Goal: Task Accomplishment & Management: Complete application form

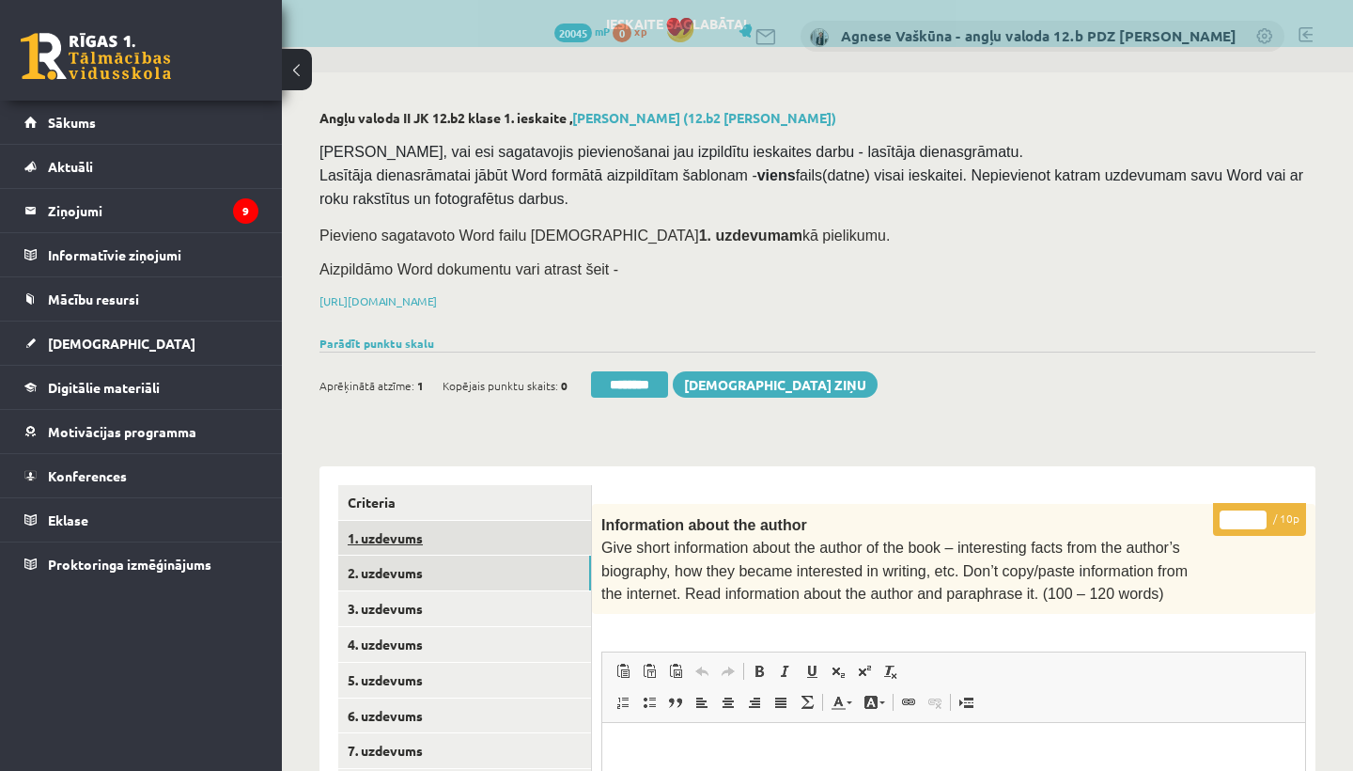
click at [405, 530] on link "1. uzdevums" at bounding box center [464, 538] width 253 height 35
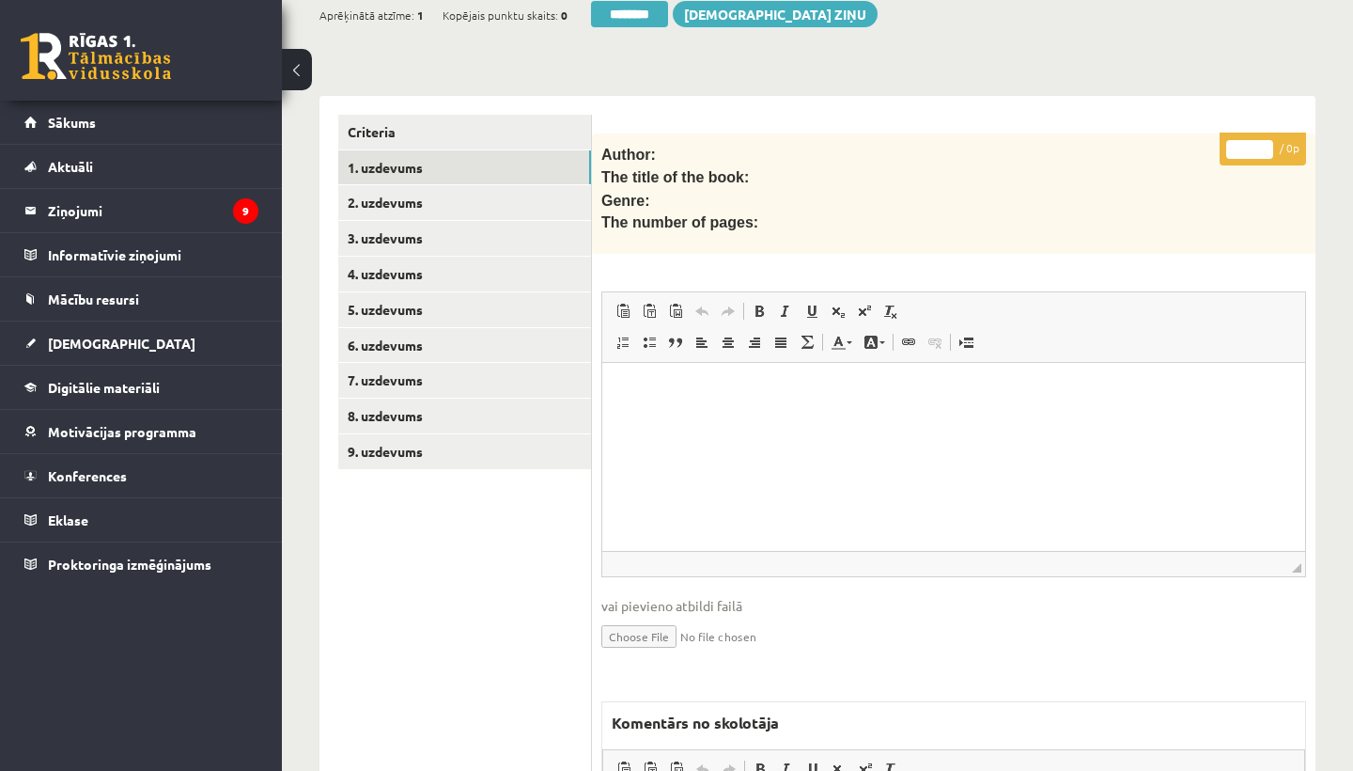
scroll to position [382, 0]
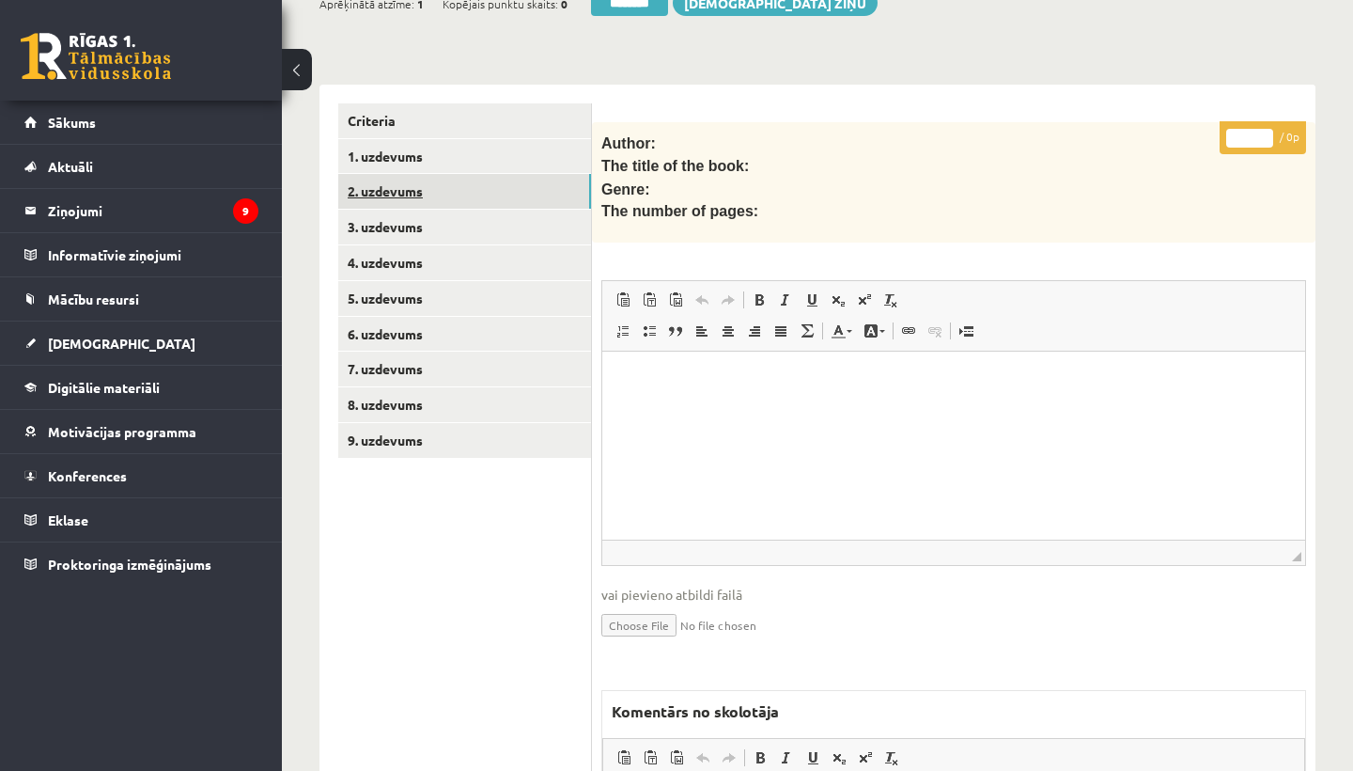
click at [373, 188] on link "2. uzdevums" at bounding box center [464, 191] width 253 height 35
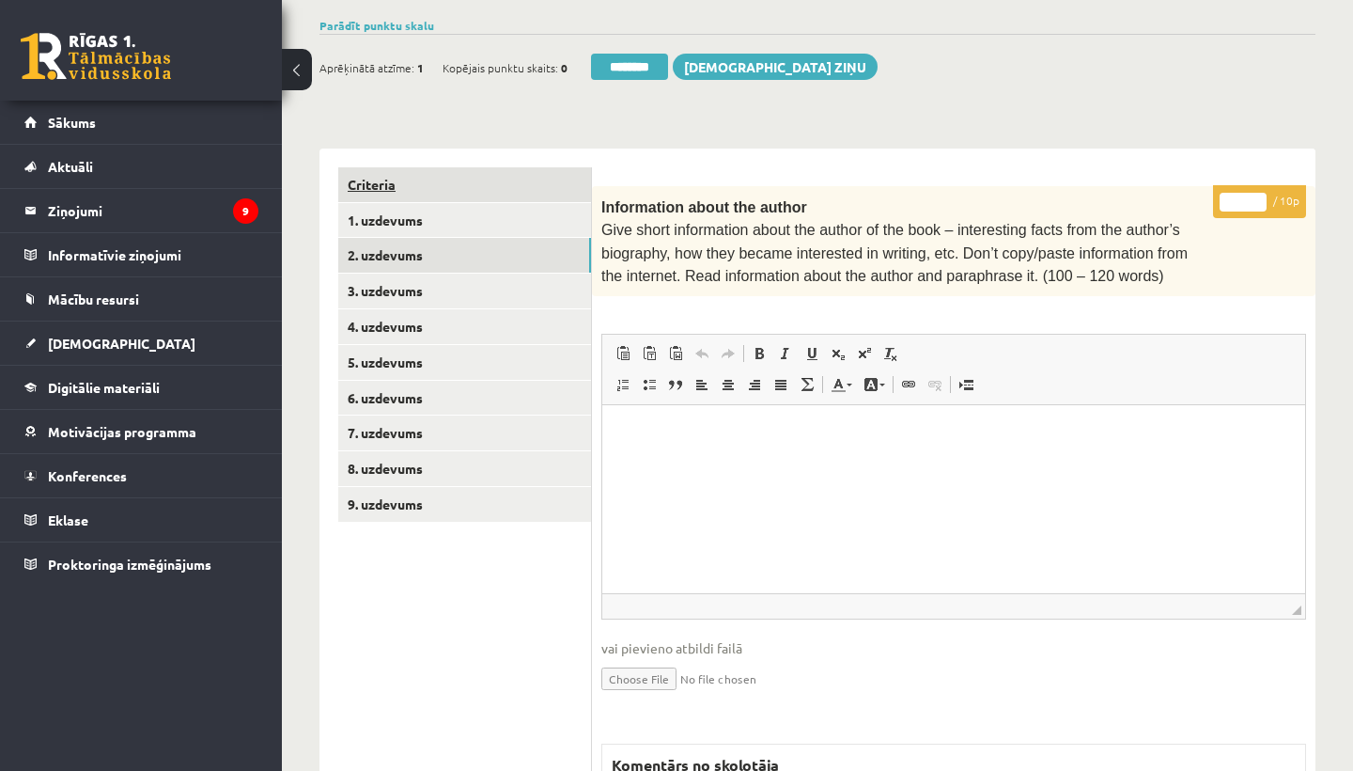
scroll to position [0, 0]
click at [362, 183] on link "Criteria" at bounding box center [464, 184] width 253 height 35
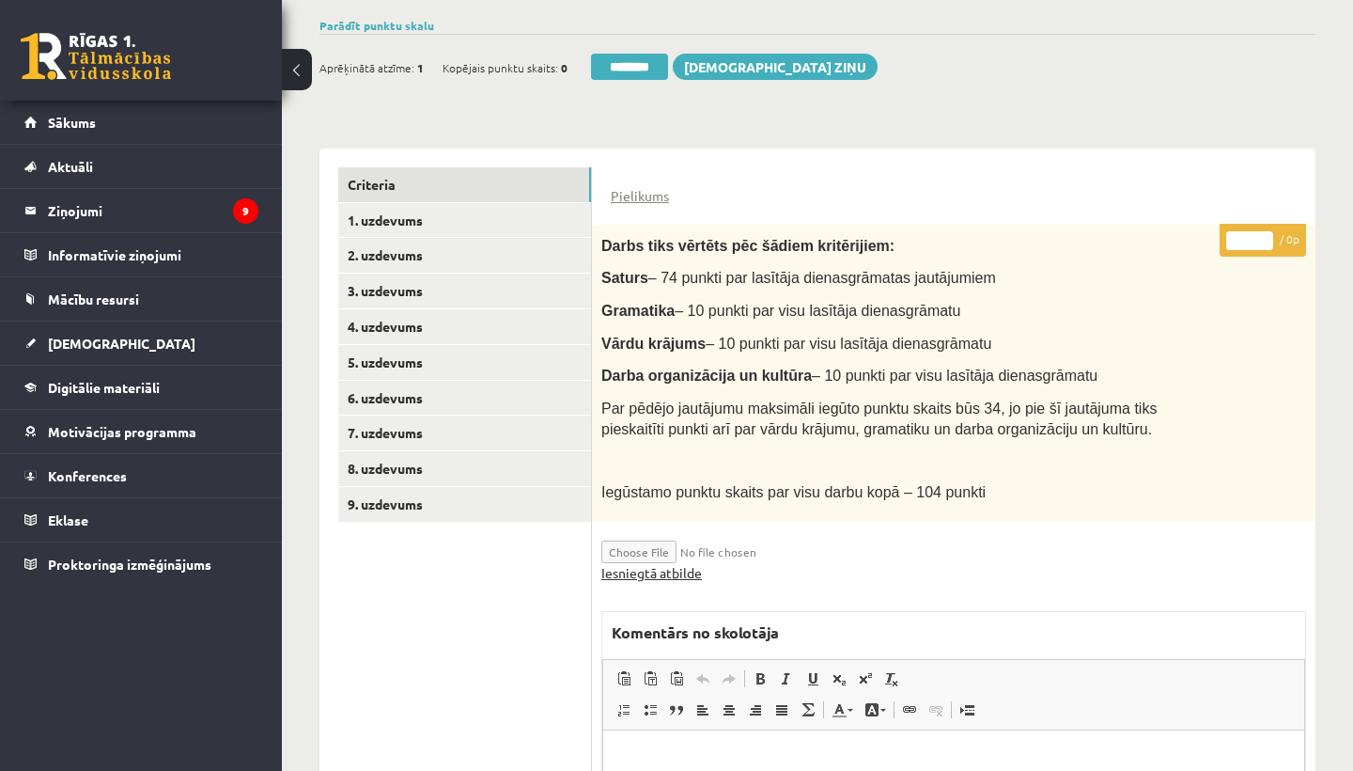
click at [667, 563] on link "Iesniegtā atbilde" at bounding box center [651, 573] width 101 height 20
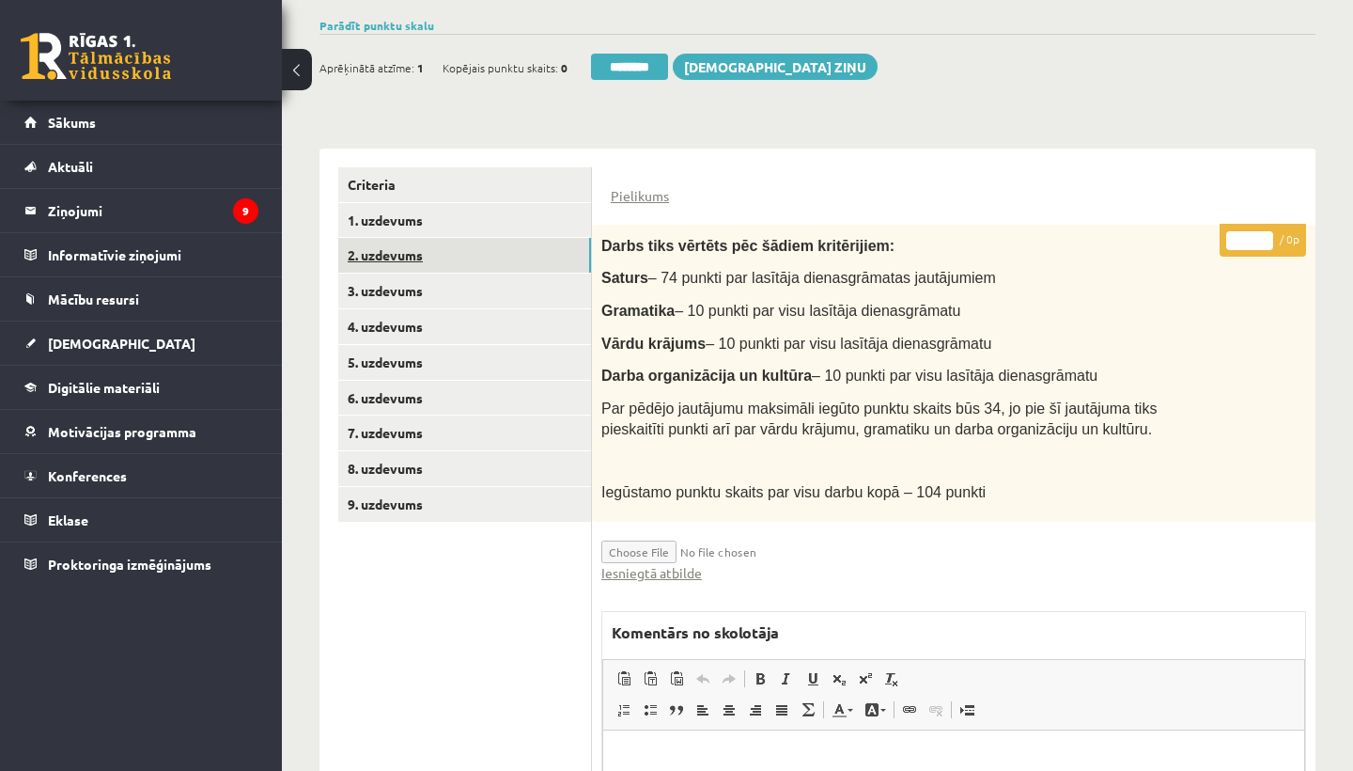
click at [380, 240] on link "2. uzdevums" at bounding box center [464, 255] width 253 height 35
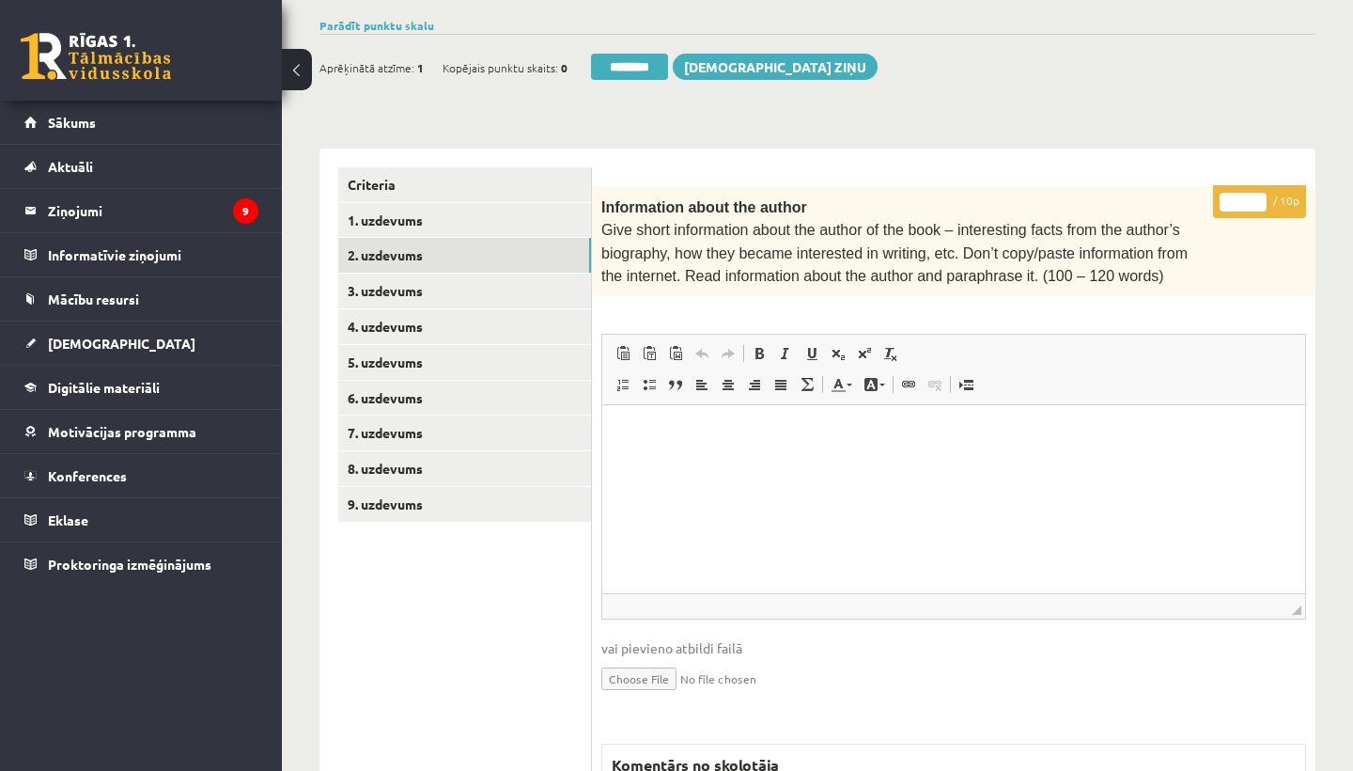
click at [1240, 193] on input "*" at bounding box center [1243, 202] width 47 height 19
type input "**"
click at [405, 283] on link "3. uzdevums" at bounding box center [464, 290] width 253 height 35
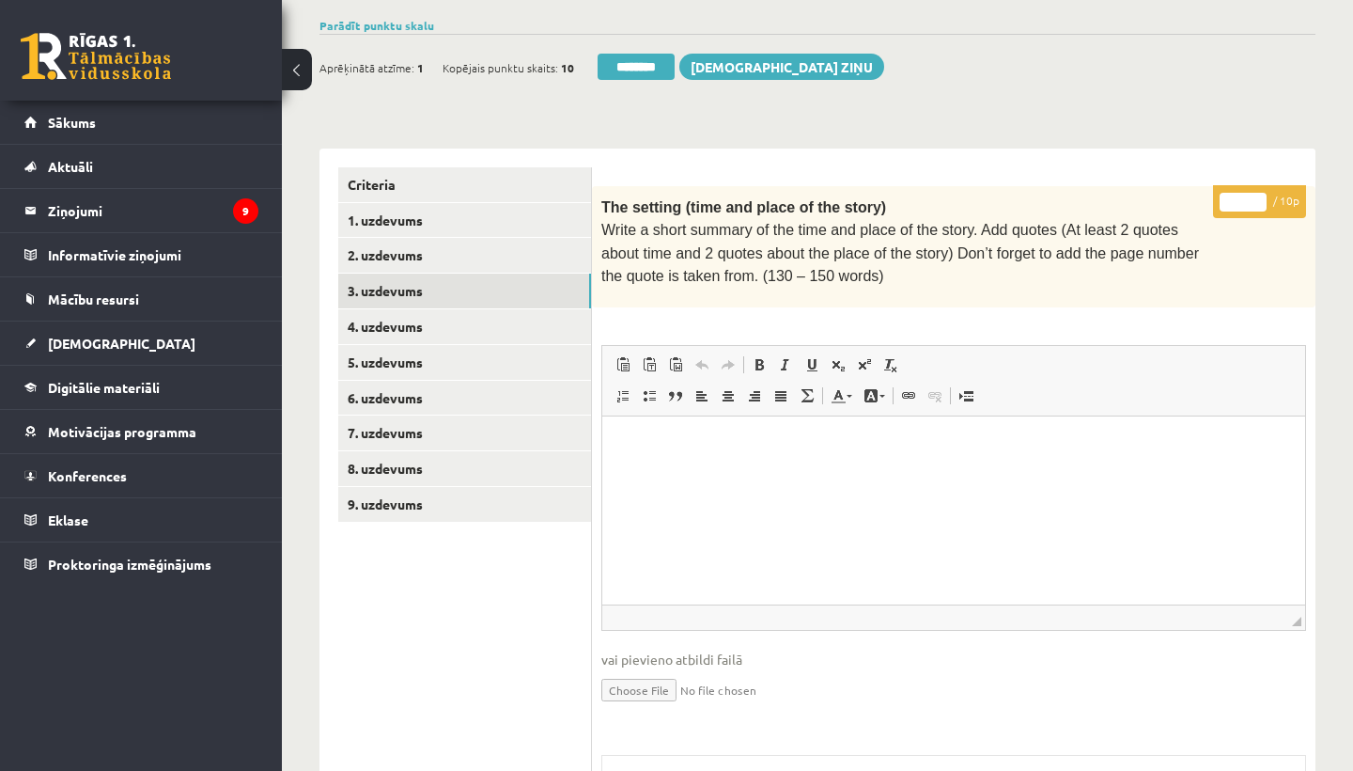
click at [1244, 194] on input "*" at bounding box center [1243, 202] width 47 height 19
type input "**"
click at [421, 320] on link "4. uzdevums" at bounding box center [464, 326] width 253 height 35
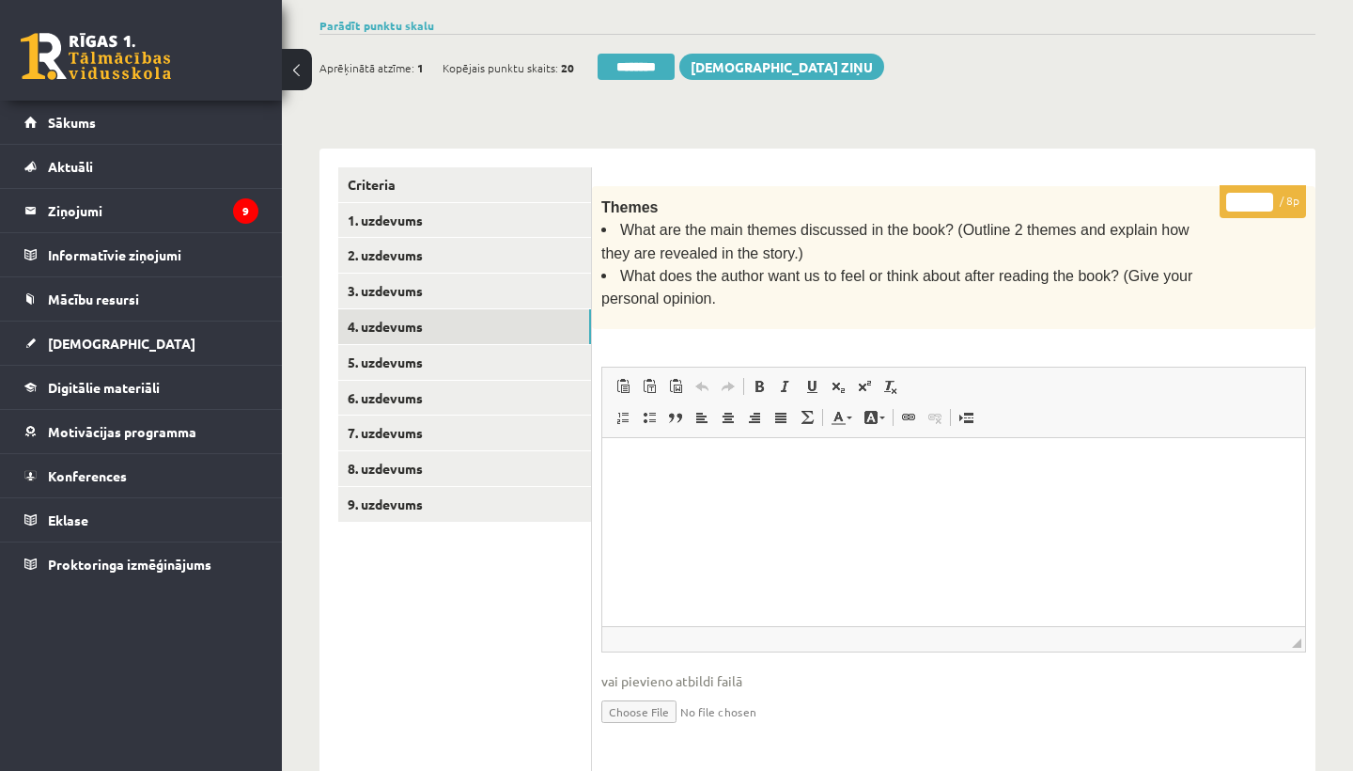
click at [1252, 201] on input "*" at bounding box center [1249, 202] width 47 height 19
type input "*"
click at [421, 351] on link "5. uzdevums" at bounding box center [464, 362] width 253 height 35
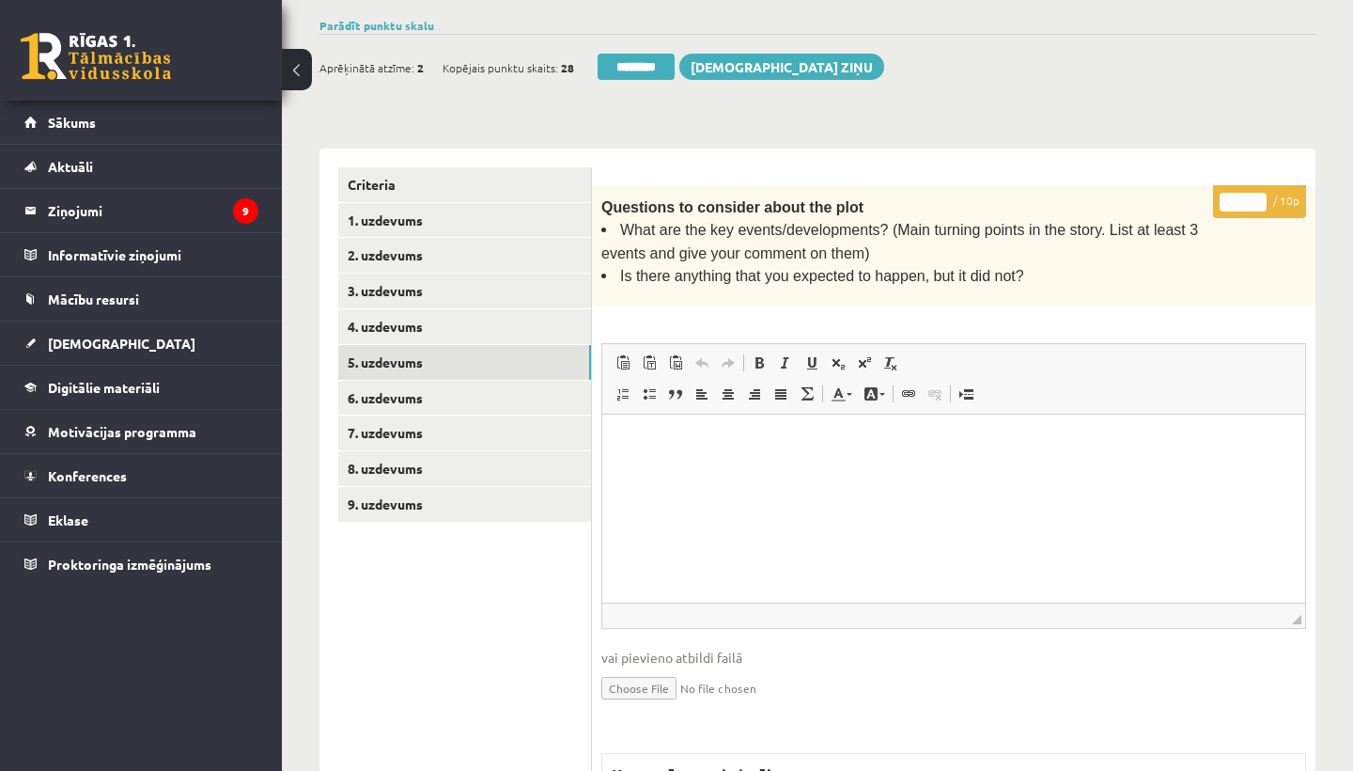
click at [1244, 194] on input "*" at bounding box center [1243, 202] width 47 height 19
type input "**"
click at [427, 392] on link "6. uzdevums" at bounding box center [464, 398] width 253 height 35
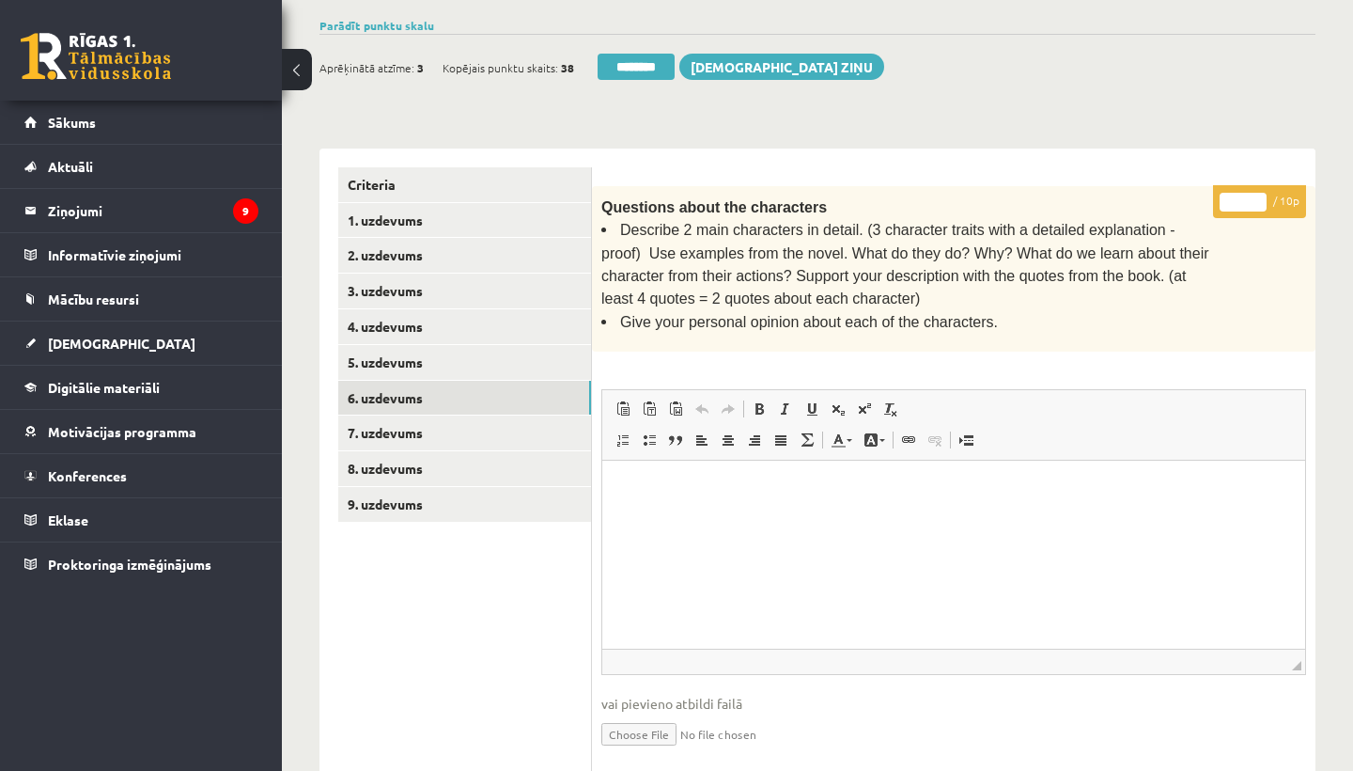
click at [1249, 199] on input "*" at bounding box center [1243, 202] width 47 height 19
type input "*"
click at [421, 417] on link "7. uzdevums" at bounding box center [464, 432] width 253 height 35
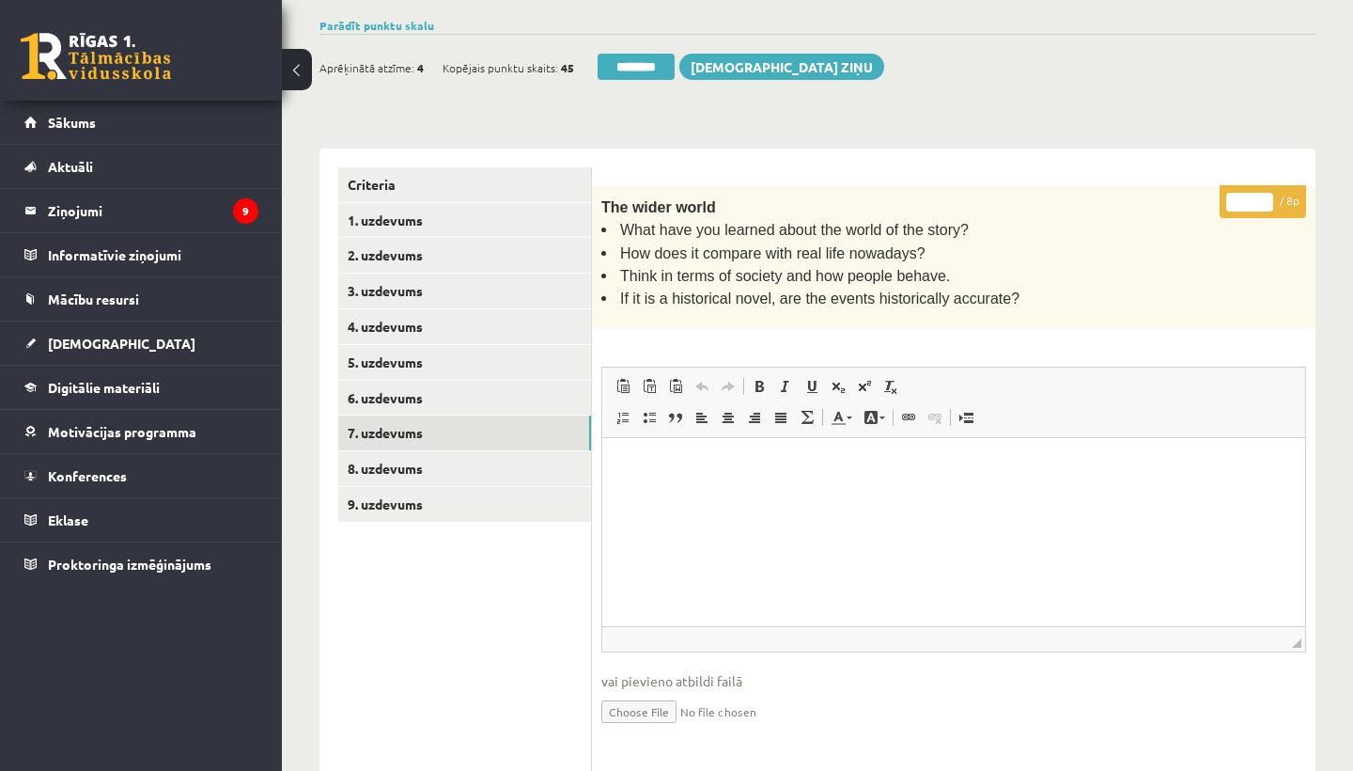
click at [1252, 197] on input "*" at bounding box center [1249, 202] width 47 height 19
type input "*"
click at [417, 463] on link "8. uzdevums" at bounding box center [464, 468] width 253 height 35
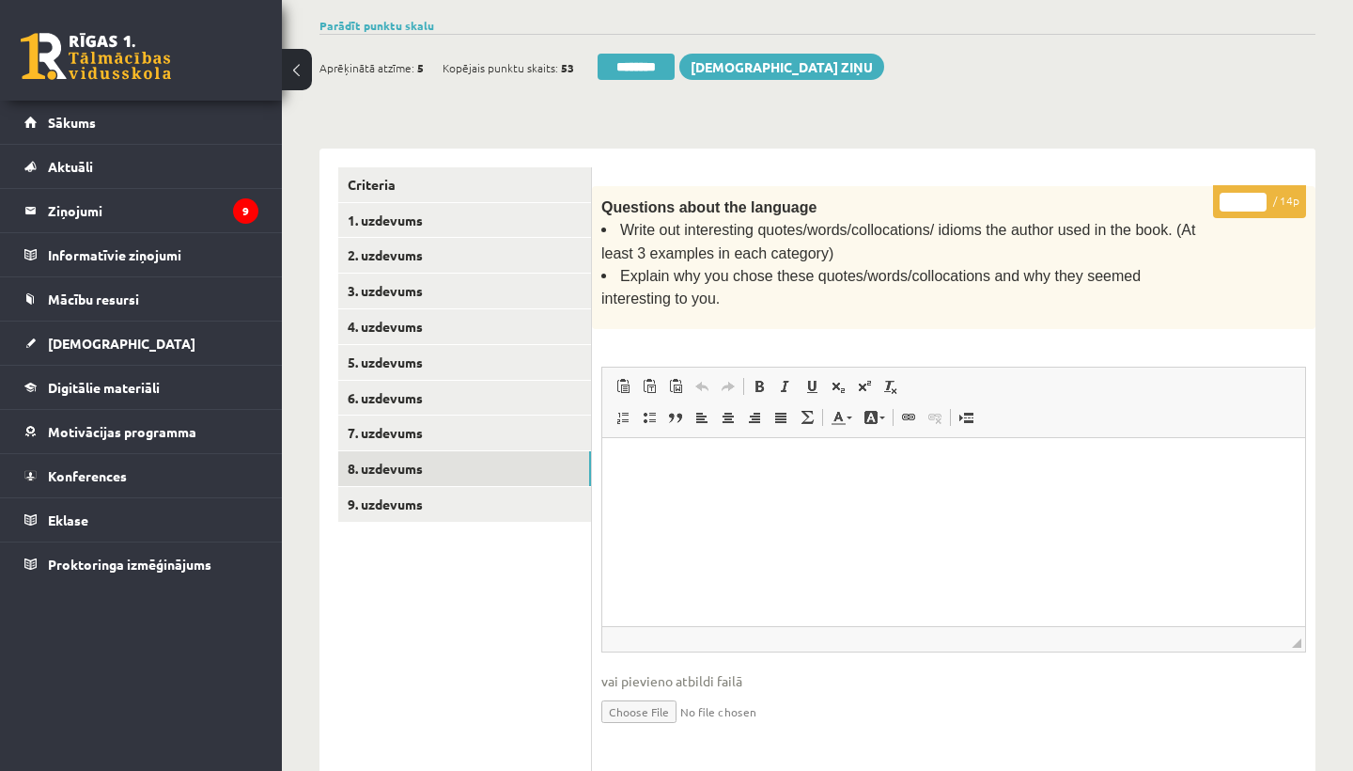
click at [1242, 198] on input "*" at bounding box center [1243, 202] width 47 height 19
type input "**"
click at [424, 500] on link "9. uzdevums" at bounding box center [464, 504] width 253 height 35
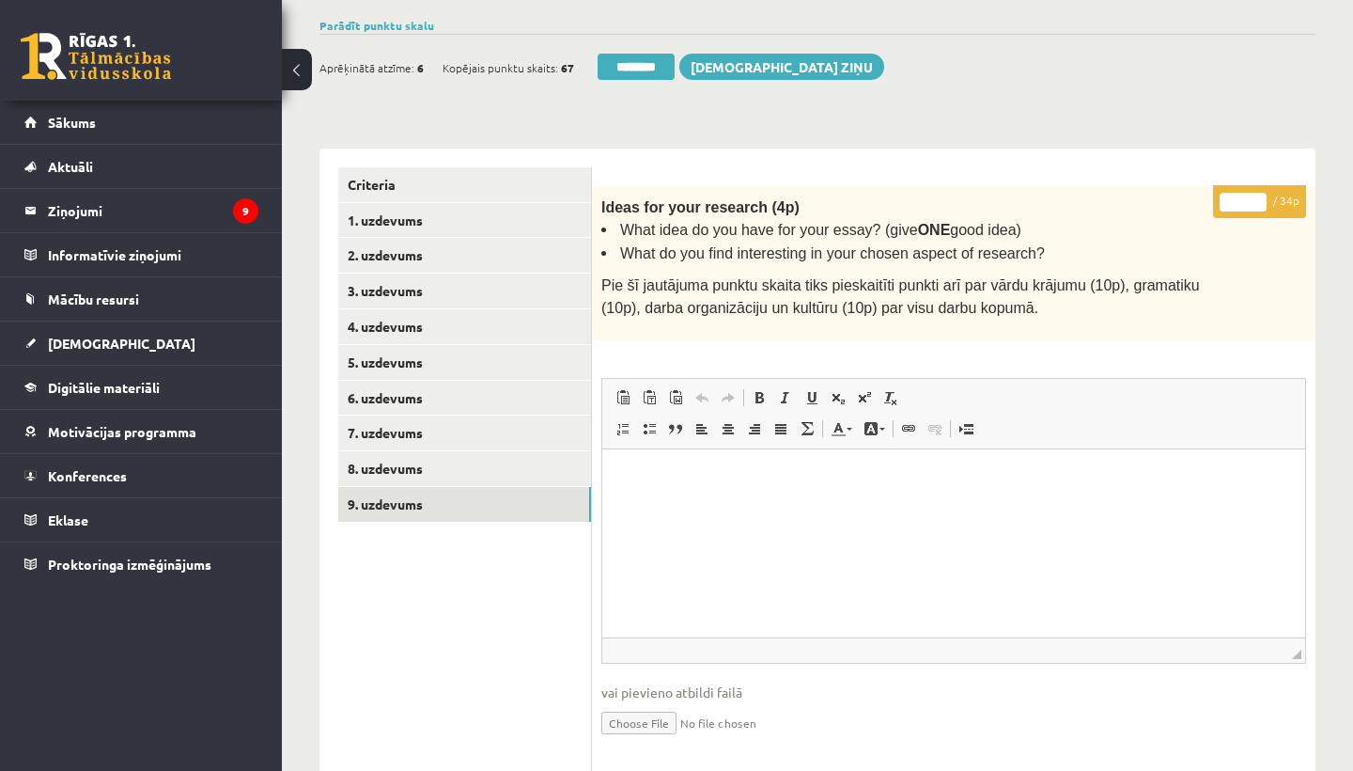
click at [1246, 195] on input "*" at bounding box center [1243, 202] width 47 height 19
type input "**"
click at [404, 210] on link "1. uzdevums" at bounding box center [464, 220] width 253 height 35
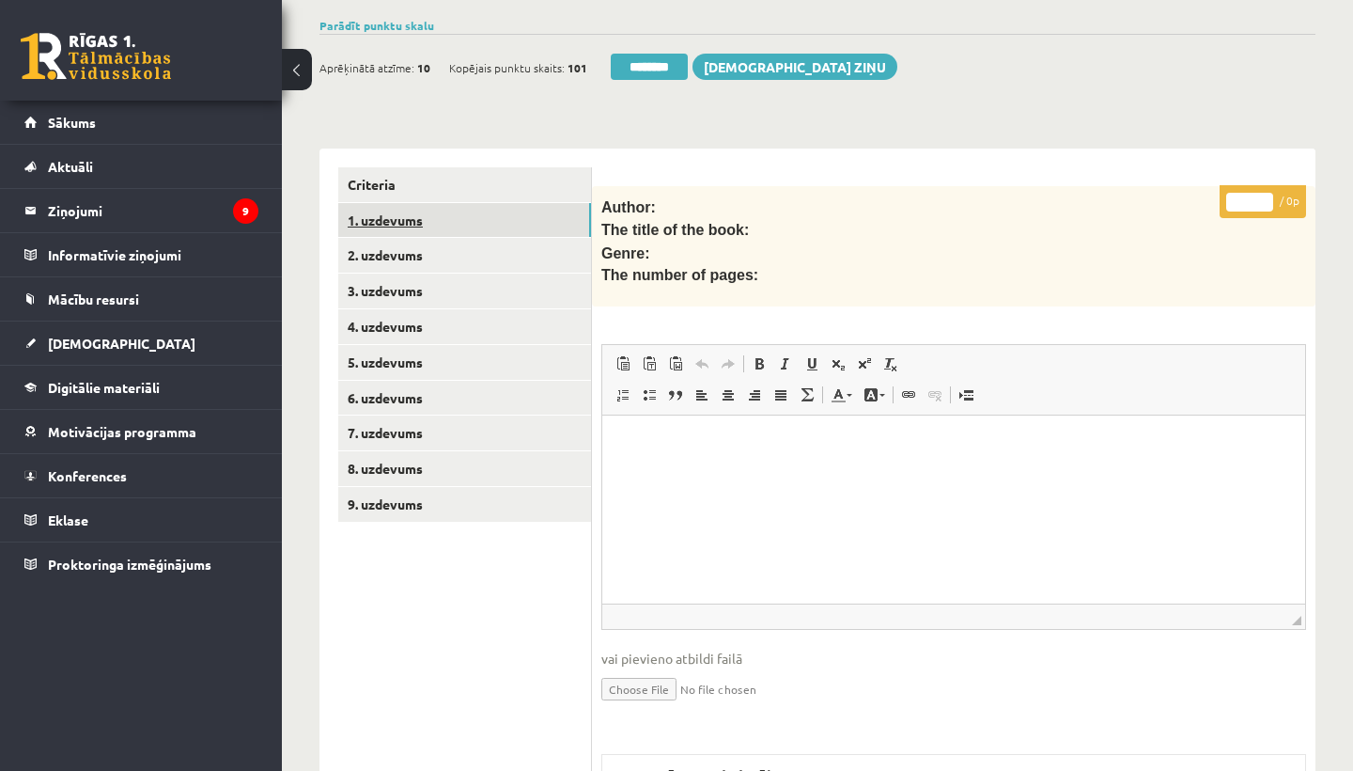
click at [426, 204] on link "1. uzdevums" at bounding box center [464, 220] width 253 height 35
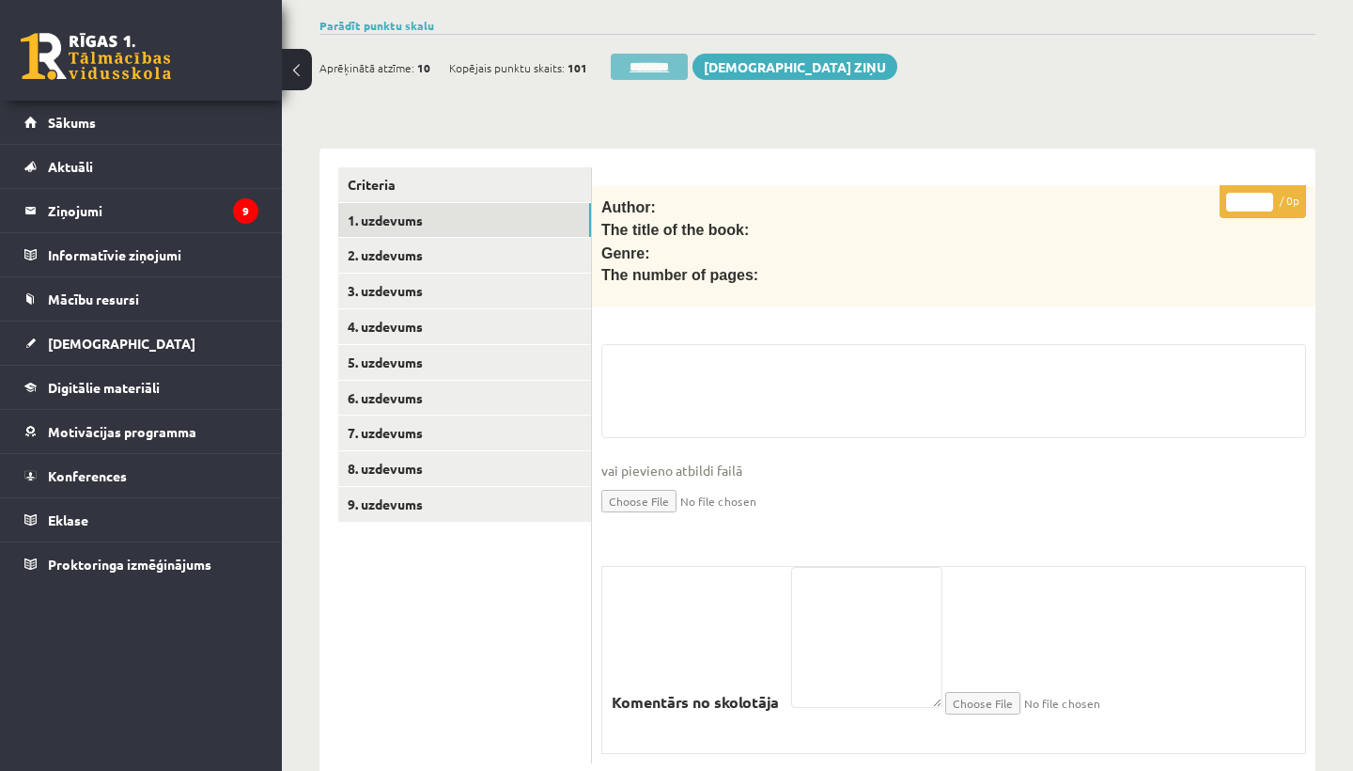
click at [647, 55] on input "********" at bounding box center [649, 67] width 77 height 26
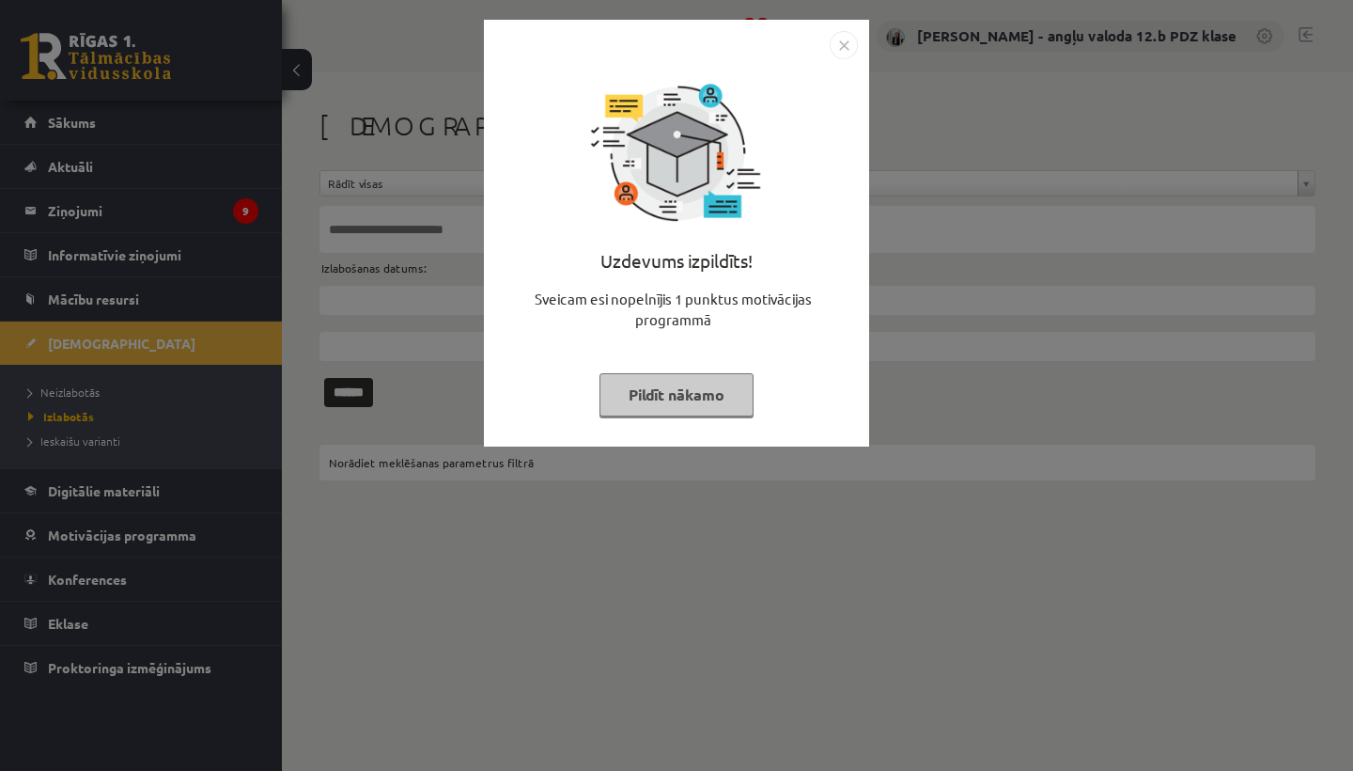
click at [849, 53] on img "Close" at bounding box center [844, 45] width 28 height 28
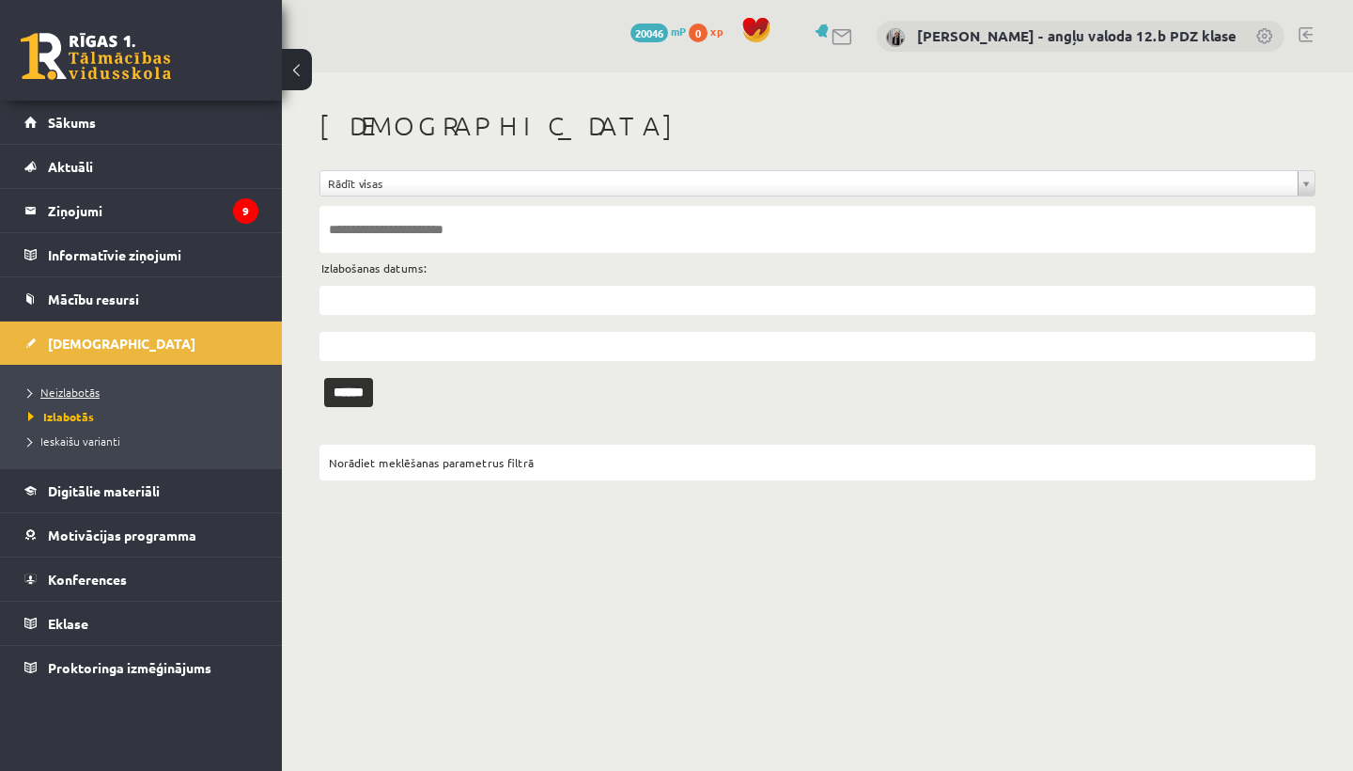
click at [76, 386] on span "Neizlabotās" at bounding box center [63, 391] width 71 height 15
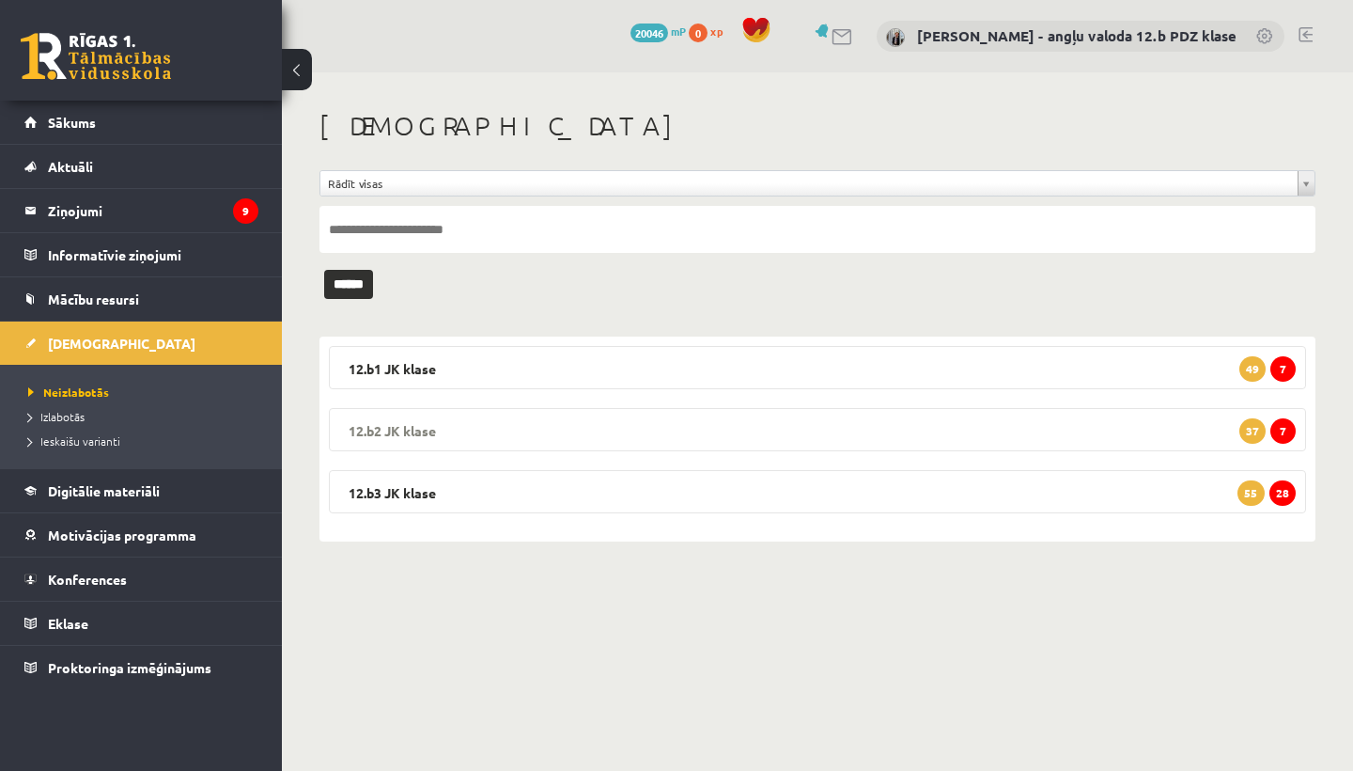
click at [442, 432] on legend "12.b2 JK klase 7 37" at bounding box center [817, 429] width 977 height 43
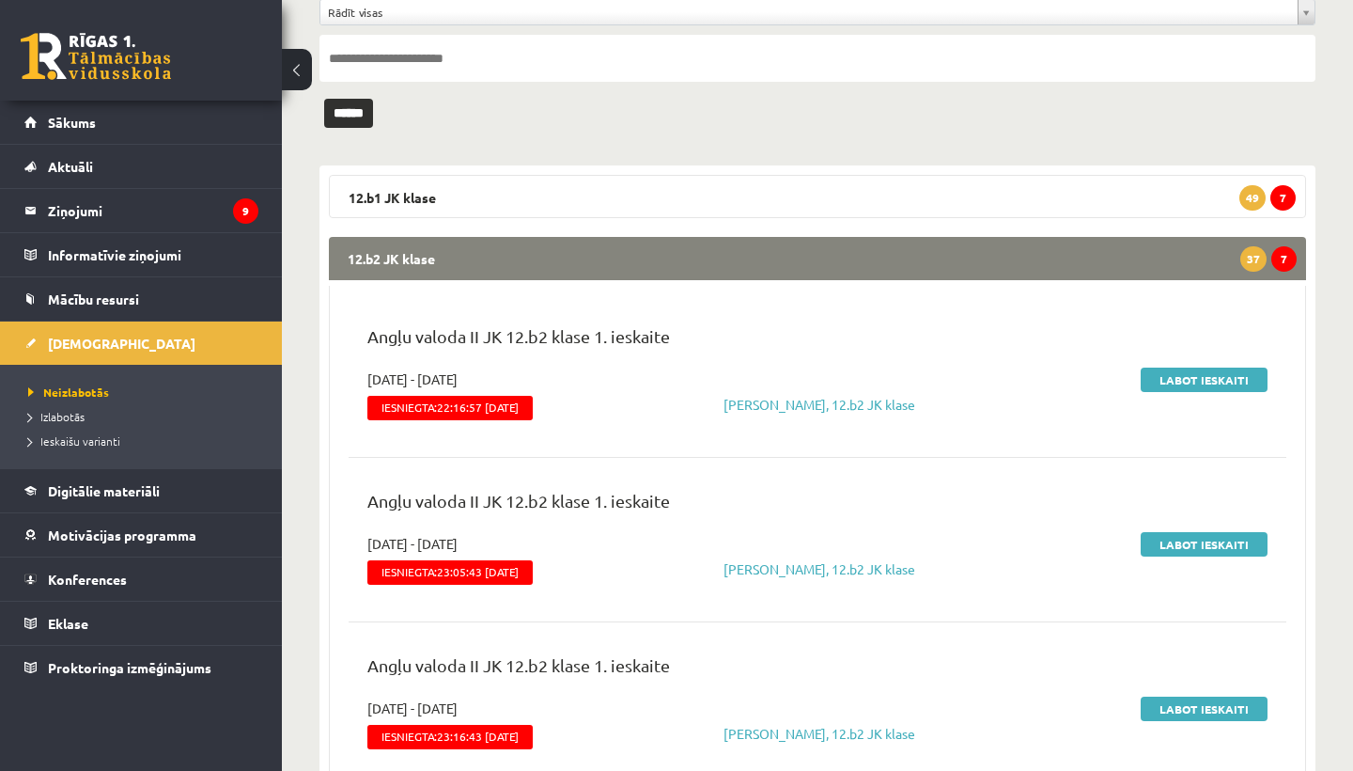
scroll to position [172, 0]
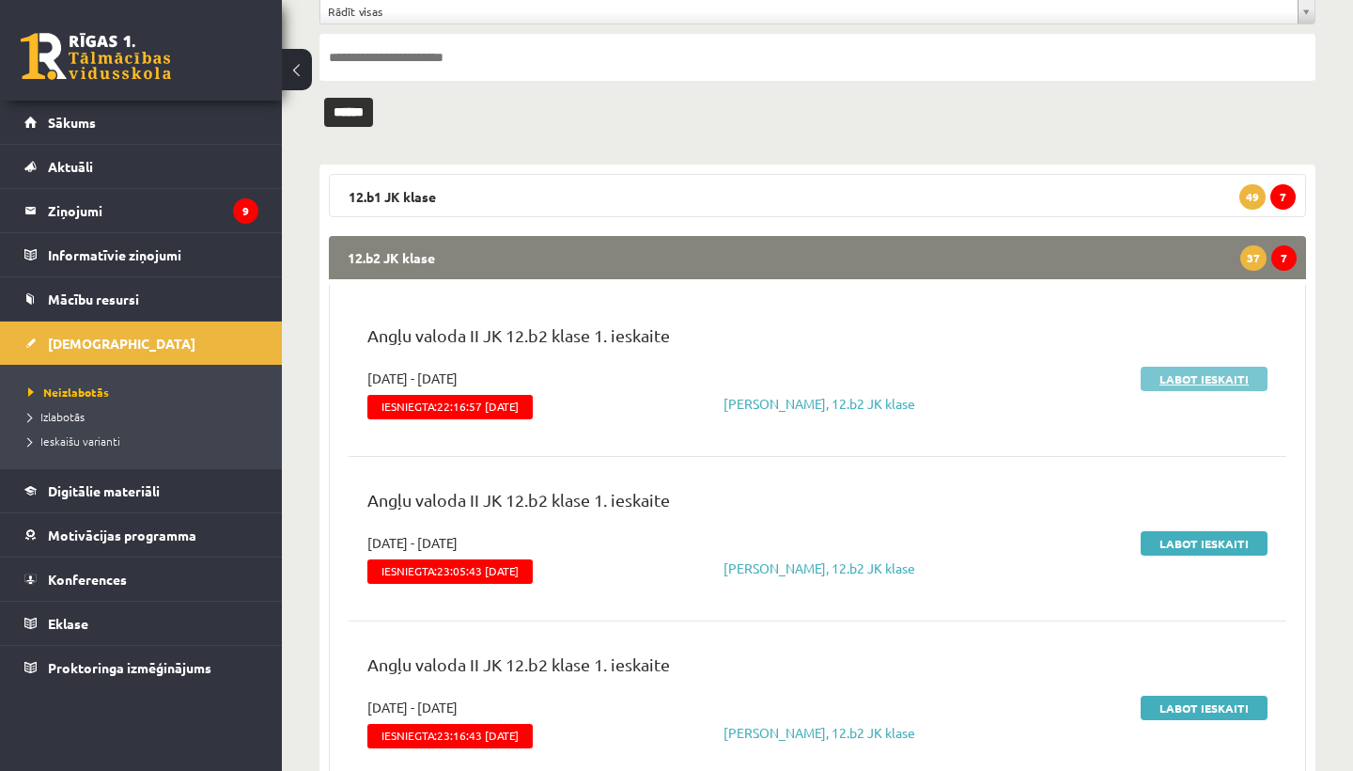
click at [1201, 381] on link "Labot ieskaiti" at bounding box center [1204, 379] width 127 height 24
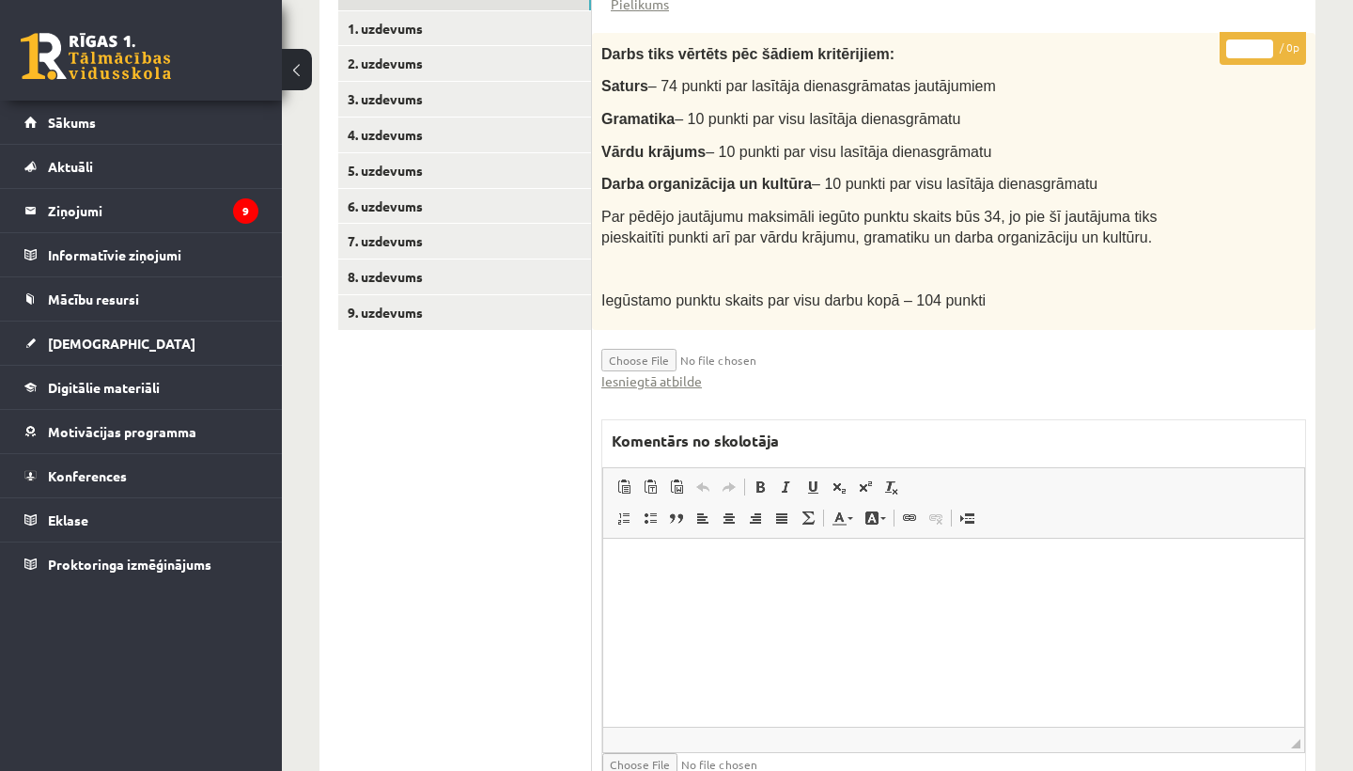
scroll to position [576, 0]
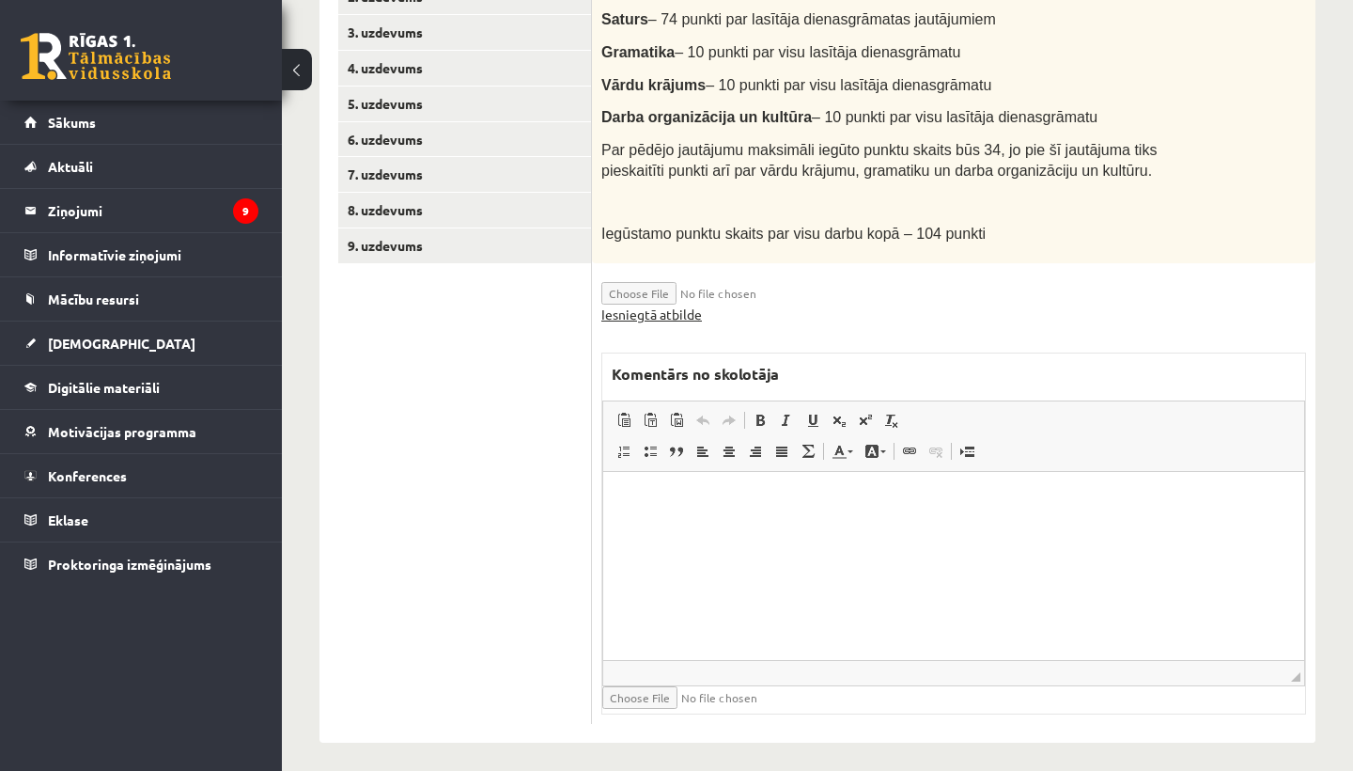
click at [648, 304] on link "Iesniegtā atbilde" at bounding box center [651, 314] width 101 height 20
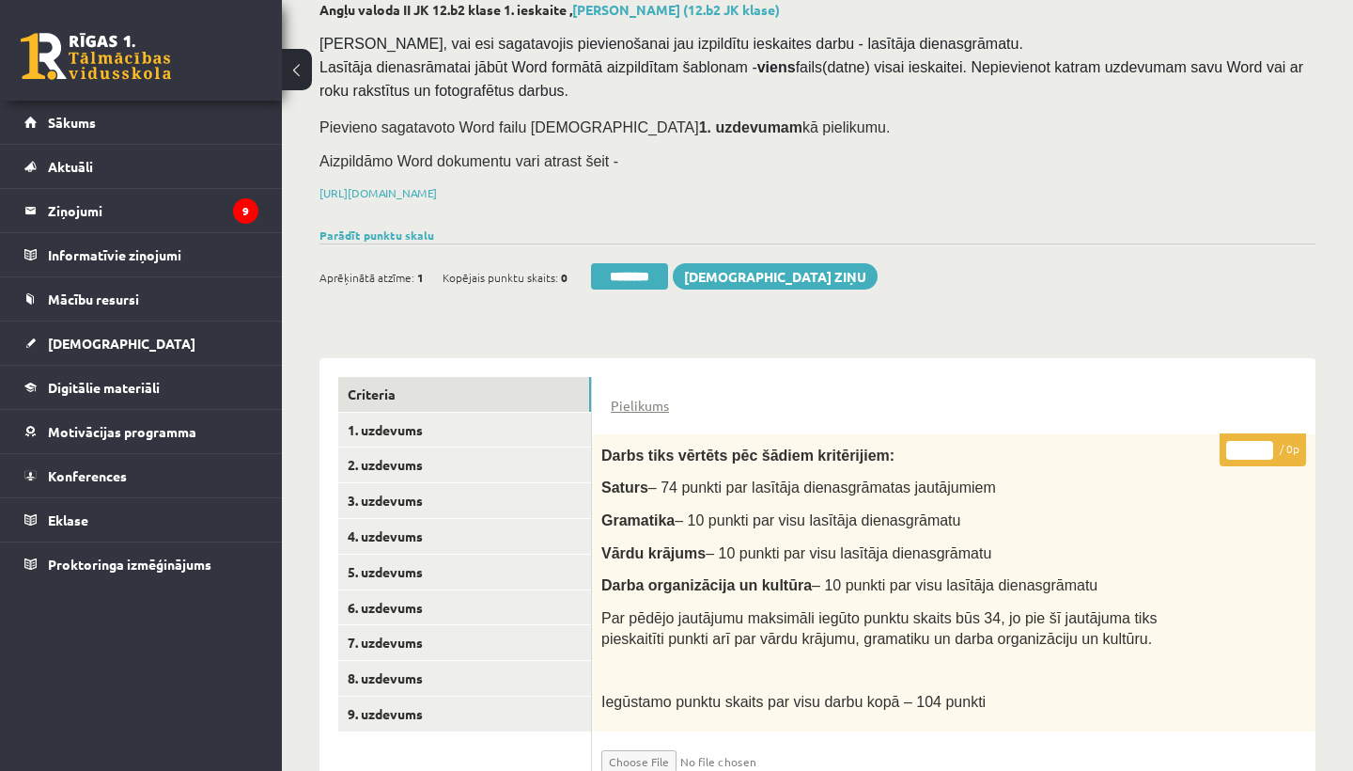
scroll to position [207, 0]
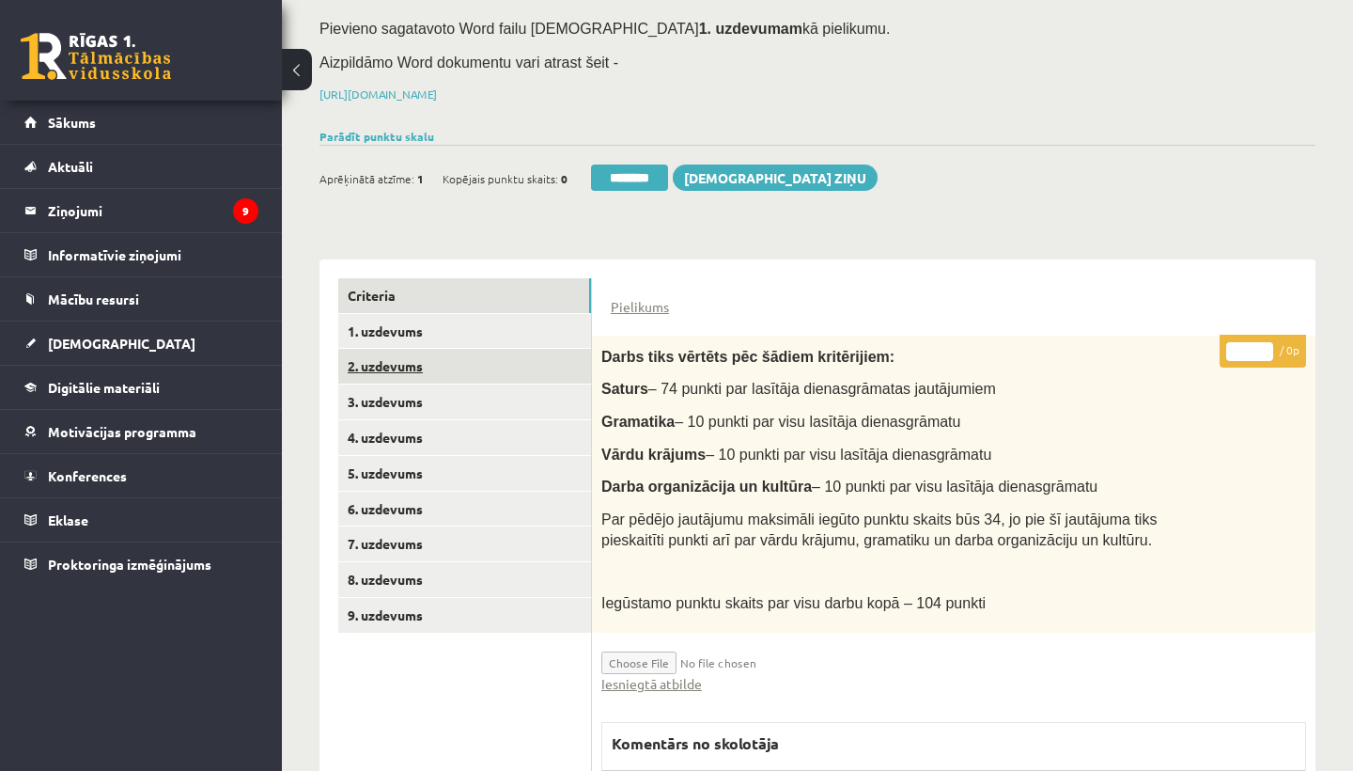
click at [422, 351] on link "2. uzdevums" at bounding box center [464, 366] width 253 height 35
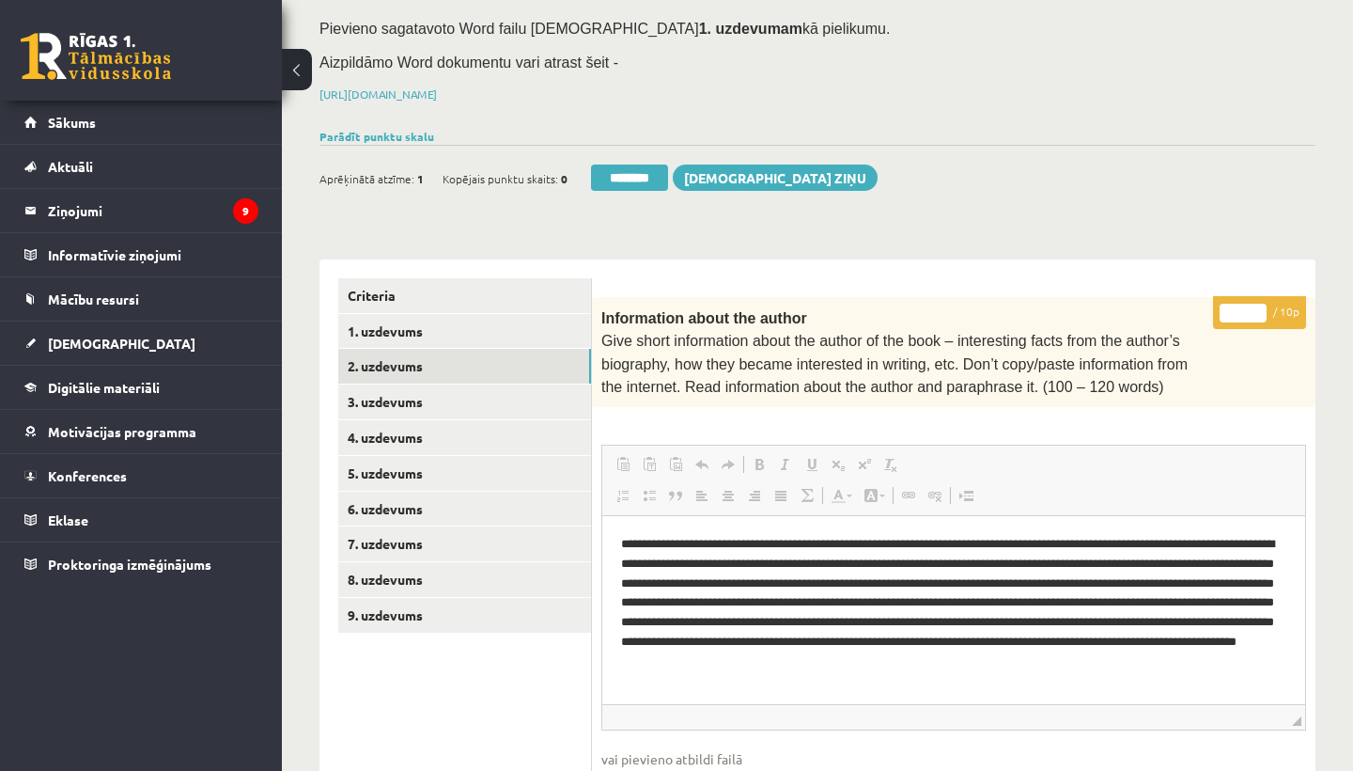
scroll to position [0, 0]
click at [1241, 307] on input "*" at bounding box center [1243, 313] width 47 height 19
type input "*"
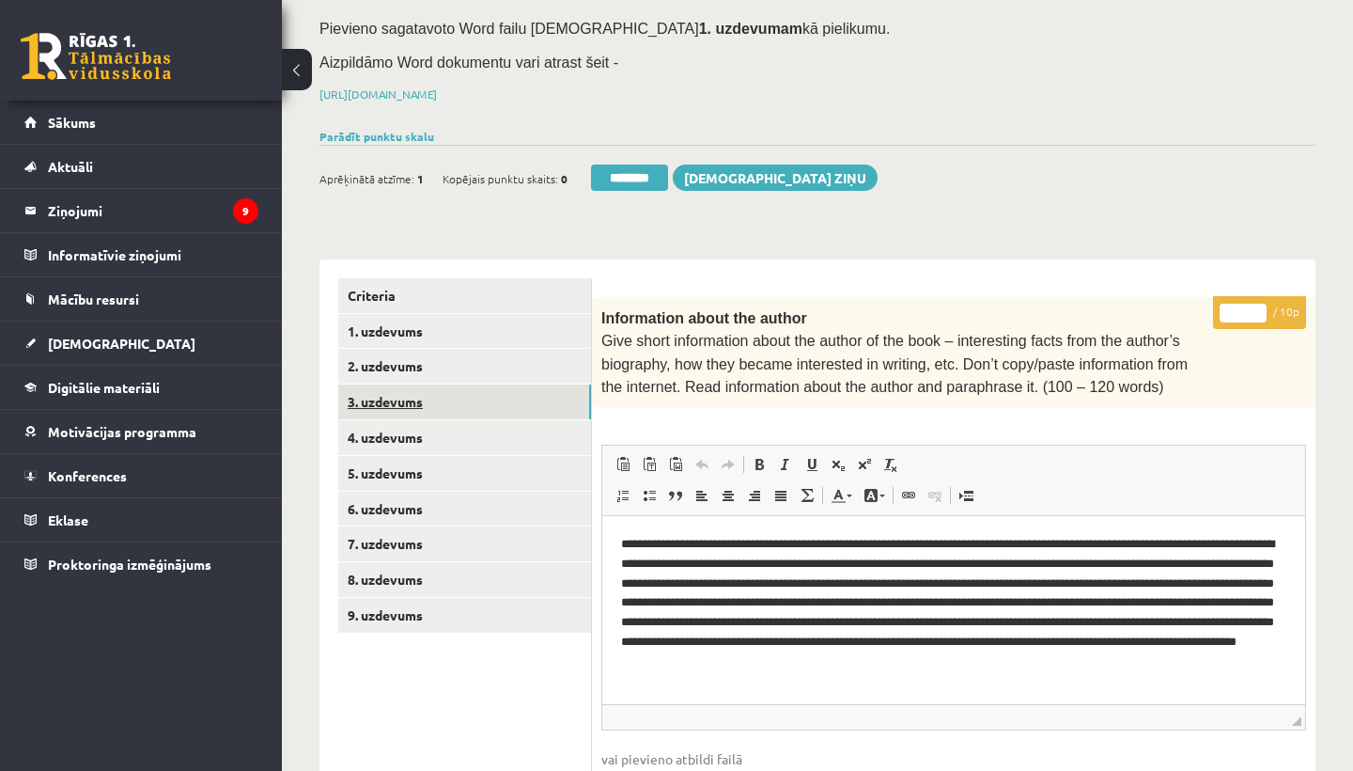
click at [405, 389] on link "3. uzdevums" at bounding box center [464, 401] width 253 height 35
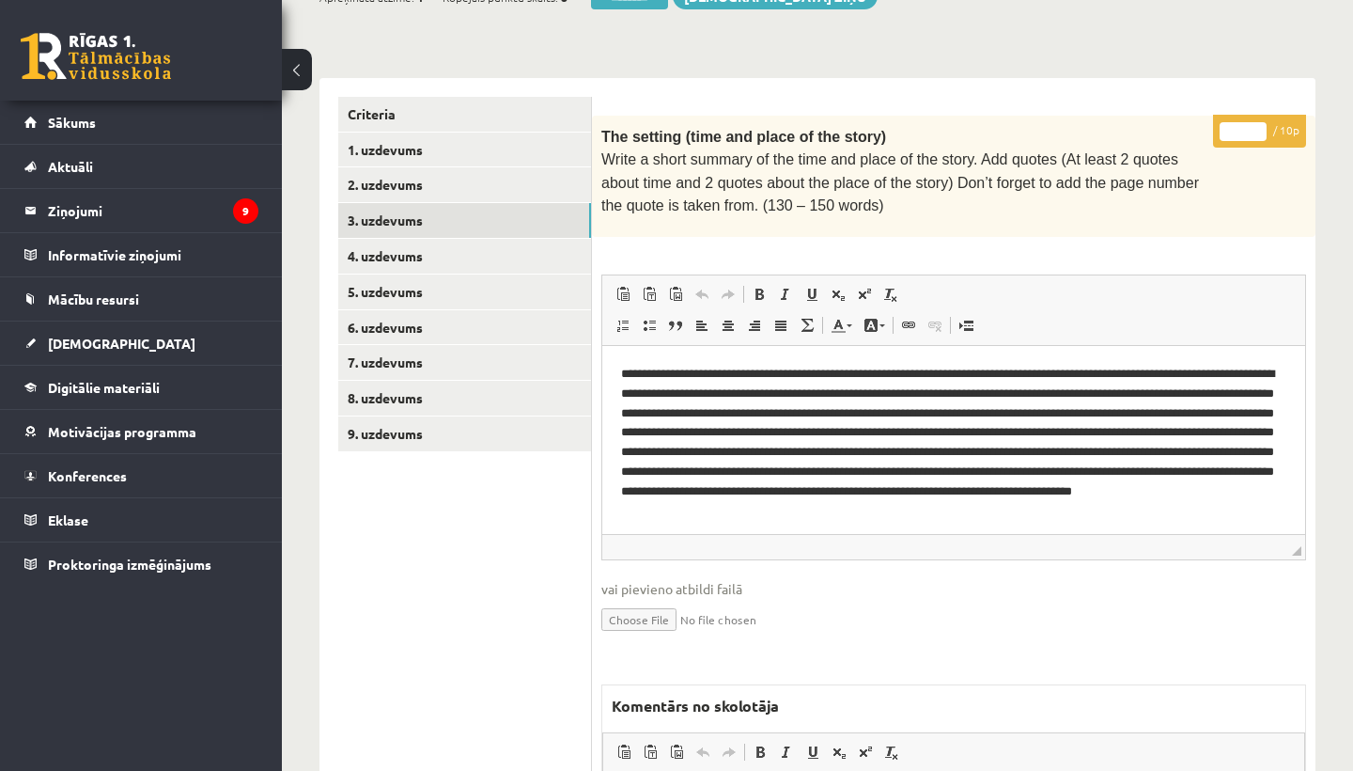
scroll to position [399, 0]
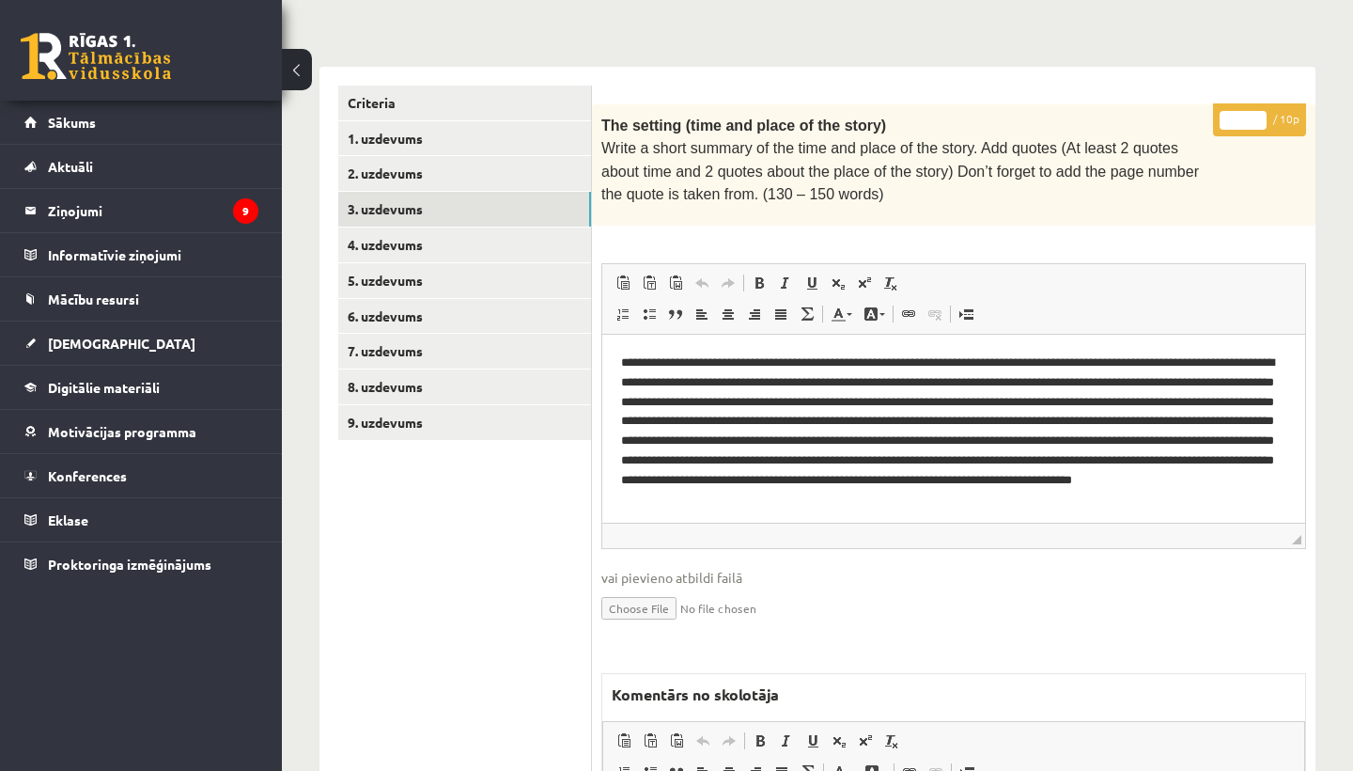
click at [1243, 117] on input "*" at bounding box center [1243, 120] width 47 height 19
type input "**"
click at [393, 228] on link "4. uzdevums" at bounding box center [464, 244] width 253 height 35
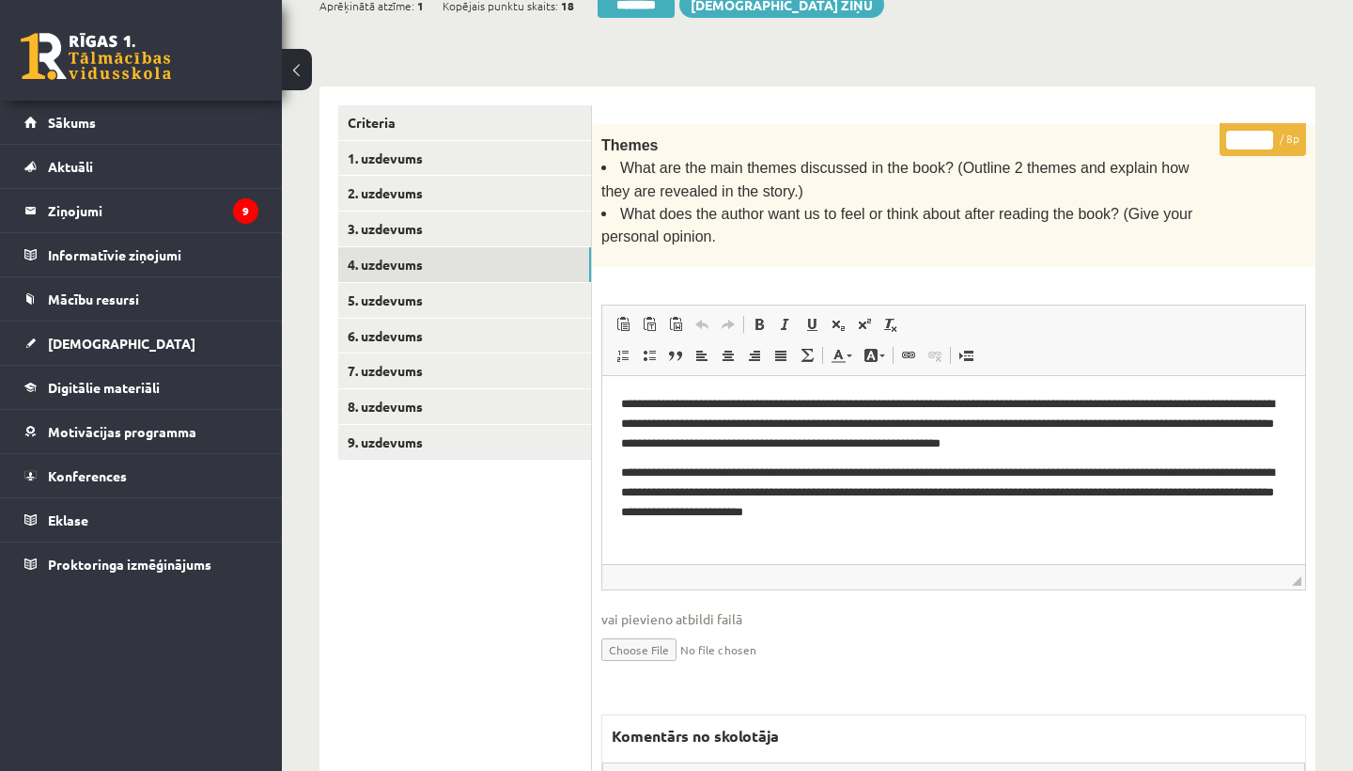
scroll to position [0, 0]
click at [1252, 136] on input "*" at bounding box center [1249, 140] width 47 height 19
type input "*"
click at [446, 290] on link "5. uzdevums" at bounding box center [464, 300] width 253 height 35
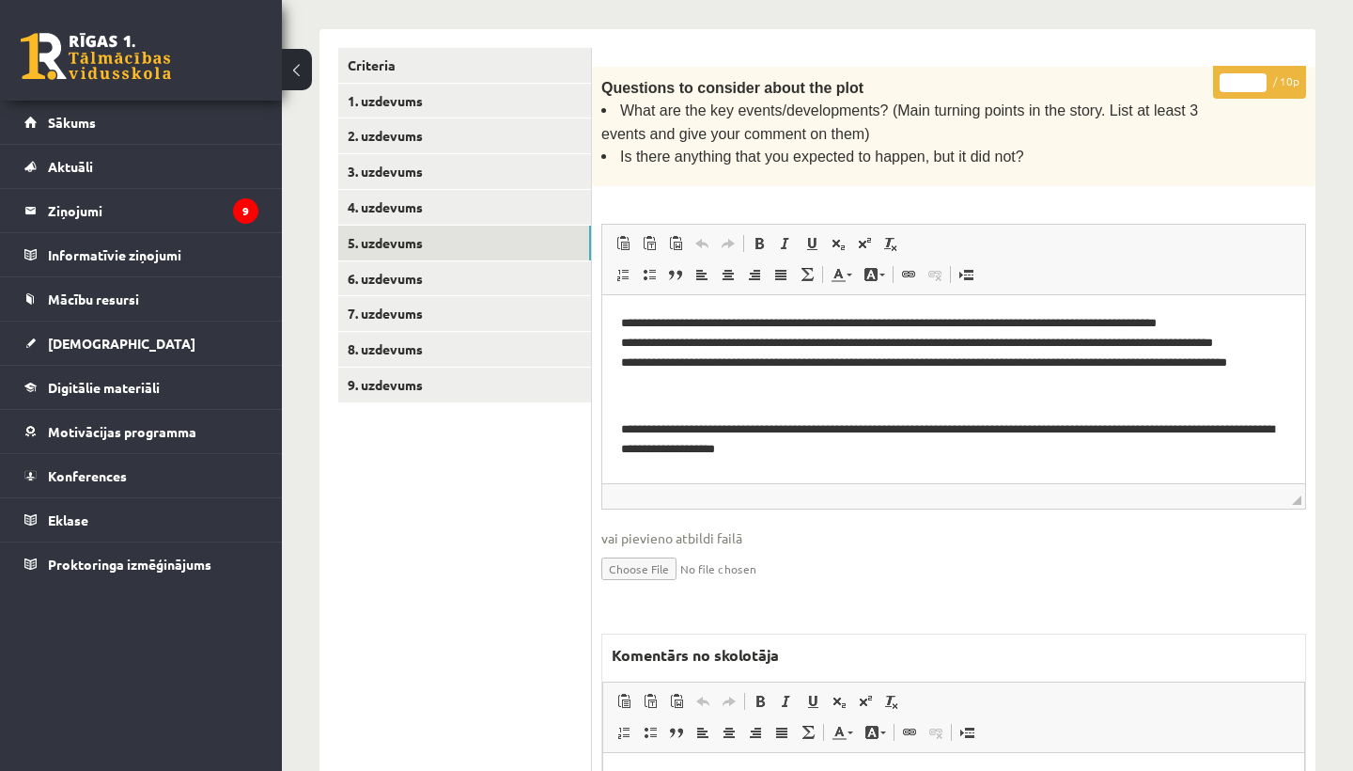
scroll to position [434, 0]
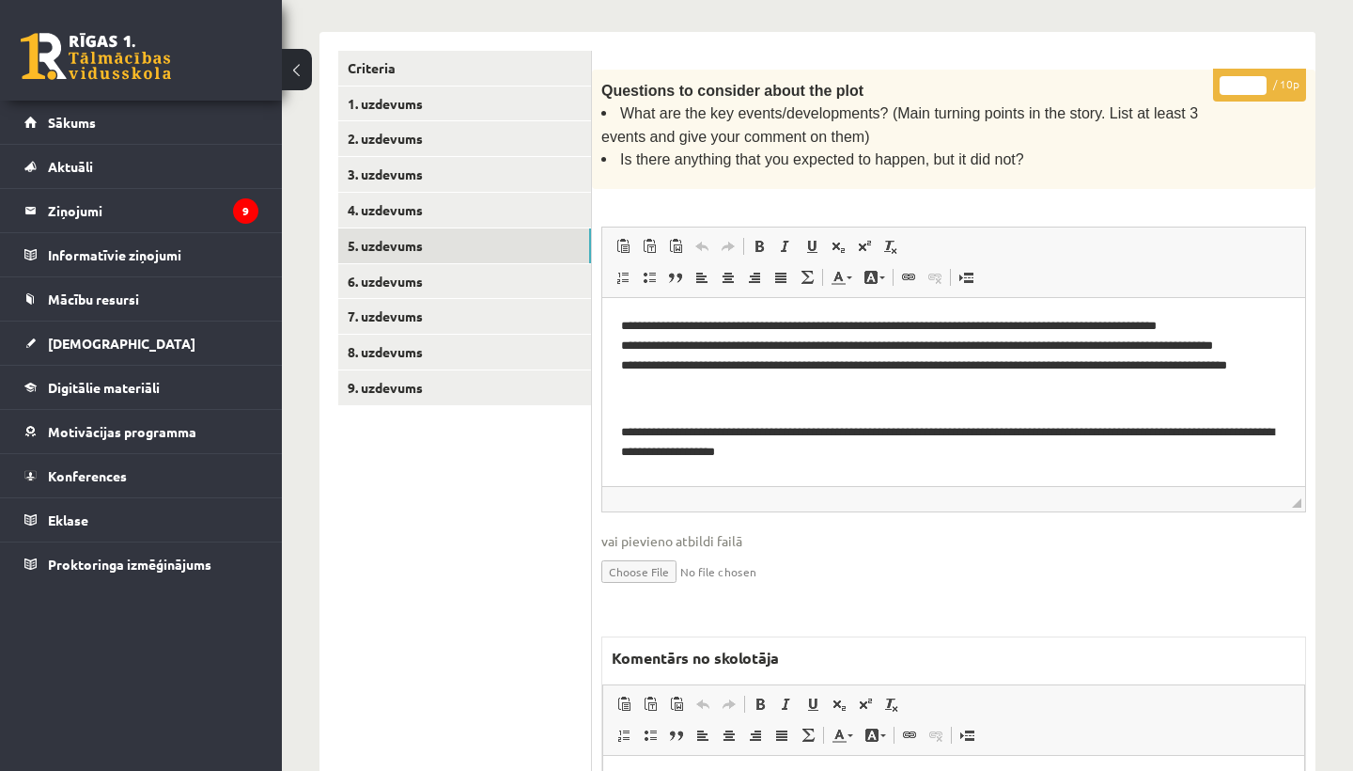
click at [1246, 76] on input "*" at bounding box center [1243, 85] width 47 height 19
type input "*"
click at [426, 277] on link "6. uzdevums" at bounding box center [464, 281] width 253 height 35
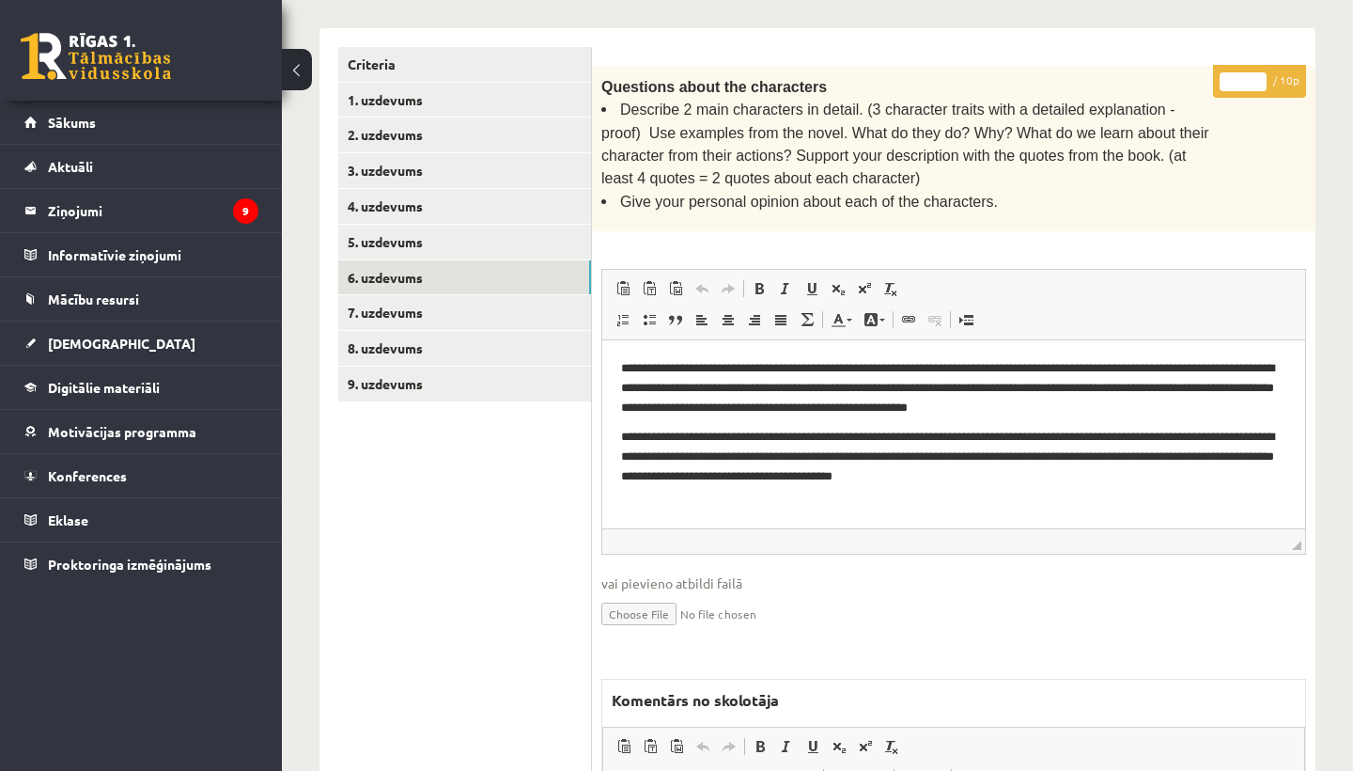
scroll to position [439, 0]
drag, startPoint x: 868, startPoint y: 100, endPoint x: 1163, endPoint y: 101, distance: 295.1
click at [1163, 101] on span "Describe 2 main characters in detail. (3 character traits with a detailed expla…" at bounding box center [905, 143] width 608 height 85
copy span "3 character traits with a detailed explanation"
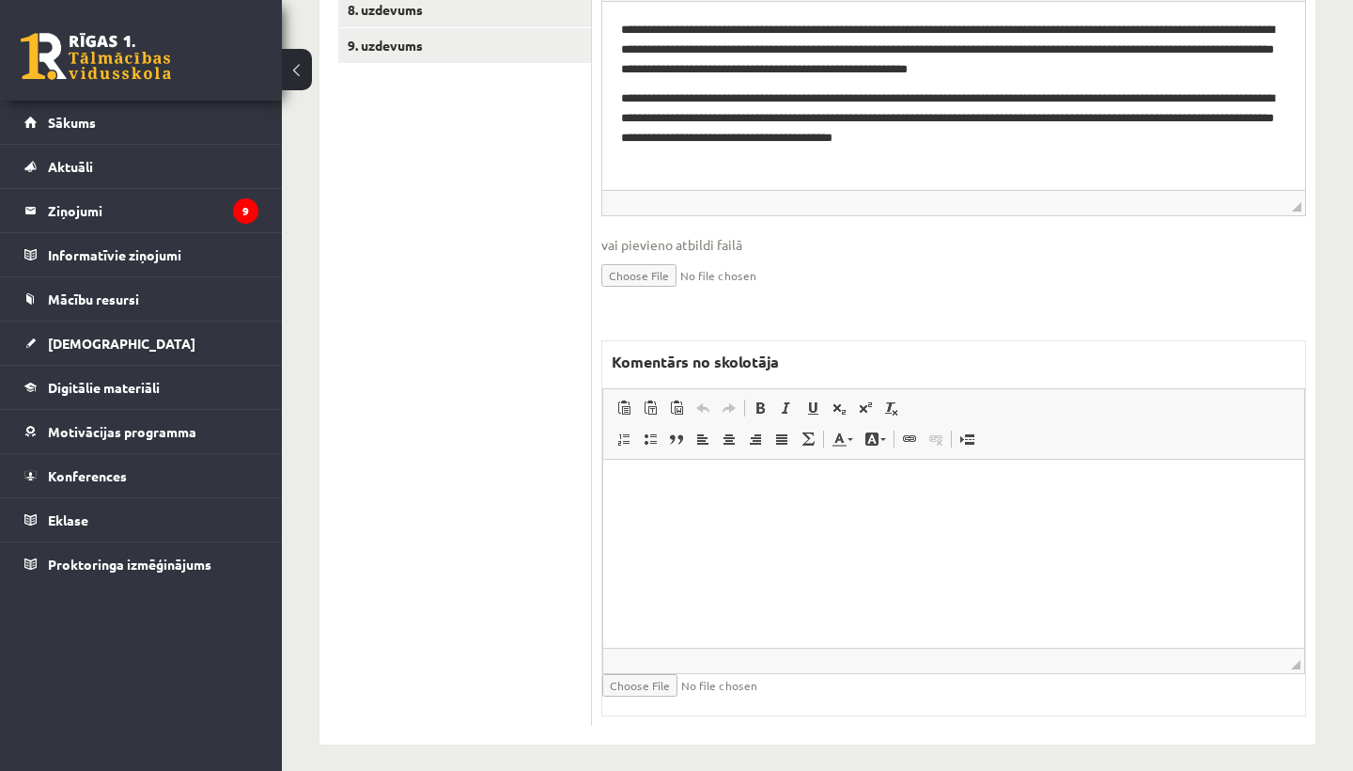
scroll to position [775, 0]
click at [711, 490] on p "Rich Text Editor, wiswyg-editor-47433960805960-1760095084-382" at bounding box center [953, 489] width 663 height 20
drag, startPoint x: 718, startPoint y: 486, endPoint x: 867, endPoint y: 502, distance: 150.3
click at [867, 502] on html "**********" at bounding box center [953, 488] width 701 height 56
click at [757, 401] on span at bounding box center [760, 408] width 15 height 15
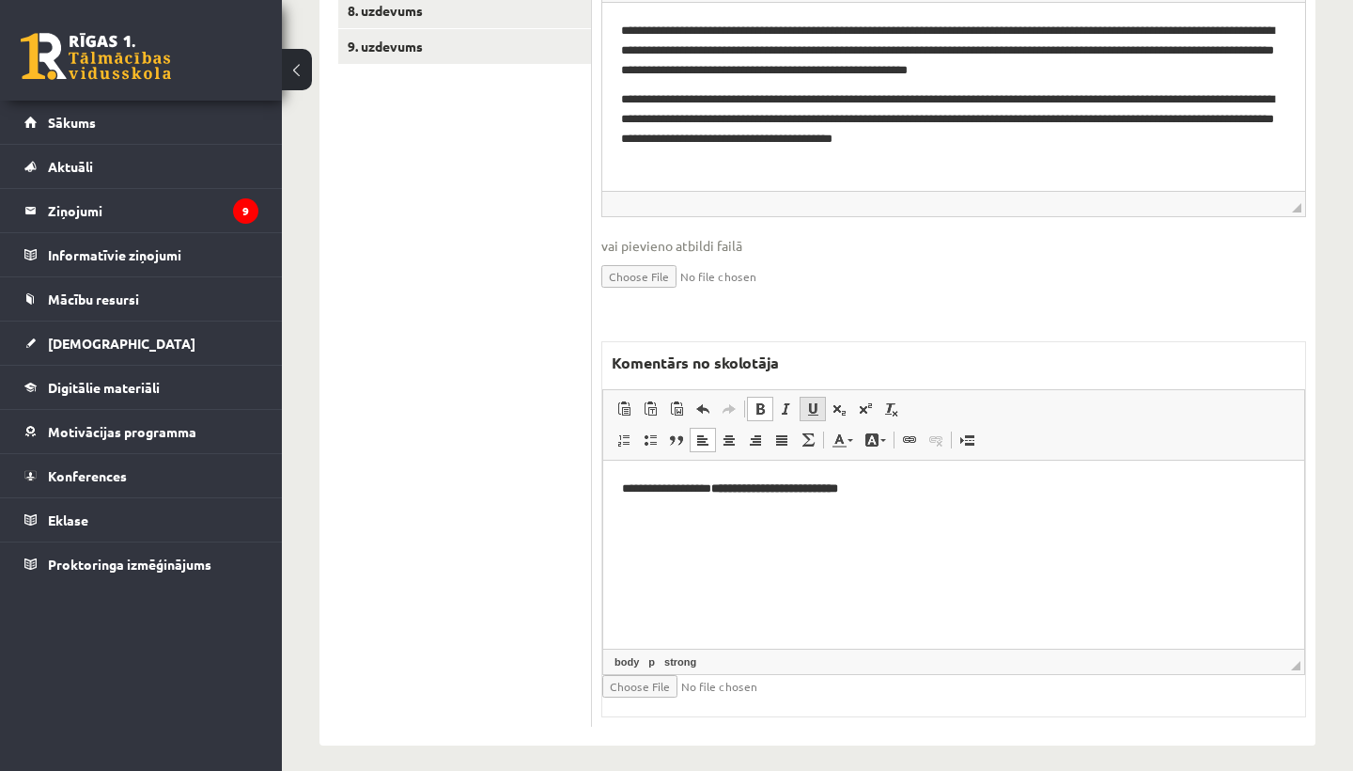
click at [813, 401] on span at bounding box center [812, 408] width 15 height 15
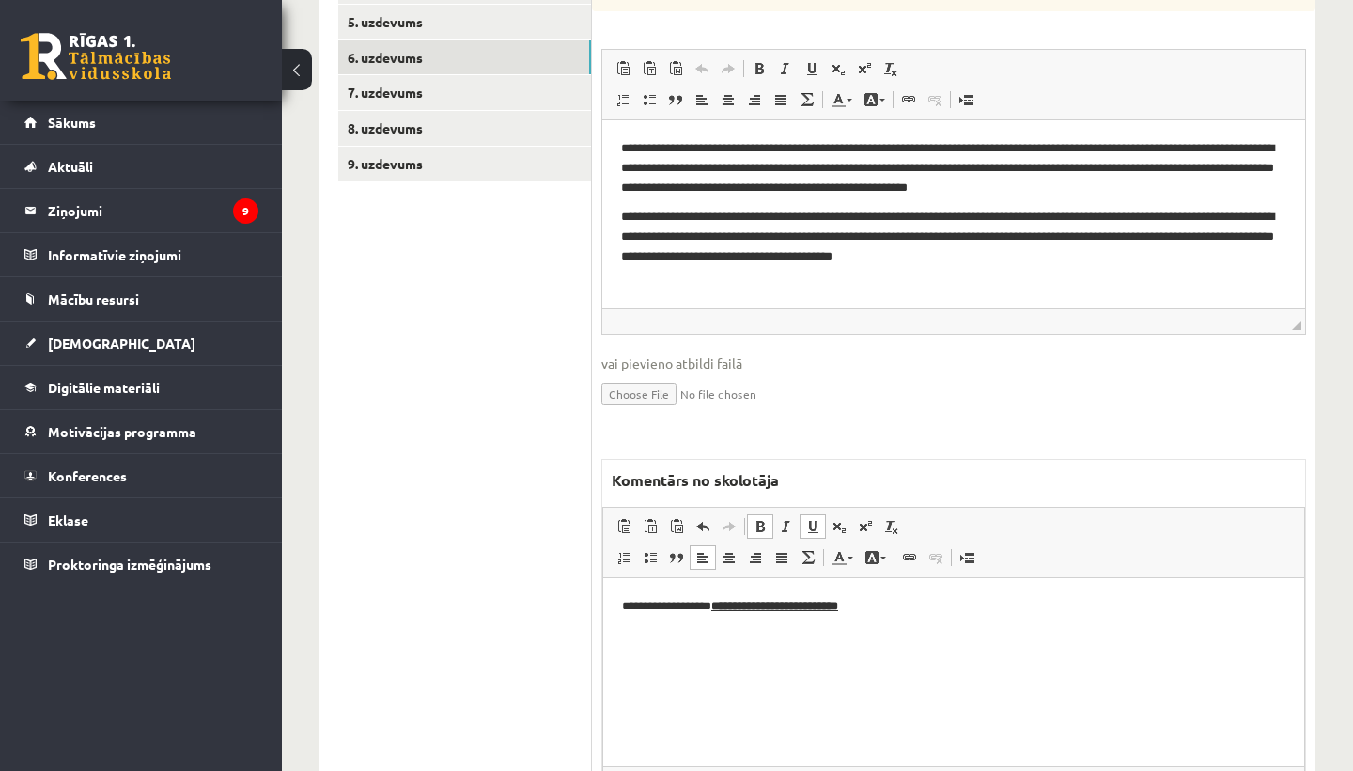
scroll to position [420, 0]
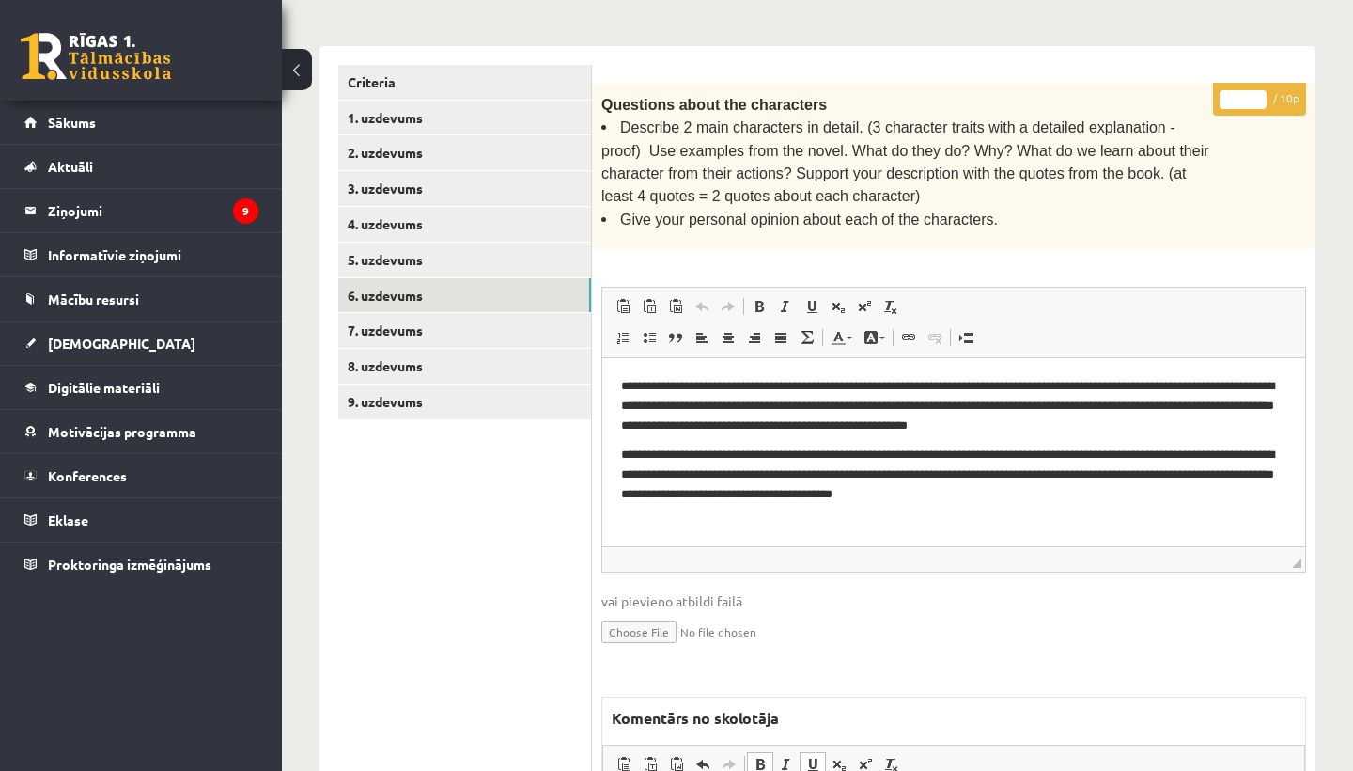
click at [1246, 90] on input "*" at bounding box center [1243, 99] width 47 height 19
type input "*"
click at [378, 324] on link "7. uzdevums" at bounding box center [464, 330] width 253 height 35
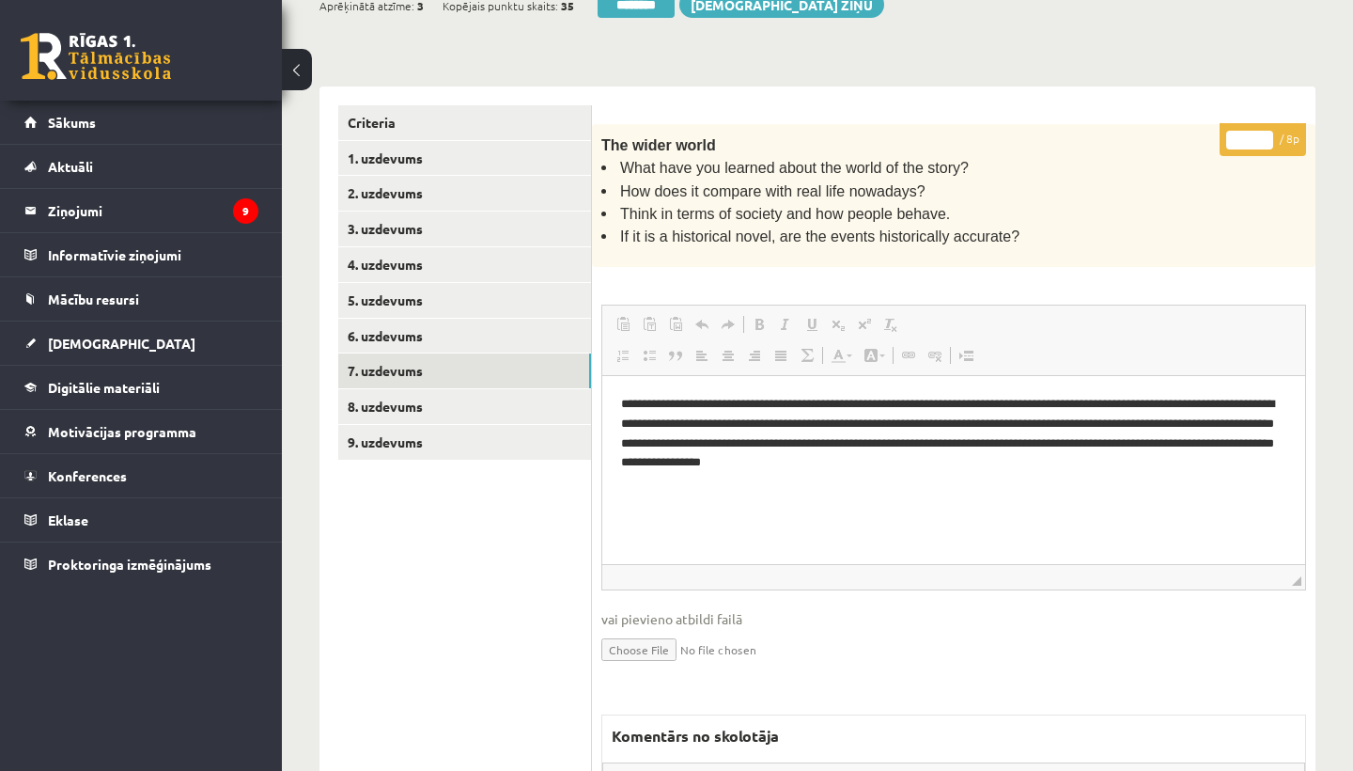
scroll to position [0, 0]
click at [1257, 133] on input "*" at bounding box center [1249, 140] width 47 height 19
type input "*"
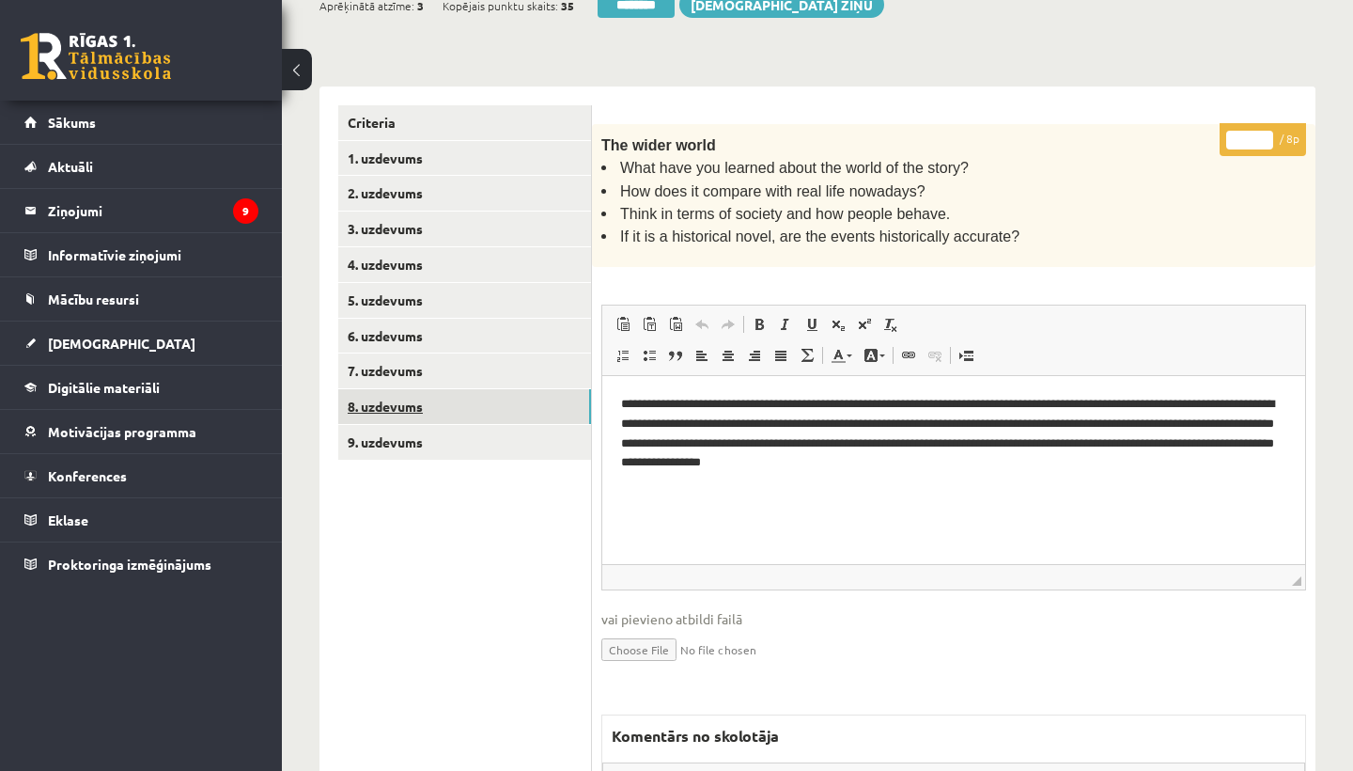
click at [393, 394] on link "8. uzdevums" at bounding box center [464, 406] width 253 height 35
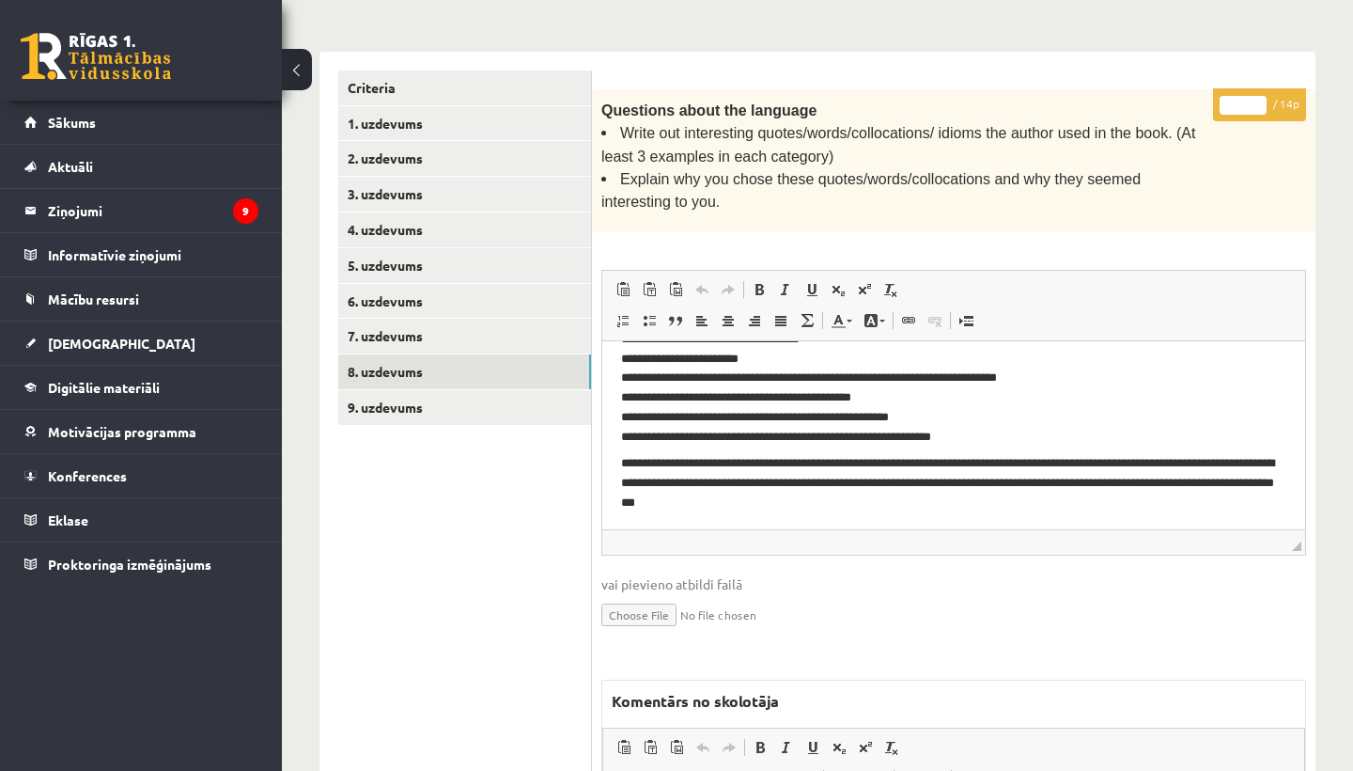
scroll to position [426, 0]
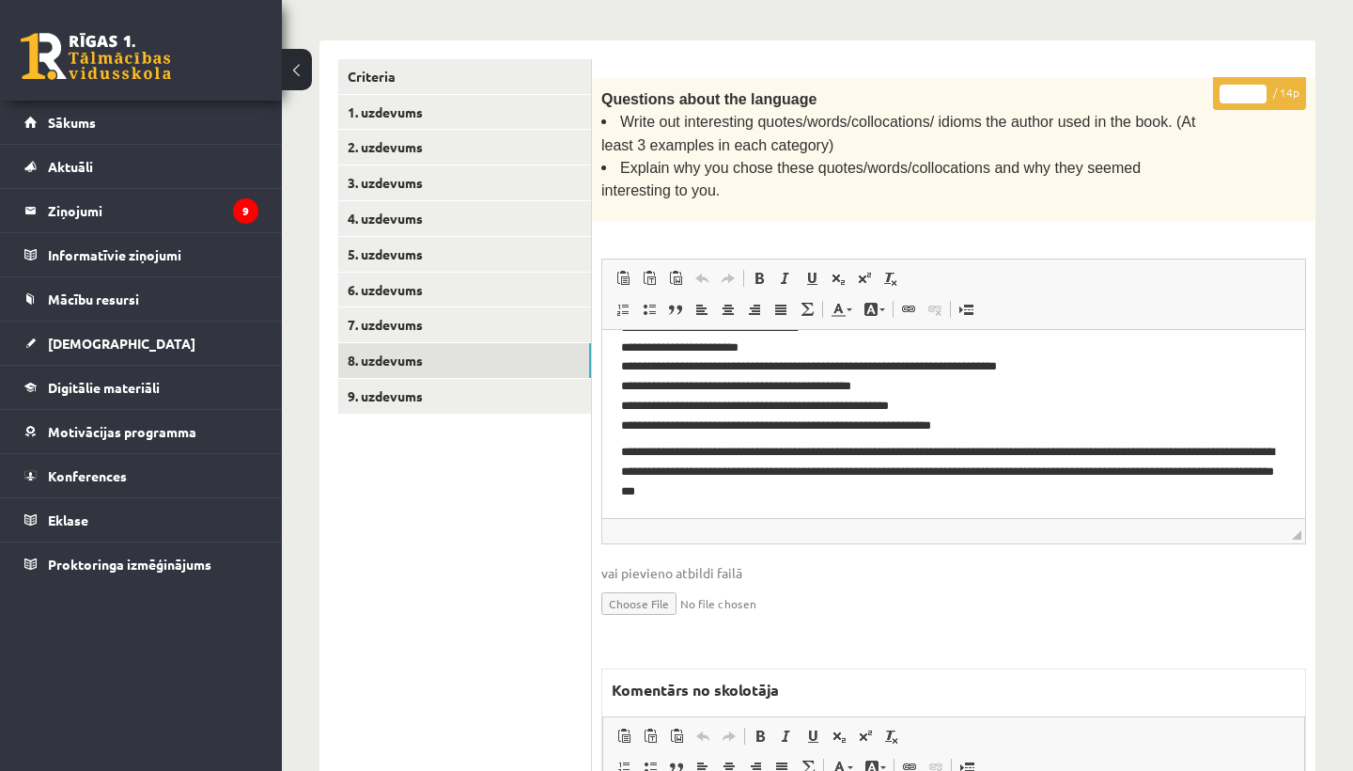
click at [1244, 88] on input "*" at bounding box center [1243, 94] width 47 height 19
type input "**"
click at [460, 379] on link "9. uzdevums" at bounding box center [464, 396] width 253 height 35
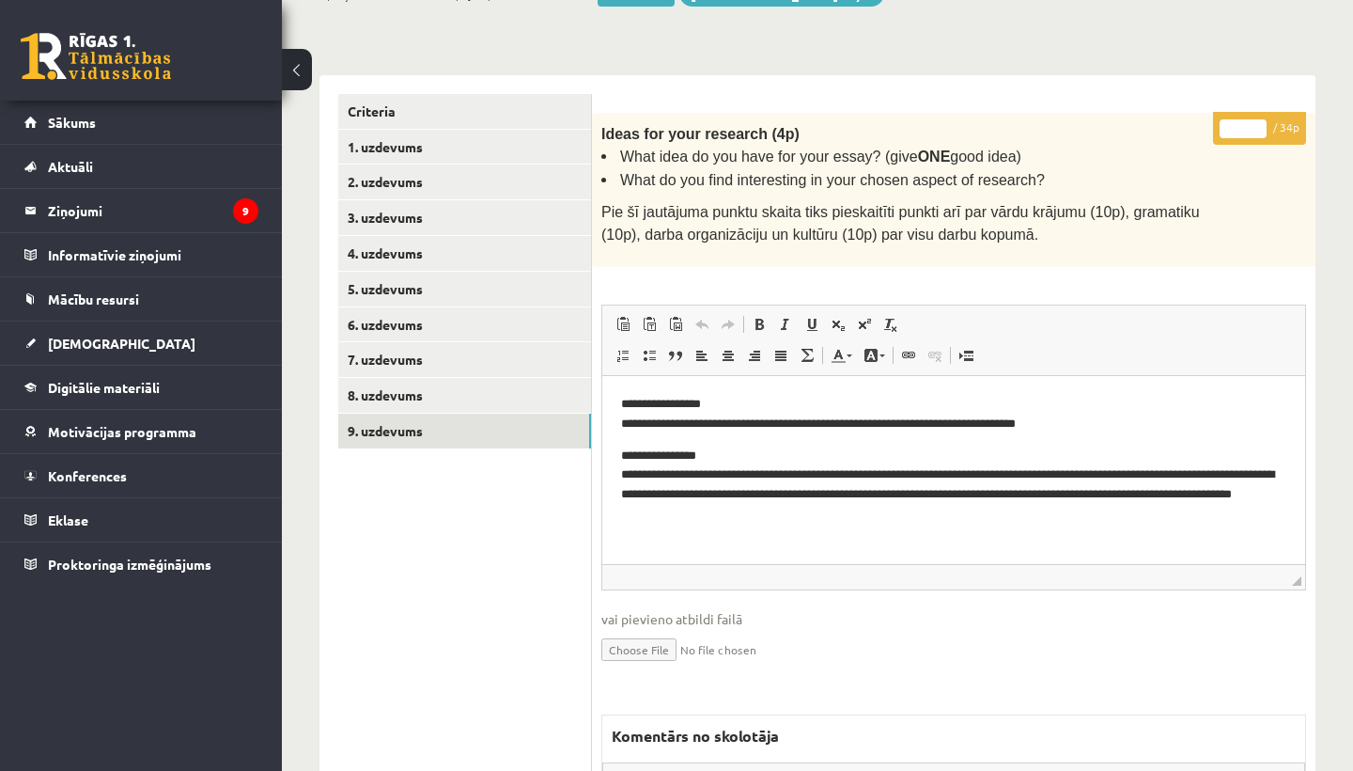
scroll to position [0, 0]
click at [1243, 124] on input "*" at bounding box center [1243, 128] width 47 height 19
type input "**"
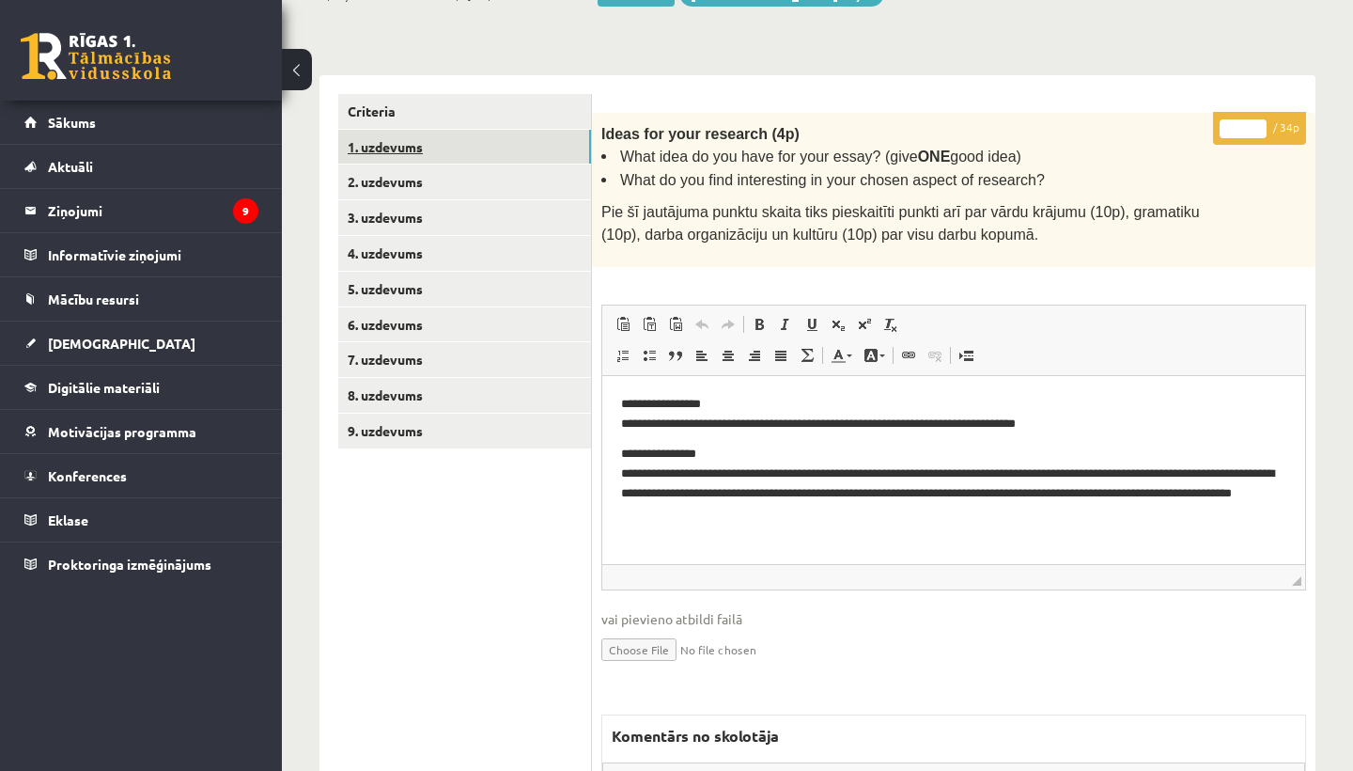
click at [411, 144] on link "1. uzdevums" at bounding box center [464, 147] width 253 height 35
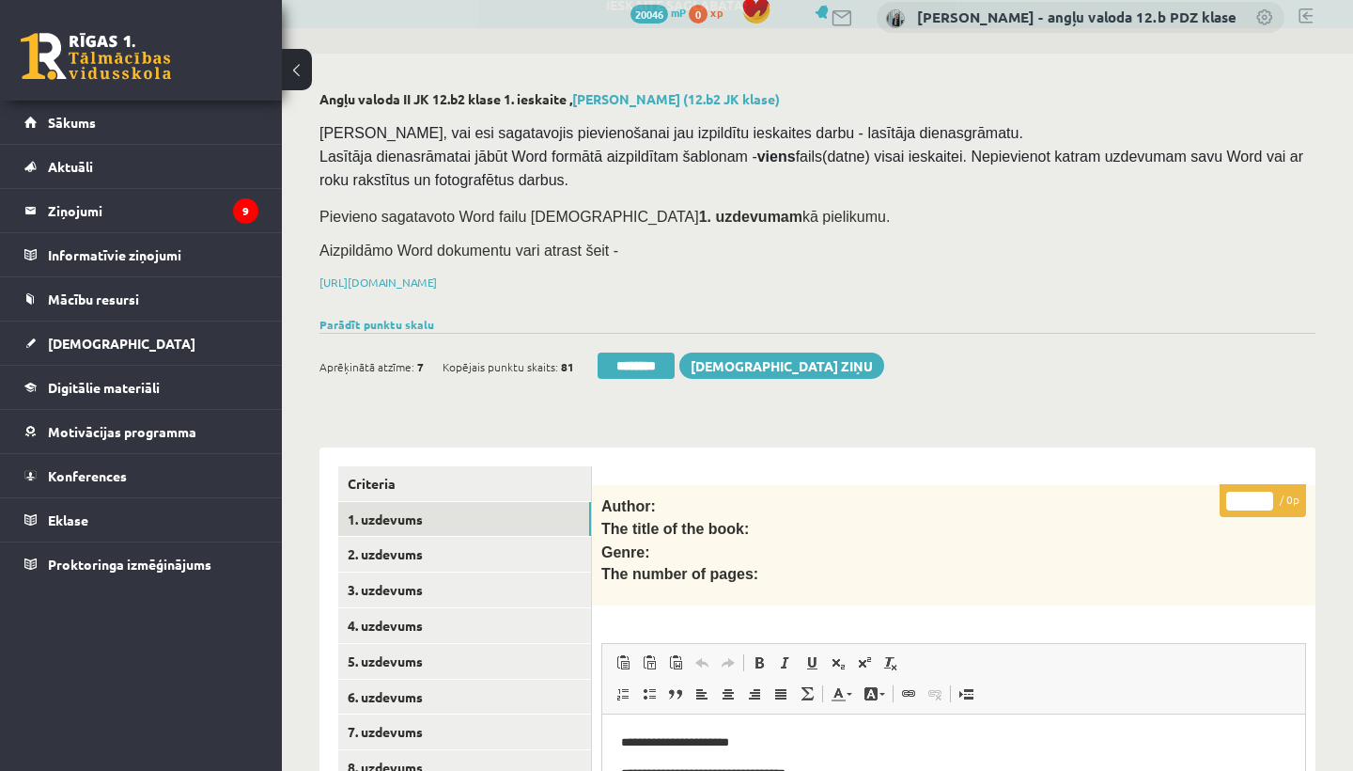
scroll to position [16, 0]
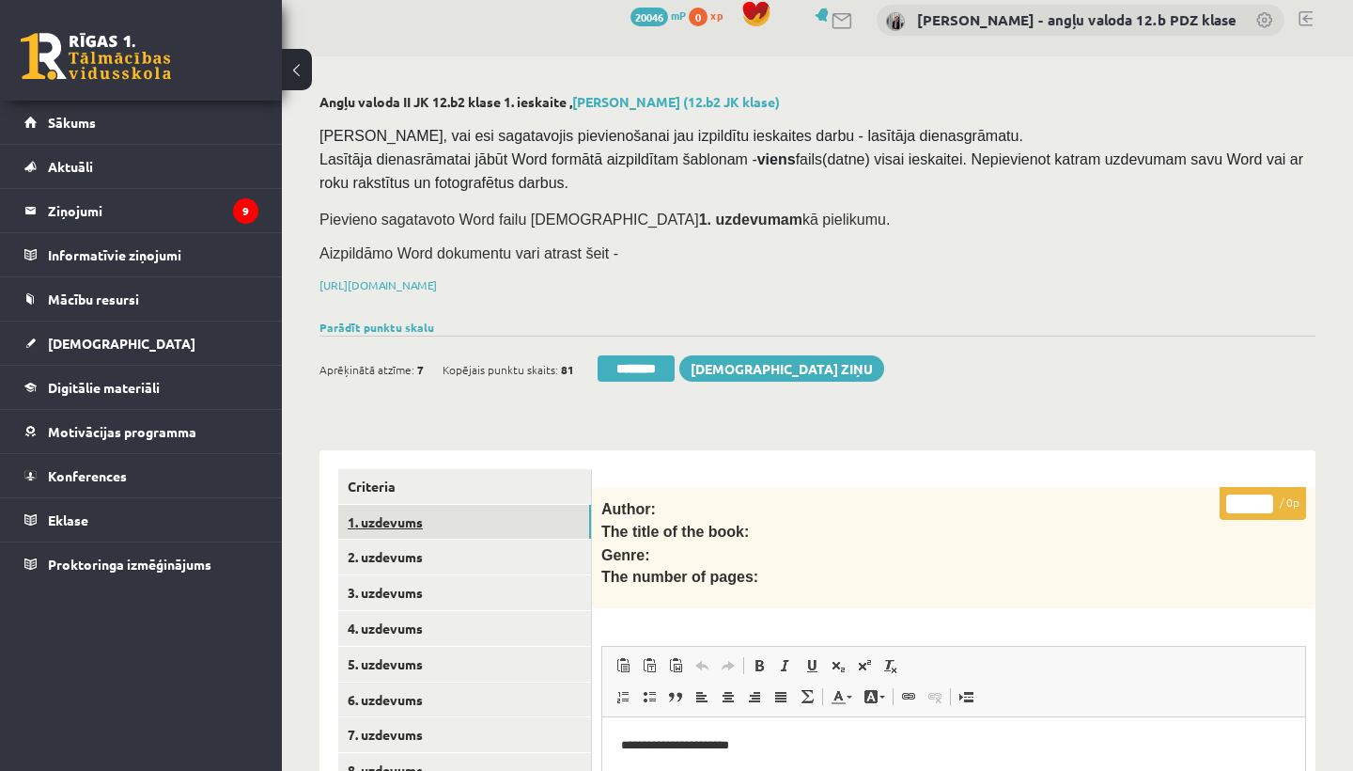
click at [416, 512] on link "1. uzdevums" at bounding box center [464, 522] width 253 height 35
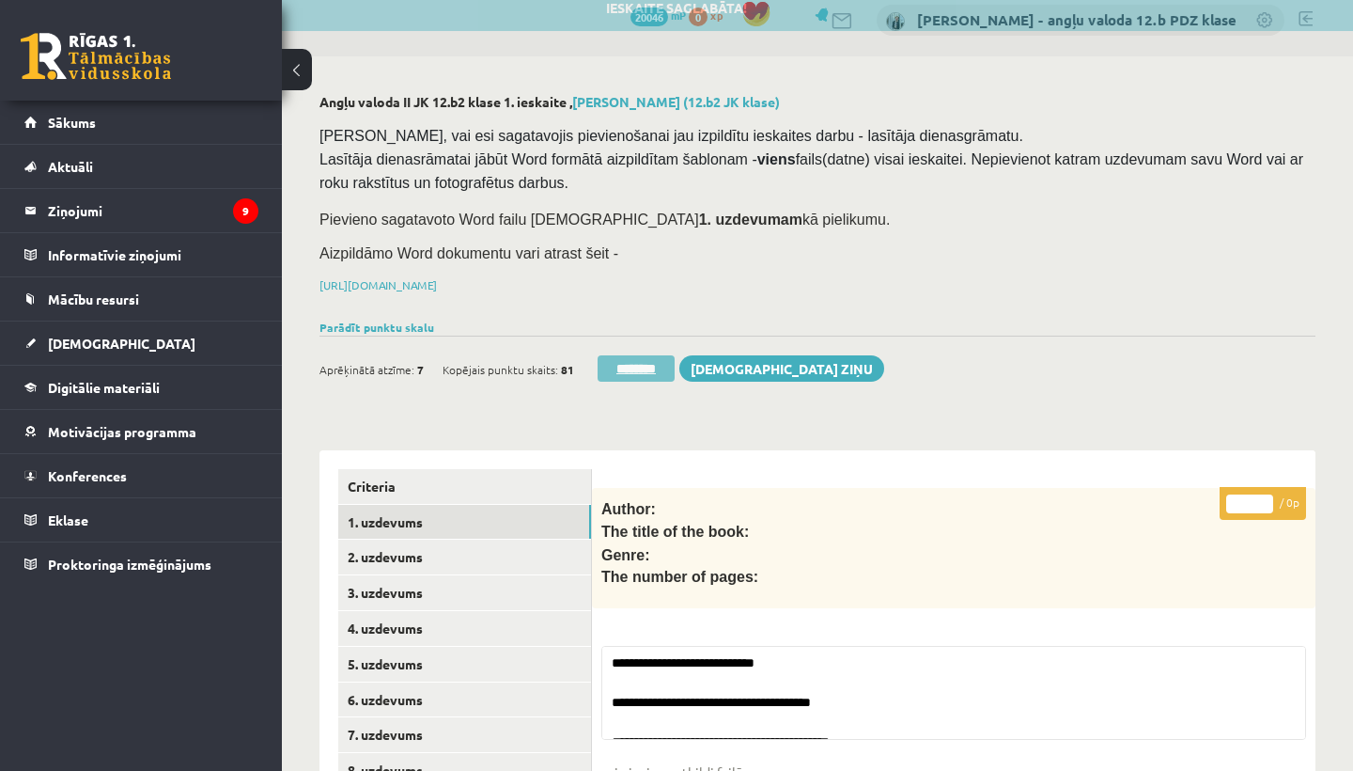
click at [631, 361] on input "********" at bounding box center [636, 368] width 77 height 26
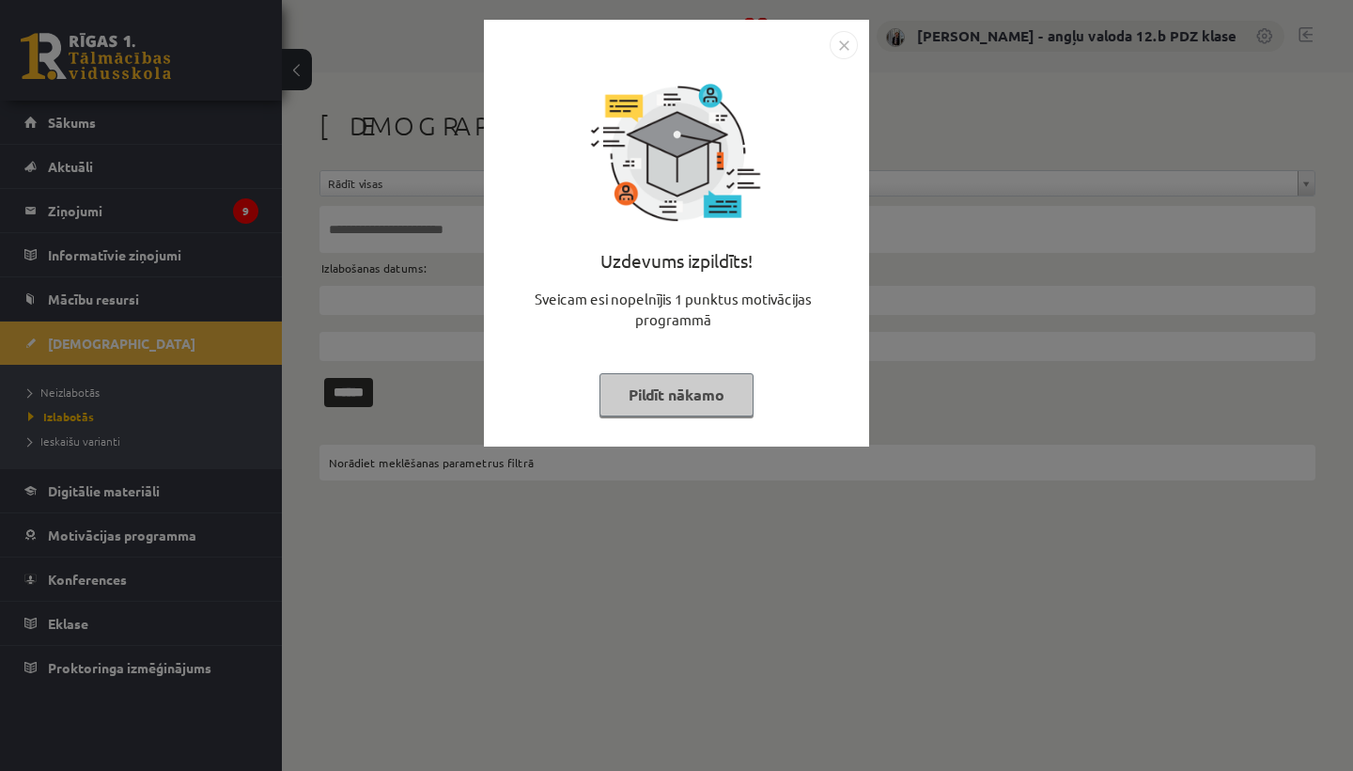
click at [842, 36] on img "Close" at bounding box center [844, 45] width 28 height 28
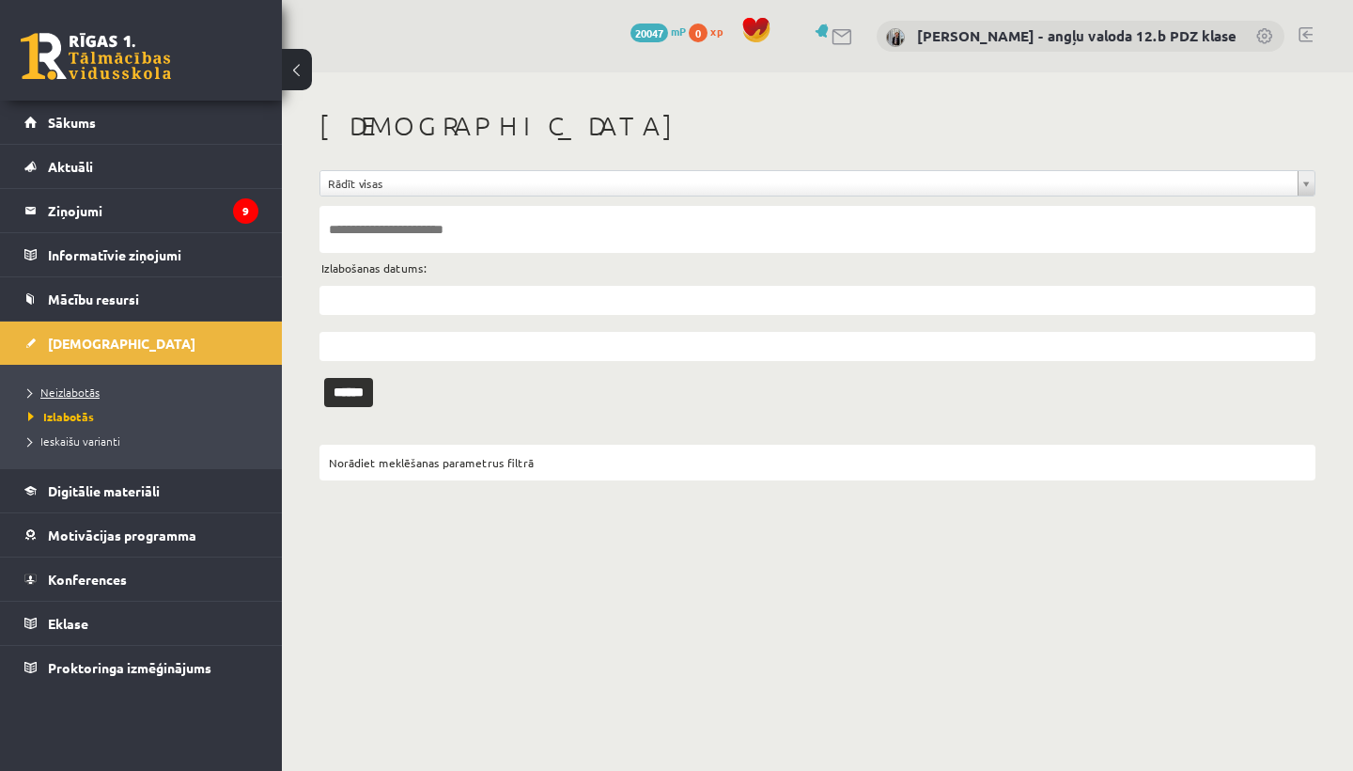
click at [86, 394] on span "Neizlabotās" at bounding box center [63, 391] width 71 height 15
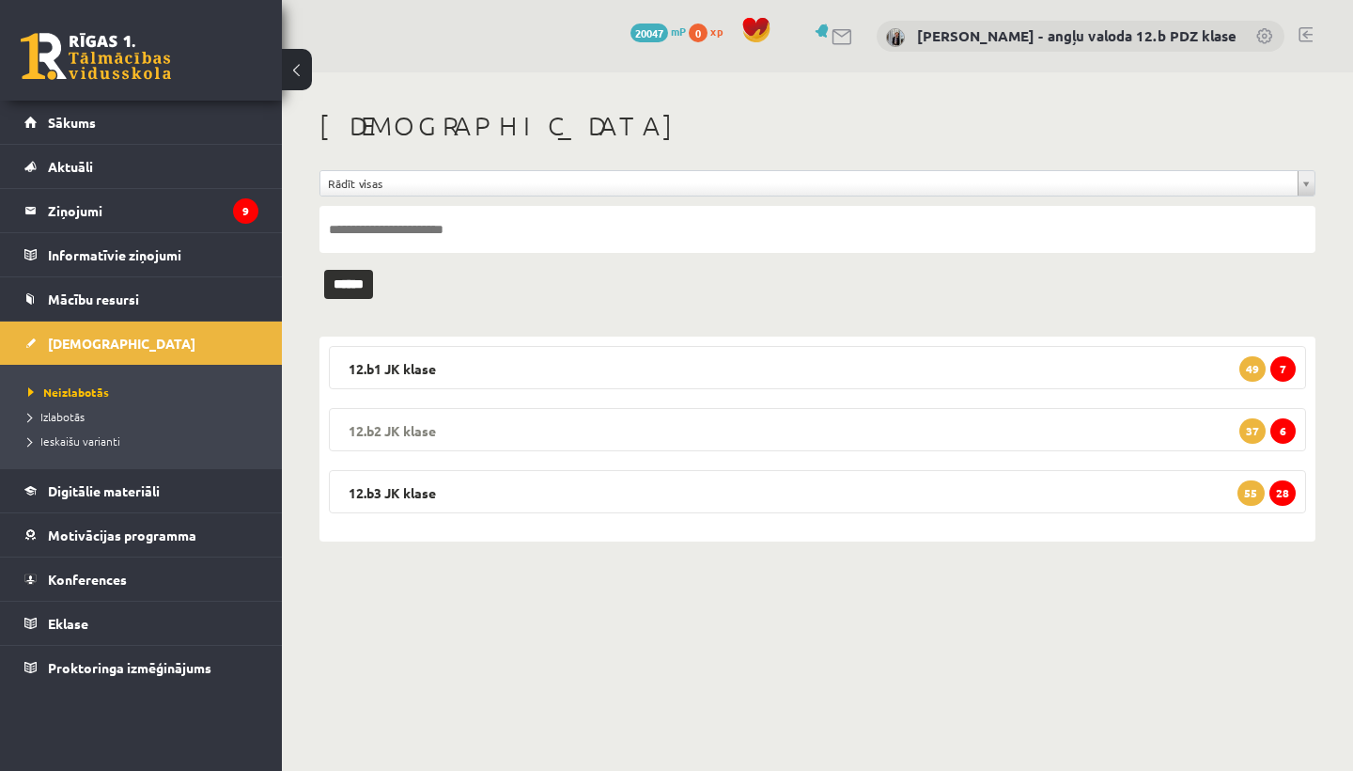
click at [445, 433] on legend "12.b2 JK klase 6 37" at bounding box center [817, 429] width 977 height 43
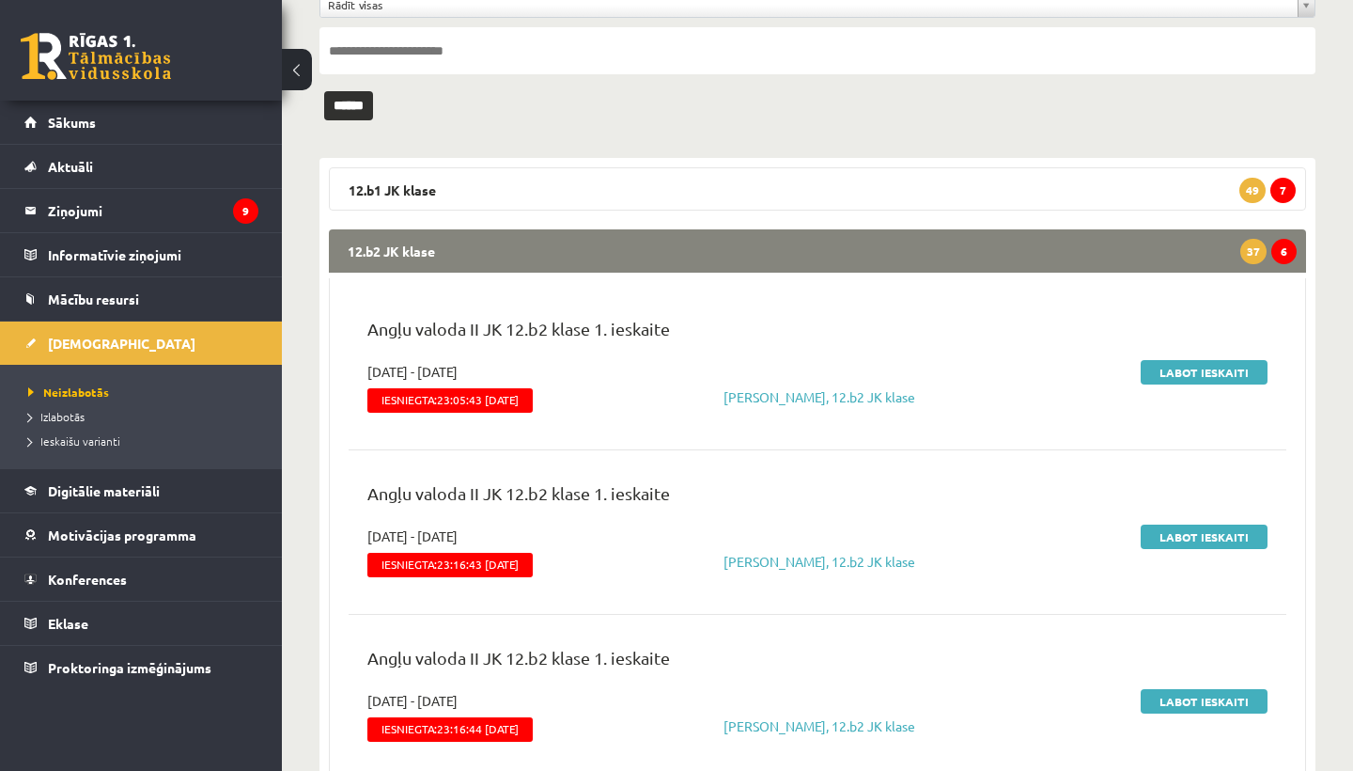
scroll to position [185, 0]
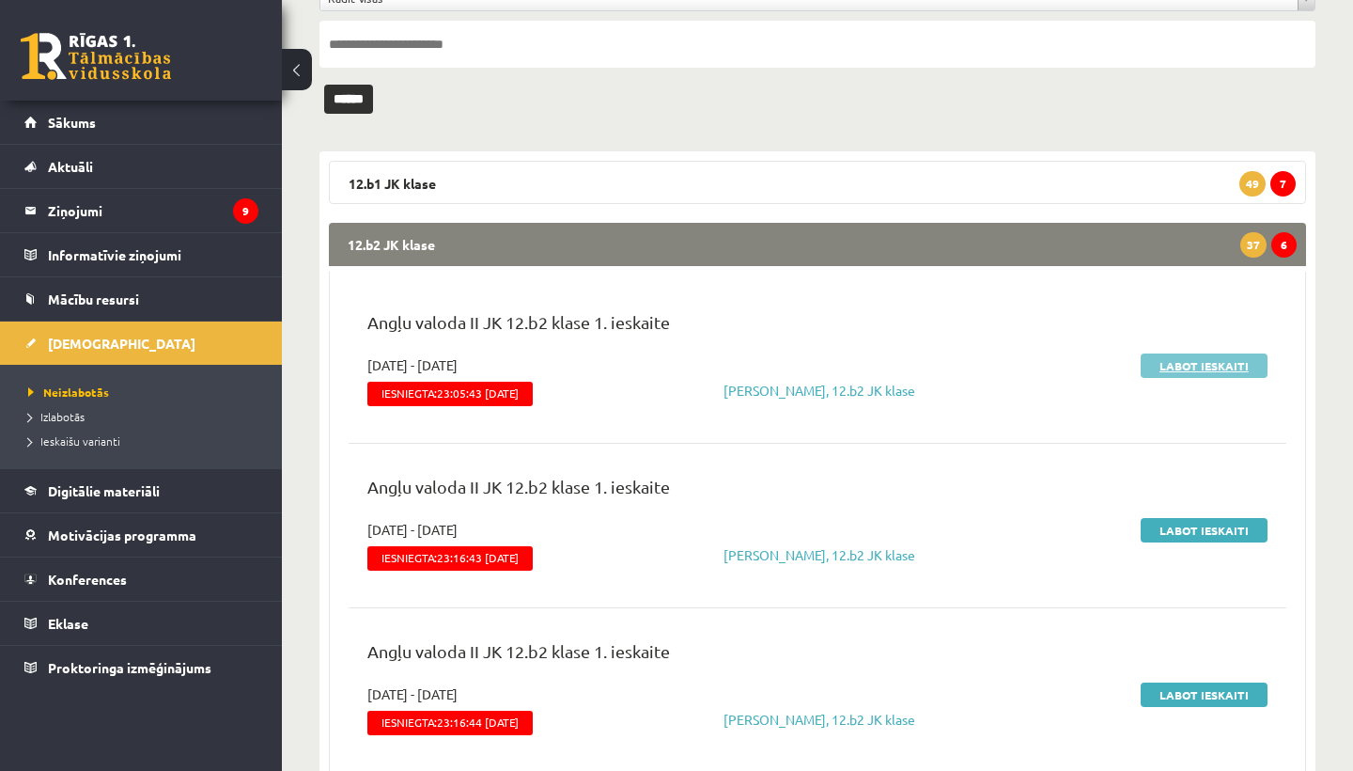
click at [1192, 362] on link "Labot ieskaiti" at bounding box center [1204, 365] width 127 height 24
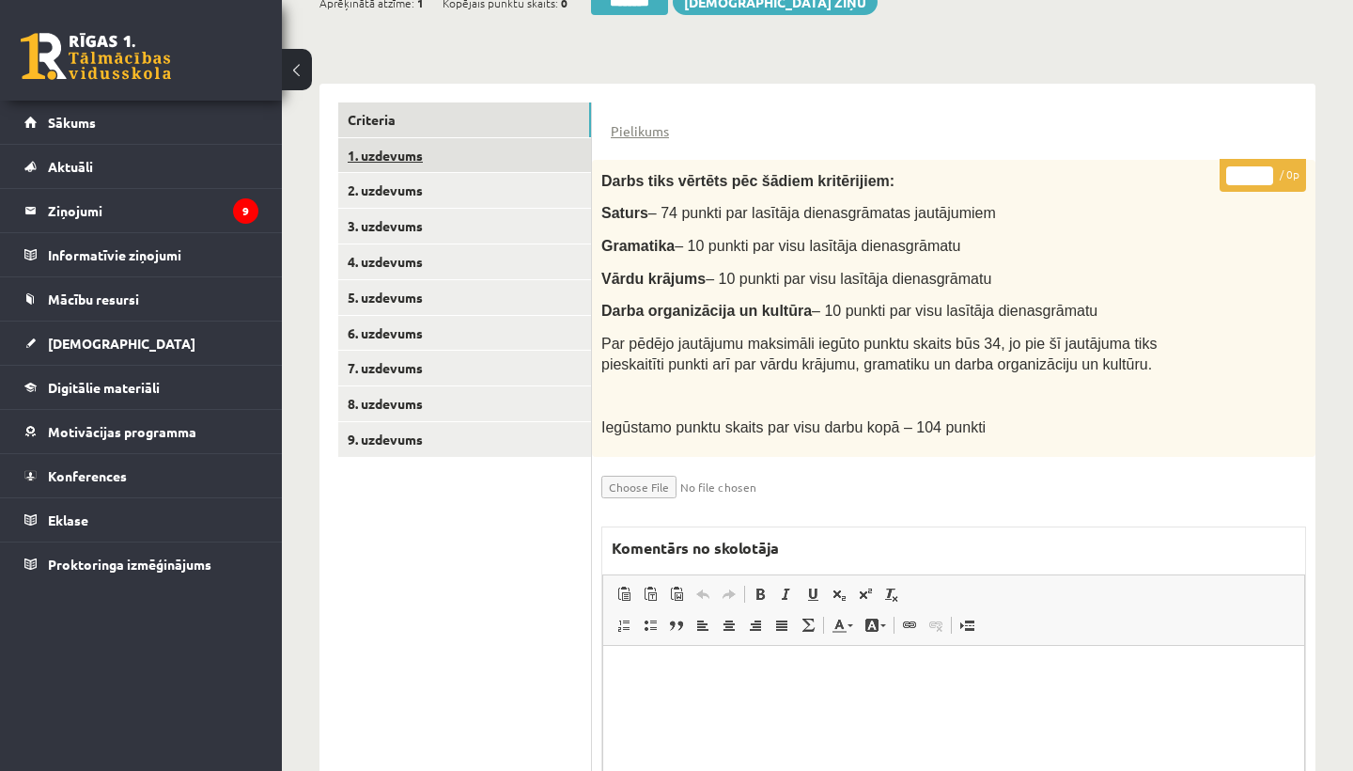
click at [415, 153] on link "1. uzdevums" at bounding box center [464, 155] width 253 height 35
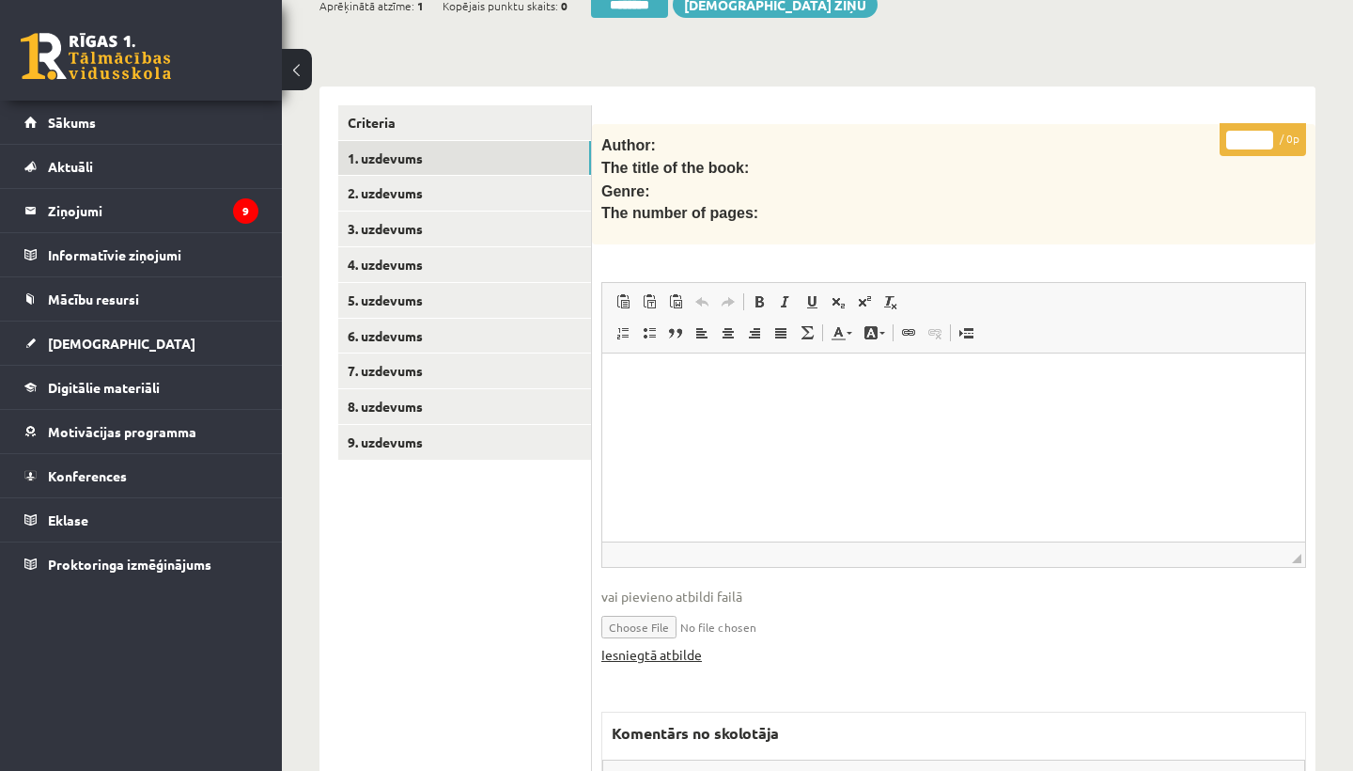
click at [672, 645] on link "Iesniegtā atbilde" at bounding box center [651, 655] width 101 height 20
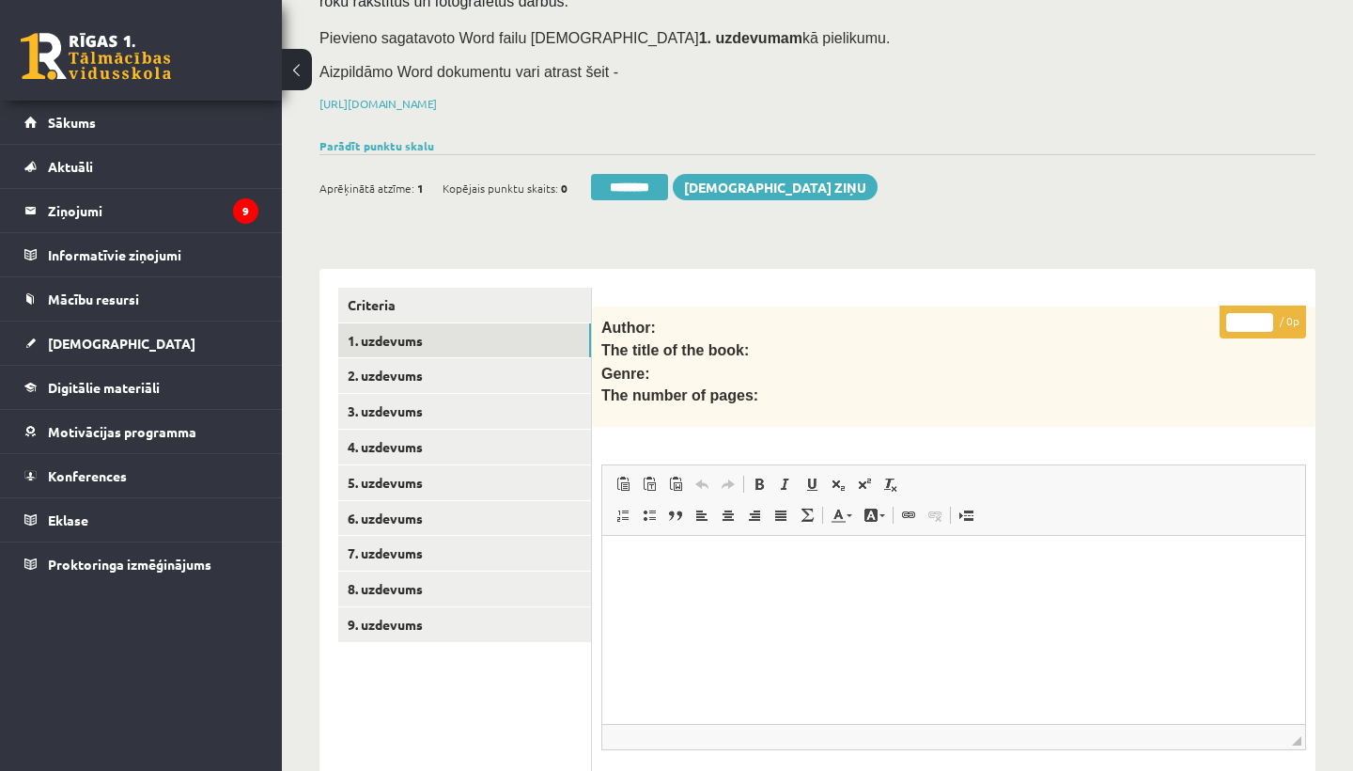
scroll to position [251, 0]
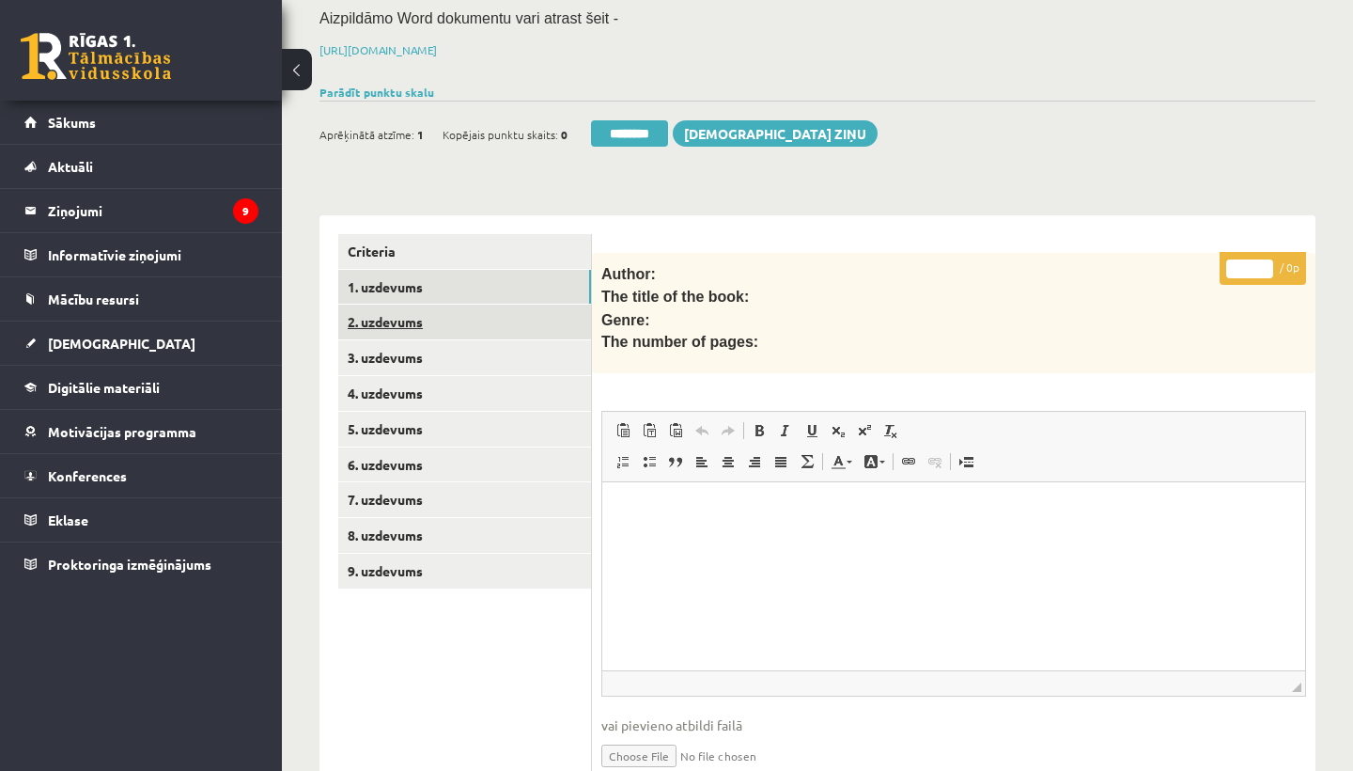
click at [413, 326] on link "2. uzdevums" at bounding box center [464, 321] width 253 height 35
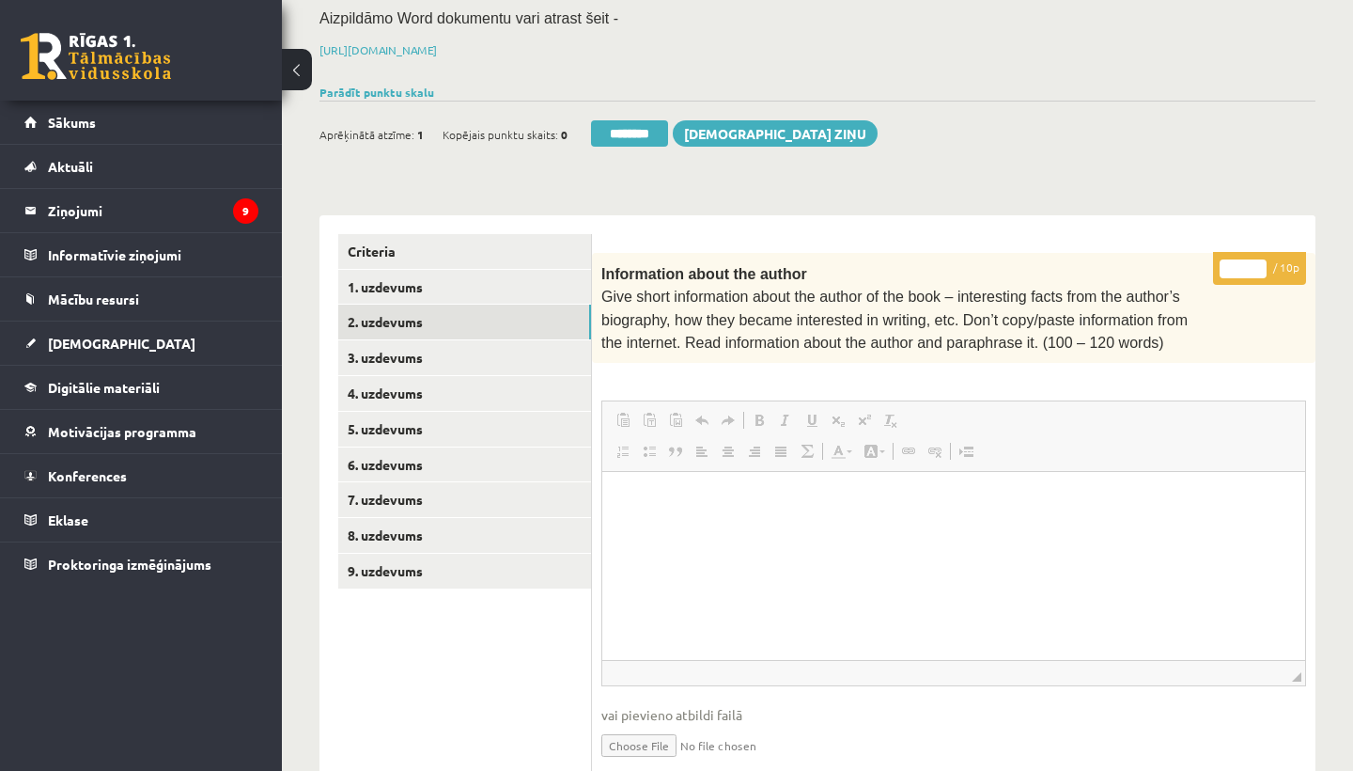
scroll to position [0, 0]
click at [1248, 263] on input "*" at bounding box center [1243, 268] width 47 height 19
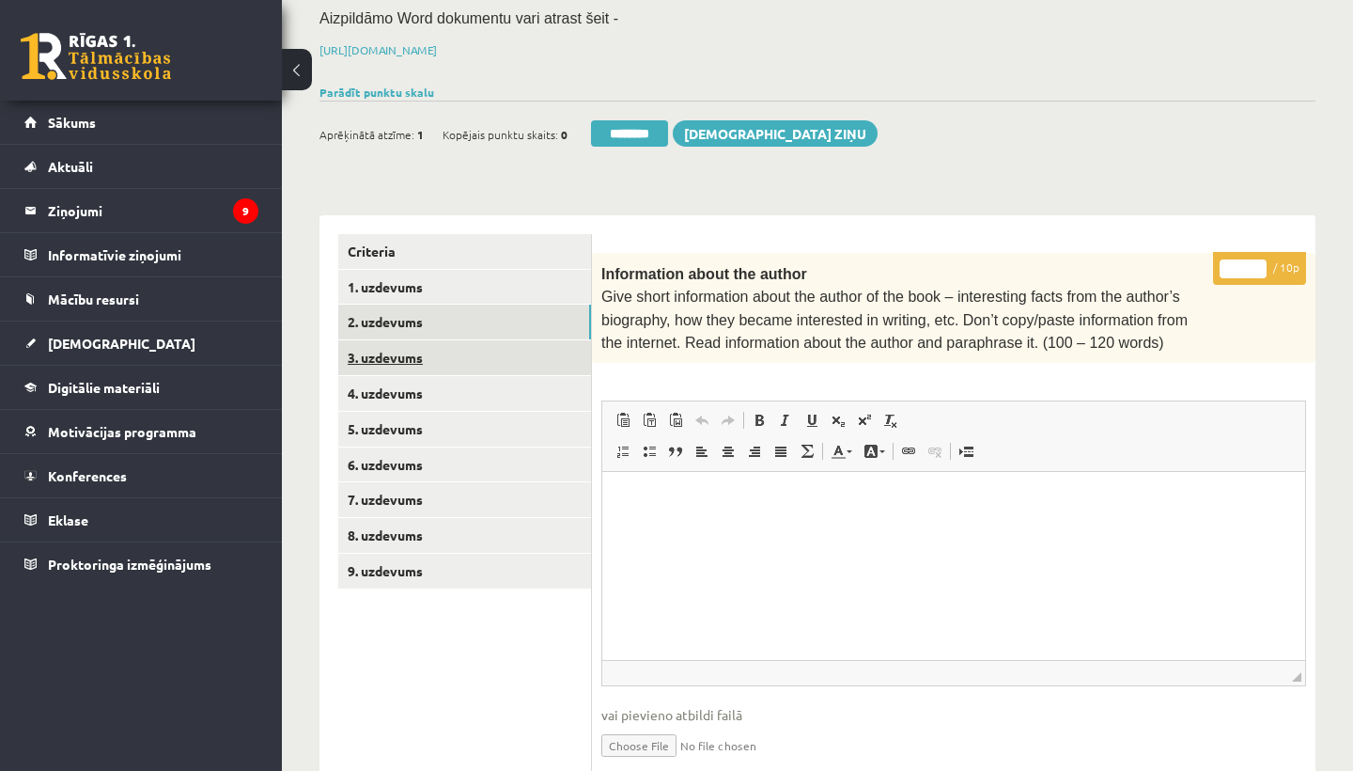
type input "*"
click at [464, 351] on link "3. uzdevums" at bounding box center [464, 357] width 253 height 35
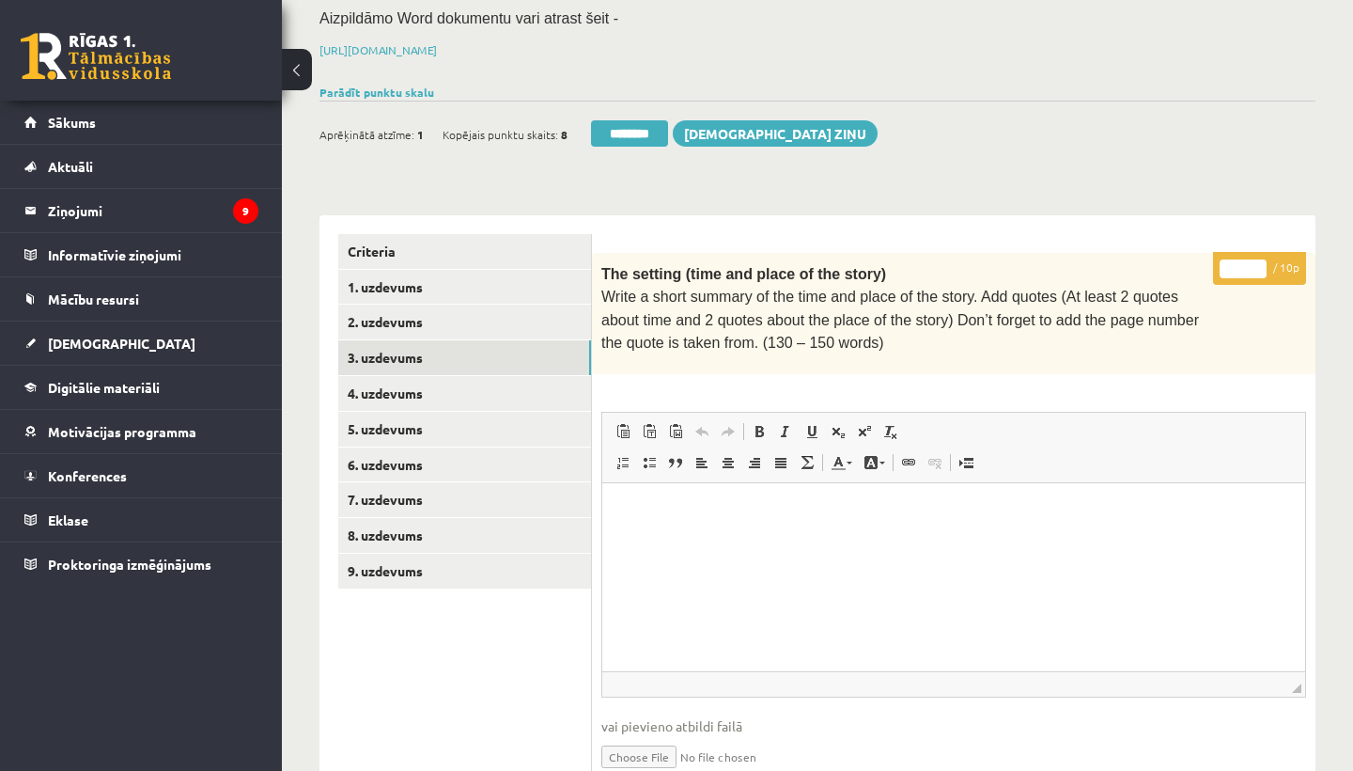
click at [1248, 266] on input "*" at bounding box center [1243, 268] width 47 height 19
type input "*"
click at [377, 387] on link "4. uzdevums" at bounding box center [464, 393] width 253 height 35
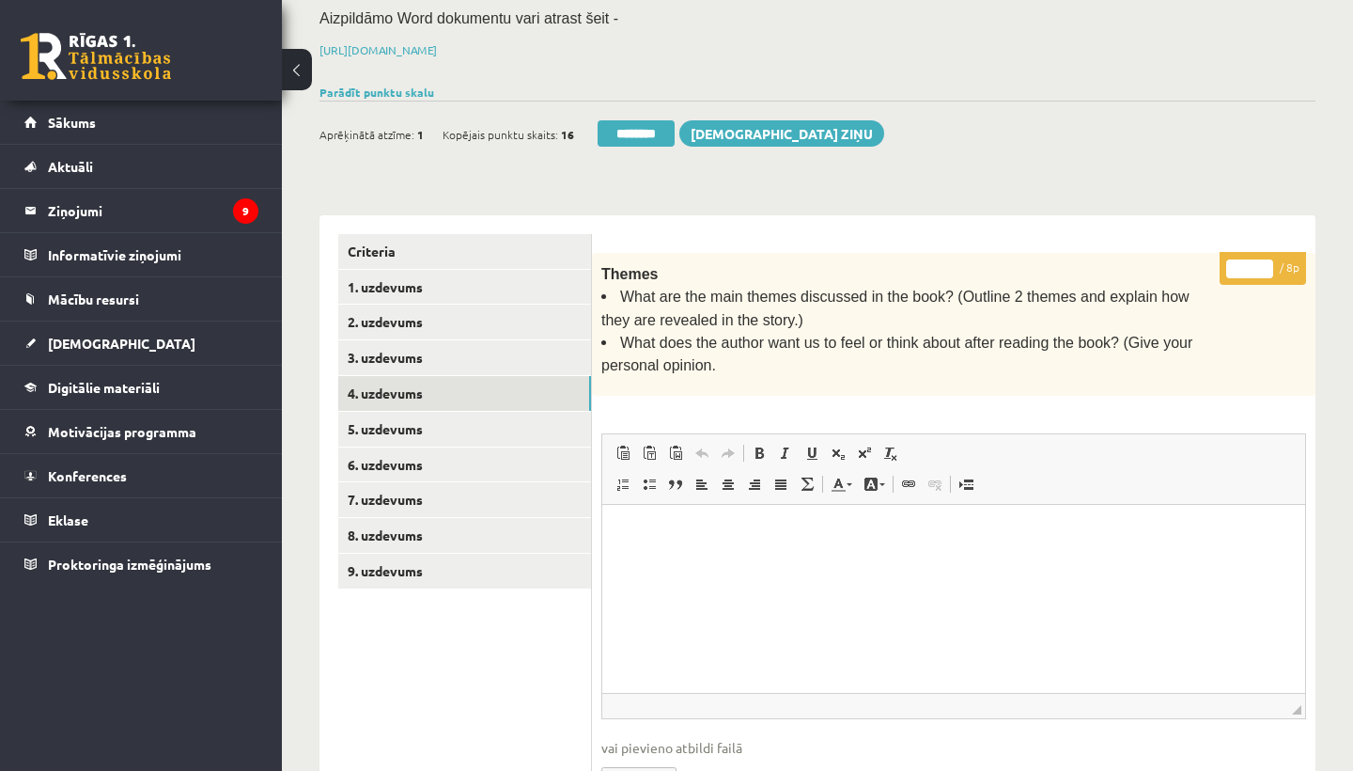
click at [1251, 264] on input "*" at bounding box center [1249, 268] width 47 height 19
type input "*"
click at [411, 417] on link "5. uzdevums" at bounding box center [464, 429] width 253 height 35
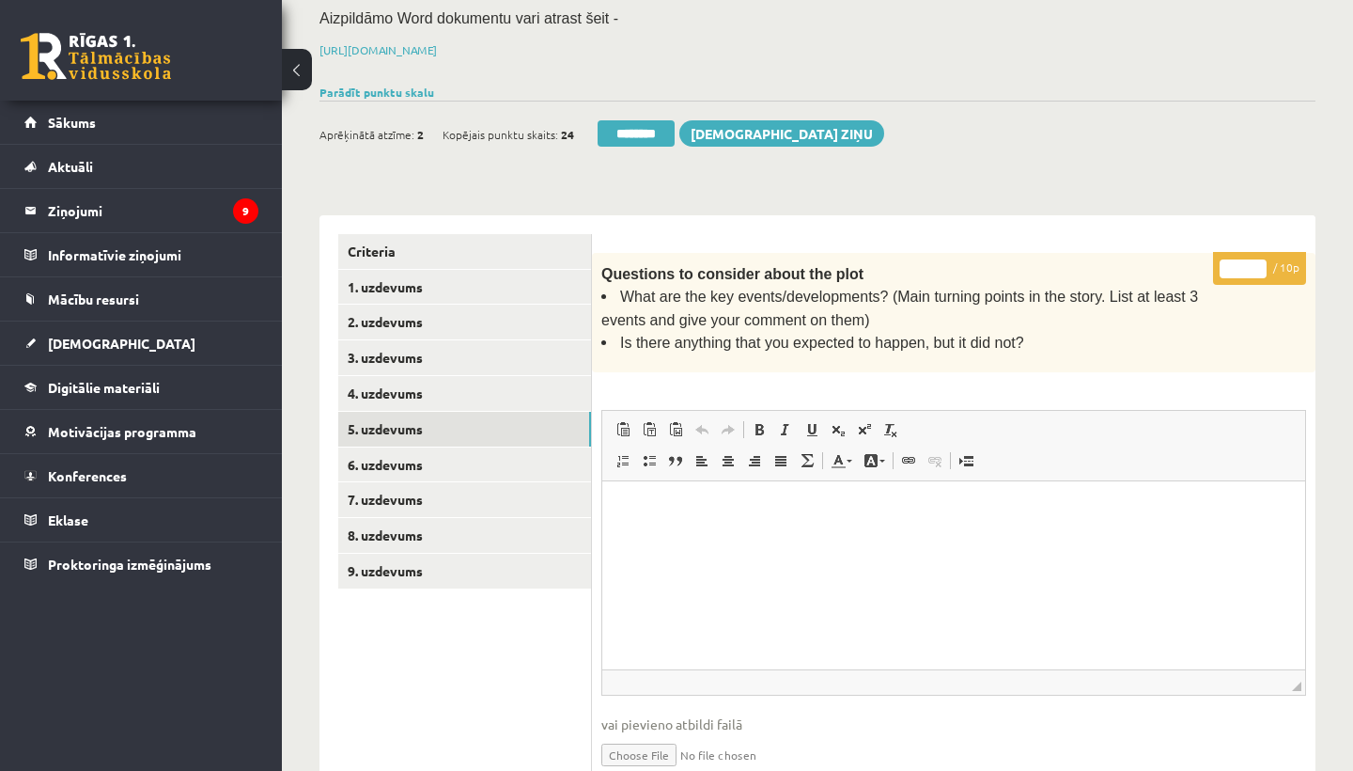
click at [1245, 261] on input "*" at bounding box center [1243, 268] width 47 height 19
type input "**"
click at [469, 453] on link "6. uzdevums" at bounding box center [464, 464] width 253 height 35
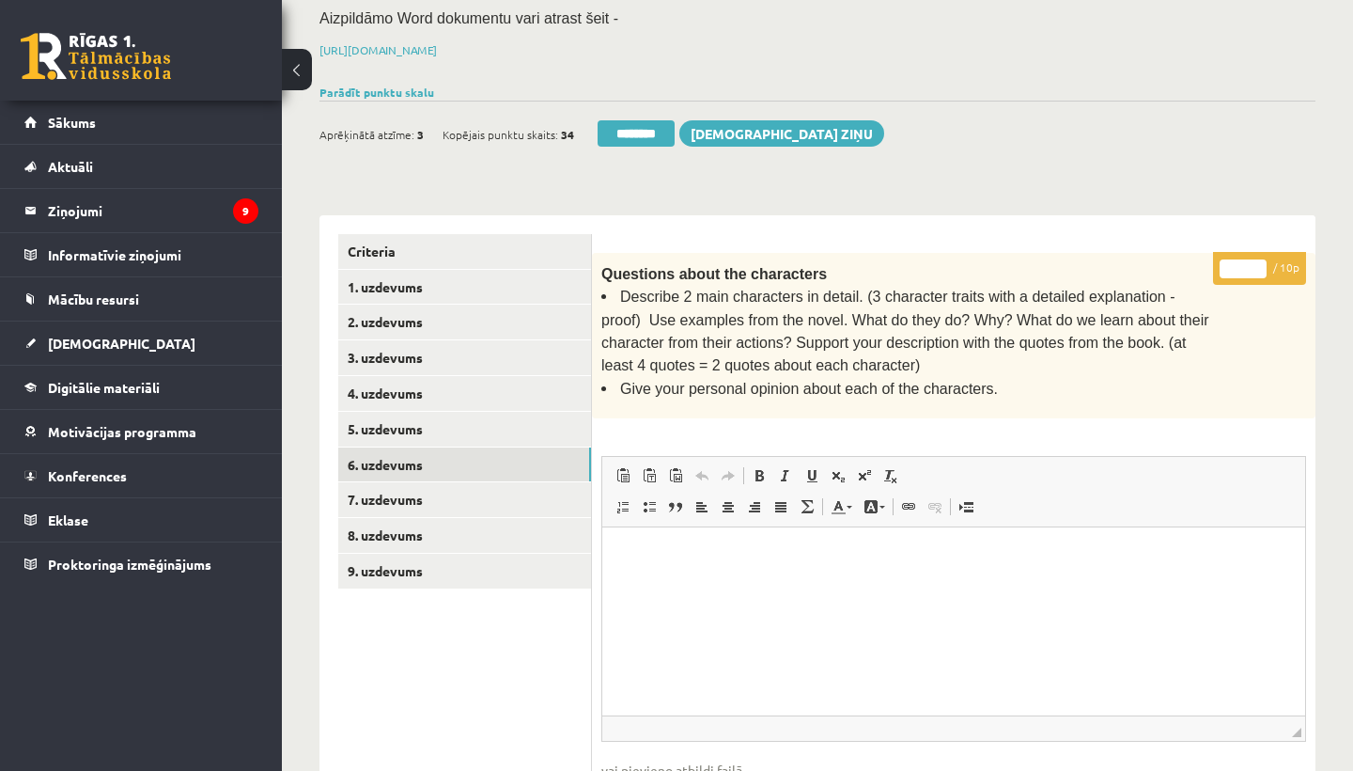
click at [1243, 263] on input "*" at bounding box center [1243, 268] width 47 height 19
type input "**"
click at [434, 482] on link "7. uzdevums" at bounding box center [464, 499] width 253 height 35
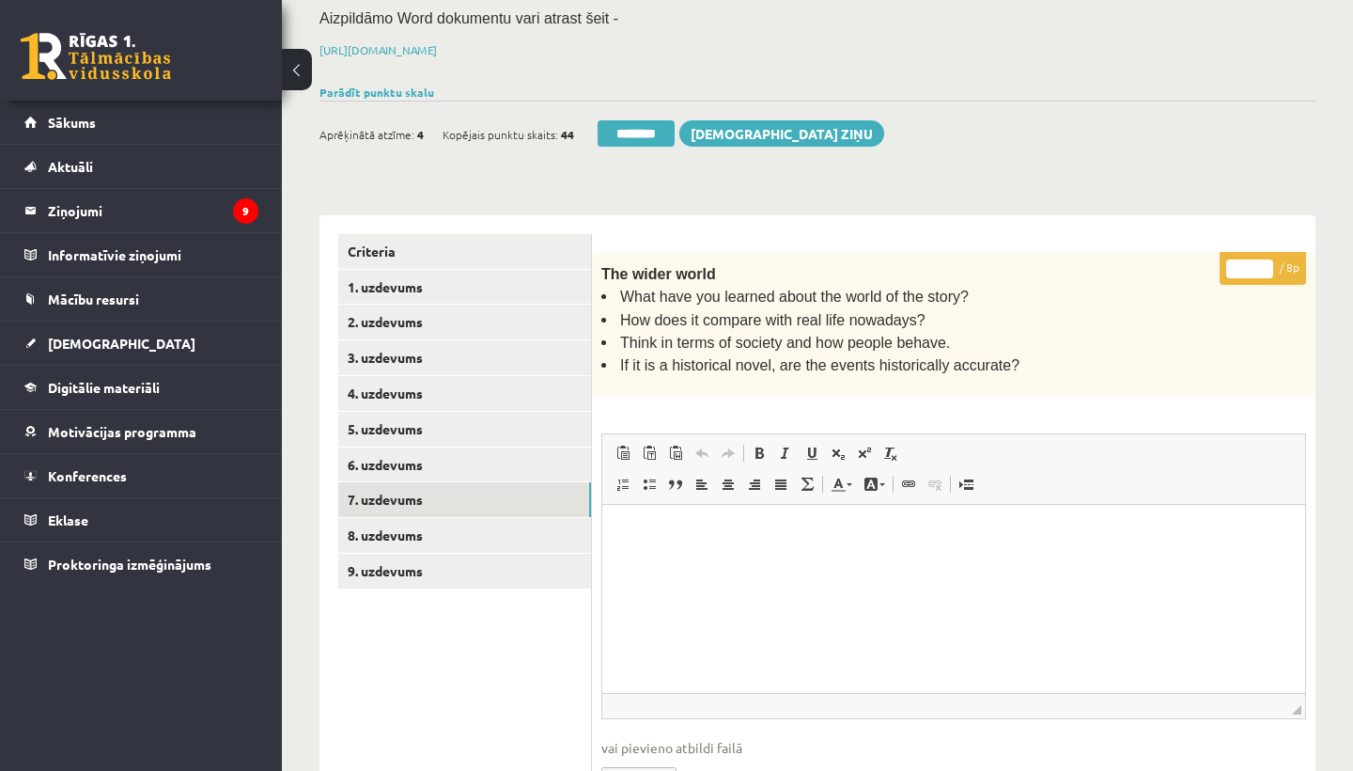
click at [1251, 264] on input "*" at bounding box center [1249, 268] width 47 height 19
type input "*"
click at [401, 528] on link "8. uzdevums" at bounding box center [464, 535] width 253 height 35
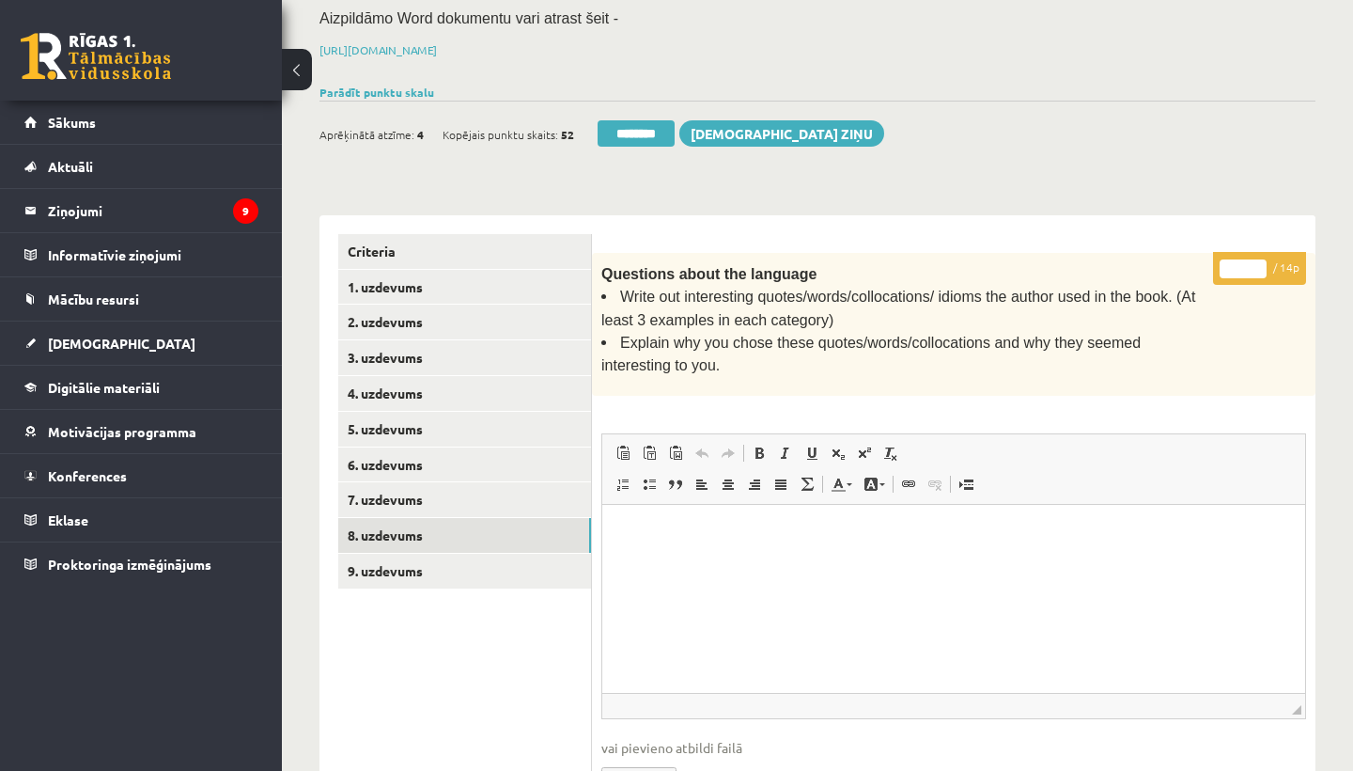
click at [1247, 264] on input "*" at bounding box center [1243, 268] width 47 height 19
type input "**"
click at [439, 570] on link "9. uzdevums" at bounding box center [464, 571] width 253 height 35
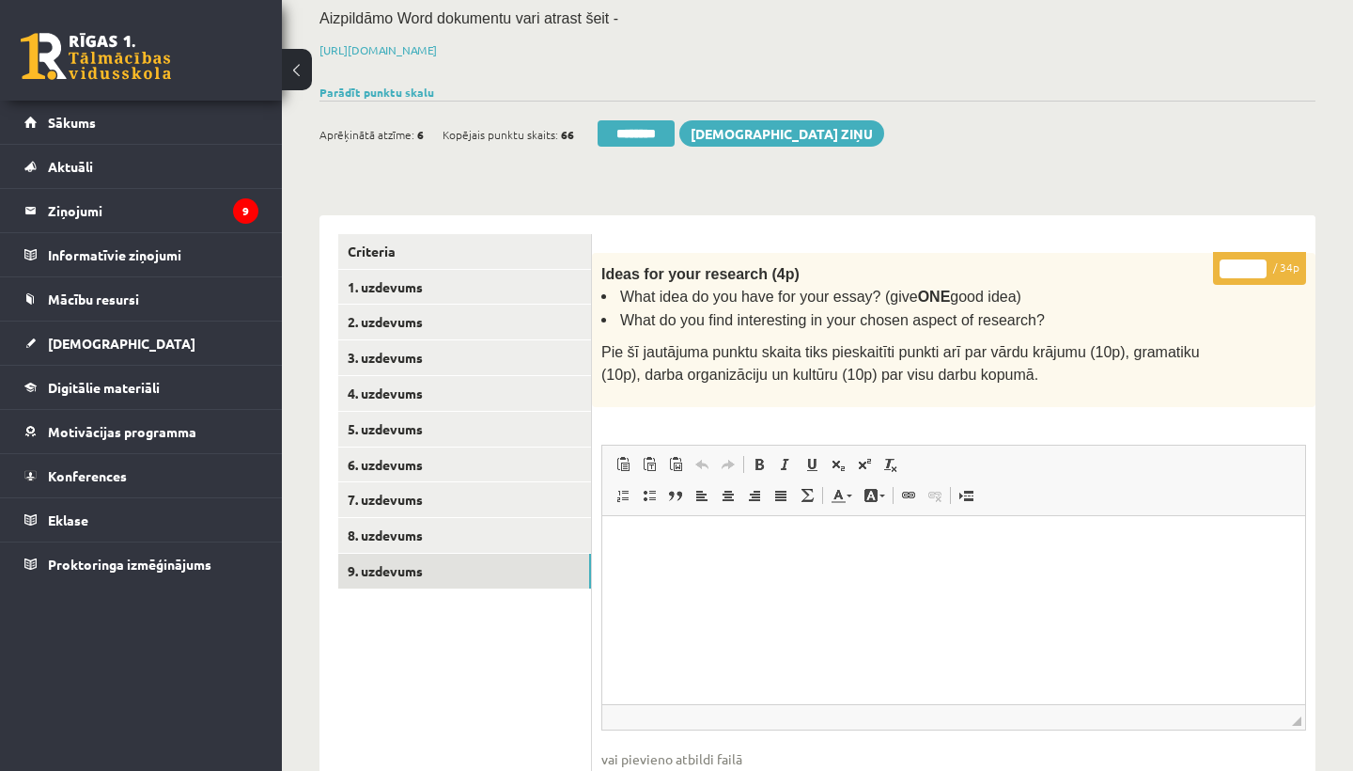
click at [1245, 261] on input "*" at bounding box center [1243, 268] width 47 height 19
type input "**"
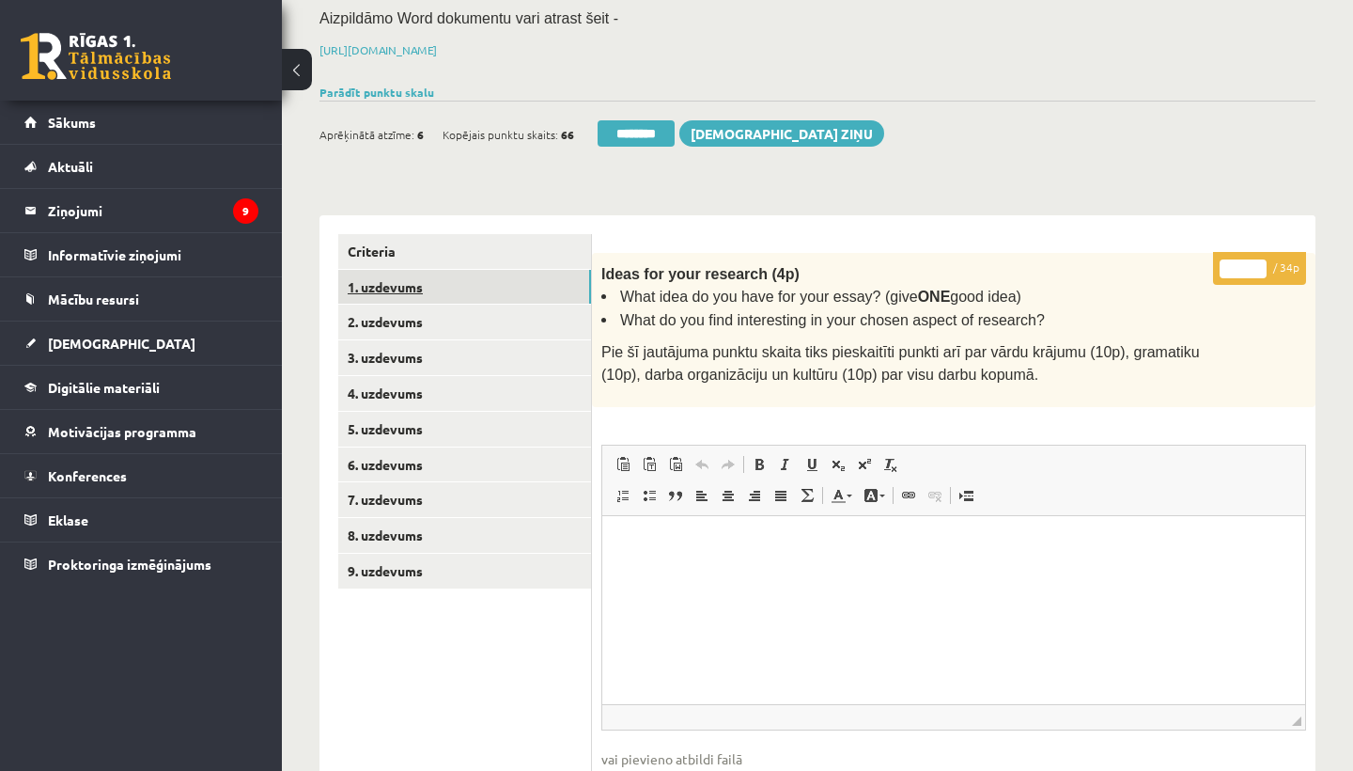
click at [391, 279] on link "1. uzdevums" at bounding box center [464, 287] width 253 height 35
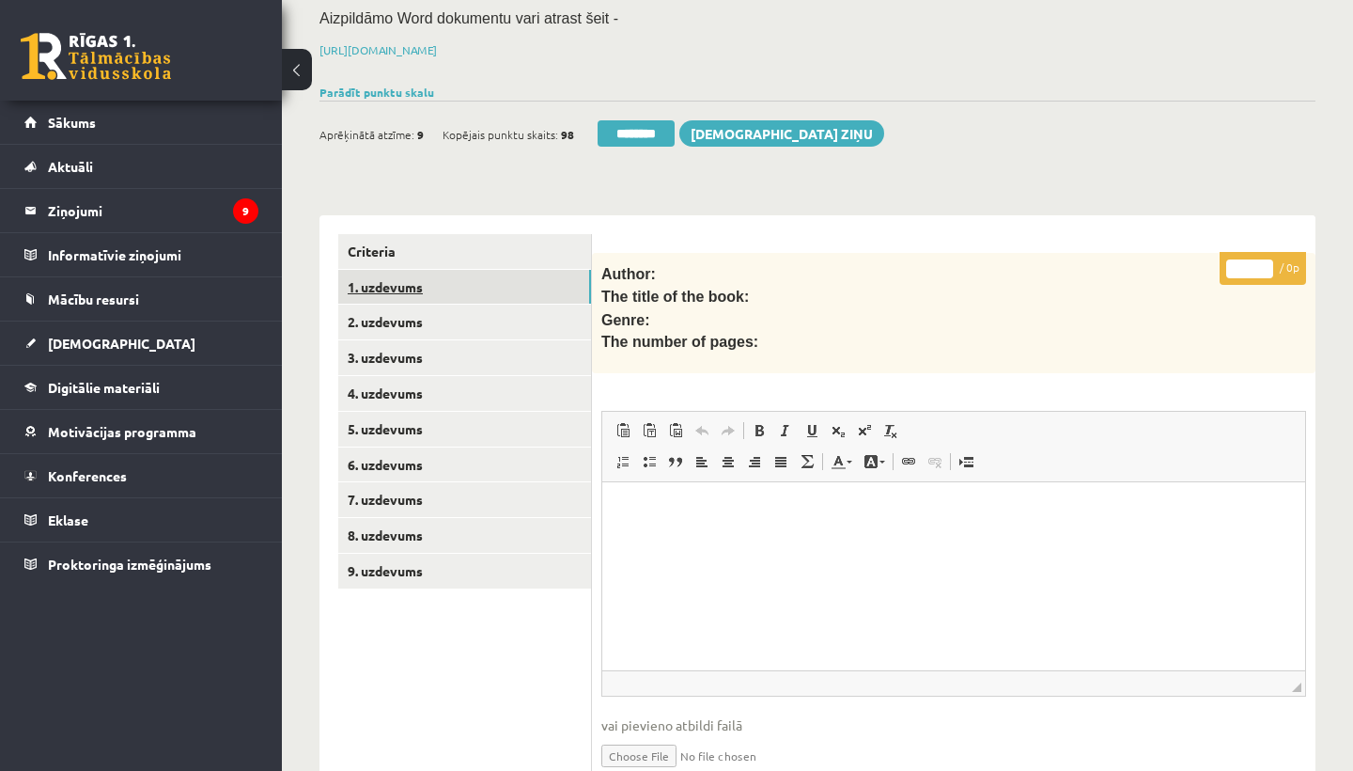
click at [420, 292] on link "1. uzdevums" at bounding box center [464, 287] width 253 height 35
click at [646, 129] on input "********" at bounding box center [636, 133] width 77 height 26
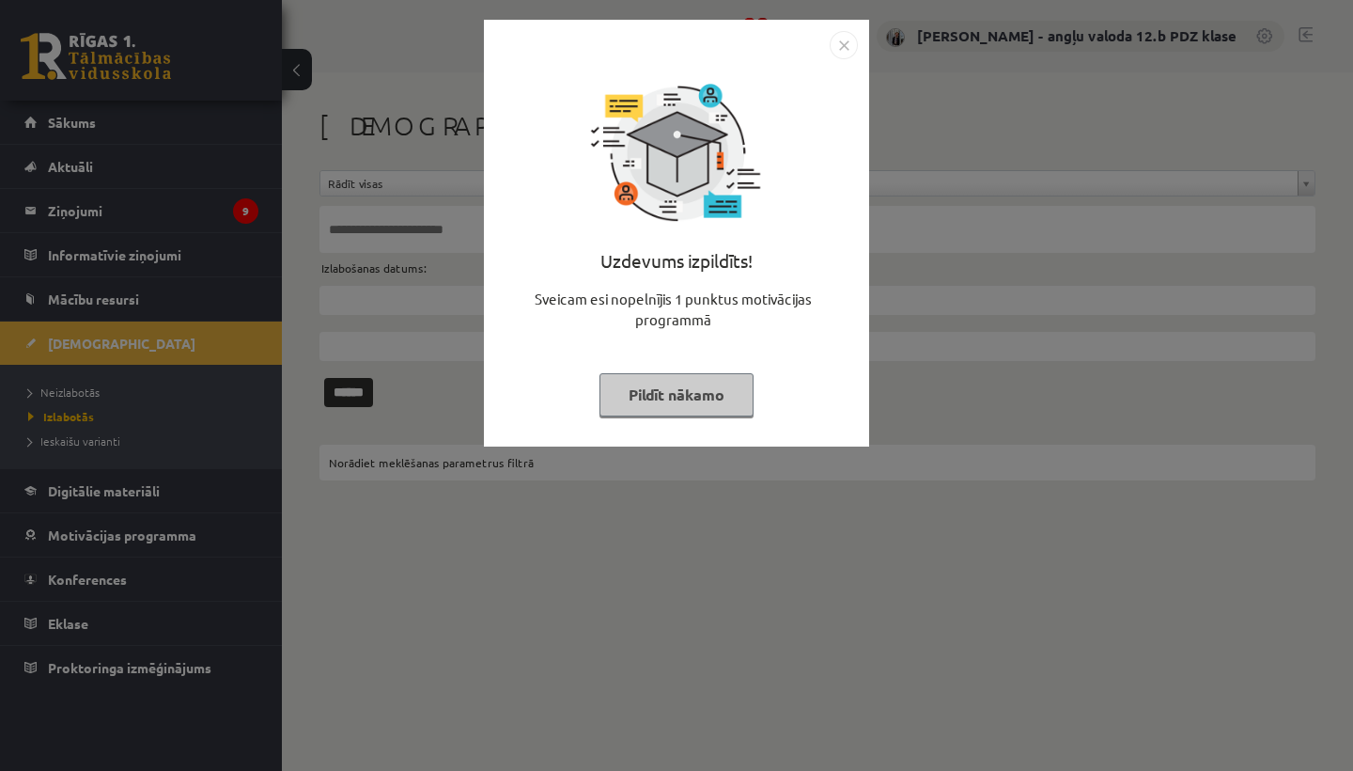
click at [850, 45] on img "Close" at bounding box center [844, 45] width 28 height 28
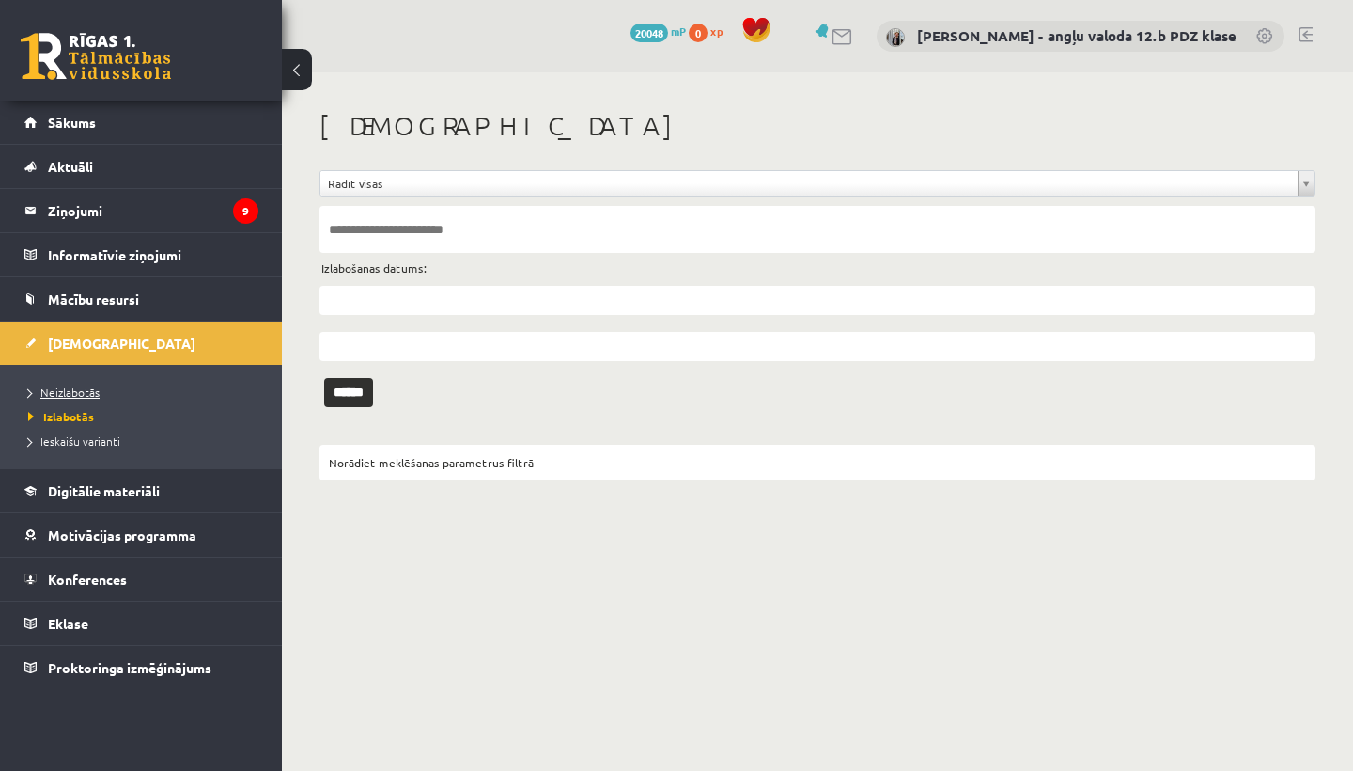
click at [80, 386] on span "Neizlabotās" at bounding box center [63, 391] width 71 height 15
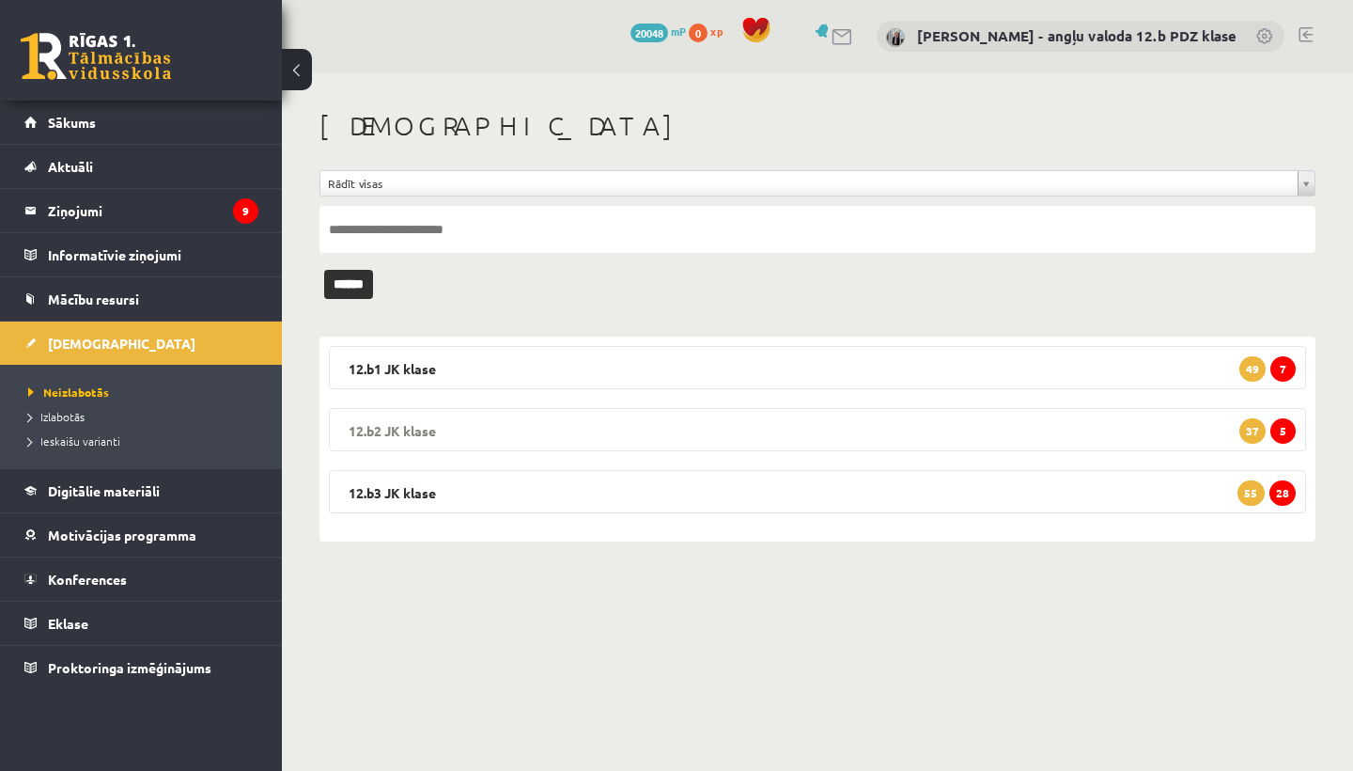
click at [446, 432] on legend "12.b2 JK klase 5 37" at bounding box center [817, 429] width 977 height 43
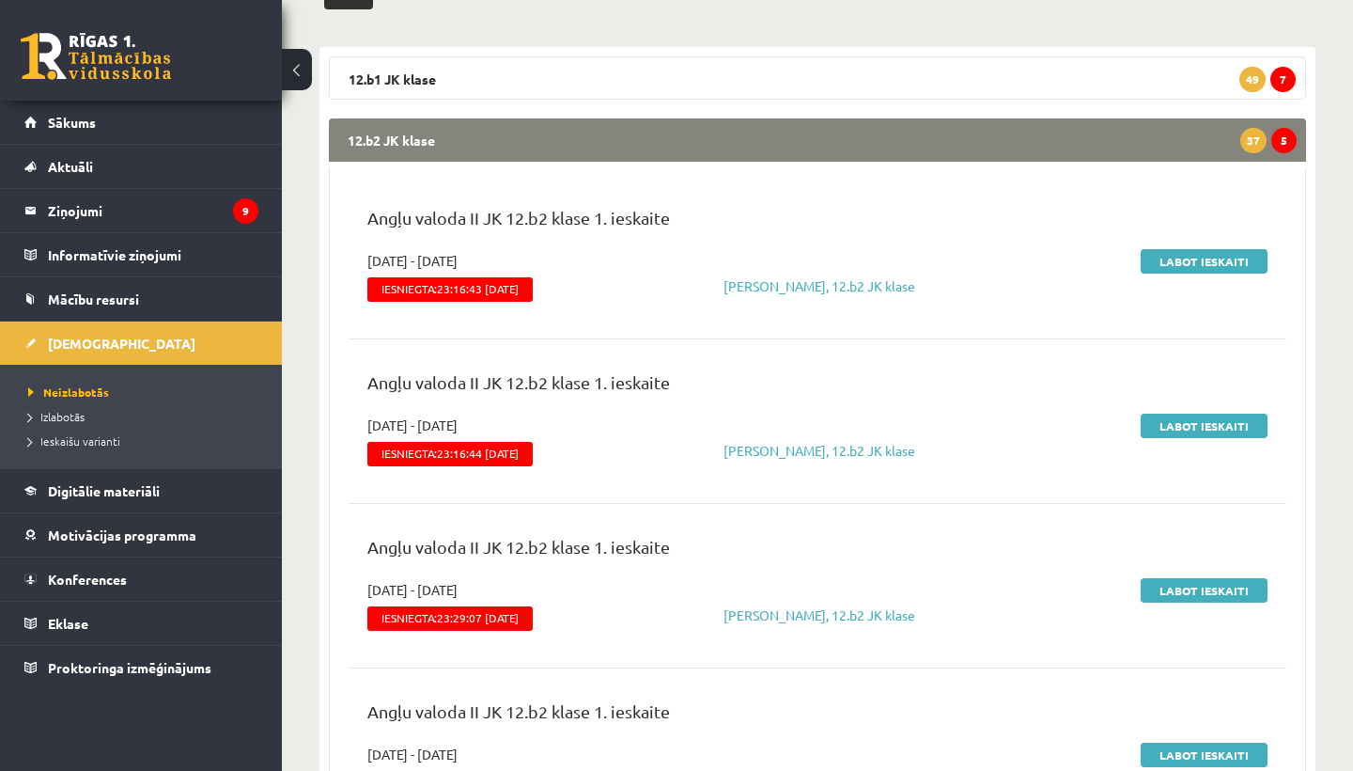
scroll to position [265, 0]
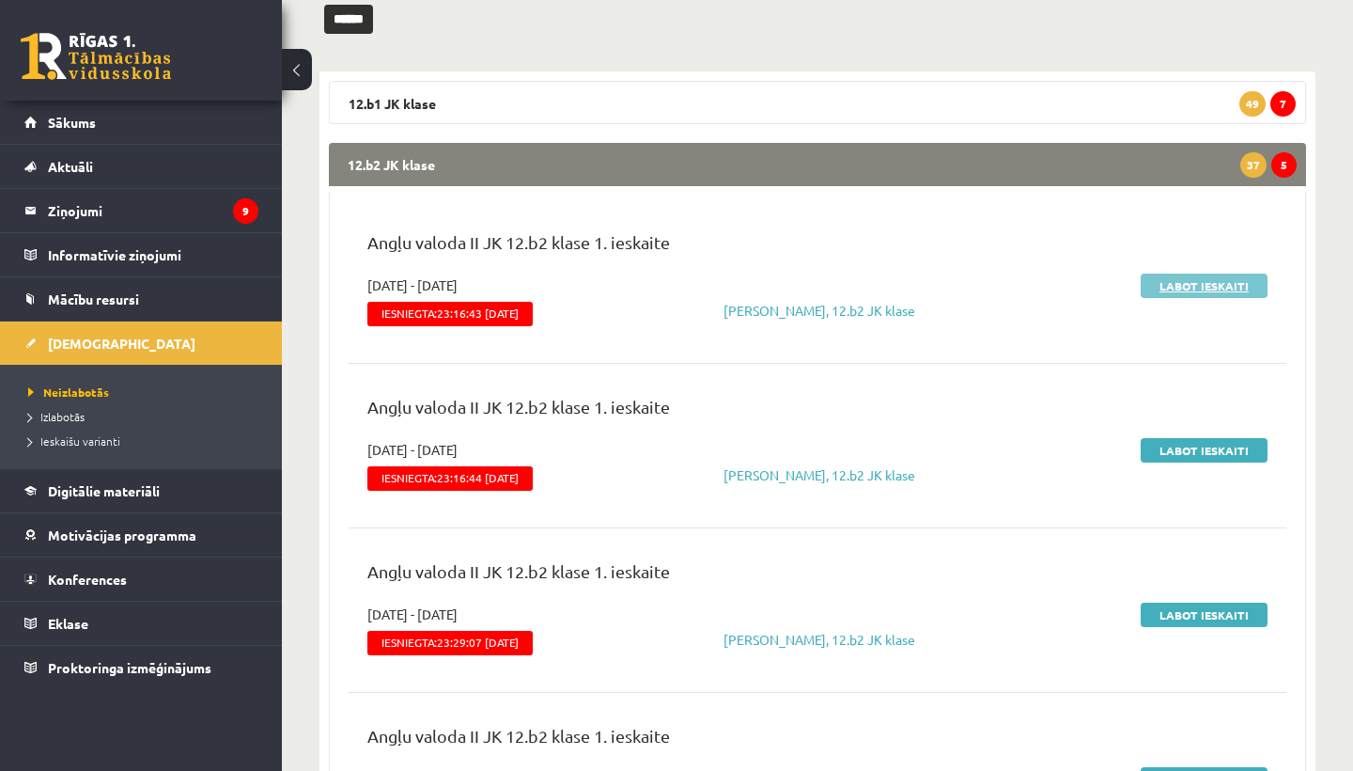
click at [1203, 285] on link "Labot ieskaiti" at bounding box center [1204, 285] width 127 height 24
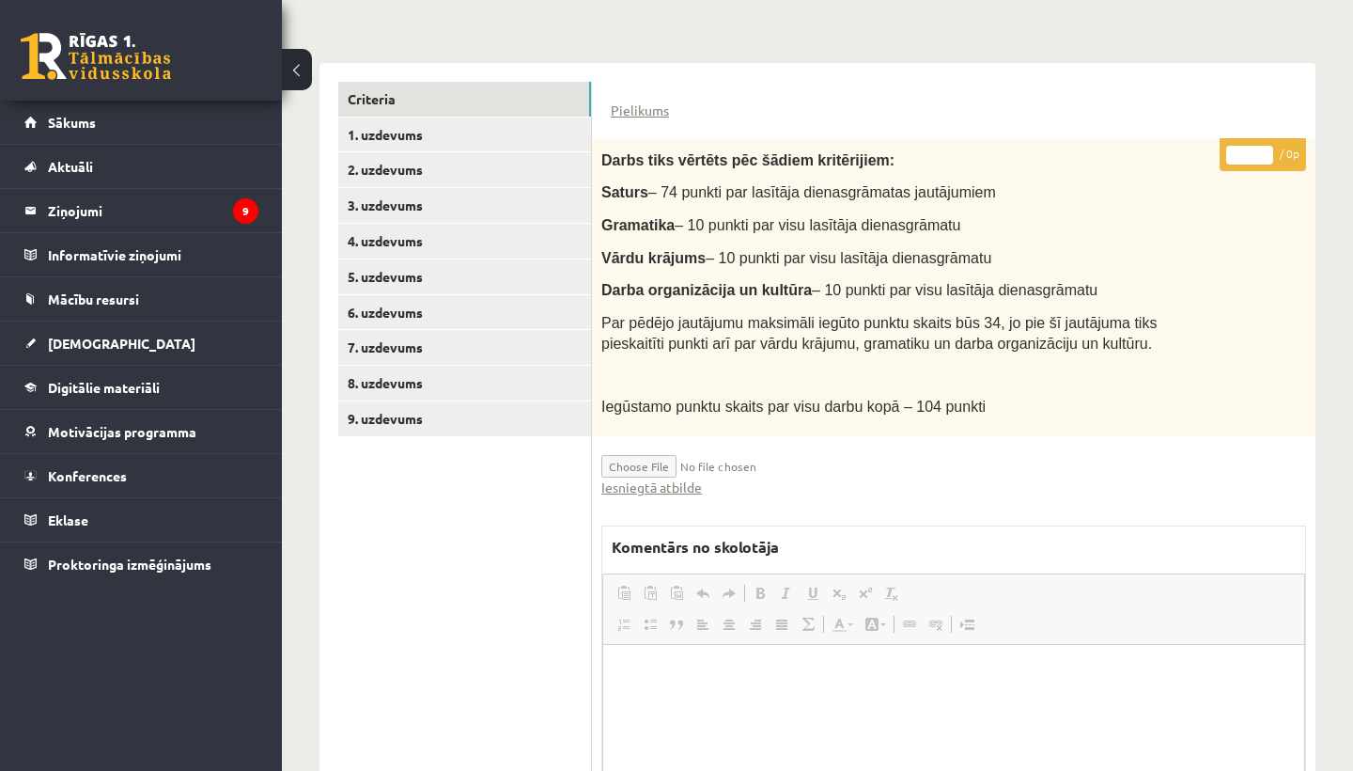
scroll to position [402, 0]
click at [649, 478] on link "Iesniegtā atbilde" at bounding box center [651, 488] width 101 height 20
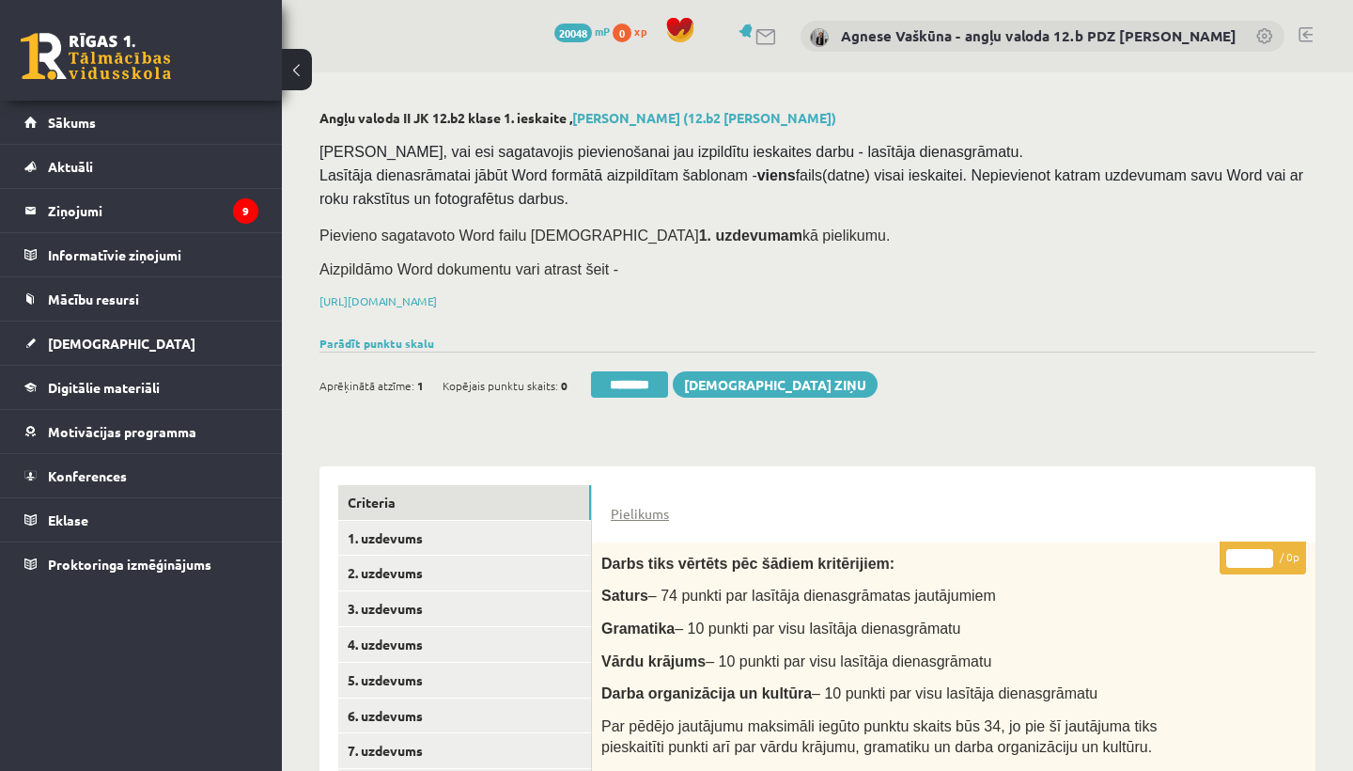
scroll to position [0, 0]
click at [413, 565] on link "2. uzdevums" at bounding box center [464, 572] width 253 height 35
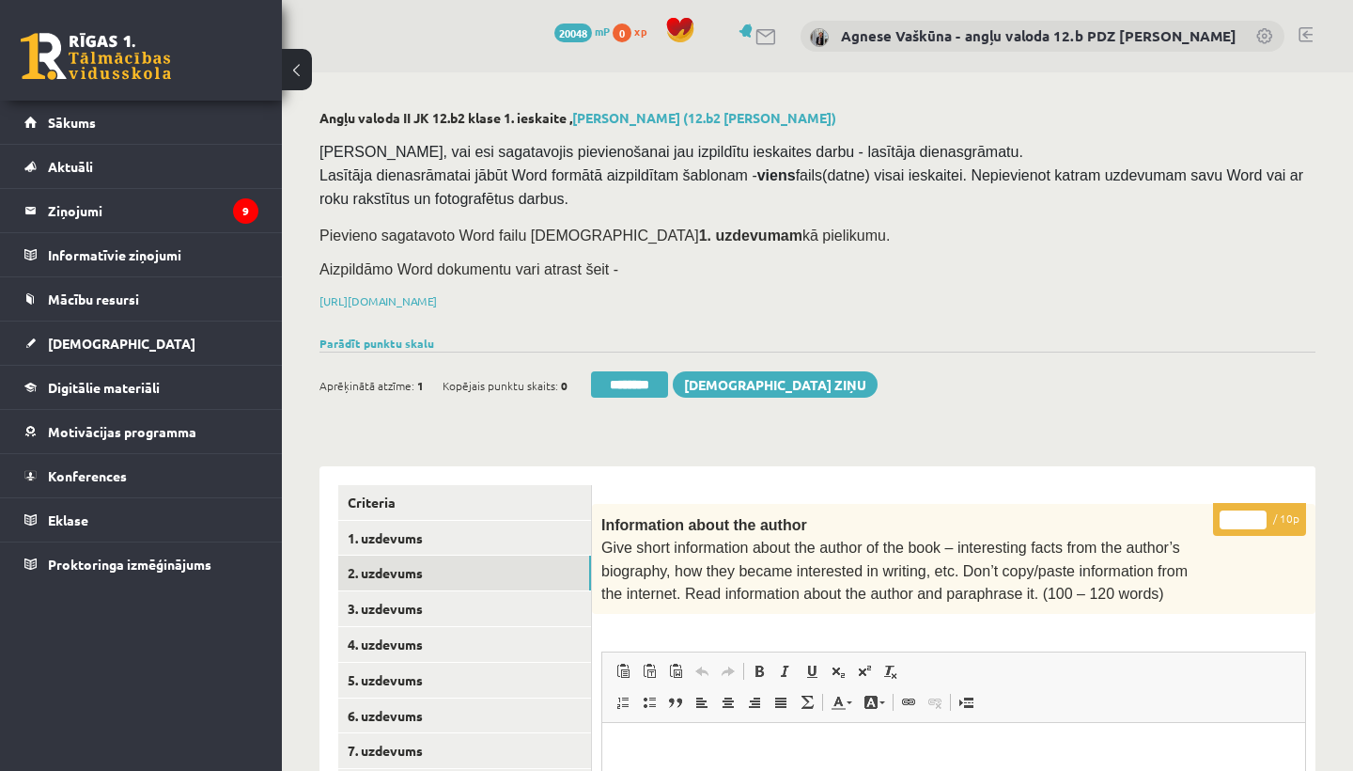
click at [1243, 513] on input "*" at bounding box center [1243, 519] width 47 height 19
type input "**"
click at [442, 601] on link "3. uzdevums" at bounding box center [464, 608] width 253 height 35
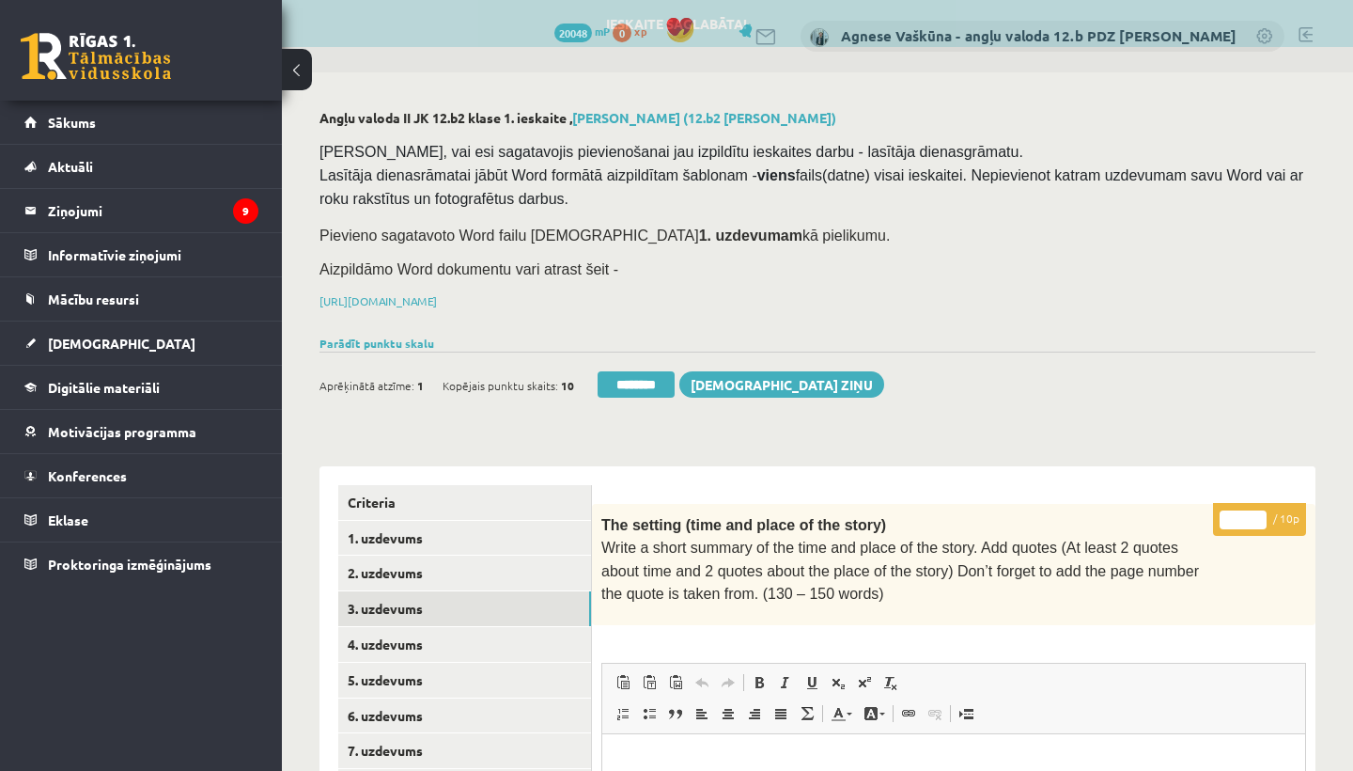
click at [1247, 512] on input "*" at bounding box center [1243, 519] width 47 height 19
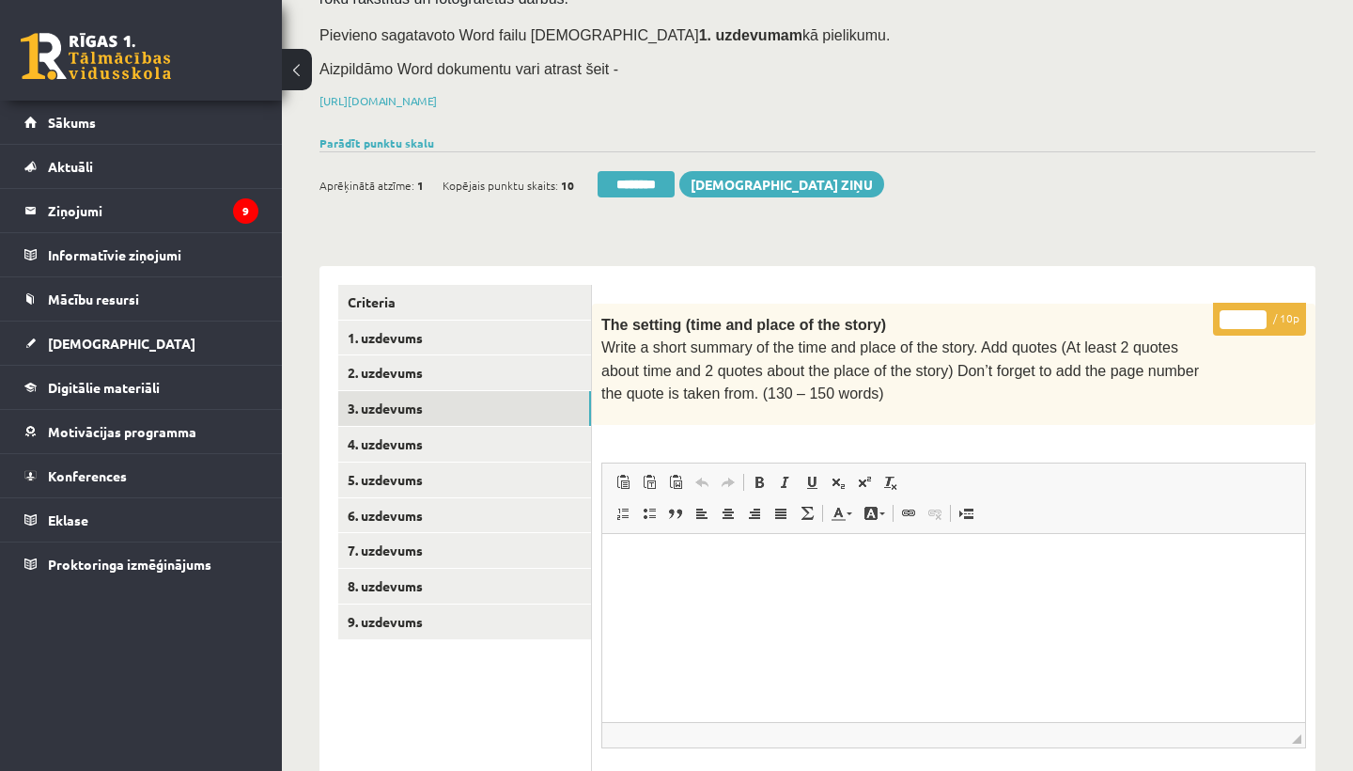
scroll to position [242, 0]
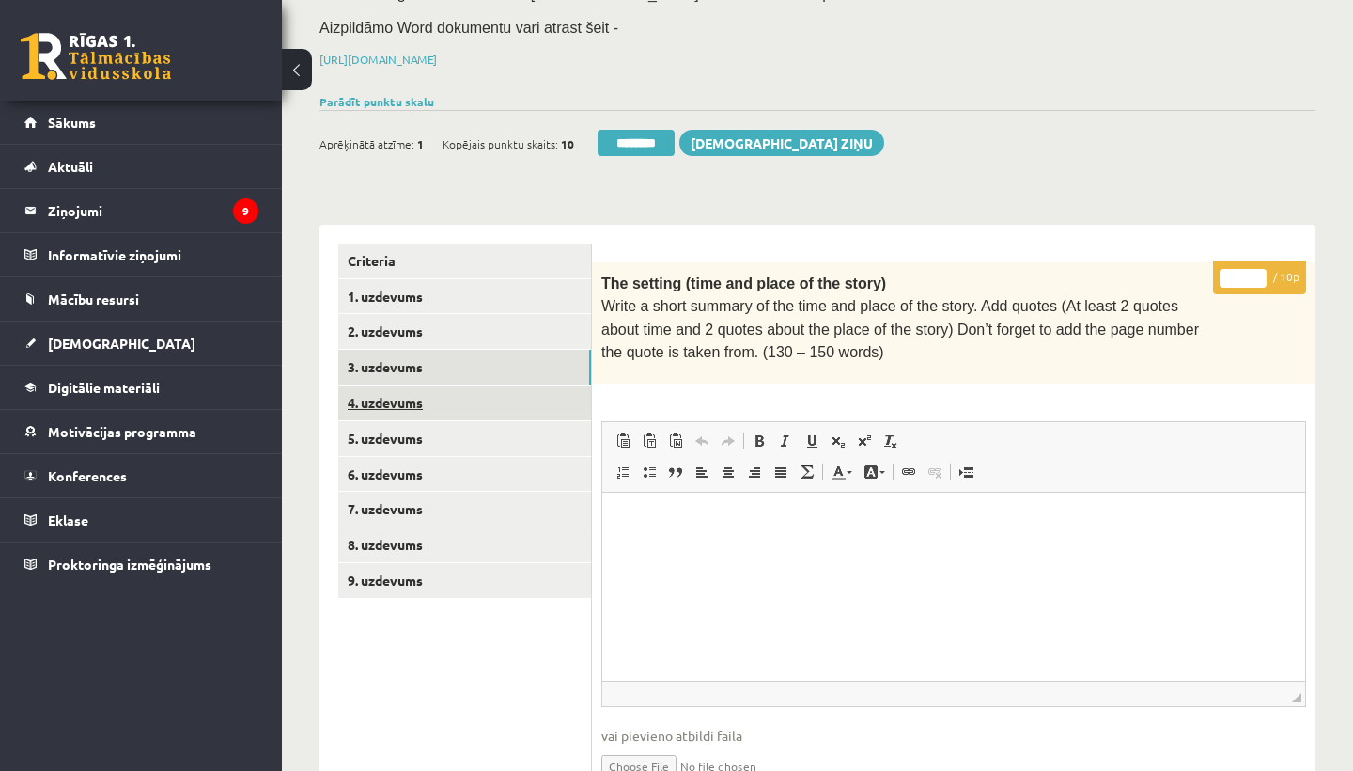
type input "**"
click at [457, 395] on link "4. uzdevums" at bounding box center [464, 402] width 253 height 35
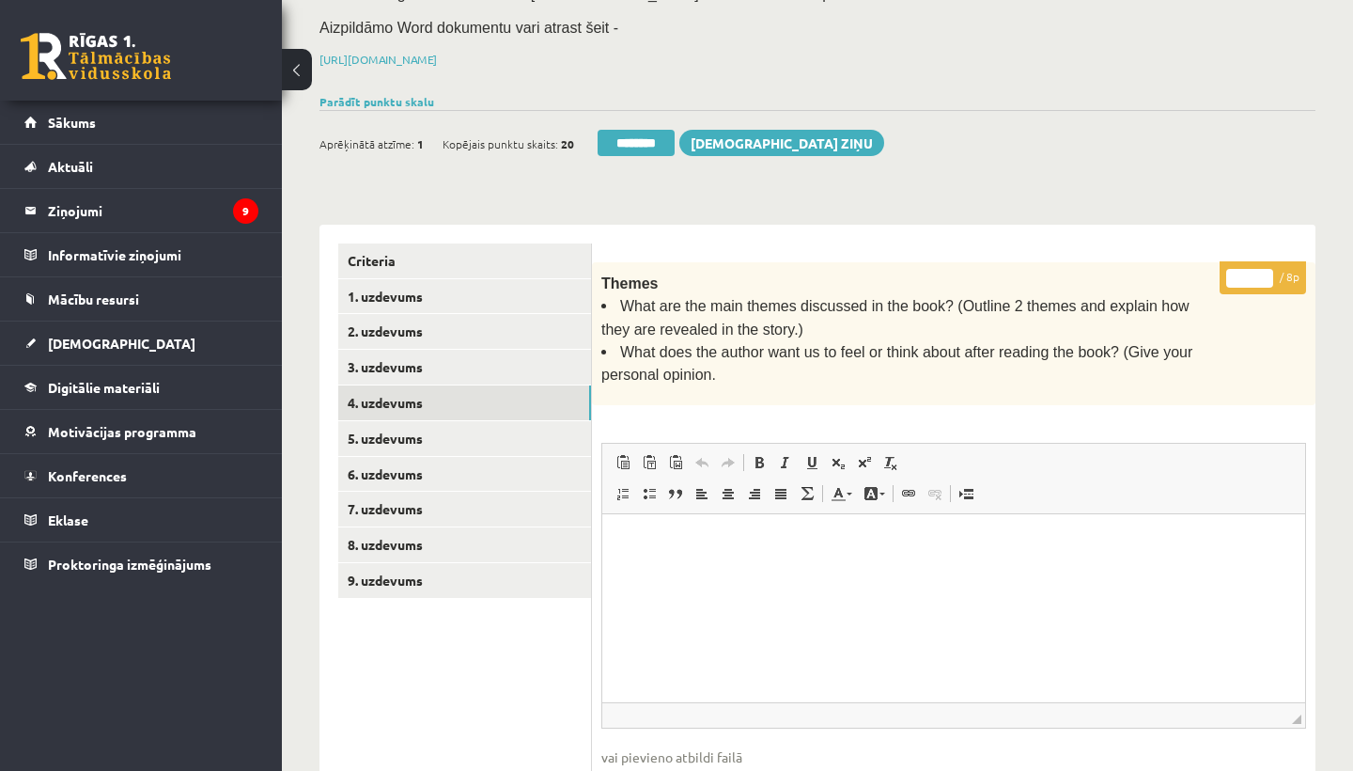
scroll to position [0, 0]
click at [1251, 273] on input "*" at bounding box center [1249, 278] width 47 height 19
type input "*"
click at [437, 421] on link "5. uzdevums" at bounding box center [464, 438] width 253 height 35
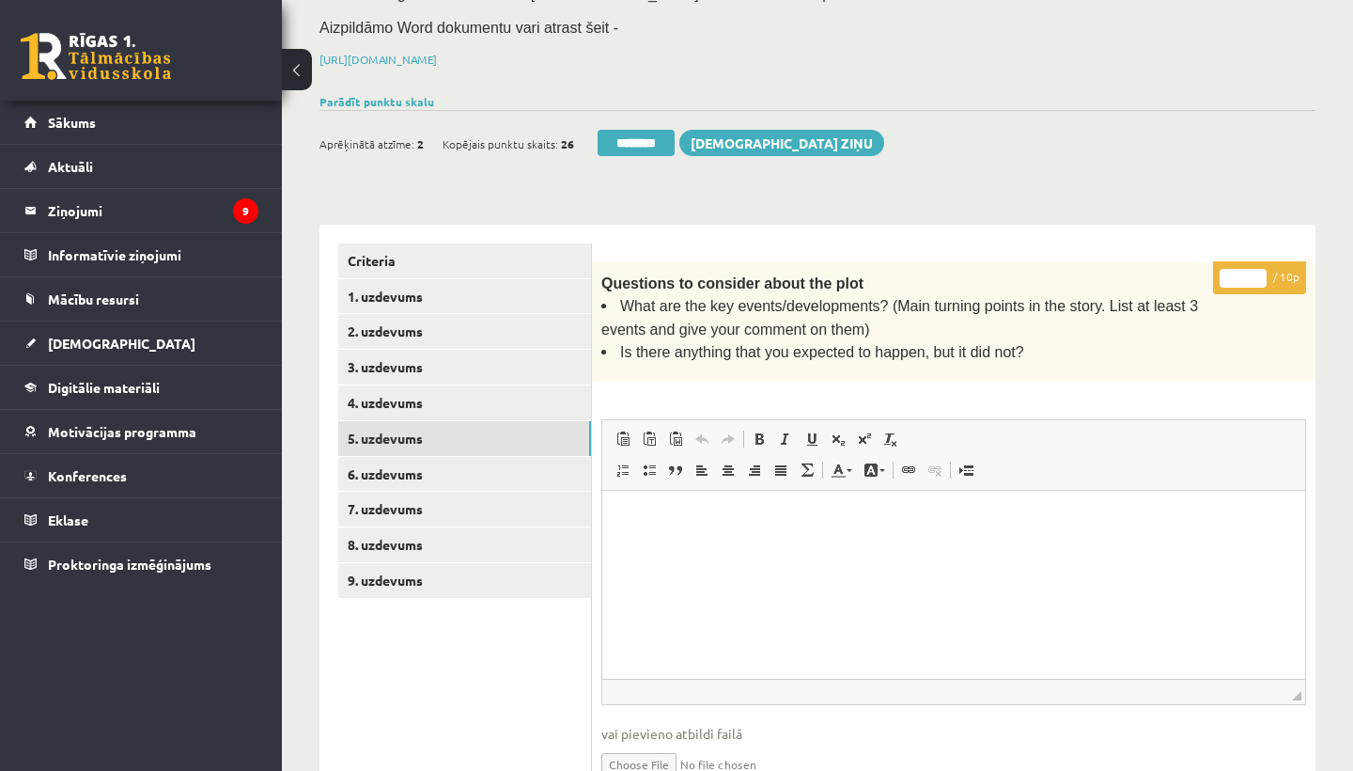
click at [1240, 276] on input "*" at bounding box center [1243, 278] width 47 height 19
type input "*"
click at [425, 472] on link "6. uzdevums" at bounding box center [464, 474] width 253 height 35
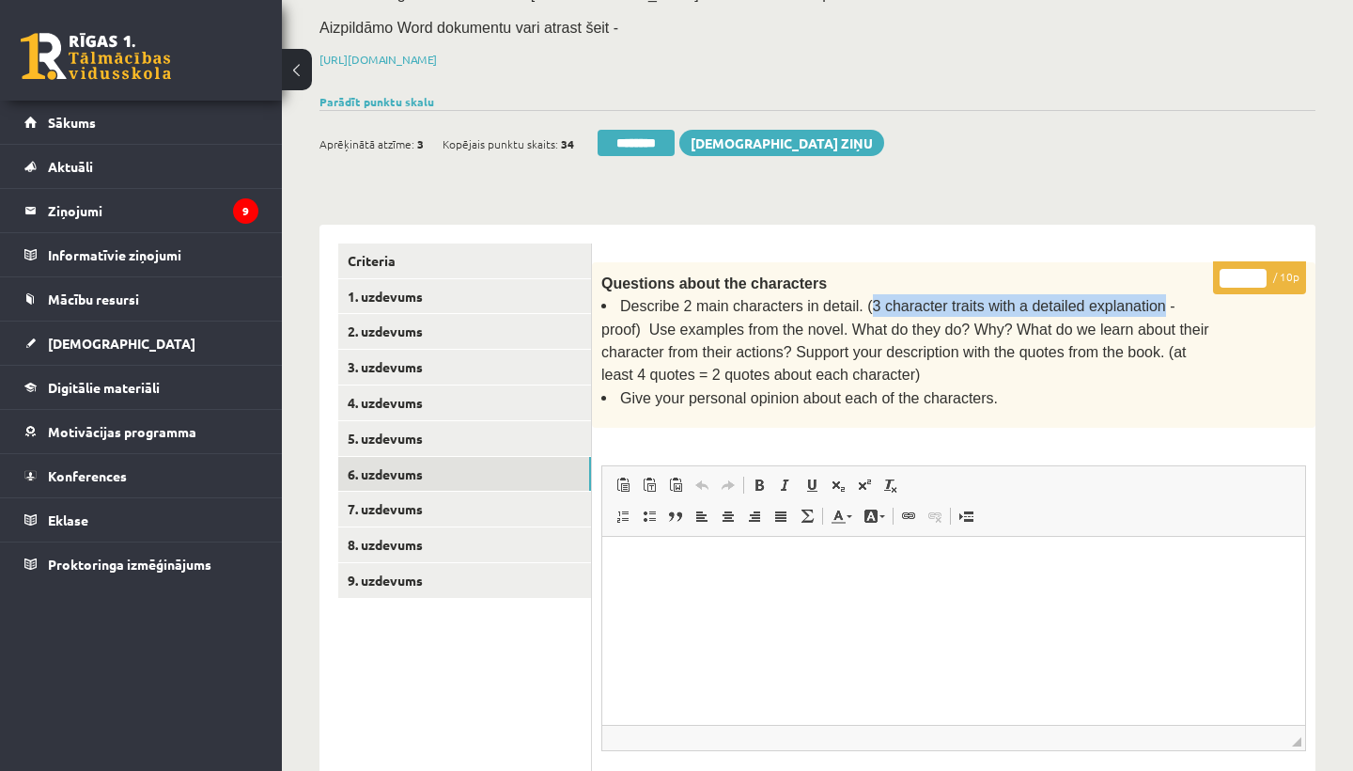
drag, startPoint x: 869, startPoint y: 298, endPoint x: 1158, endPoint y: 296, distance: 288.5
click at [1158, 298] on span "Describe 2 main characters in detail. (3 character traits with a detailed expla…" at bounding box center [905, 340] width 608 height 85
copy span "3 character traits with a detailed explanation"
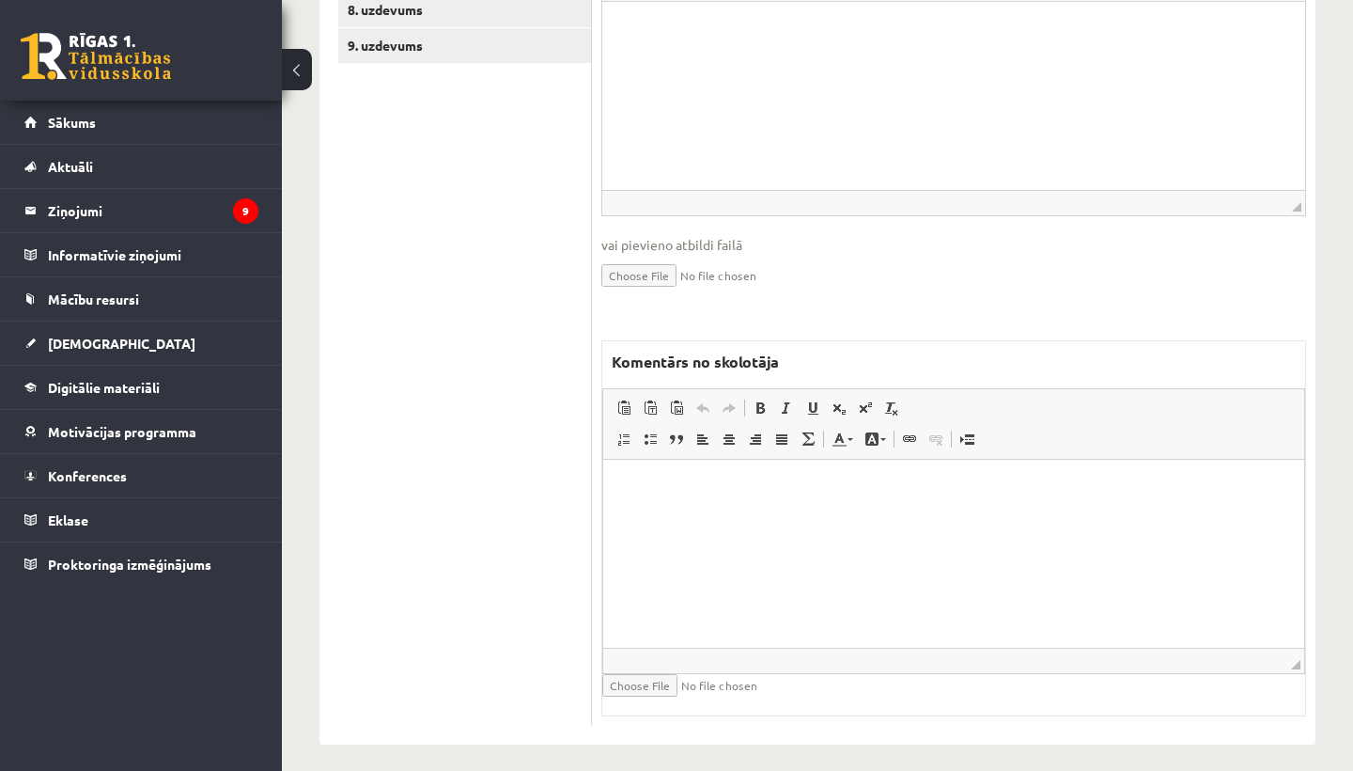
scroll to position [775, 0]
click at [713, 518] on html at bounding box center [953, 488] width 701 height 57
drag, startPoint x: 721, startPoint y: 485, endPoint x: 879, endPoint y: 486, distance: 157.9
click at [879, 486] on p "**********" at bounding box center [953, 488] width 663 height 19
click at [759, 401] on span at bounding box center [760, 408] width 15 height 15
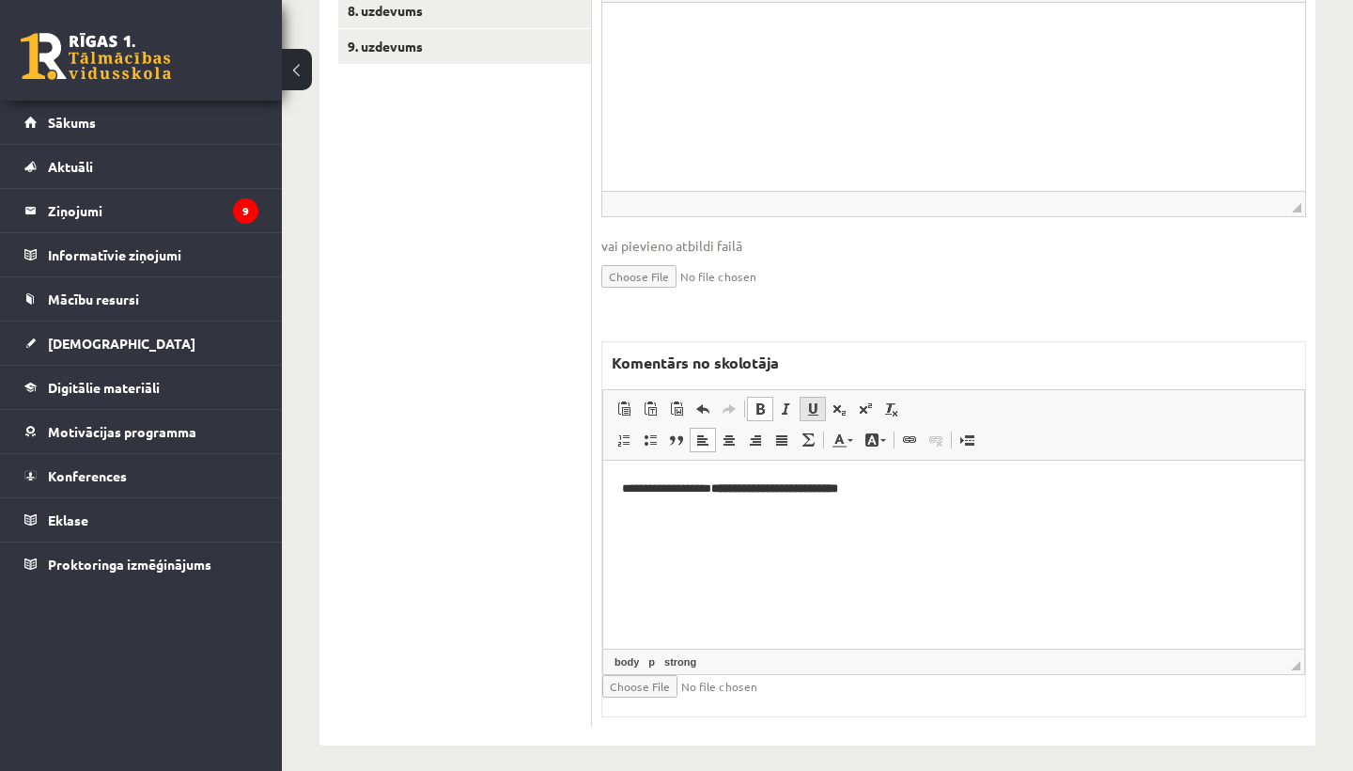
click at [817, 401] on span at bounding box center [812, 408] width 15 height 15
click at [927, 499] on html "**********" at bounding box center [953, 488] width 701 height 56
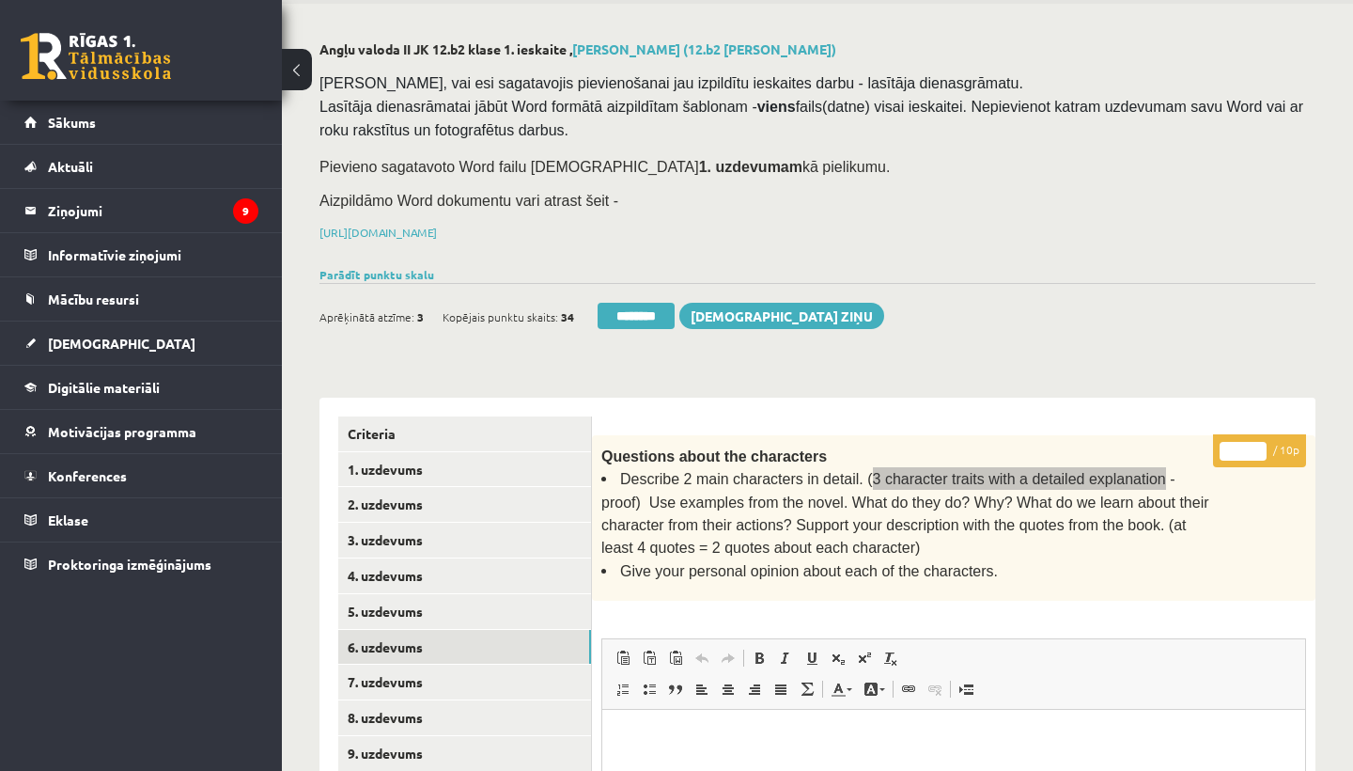
scroll to position [8, 0]
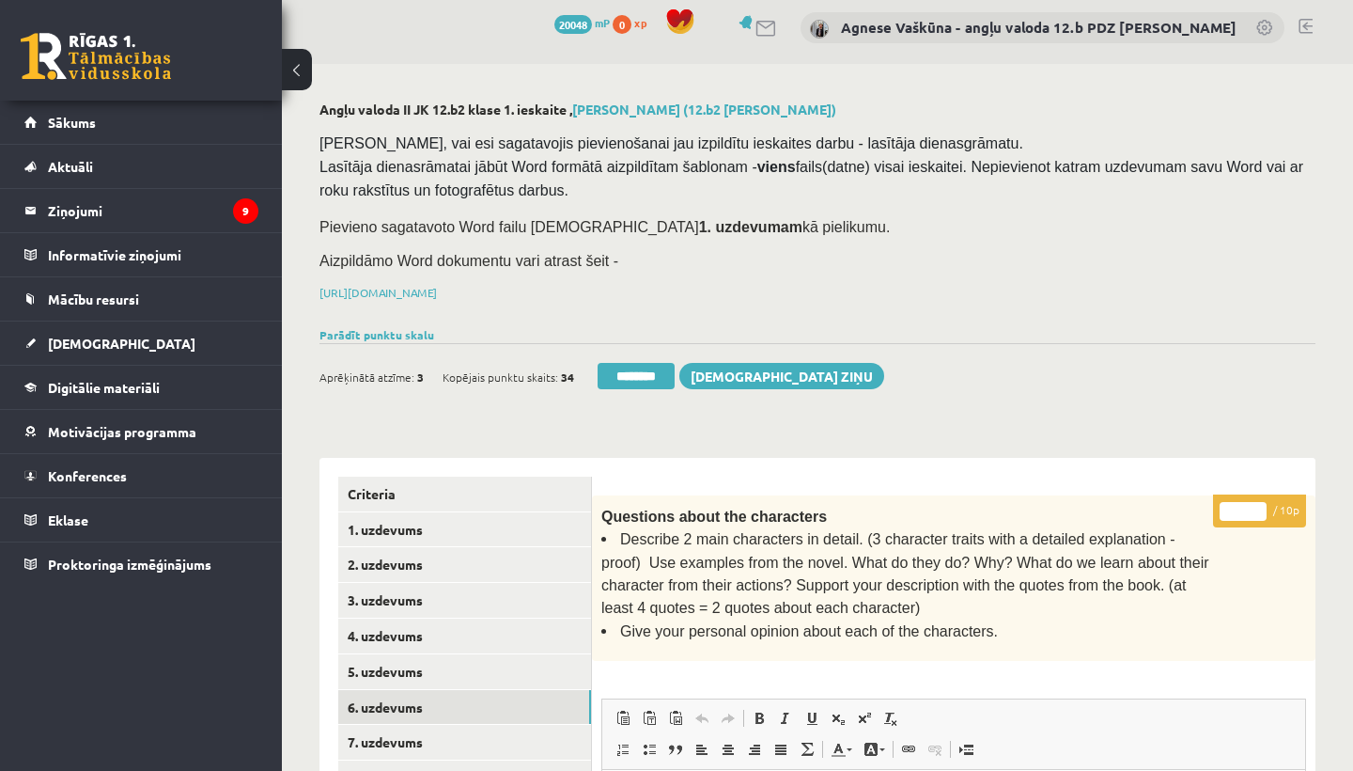
click at [1248, 506] on input "*" at bounding box center [1243, 511] width 47 height 19
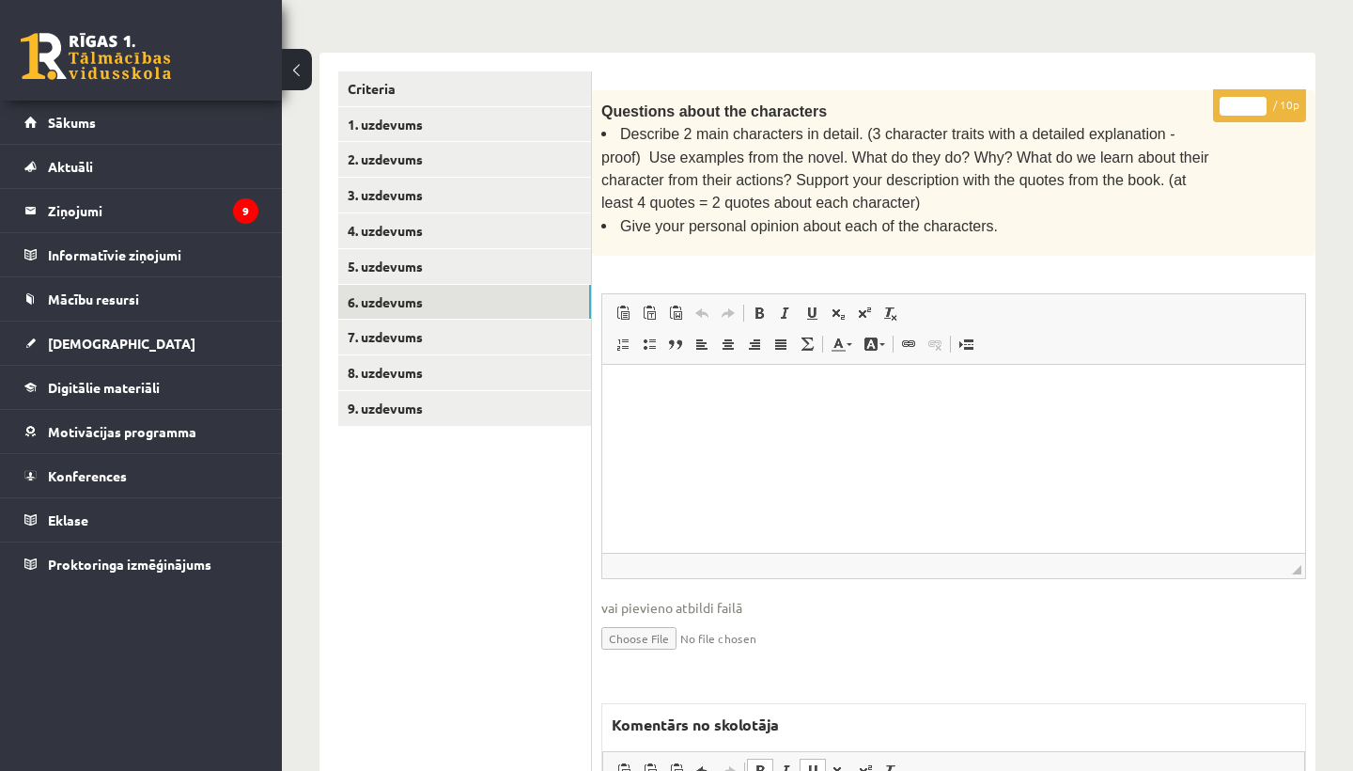
scroll to position [437, 0]
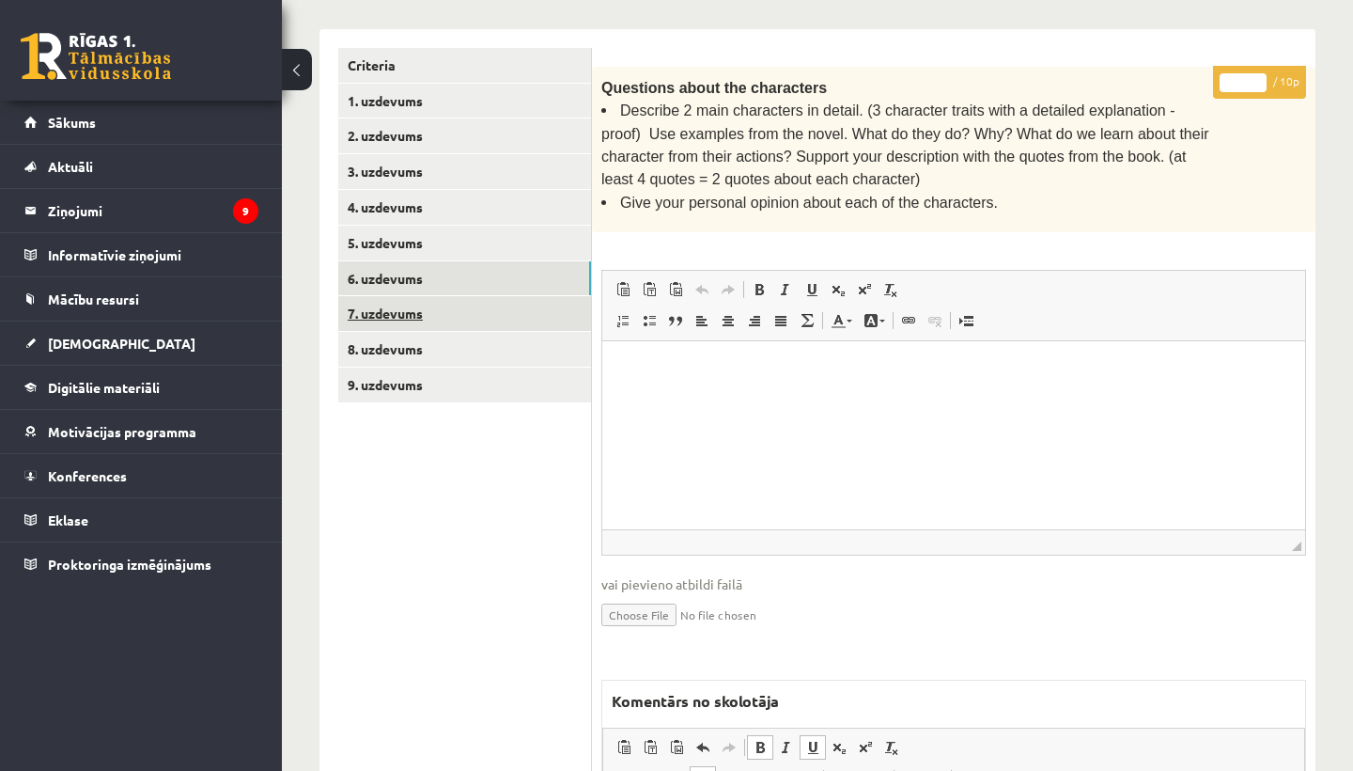
type input "*"
click at [419, 296] on link "7. uzdevums" at bounding box center [464, 313] width 253 height 35
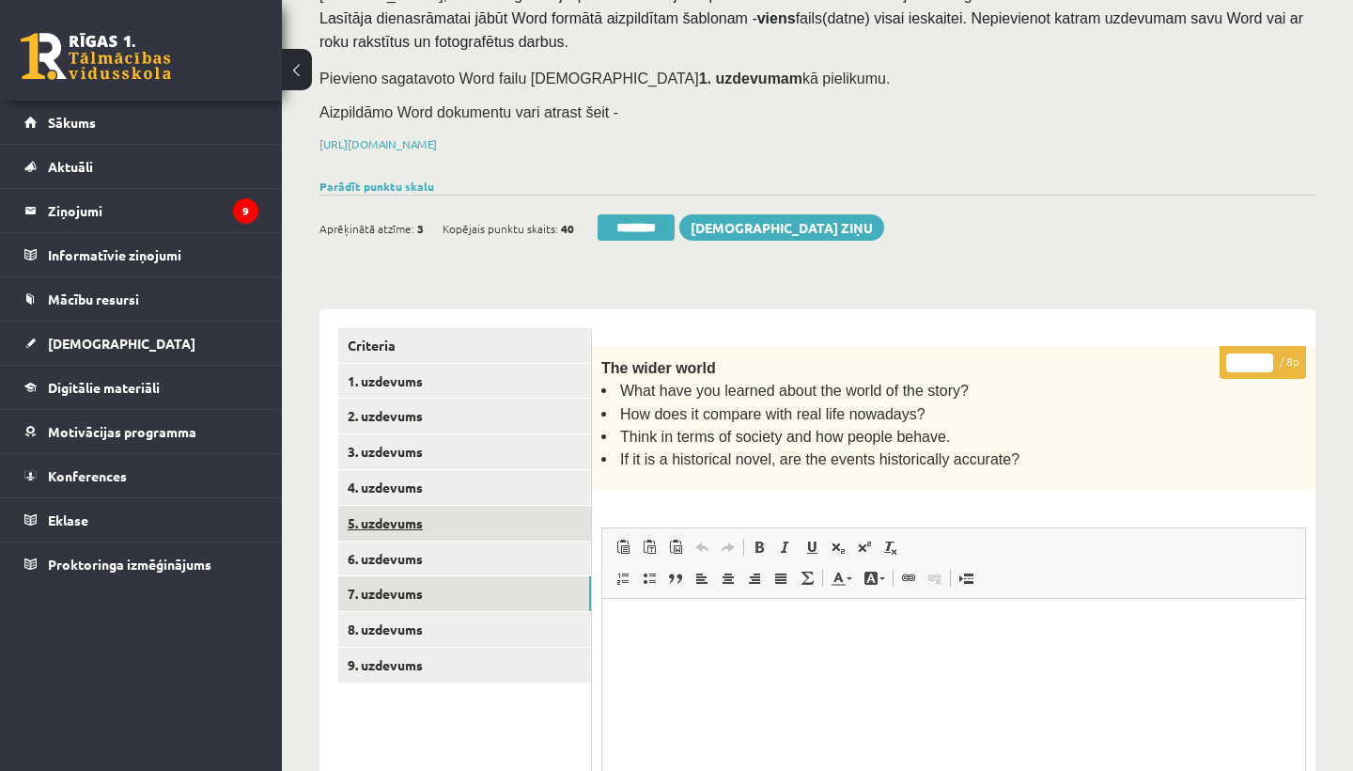
scroll to position [265, 0]
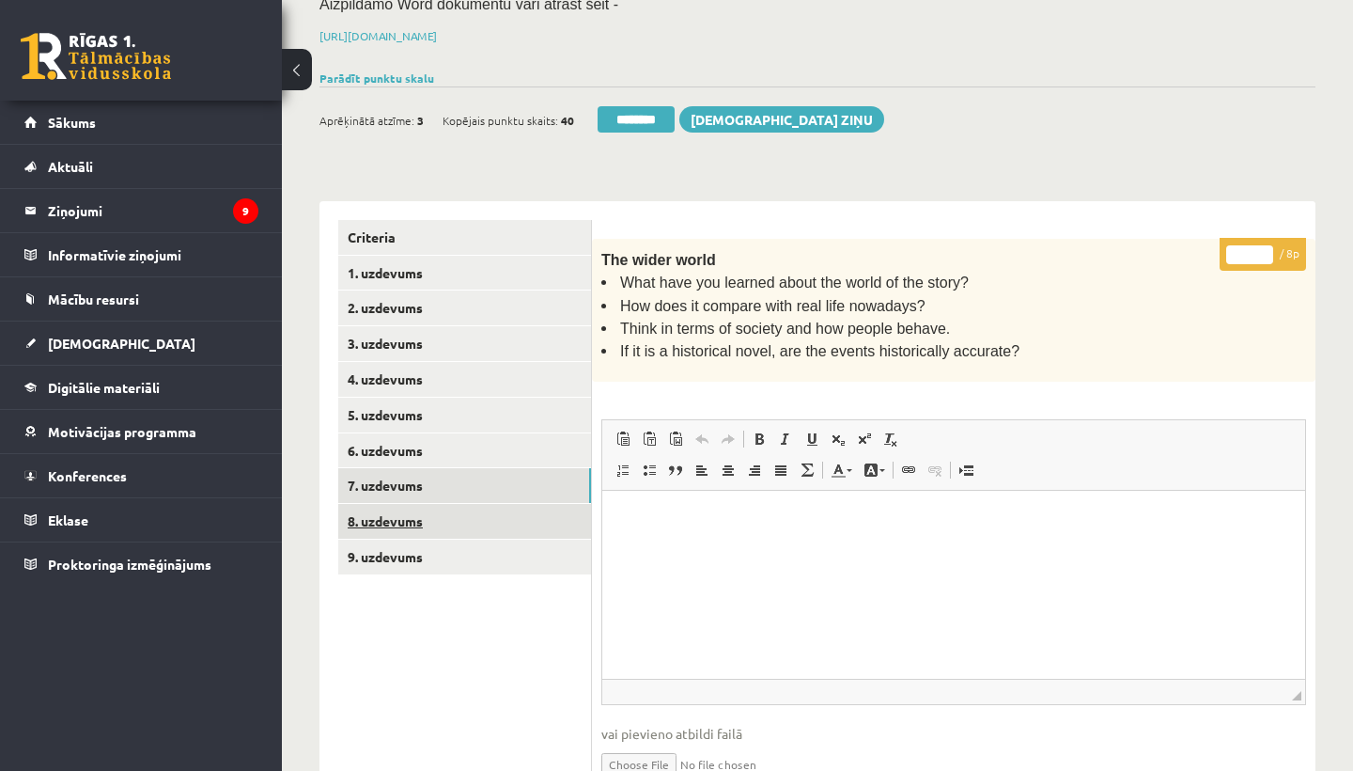
click at [415, 505] on link "8. uzdevums" at bounding box center [464, 521] width 253 height 35
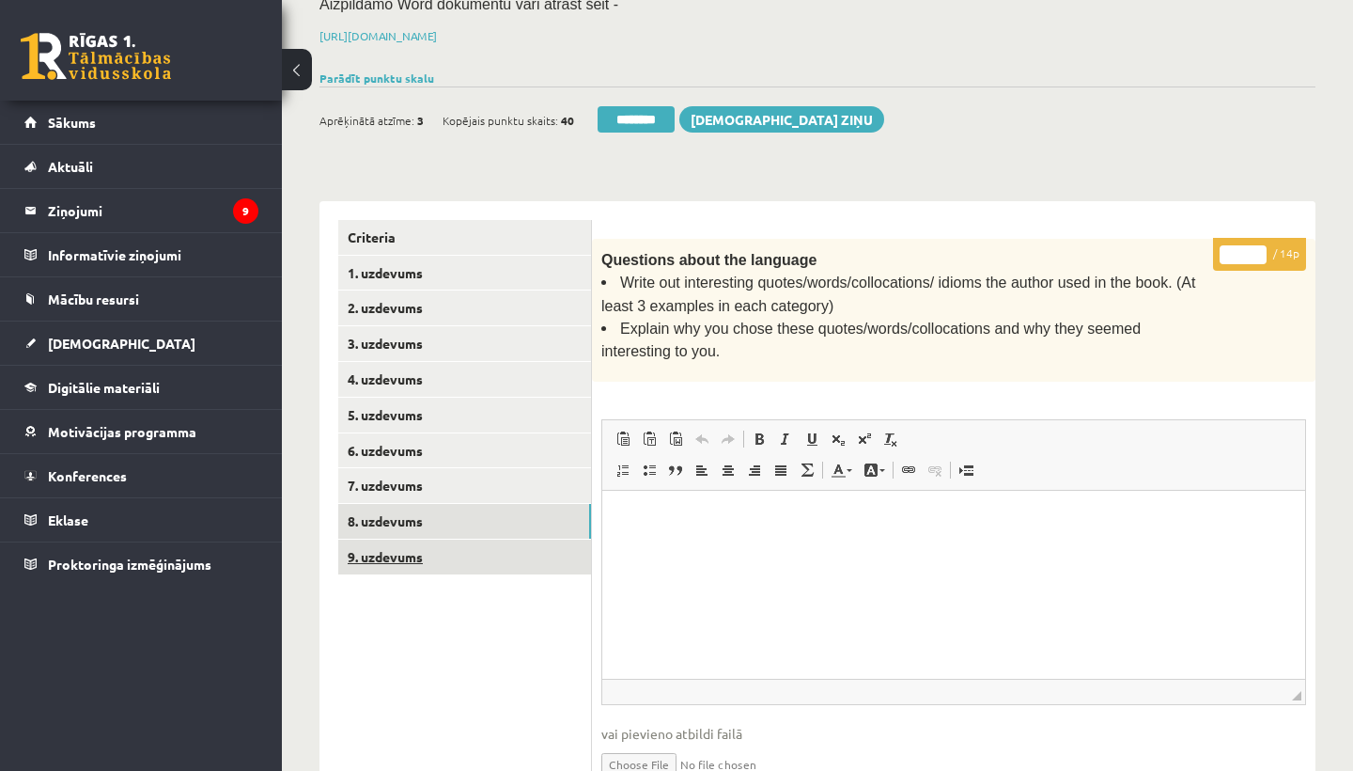
scroll to position [0, 0]
click at [398, 549] on link "9. uzdevums" at bounding box center [464, 556] width 253 height 35
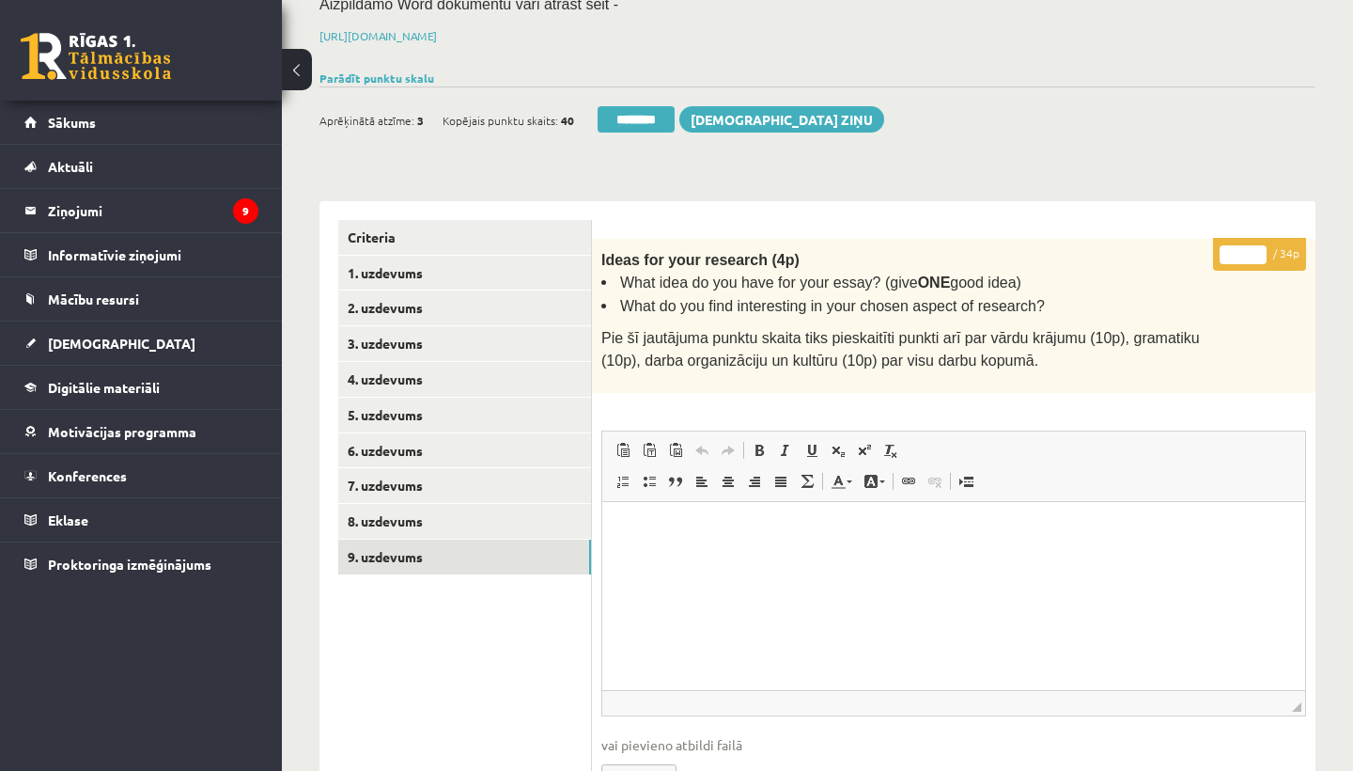
click at [1246, 254] on input "*" at bounding box center [1243, 254] width 47 height 19
type input "**"
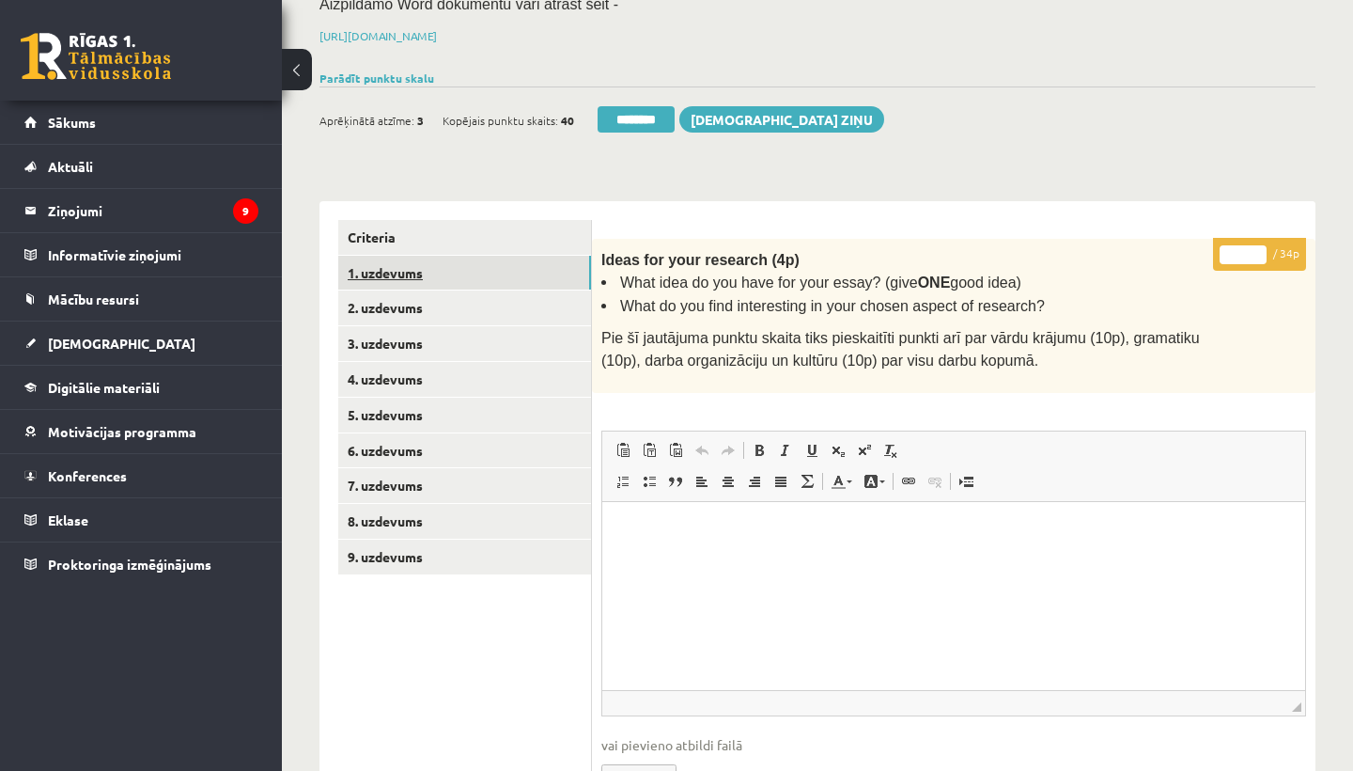
click at [408, 259] on link "1. uzdevums" at bounding box center [464, 273] width 253 height 35
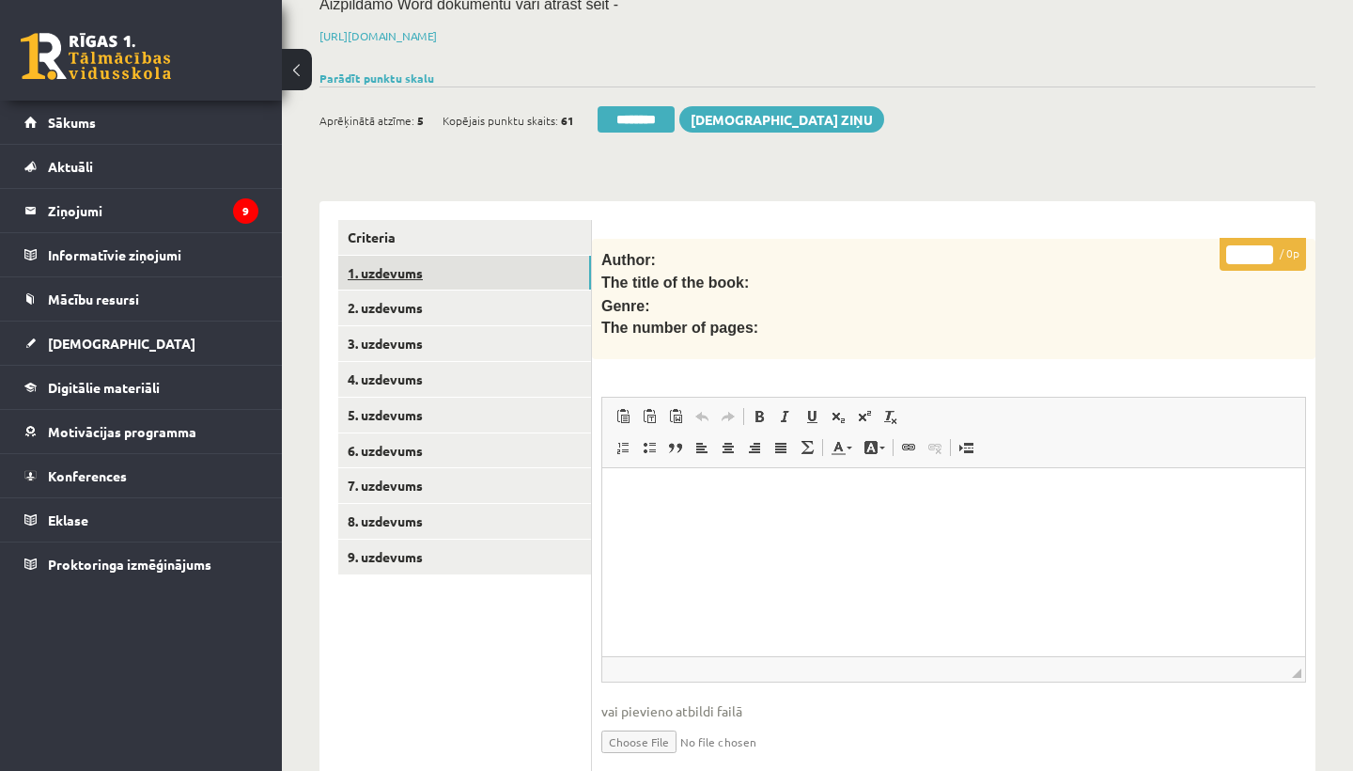
click at [411, 266] on link "1. uzdevums" at bounding box center [464, 273] width 253 height 35
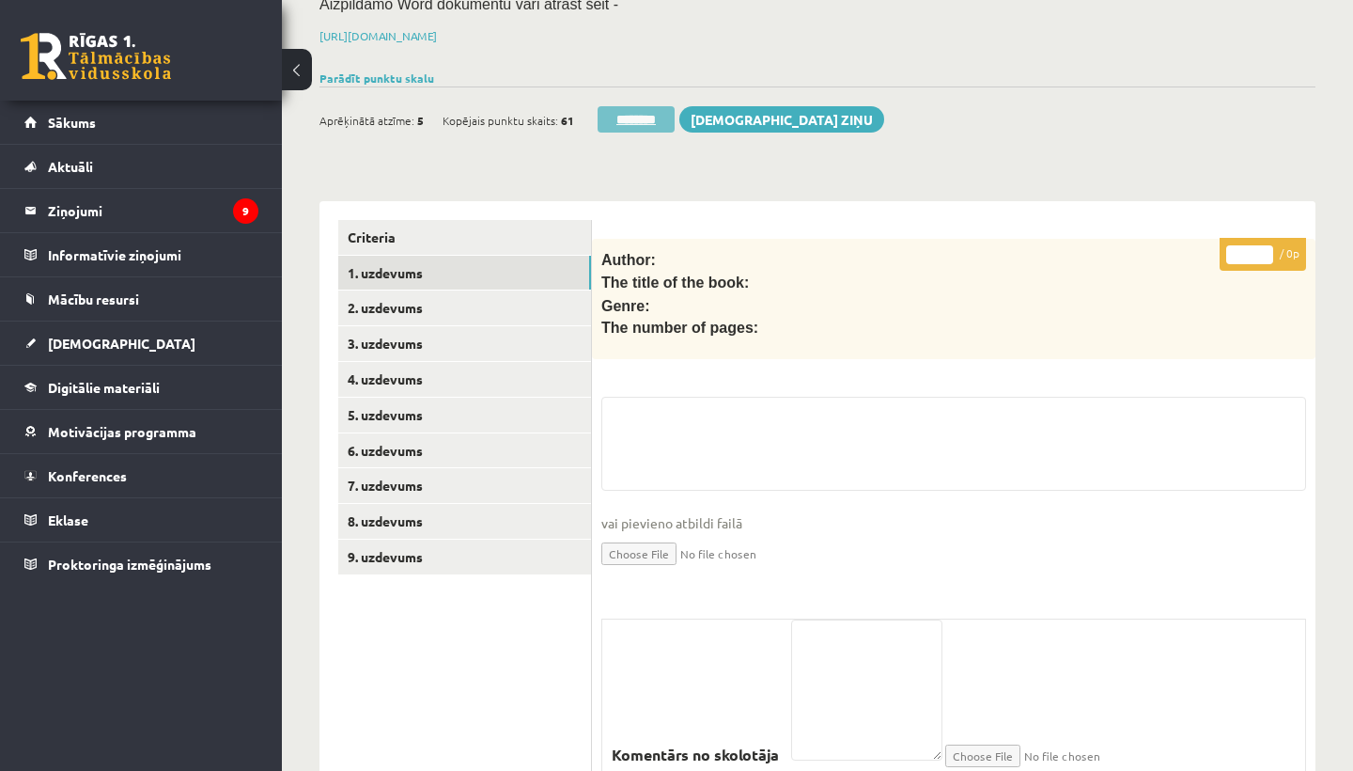
click at [635, 117] on input "********" at bounding box center [636, 119] width 77 height 26
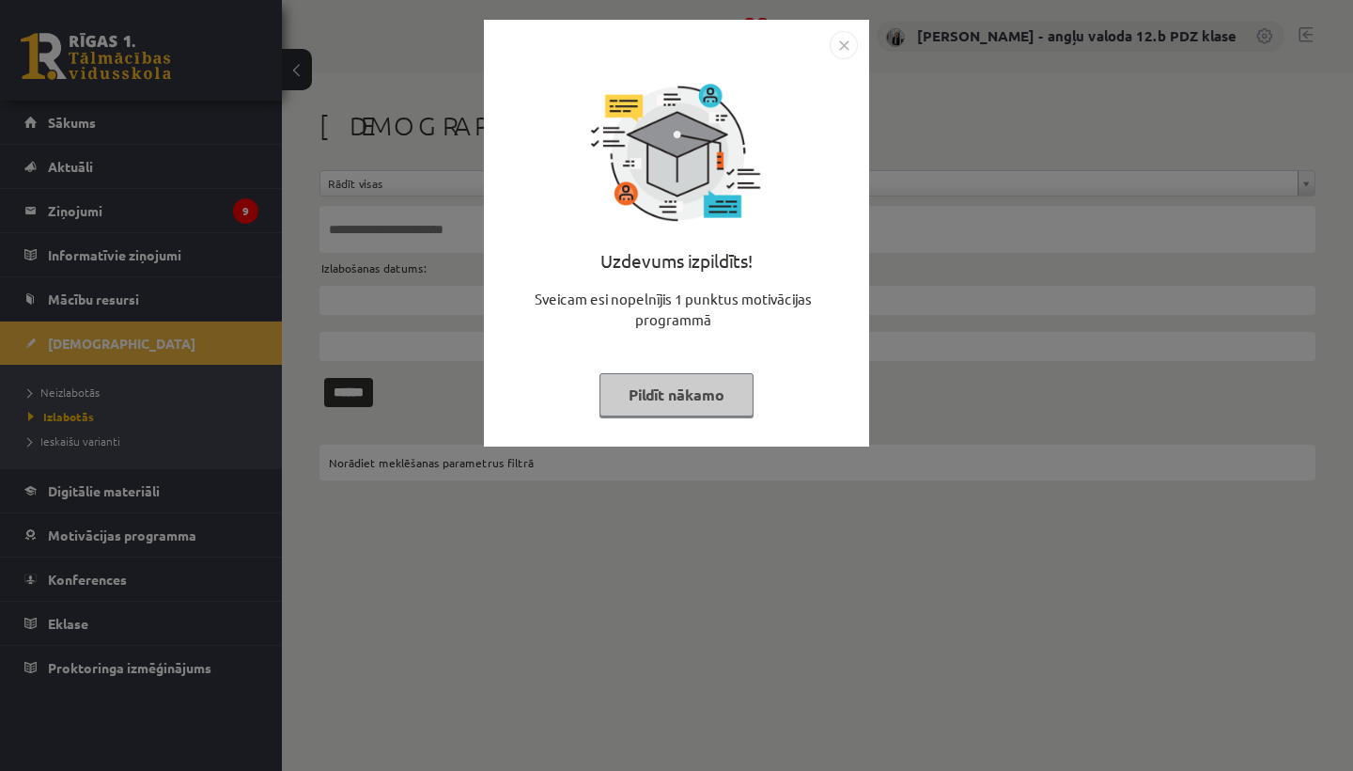
click at [840, 37] on img "Close" at bounding box center [844, 45] width 28 height 28
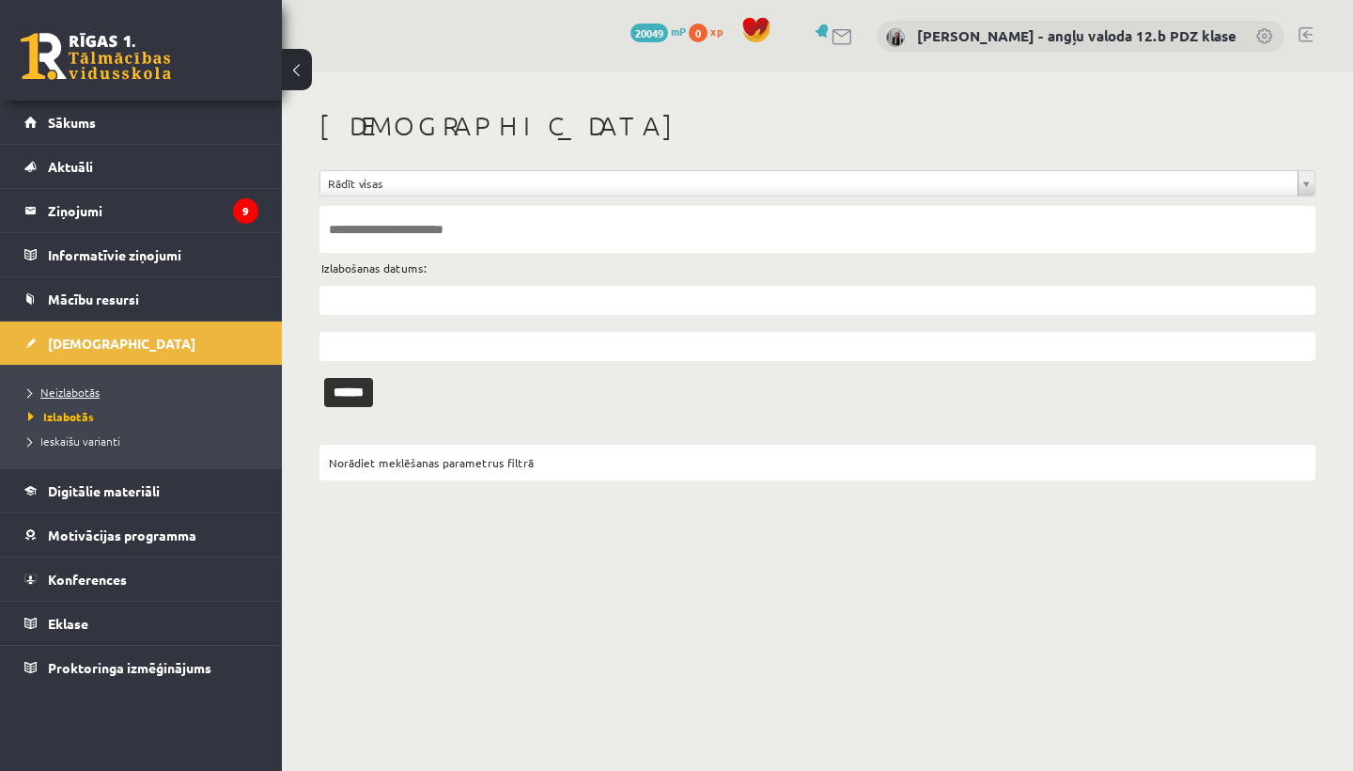
click at [66, 397] on span "Neizlabotās" at bounding box center [63, 391] width 71 height 15
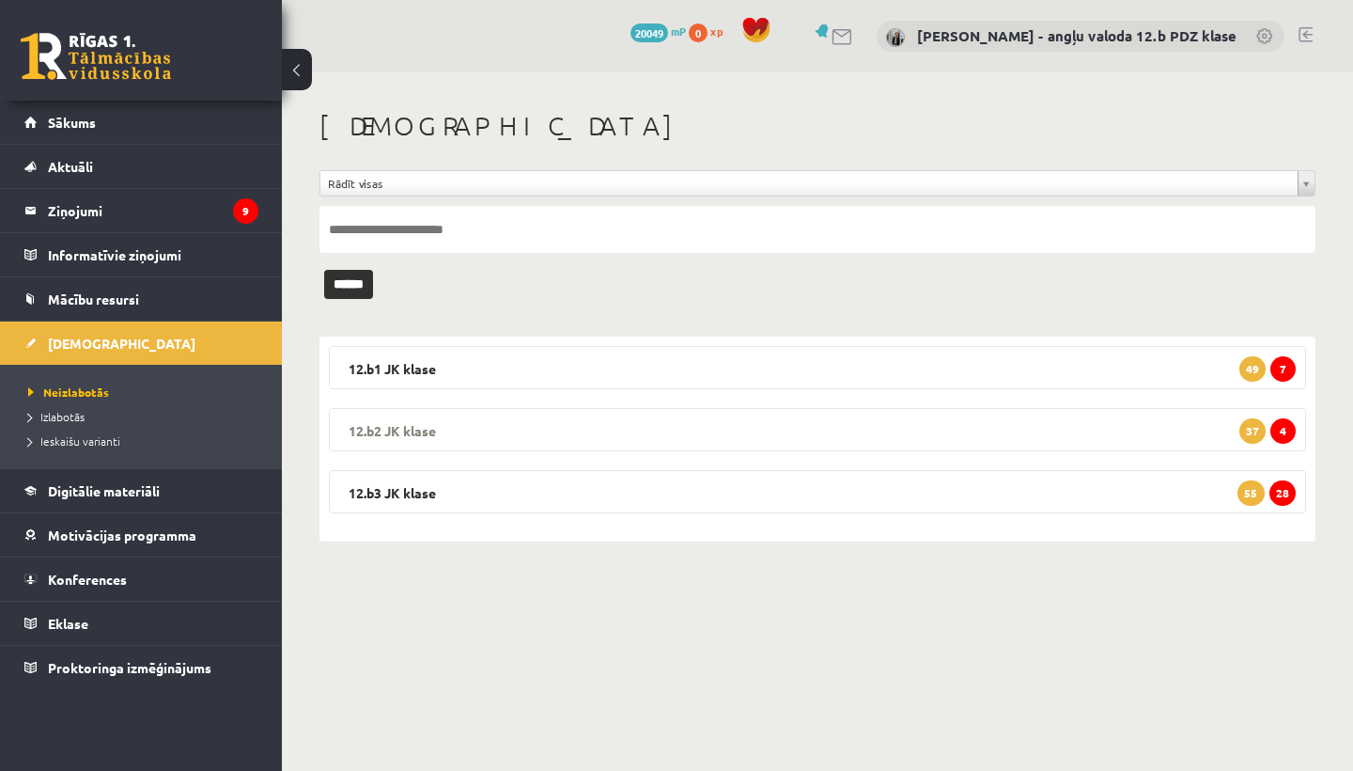
click at [434, 431] on legend "12.b2 JK klase 4 37" at bounding box center [817, 429] width 977 height 43
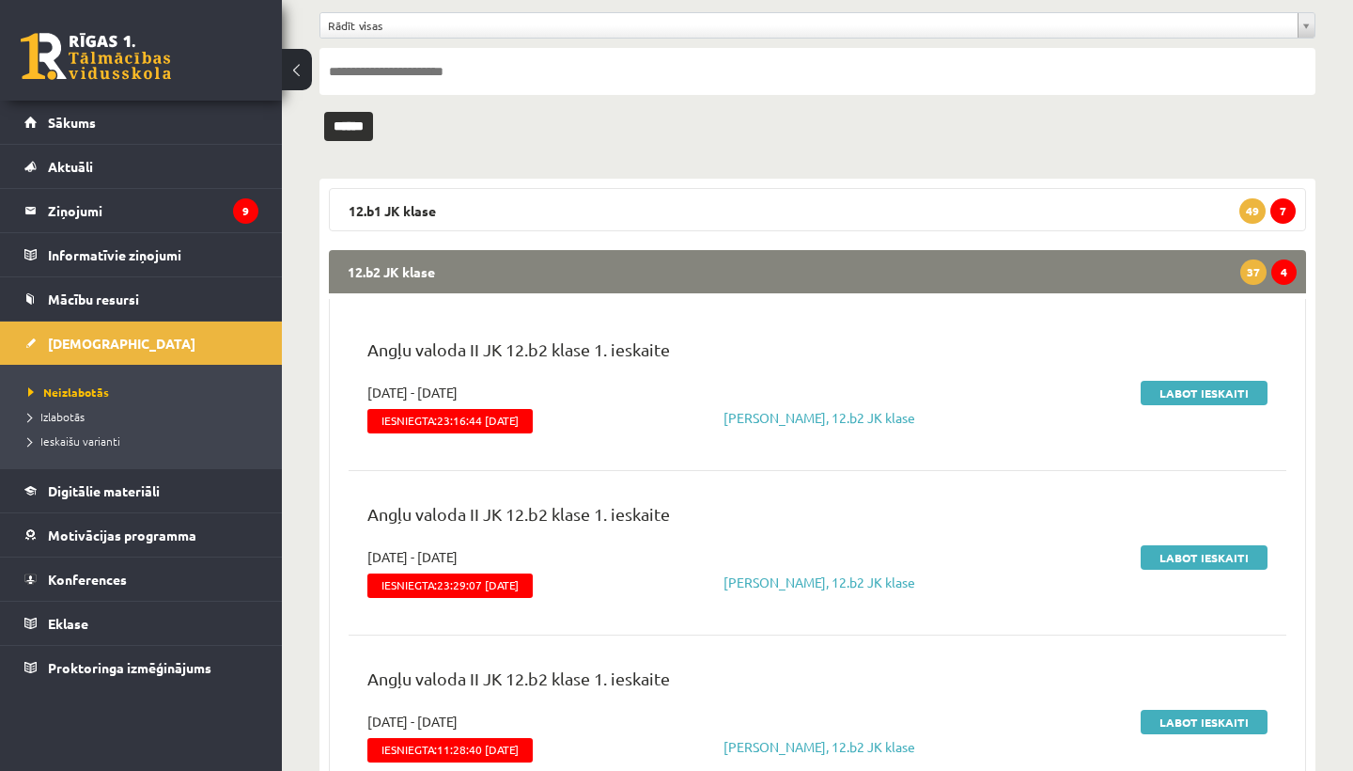
scroll to position [182, 0]
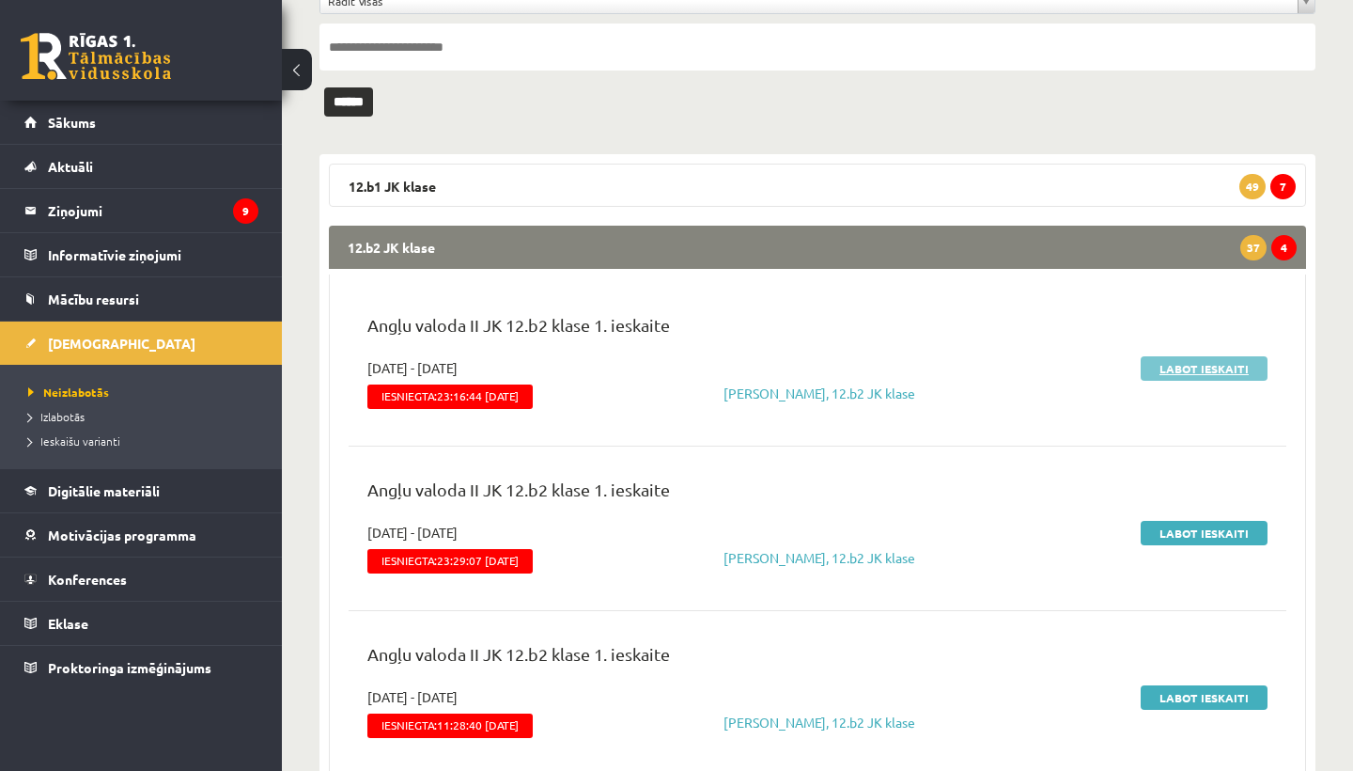
click at [1193, 359] on link "Labot ieskaiti" at bounding box center [1204, 368] width 127 height 24
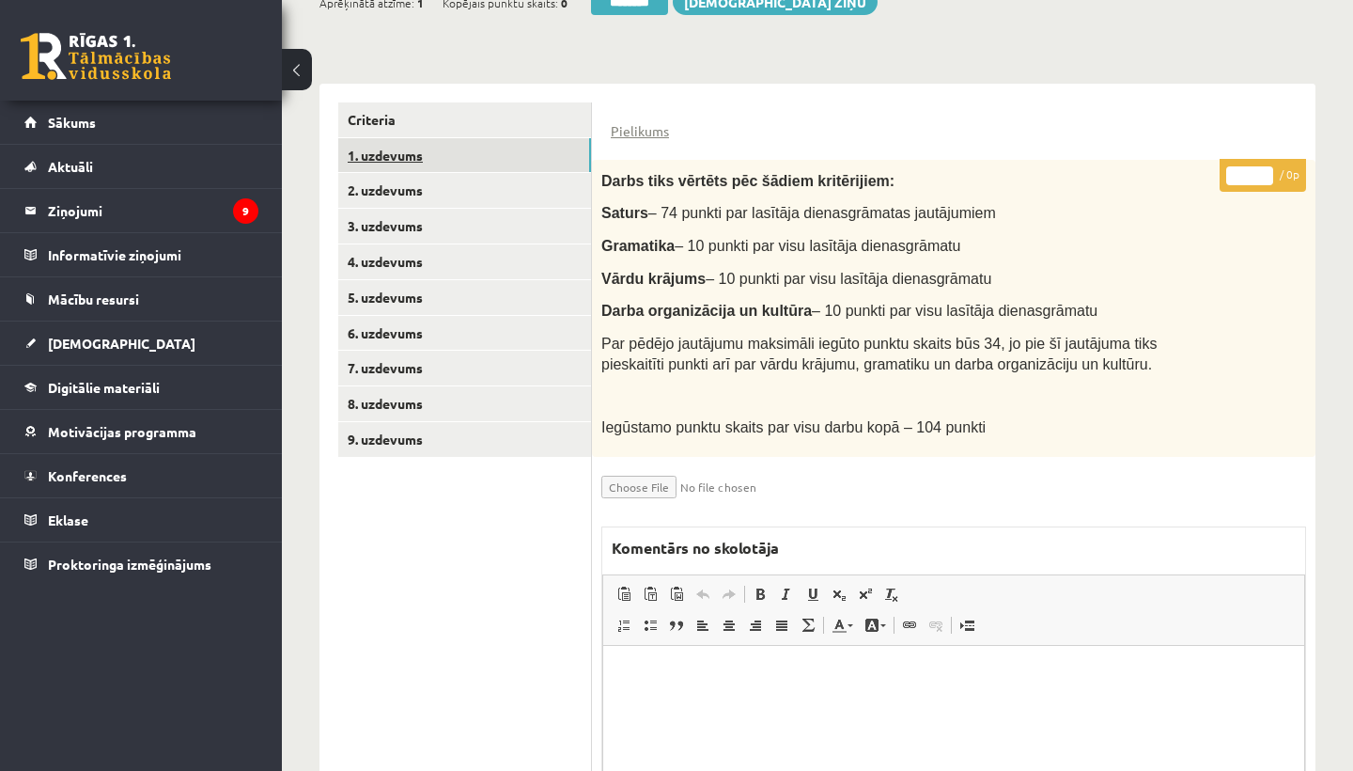
click at [413, 158] on link "1. uzdevums" at bounding box center [464, 155] width 253 height 35
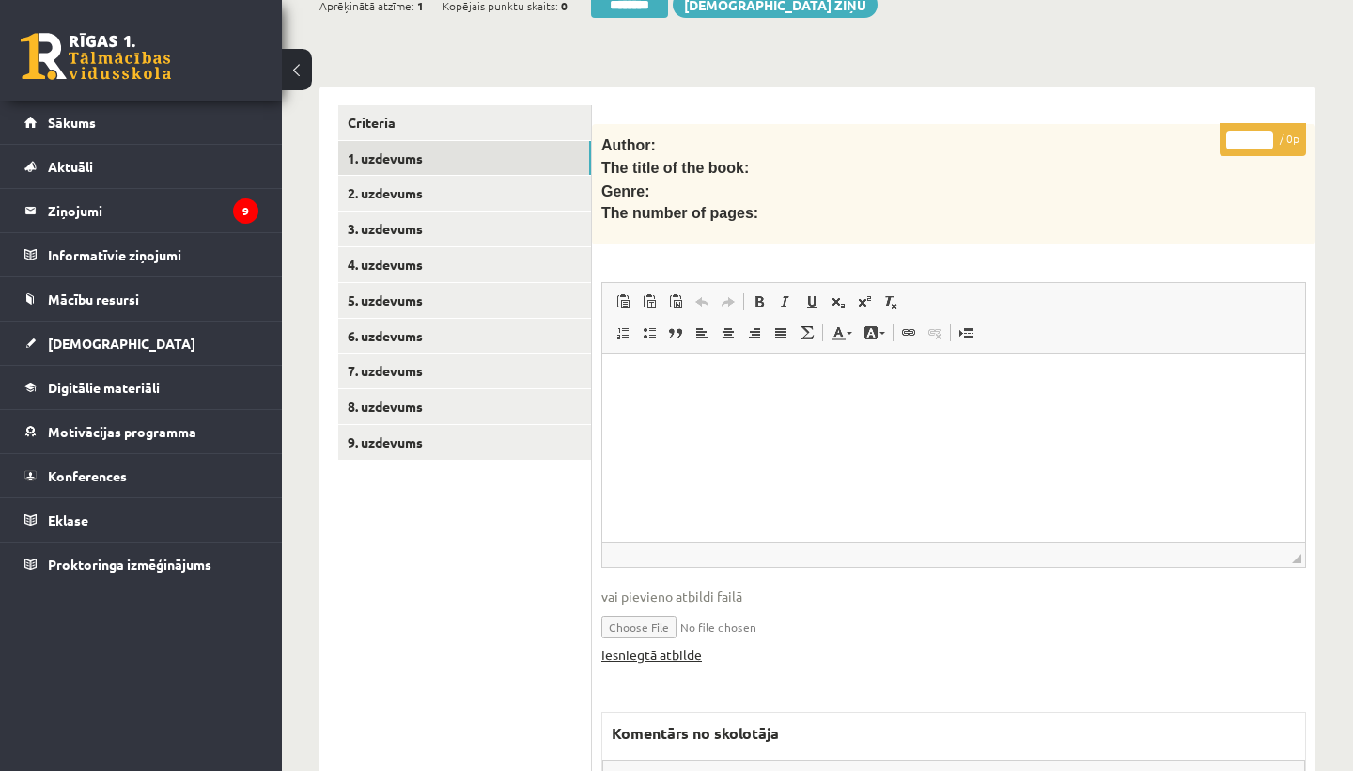
click at [656, 645] on link "Iesniegtā atbilde" at bounding box center [651, 655] width 101 height 20
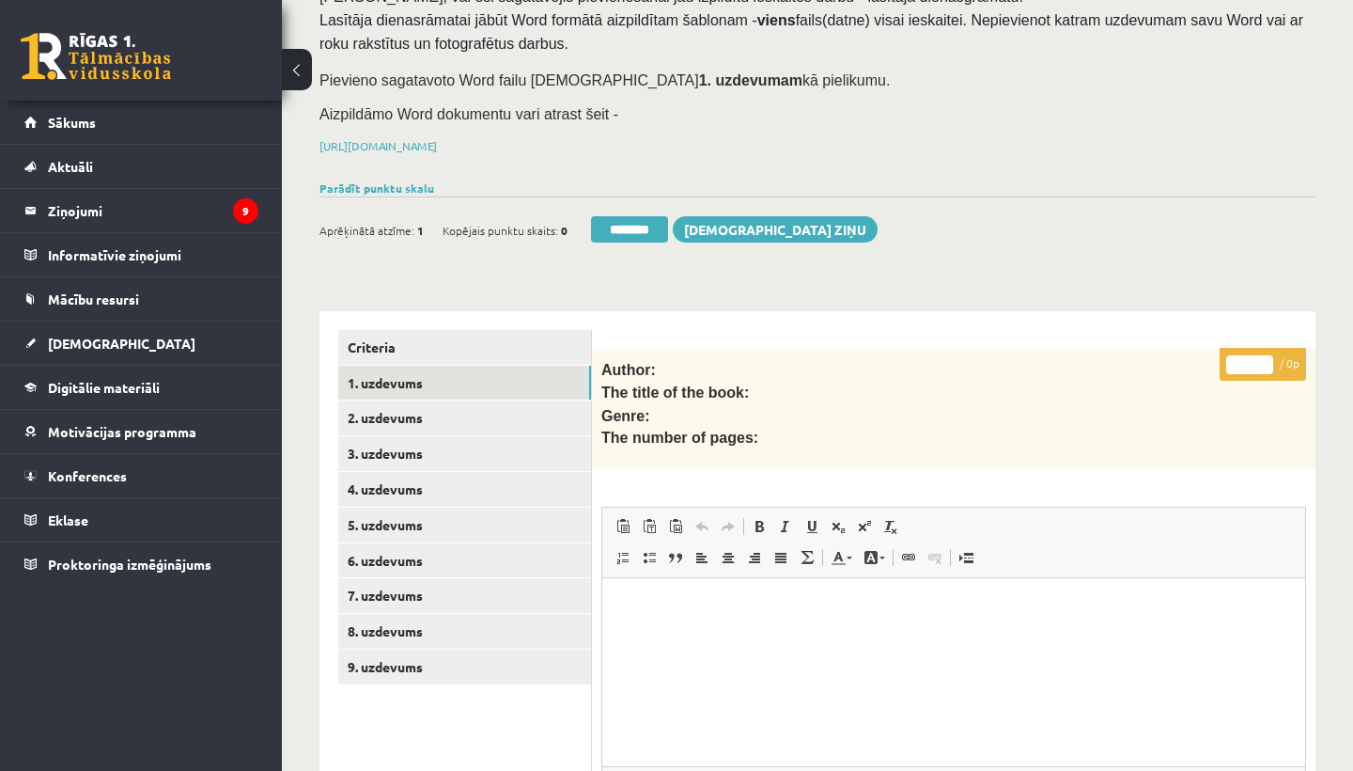
scroll to position [277, 0]
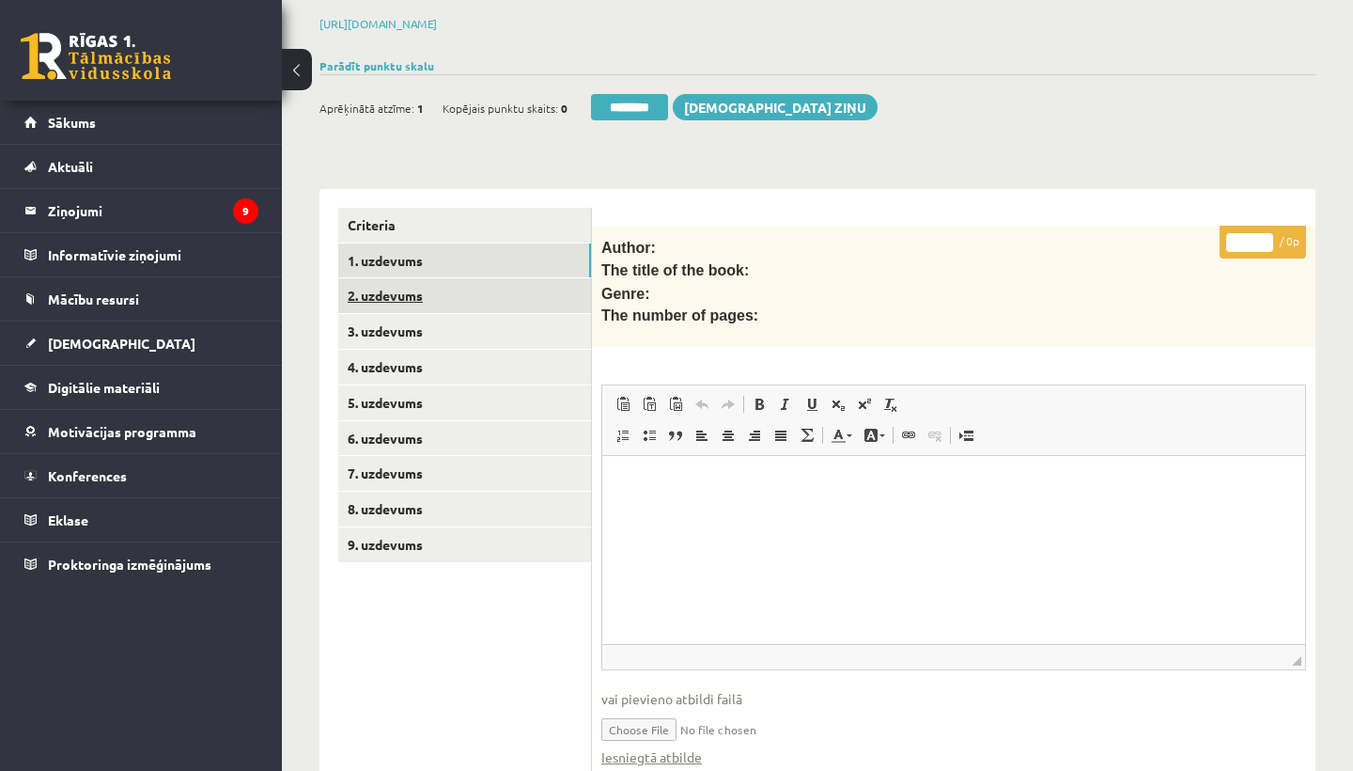
click at [381, 290] on link "2. uzdevums" at bounding box center [464, 295] width 253 height 35
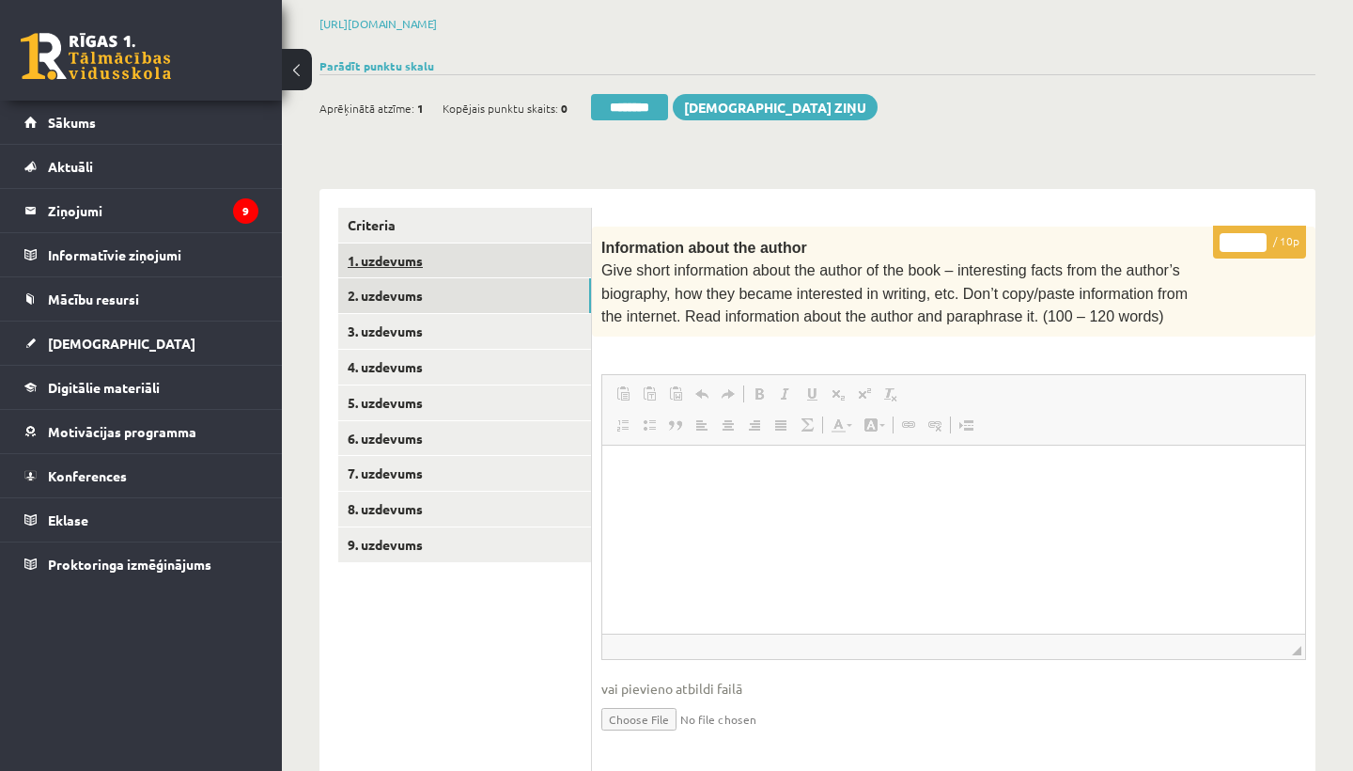
scroll to position [0, 0]
click at [421, 246] on link "1. uzdevums" at bounding box center [464, 260] width 253 height 35
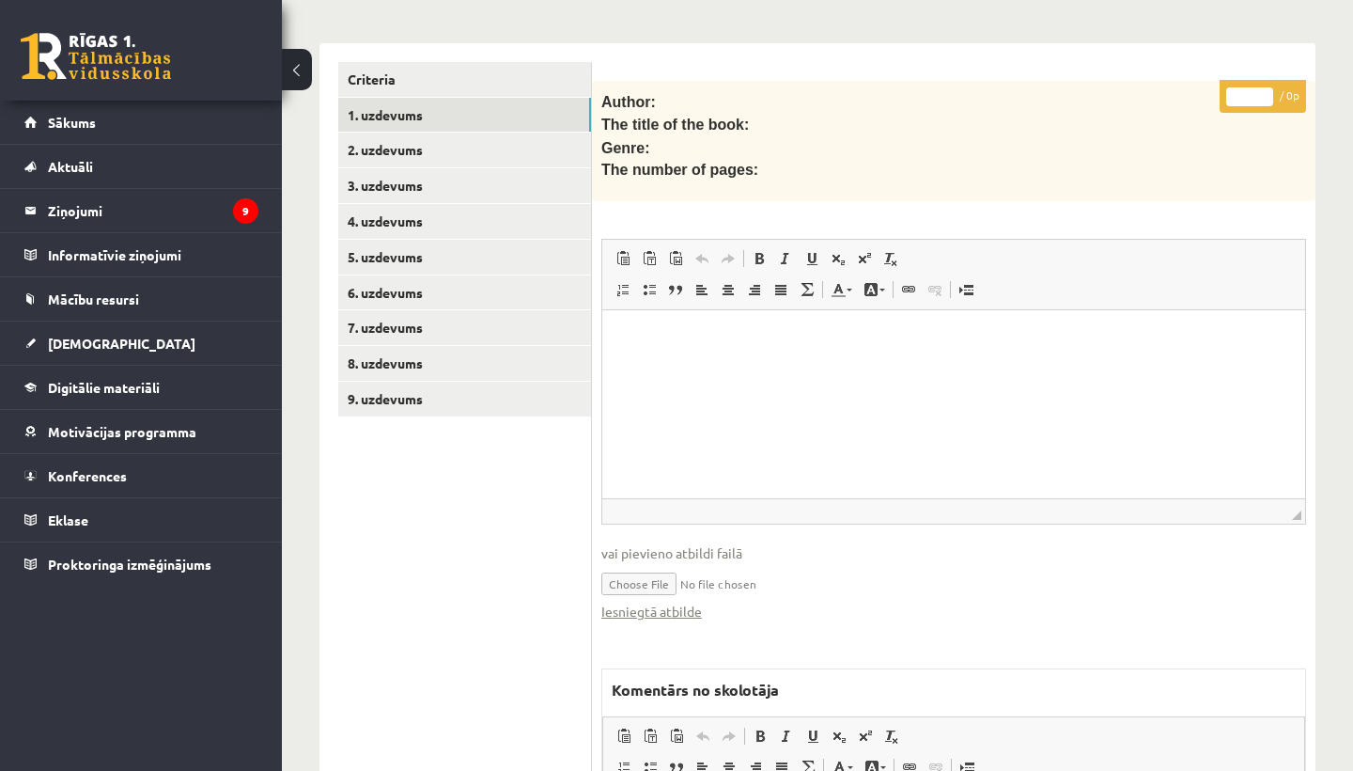
scroll to position [464, 0]
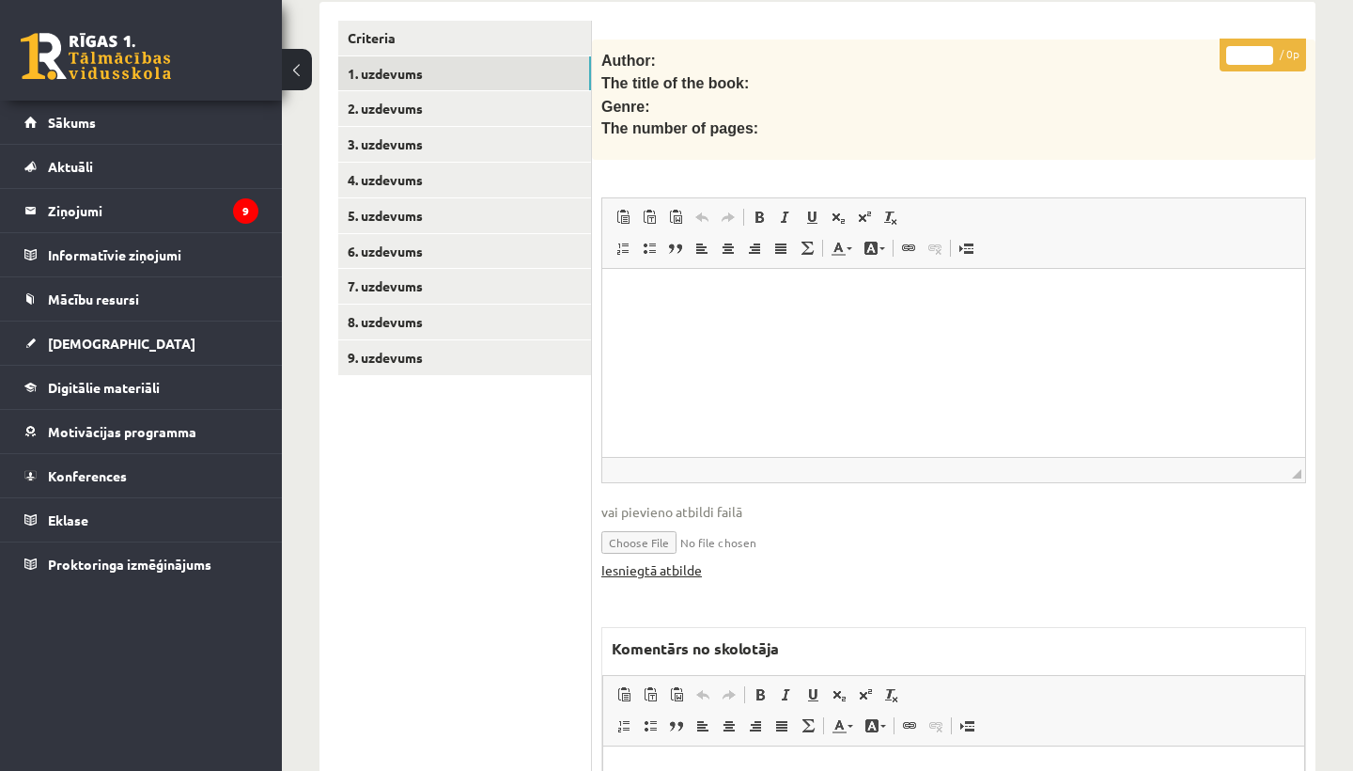
click at [638, 561] on link "Iesniegtā atbilde" at bounding box center [651, 570] width 101 height 20
click at [411, 103] on link "2. uzdevums" at bounding box center [464, 108] width 253 height 35
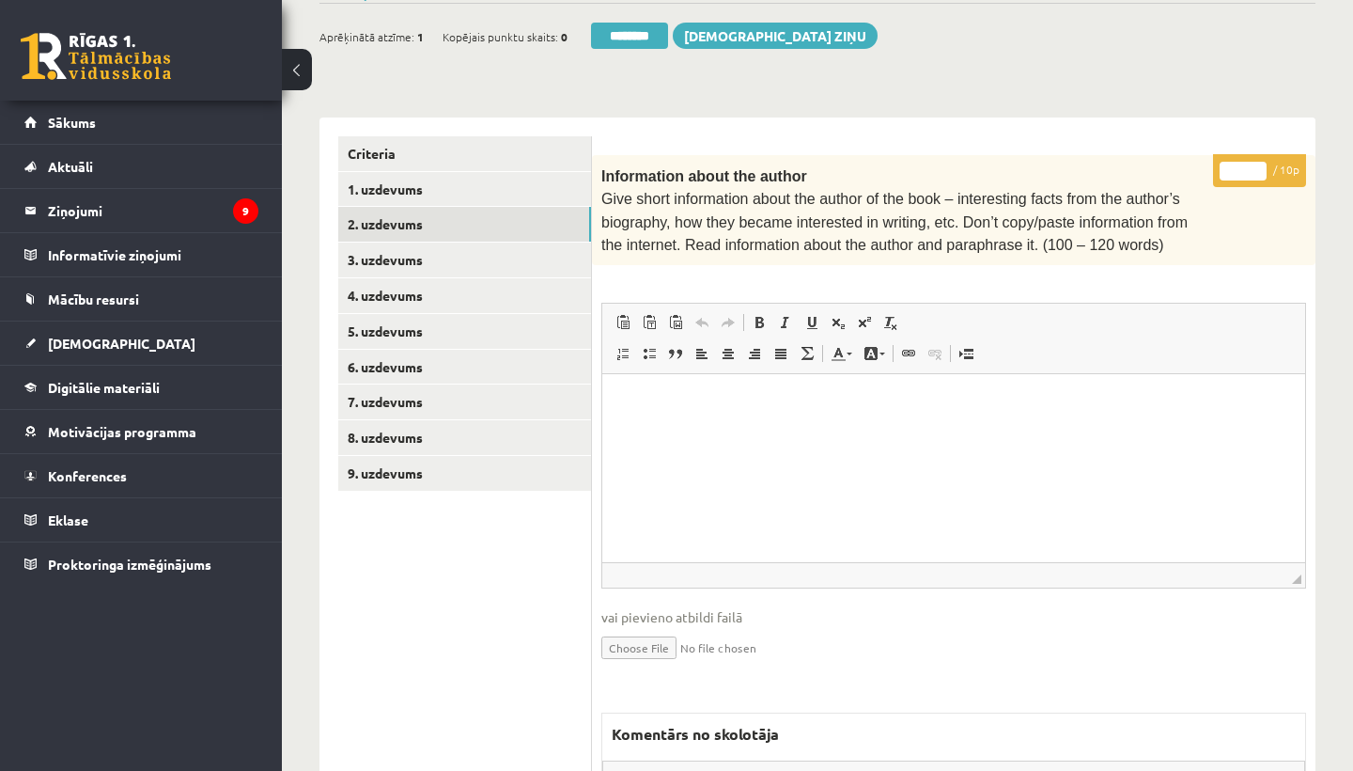
scroll to position [0, 0]
click at [1246, 165] on input "*" at bounding box center [1243, 171] width 47 height 19
type input "**"
click at [403, 258] on link "3. uzdevums" at bounding box center [464, 259] width 253 height 35
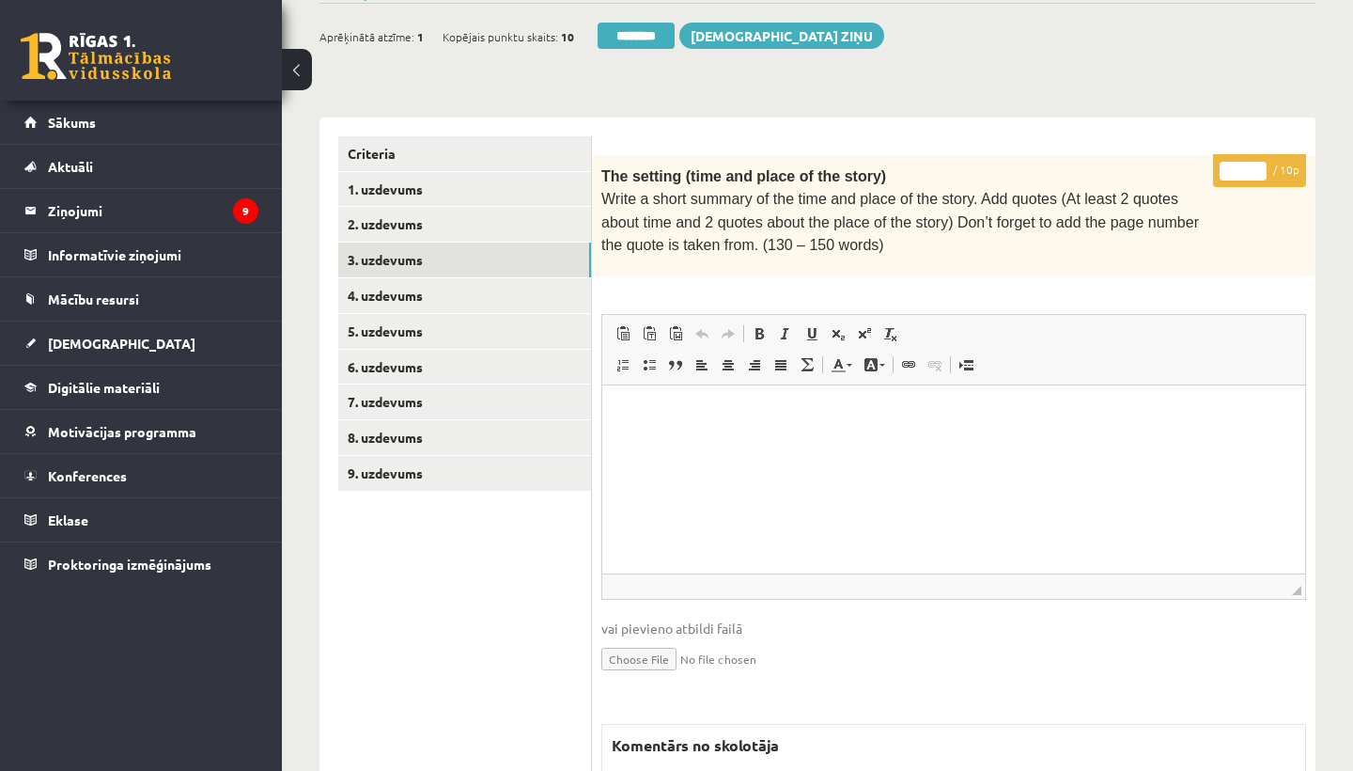
click at [1244, 164] on input "*" at bounding box center [1243, 171] width 47 height 19
type input "**"
click at [422, 290] on link "4. uzdevums" at bounding box center [464, 295] width 253 height 35
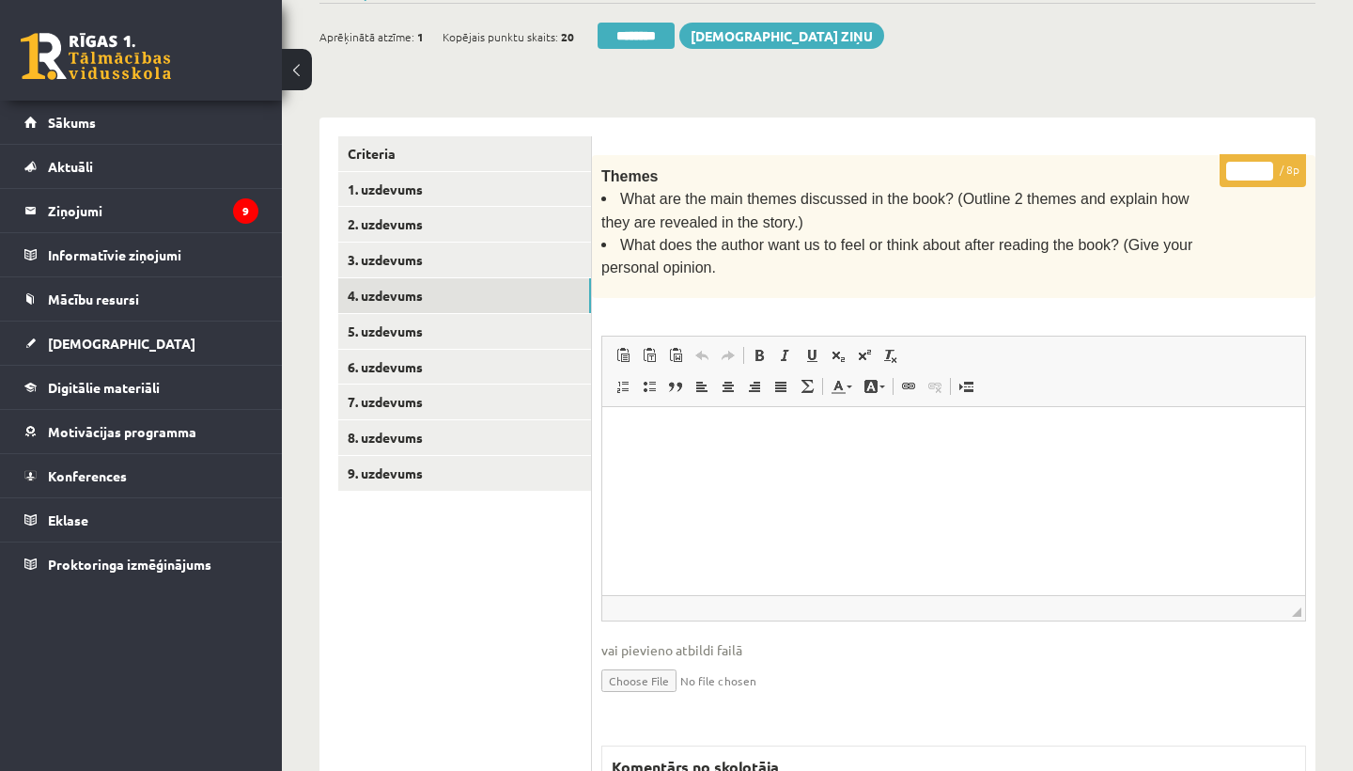
click at [1250, 165] on input "*" at bounding box center [1249, 171] width 47 height 19
type input "*"
click at [458, 324] on link "5. uzdevums" at bounding box center [464, 331] width 253 height 35
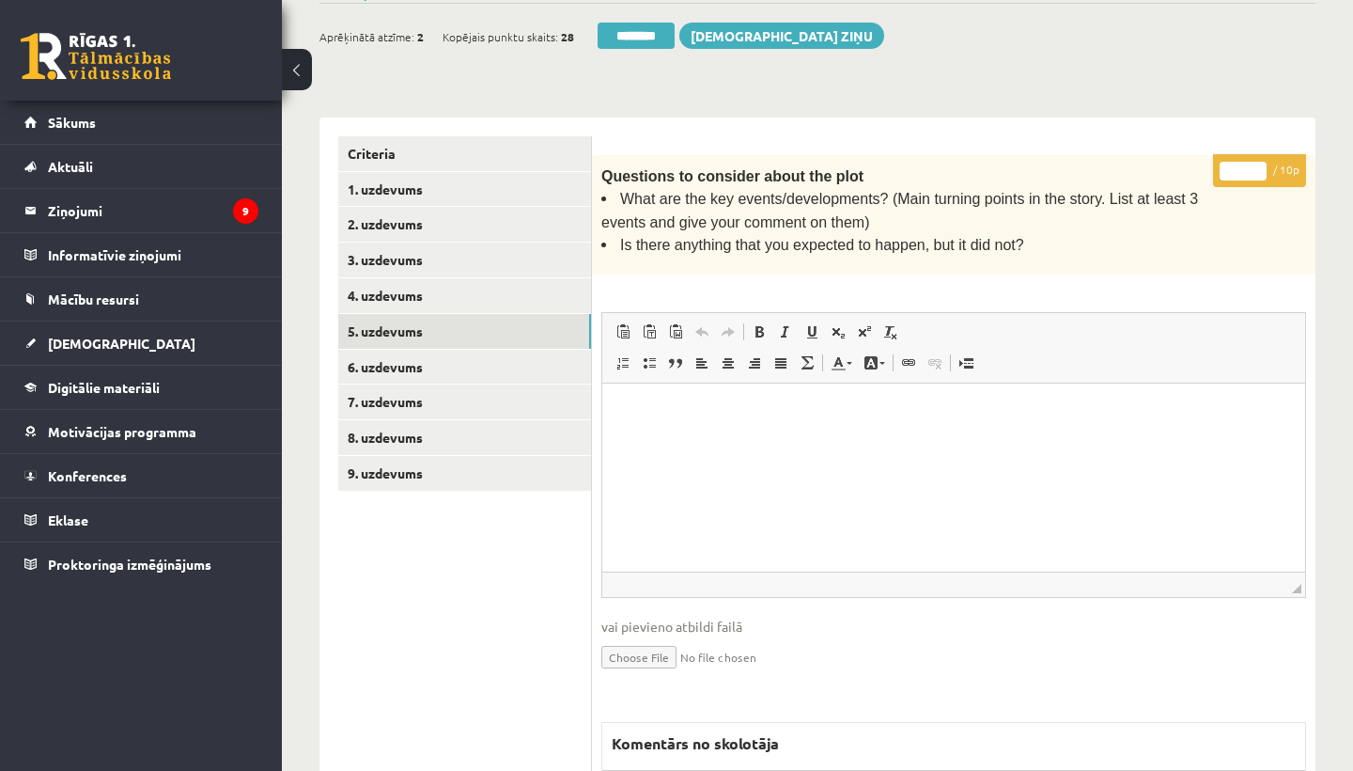
click at [1245, 167] on input "*" at bounding box center [1243, 171] width 47 height 19
type input "**"
click at [434, 354] on link "6. uzdevums" at bounding box center [464, 367] width 253 height 35
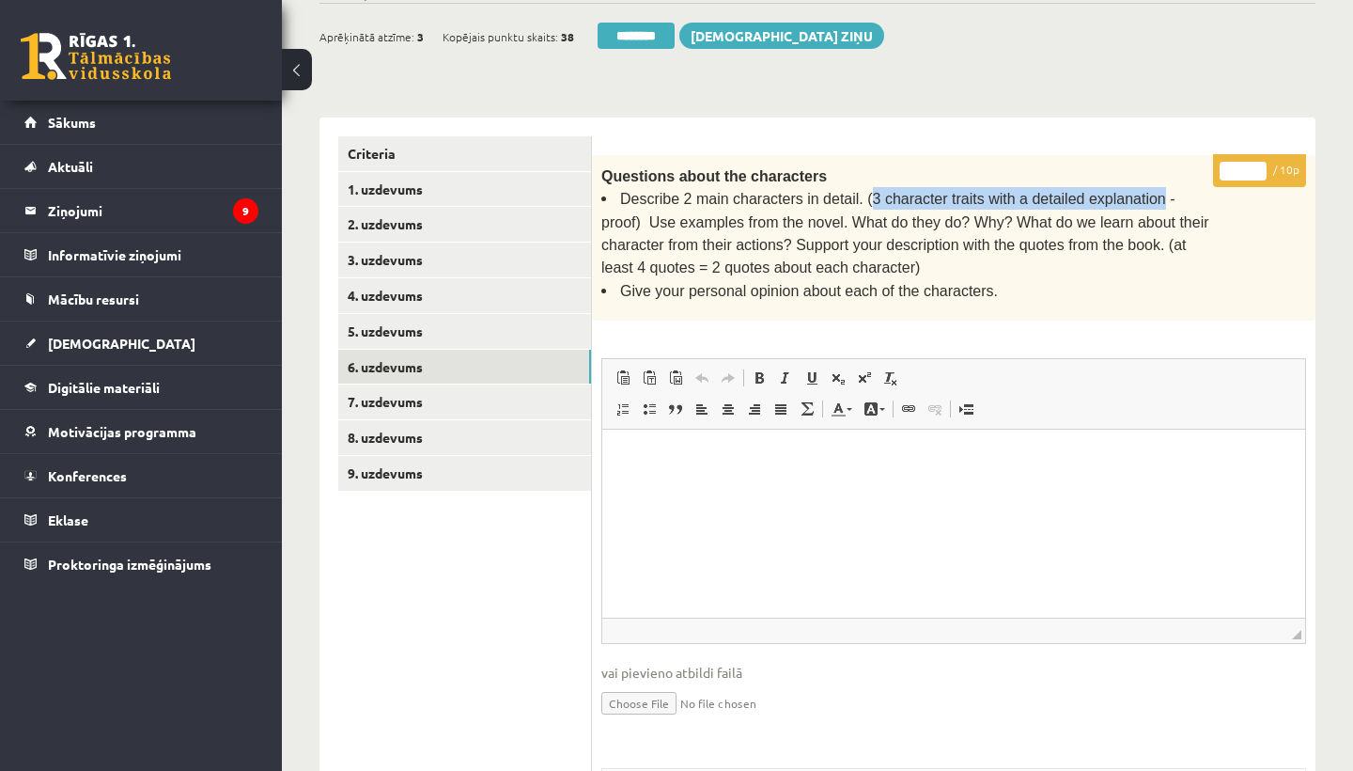
drag, startPoint x: 866, startPoint y: 195, endPoint x: 1159, endPoint y: 195, distance: 292.3
click at [1159, 195] on span "Describe 2 main characters in detail. (3 character traits with a detailed expla…" at bounding box center [905, 233] width 608 height 85
copy span "3 character traits with a detailed explanation"
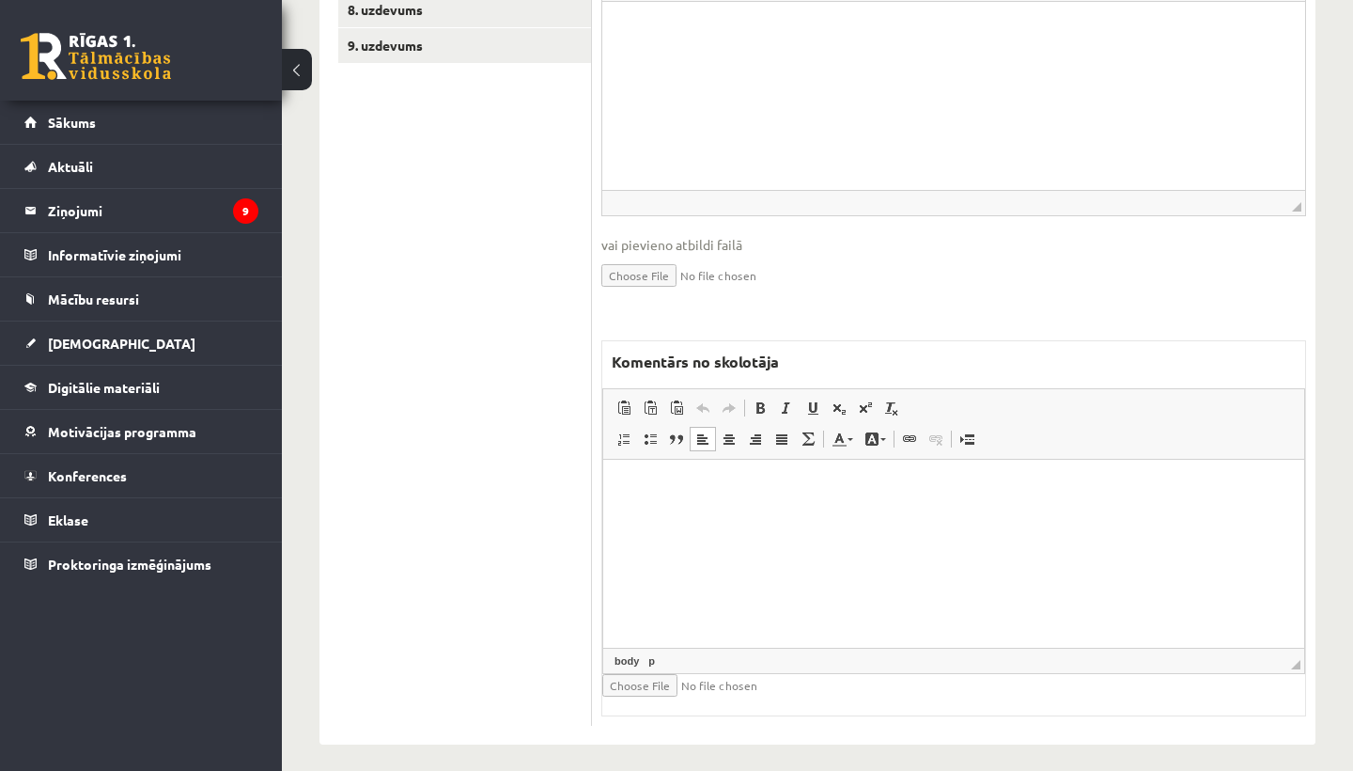
scroll to position [775, 0]
click at [722, 476] on html at bounding box center [953, 488] width 701 height 57
drag, startPoint x: 718, startPoint y: 487, endPoint x: 870, endPoint y: 497, distance: 152.6
click at [870, 497] on p "**********" at bounding box center [953, 488] width 663 height 19
click at [760, 401] on span at bounding box center [760, 408] width 15 height 15
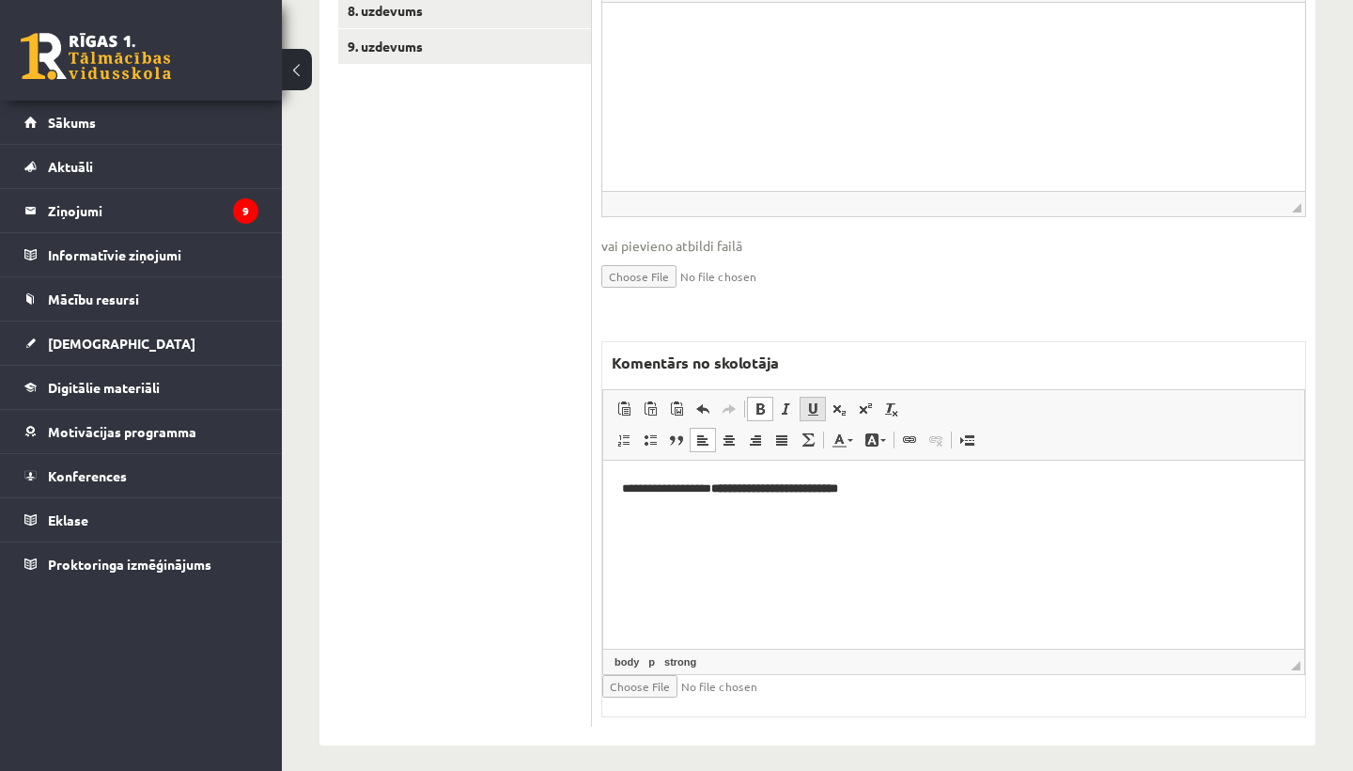
click at [817, 401] on span at bounding box center [812, 408] width 15 height 15
click at [902, 488] on p "**********" at bounding box center [953, 488] width 663 height 19
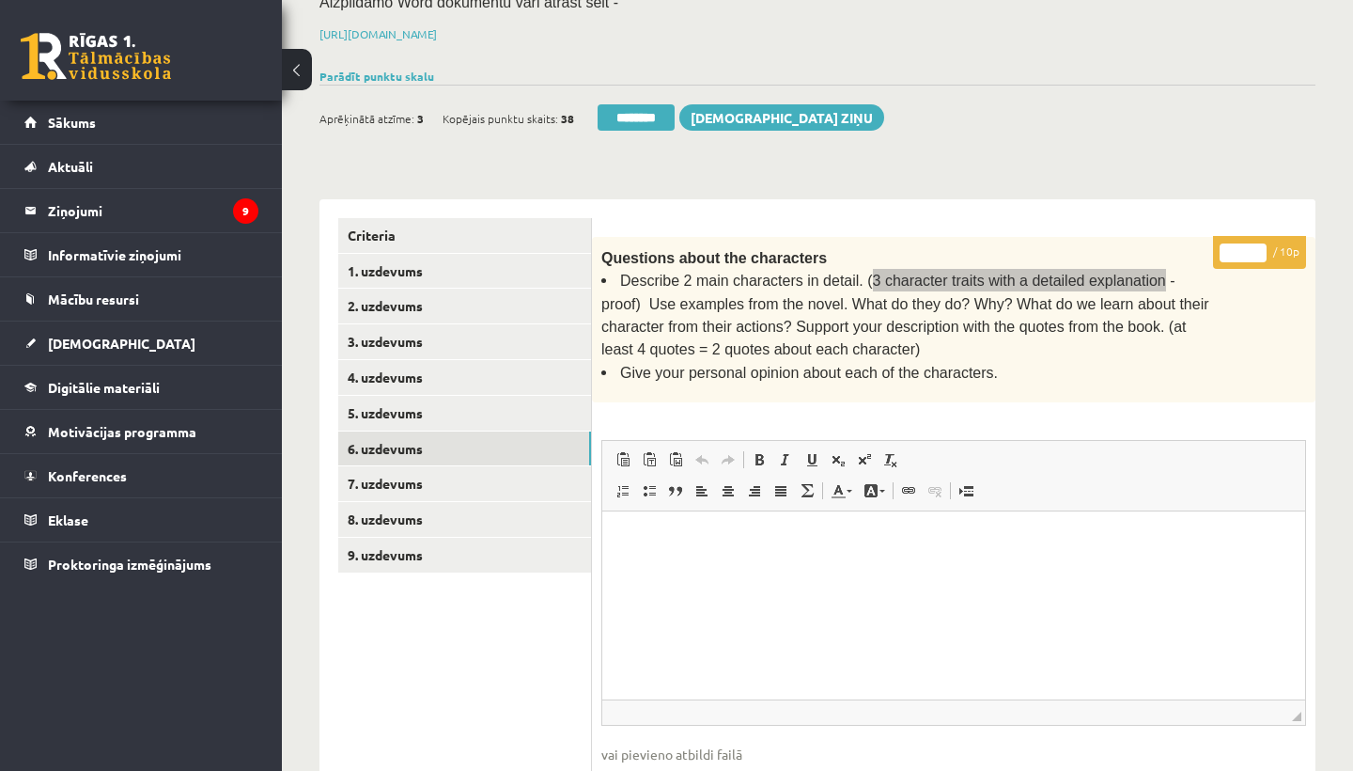
scroll to position [154, 0]
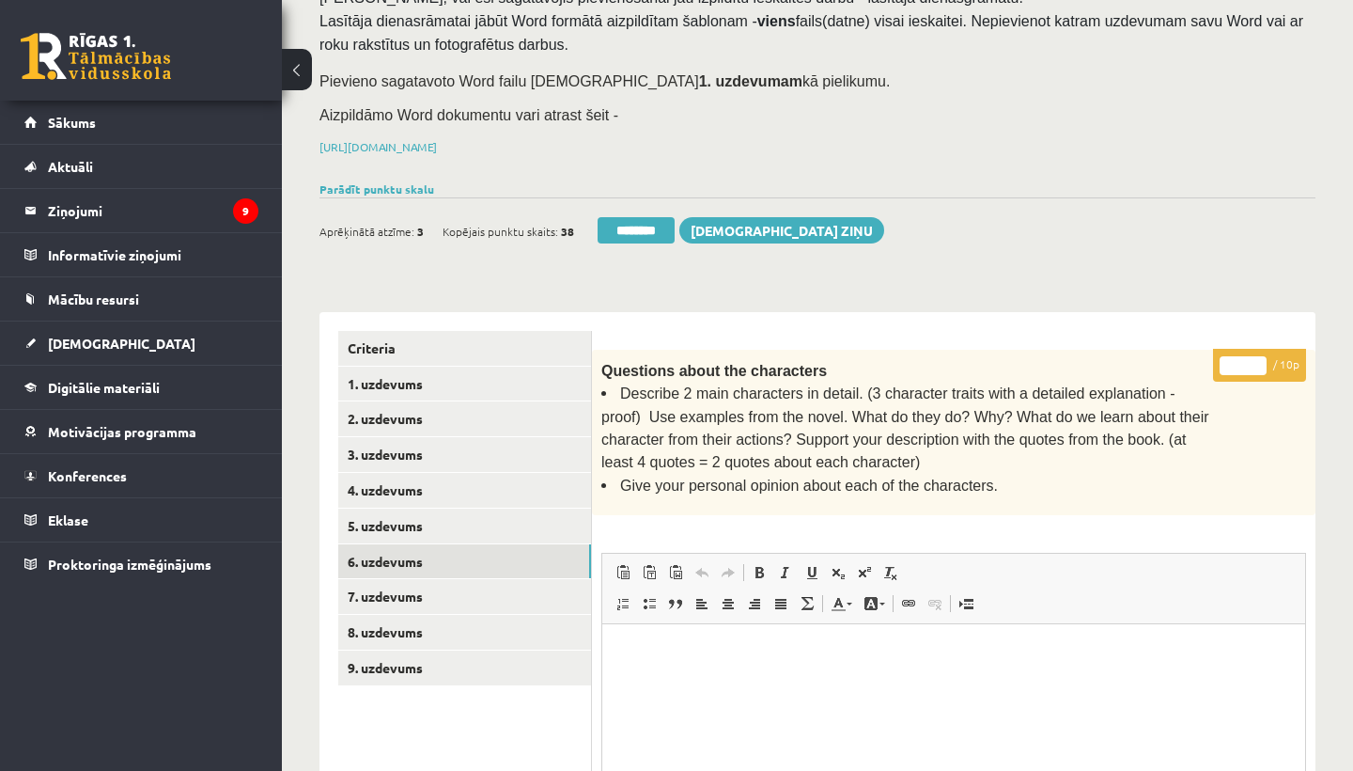
click at [1247, 359] on input "*" at bounding box center [1243, 365] width 47 height 19
type input "*"
click at [389, 579] on link "7. uzdevums" at bounding box center [464, 596] width 253 height 35
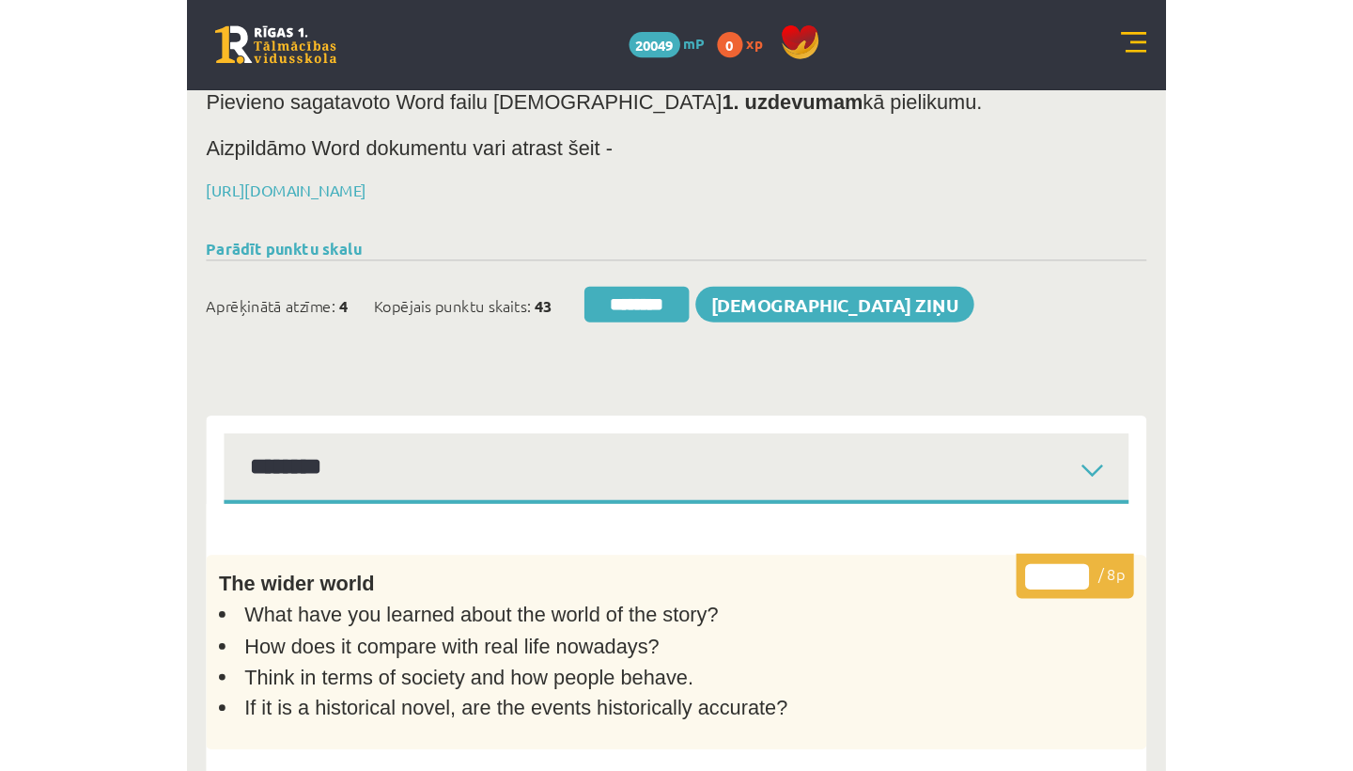
scroll to position [0, 0]
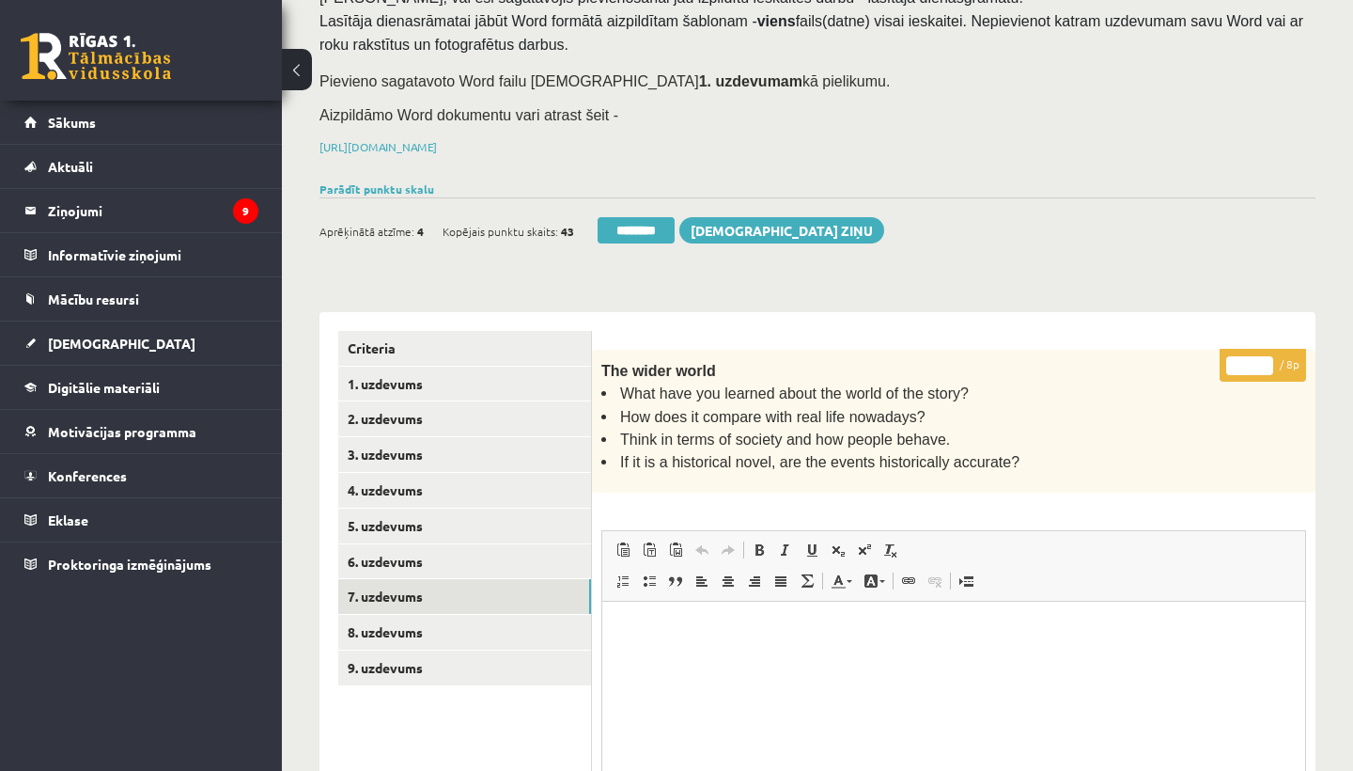
click at [1249, 361] on input "*" at bounding box center [1249, 365] width 47 height 19
type input "*"
click at [422, 616] on link "8. uzdevums" at bounding box center [464, 632] width 253 height 35
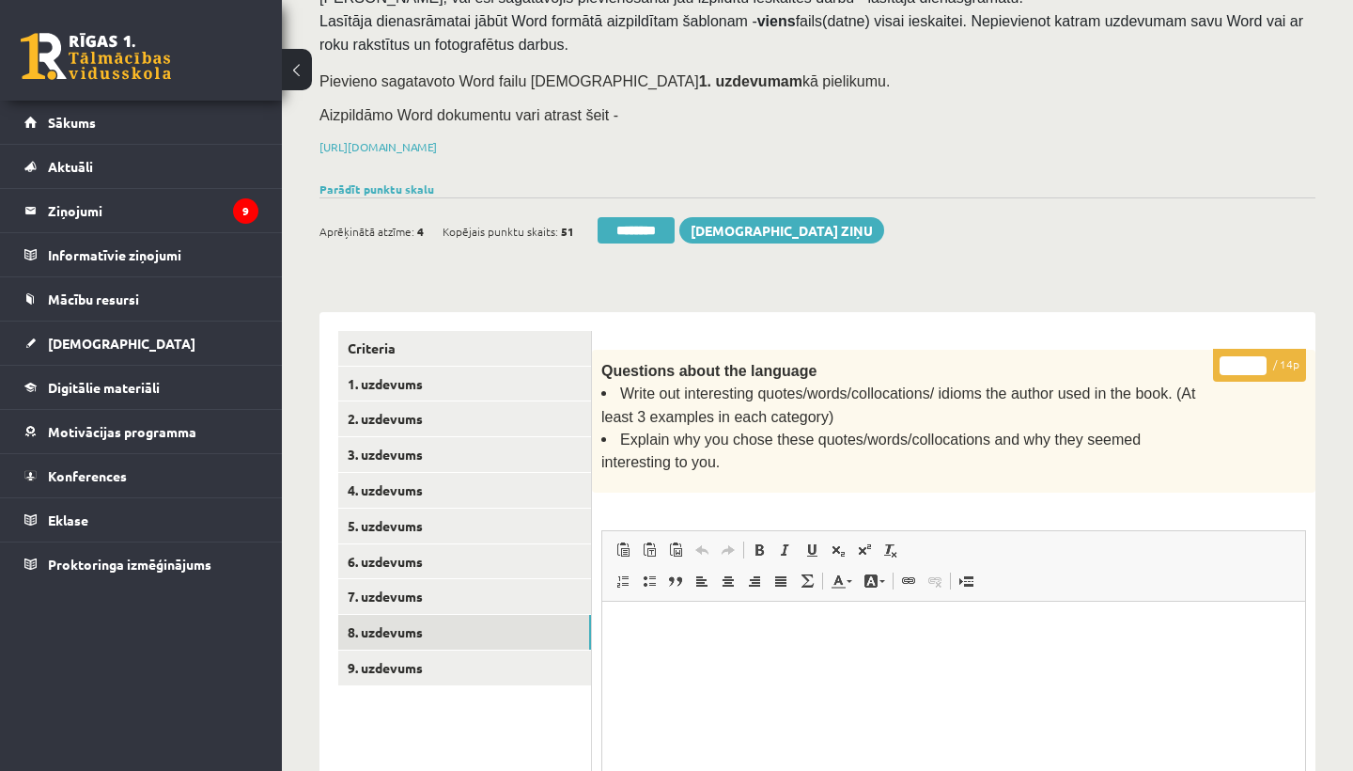
click at [1244, 361] on input "*" at bounding box center [1243, 365] width 47 height 19
type input "**"
click at [413, 652] on link "9. uzdevums" at bounding box center [464, 667] width 253 height 35
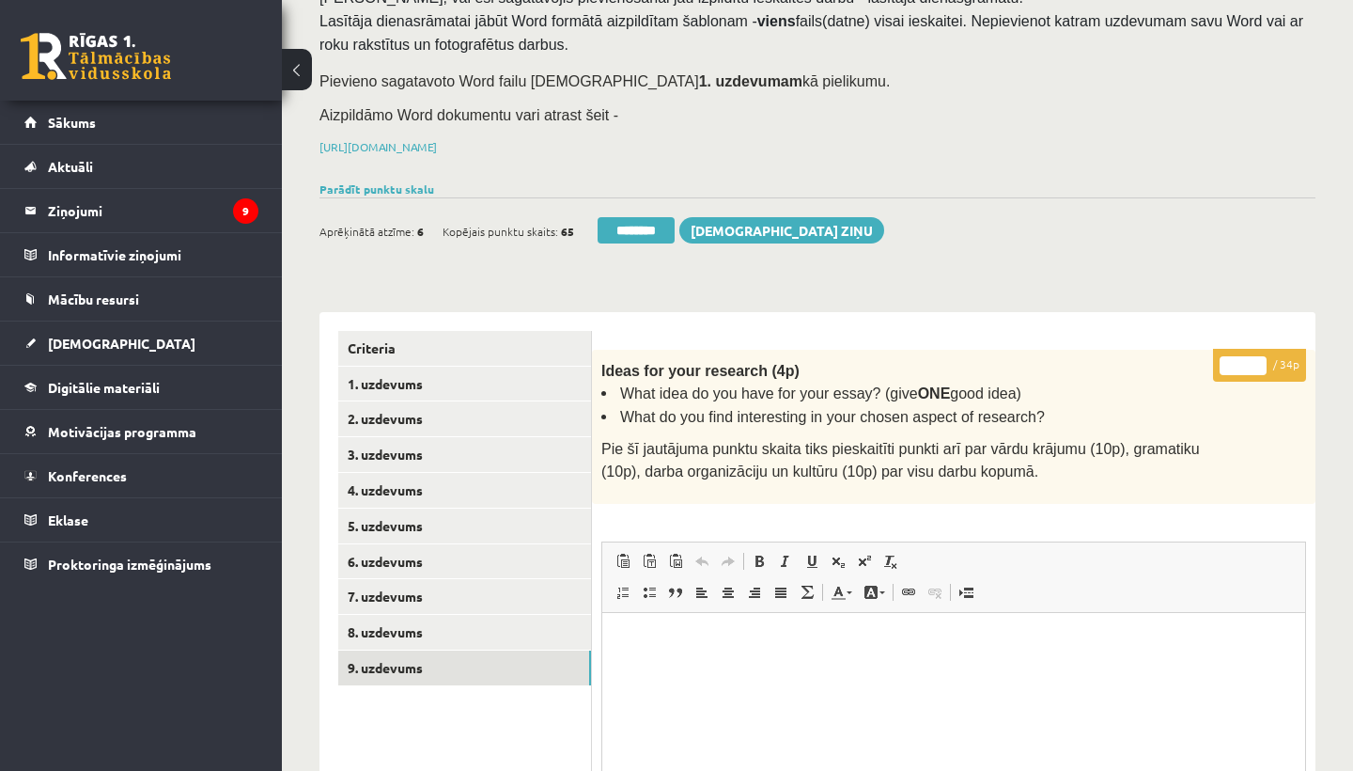
click at [1242, 360] on input "*" at bounding box center [1243, 365] width 47 height 19
type input "**"
click at [409, 371] on link "1. uzdevums" at bounding box center [464, 384] width 253 height 35
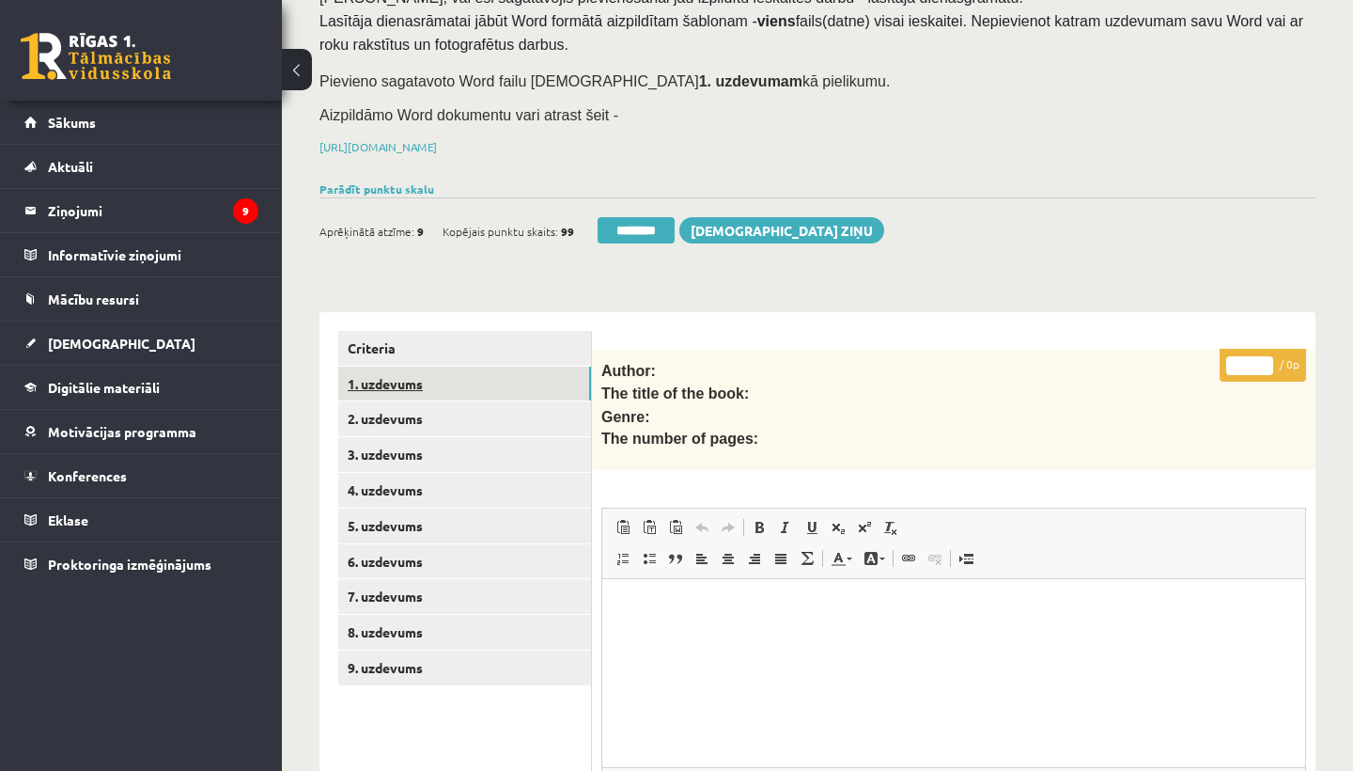
click at [409, 371] on link "1. uzdevums" at bounding box center [464, 384] width 253 height 35
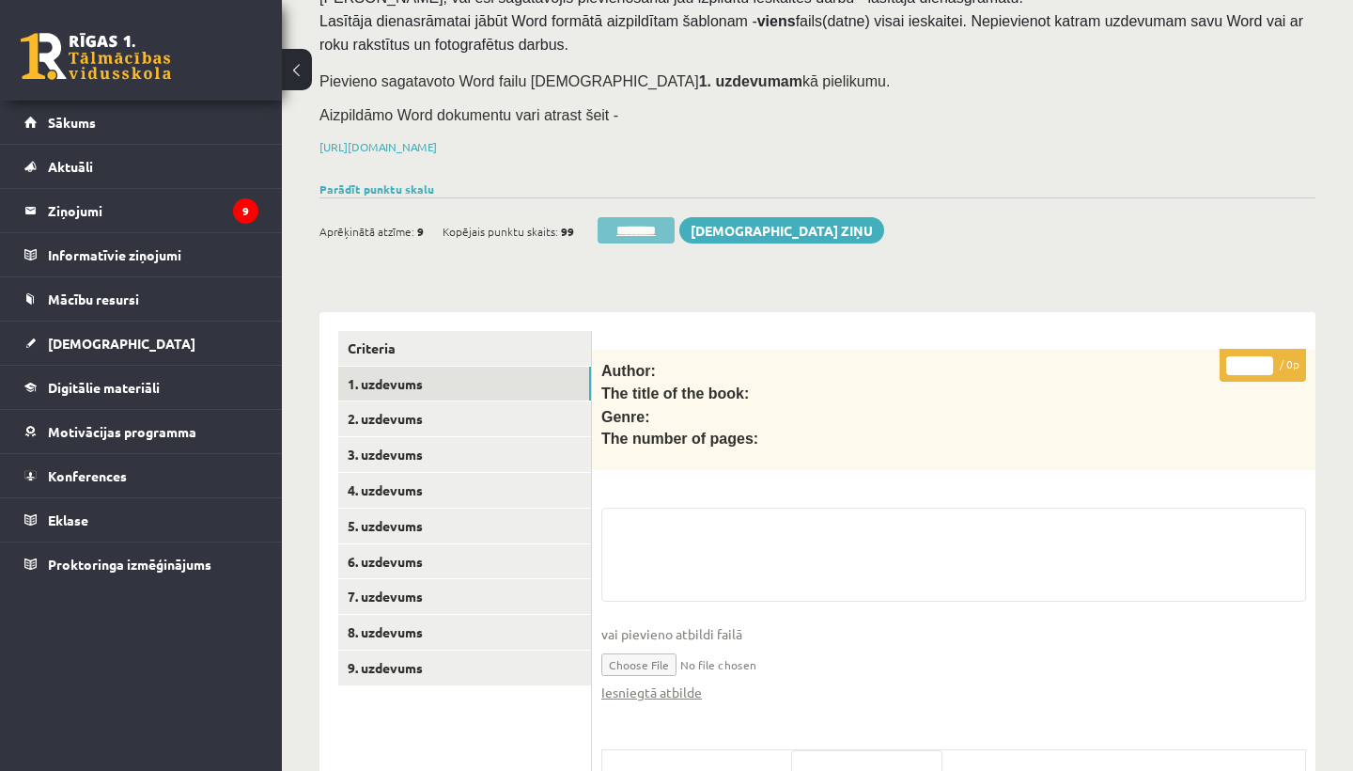
click at [644, 230] on input "********" at bounding box center [636, 230] width 77 height 26
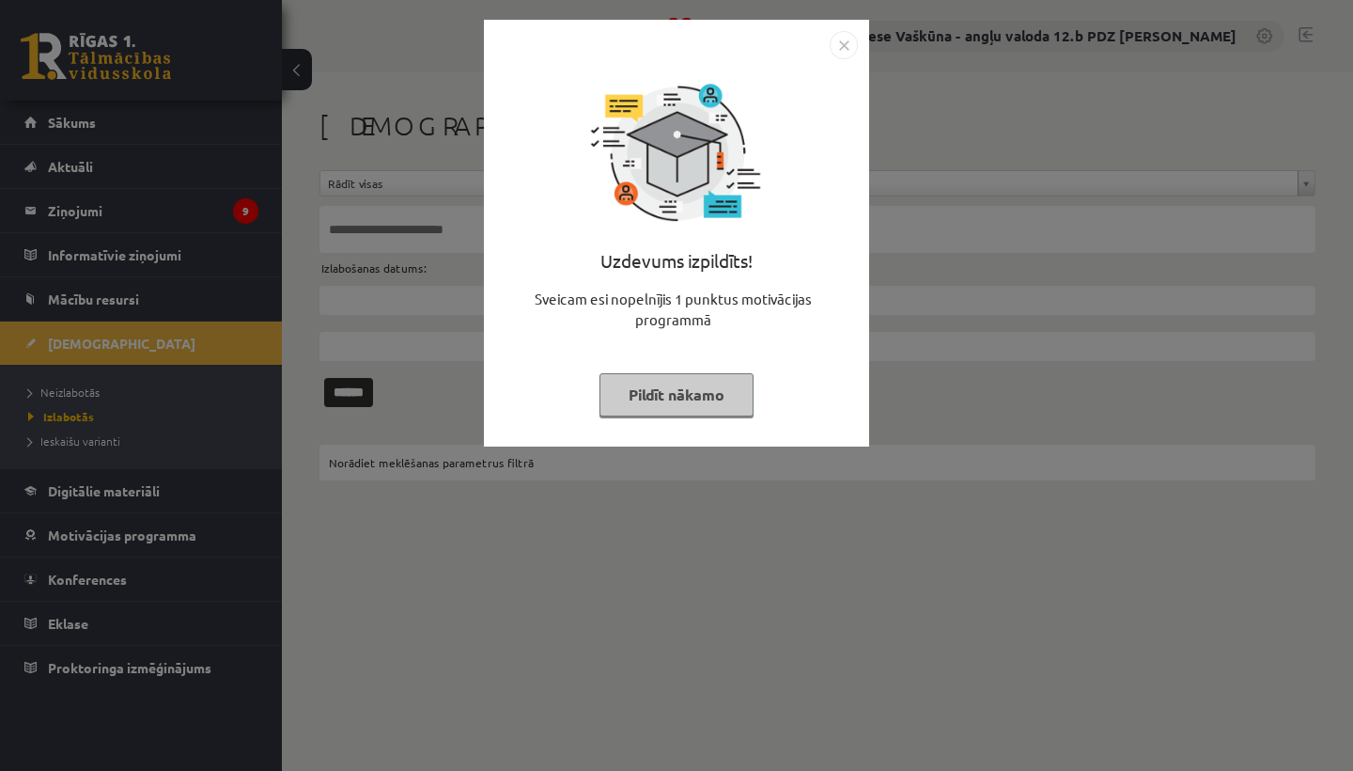
click at [846, 49] on img "Close" at bounding box center [844, 45] width 28 height 28
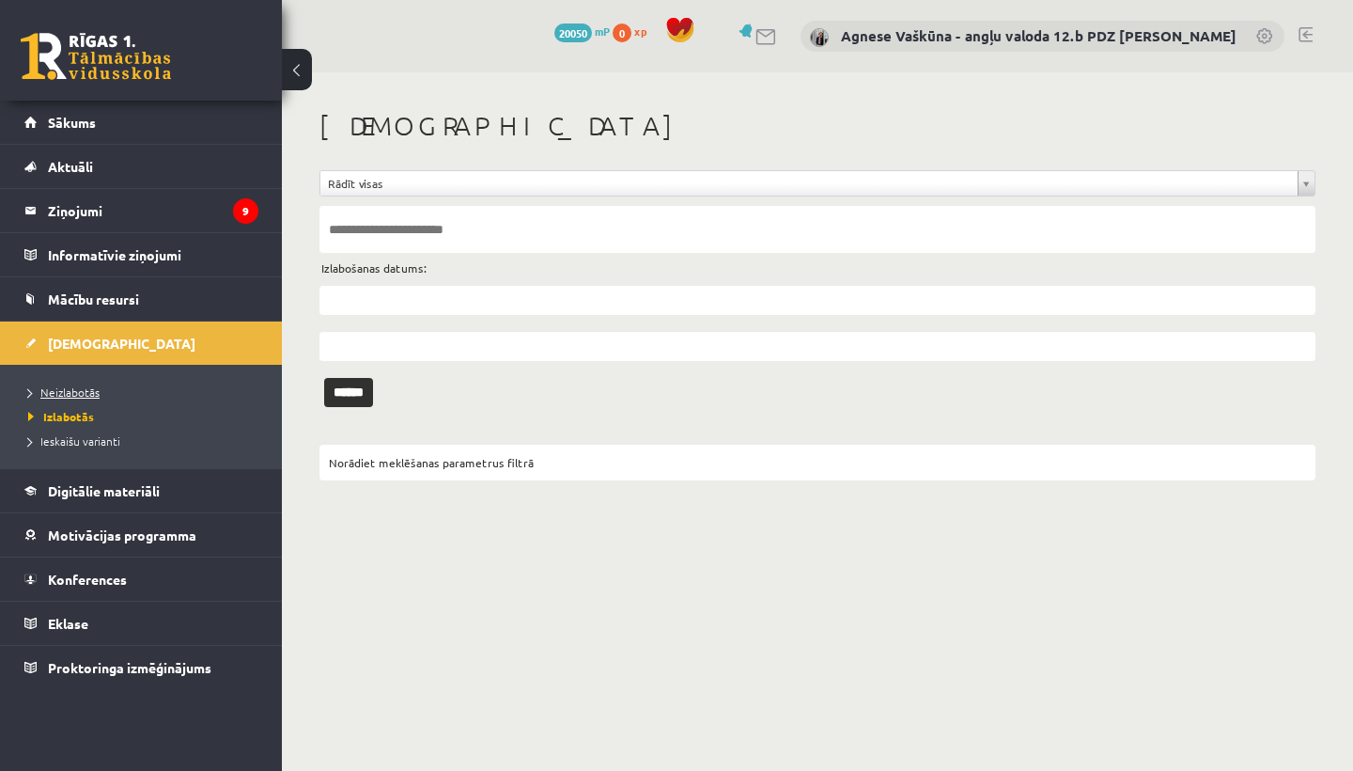
click at [75, 389] on span "Neizlabotās" at bounding box center [63, 391] width 71 height 15
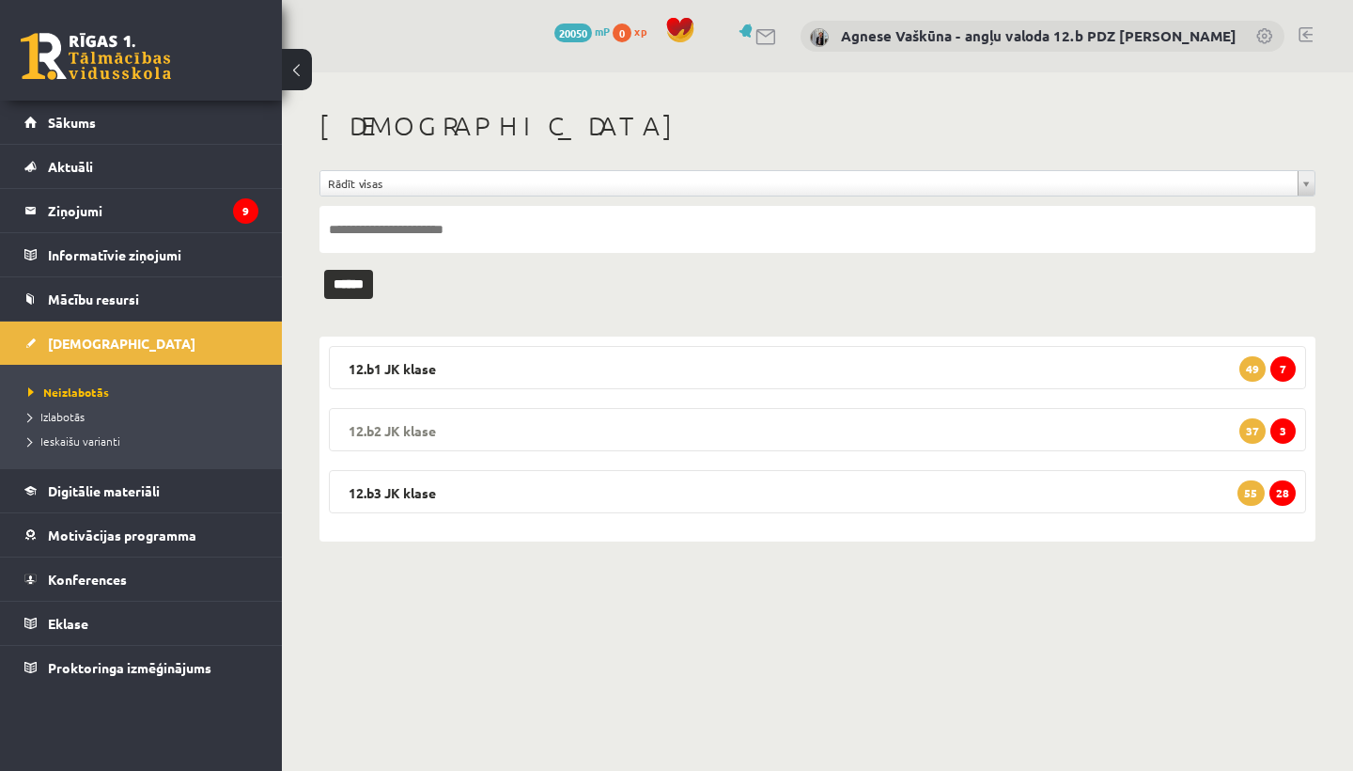
click at [463, 420] on legend "12.b2 [PERSON_NAME] 3 37" at bounding box center [817, 429] width 977 height 43
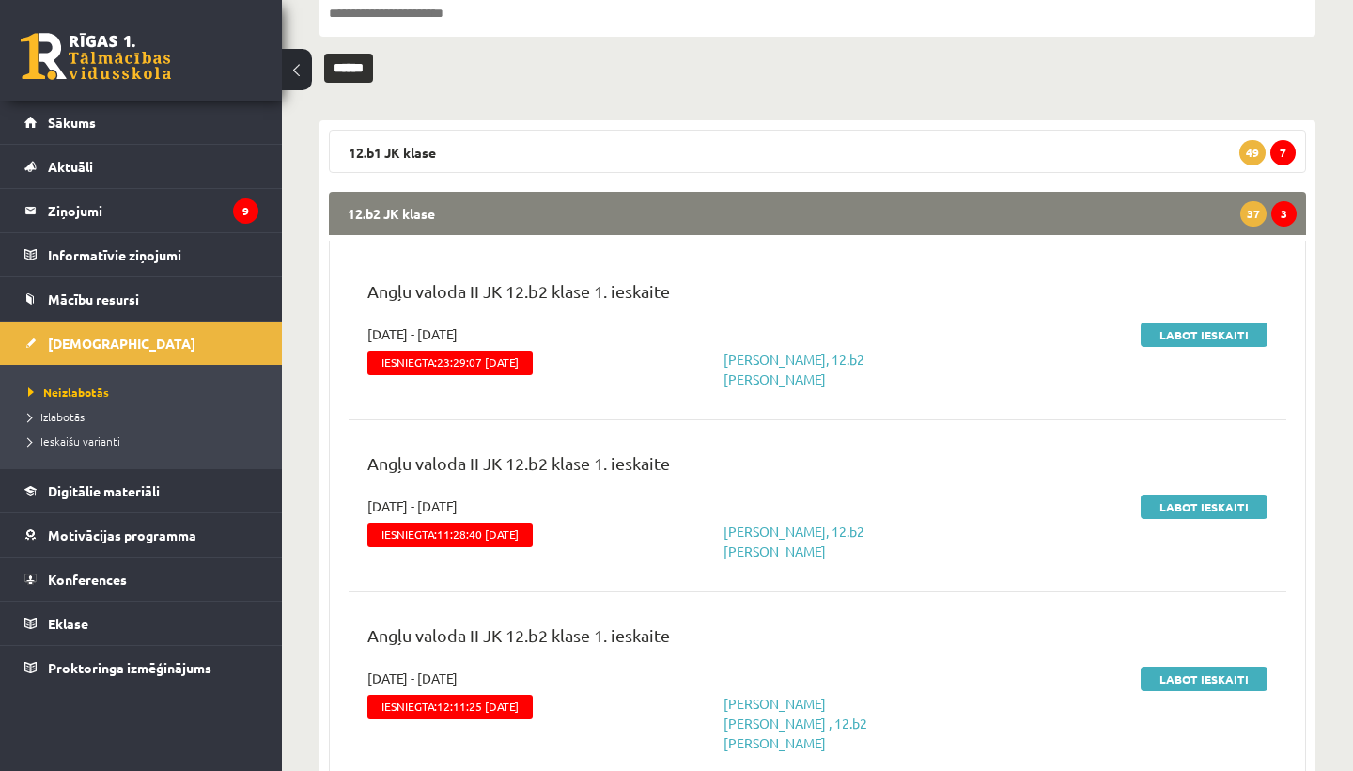
scroll to position [223, 0]
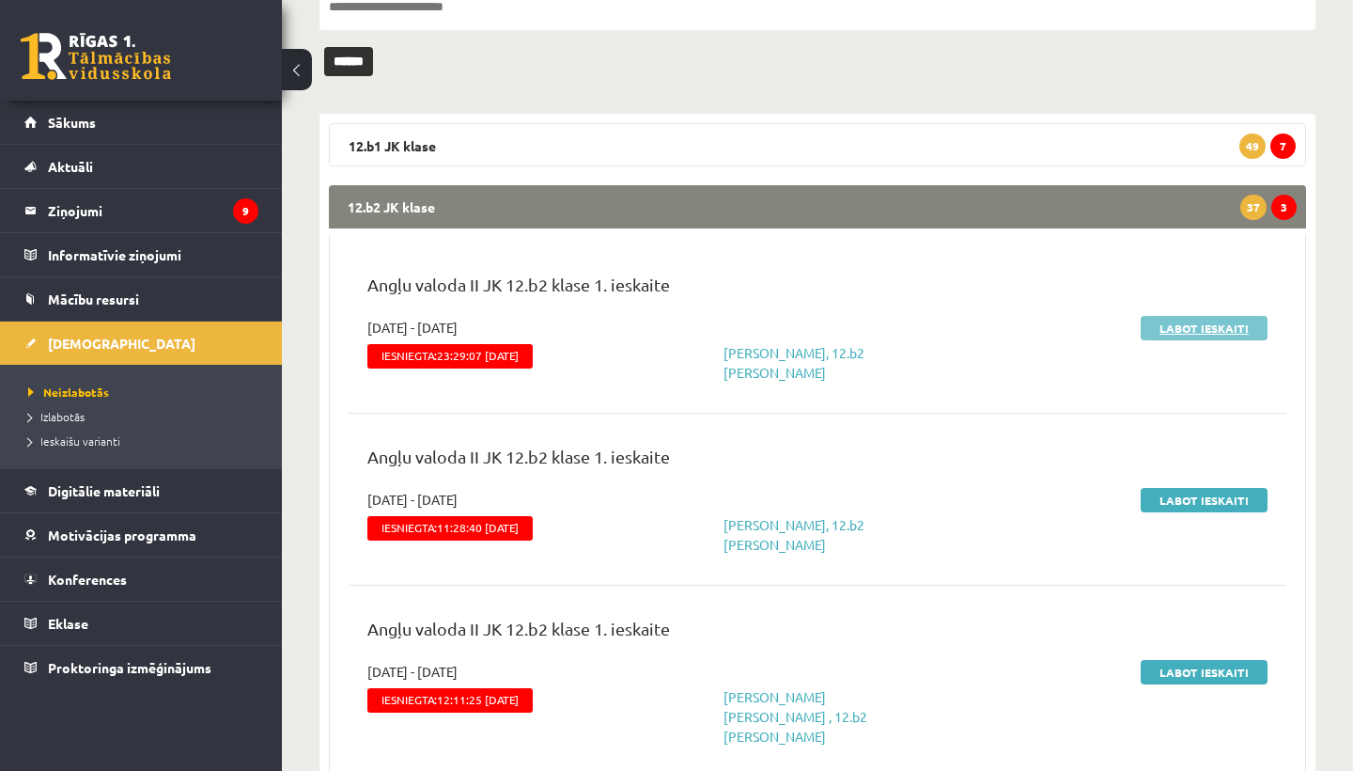
click at [1198, 328] on link "Labot ieskaiti" at bounding box center [1204, 328] width 127 height 24
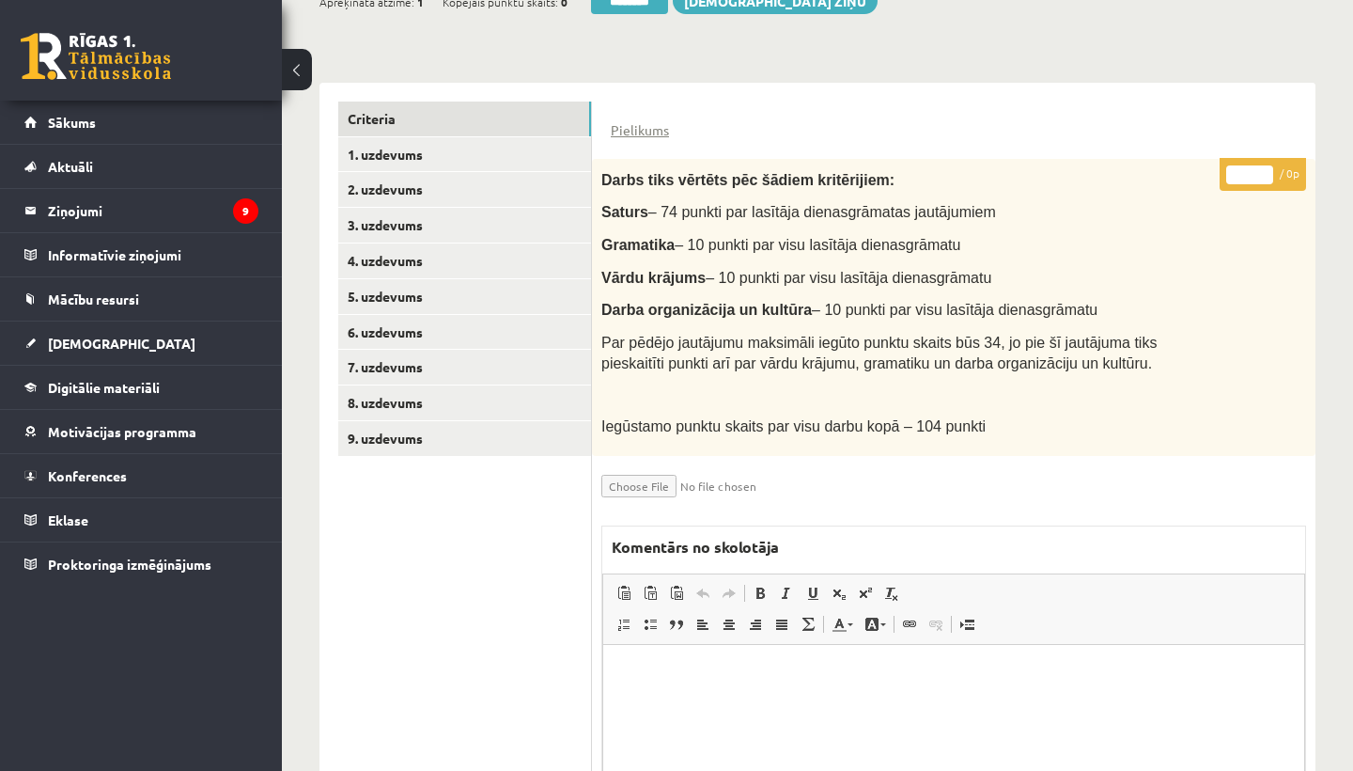
scroll to position [382, 0]
click at [423, 153] on link "1. uzdevums" at bounding box center [464, 155] width 253 height 35
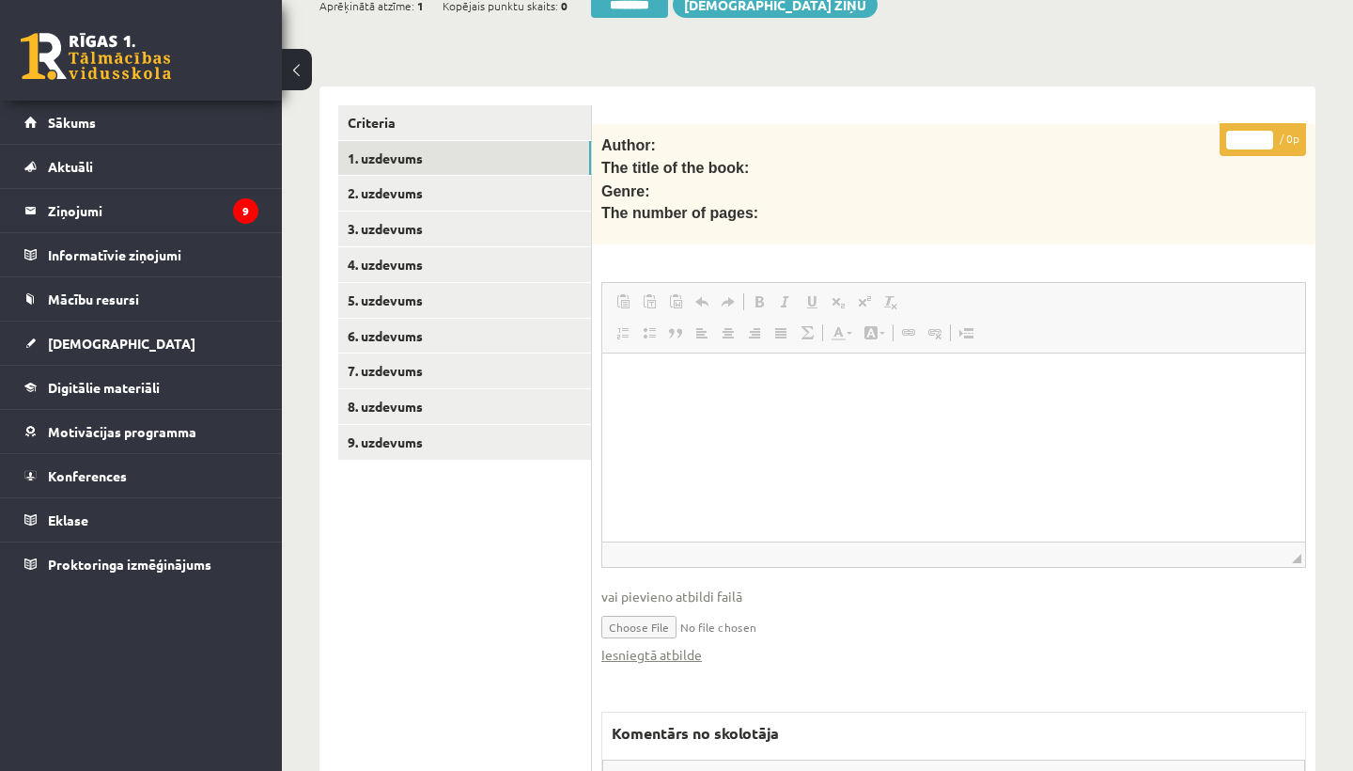
scroll to position [0, 0]
click at [651, 645] on link "Iesniegtā atbilde" at bounding box center [651, 655] width 101 height 20
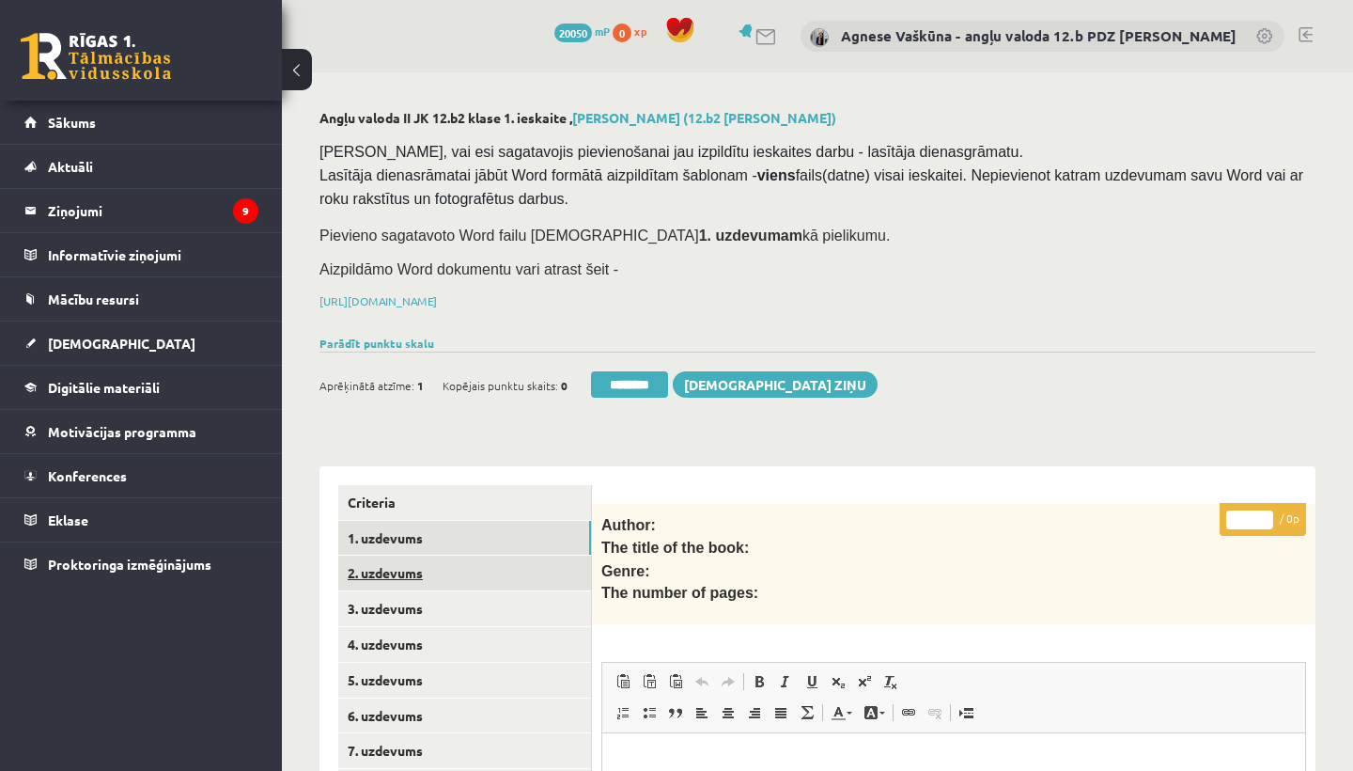
click at [413, 573] on link "2. uzdevums" at bounding box center [464, 572] width 253 height 35
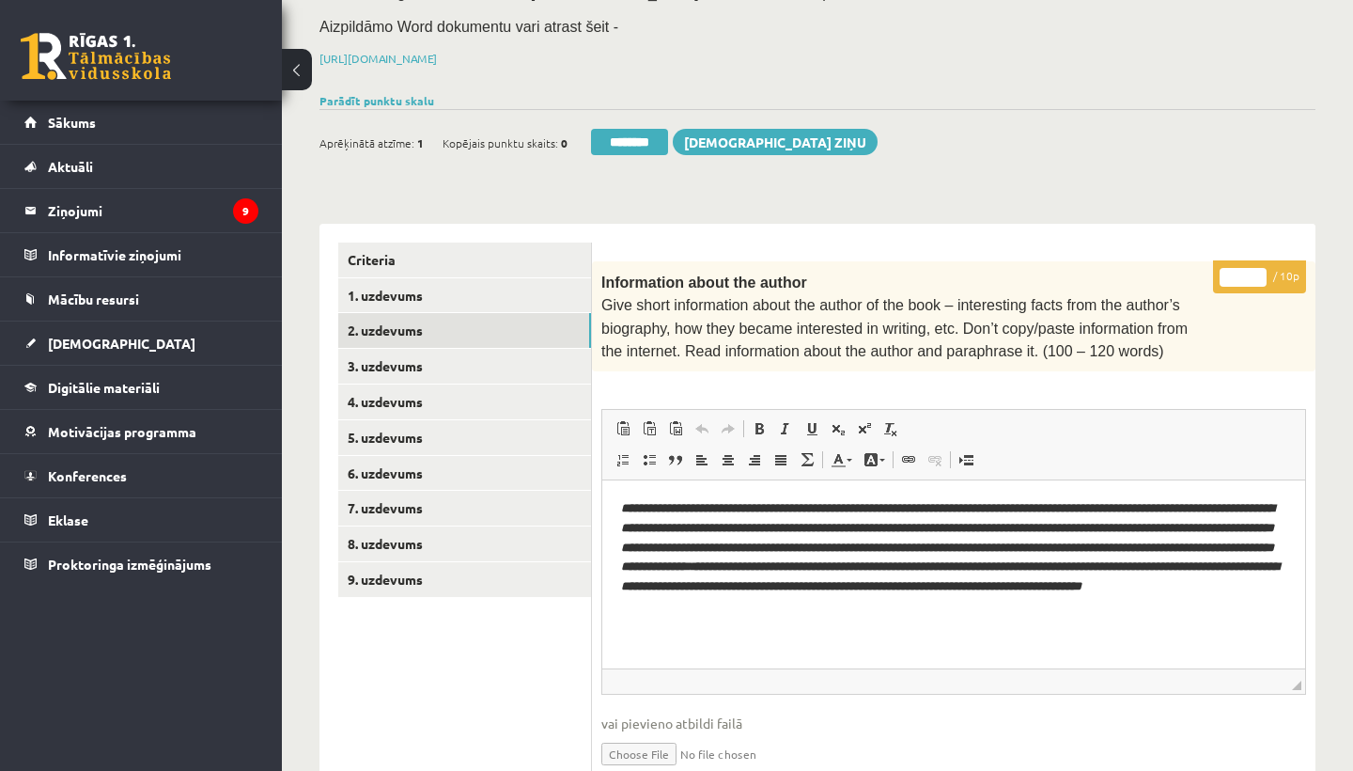
click at [1243, 273] on input "*" at bounding box center [1243, 277] width 47 height 19
type input "**"
click at [413, 362] on link "3. uzdevums" at bounding box center [464, 366] width 253 height 35
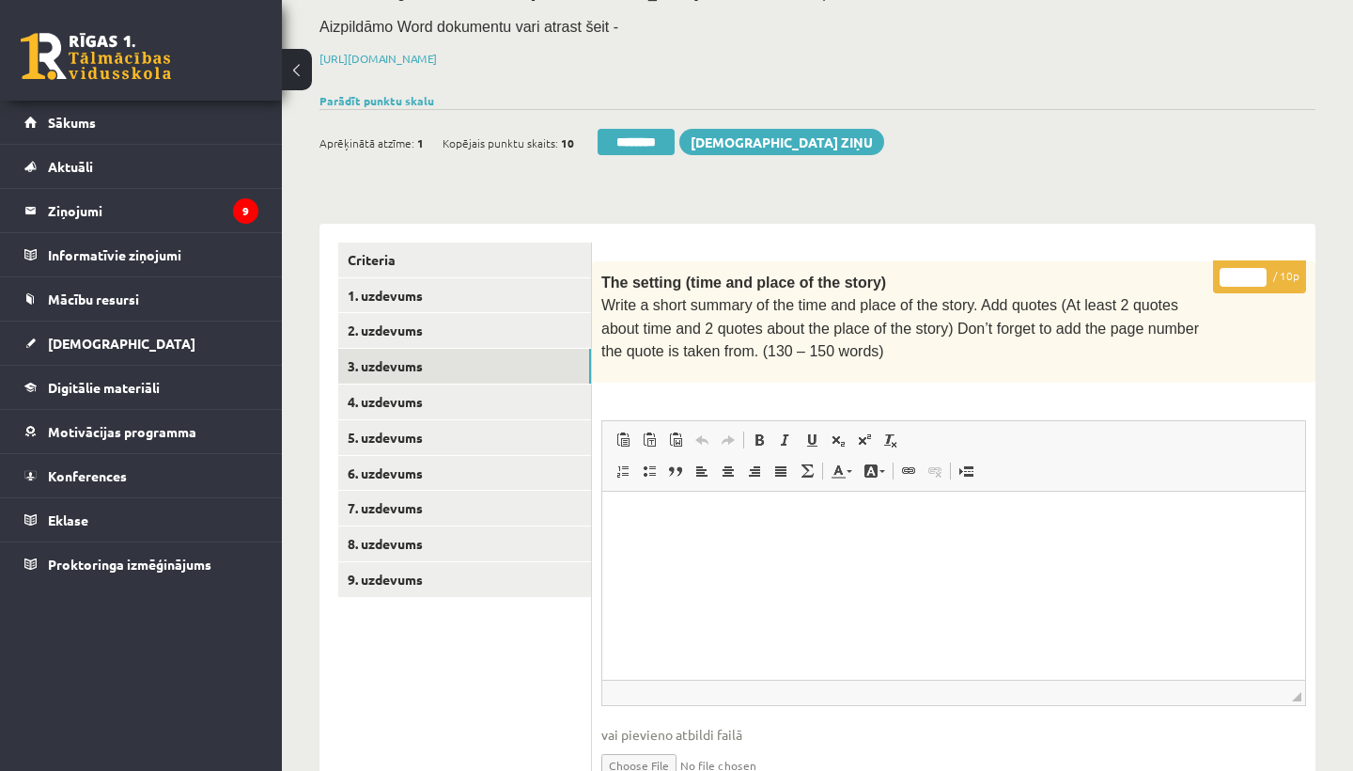
click at [1251, 272] on input "*" at bounding box center [1243, 277] width 47 height 19
type input "**"
click at [421, 392] on link "4. uzdevums" at bounding box center [464, 401] width 253 height 35
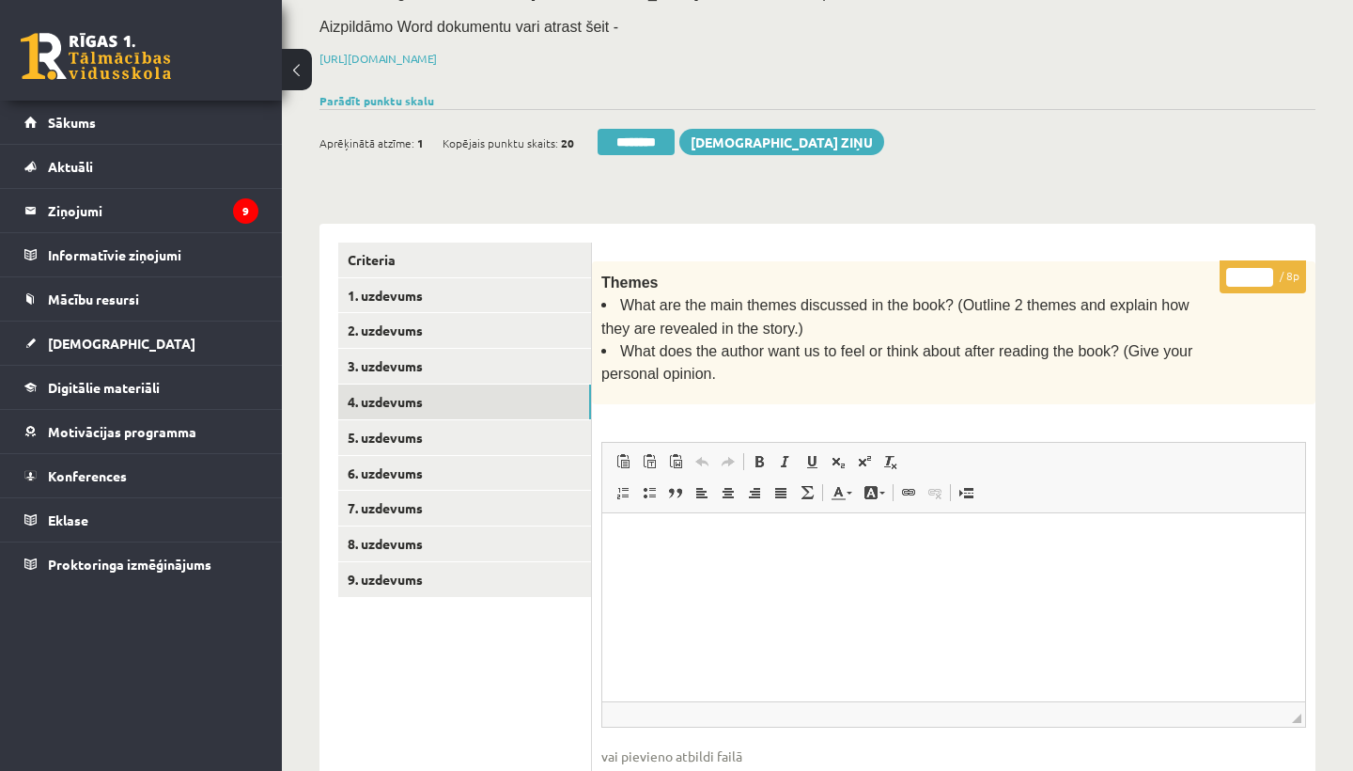
click at [1254, 271] on input "*" at bounding box center [1249, 277] width 47 height 19
type input "*"
click at [421, 429] on link "5. uzdevums" at bounding box center [464, 437] width 253 height 35
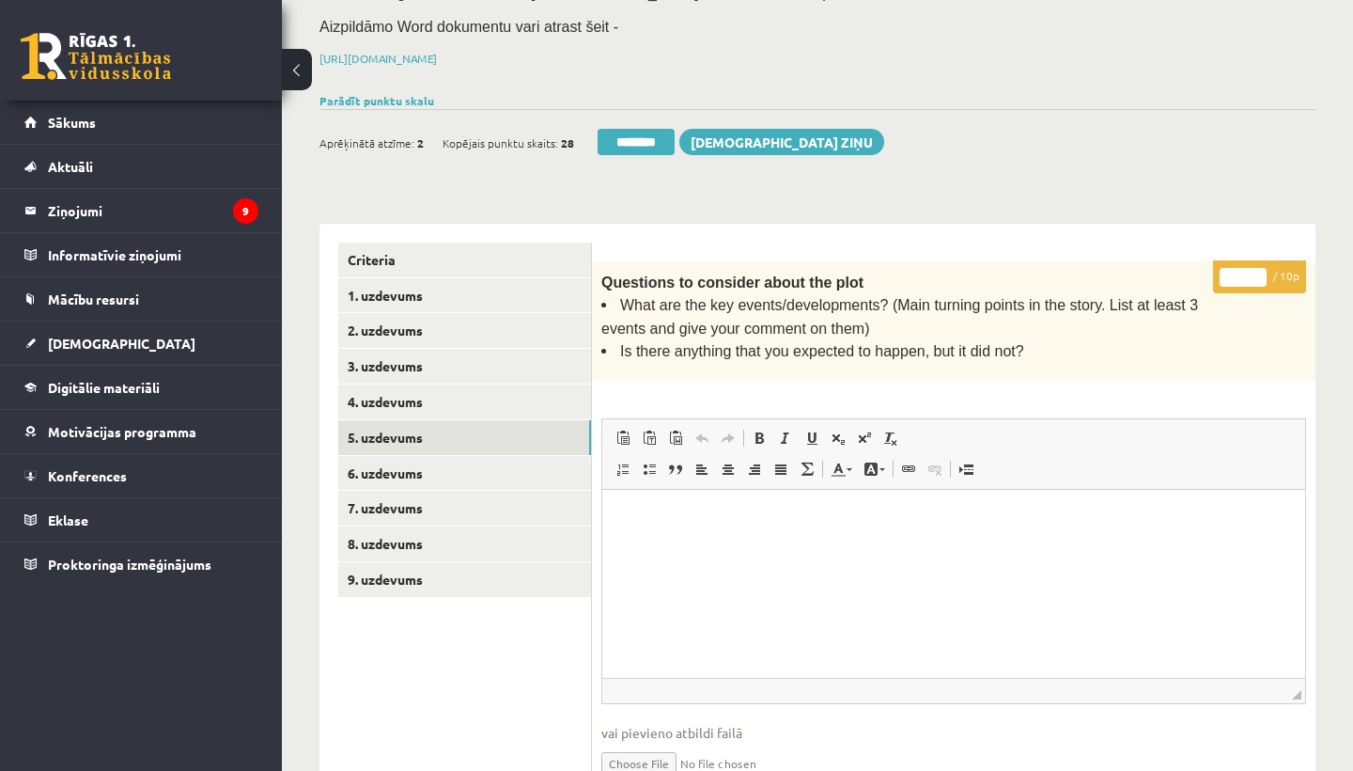
click at [1247, 271] on input "*" at bounding box center [1243, 277] width 47 height 19
type input "*"
click at [426, 470] on link "6. uzdevums" at bounding box center [464, 473] width 253 height 35
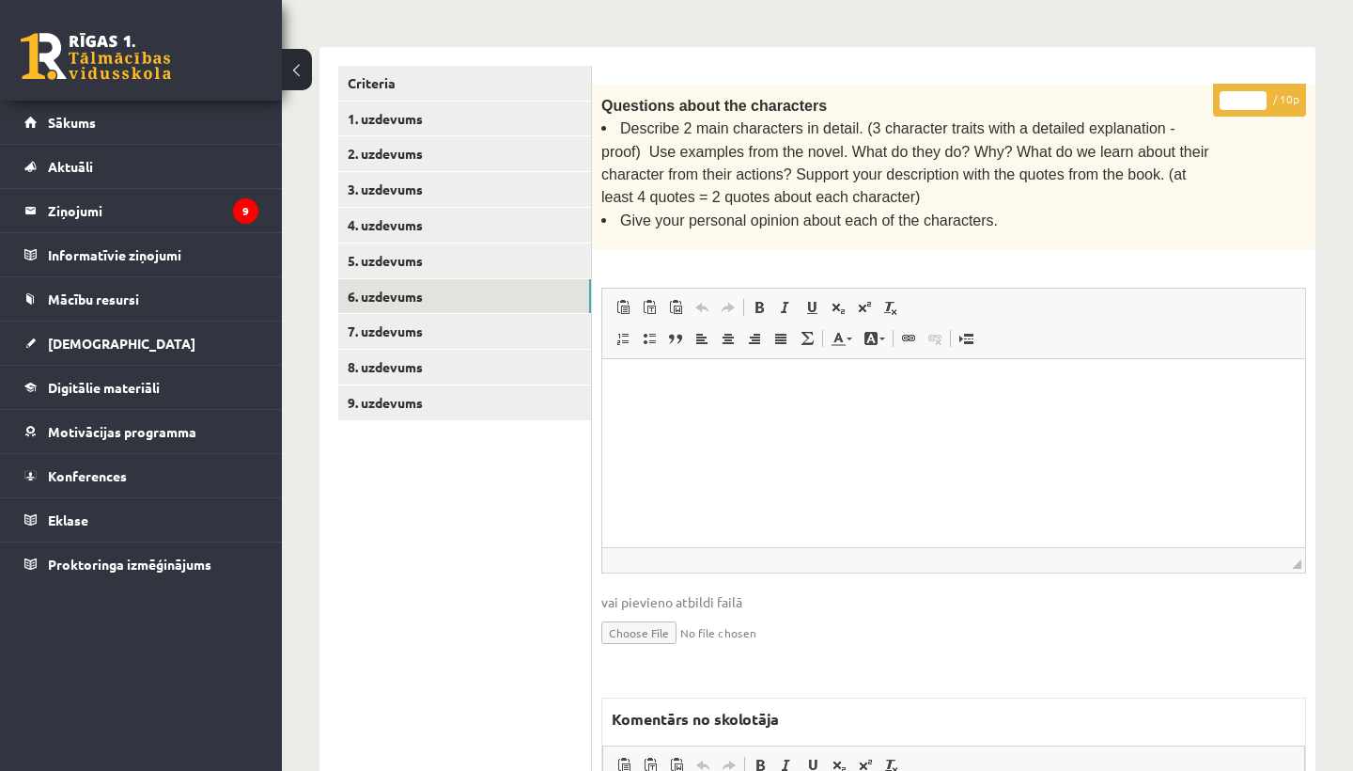
scroll to position [742, 0]
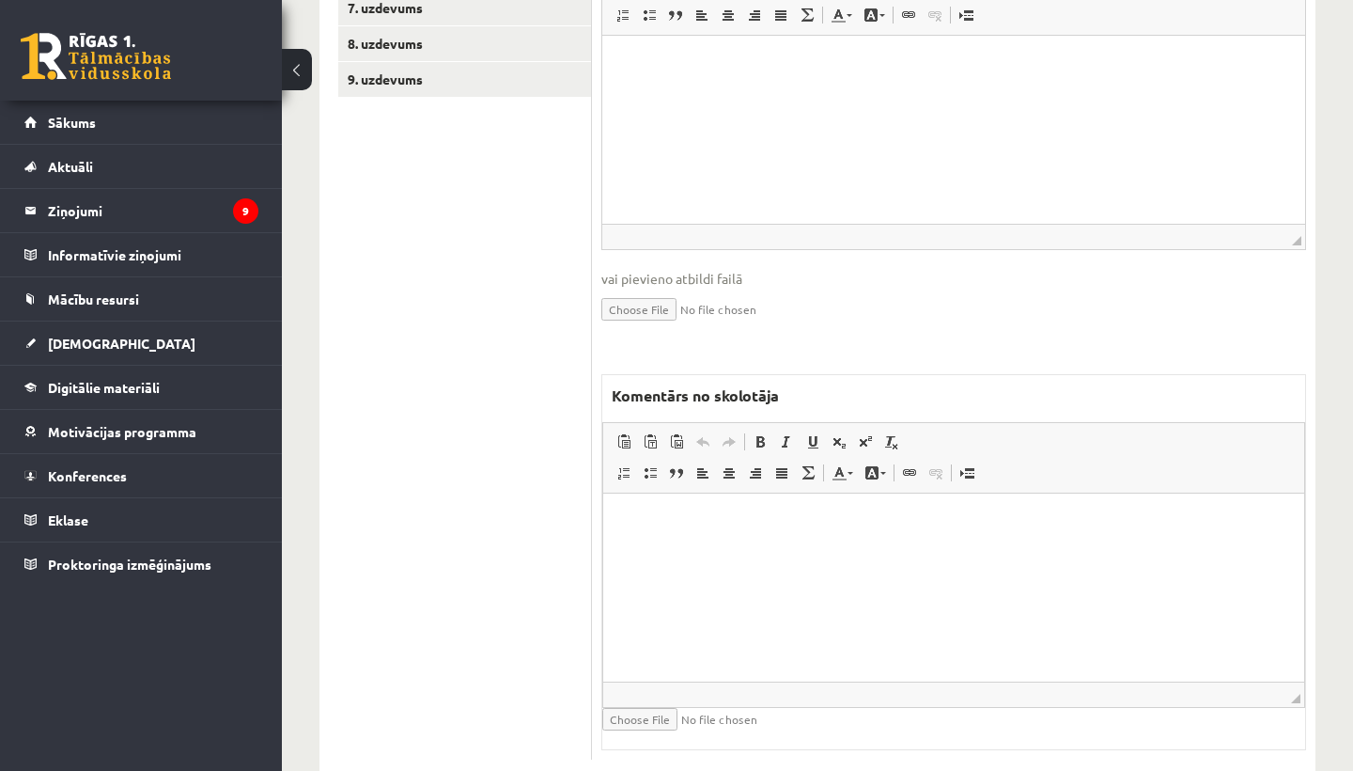
click at [700, 551] on html at bounding box center [953, 521] width 701 height 57
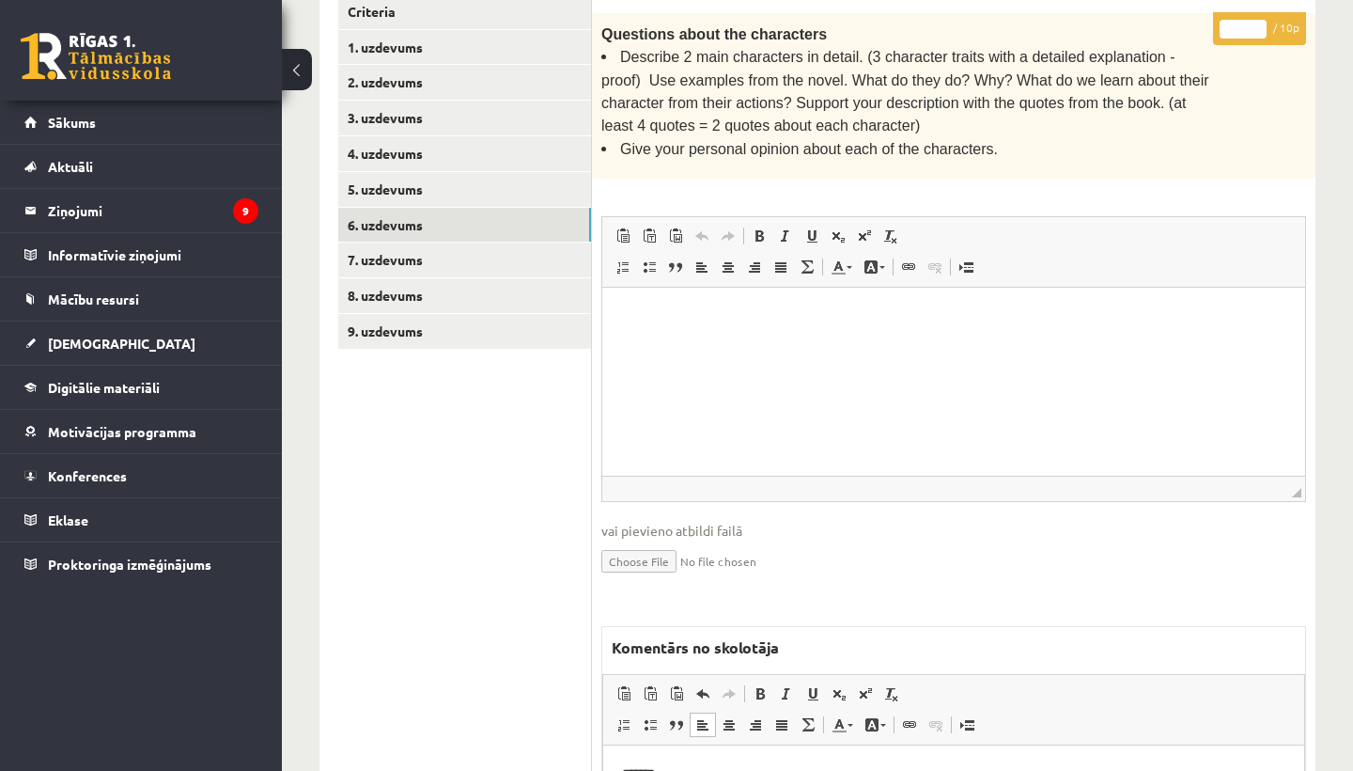
scroll to position [277, 0]
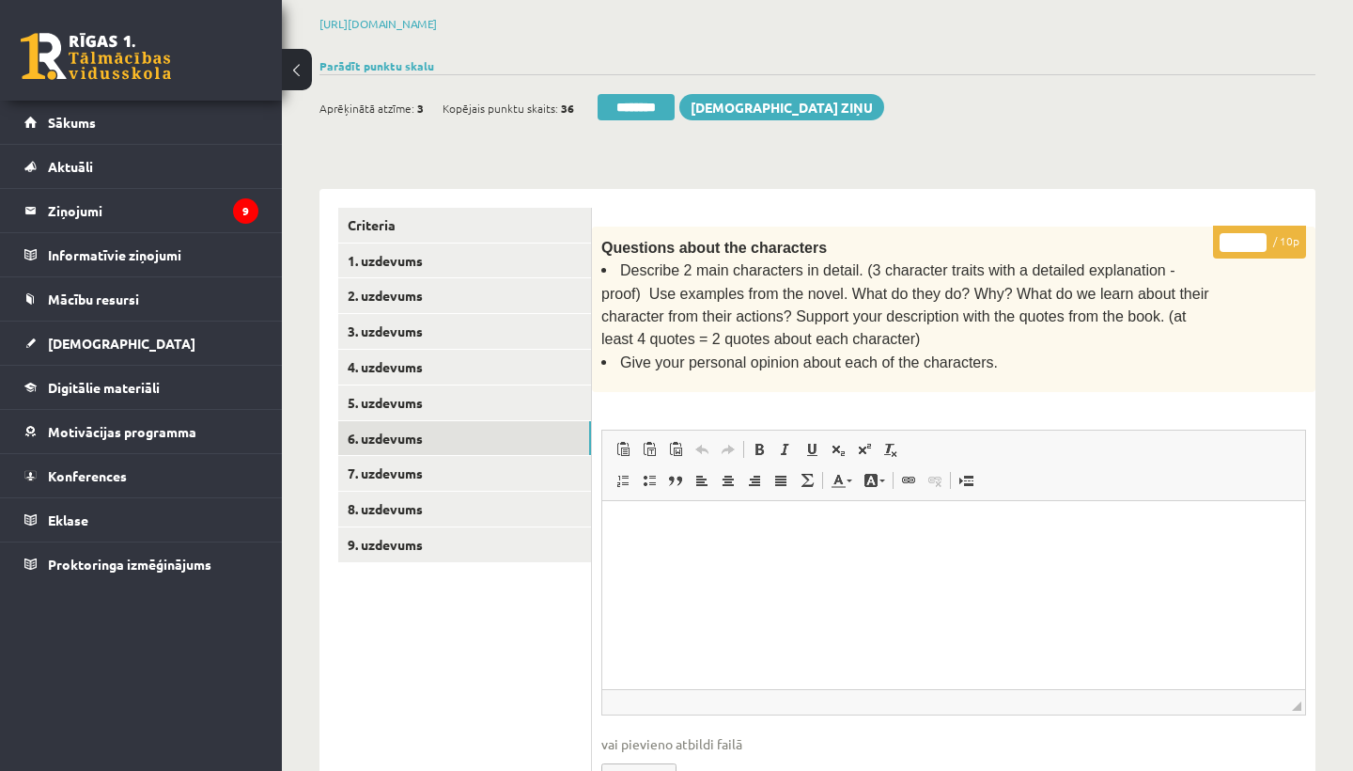
click at [1248, 233] on input "*" at bounding box center [1243, 242] width 47 height 19
type input "*"
click at [380, 466] on link "7. uzdevums" at bounding box center [464, 473] width 253 height 35
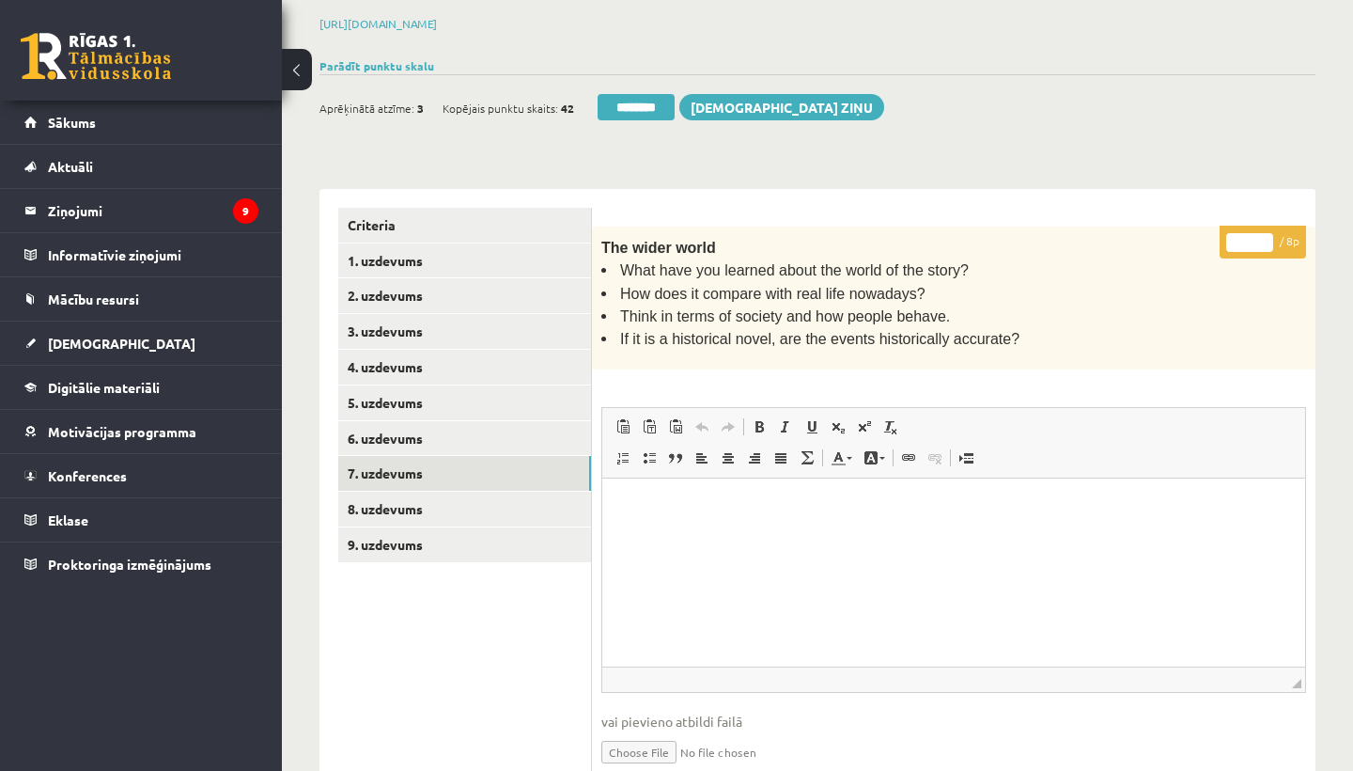
scroll to position [0, 0]
click at [1256, 234] on input "*" at bounding box center [1249, 242] width 47 height 19
type input "*"
click at [413, 500] on link "8. uzdevums" at bounding box center [464, 509] width 253 height 35
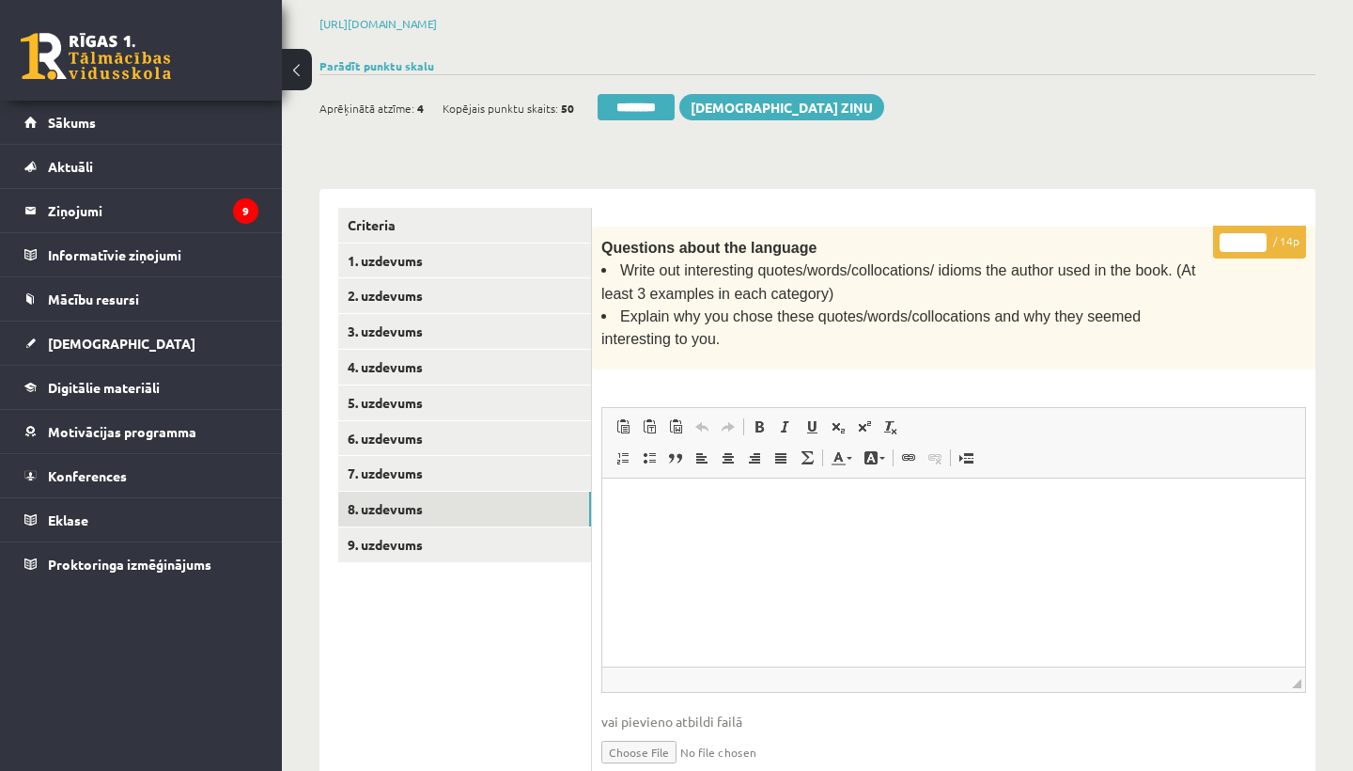
click at [1243, 239] on input "*" at bounding box center [1243, 242] width 47 height 19
type input "*"
click at [422, 527] on link "9. uzdevums" at bounding box center [464, 544] width 253 height 35
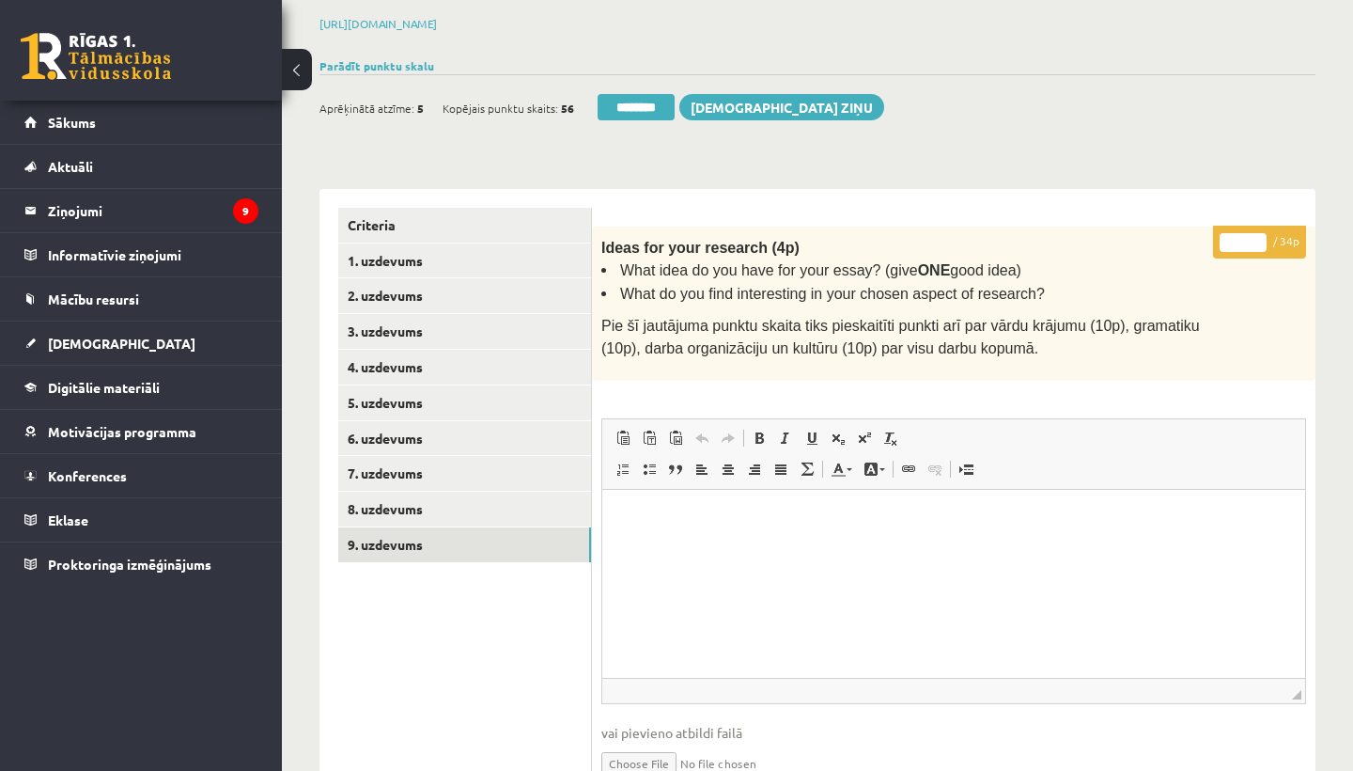
click at [1243, 236] on input "*" at bounding box center [1243, 242] width 47 height 19
type input "**"
click at [427, 249] on link "1. uzdevums" at bounding box center [464, 260] width 253 height 35
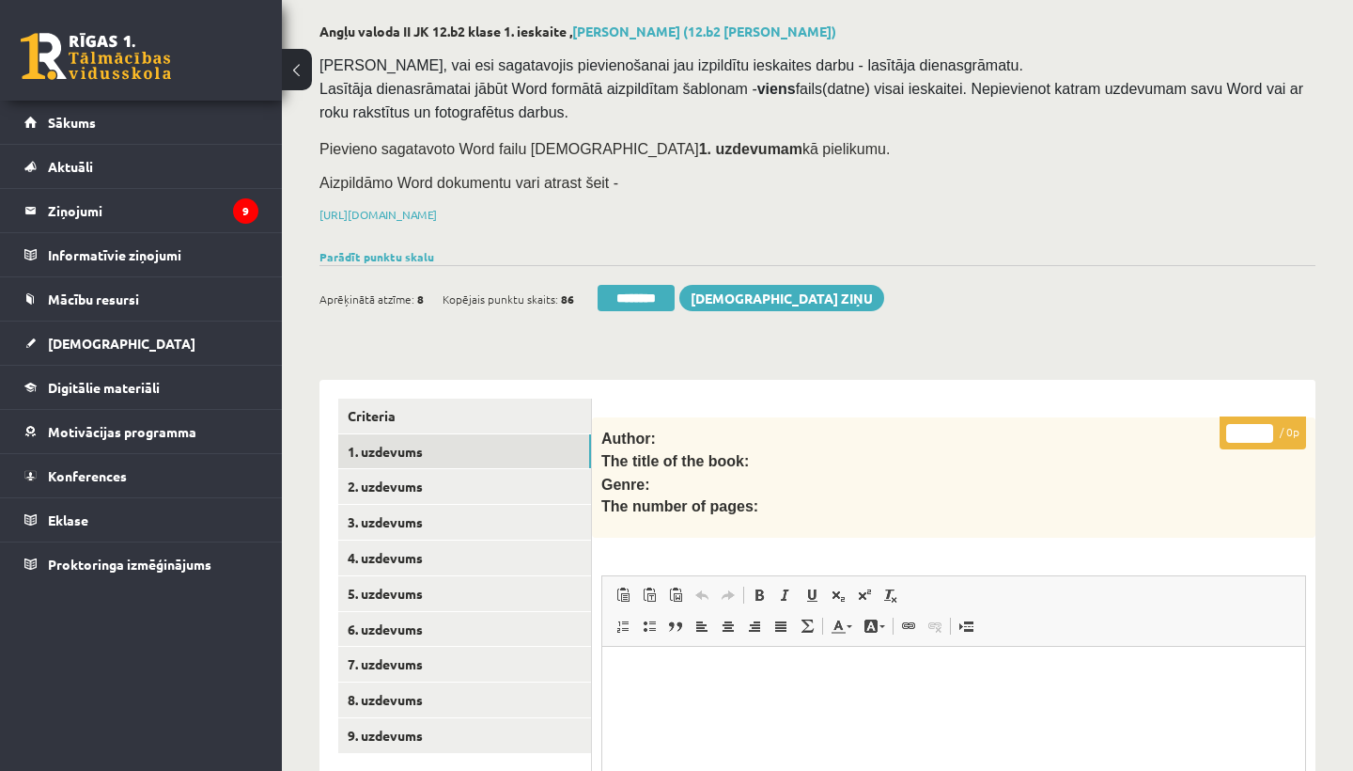
scroll to position [86, 0]
click at [386, 450] on link "1. uzdevums" at bounding box center [464, 452] width 253 height 35
click at [632, 300] on input "********" at bounding box center [636, 299] width 77 height 26
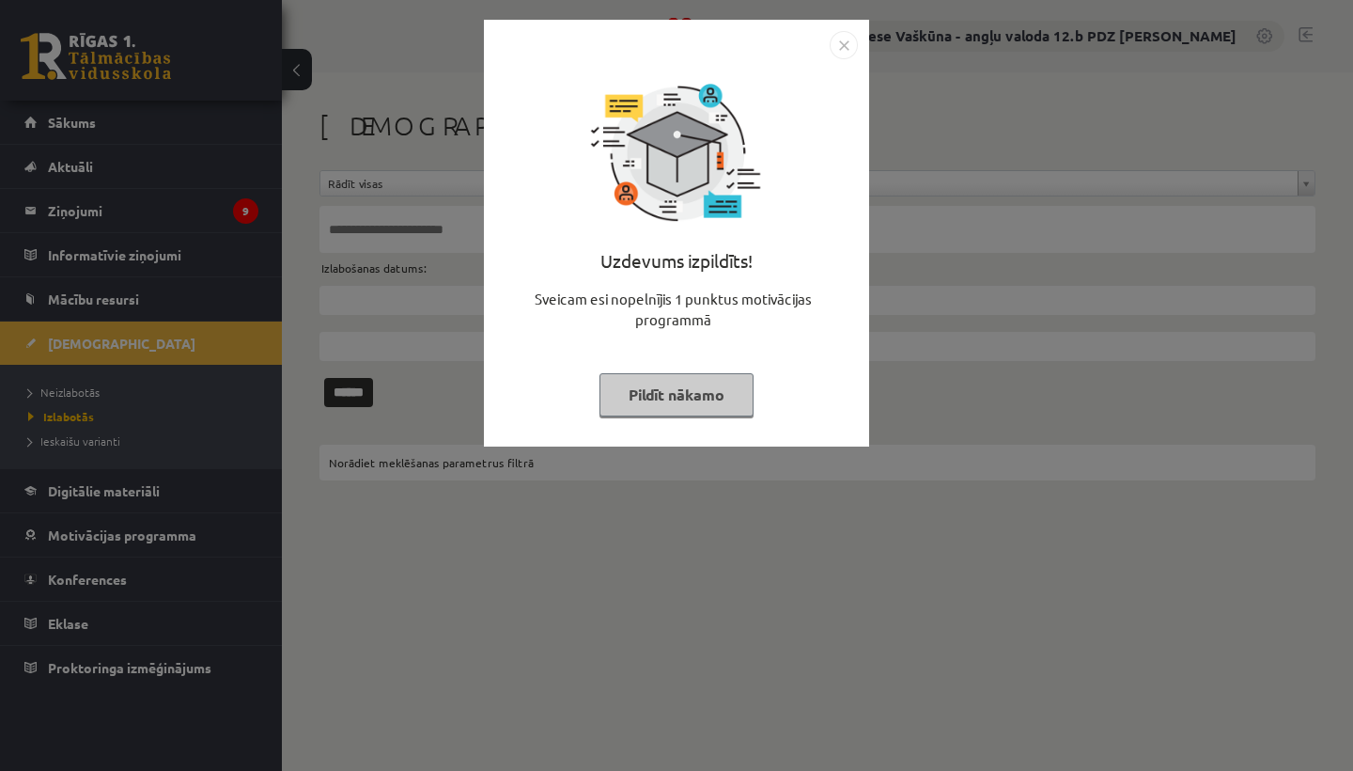
click at [846, 46] on img "Close" at bounding box center [844, 45] width 28 height 28
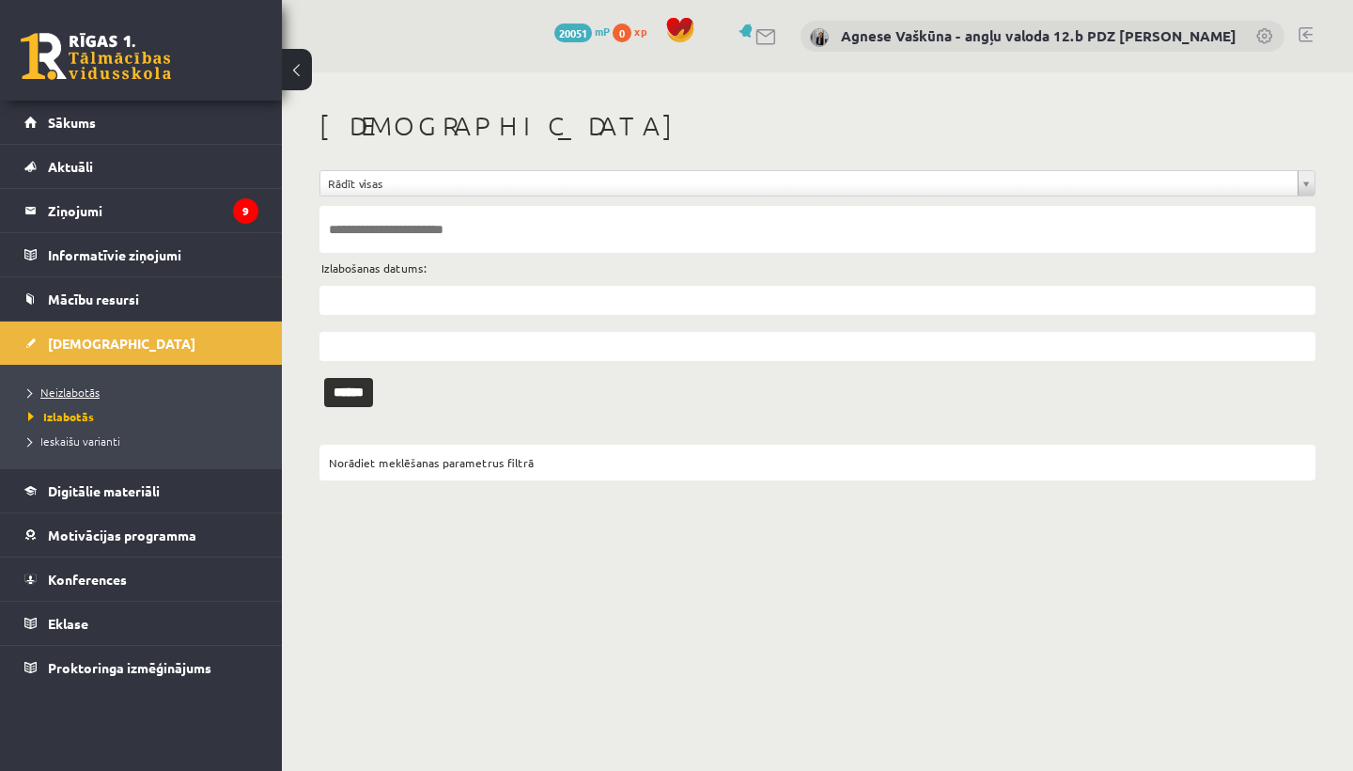
click at [86, 384] on link "Neizlabotās" at bounding box center [145, 391] width 235 height 17
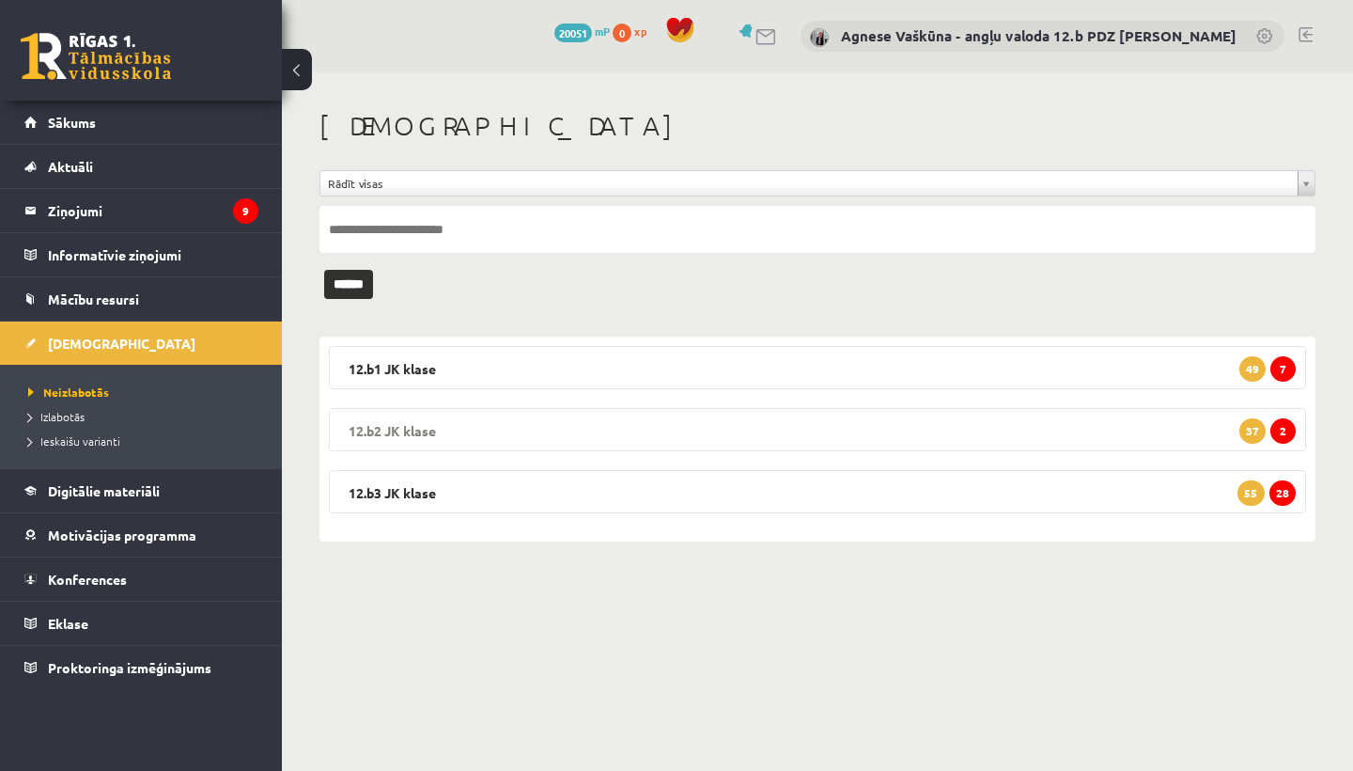
click at [530, 415] on legend "12.b2 JK klase 2 37" at bounding box center [817, 429] width 977 height 43
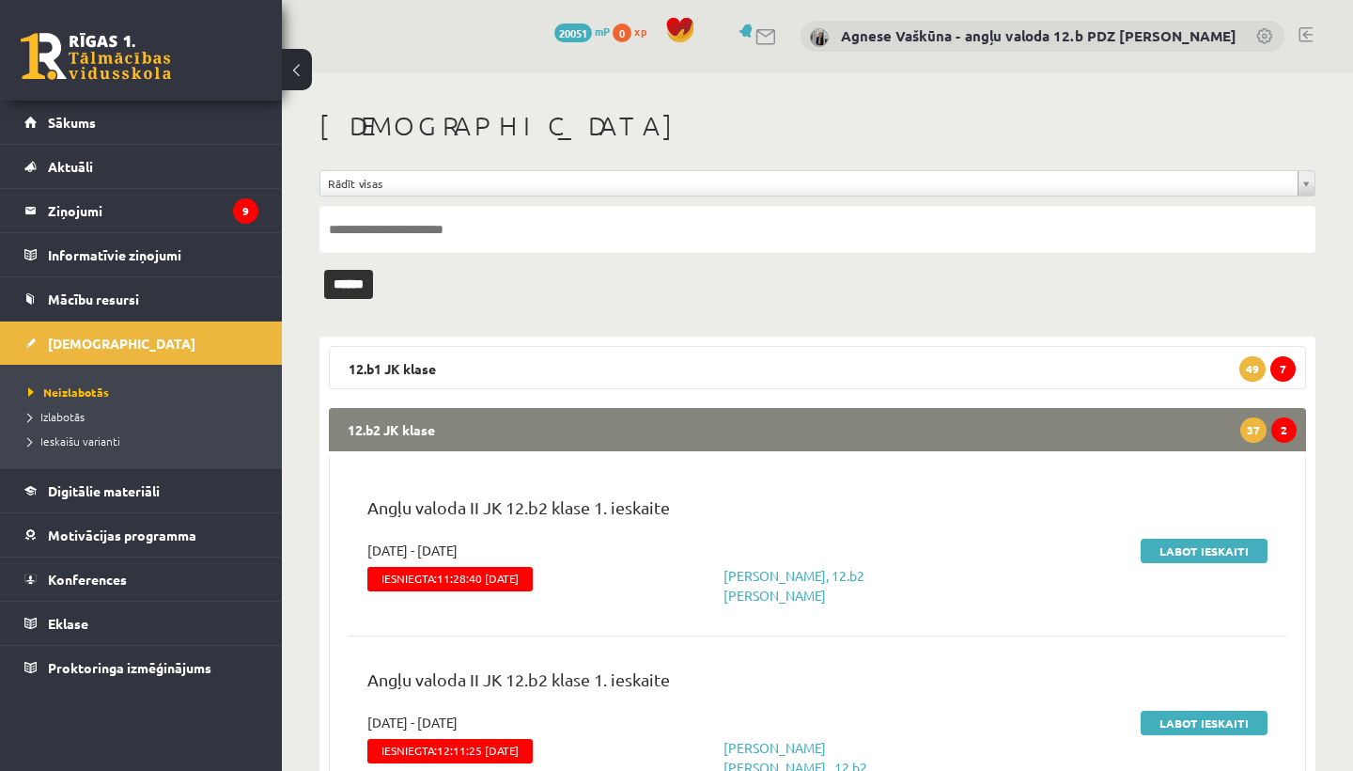
click at [530, 415] on legend "12.b2 JK klase 2 37" at bounding box center [817, 429] width 977 height 43
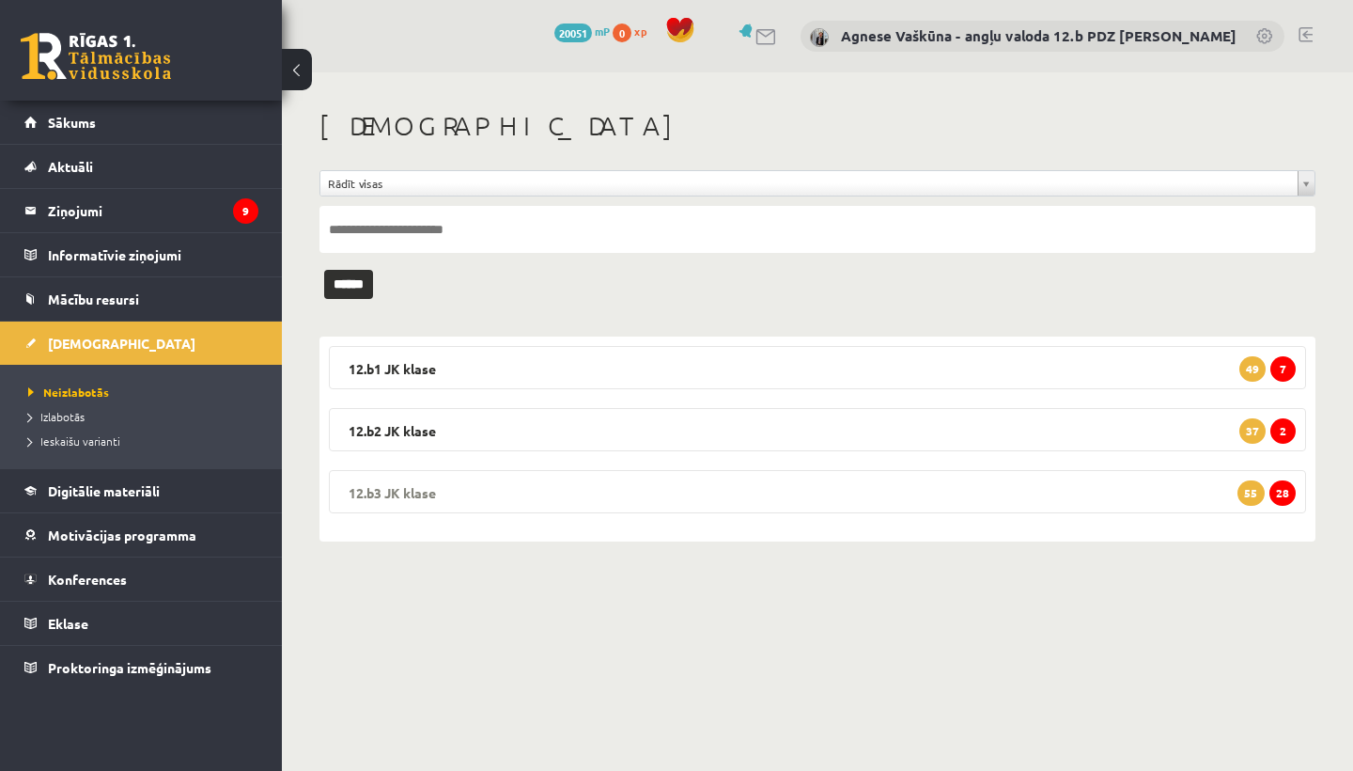
click at [405, 491] on legend "12.b3 JK klase 28 55" at bounding box center [817, 491] width 977 height 43
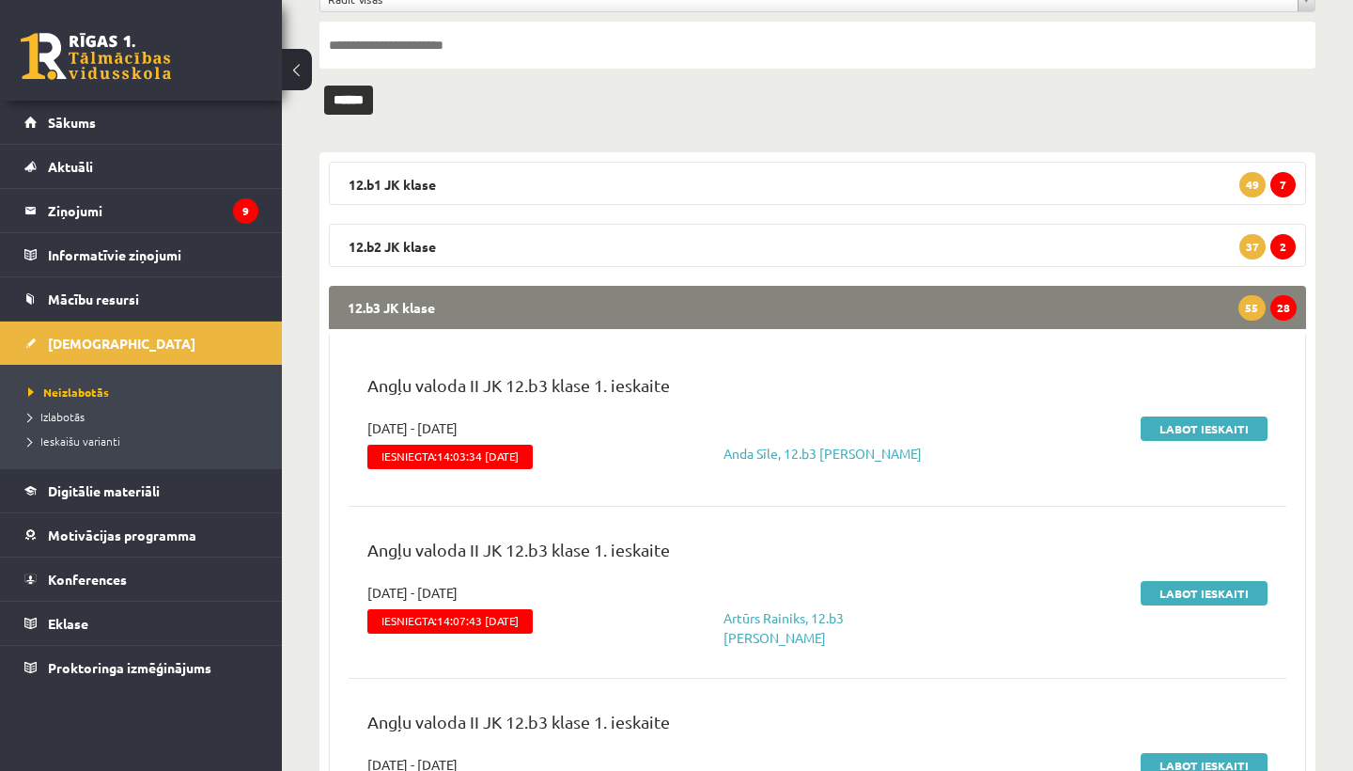
scroll to position [219, 0]
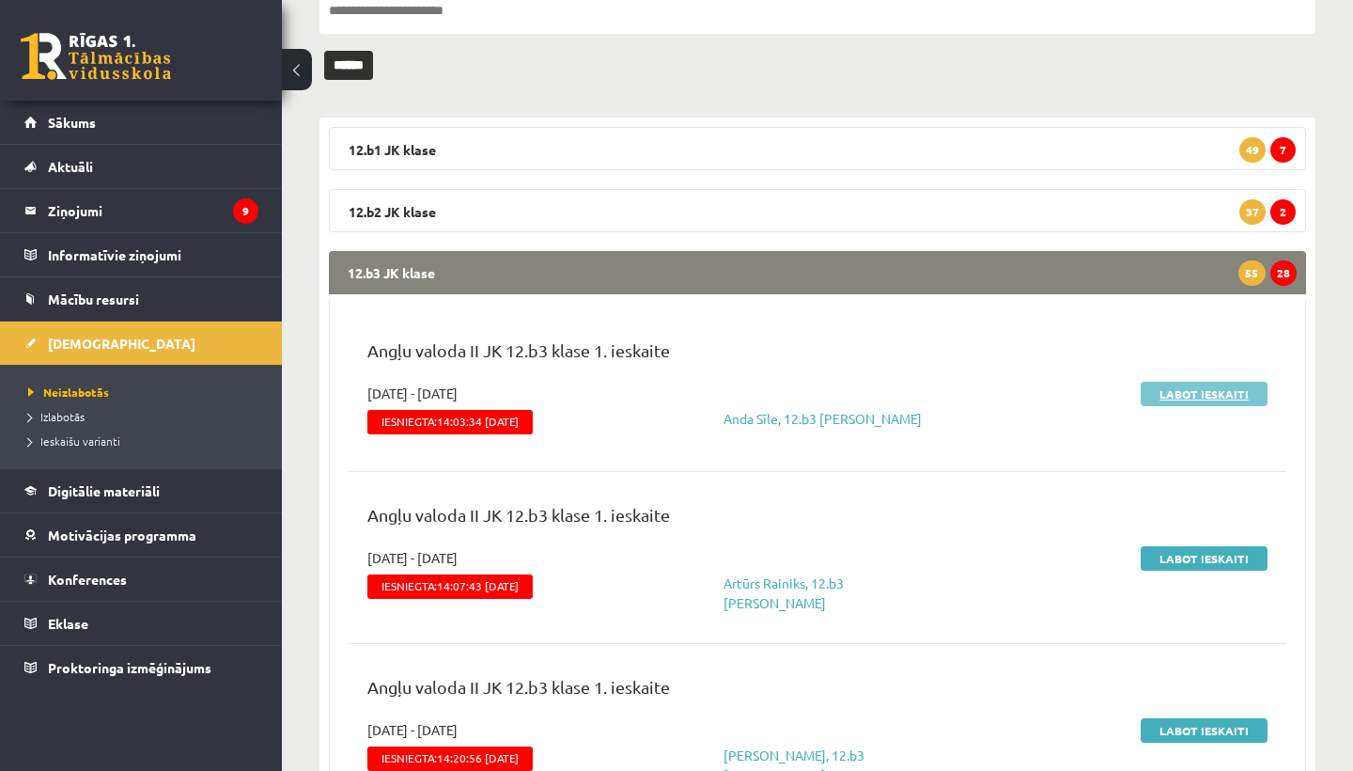
click at [1182, 396] on link "Labot ieskaiti" at bounding box center [1204, 394] width 127 height 24
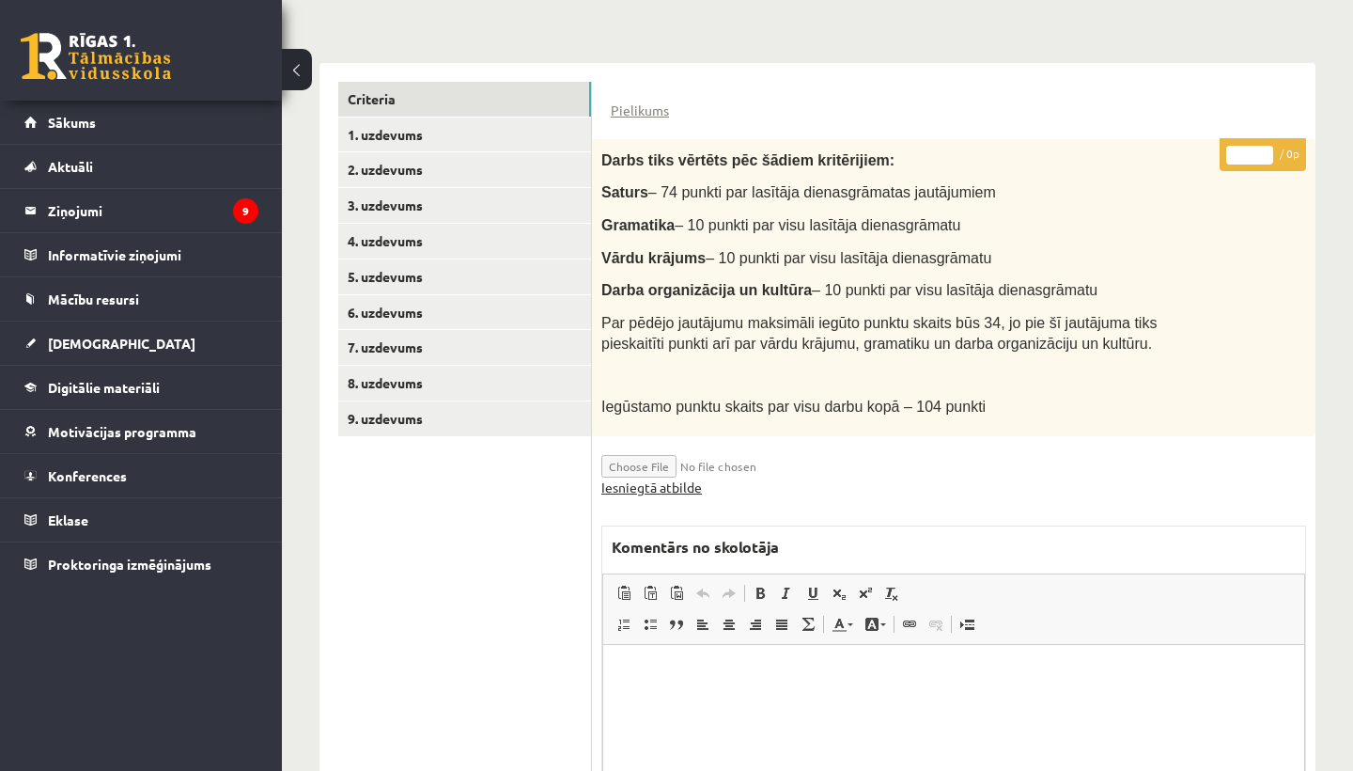
scroll to position [402, 0]
click at [672, 479] on link "Iesniegtā atbilde" at bounding box center [651, 488] width 101 height 20
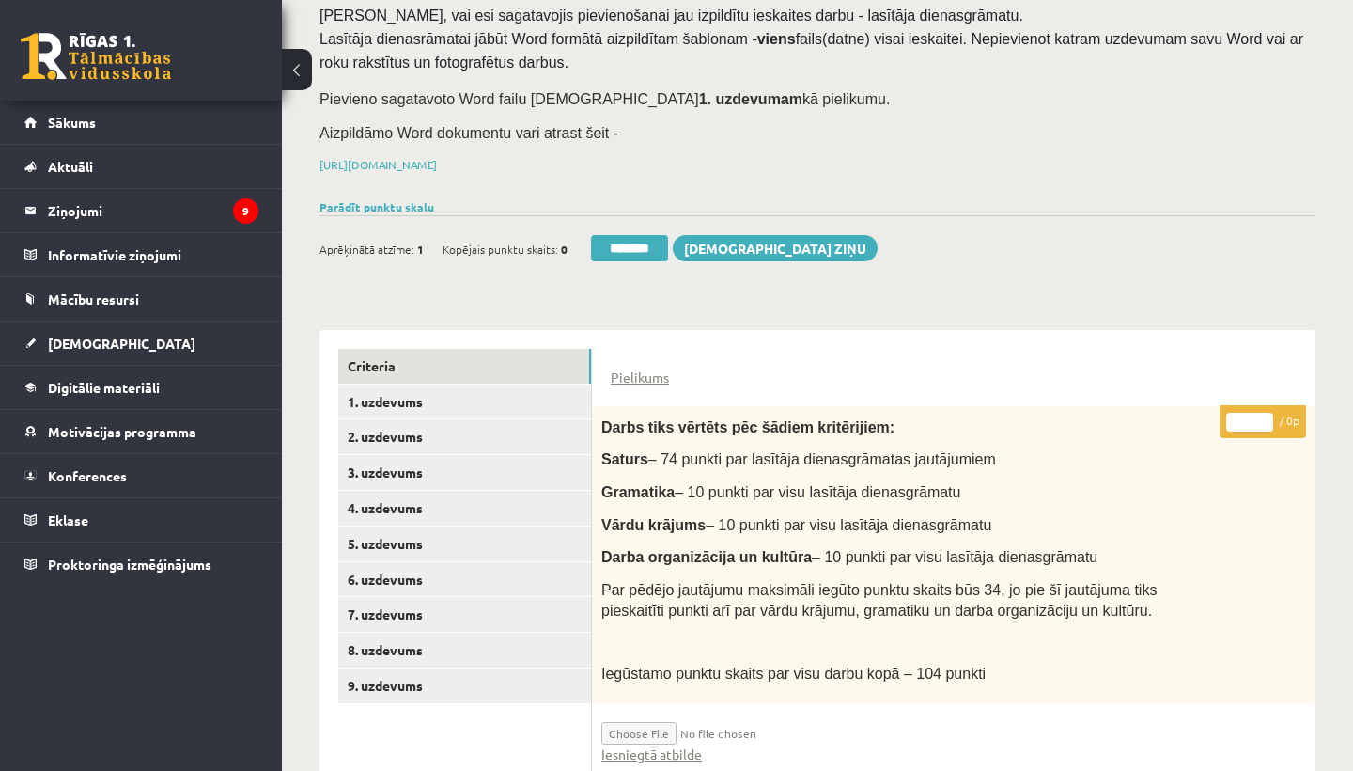
scroll to position [188, 0]
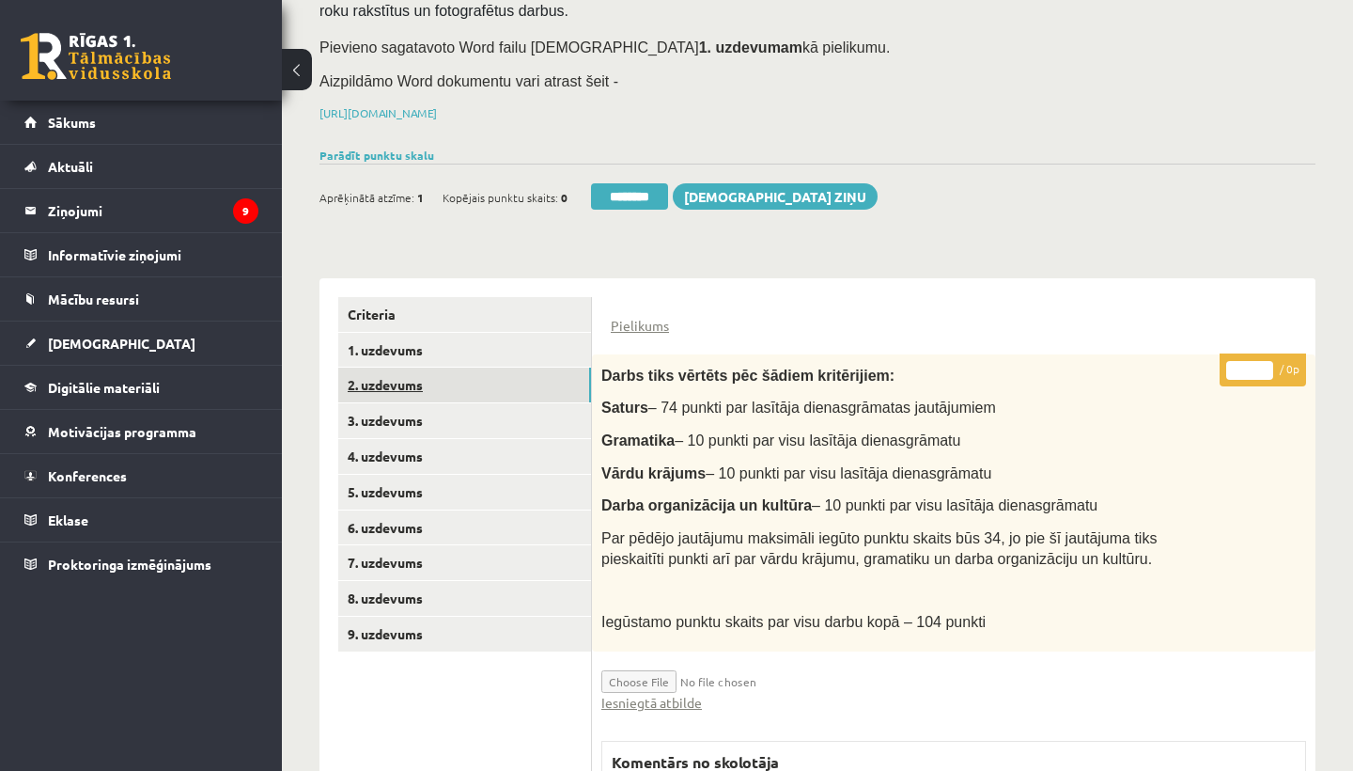
click at [436, 379] on link "2. uzdevums" at bounding box center [464, 384] width 253 height 35
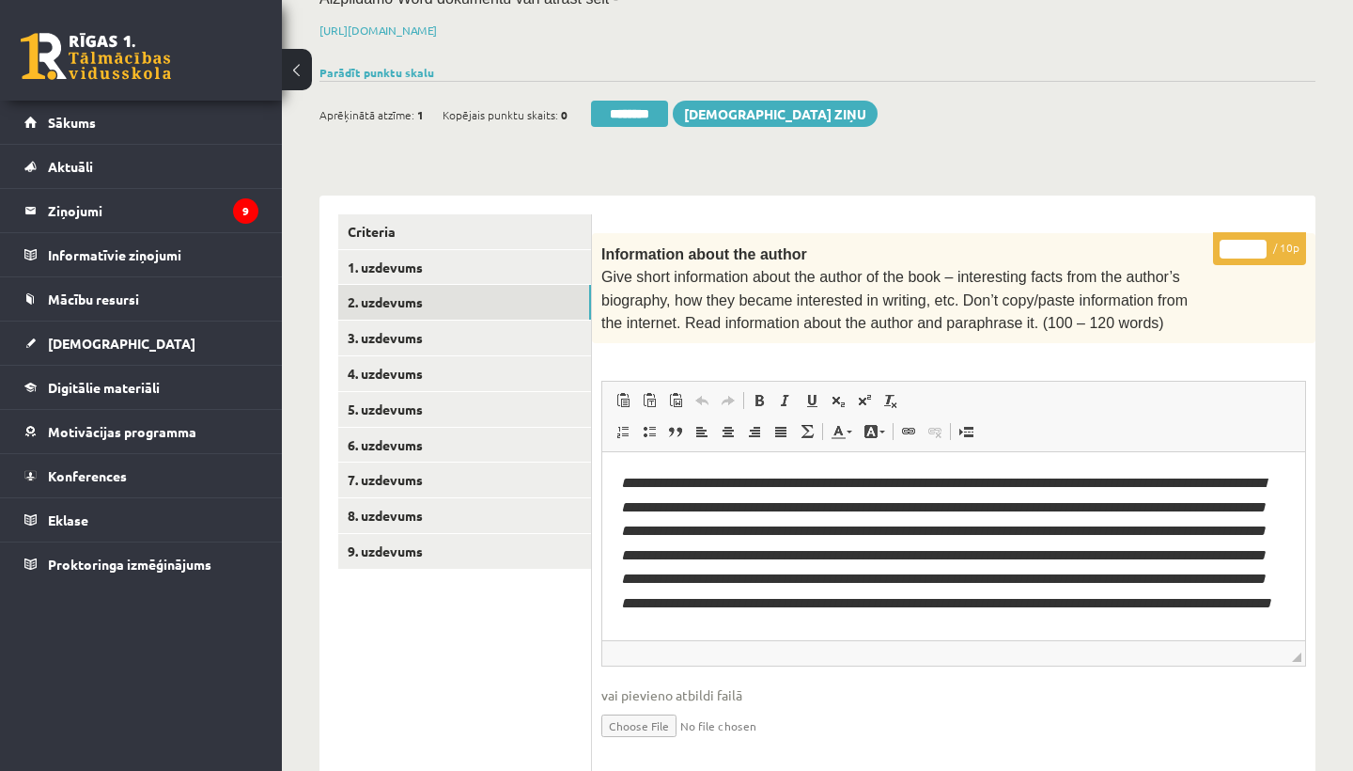
scroll to position [273, 0]
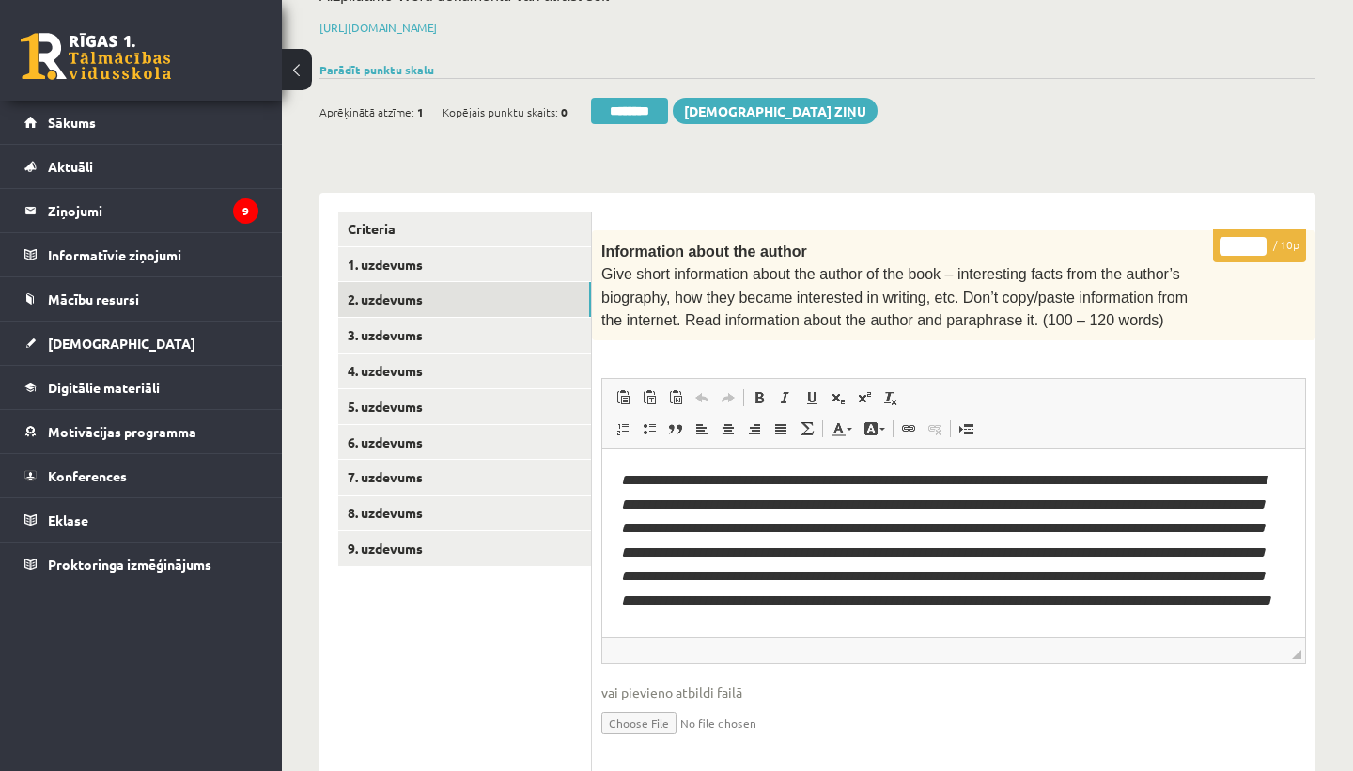
click at [1244, 237] on input "*" at bounding box center [1243, 246] width 47 height 19
type input "**"
click at [471, 330] on link "3. uzdevums" at bounding box center [464, 335] width 253 height 35
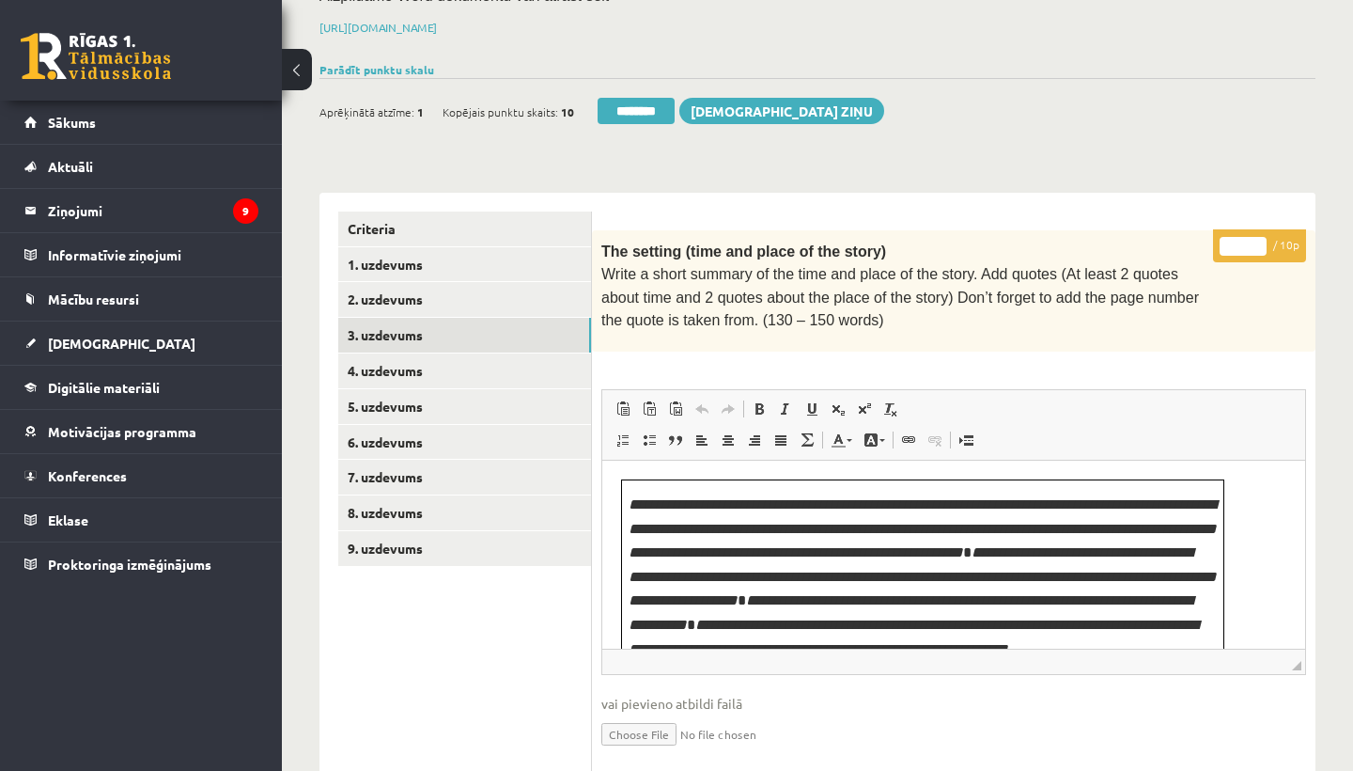
scroll to position [0, 0]
click at [1248, 240] on input "*" at bounding box center [1243, 246] width 47 height 19
type input "*"
click at [442, 359] on link "4. uzdevums" at bounding box center [464, 370] width 253 height 35
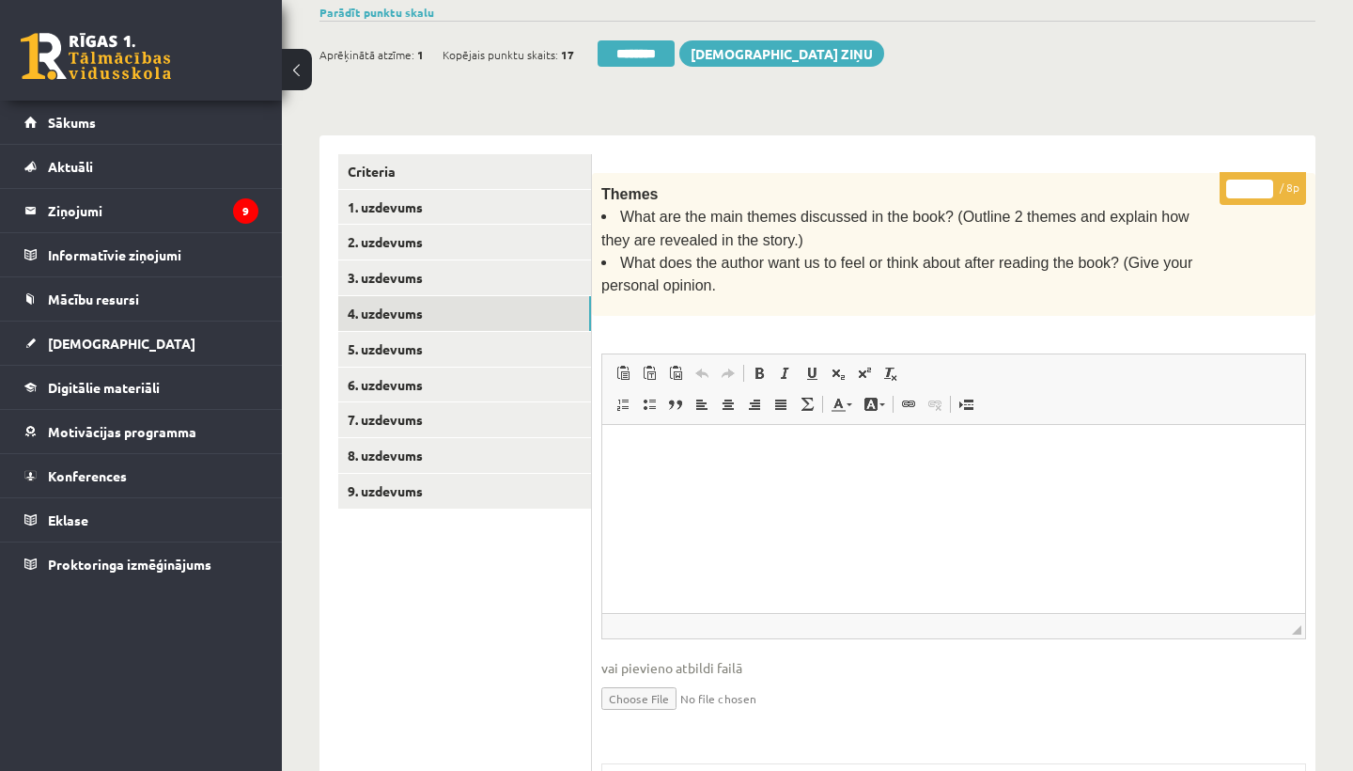
scroll to position [317, 0]
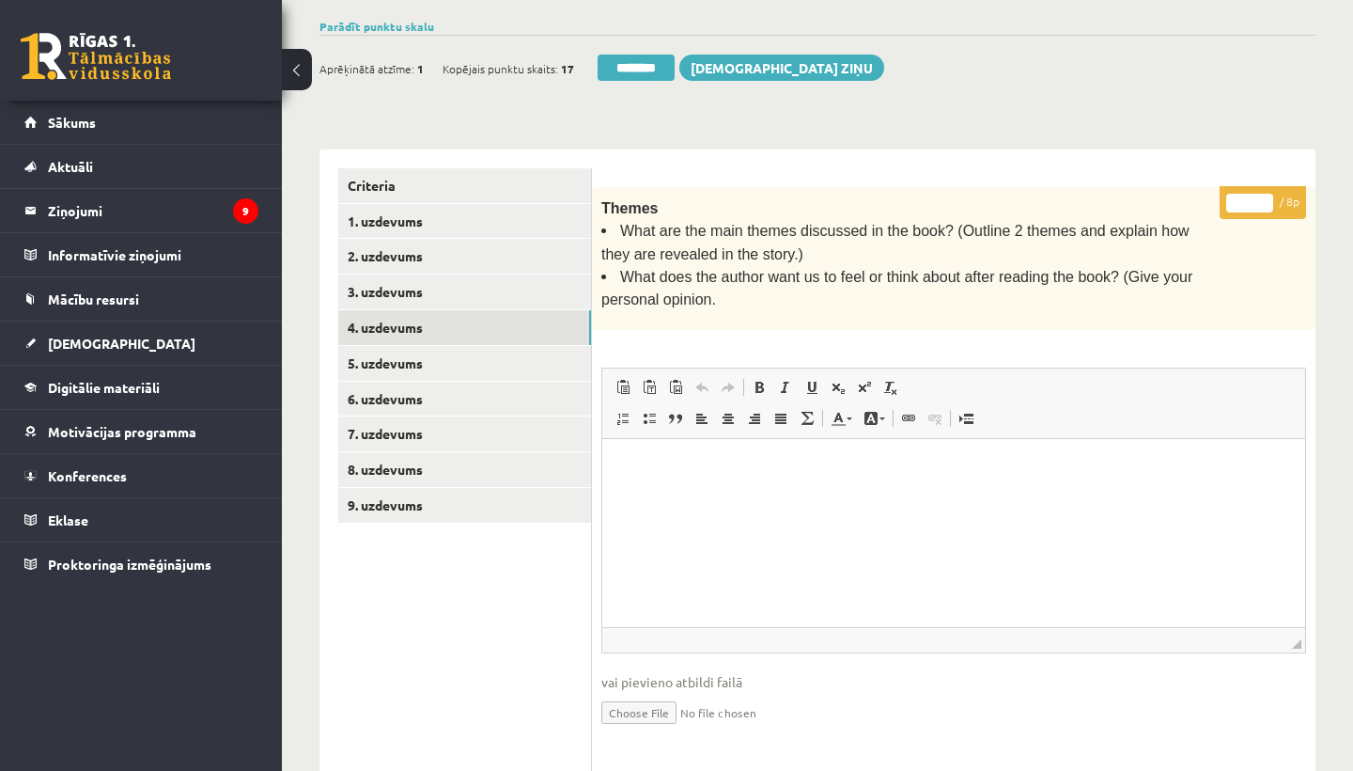
click at [1248, 202] on input "*" at bounding box center [1249, 203] width 47 height 19
type input "*"
click at [441, 346] on link "5. uzdevums" at bounding box center [464, 363] width 253 height 35
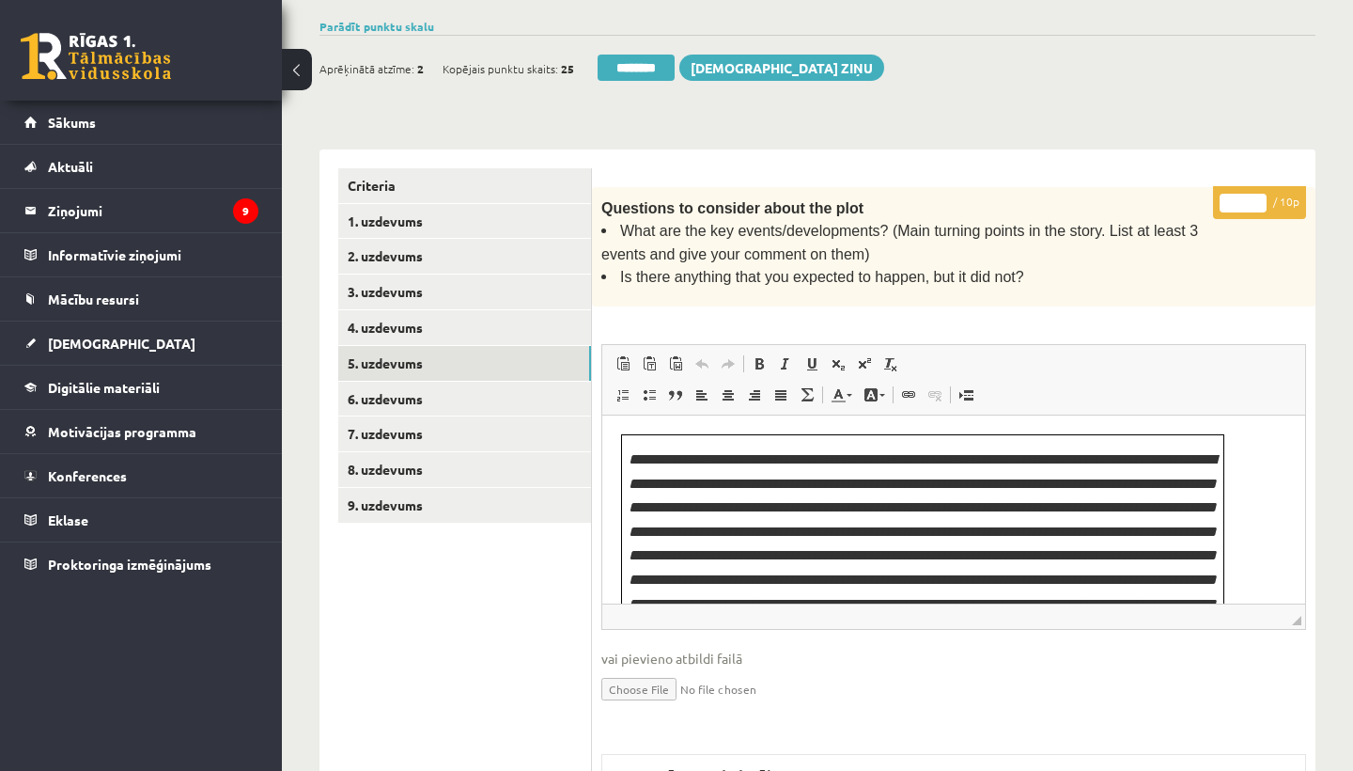
scroll to position [0, 0]
click at [1243, 196] on input "*" at bounding box center [1243, 203] width 47 height 19
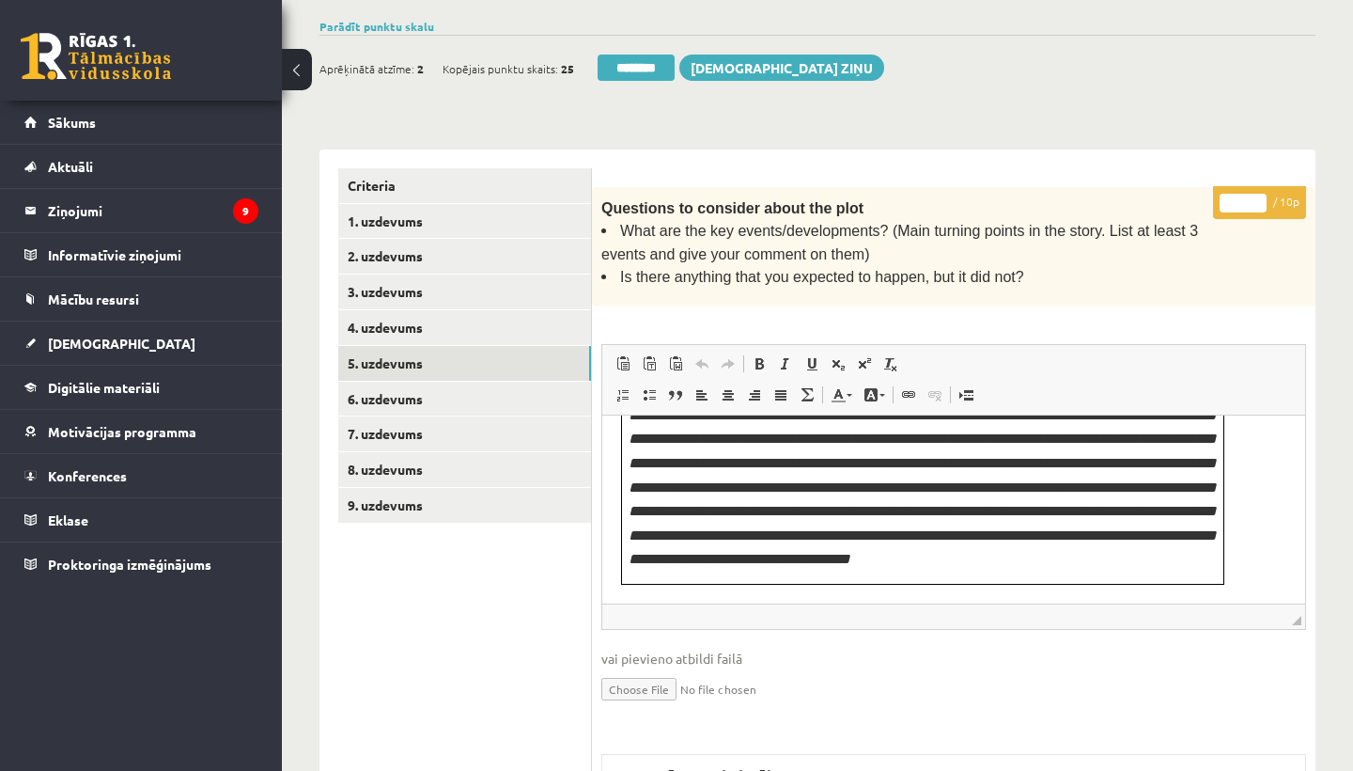
scroll to position [134, 0]
type input "*"
click at [418, 383] on link "6. uzdevums" at bounding box center [464, 399] width 253 height 35
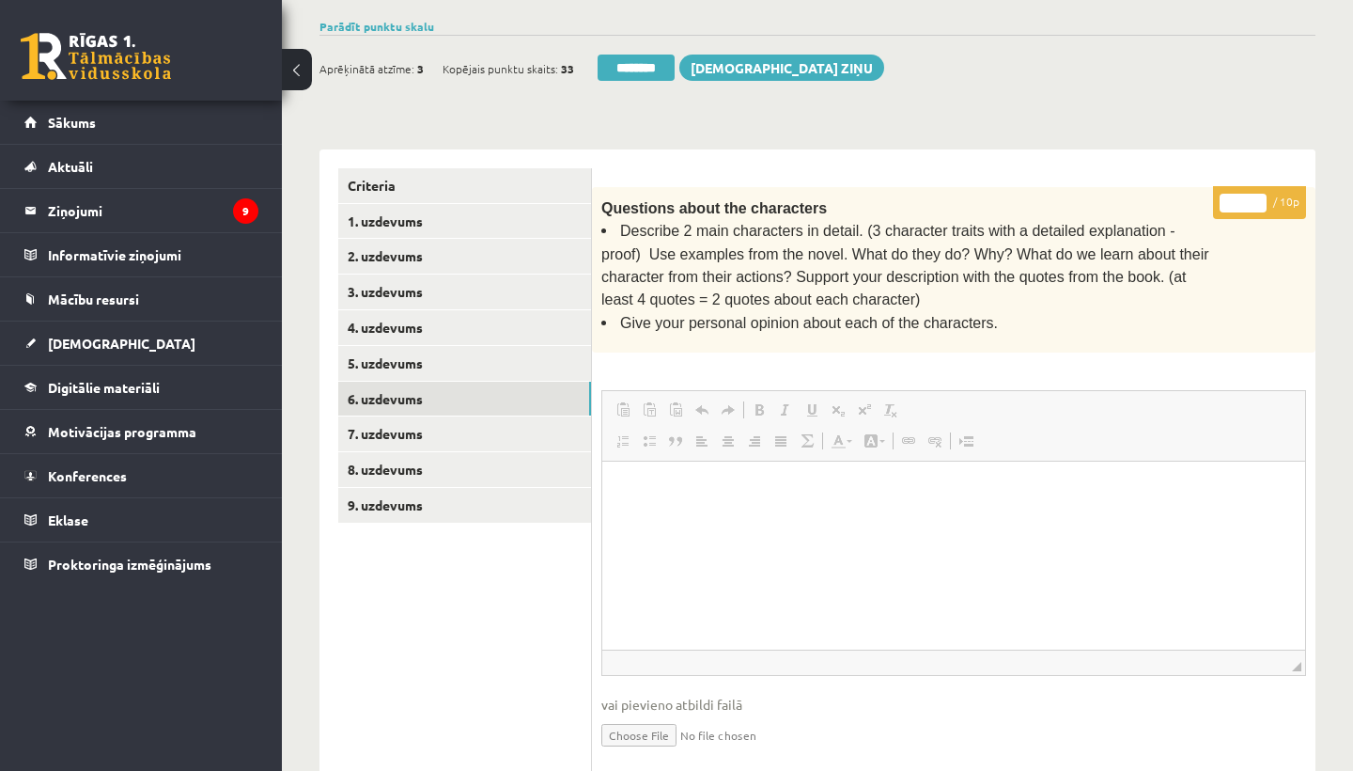
scroll to position [0, 0]
click at [1246, 195] on input "*" at bounding box center [1243, 203] width 47 height 19
type input "**"
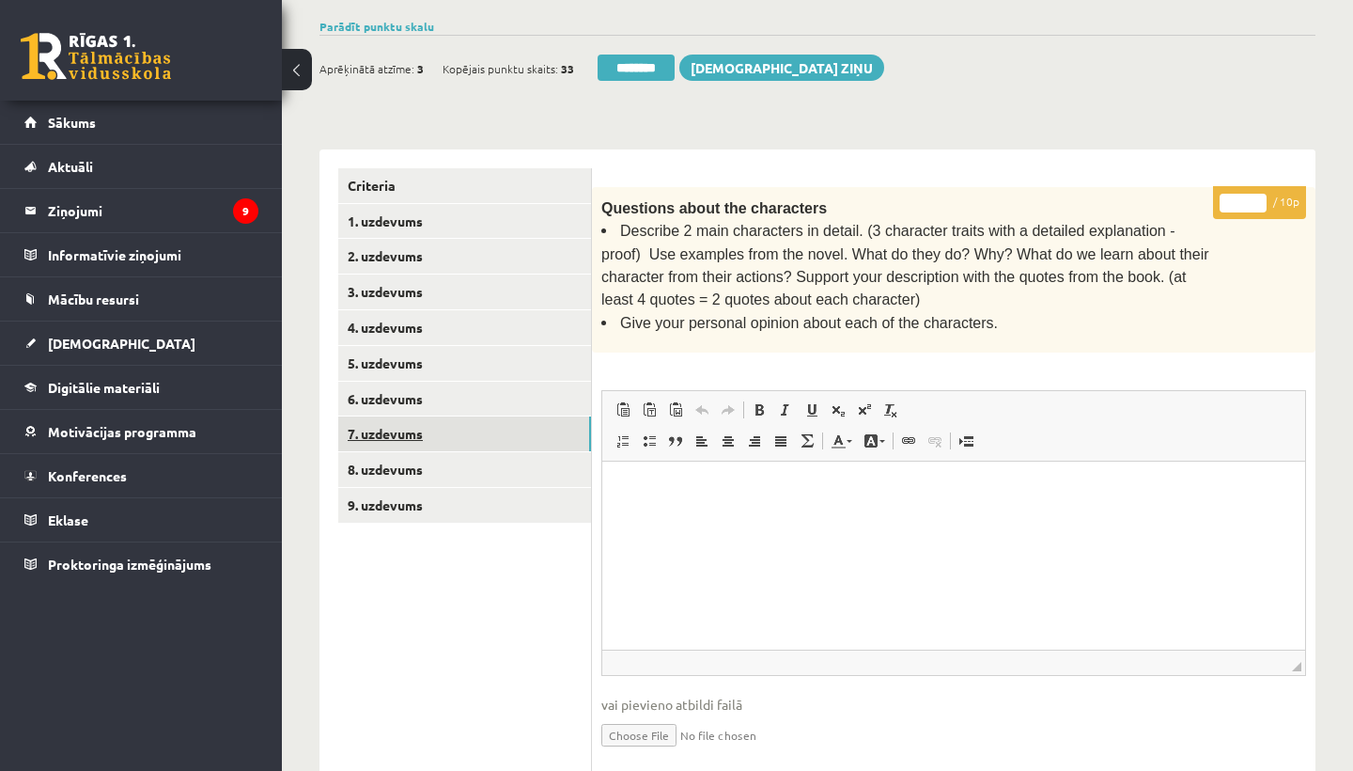
click at [402, 423] on link "7. uzdevums" at bounding box center [464, 433] width 253 height 35
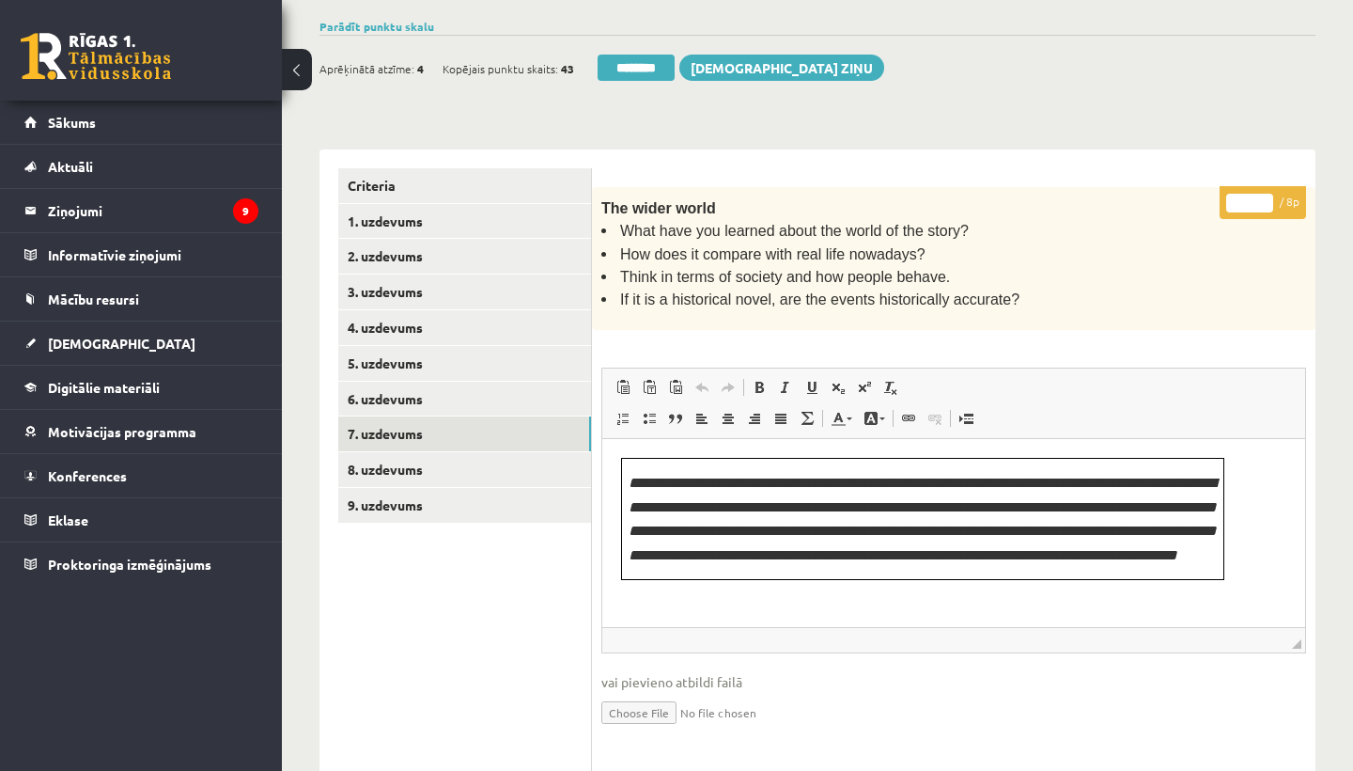
click at [1249, 198] on input "*" at bounding box center [1249, 203] width 47 height 19
type input "*"
click at [420, 457] on link "8. uzdevums" at bounding box center [464, 469] width 253 height 35
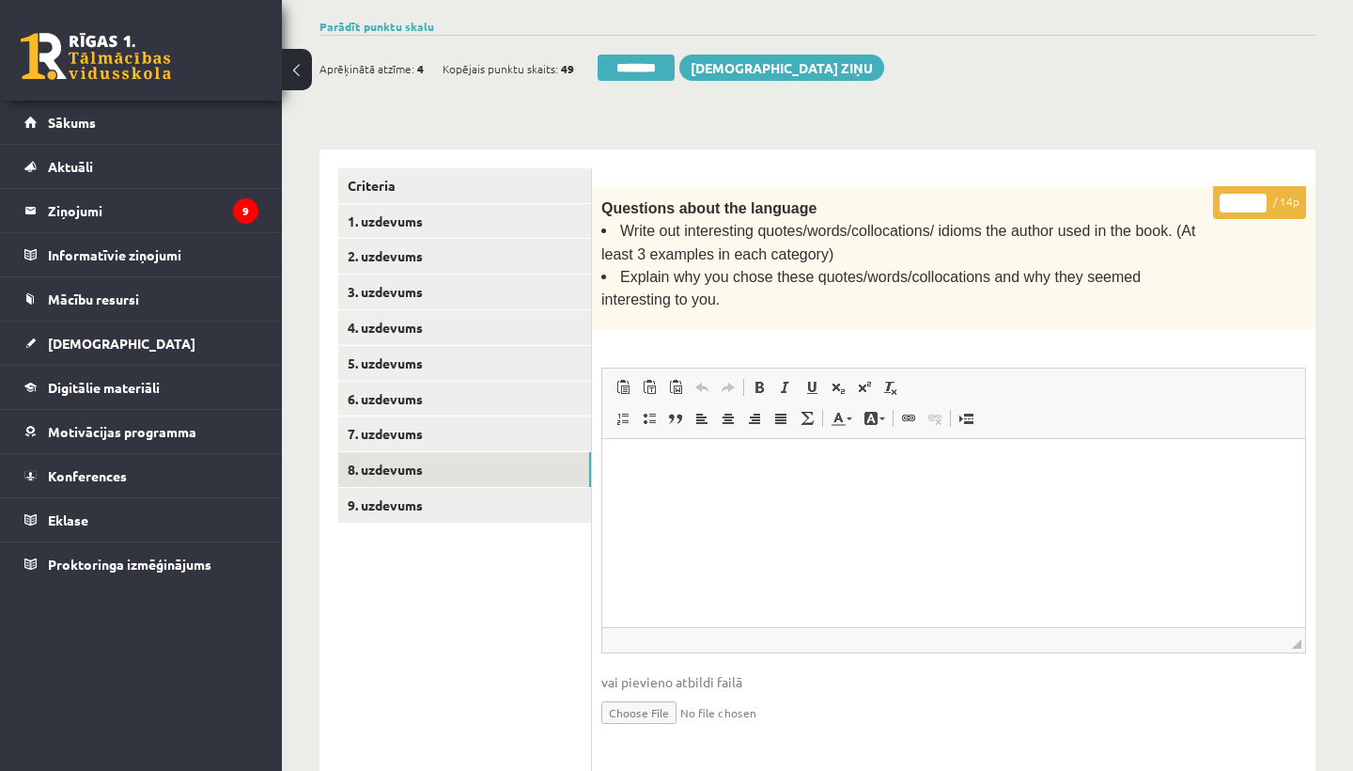
click at [1247, 194] on input "*" at bounding box center [1243, 203] width 47 height 19
type input "*"
click at [427, 498] on link "9. uzdevums" at bounding box center [464, 505] width 253 height 35
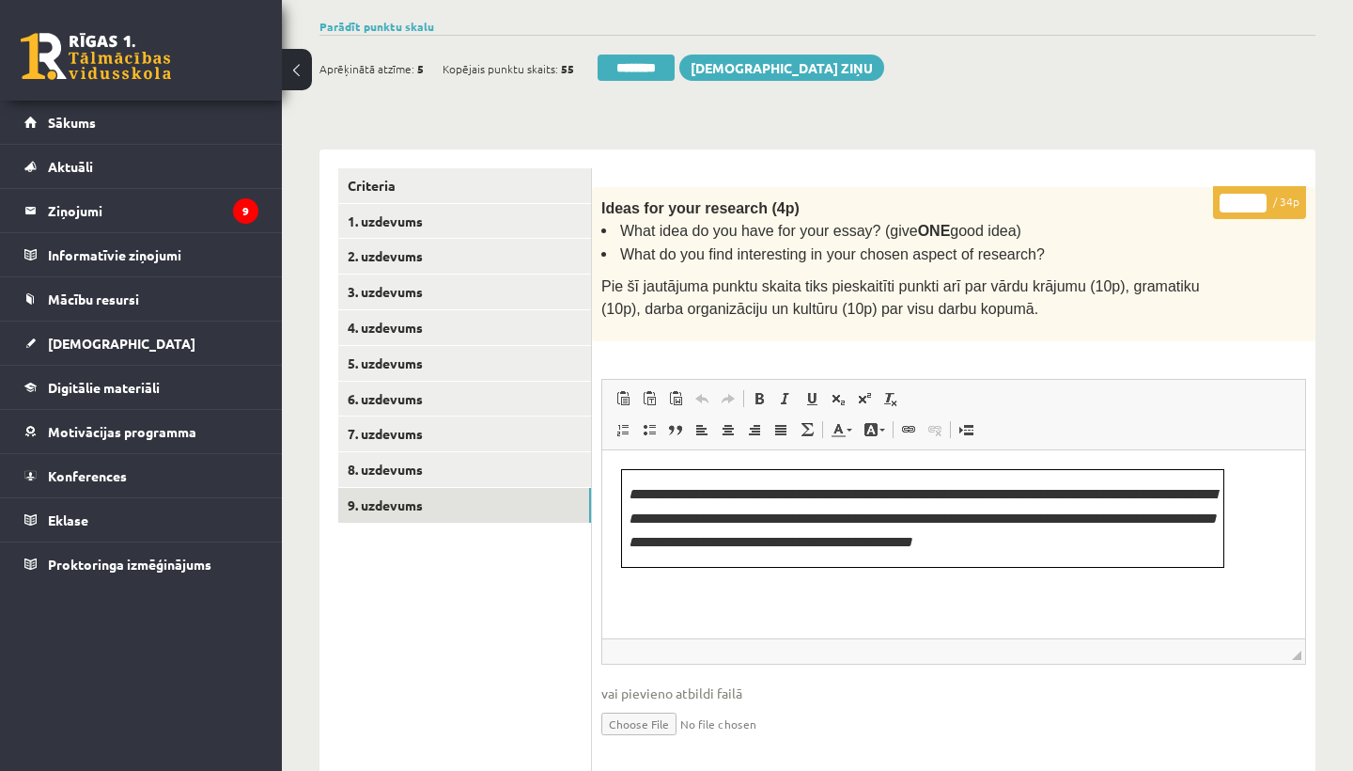
click at [1242, 197] on input "*" at bounding box center [1243, 203] width 47 height 19
type input "**"
click at [396, 216] on link "1. uzdevums" at bounding box center [464, 221] width 253 height 35
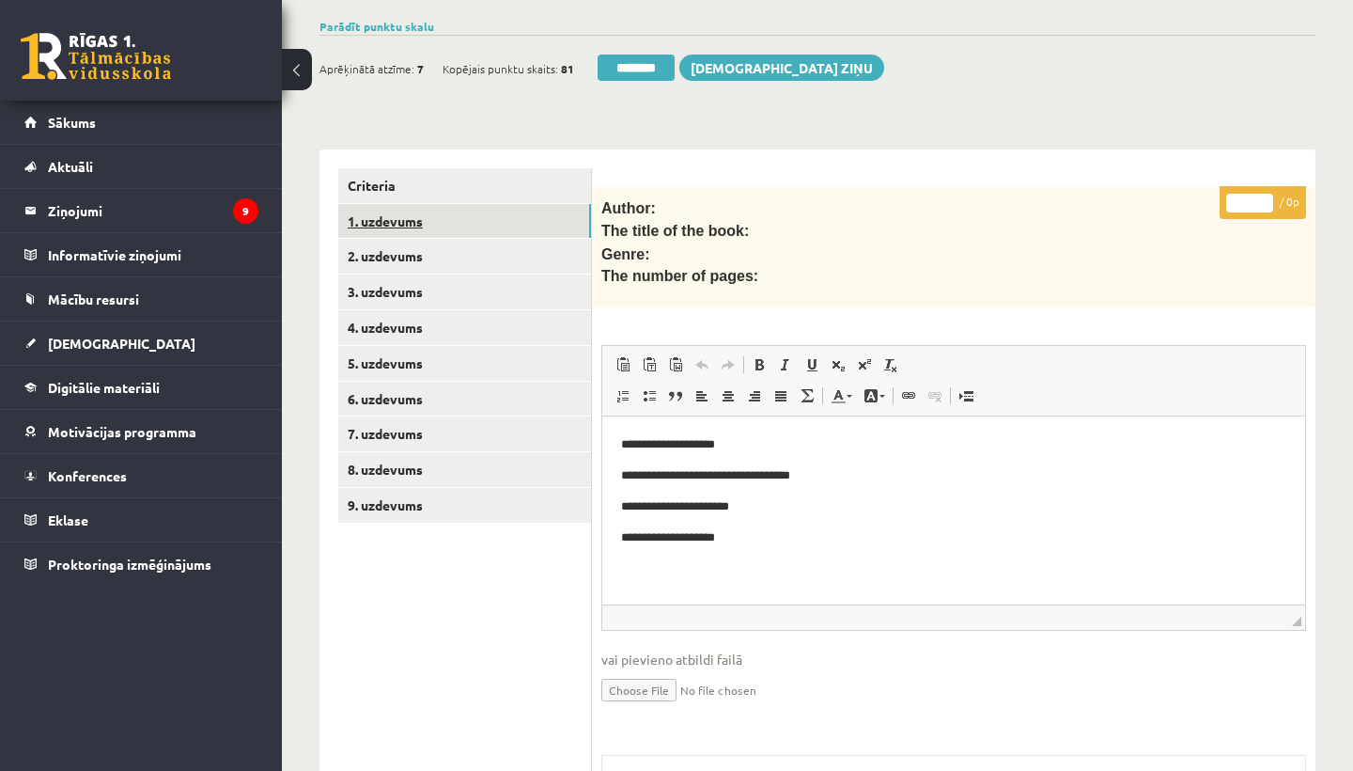
click at [413, 211] on link "1. uzdevums" at bounding box center [464, 221] width 253 height 35
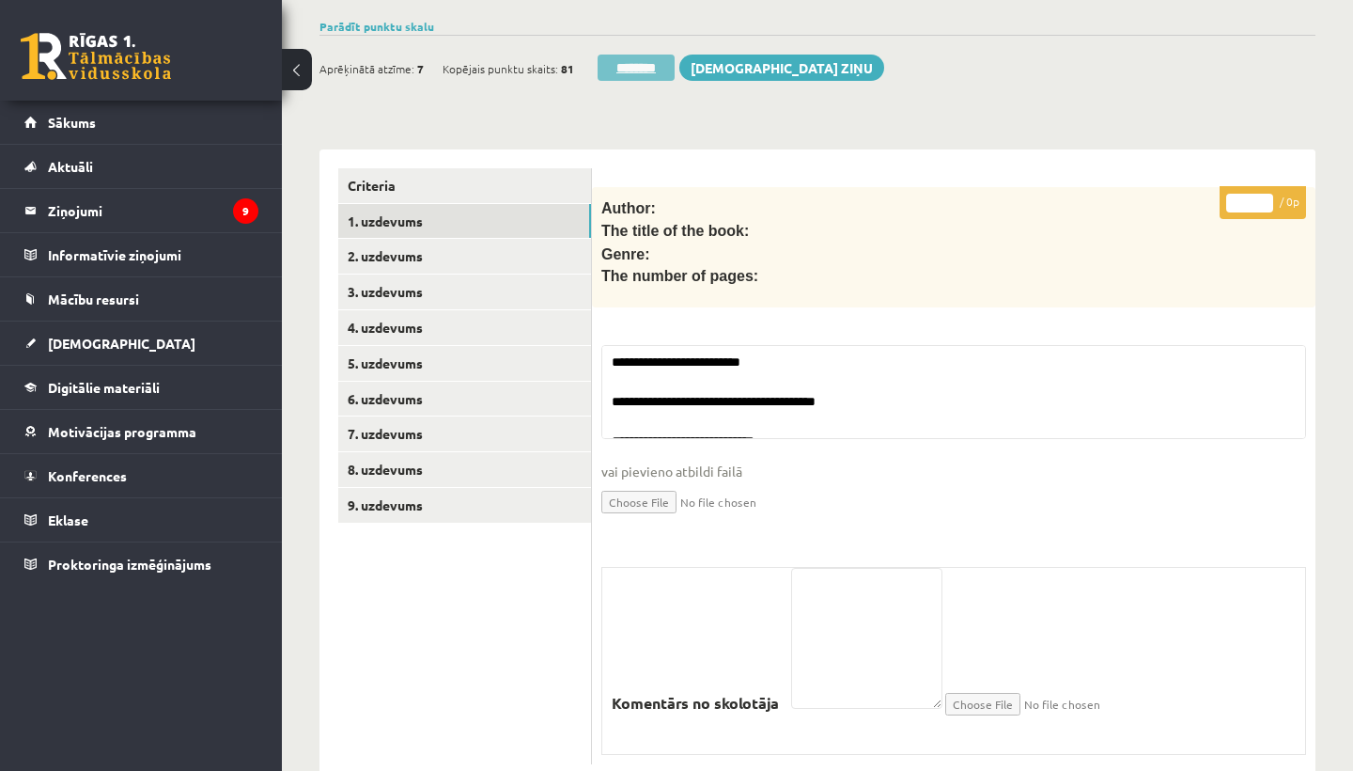
click at [656, 60] on input "********" at bounding box center [636, 68] width 77 height 26
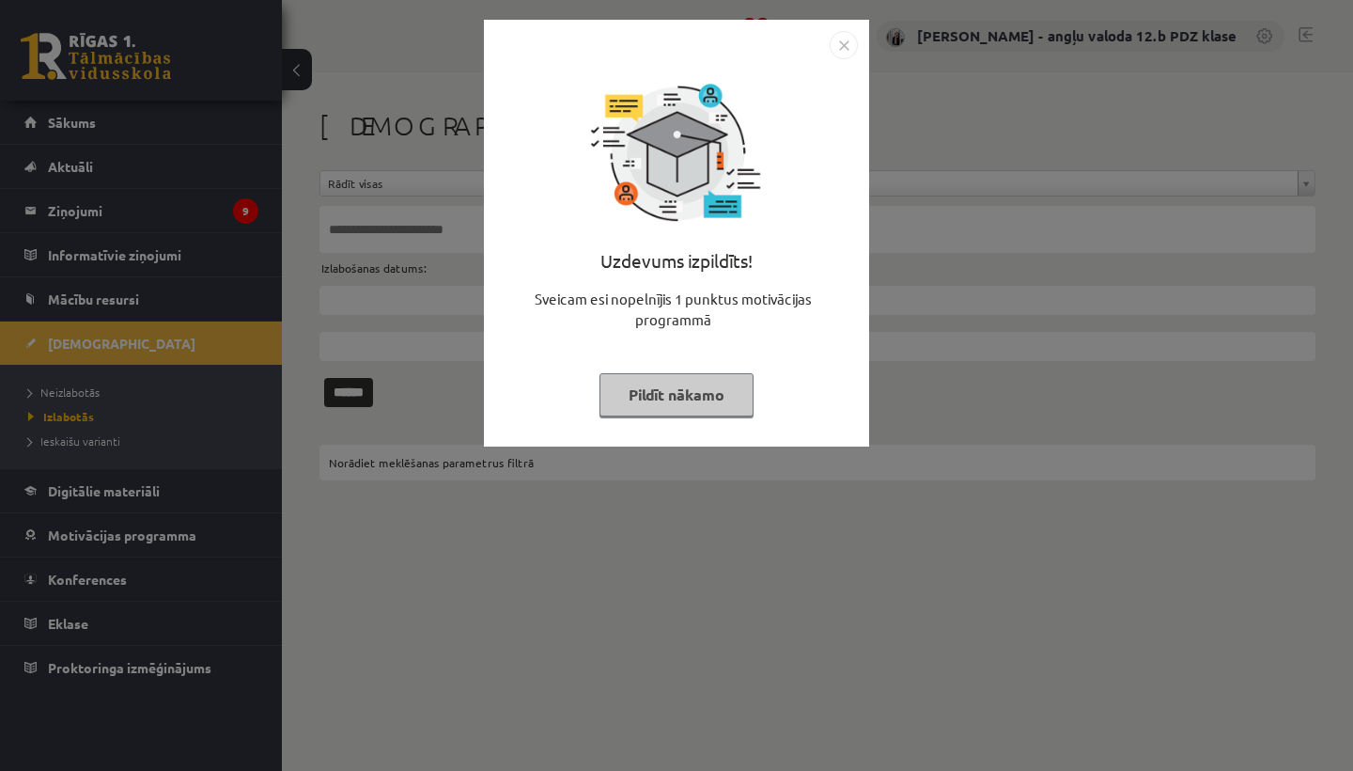
click at [848, 48] on img "Close" at bounding box center [844, 45] width 28 height 28
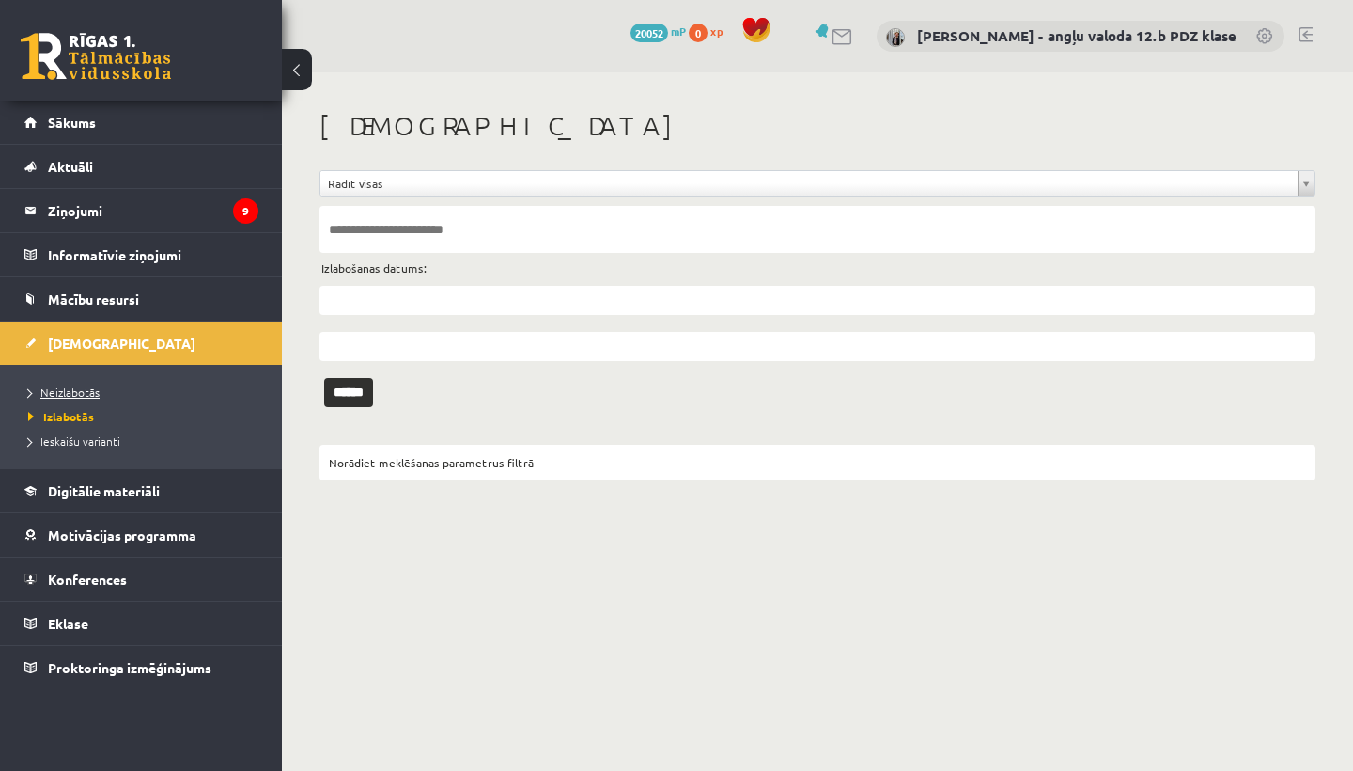
click at [68, 393] on span "Neizlabotās" at bounding box center [63, 391] width 71 height 15
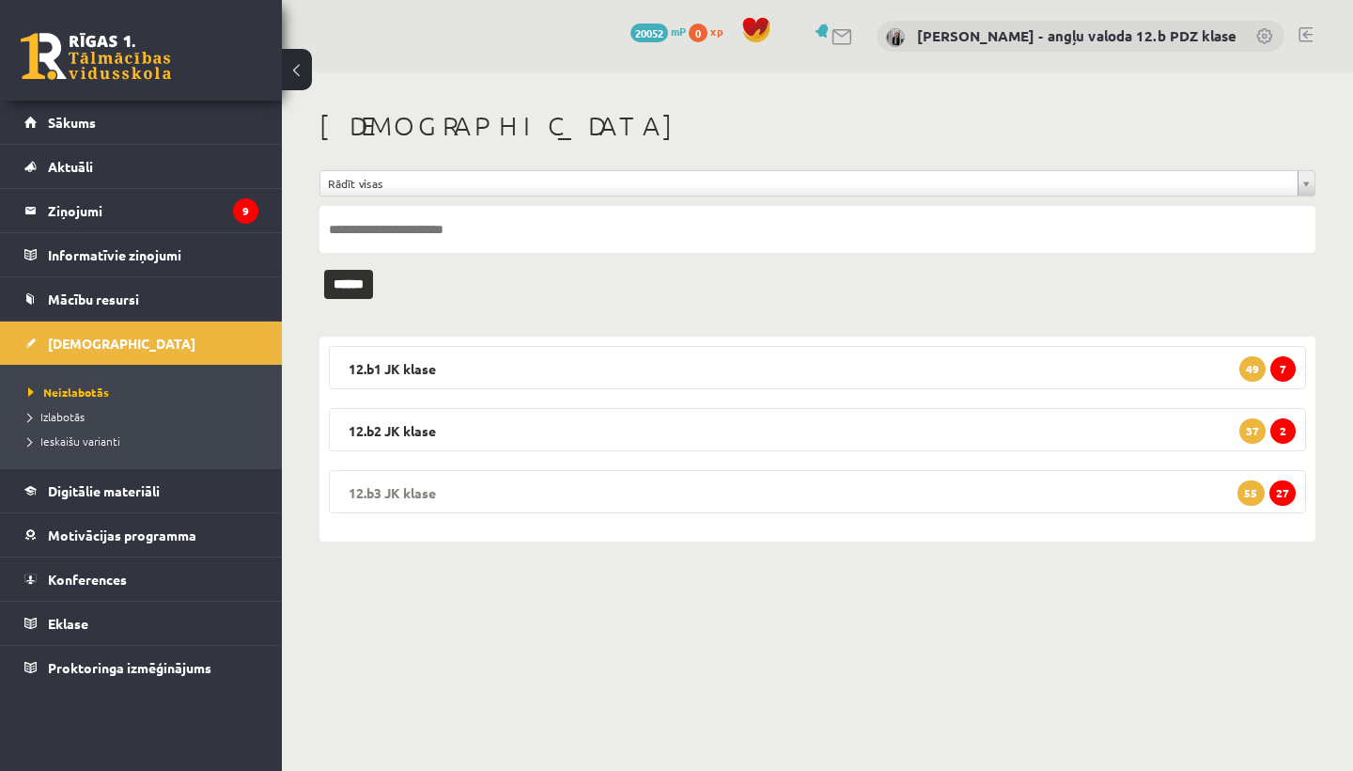
click at [393, 492] on legend "12.b3 JK klase 27 55" at bounding box center [817, 491] width 977 height 43
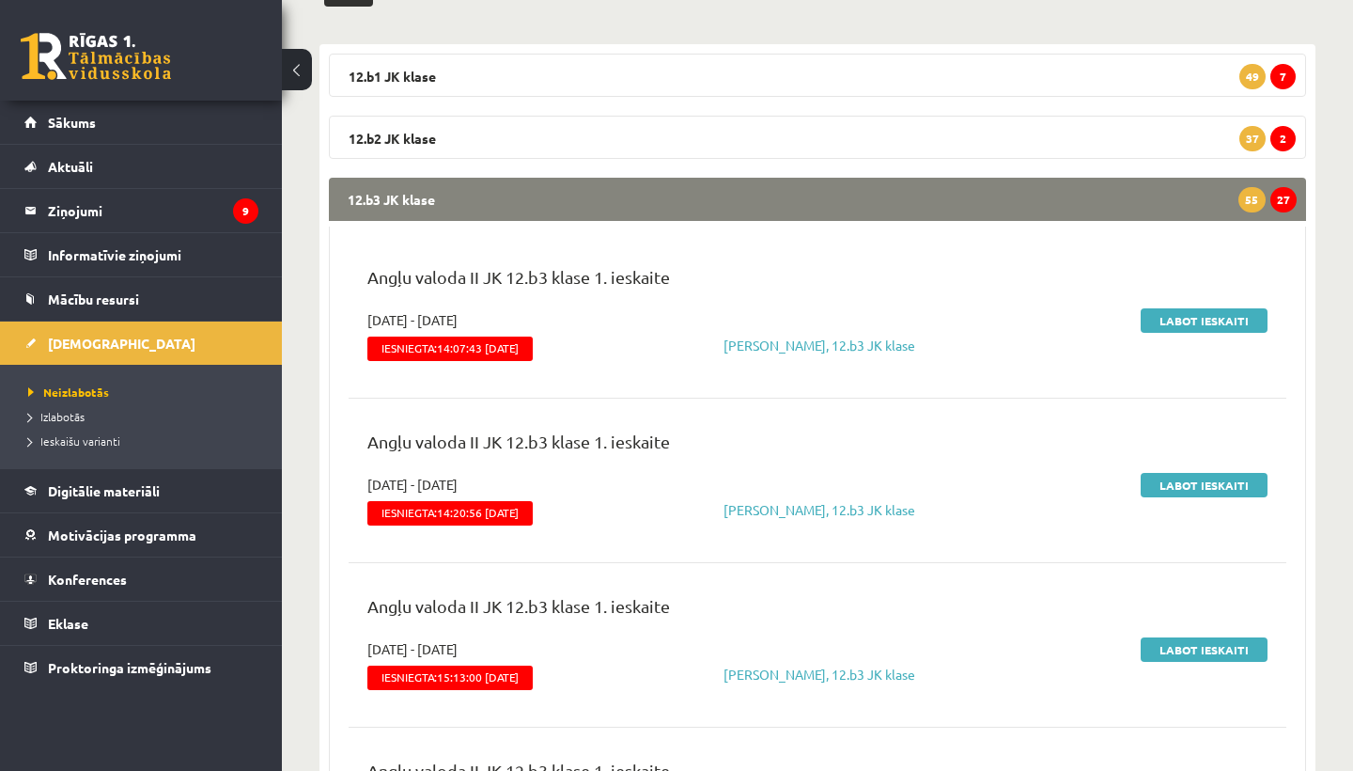
scroll to position [304, 0]
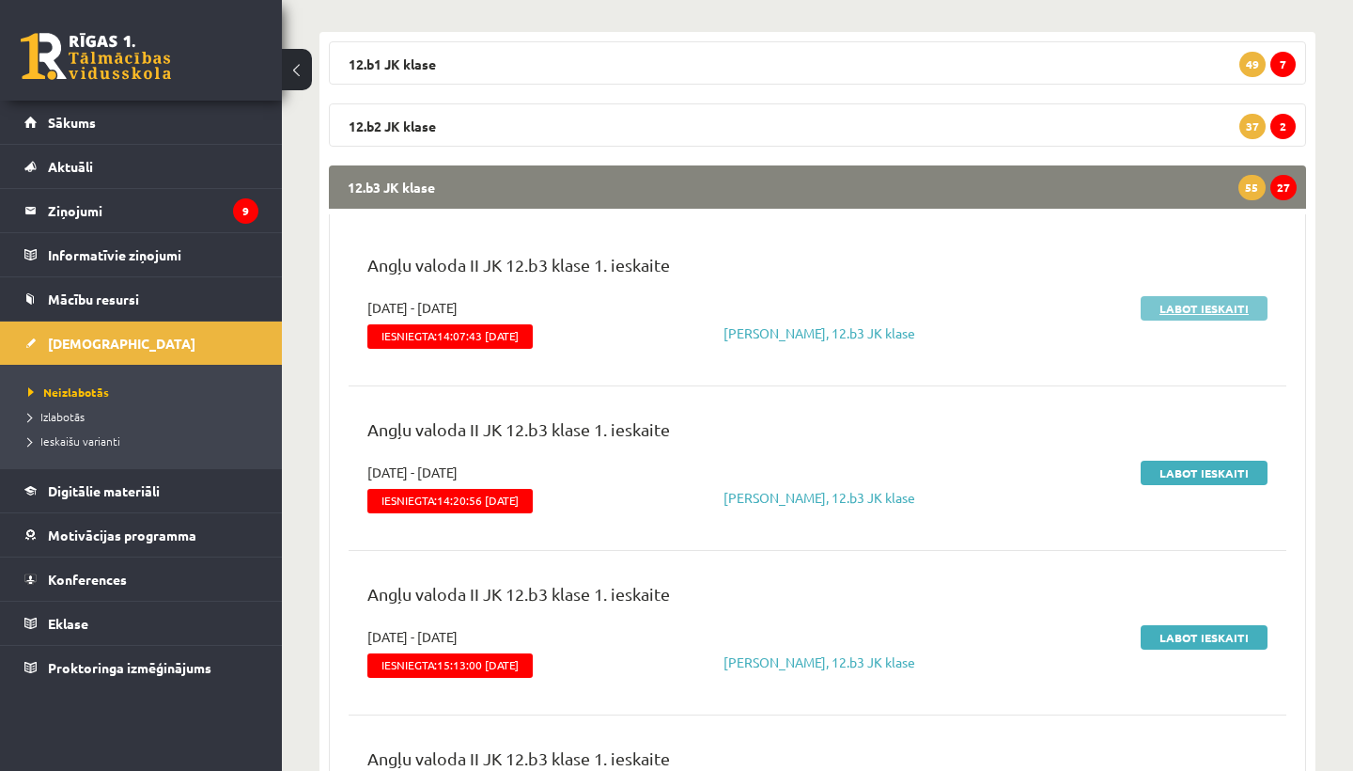
click at [1195, 302] on link "Labot ieskaiti" at bounding box center [1204, 308] width 127 height 24
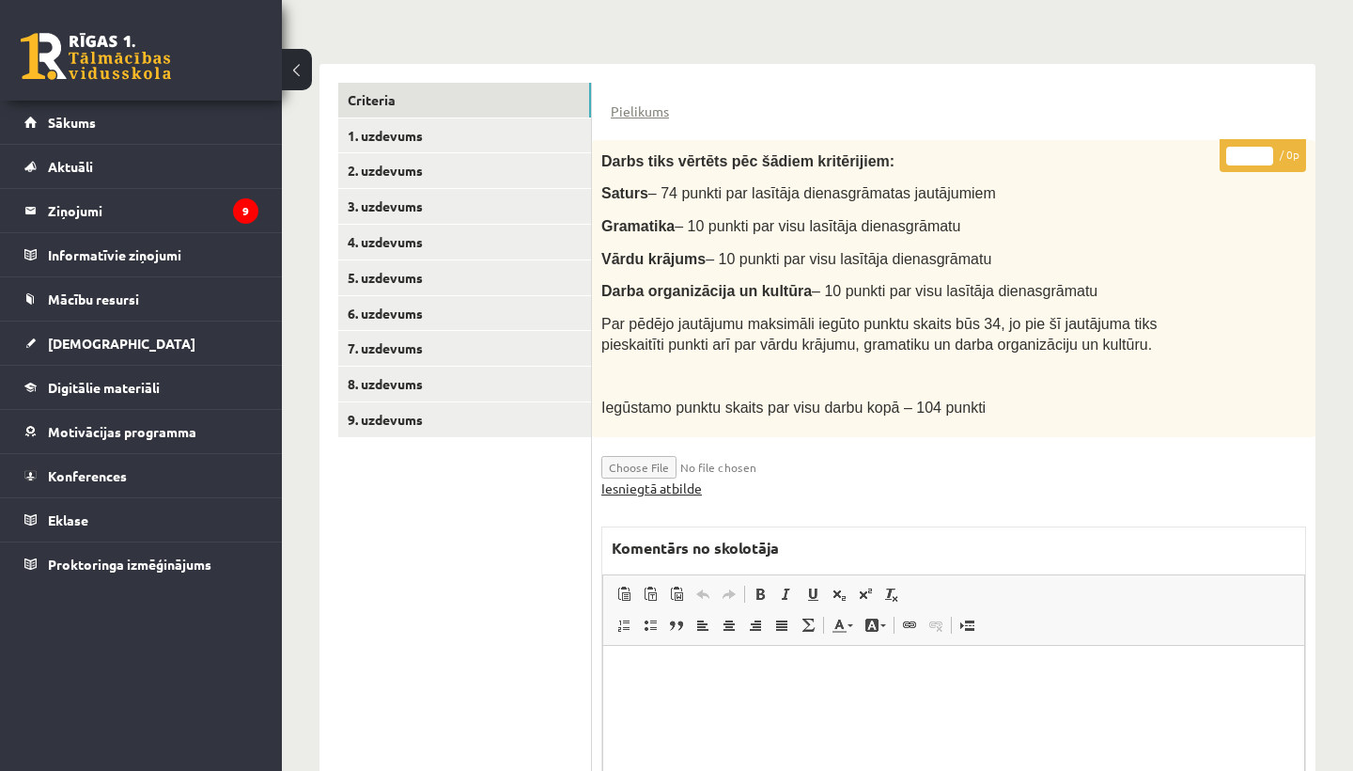
click at [674, 479] on link "Iesniegtā atbilde" at bounding box center [651, 488] width 101 height 20
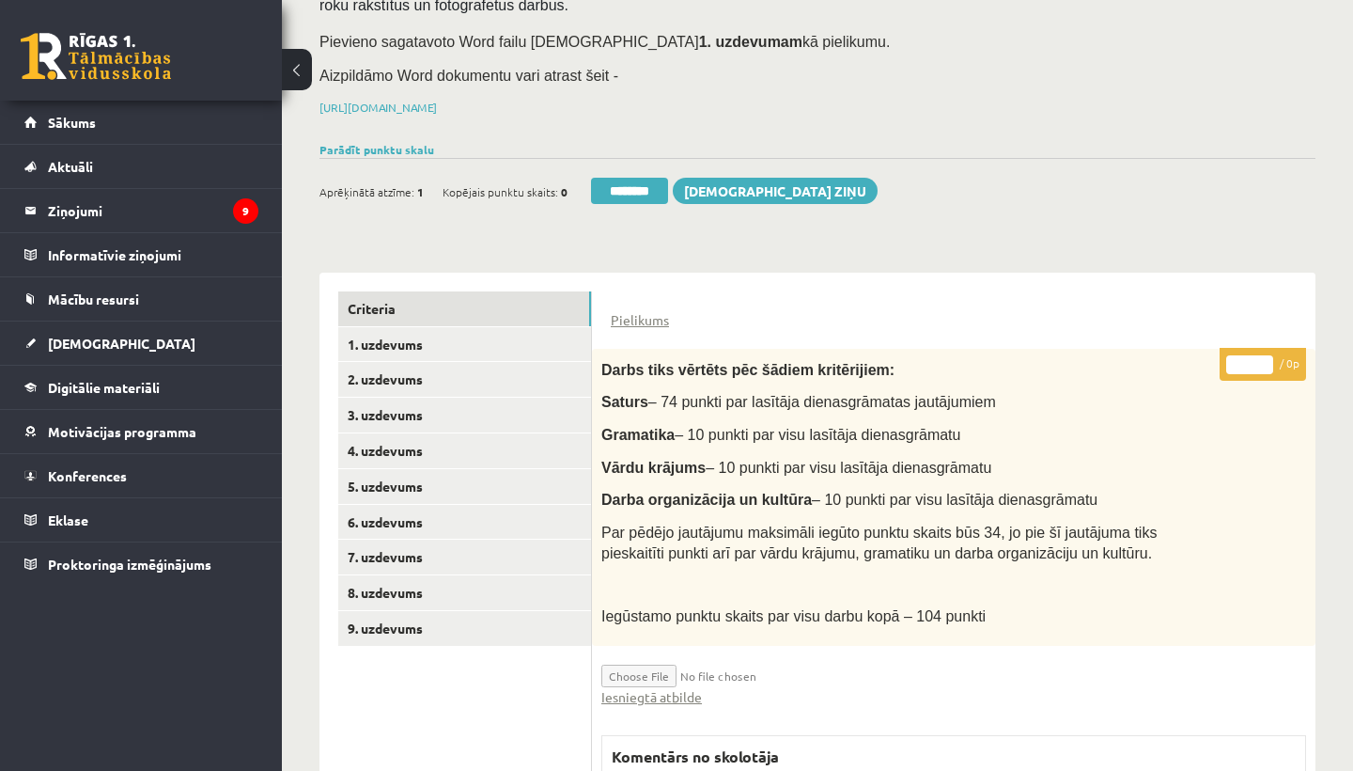
scroll to position [213, 0]
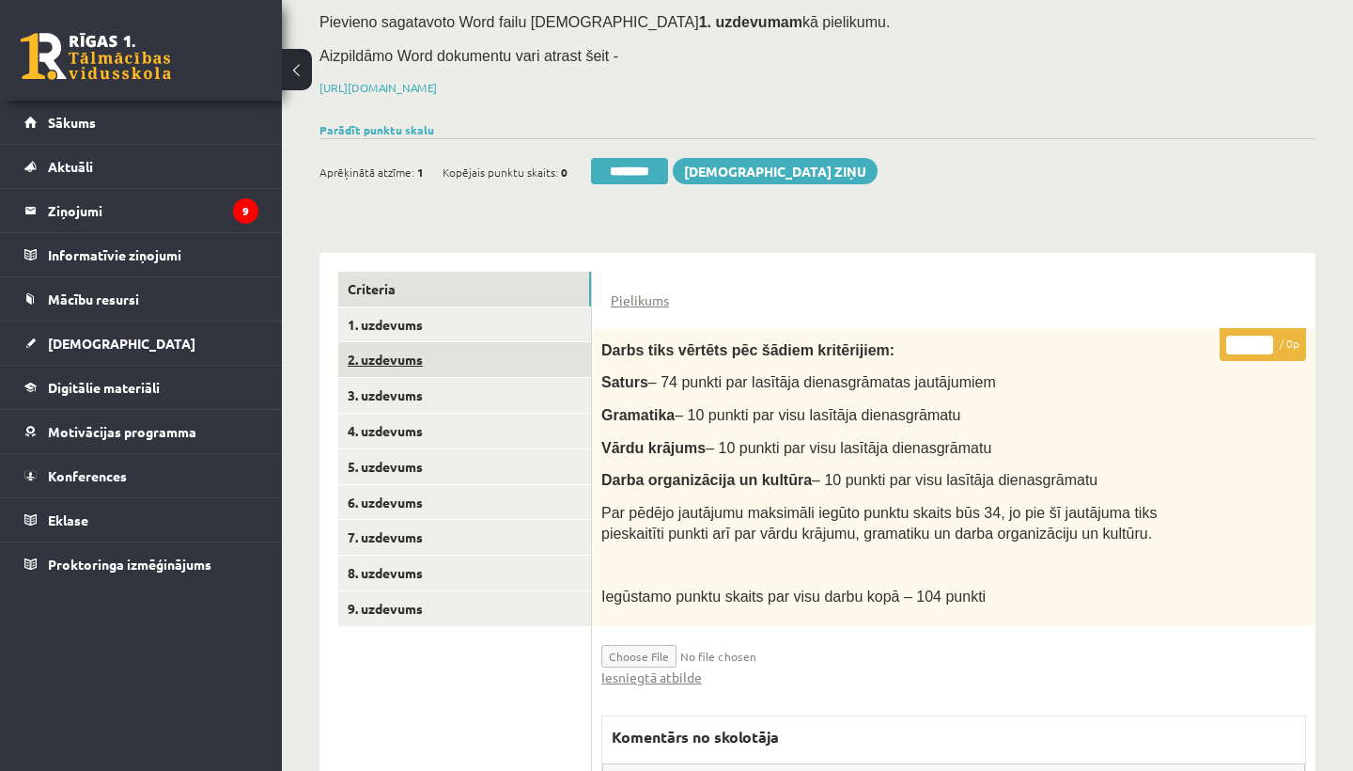
click at [422, 362] on link "2. uzdevums" at bounding box center [464, 359] width 253 height 35
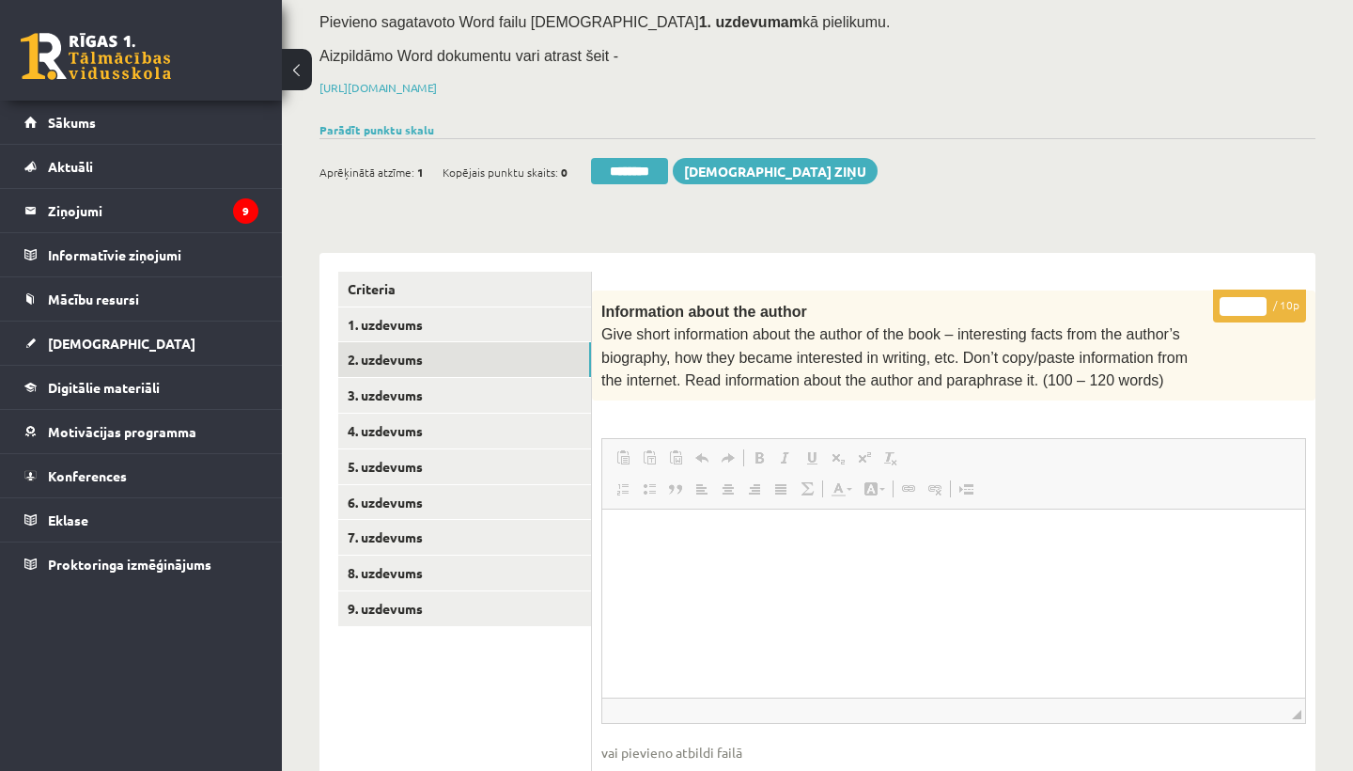
scroll to position [0, 0]
click at [1242, 301] on input "*" at bounding box center [1243, 306] width 47 height 19
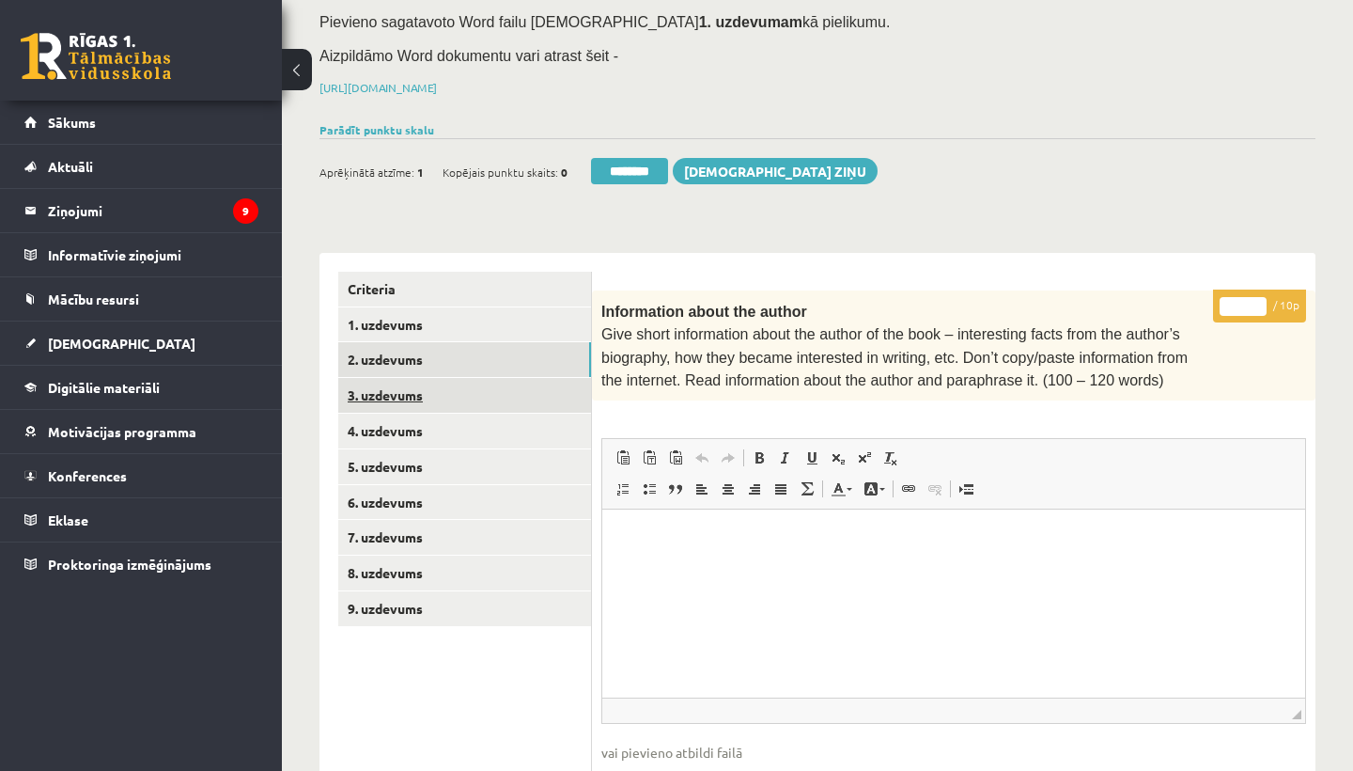
type input "**"
click at [416, 385] on link "3. uzdevums" at bounding box center [464, 395] width 253 height 35
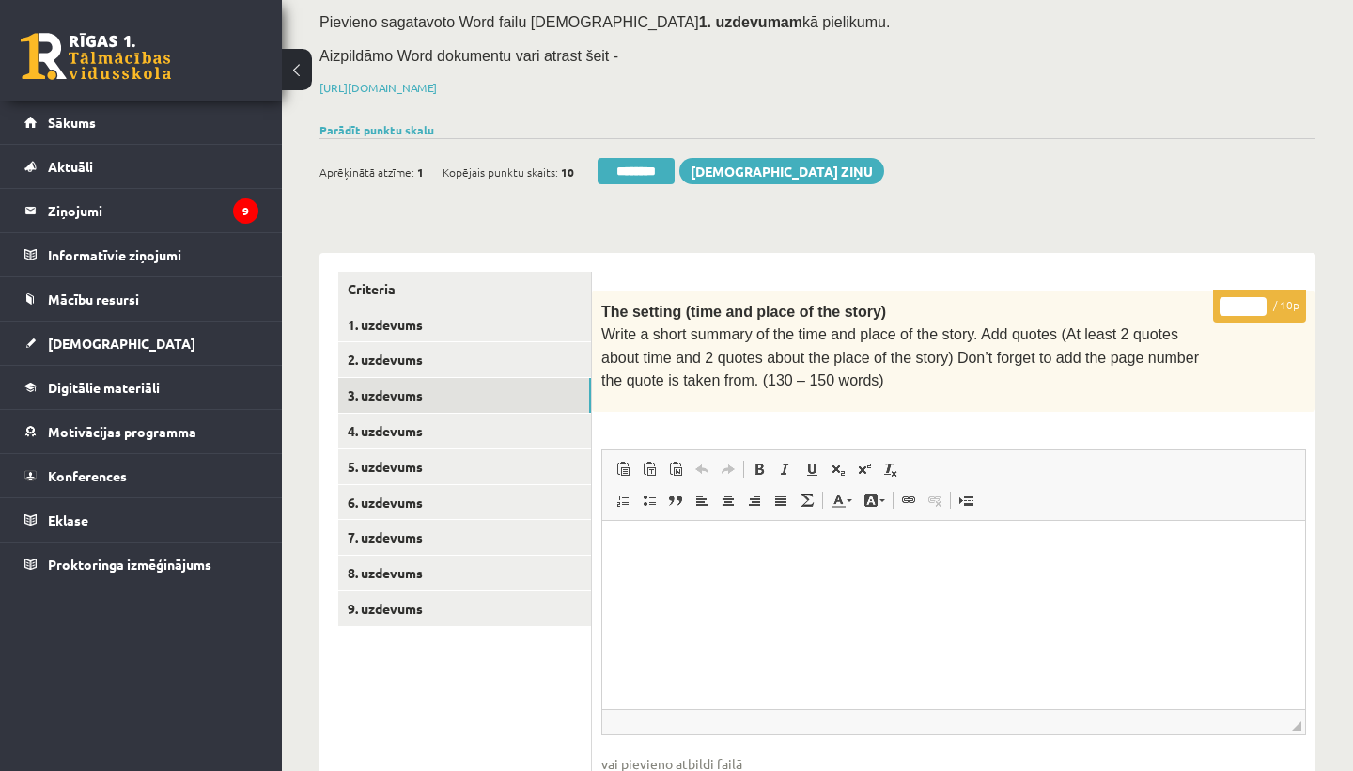
click at [1241, 303] on input "*" at bounding box center [1243, 306] width 47 height 19
type input "**"
click at [419, 428] on link "4. uzdevums" at bounding box center [464, 430] width 253 height 35
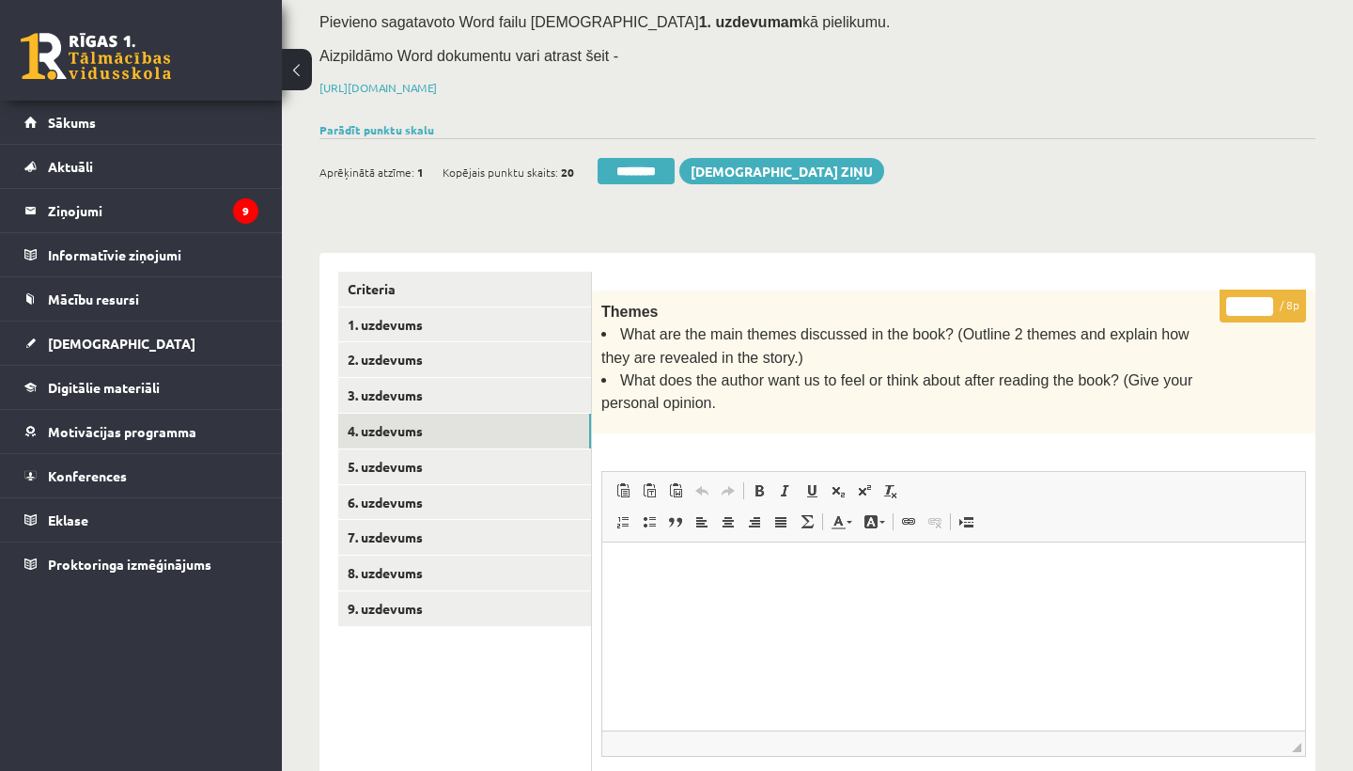
click at [1247, 304] on input "*" at bounding box center [1249, 306] width 47 height 19
type input "*"
click at [429, 452] on link "5. uzdevums" at bounding box center [464, 466] width 253 height 35
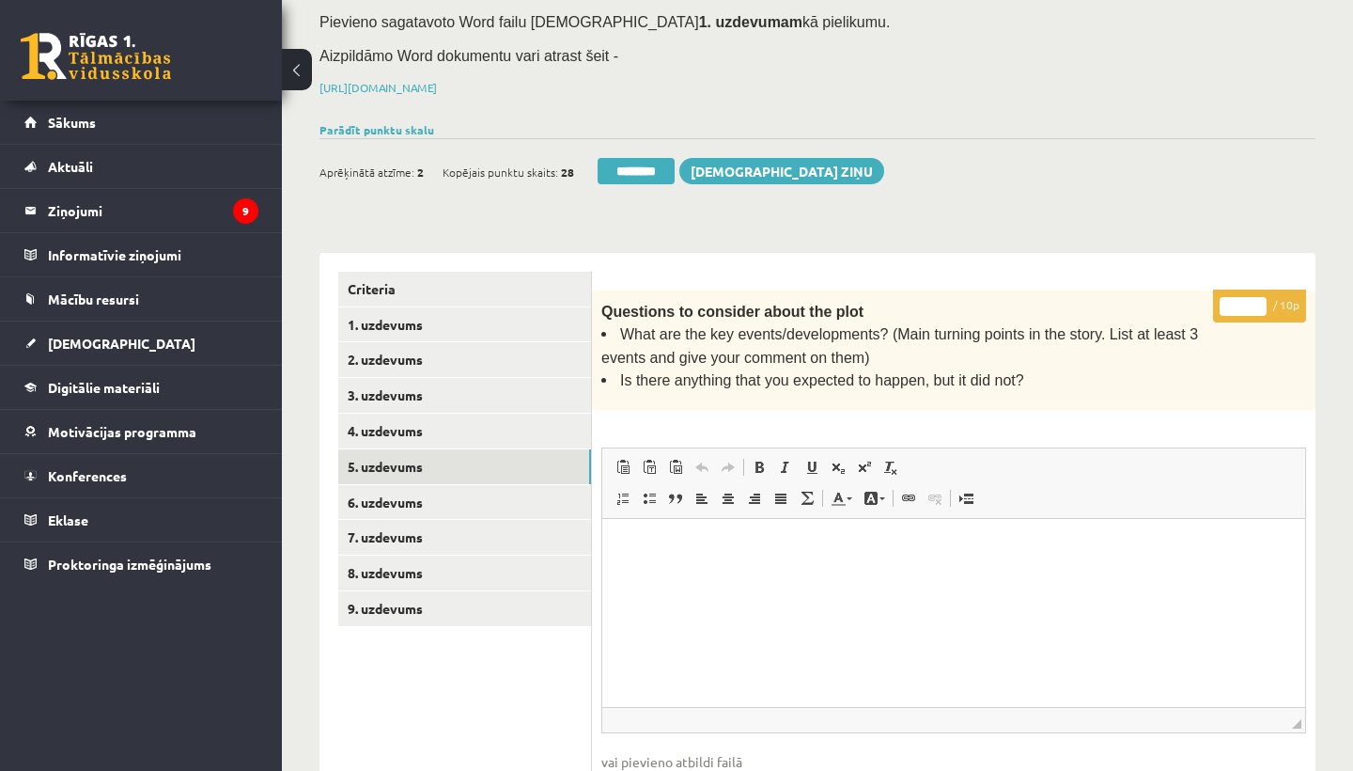
click at [1246, 300] on input "*" at bounding box center [1243, 306] width 47 height 19
type input "**"
click at [373, 487] on link "6. uzdevums" at bounding box center [464, 502] width 253 height 35
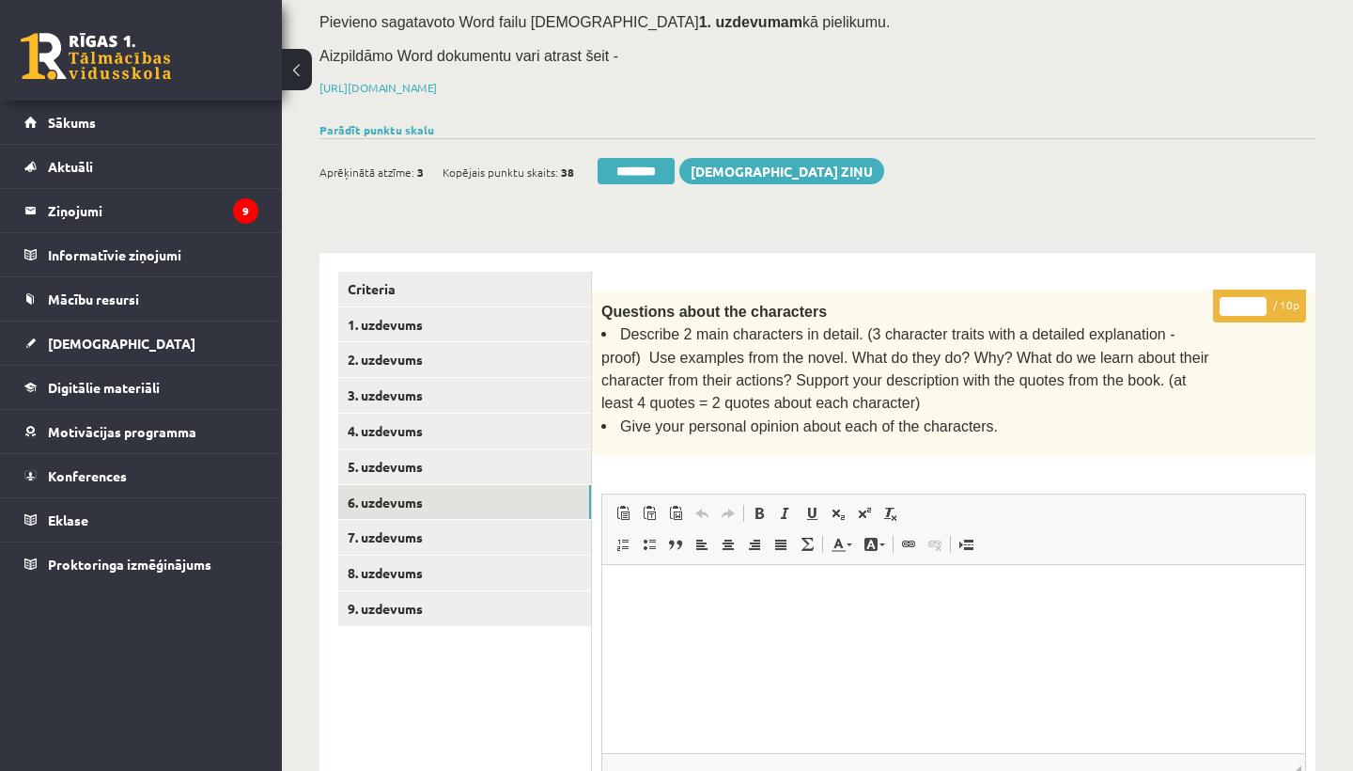
click at [1248, 297] on input "*" at bounding box center [1243, 306] width 47 height 19
type input "**"
click at [382, 534] on link "7. uzdevums" at bounding box center [464, 537] width 253 height 35
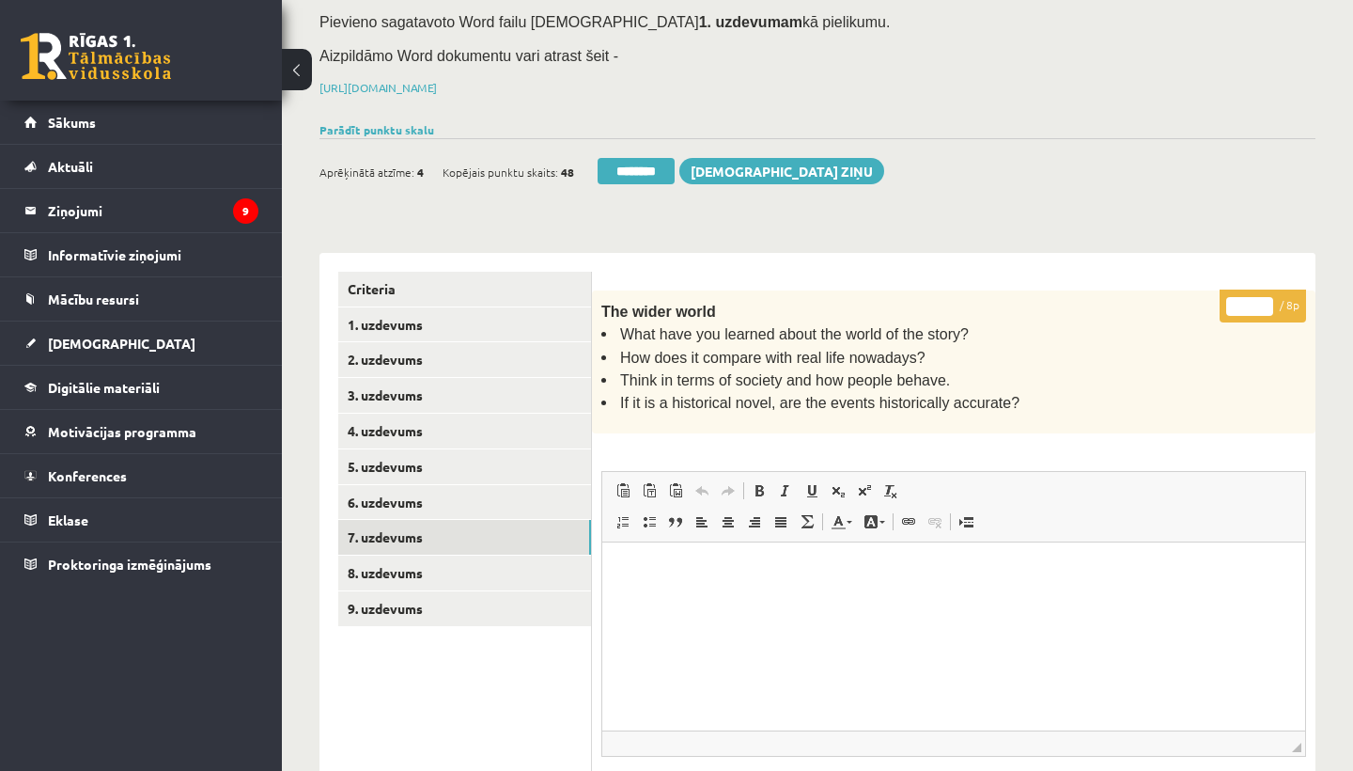
click at [1251, 297] on input "*" at bounding box center [1249, 306] width 47 height 19
type input "*"
click at [442, 559] on link "8. uzdevums" at bounding box center [464, 572] width 253 height 35
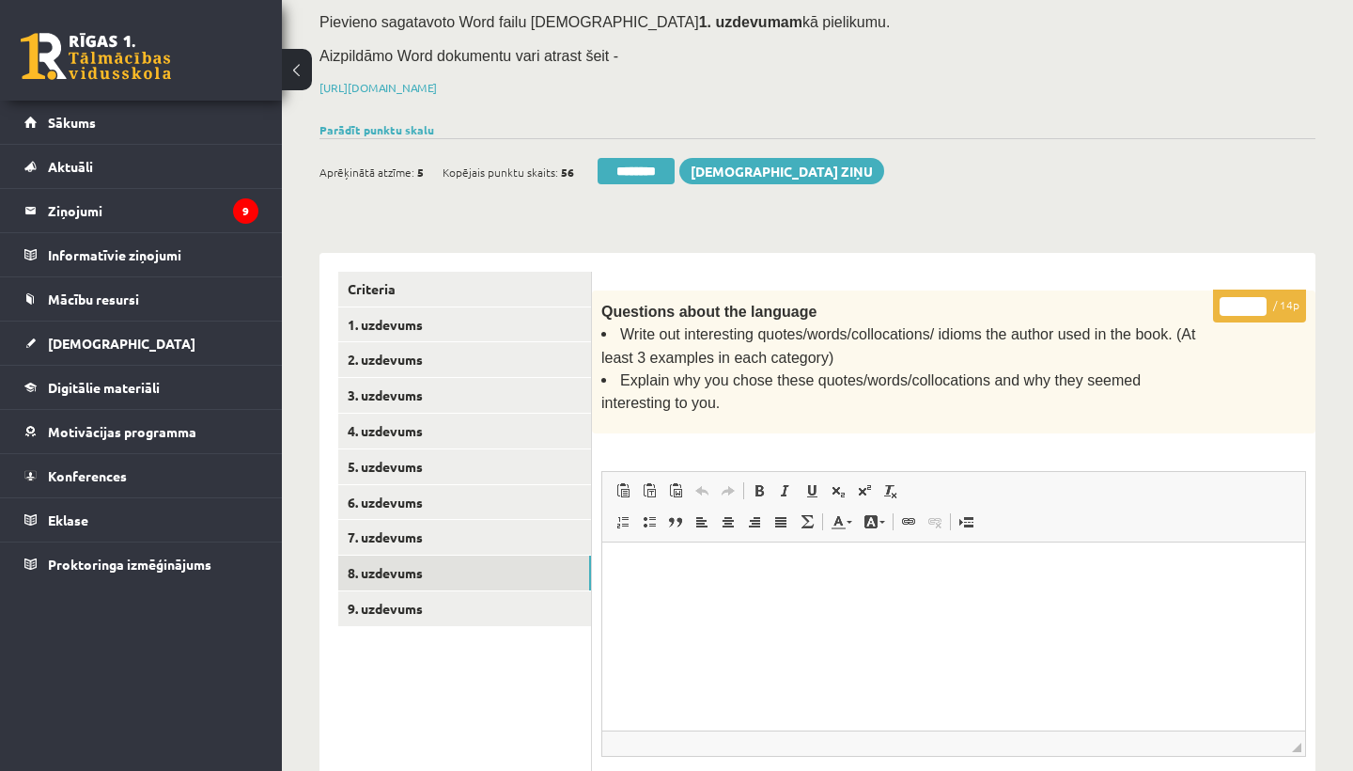
click at [1242, 304] on input "*" at bounding box center [1243, 306] width 47 height 19
type input "**"
click at [426, 591] on link "9. uzdevums" at bounding box center [464, 608] width 253 height 35
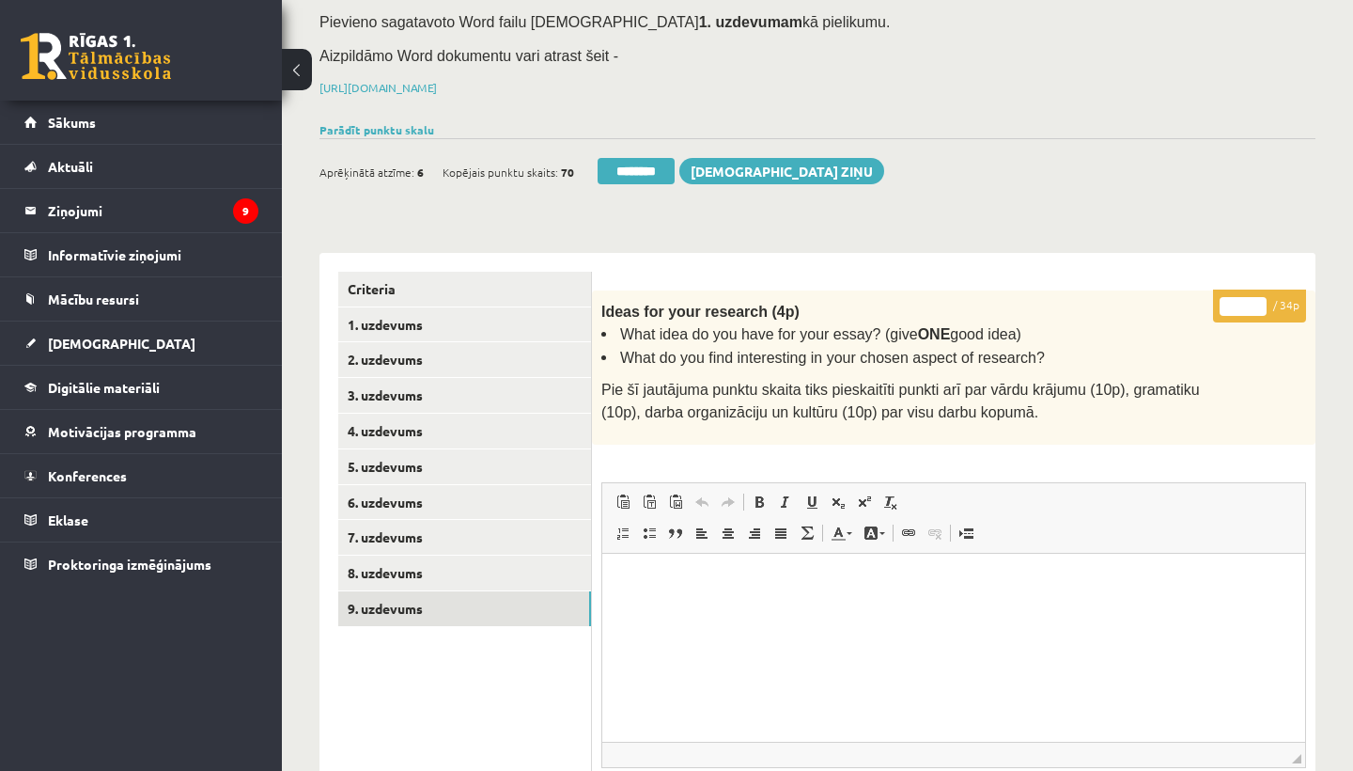
click at [1241, 302] on input "*" at bounding box center [1243, 306] width 47 height 19
type input "**"
click at [371, 313] on link "1. uzdevums" at bounding box center [464, 324] width 253 height 35
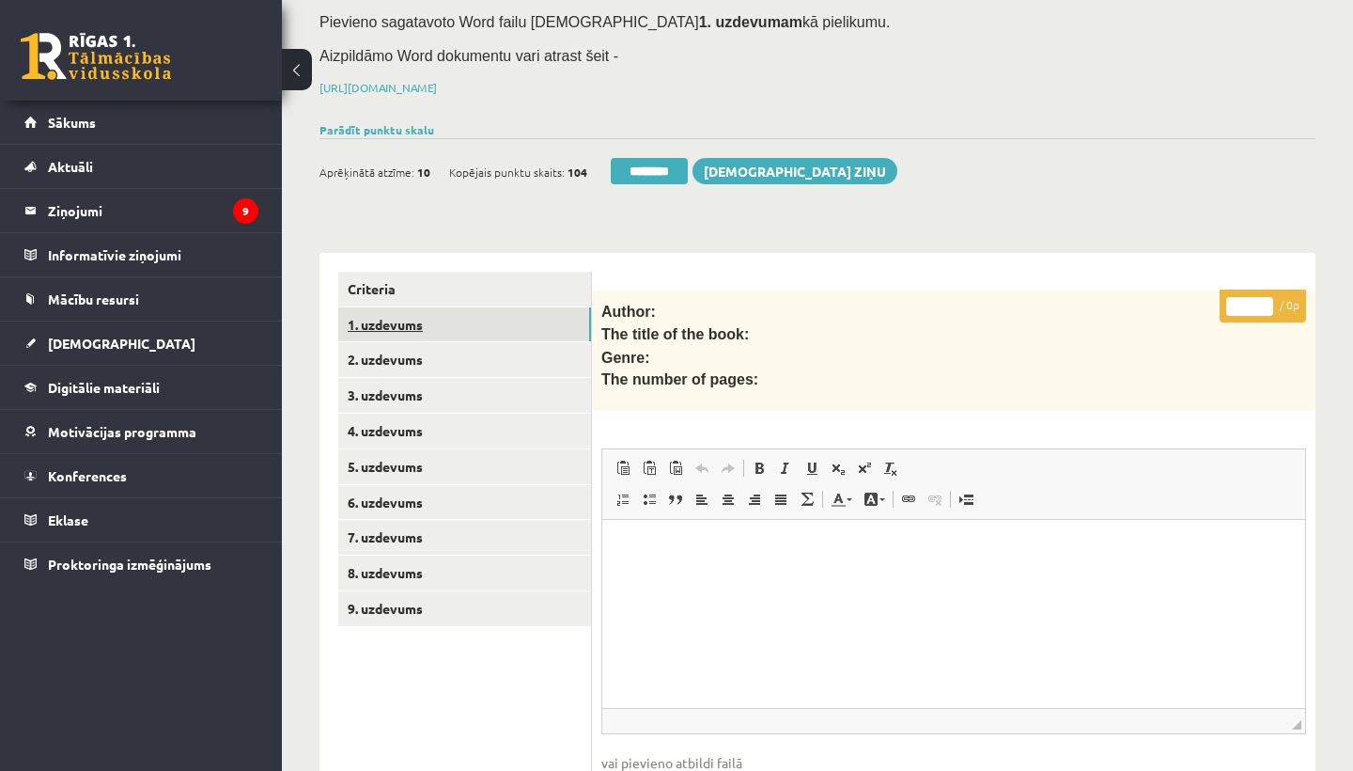
click at [371, 313] on link "1. uzdevums" at bounding box center [464, 324] width 253 height 35
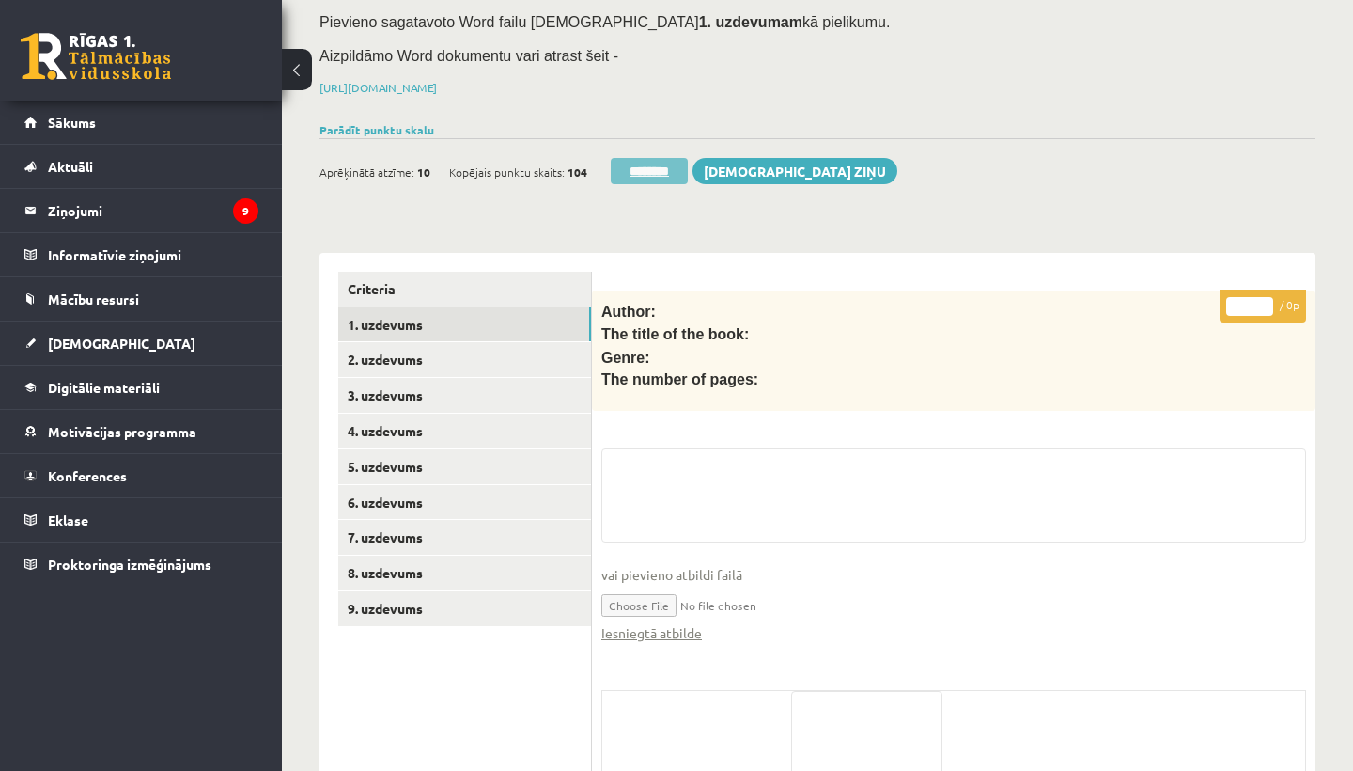
click at [638, 165] on input "********" at bounding box center [649, 171] width 77 height 26
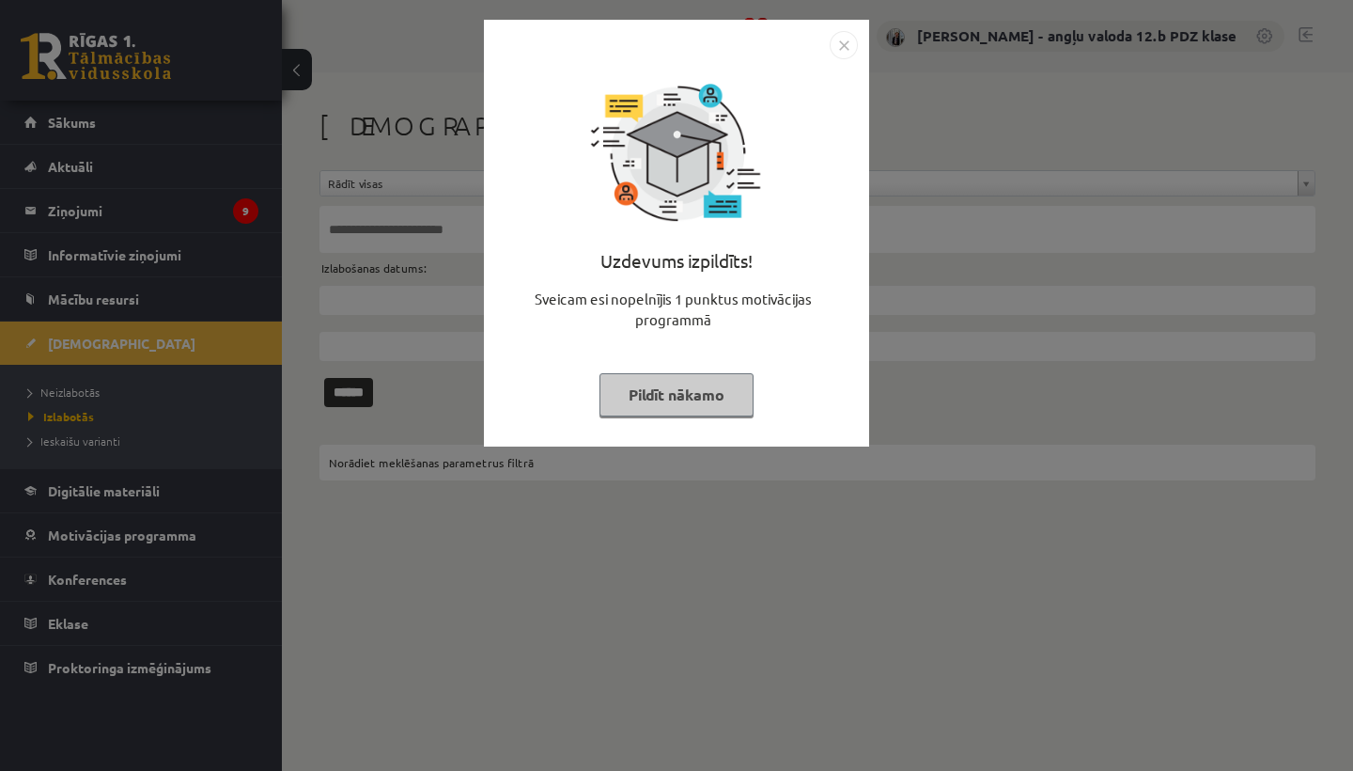
click at [840, 48] on img "Close" at bounding box center [844, 45] width 28 height 28
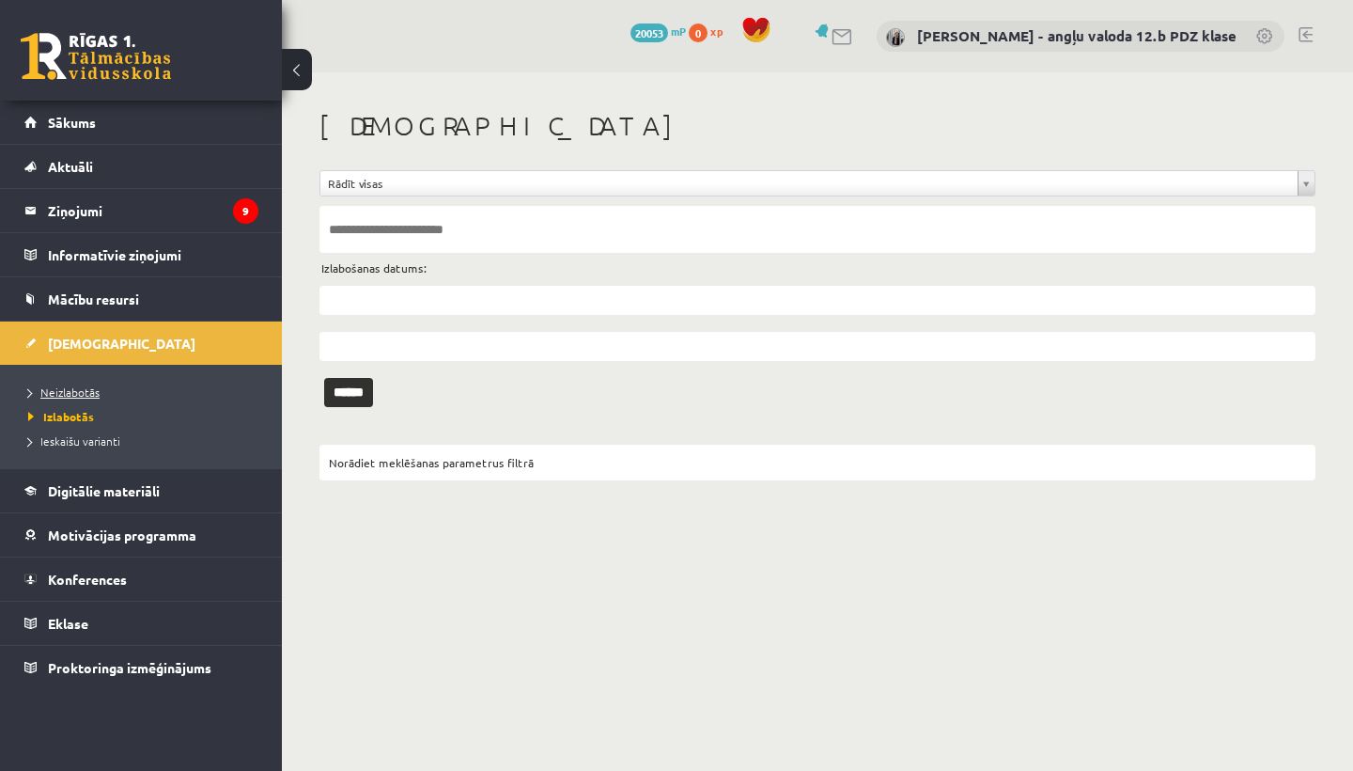
click at [90, 389] on span "Neizlabotās" at bounding box center [63, 391] width 71 height 15
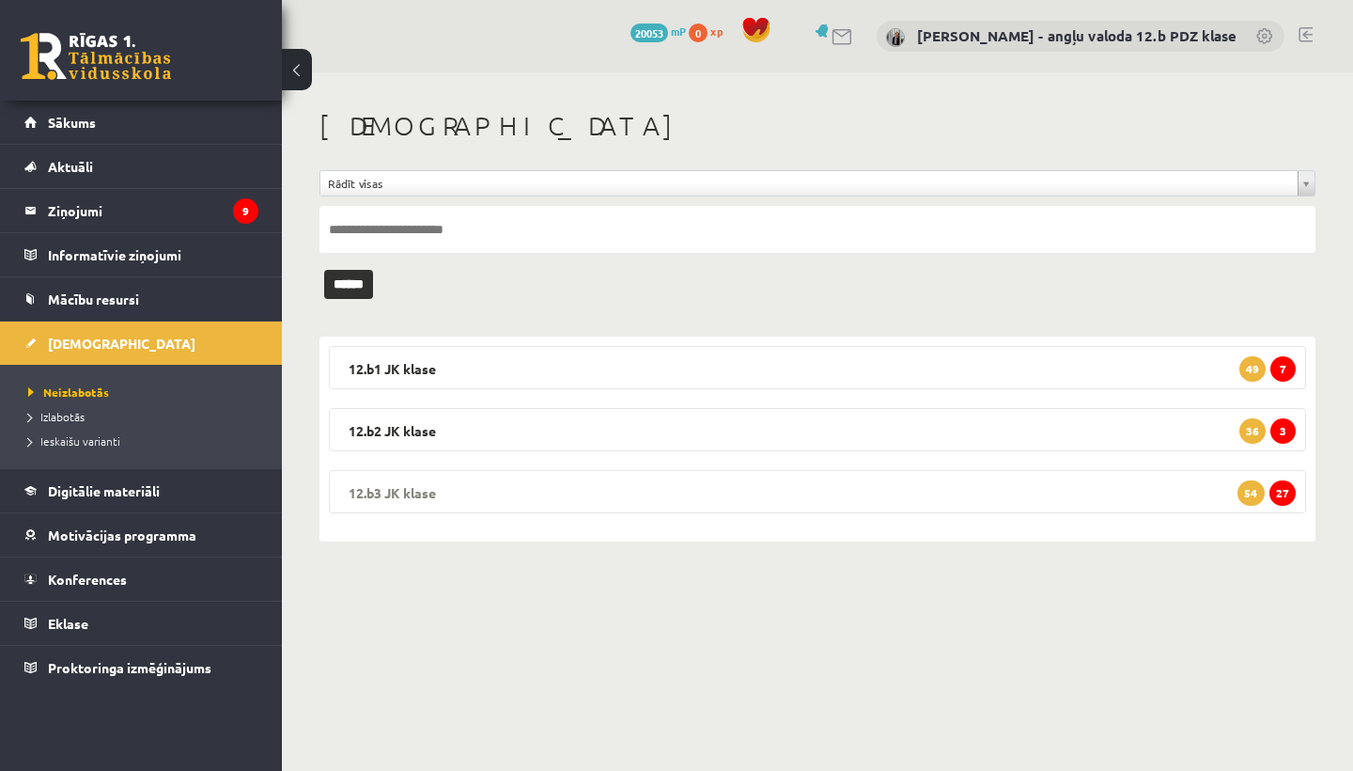
click at [541, 483] on legend "12.b3 JK klase 27 54" at bounding box center [817, 491] width 977 height 43
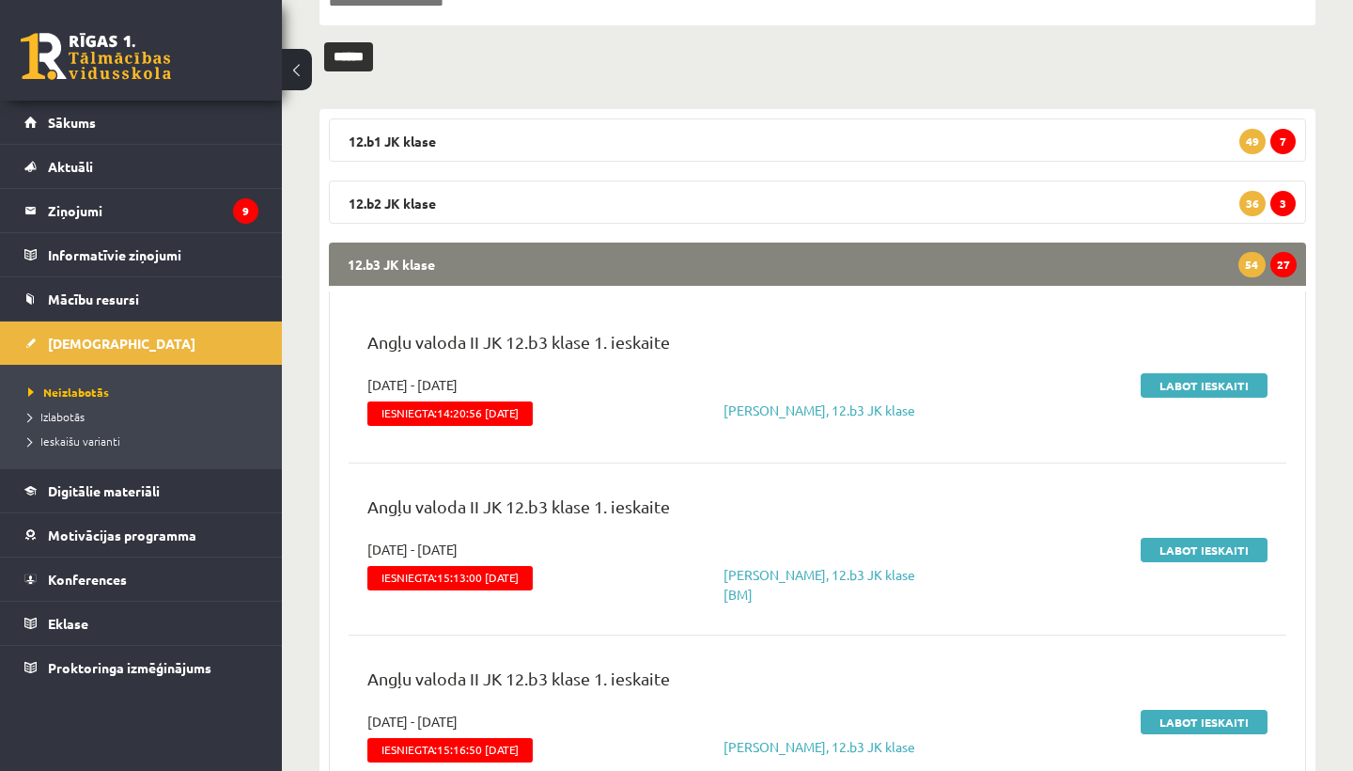
scroll to position [228, 0]
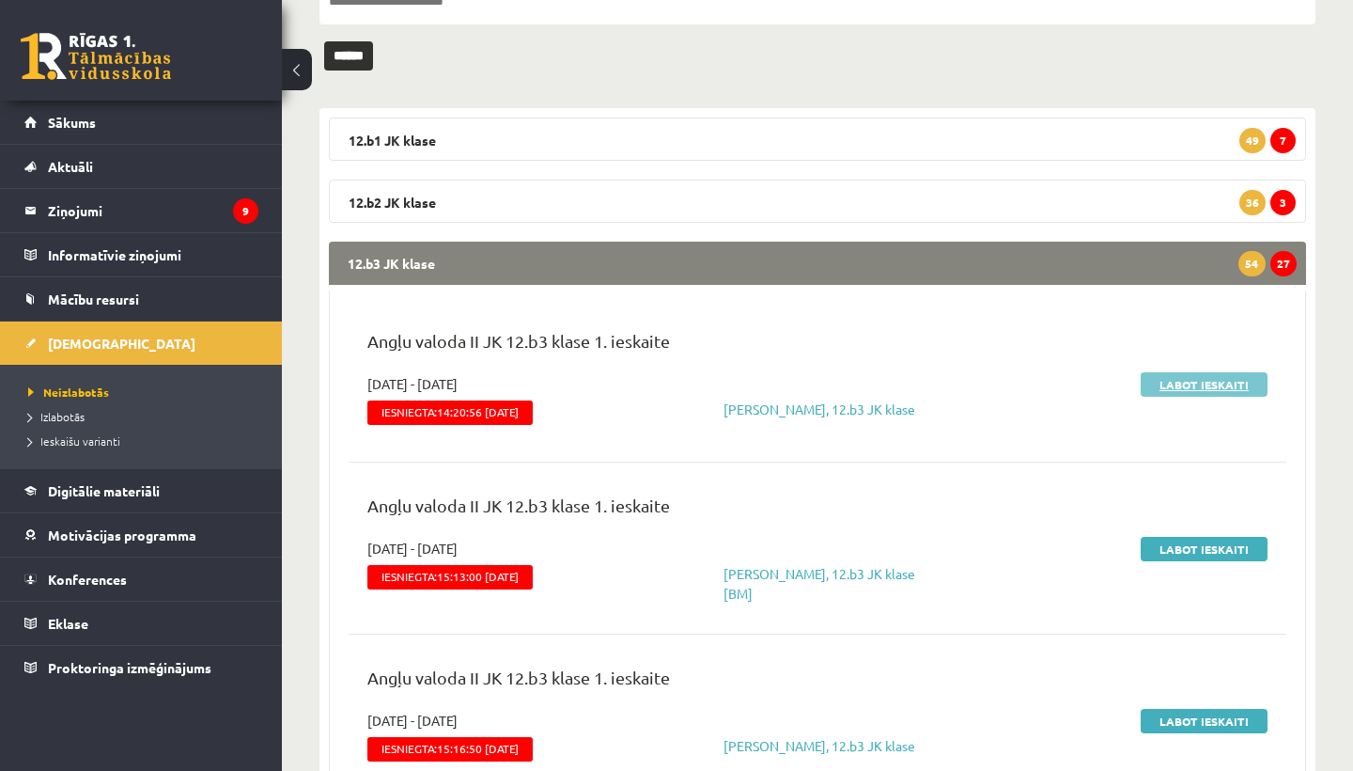
click at [1187, 378] on link "Labot ieskaiti" at bounding box center [1204, 384] width 127 height 24
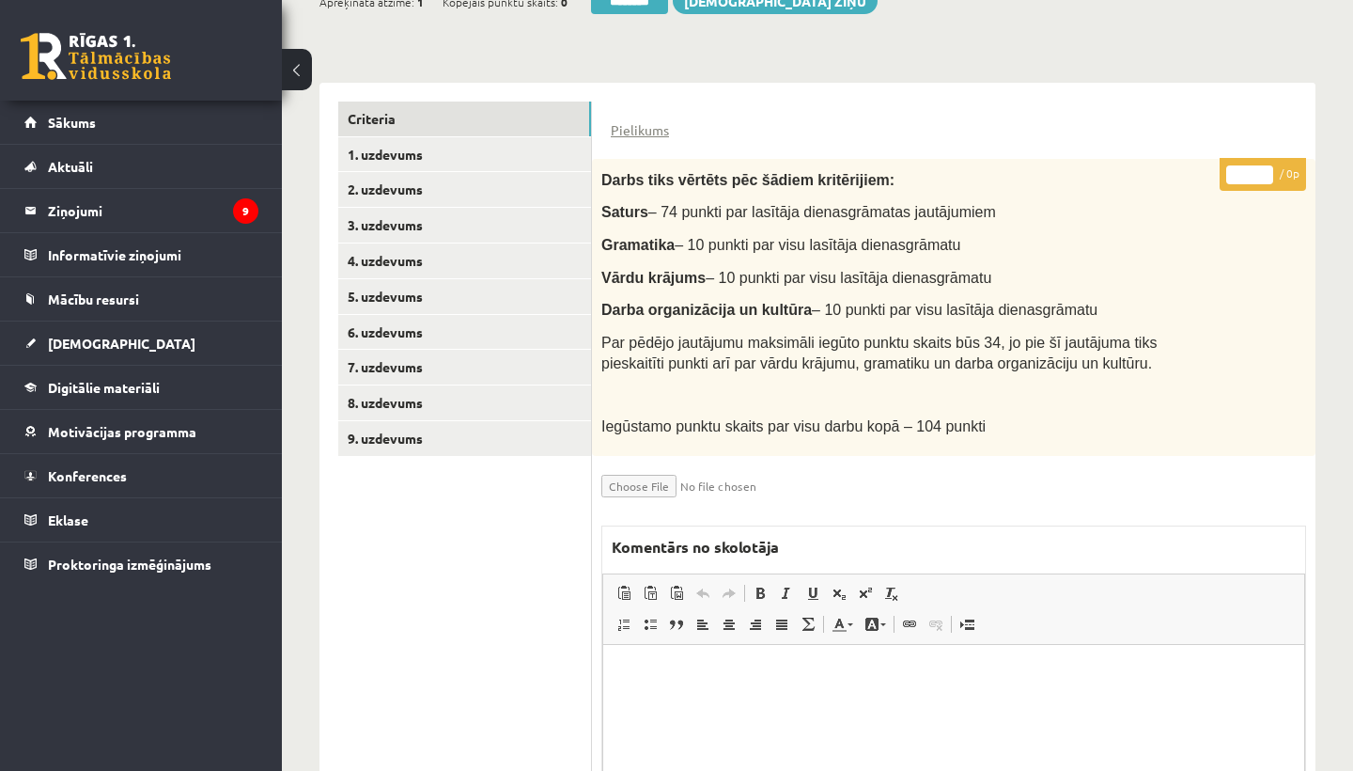
scroll to position [382, 0]
click at [413, 147] on link "1. uzdevums" at bounding box center [464, 155] width 253 height 35
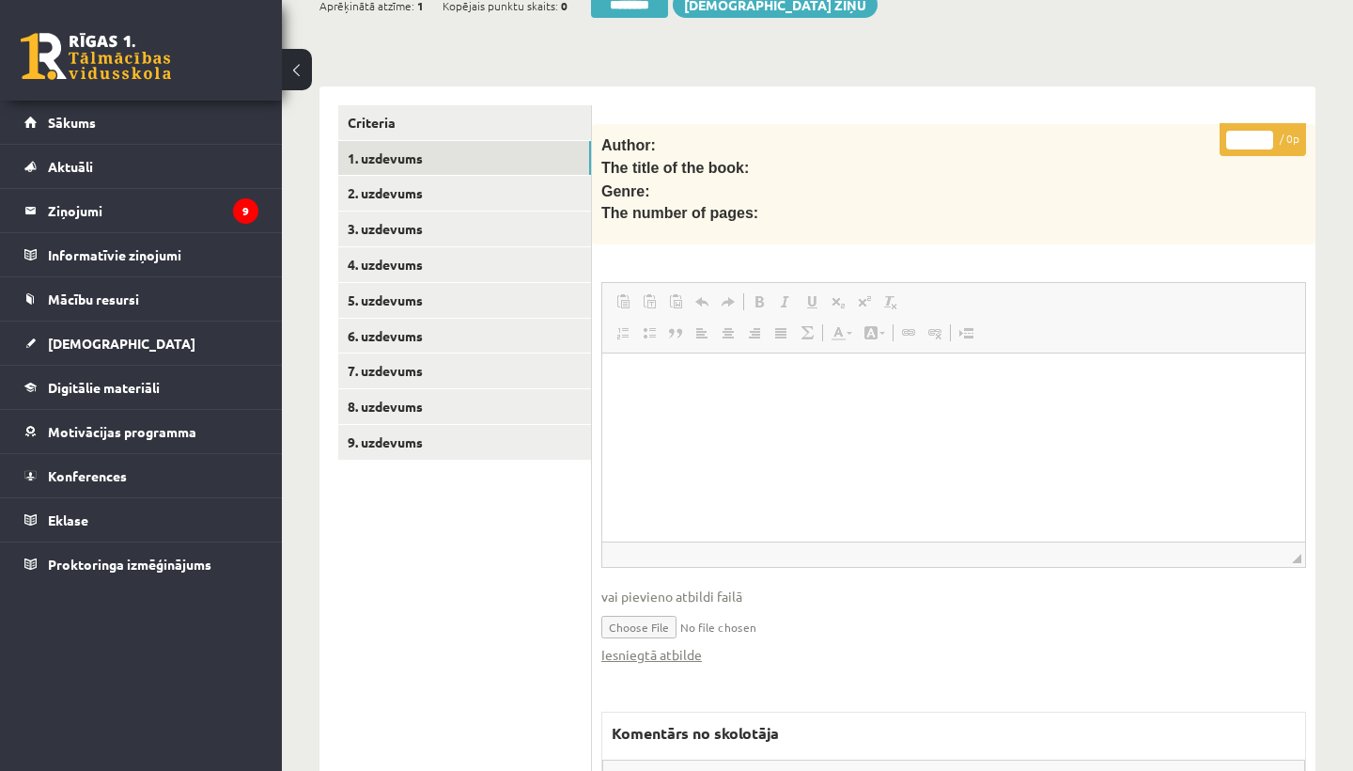
scroll to position [0, 0]
click at [633, 645] on link "Iesniegtā atbilde" at bounding box center [651, 655] width 101 height 20
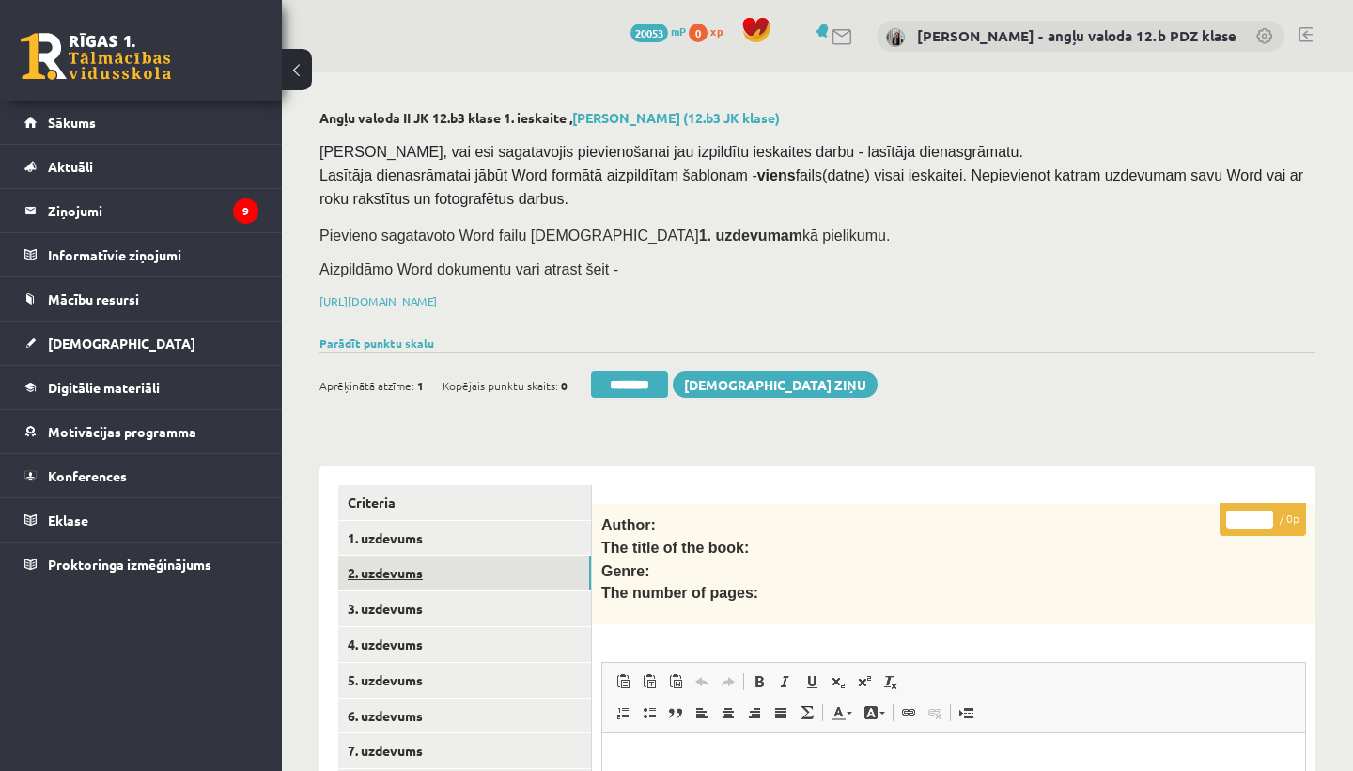
click at [383, 560] on link "2. uzdevums" at bounding box center [464, 572] width 253 height 35
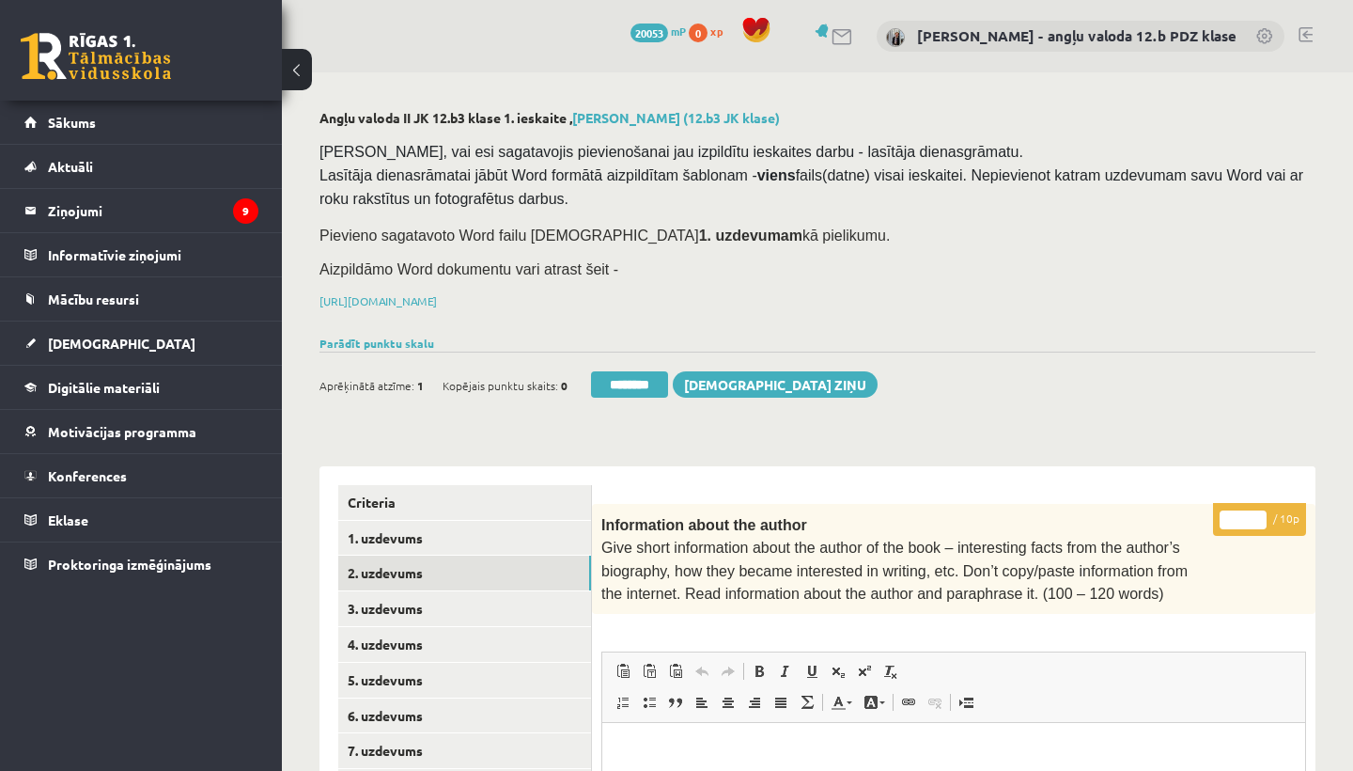
click at [1248, 512] on input "*" at bounding box center [1243, 519] width 47 height 19
type input "**"
click at [462, 615] on link "3. uzdevums" at bounding box center [464, 608] width 253 height 35
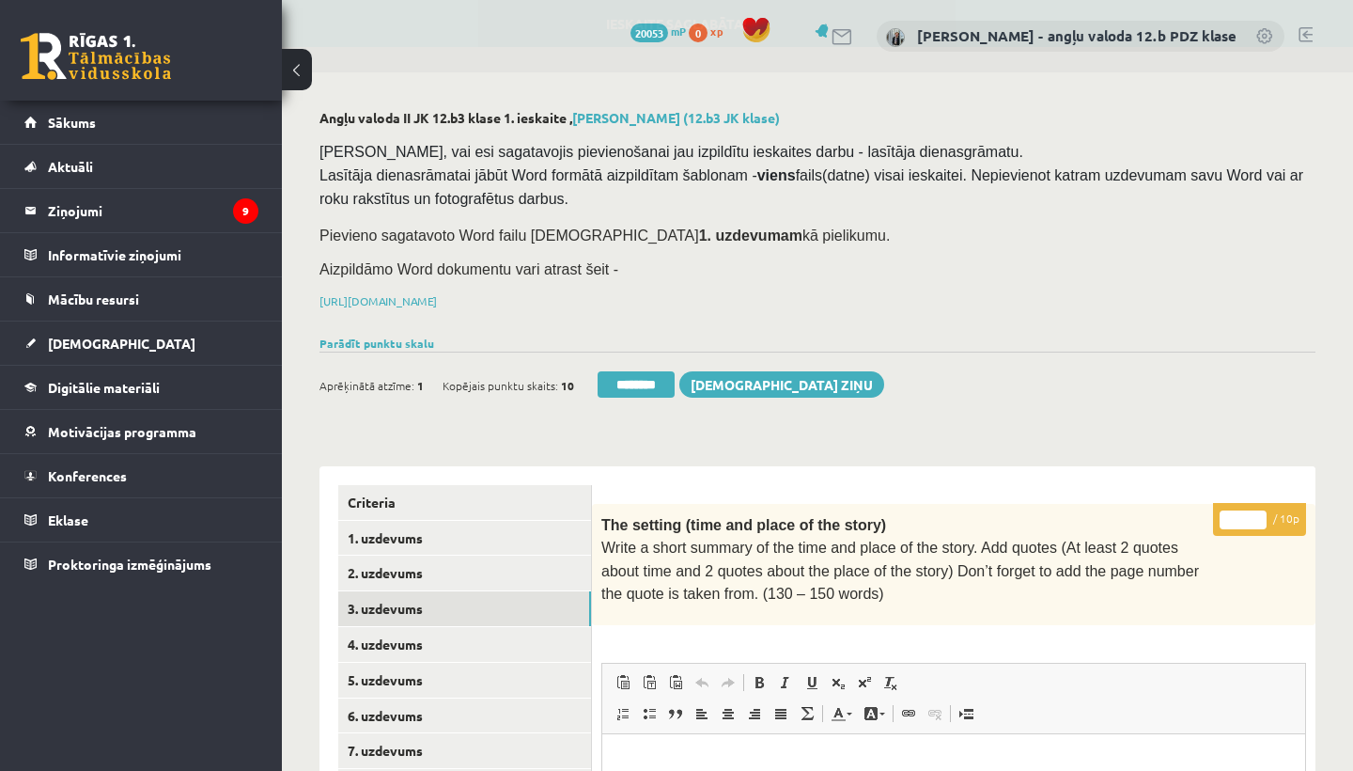
click at [1247, 515] on input "*" at bounding box center [1243, 519] width 47 height 19
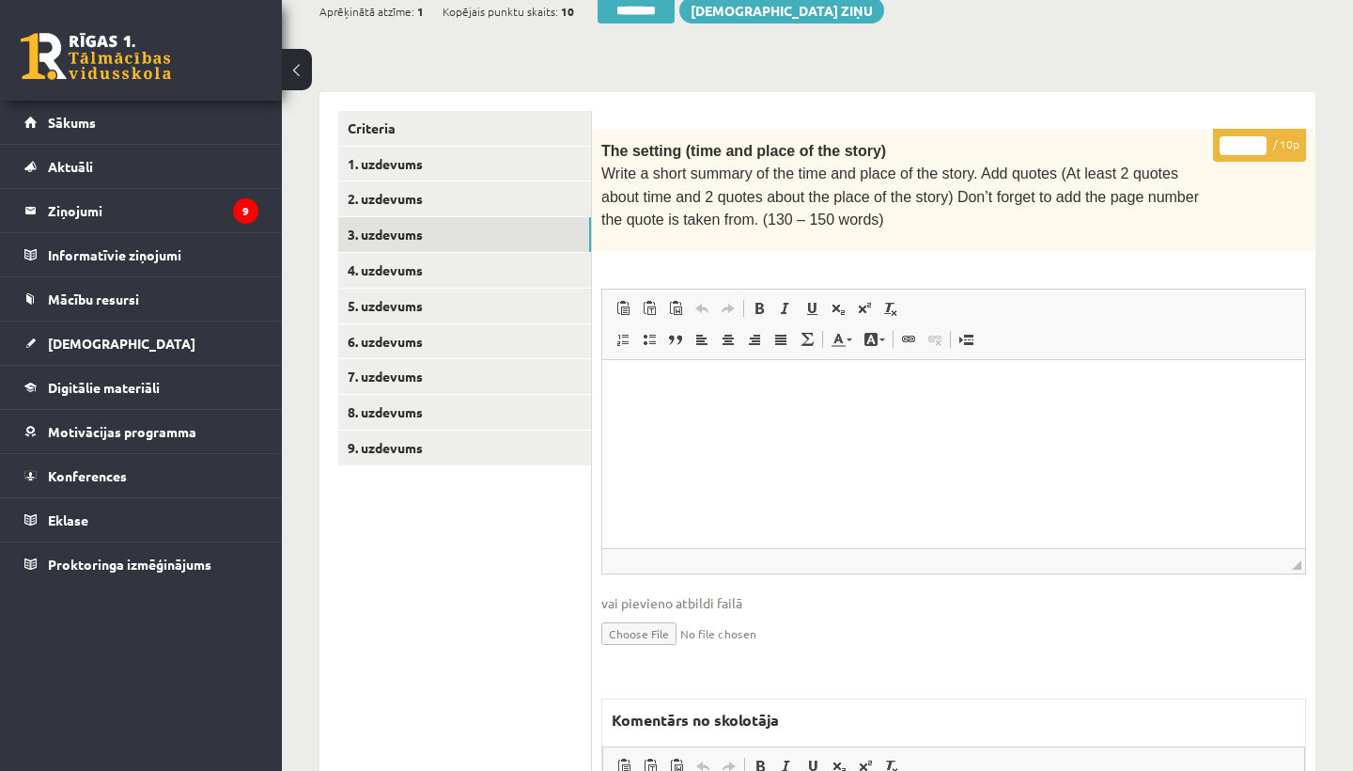
scroll to position [547, 0]
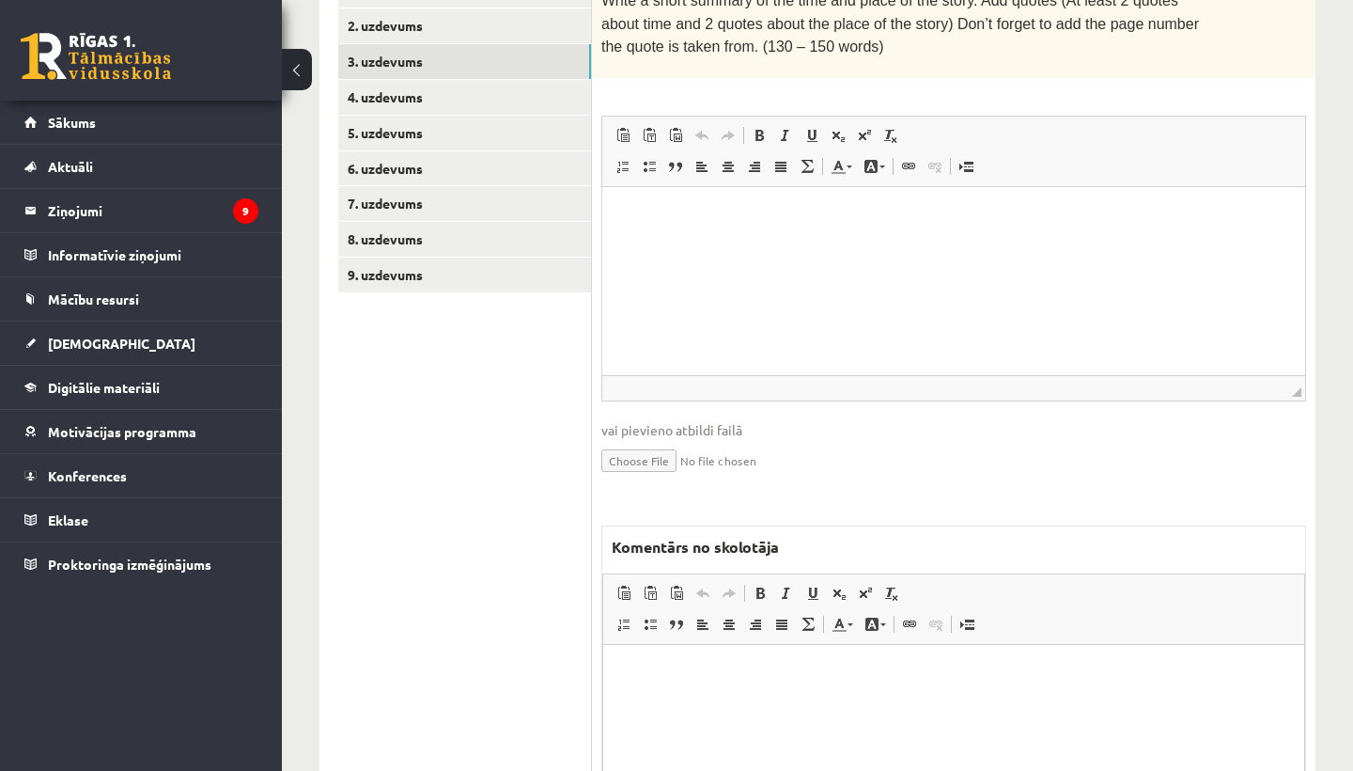
type input "*"
click at [659, 662] on html at bounding box center [953, 673] width 701 height 57
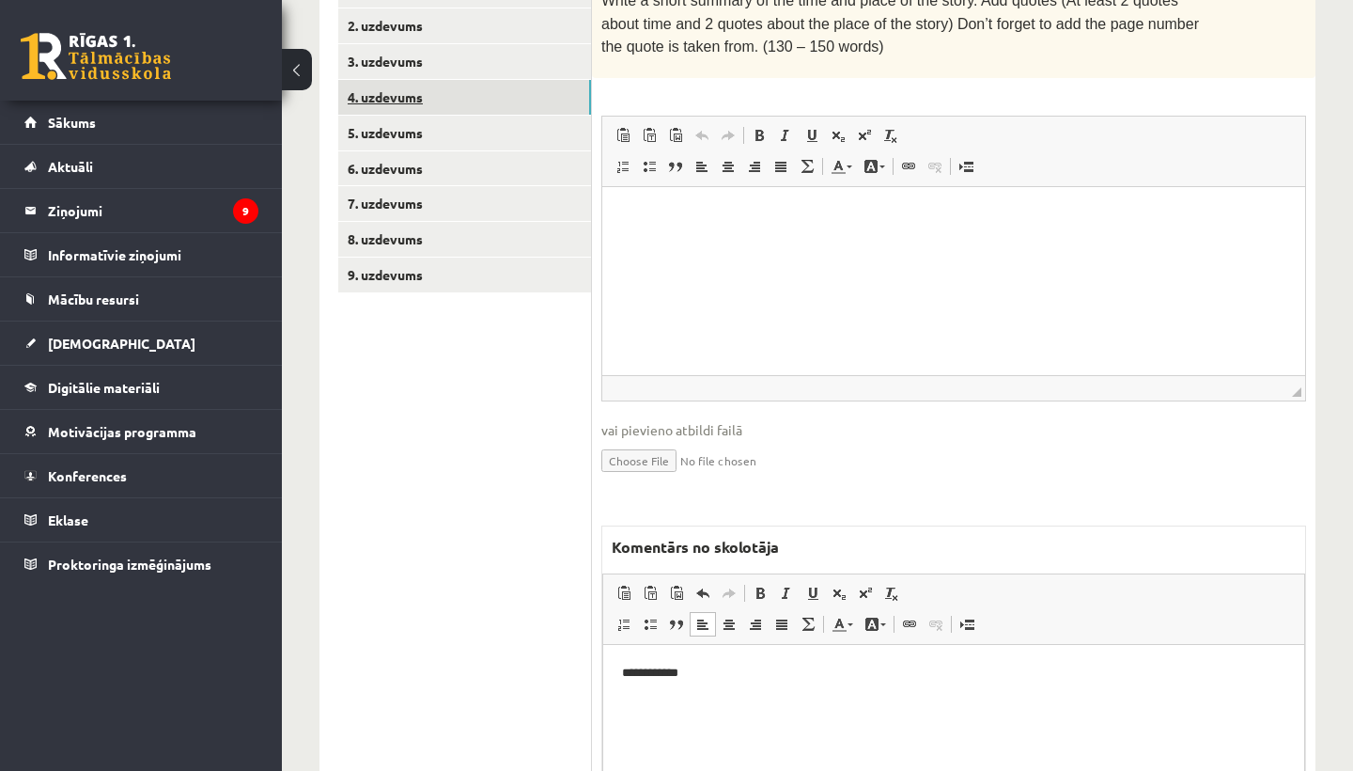
click at [403, 83] on link "4. uzdevums" at bounding box center [464, 97] width 253 height 35
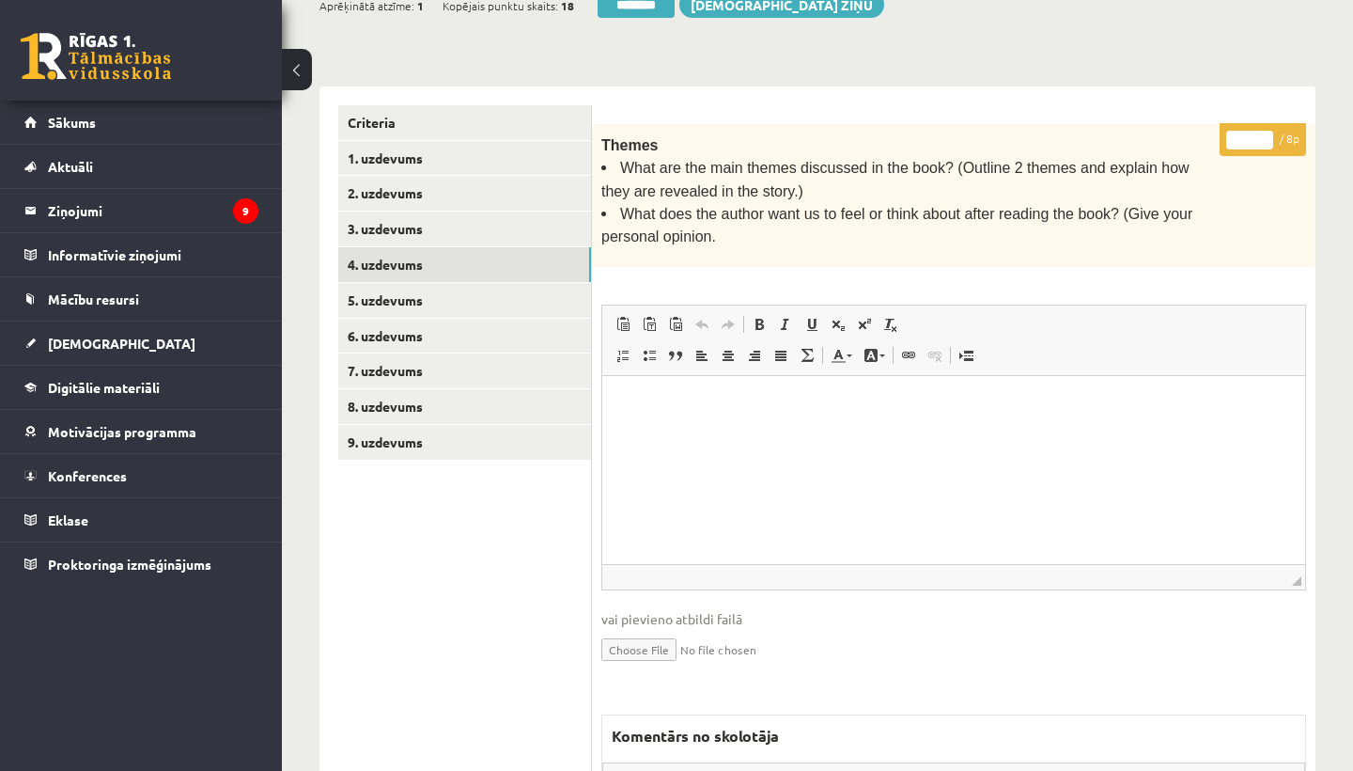
scroll to position [0, 0]
click at [1256, 134] on input "*" at bounding box center [1249, 140] width 47 height 19
type input "*"
click at [406, 294] on link "5. uzdevums" at bounding box center [464, 300] width 253 height 35
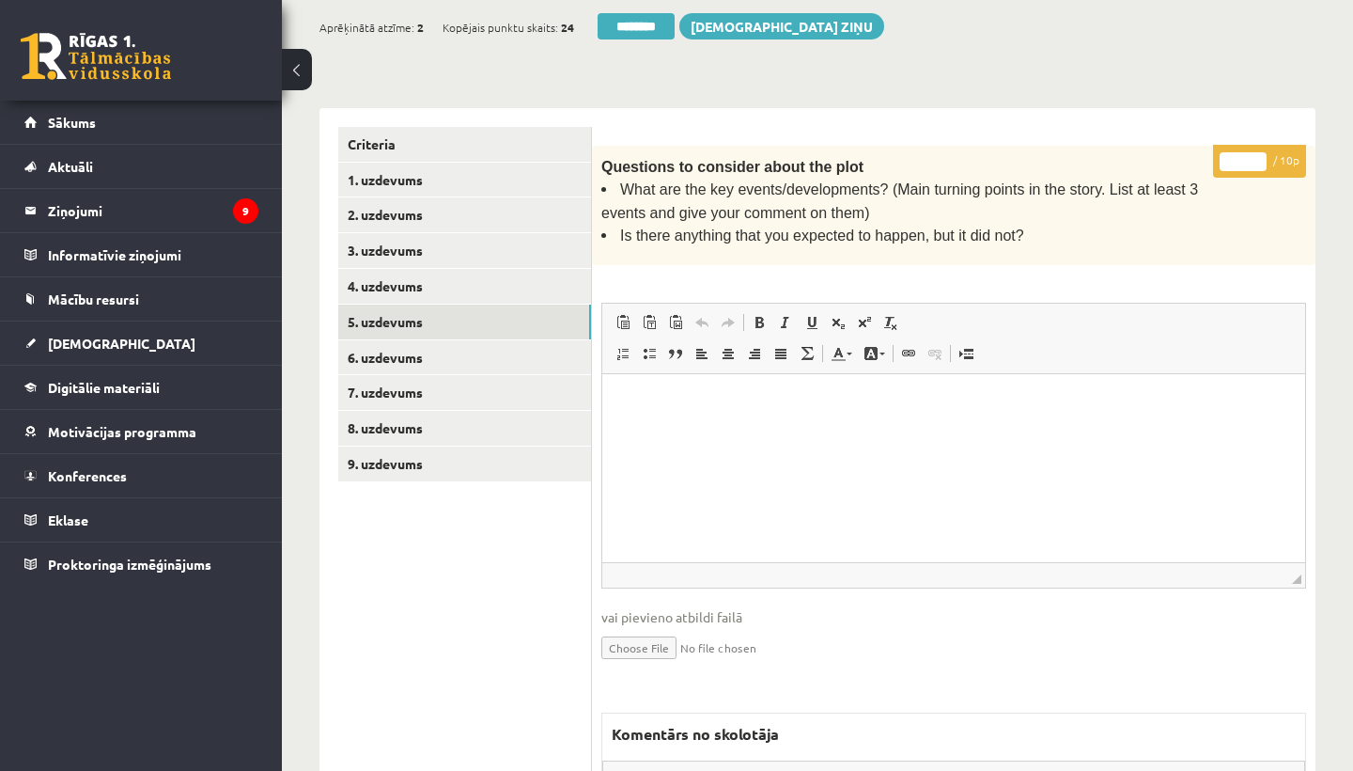
click at [1247, 154] on input "*" at bounding box center [1243, 161] width 47 height 19
type input "*"
click at [439, 351] on link "6. uzdevums" at bounding box center [464, 357] width 253 height 35
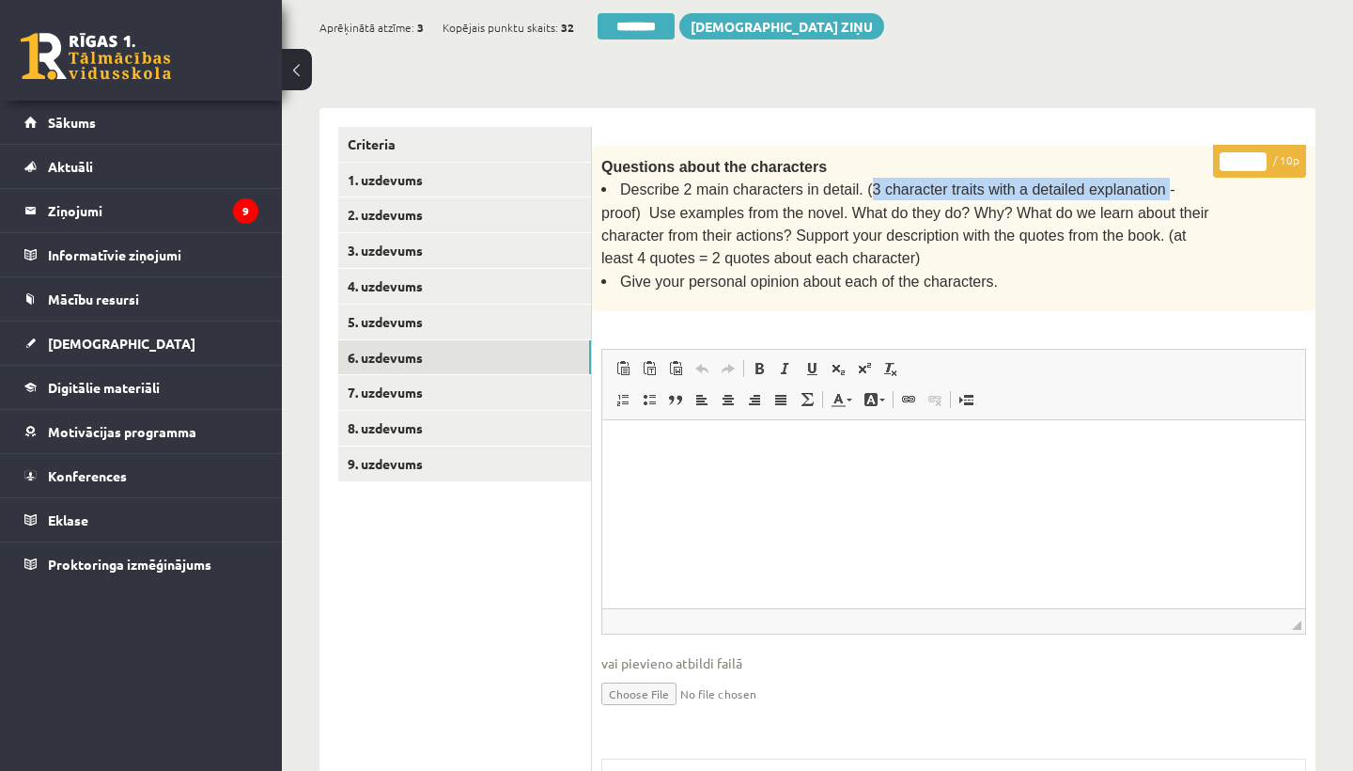
drag, startPoint x: 869, startPoint y: 183, endPoint x: 1162, endPoint y: 182, distance: 292.3
click at [1162, 182] on span "Describe 2 main characters in detail. (3 character traits with a detailed expla…" at bounding box center [905, 223] width 608 height 85
copy span "3 character traits with a detailed explanation"
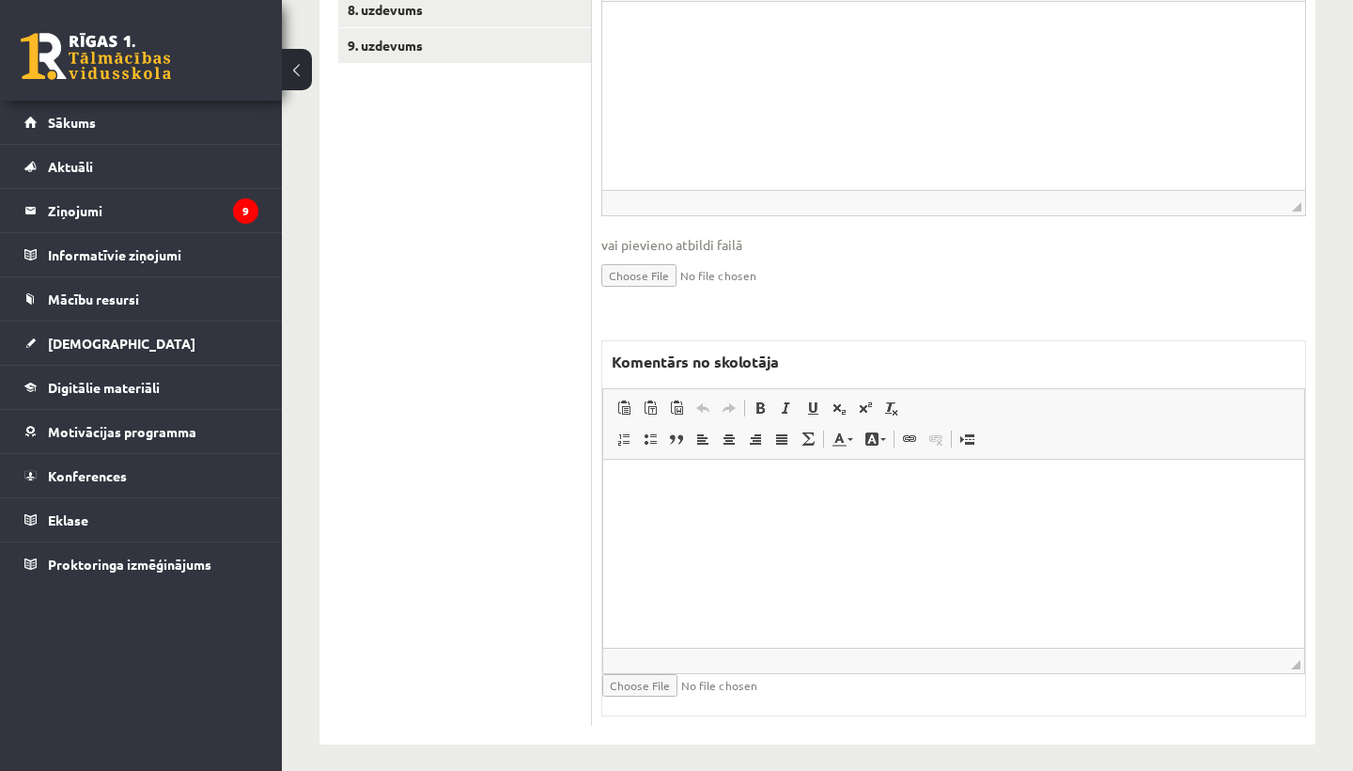
scroll to position [775, 0]
click at [708, 510] on html at bounding box center [953, 488] width 701 height 57
drag, startPoint x: 718, startPoint y: 487, endPoint x: 881, endPoint y: 487, distance: 162.6
click at [881, 487] on p "**********" at bounding box center [953, 488] width 663 height 19
click at [758, 401] on span at bounding box center [760, 408] width 15 height 15
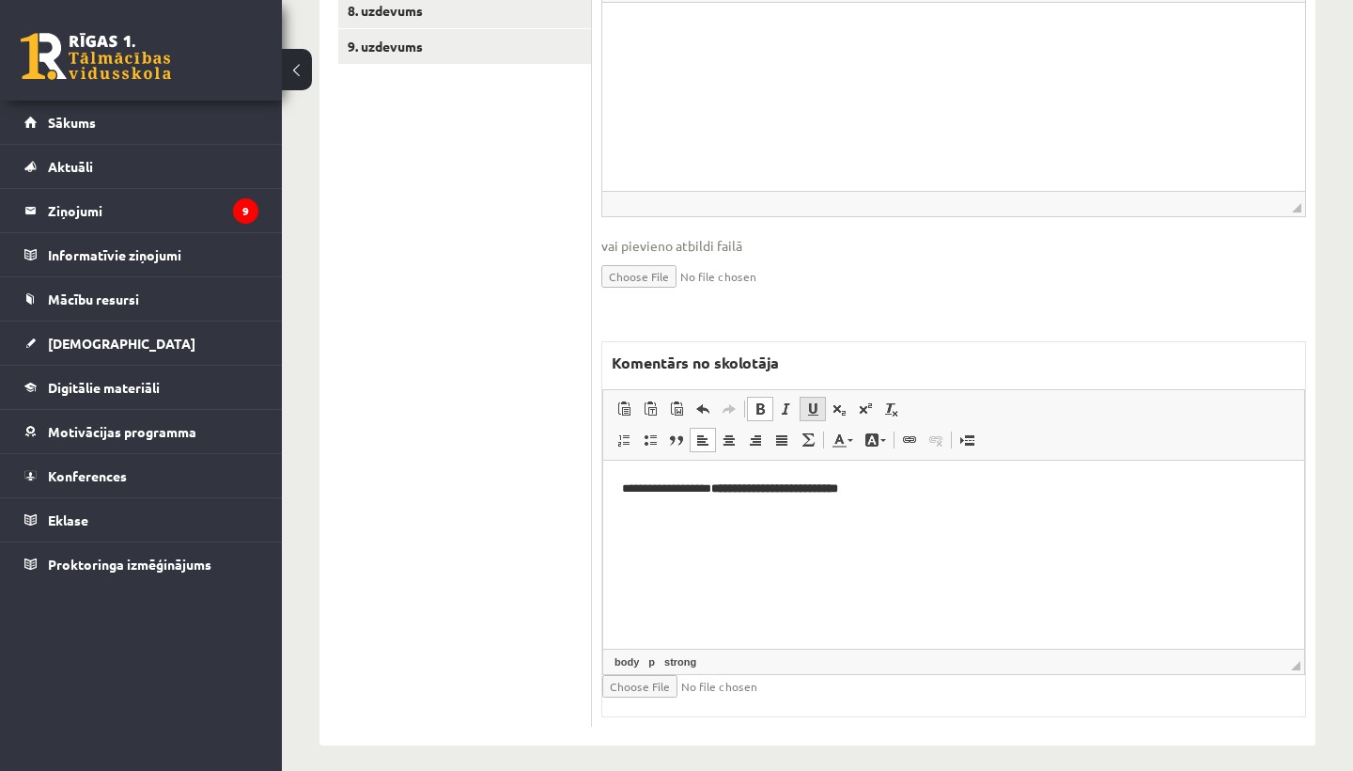
click at [817, 401] on span at bounding box center [812, 408] width 15 height 15
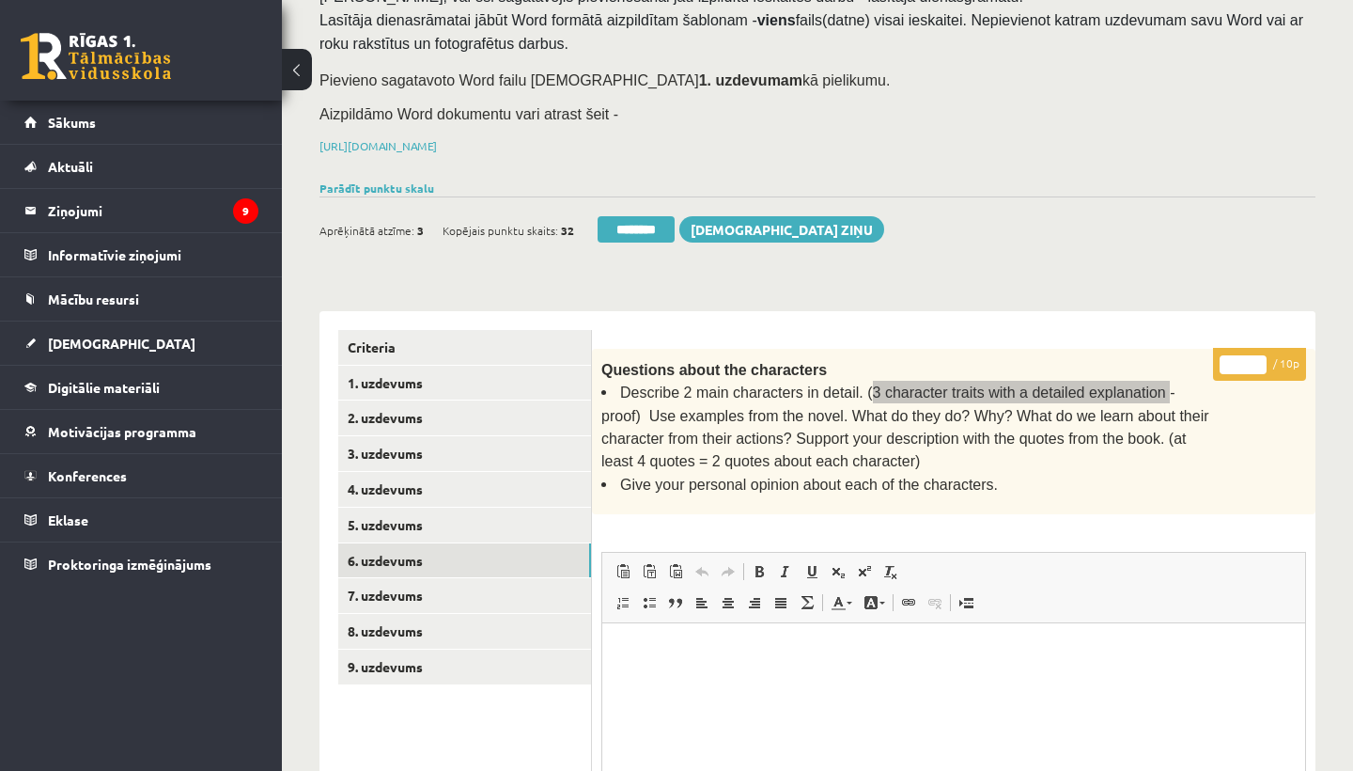
scroll to position [139, 0]
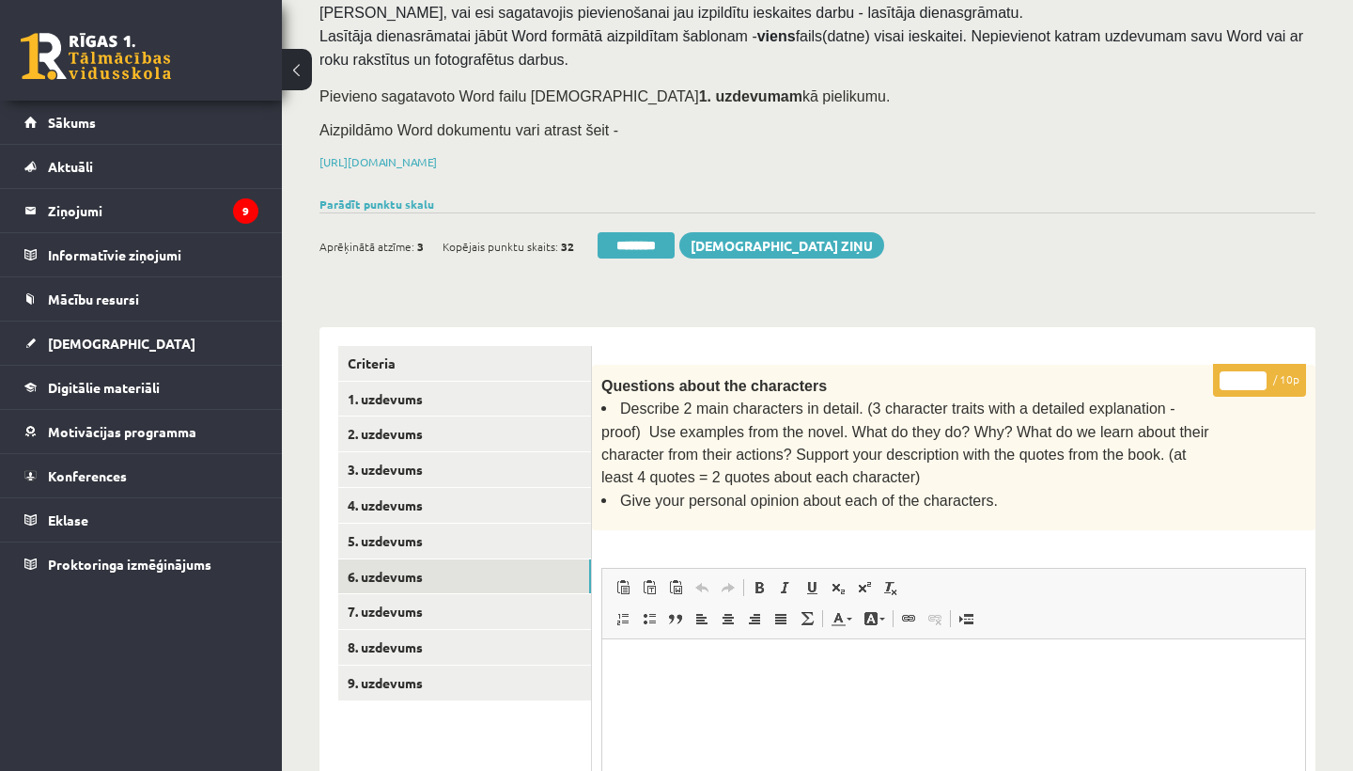
click at [1245, 372] on input "*" at bounding box center [1243, 380] width 47 height 19
type input "*"
click at [382, 597] on link "7. uzdevums" at bounding box center [464, 611] width 253 height 35
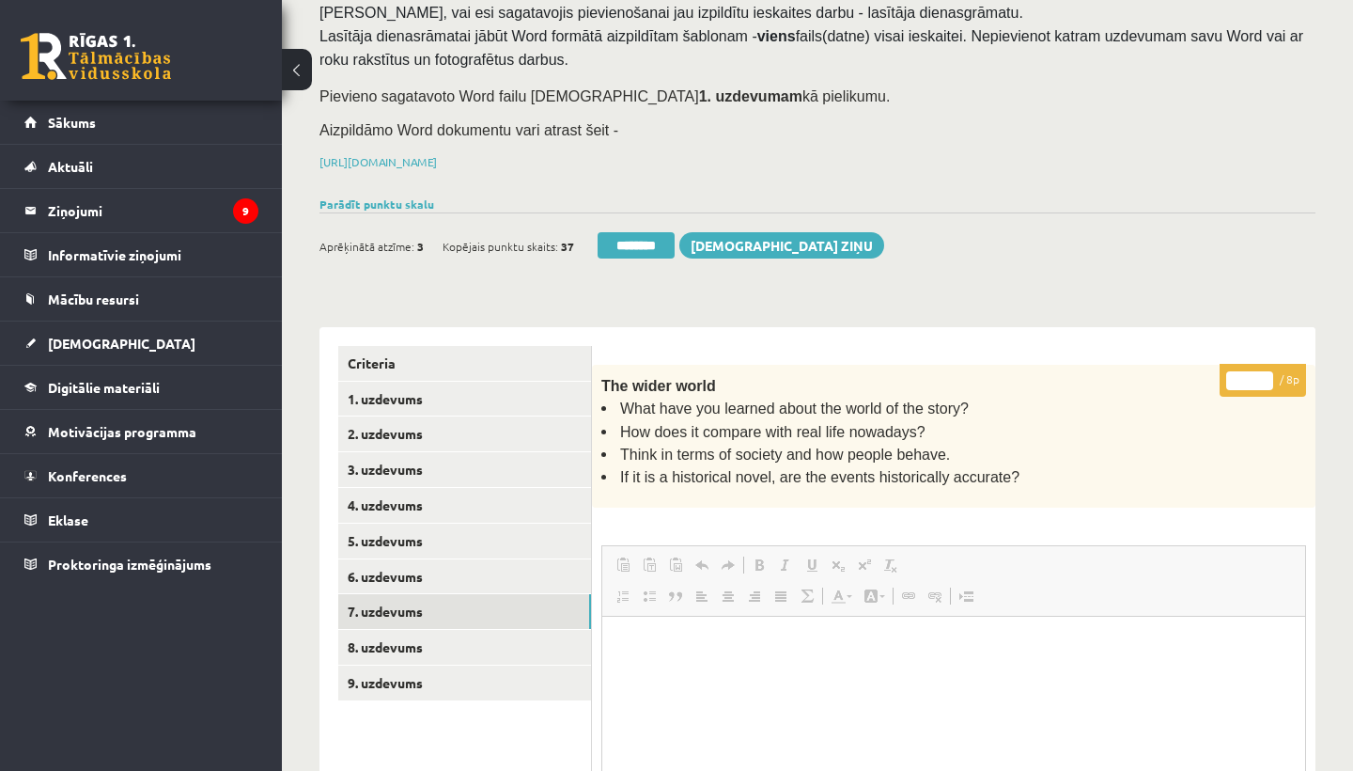
scroll to position [0, 0]
click at [1250, 377] on input "*" at bounding box center [1249, 380] width 47 height 19
type input "*"
click at [430, 630] on link "8. uzdevums" at bounding box center [464, 647] width 253 height 35
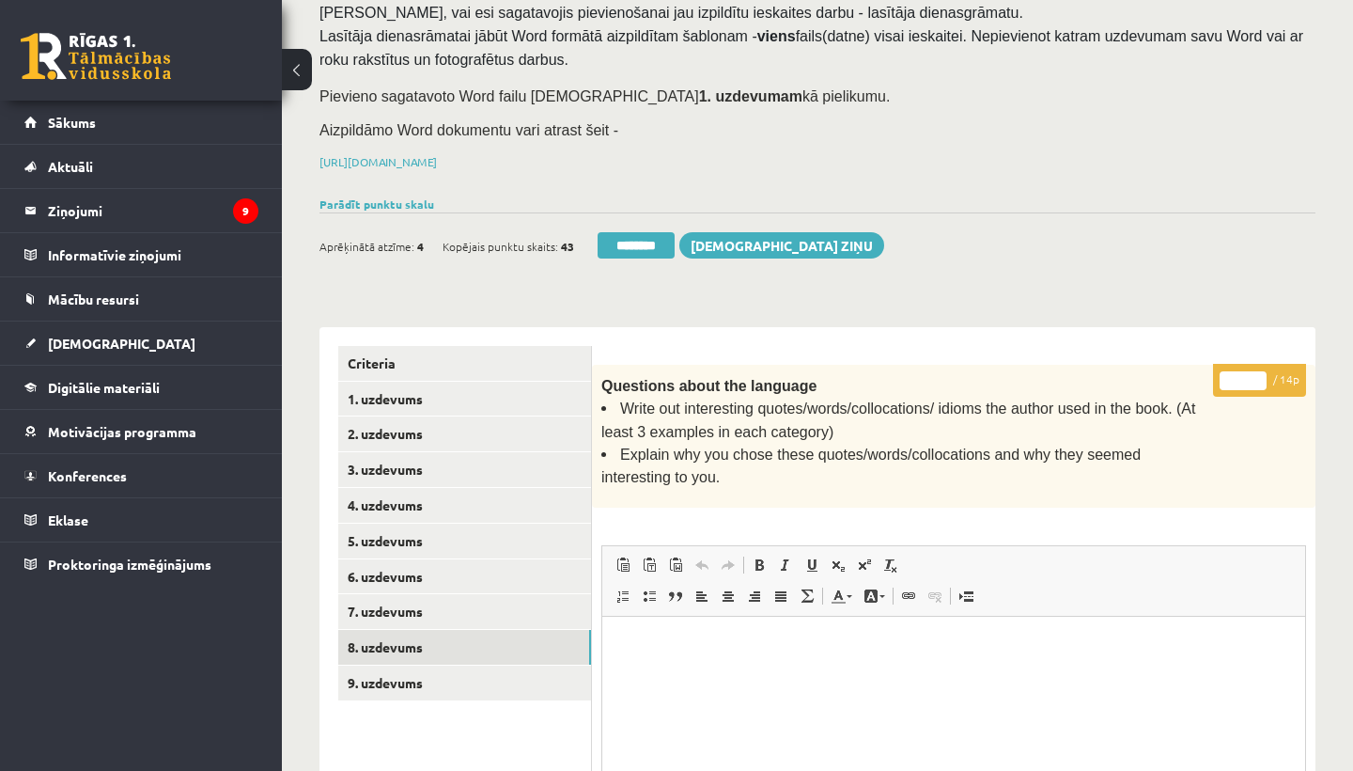
click at [1246, 376] on input "*" at bounding box center [1243, 380] width 47 height 19
type input "**"
click at [430, 670] on link "9. uzdevums" at bounding box center [464, 682] width 253 height 35
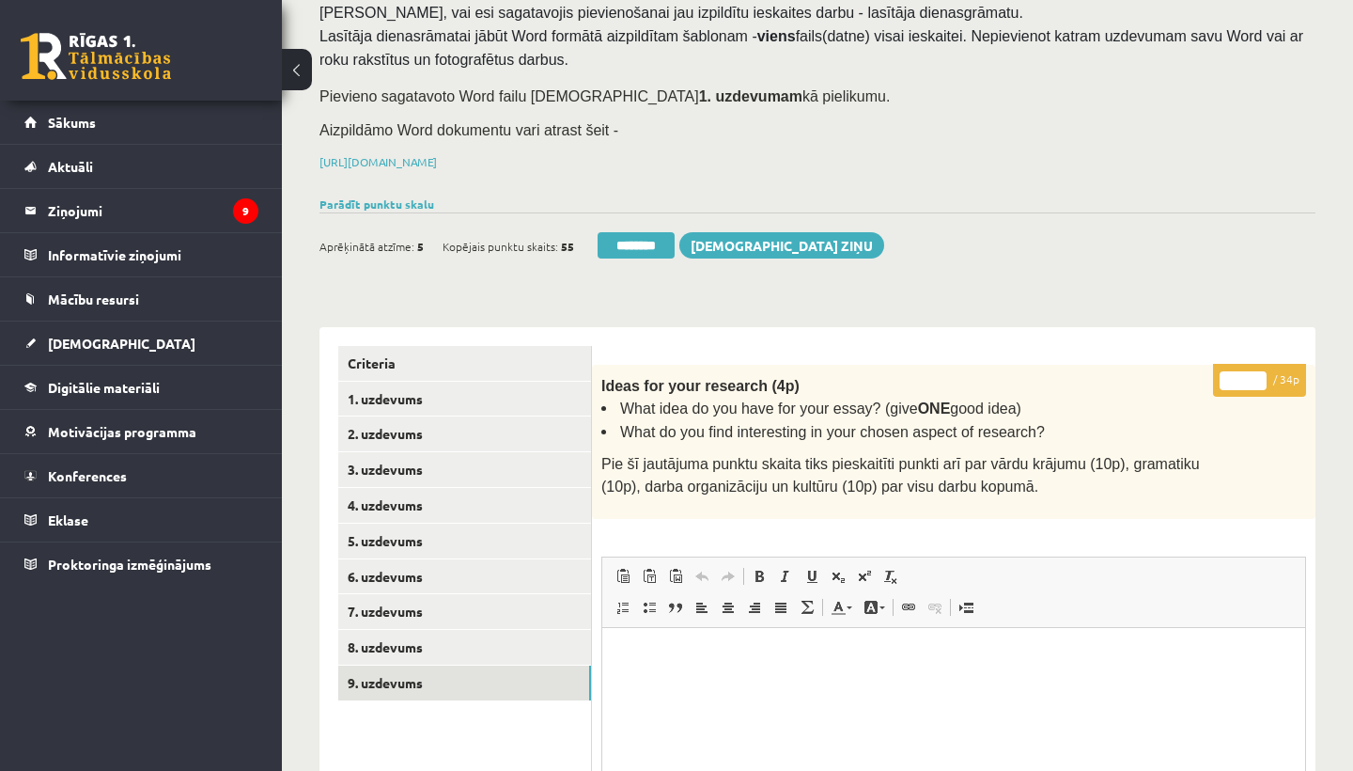
click at [1244, 377] on input "*" at bounding box center [1243, 380] width 47 height 19
type input "**"
click at [415, 382] on link "1. uzdevums" at bounding box center [464, 399] width 253 height 35
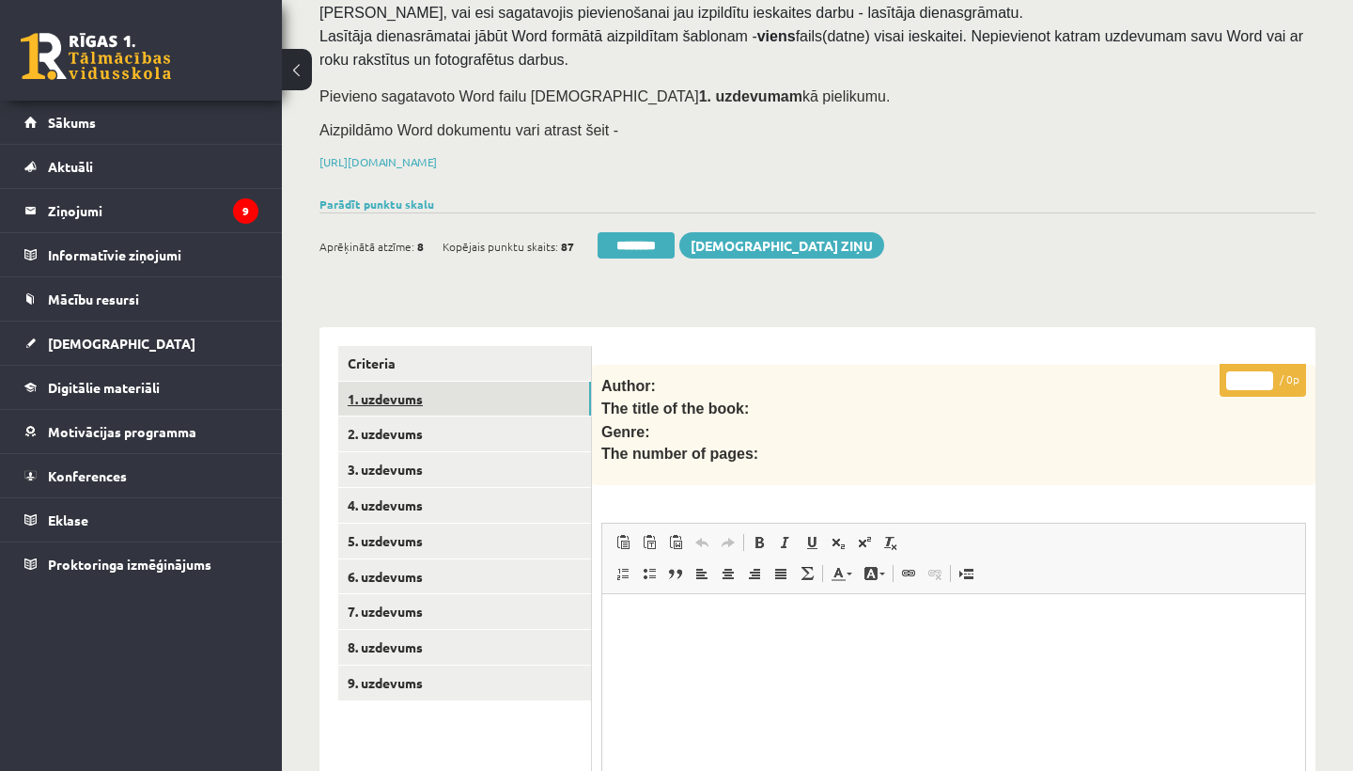
click at [403, 398] on link "1. uzdevums" at bounding box center [464, 399] width 253 height 35
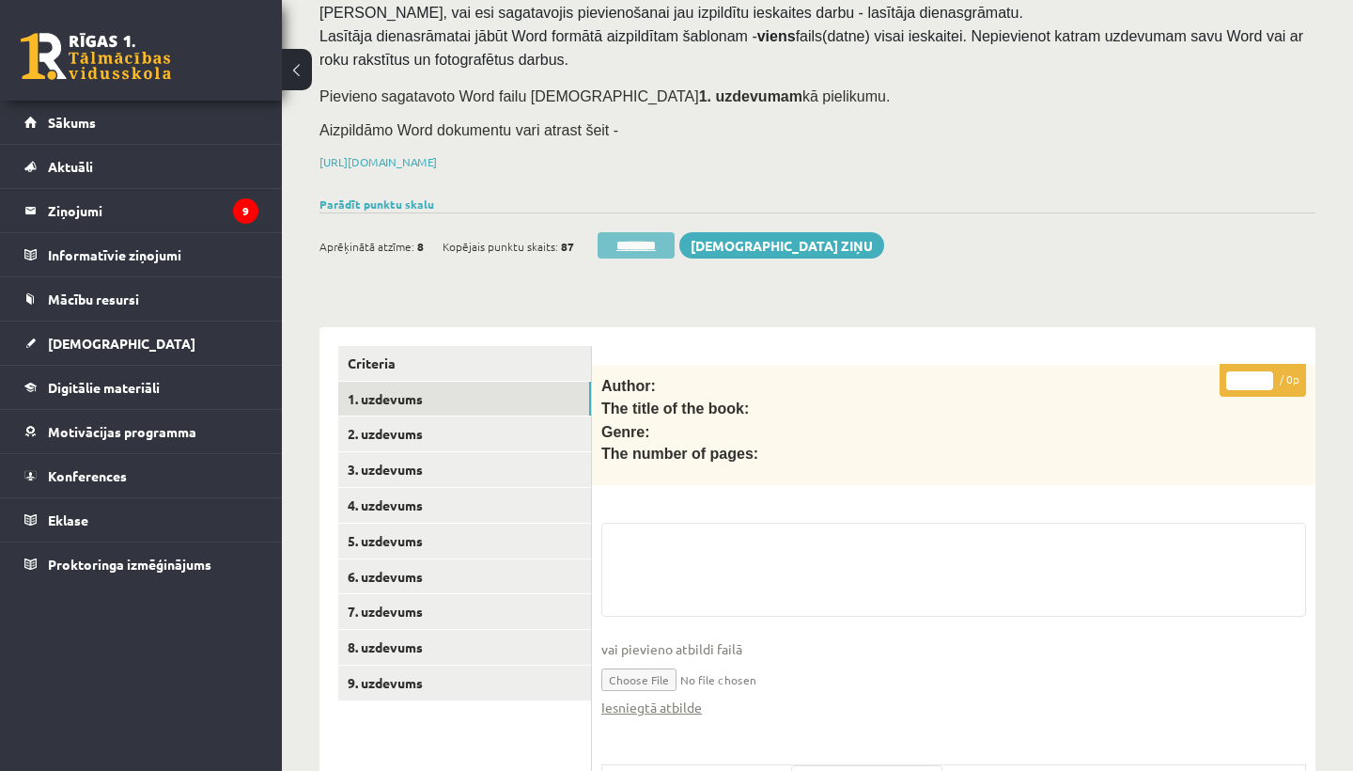
click at [620, 242] on input "********" at bounding box center [636, 245] width 77 height 26
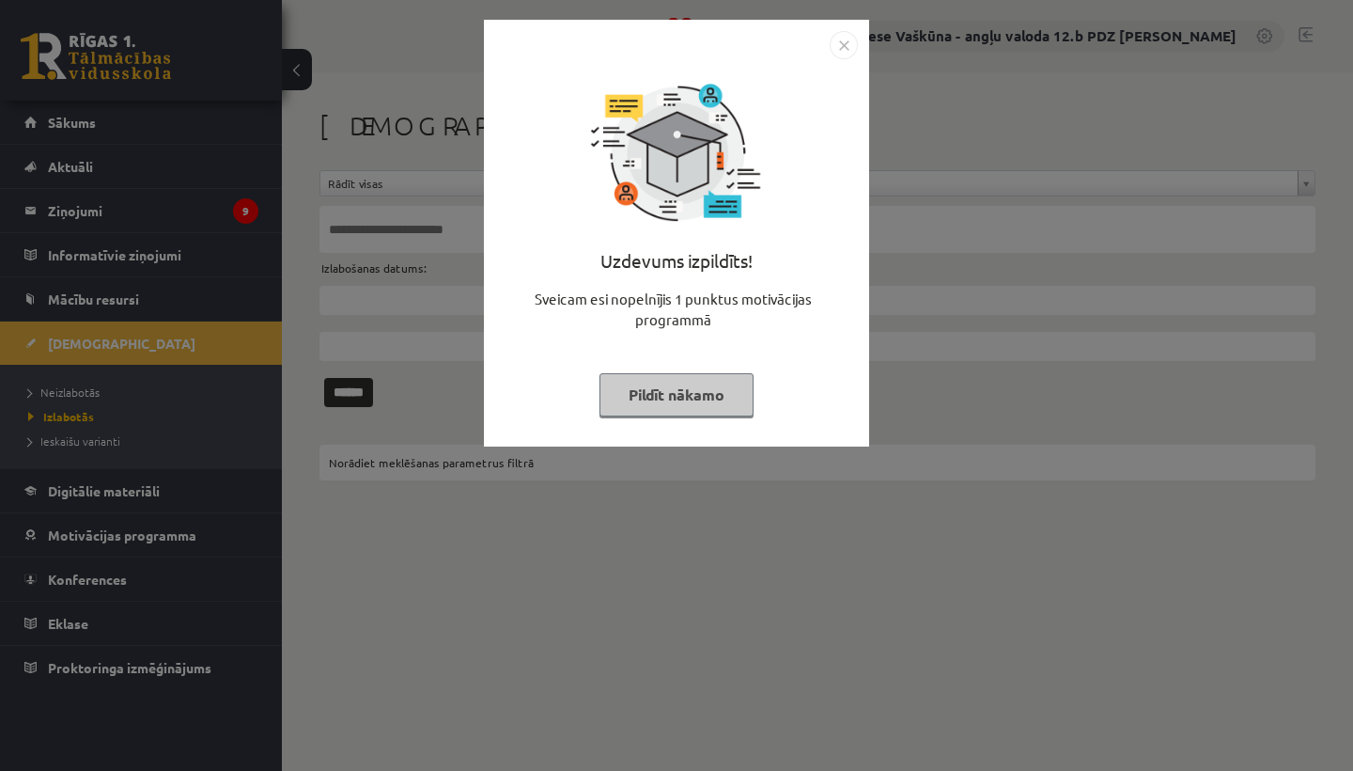
click at [840, 48] on img "Close" at bounding box center [844, 45] width 28 height 28
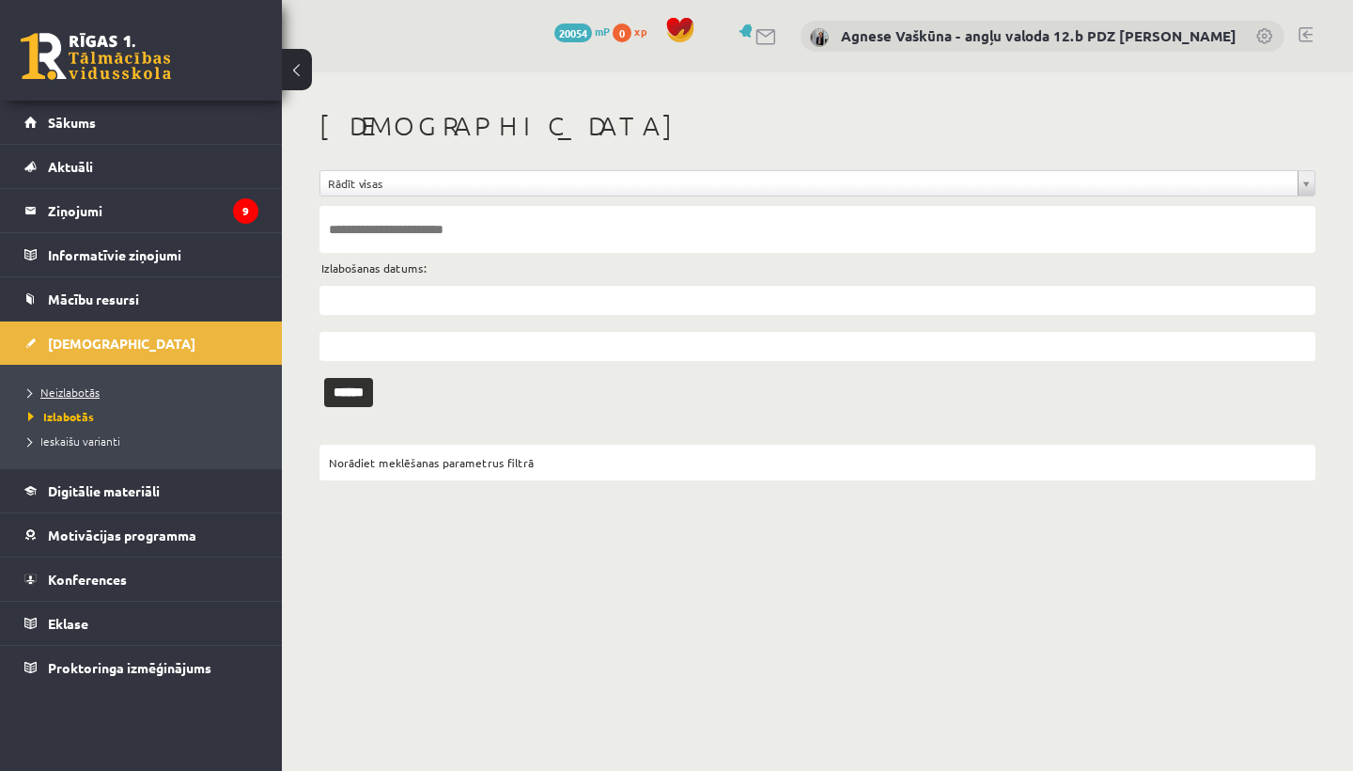
click at [71, 396] on span "Neizlabotās" at bounding box center [63, 391] width 71 height 15
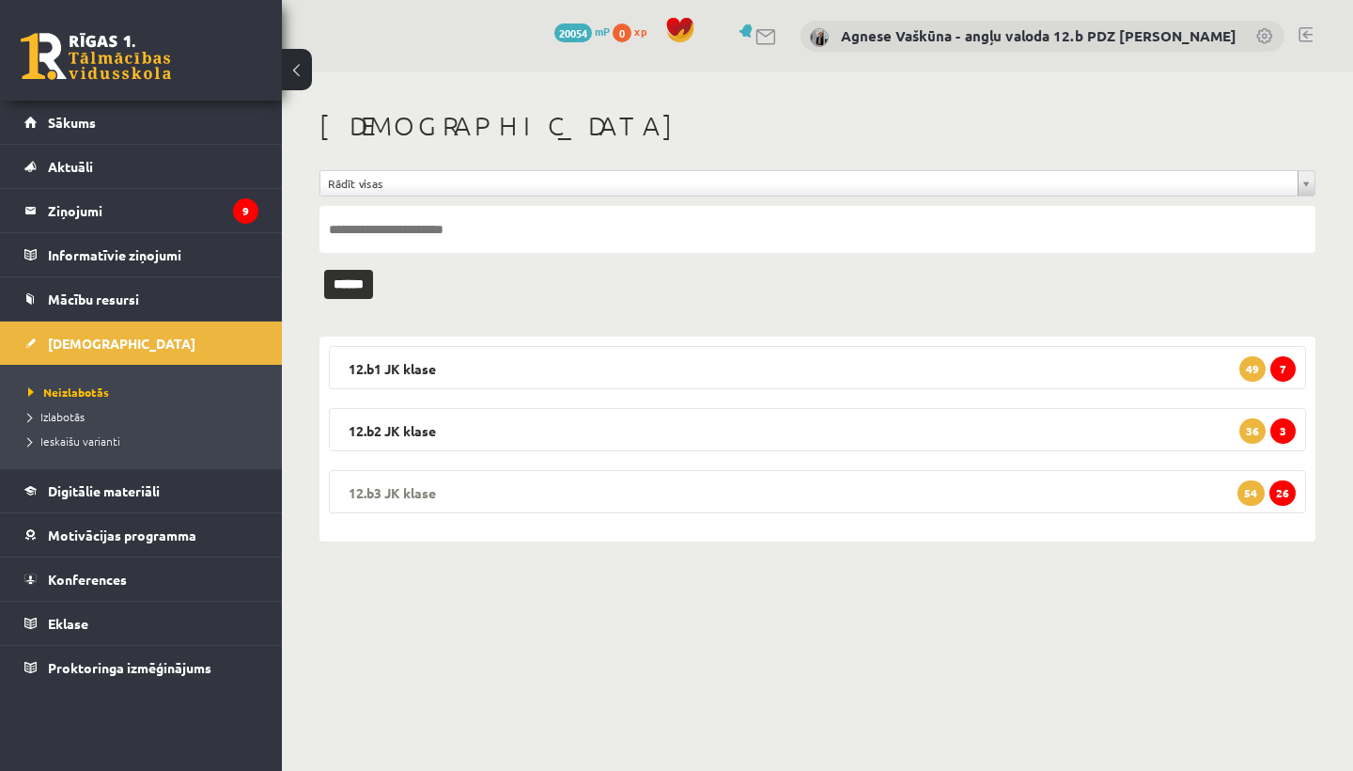
click at [380, 485] on legend "12.b3 [PERSON_NAME] 26 54" at bounding box center [817, 491] width 977 height 43
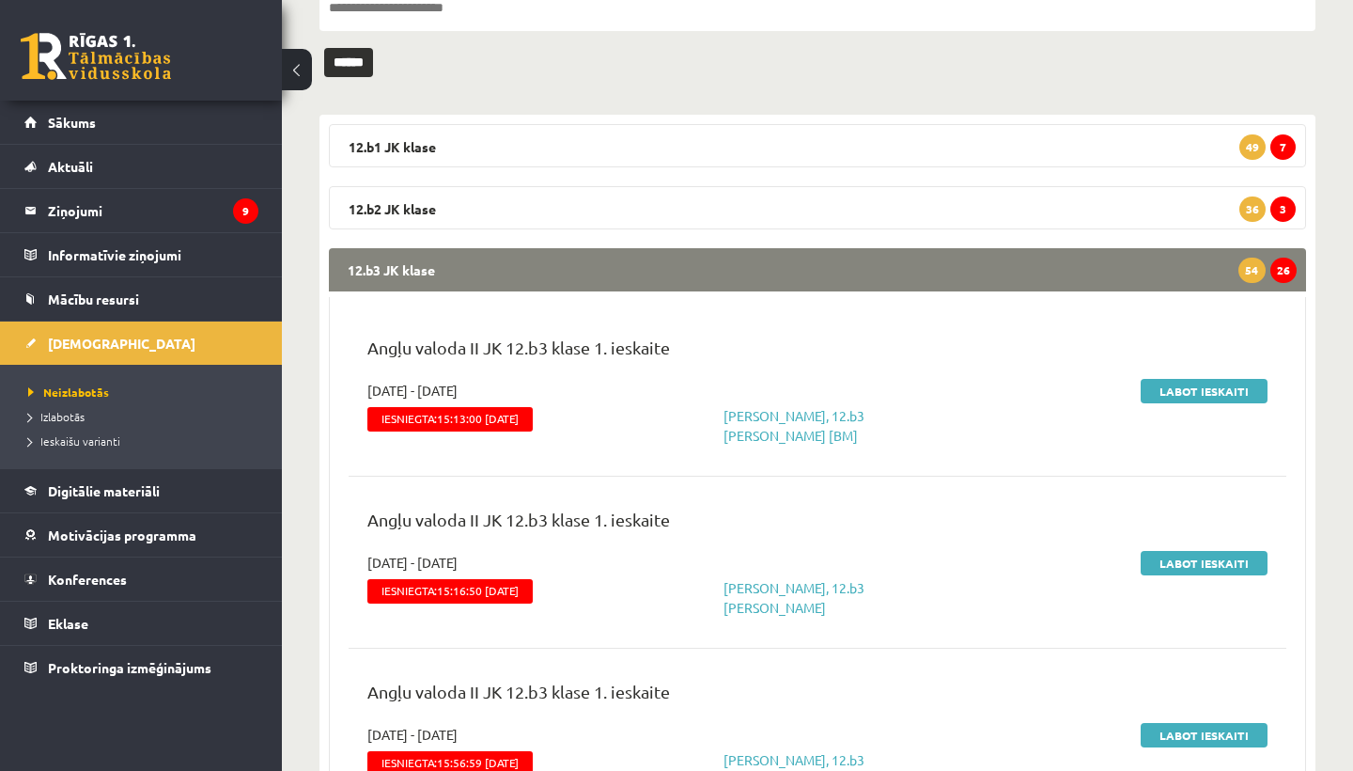
scroll to position [231, 0]
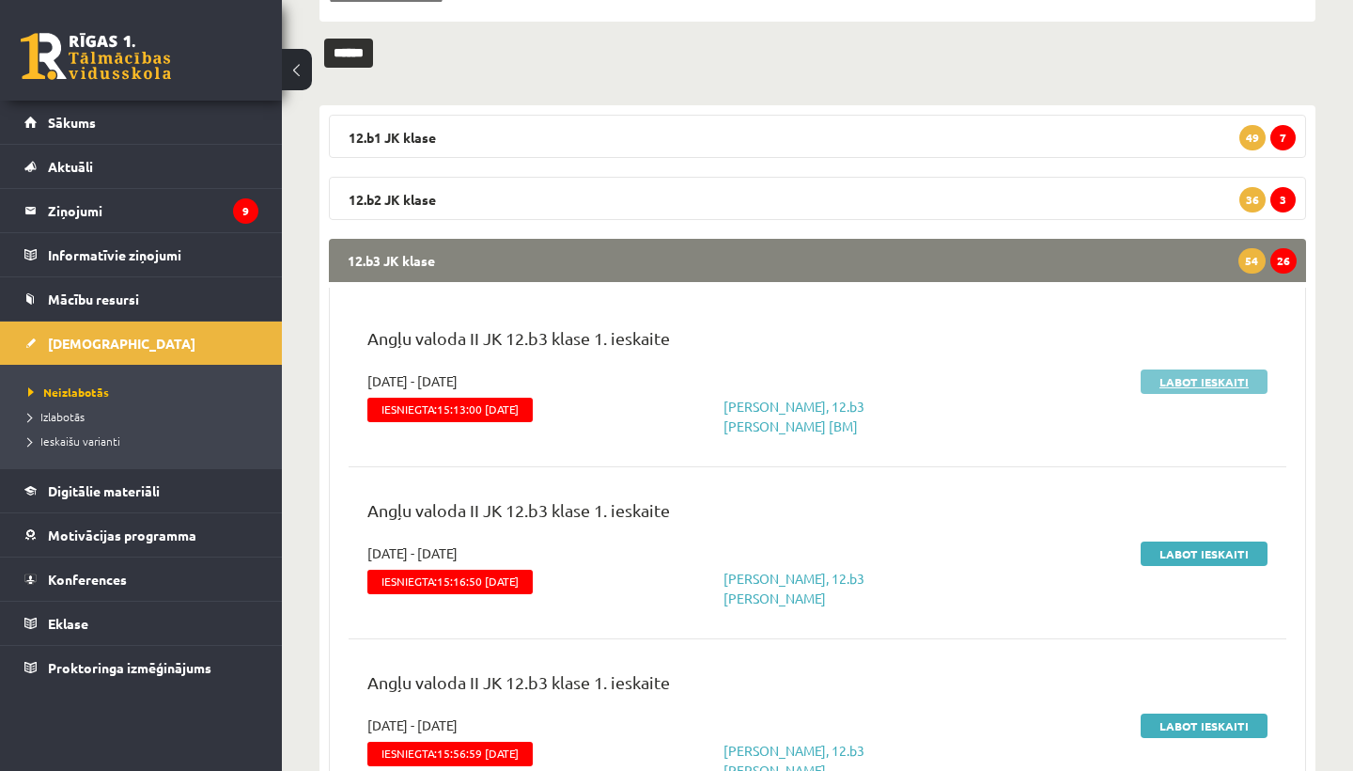
click at [1183, 376] on link "Labot ieskaiti" at bounding box center [1204, 381] width 127 height 24
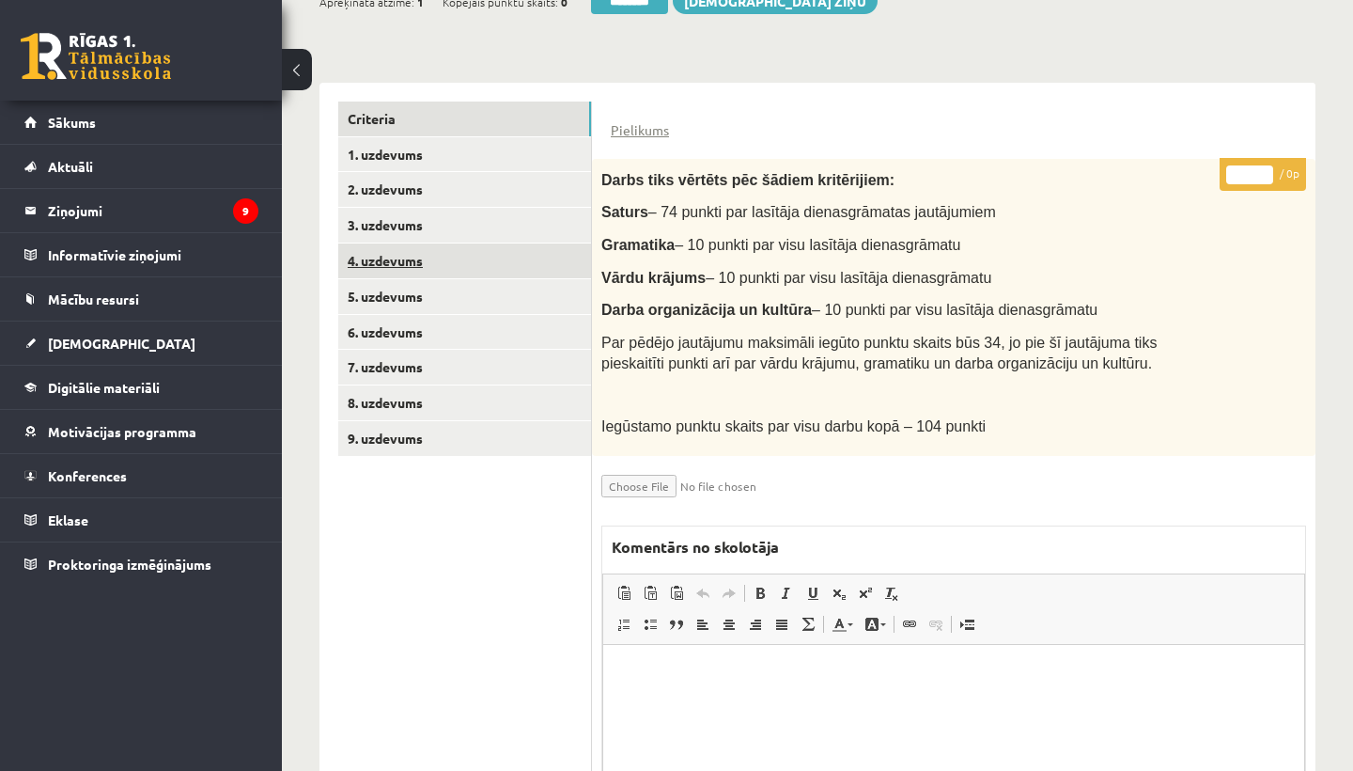
scroll to position [382, 0]
click at [435, 146] on link "1. uzdevums" at bounding box center [464, 155] width 253 height 35
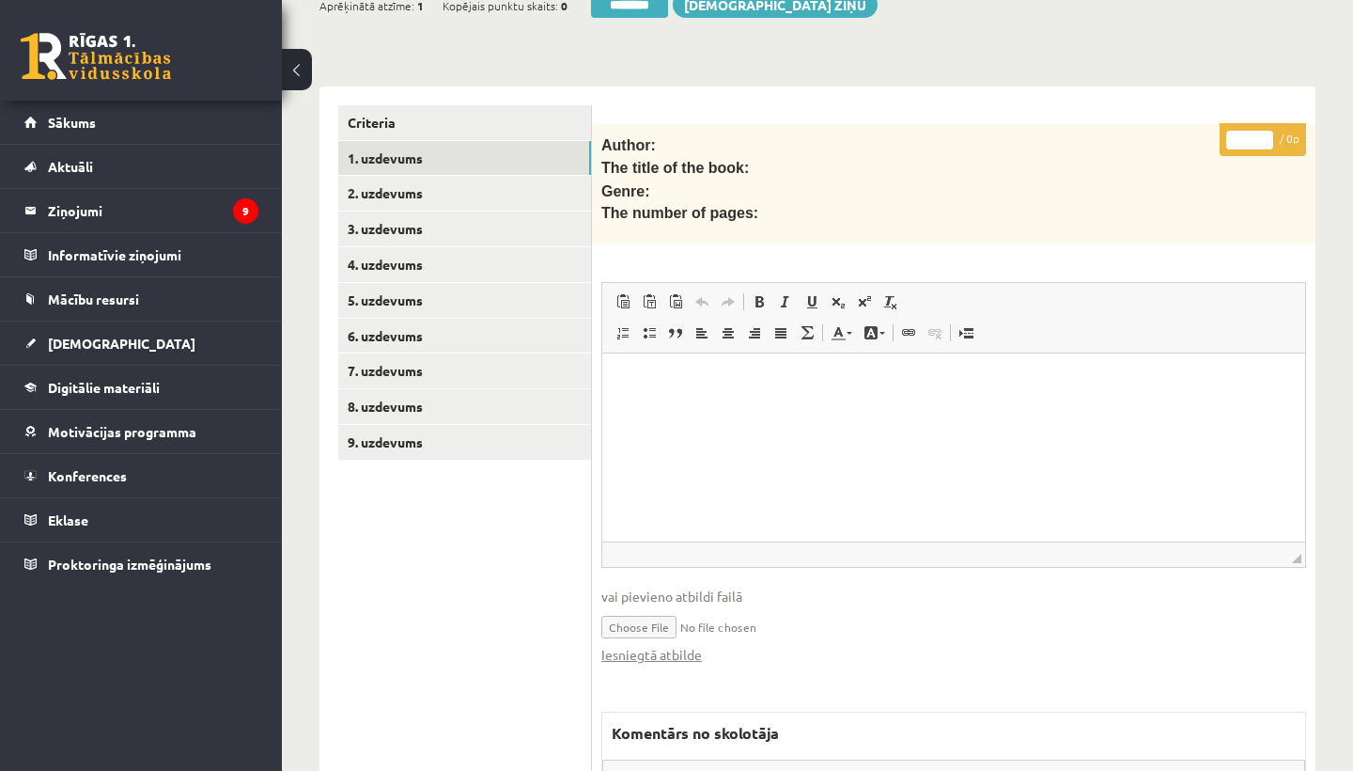
scroll to position [0, 0]
click at [639, 648] on link "Iesniegtā atbilde" at bounding box center [651, 655] width 101 height 20
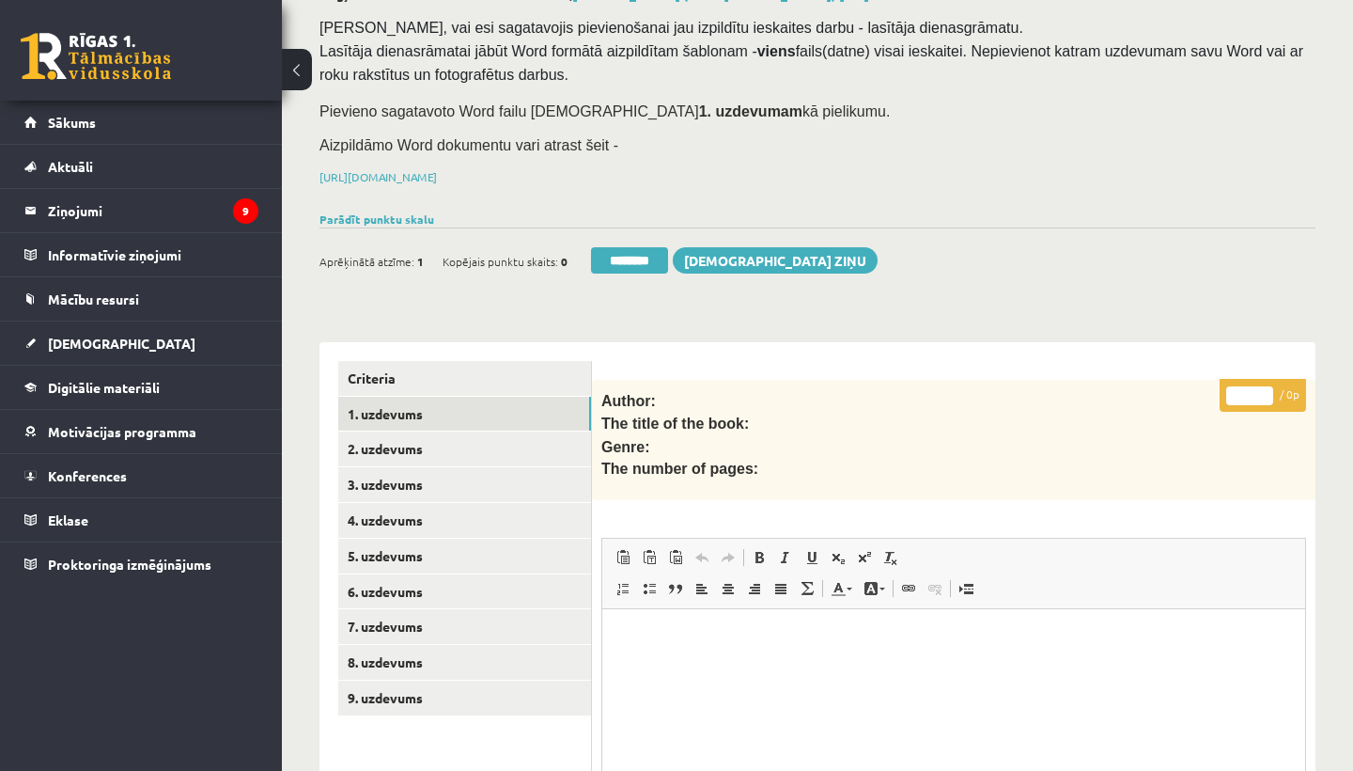
scroll to position [172, 0]
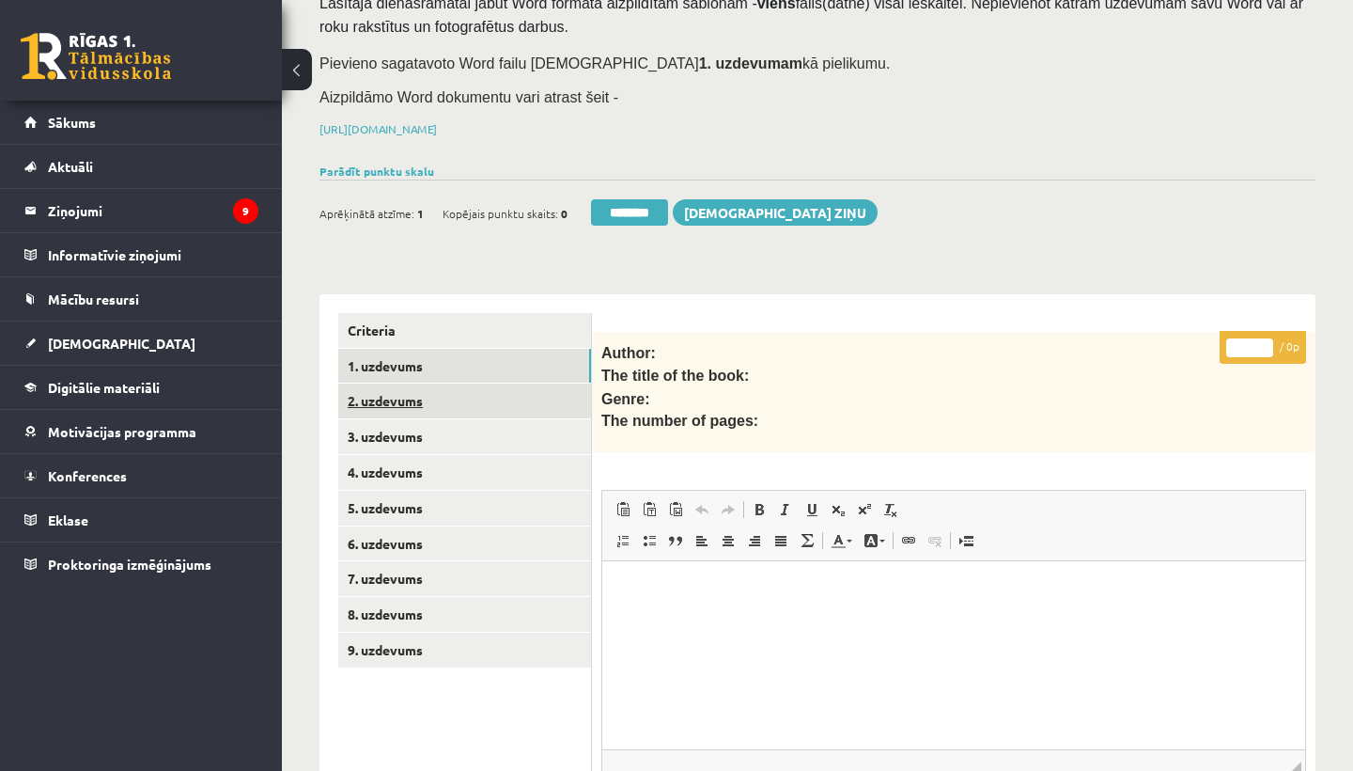
click at [399, 398] on link "2. uzdevums" at bounding box center [464, 400] width 253 height 35
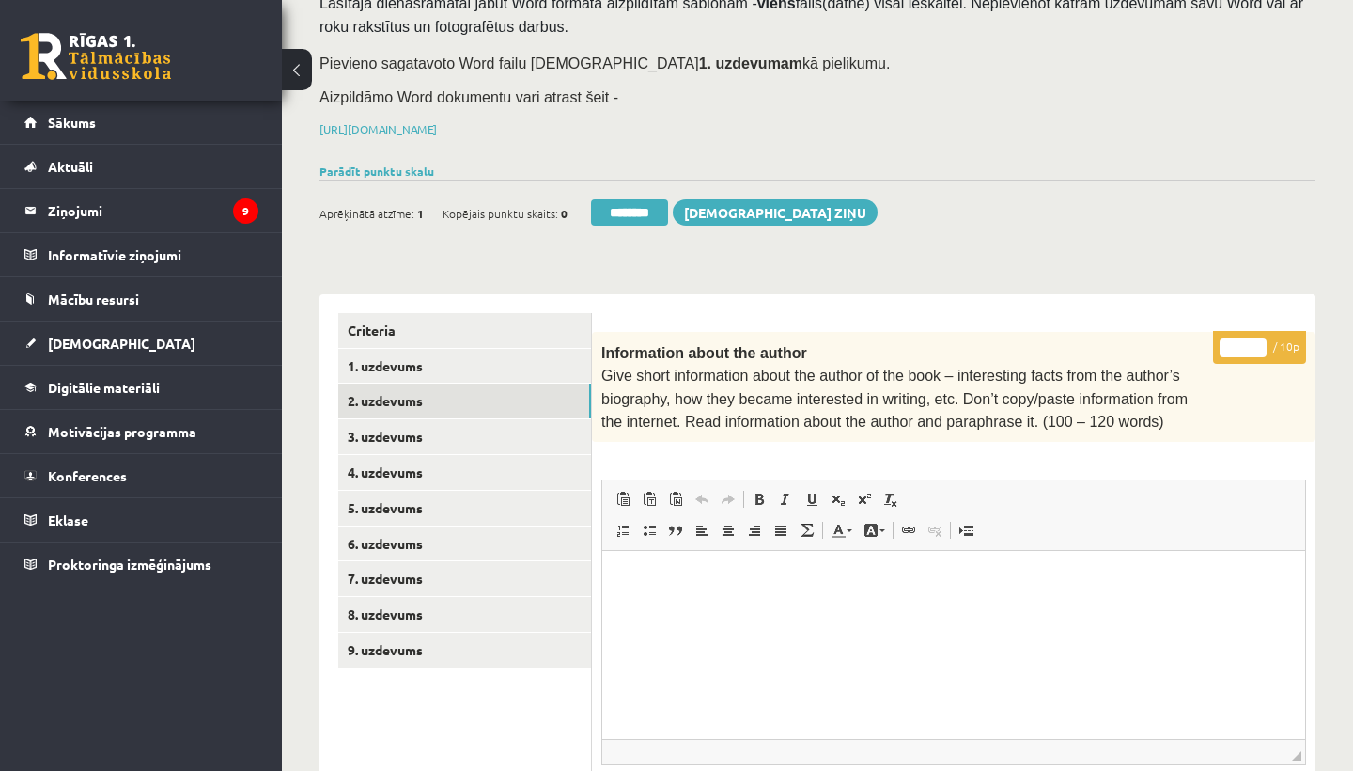
scroll to position [0, 0]
click at [1243, 341] on input "*" at bounding box center [1243, 347] width 47 height 19
type input "**"
click at [418, 425] on link "3. uzdevums" at bounding box center [464, 436] width 253 height 35
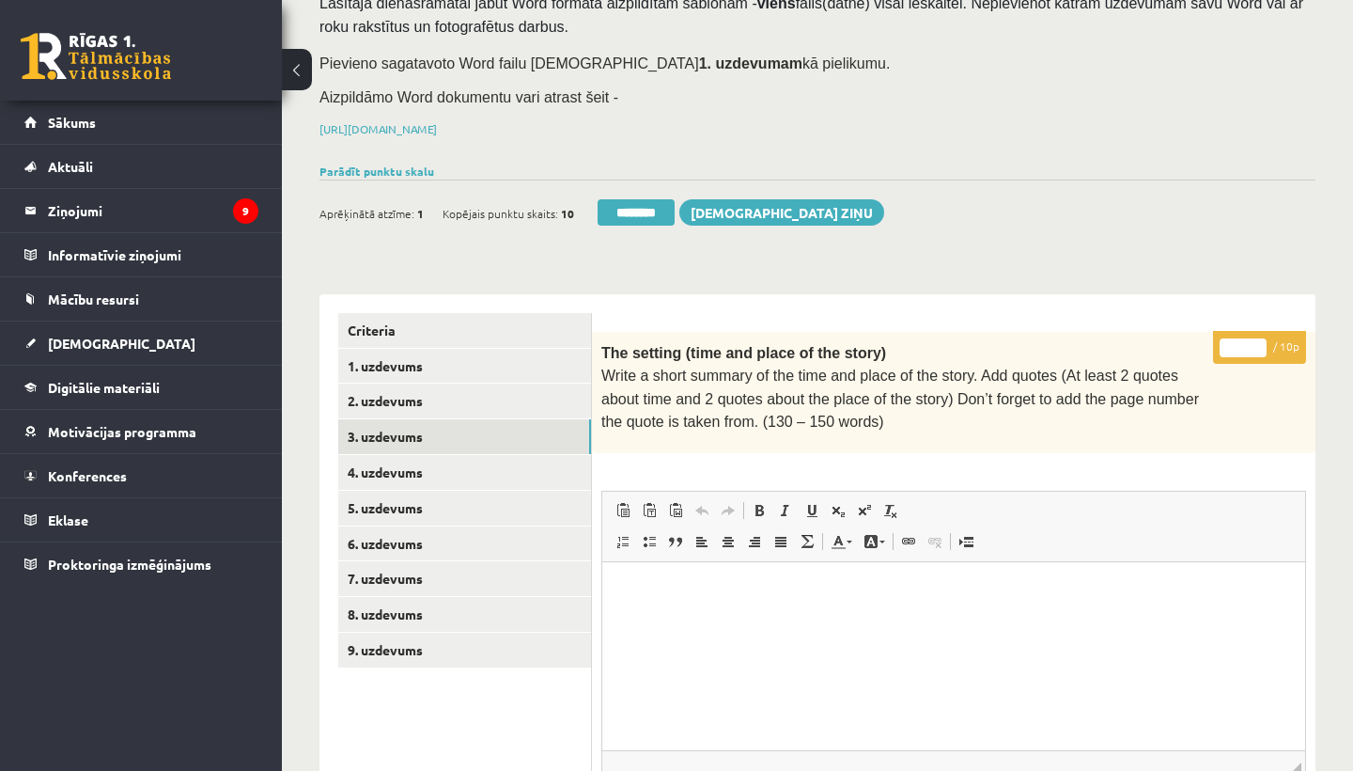
click at [1241, 346] on input "*" at bounding box center [1243, 347] width 47 height 19
type input "**"
click at [442, 459] on link "4. uzdevums" at bounding box center [464, 472] width 253 height 35
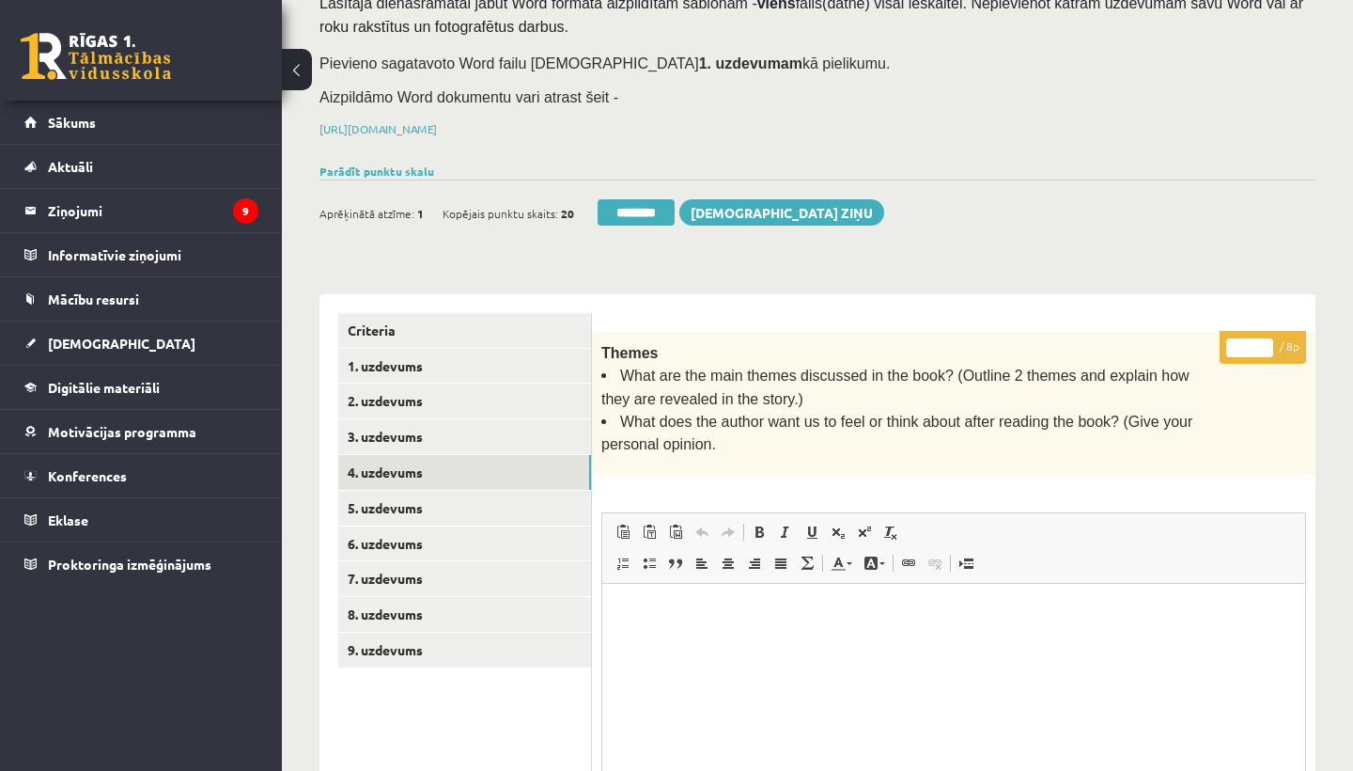
click at [1254, 341] on input "*" at bounding box center [1249, 347] width 47 height 19
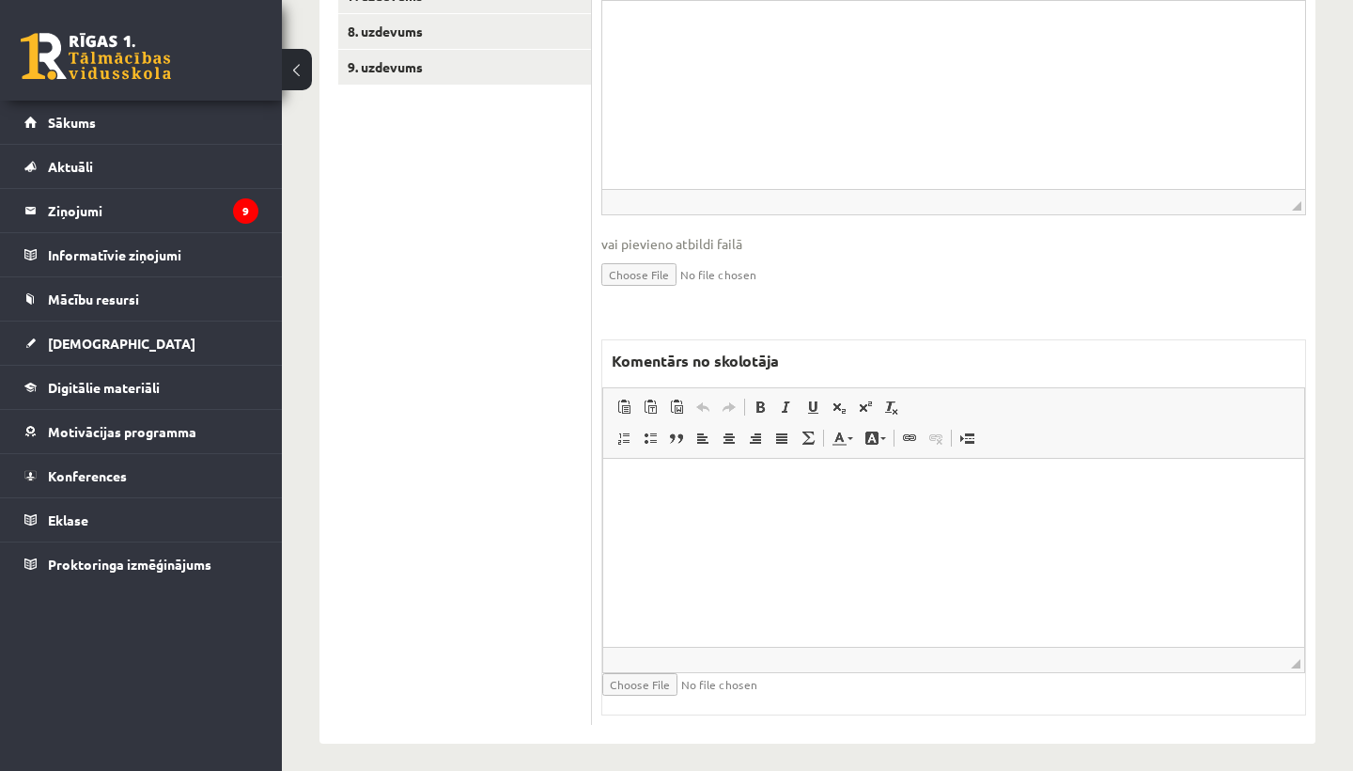
scroll to position [754, 0]
type input "*"
click at [729, 516] on html at bounding box center [953, 487] width 701 height 57
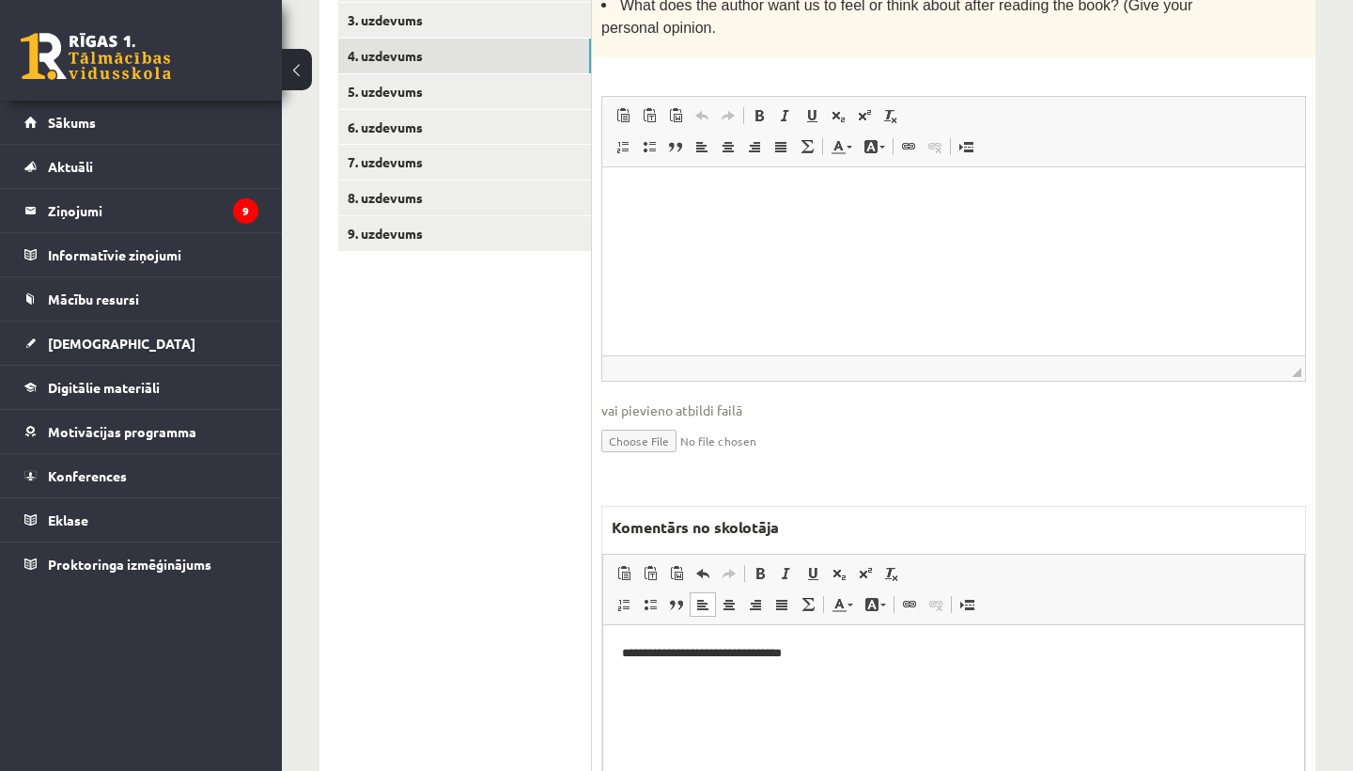
scroll to position [392, 0]
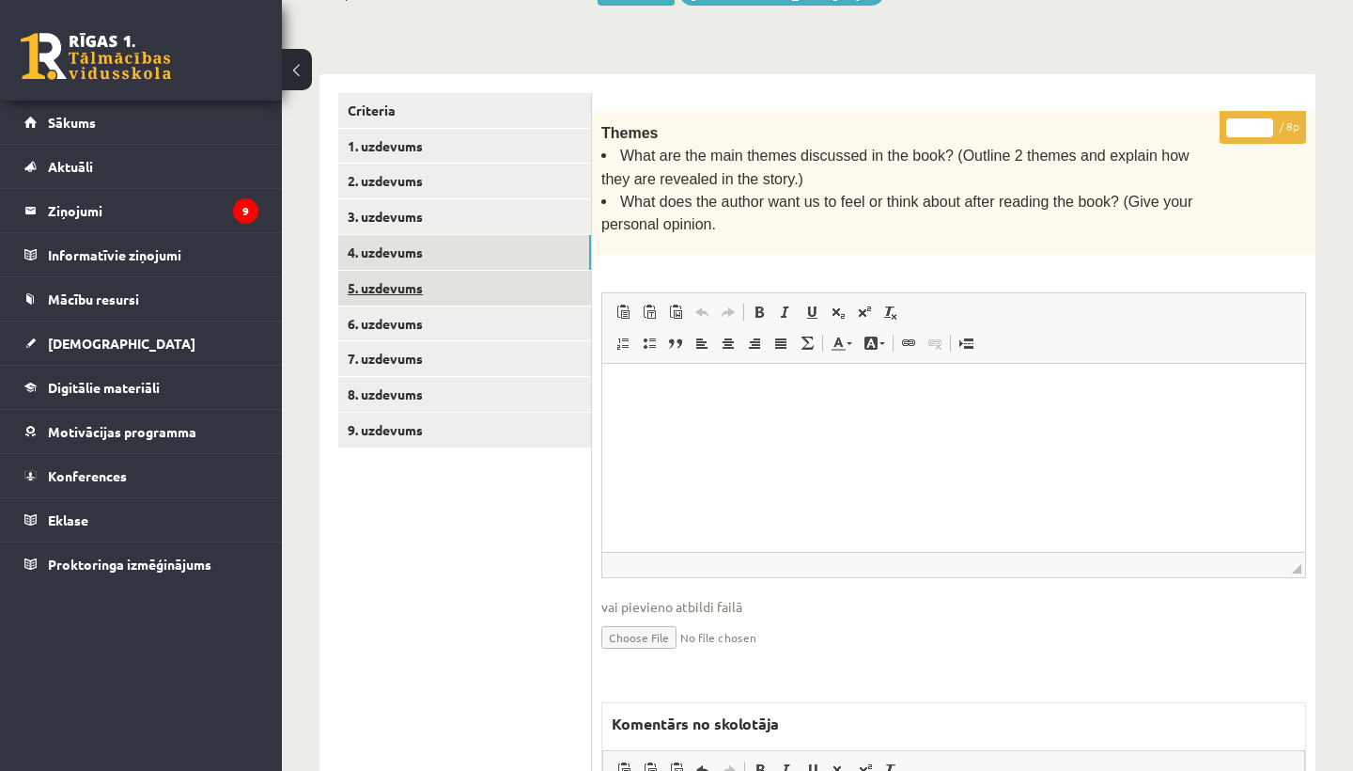
click at [440, 284] on link "5. uzdevums" at bounding box center [464, 288] width 253 height 35
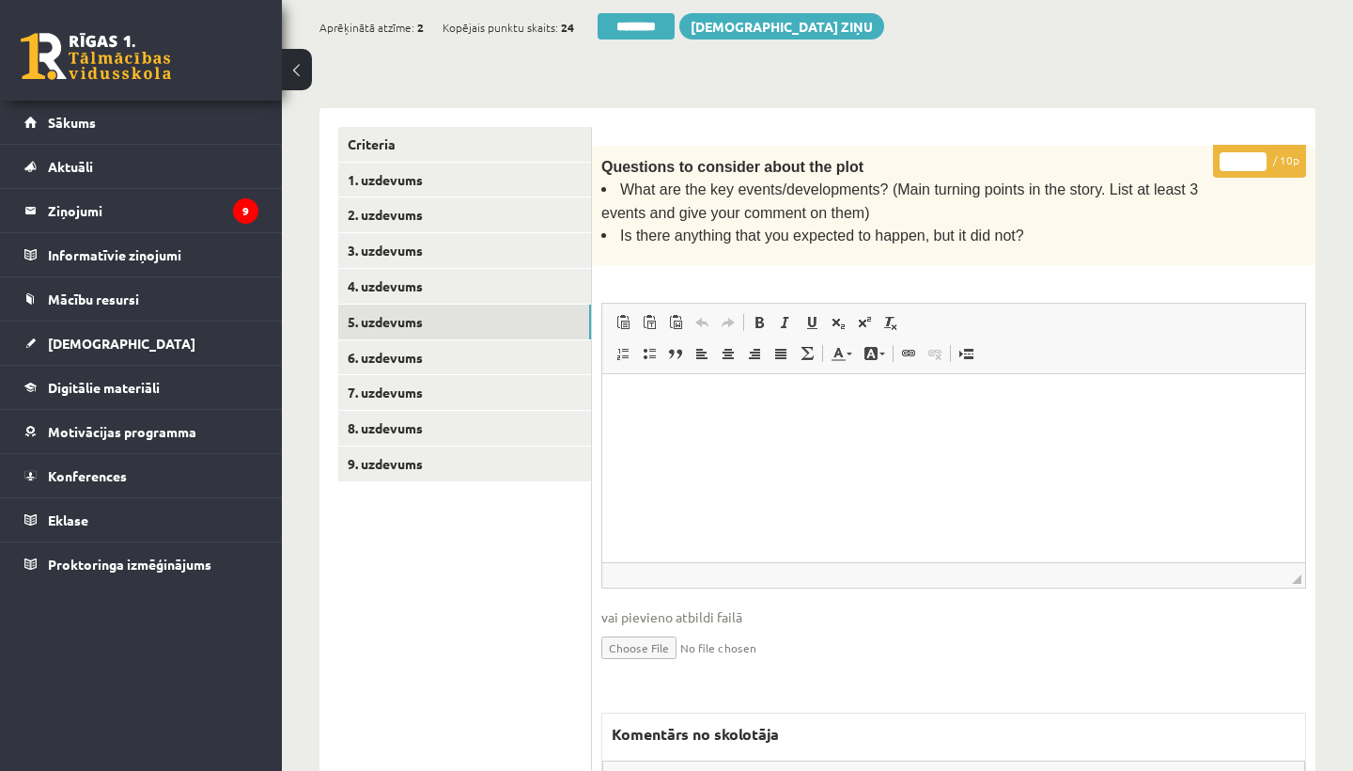
scroll to position [0, 0]
click at [1246, 155] on input "*" at bounding box center [1243, 161] width 47 height 19
type input "**"
click at [428, 340] on link "6. uzdevums" at bounding box center [464, 357] width 253 height 35
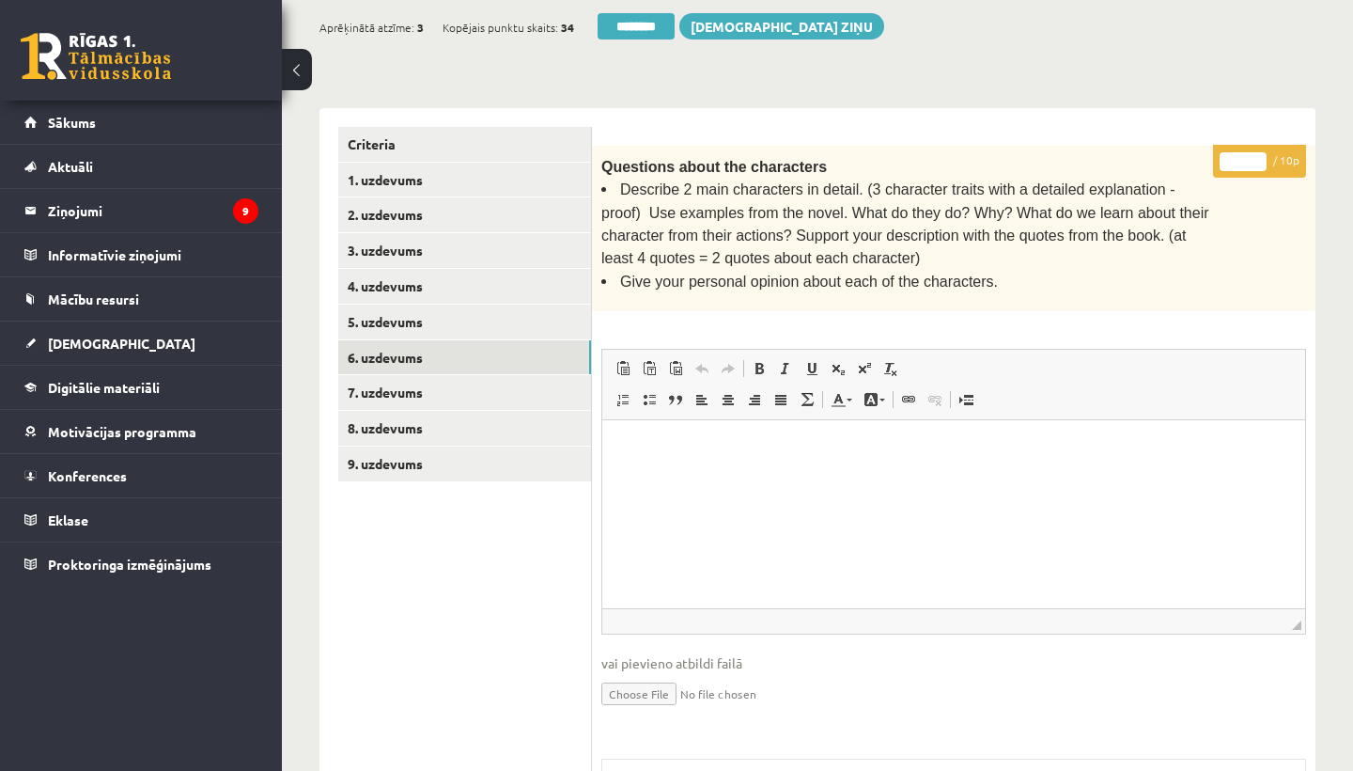
click at [1249, 154] on input "*" at bounding box center [1243, 161] width 47 height 19
type input "**"
click at [422, 385] on link "7. uzdevums" at bounding box center [464, 392] width 253 height 35
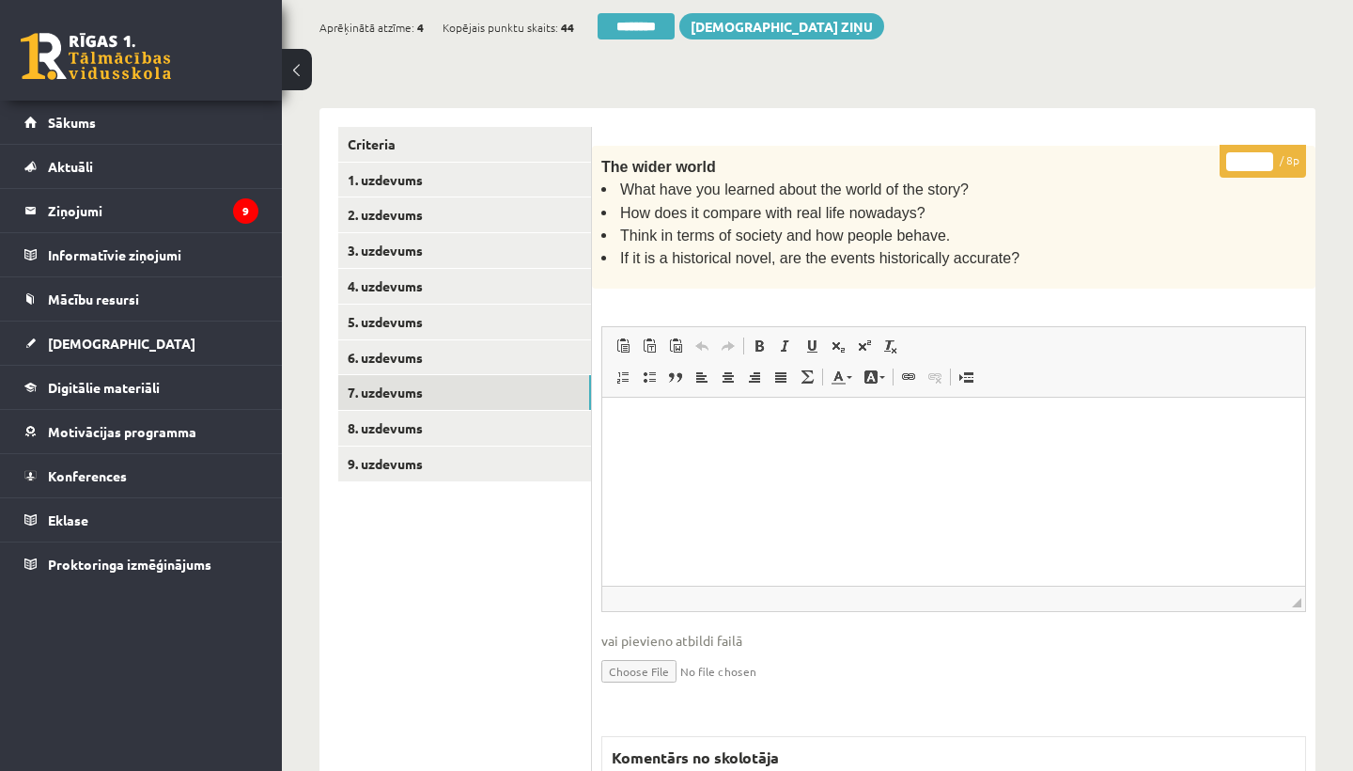
click at [1245, 156] on input "*" at bounding box center [1249, 161] width 47 height 19
type input "*"
click at [446, 411] on link "8. uzdevums" at bounding box center [464, 428] width 253 height 35
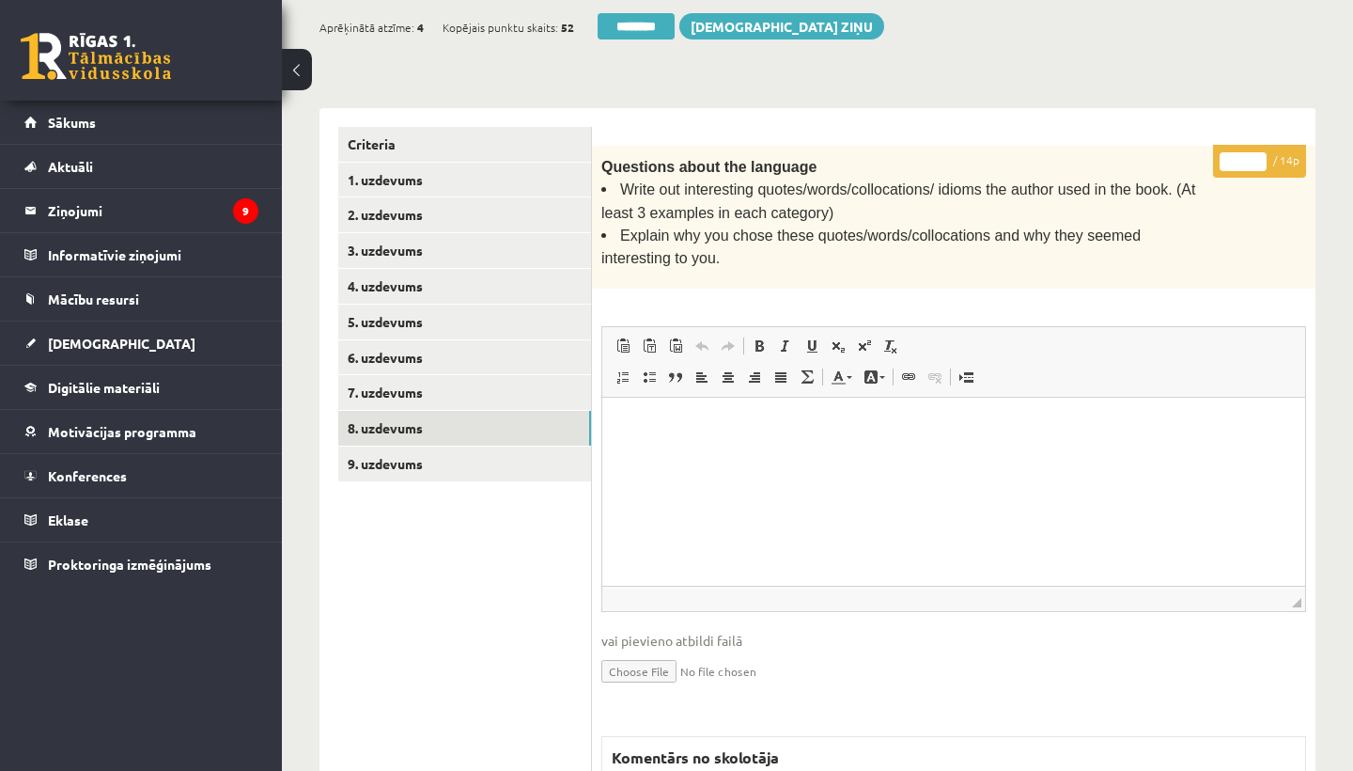
click at [1245, 158] on input "*" at bounding box center [1243, 161] width 47 height 19
type input "**"
click at [402, 446] on link "9. uzdevums" at bounding box center [464, 463] width 253 height 35
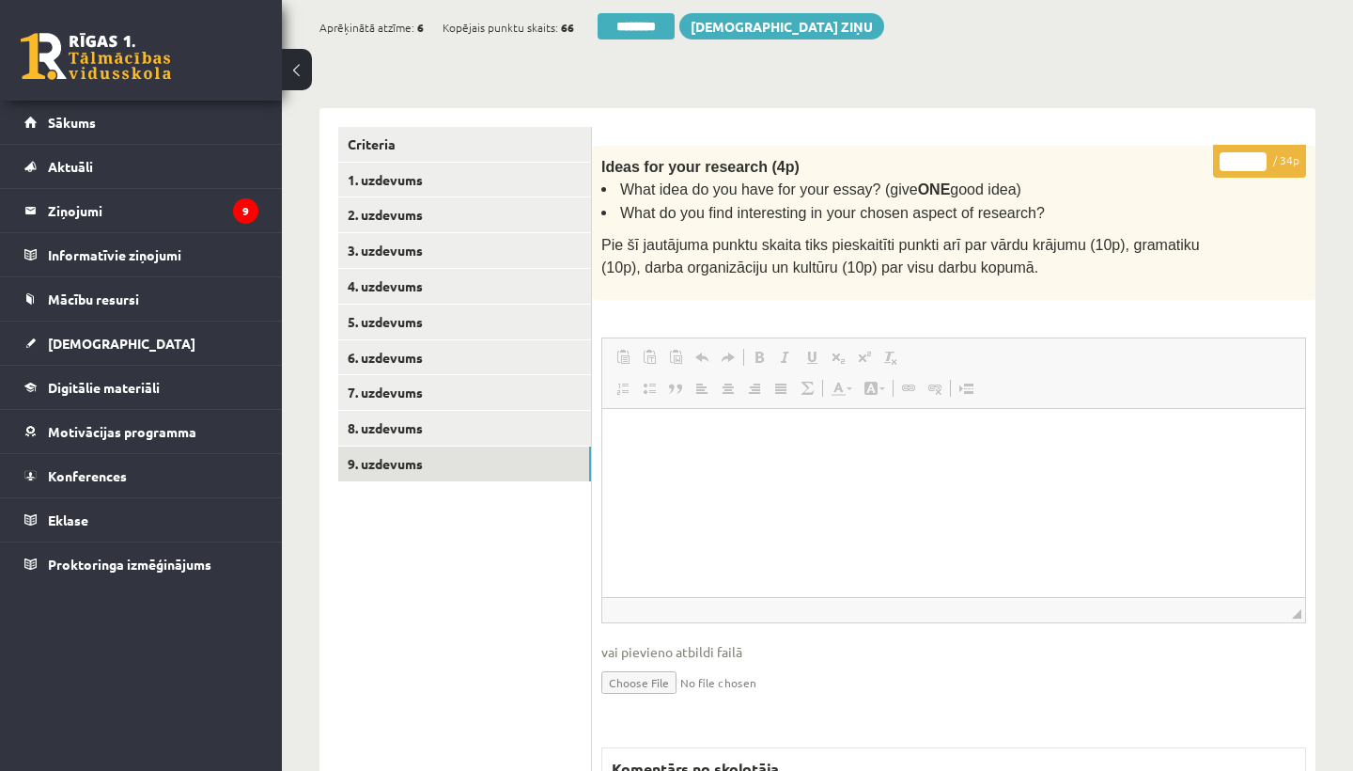
click at [1244, 152] on input "*" at bounding box center [1243, 161] width 47 height 19
type input "**"
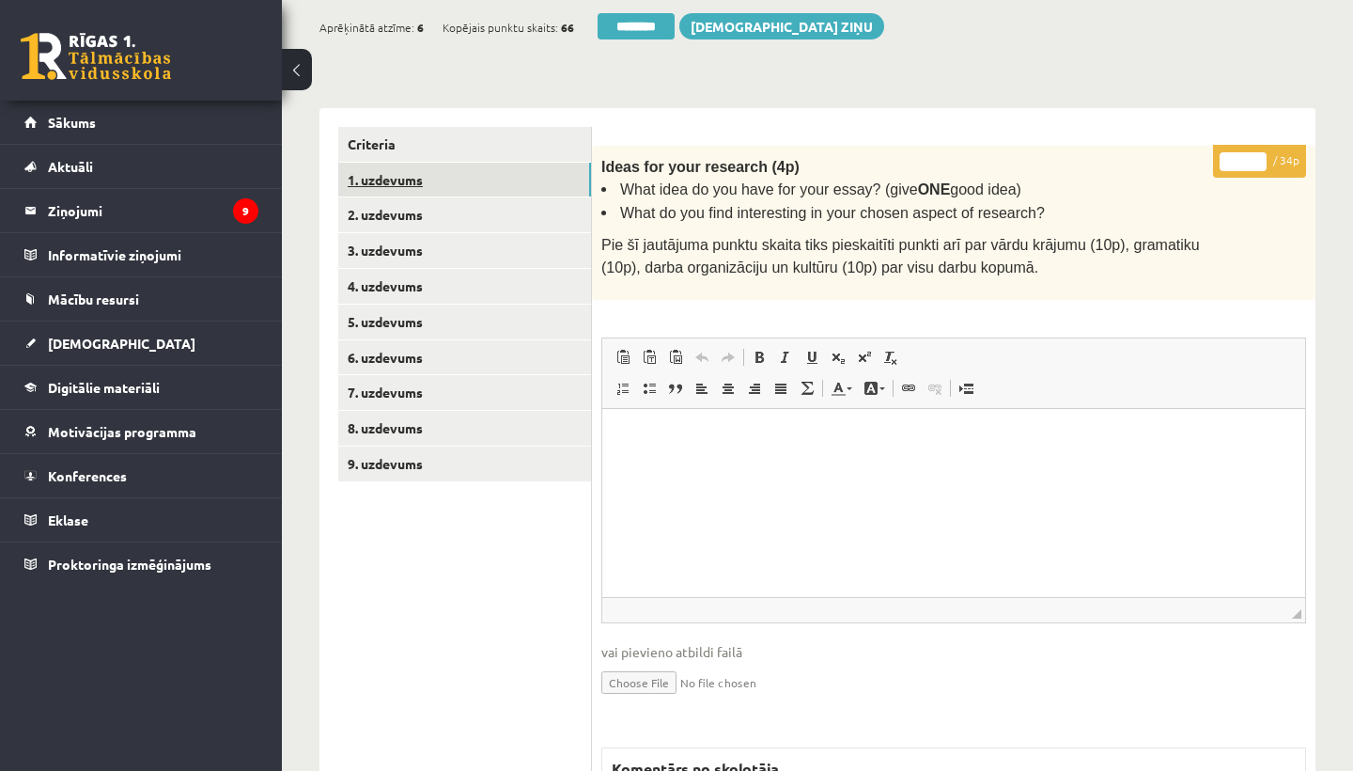
click at [403, 164] on link "1. uzdevums" at bounding box center [464, 180] width 253 height 35
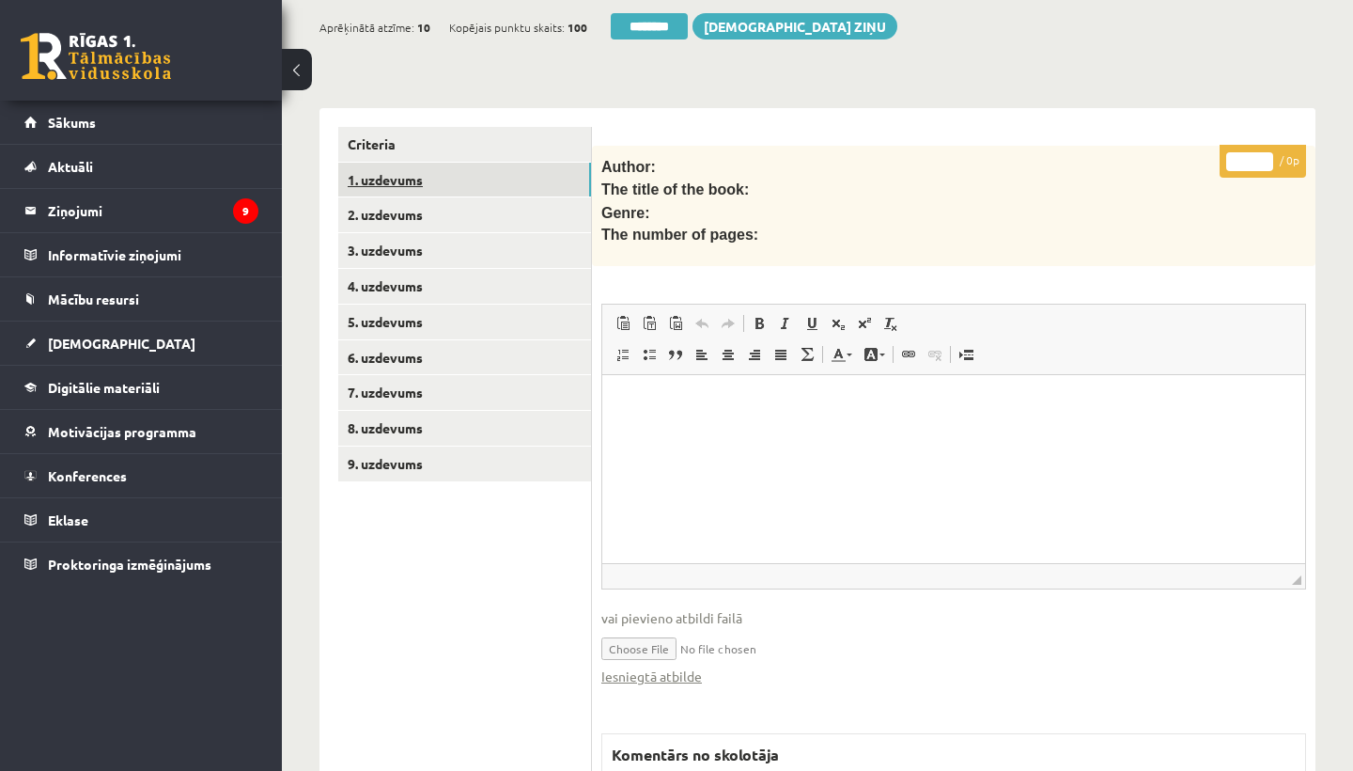
click at [403, 164] on link "1. uzdevums" at bounding box center [464, 180] width 253 height 35
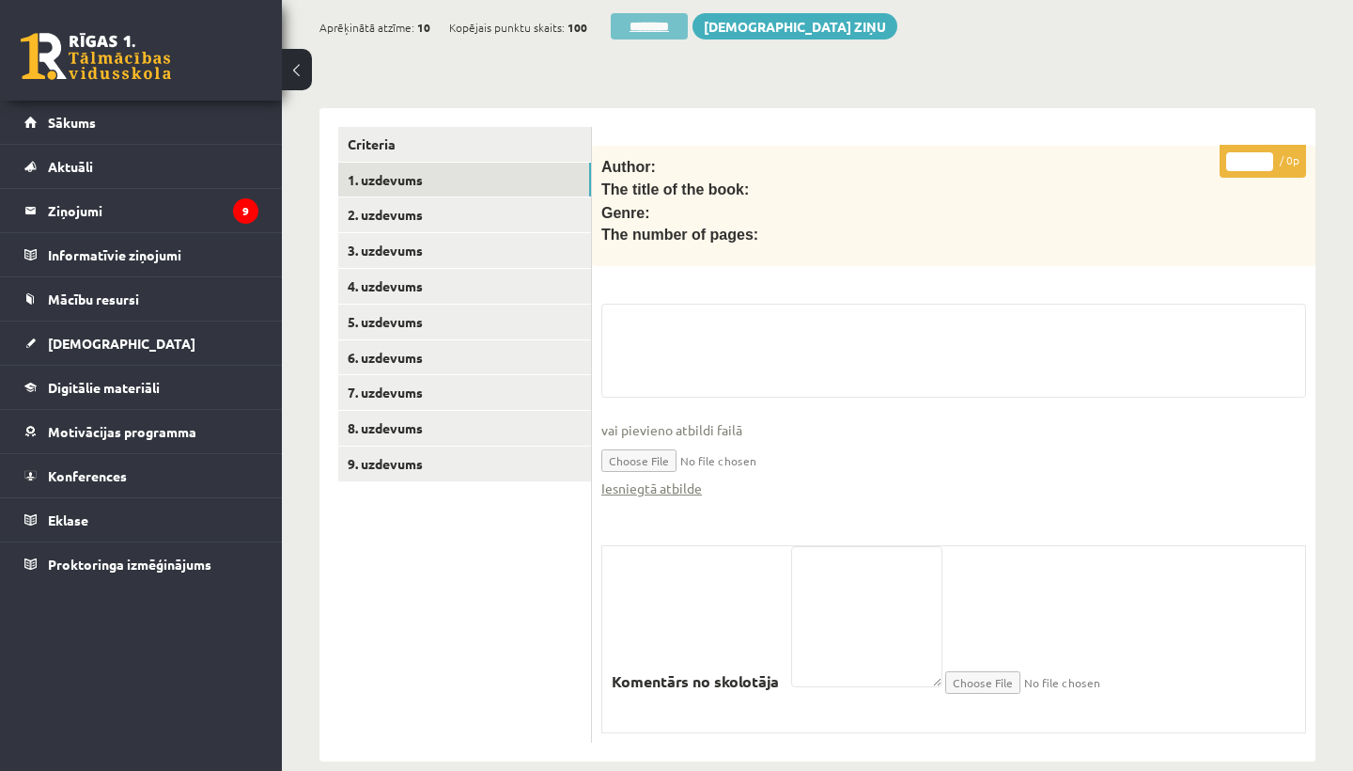
click at [644, 23] on input "********" at bounding box center [649, 26] width 77 height 26
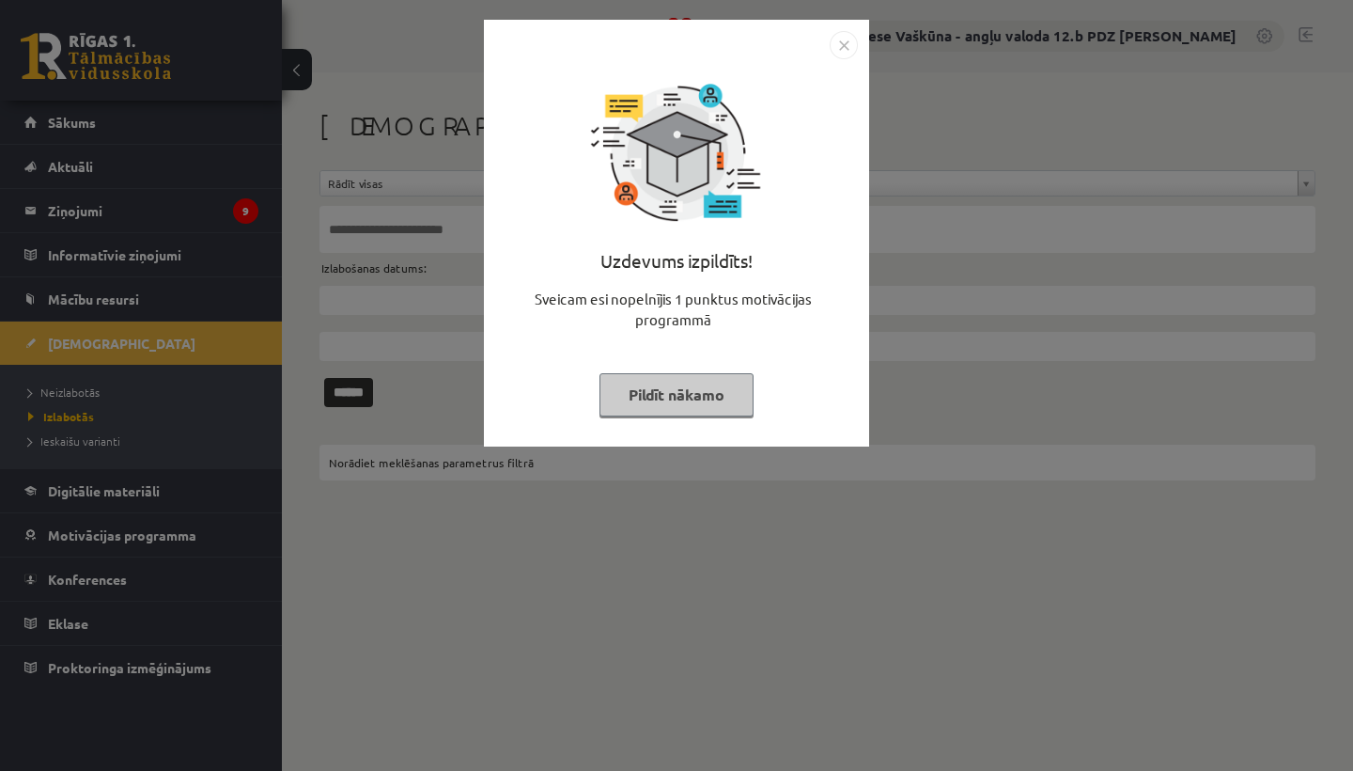
click at [842, 45] on img "Close" at bounding box center [844, 45] width 28 height 28
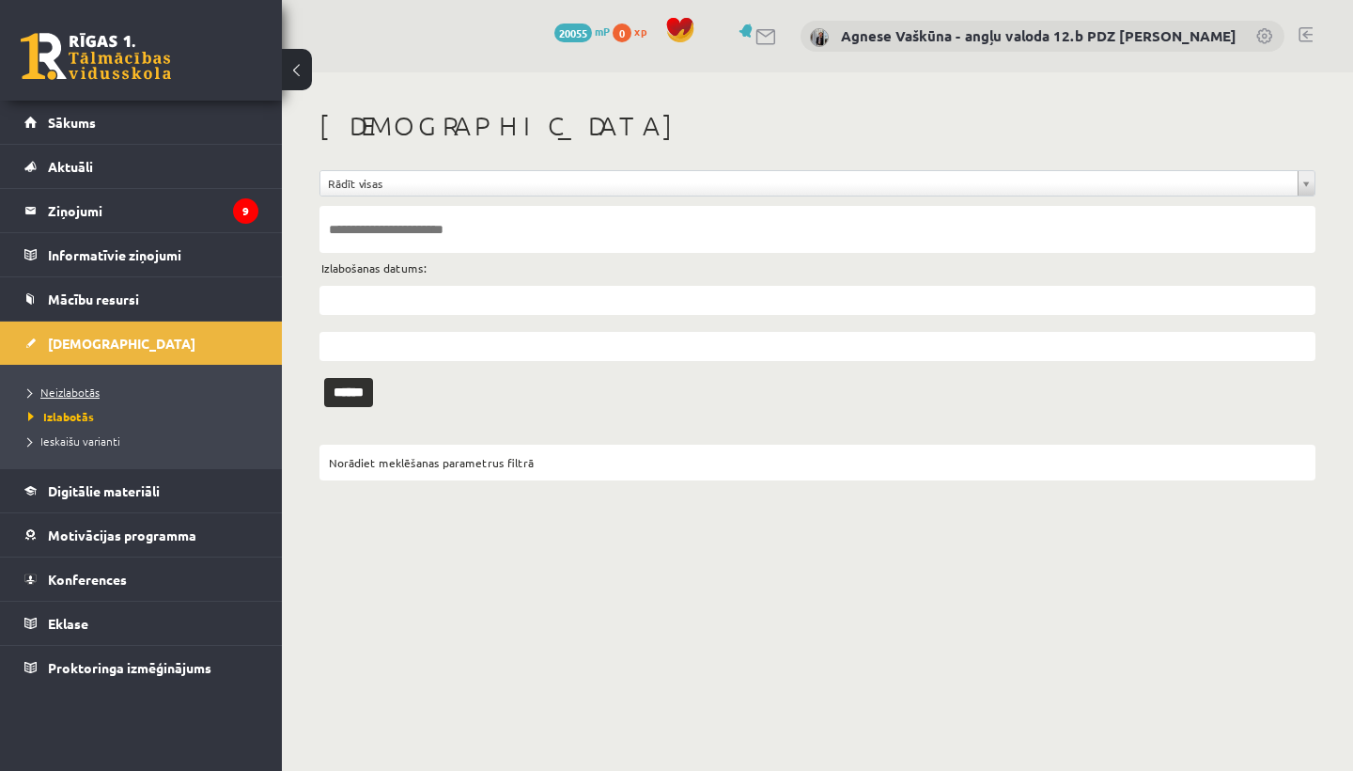
click at [79, 394] on span "Neizlabotās" at bounding box center [63, 391] width 71 height 15
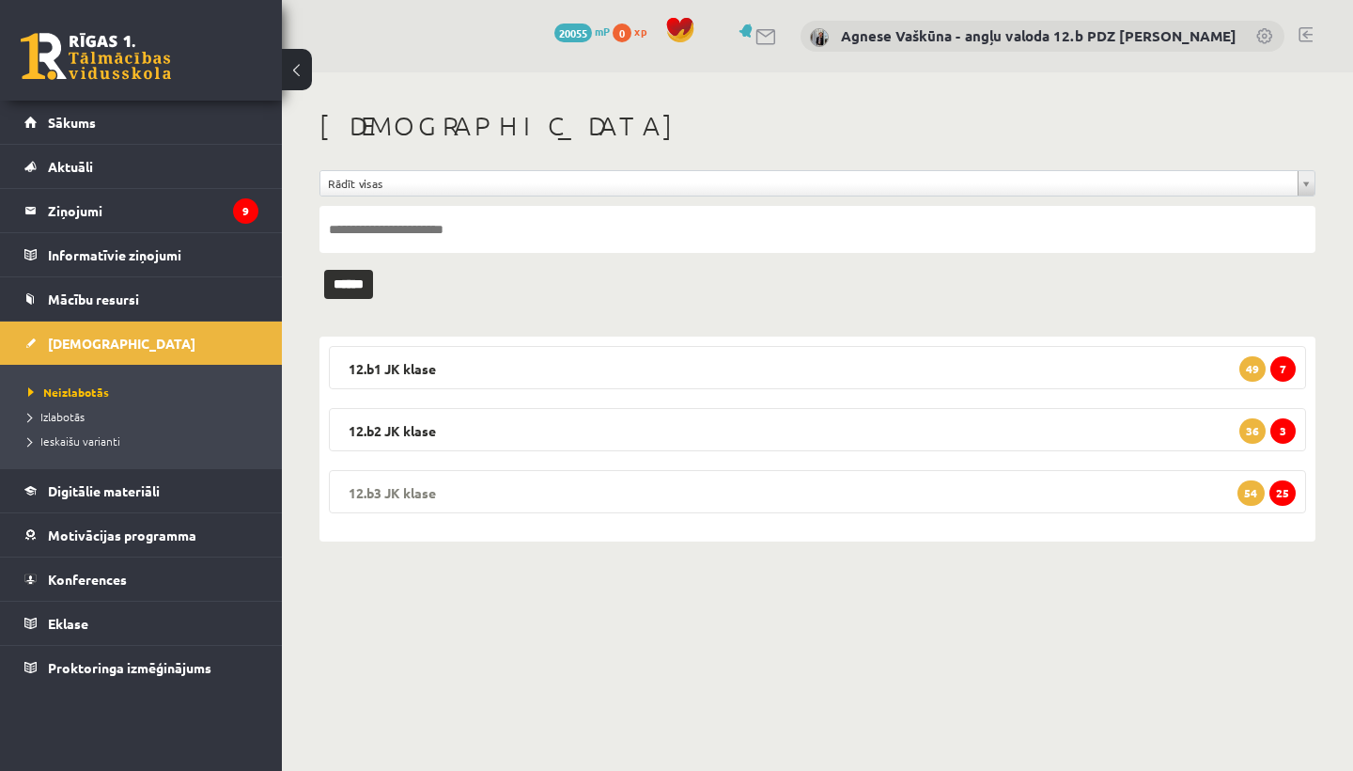
click at [491, 493] on legend "12.b3 [PERSON_NAME] 25 54" at bounding box center [817, 491] width 977 height 43
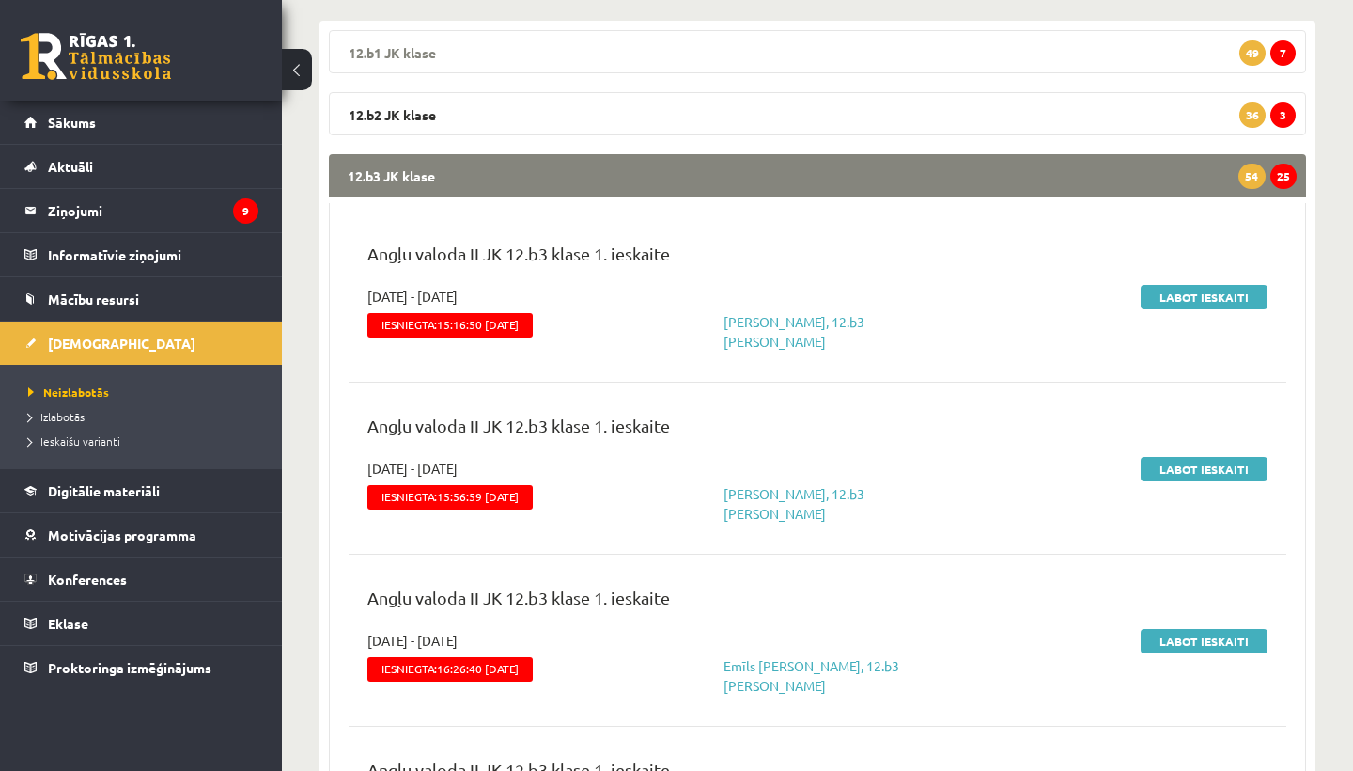
scroll to position [336, 0]
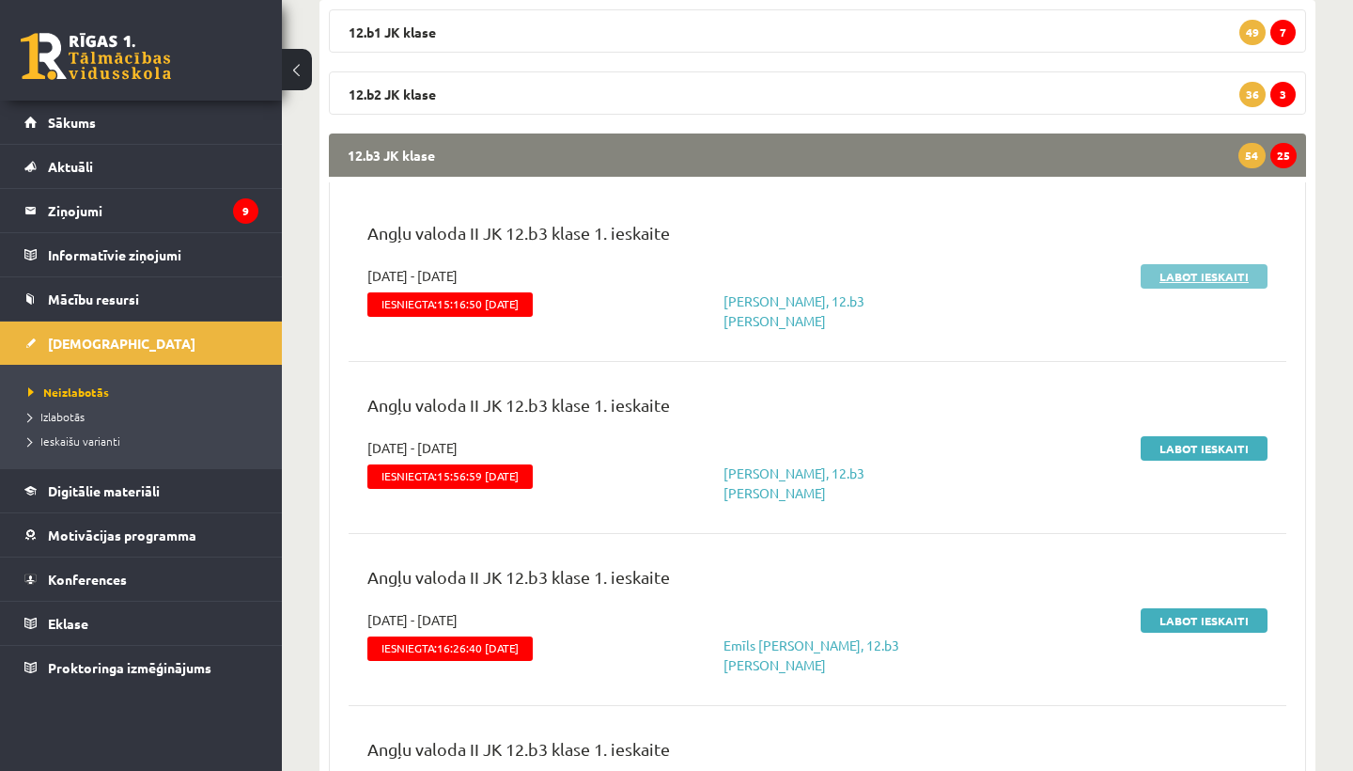
click at [1184, 280] on link "Labot ieskaiti" at bounding box center [1204, 276] width 127 height 24
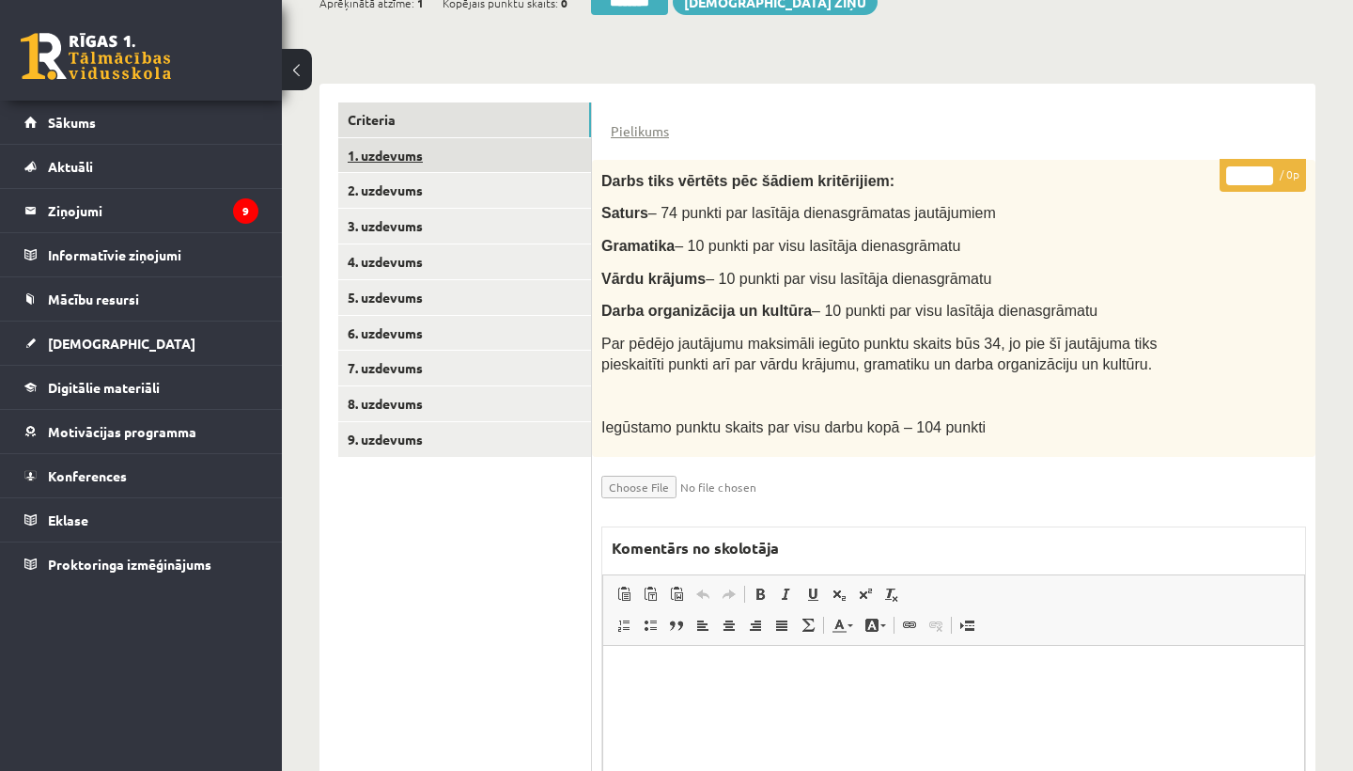
click at [430, 155] on link "1. uzdevums" at bounding box center [464, 155] width 253 height 35
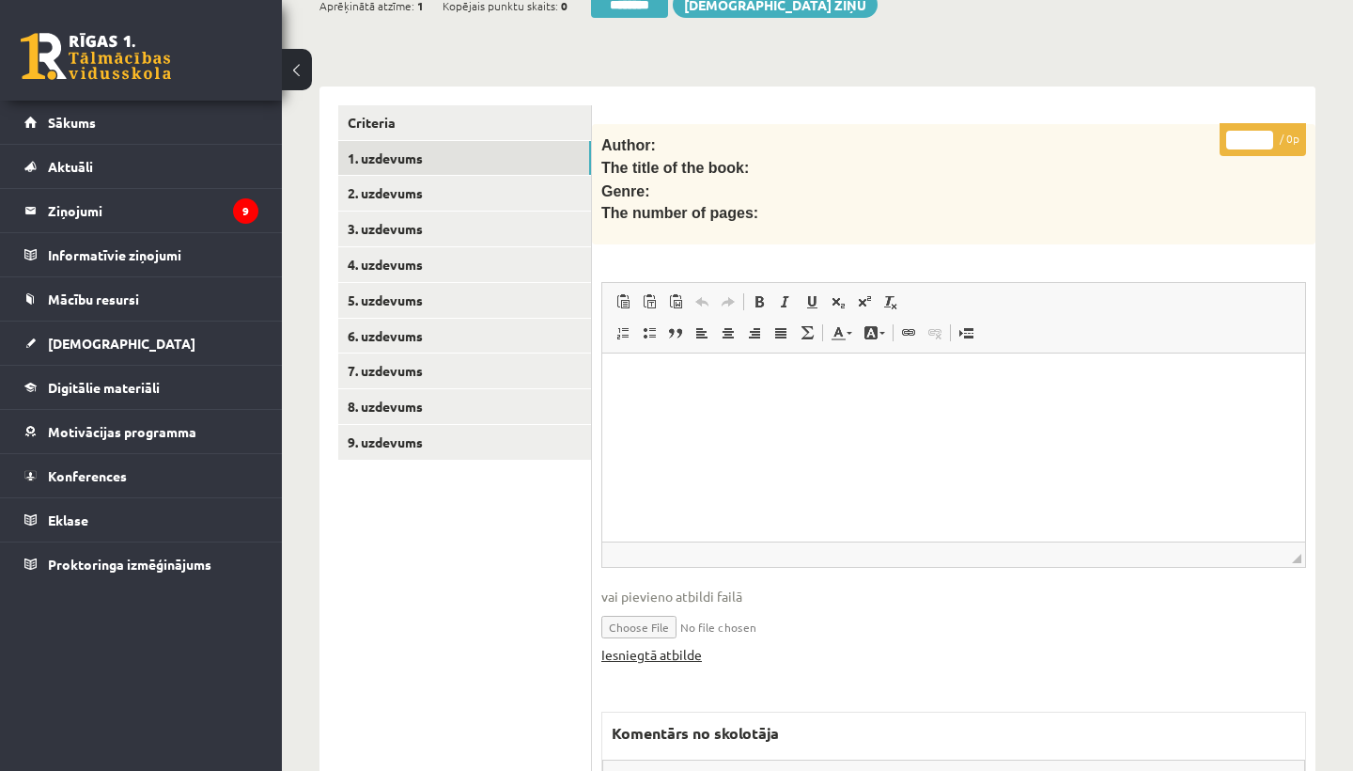
click at [670, 645] on link "Iesniegtā atbilde" at bounding box center [651, 655] width 101 height 20
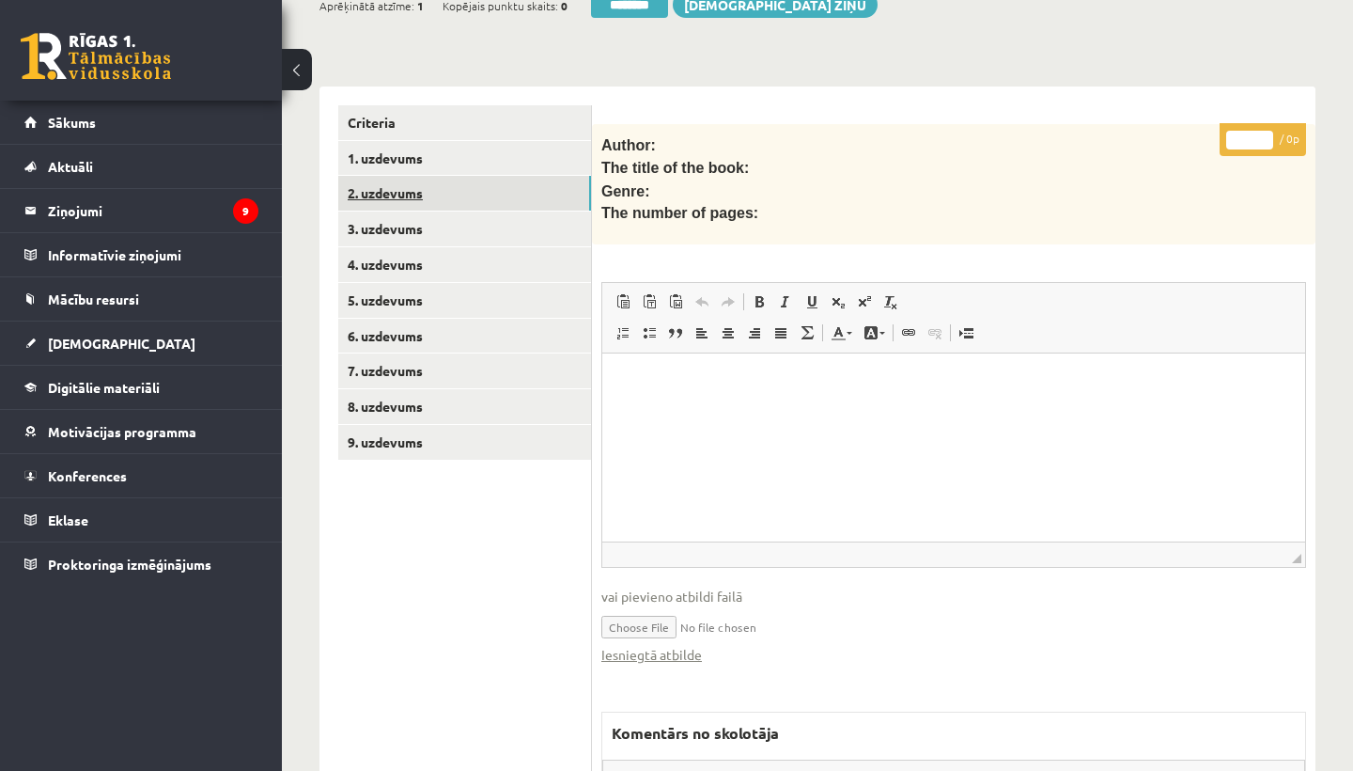
click at [424, 183] on link "2. uzdevums" at bounding box center [464, 193] width 253 height 35
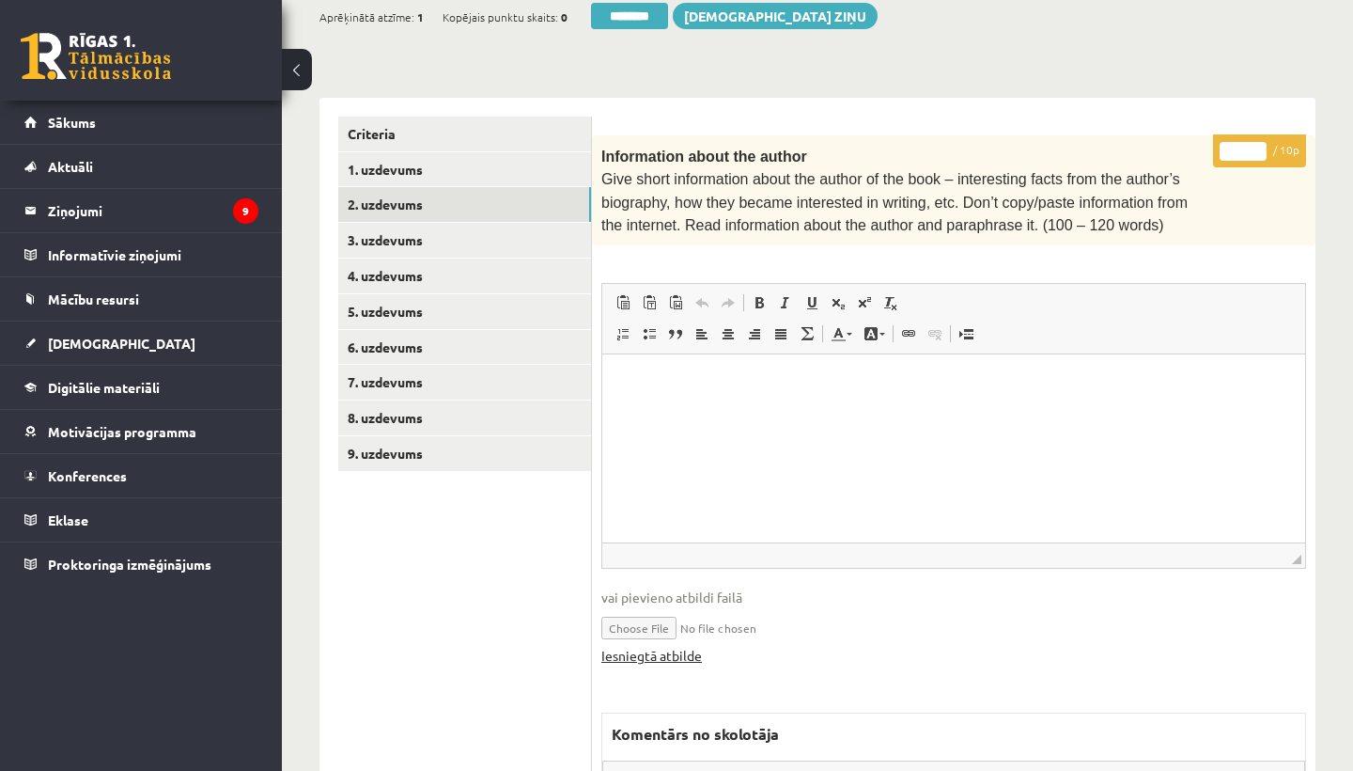
click at [658, 646] on link "Iesniegtā atbilde" at bounding box center [651, 656] width 101 height 20
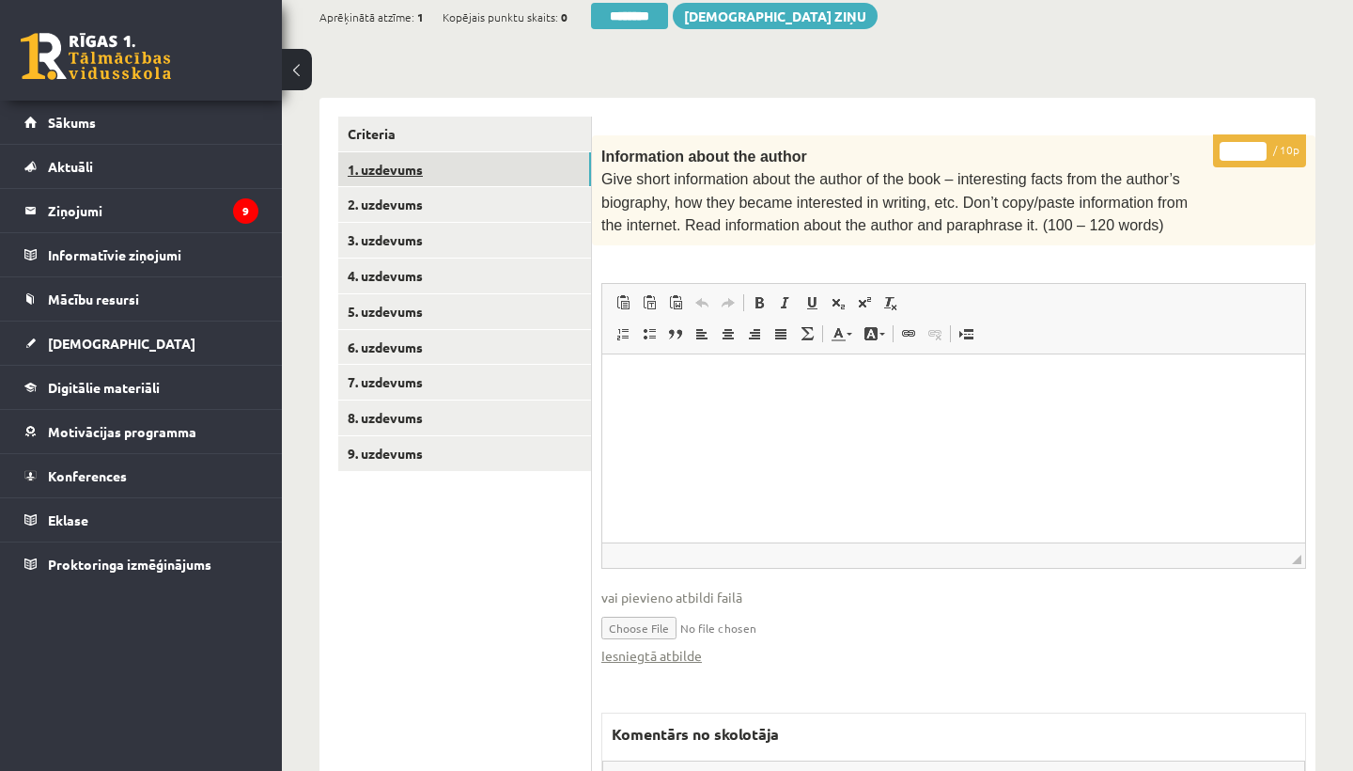
click at [414, 163] on link "1. uzdevums" at bounding box center [464, 169] width 253 height 35
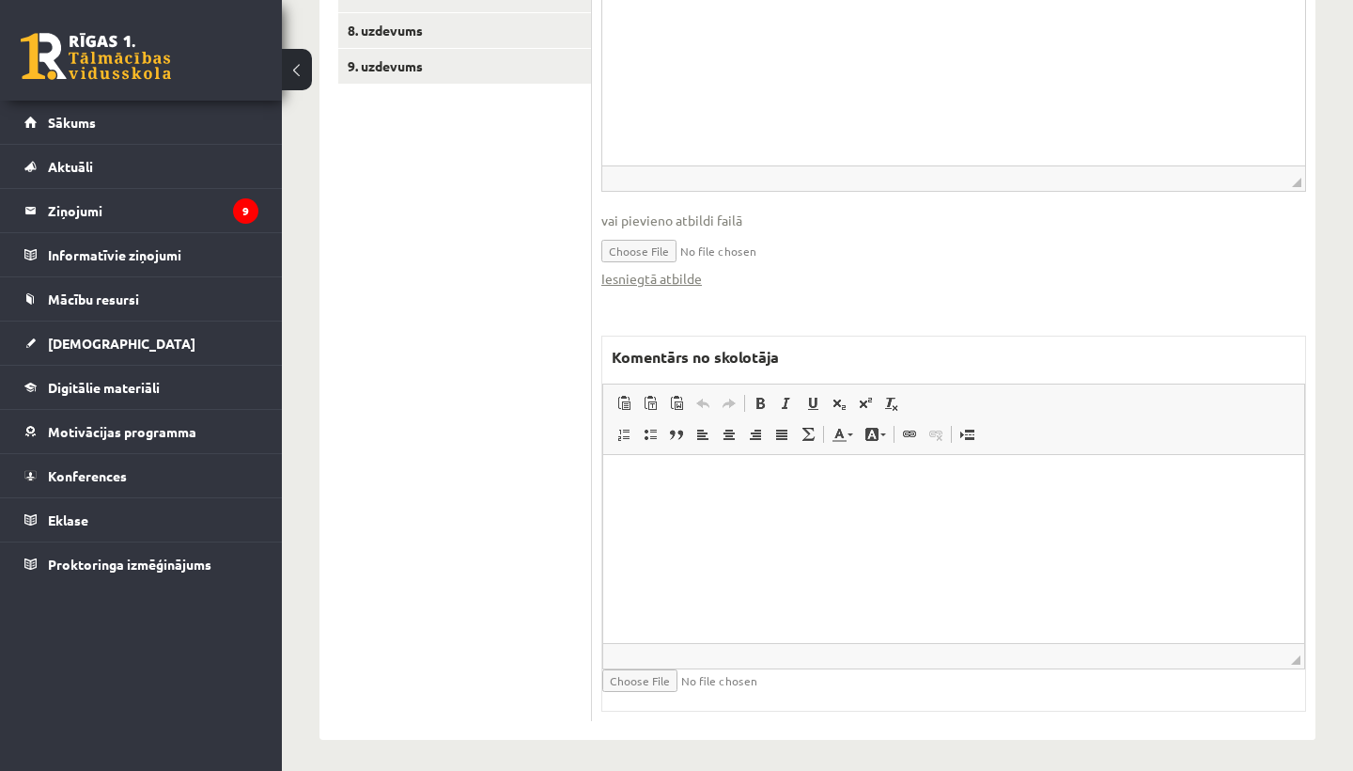
scroll to position [754, 0]
click at [706, 514] on html at bounding box center [953, 485] width 701 height 57
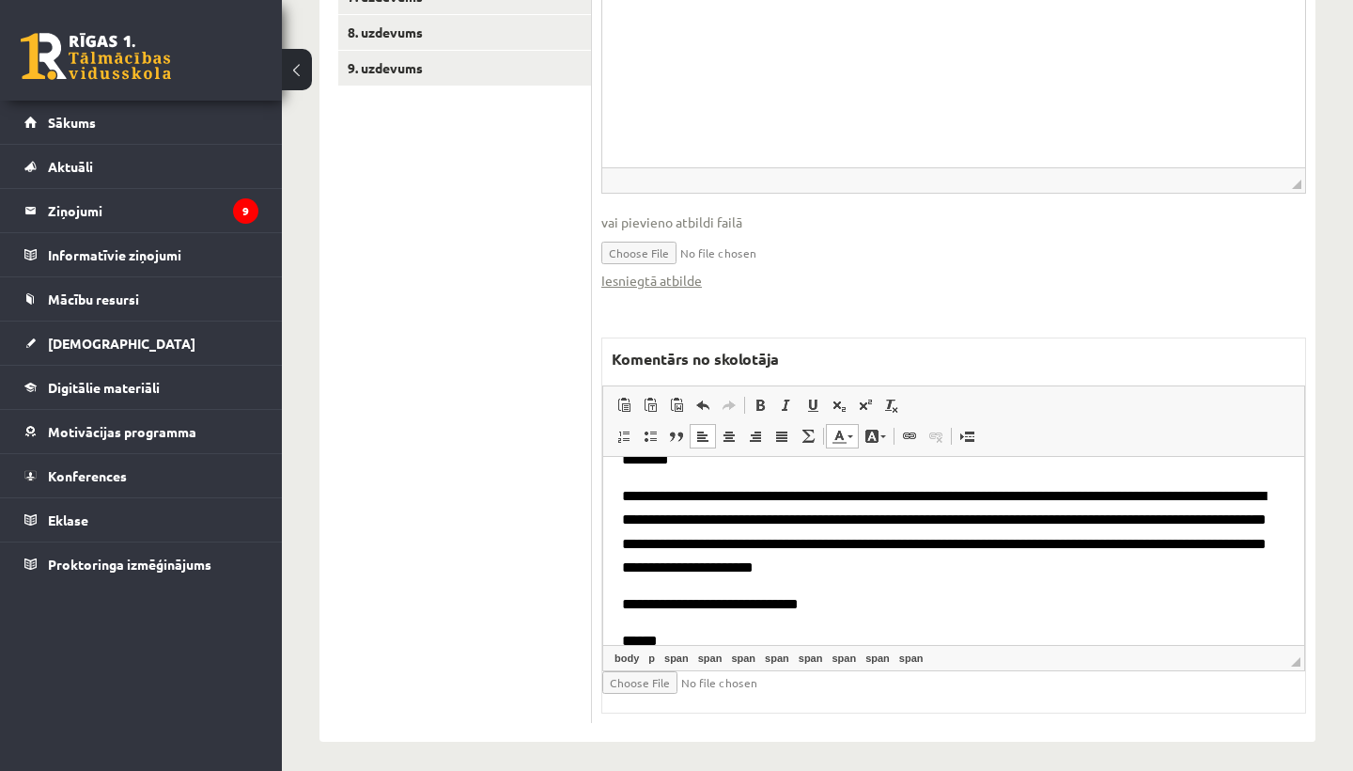
click at [632, 671] on input "file" at bounding box center [714, 682] width 224 height 23
type input "**********"
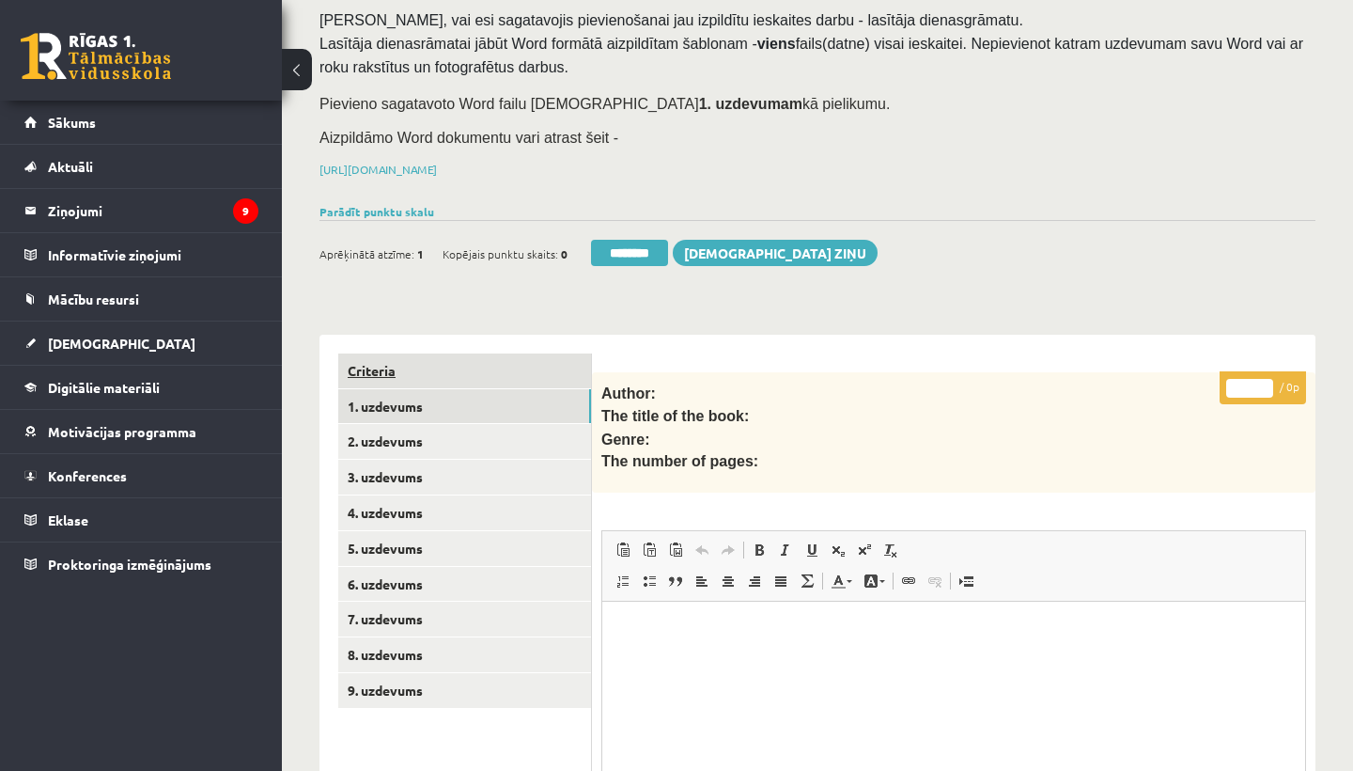
scroll to position [95, 0]
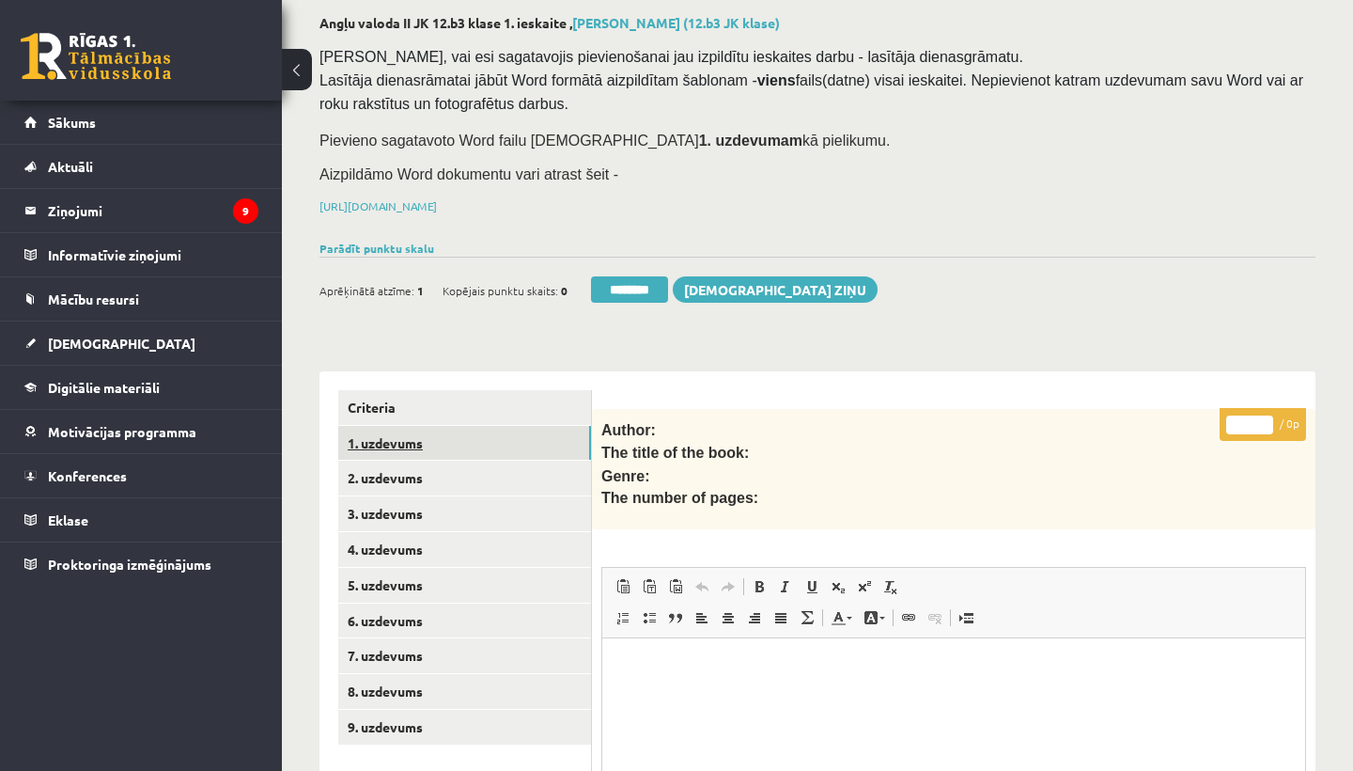
click at [394, 426] on link "1. uzdevums" at bounding box center [464, 443] width 253 height 35
click at [629, 282] on input "********" at bounding box center [629, 289] width 77 height 26
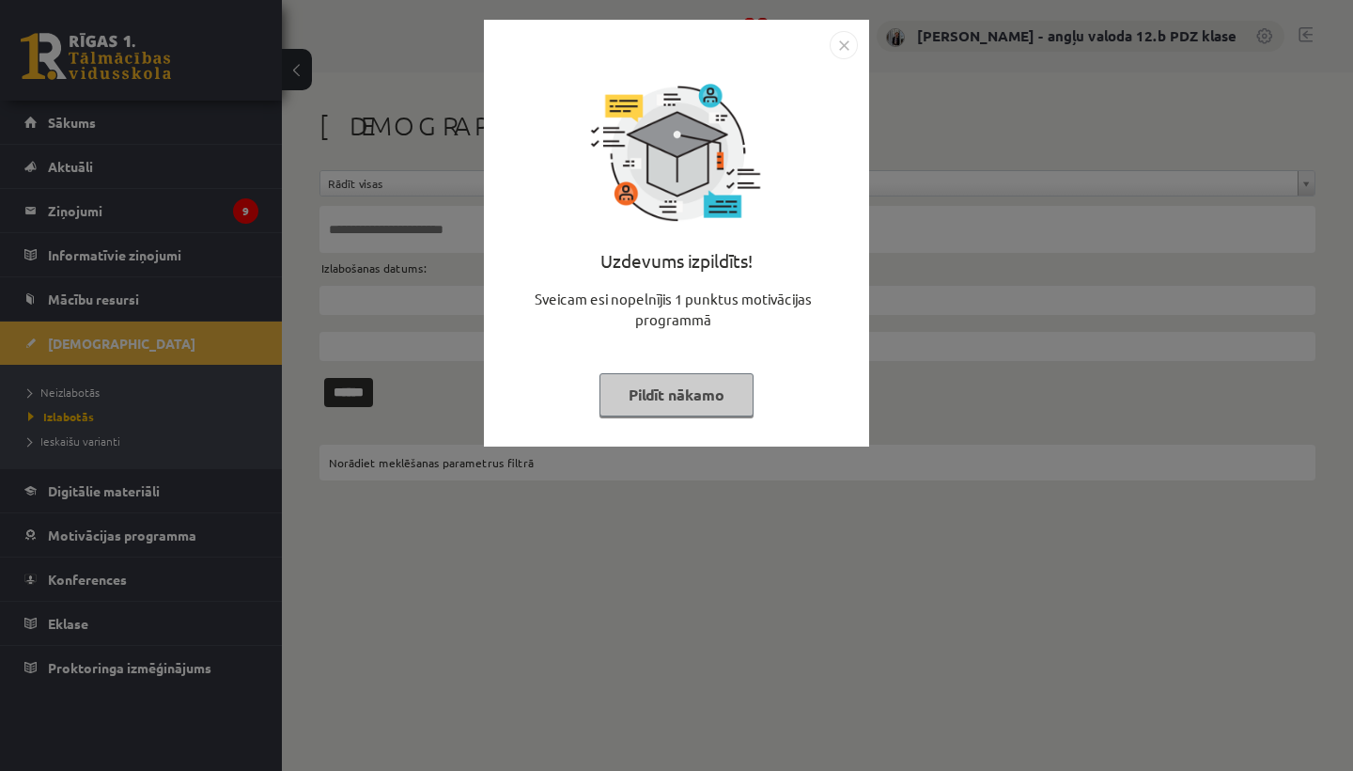
click at [841, 41] on img "Close" at bounding box center [844, 45] width 28 height 28
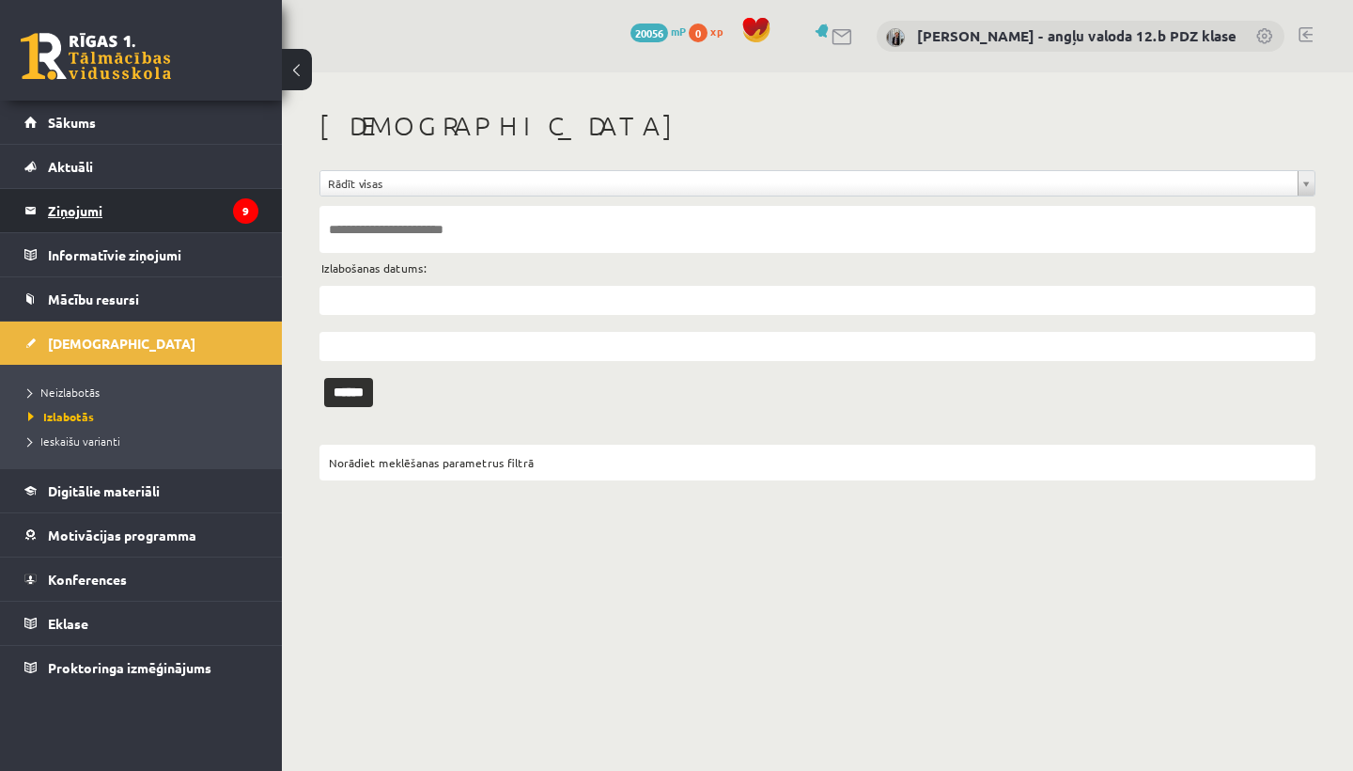
click at [125, 203] on legend "Ziņojumi 9" at bounding box center [153, 210] width 211 height 43
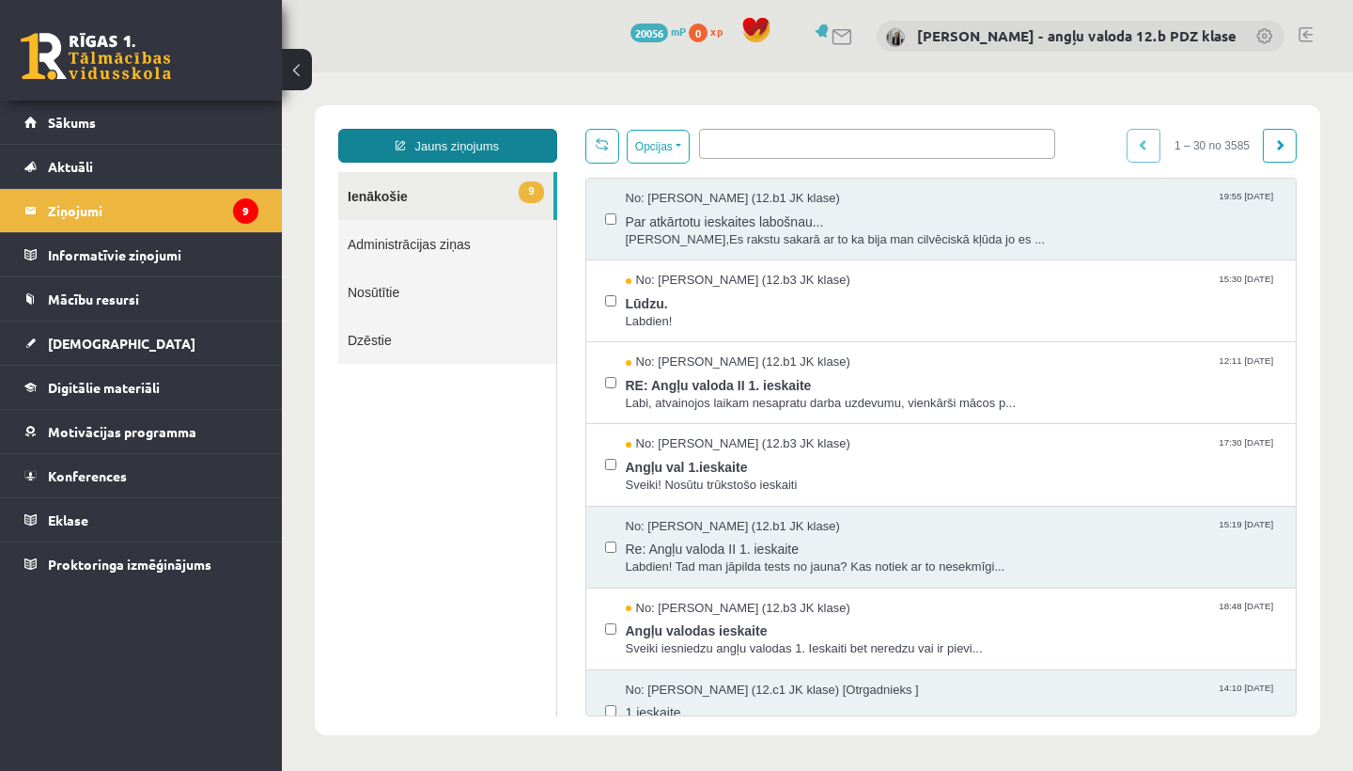
click at [442, 134] on link "Jauns ziņojums" at bounding box center [447, 146] width 219 height 34
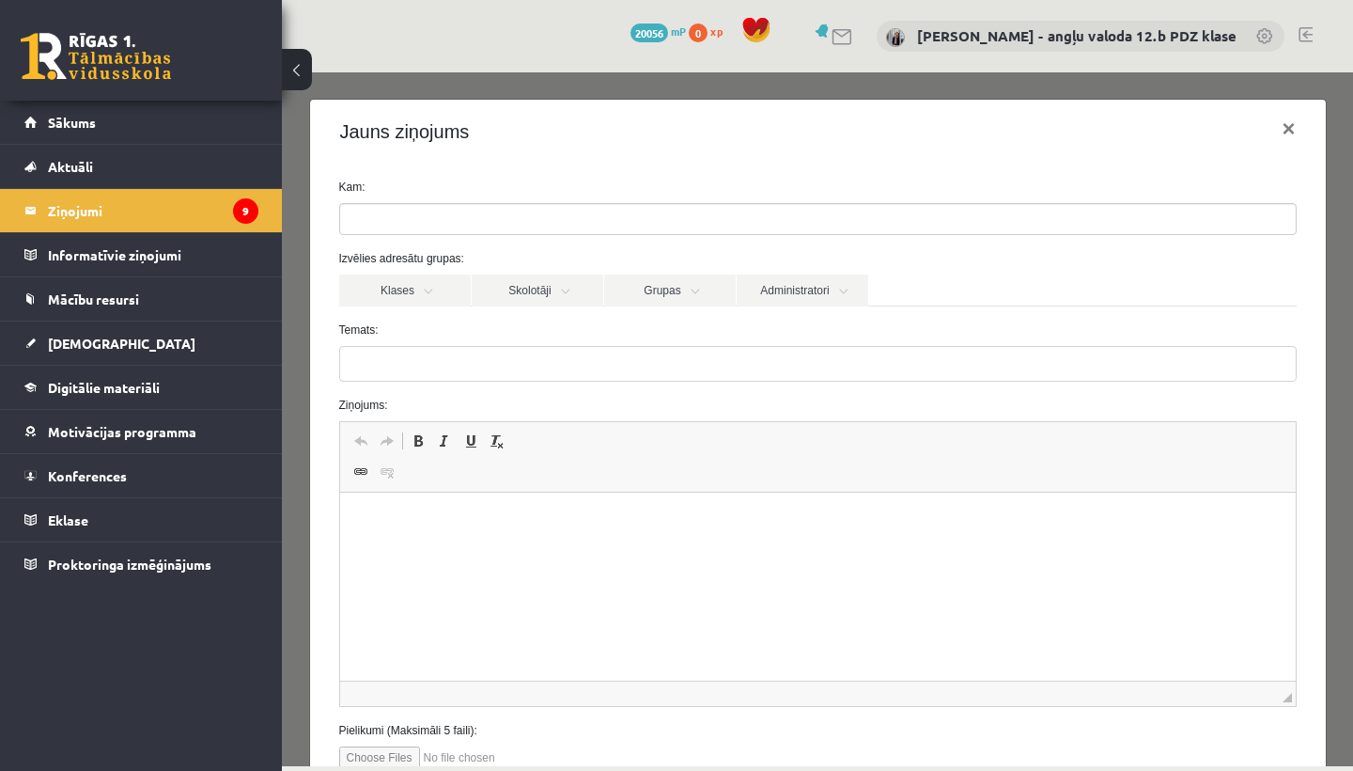
click at [449, 218] on ul at bounding box center [818, 219] width 956 height 30
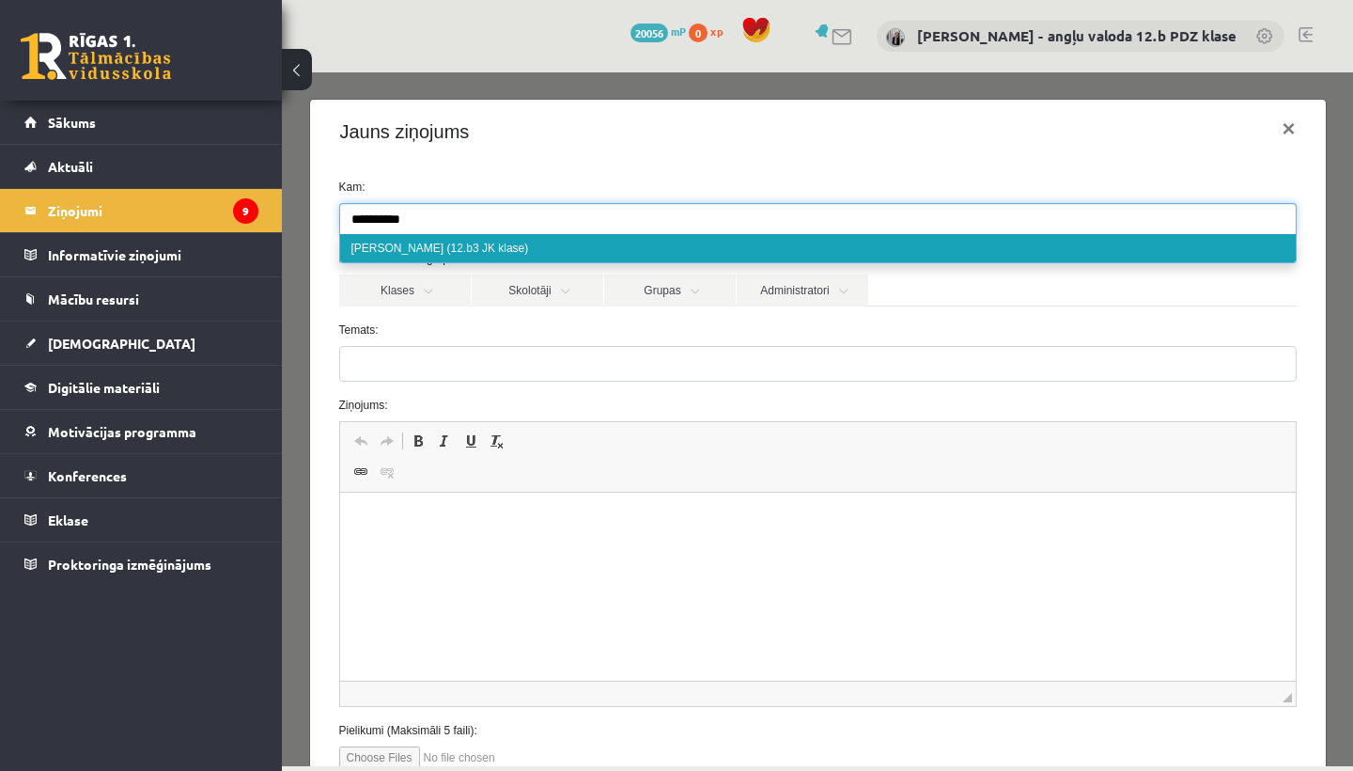
type input "**********"
select select "*****"
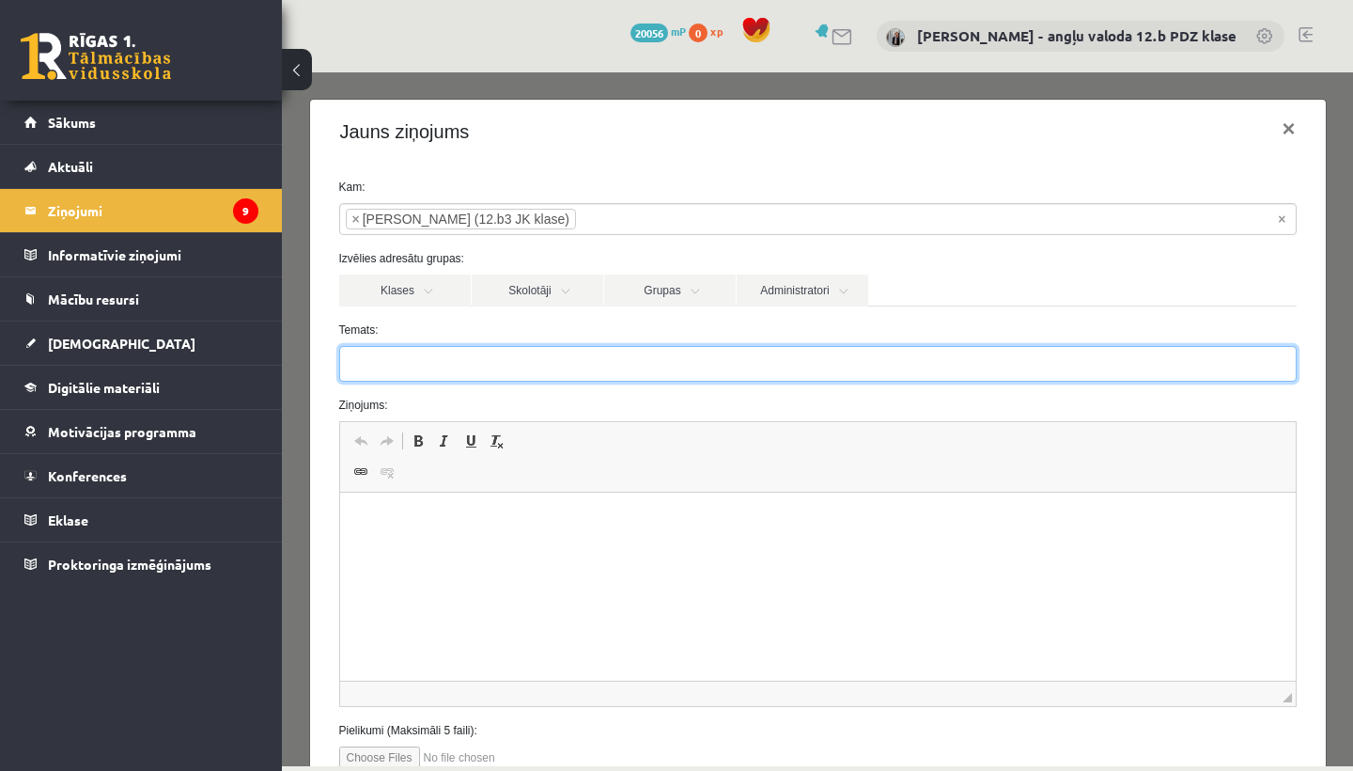
click at [382, 372] on input "Temats:" at bounding box center [818, 364] width 958 height 36
type input "**********"
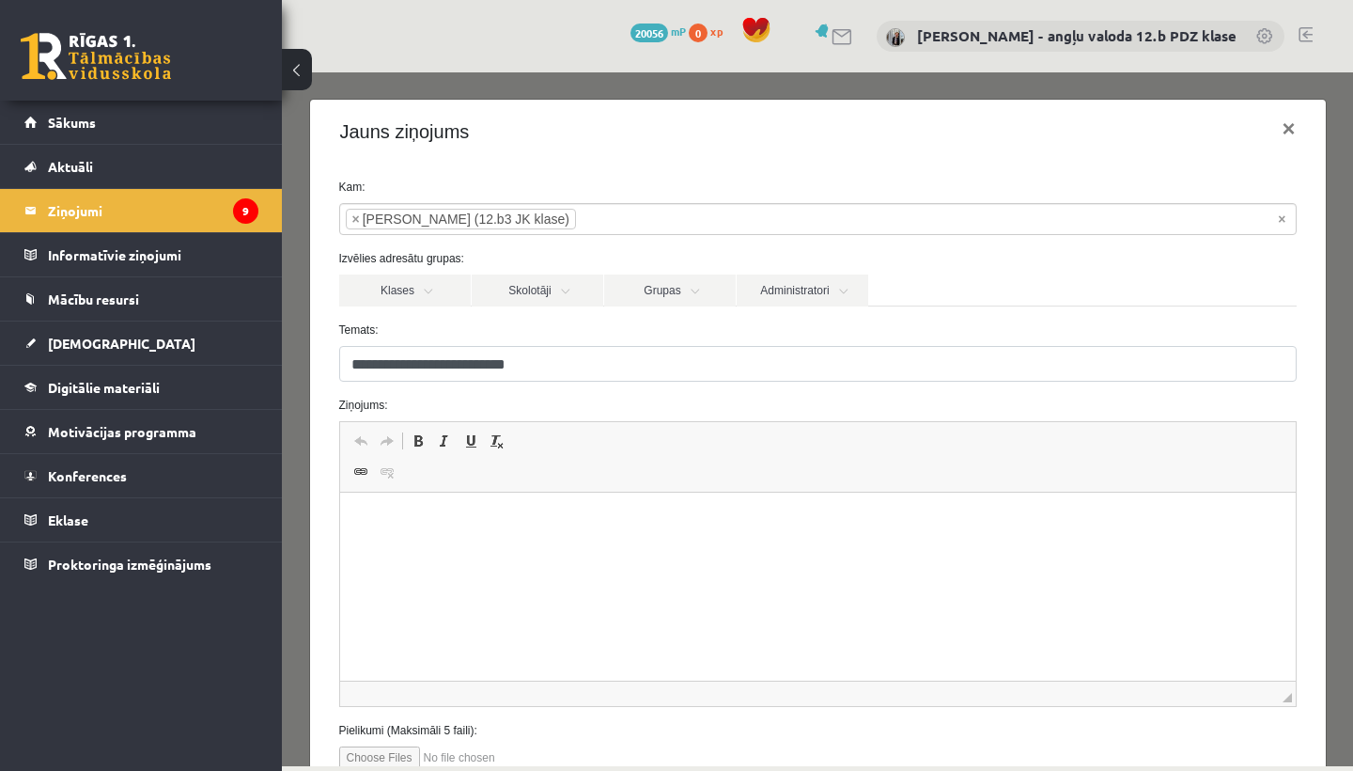
click at [397, 541] on html at bounding box center [817, 520] width 956 height 57
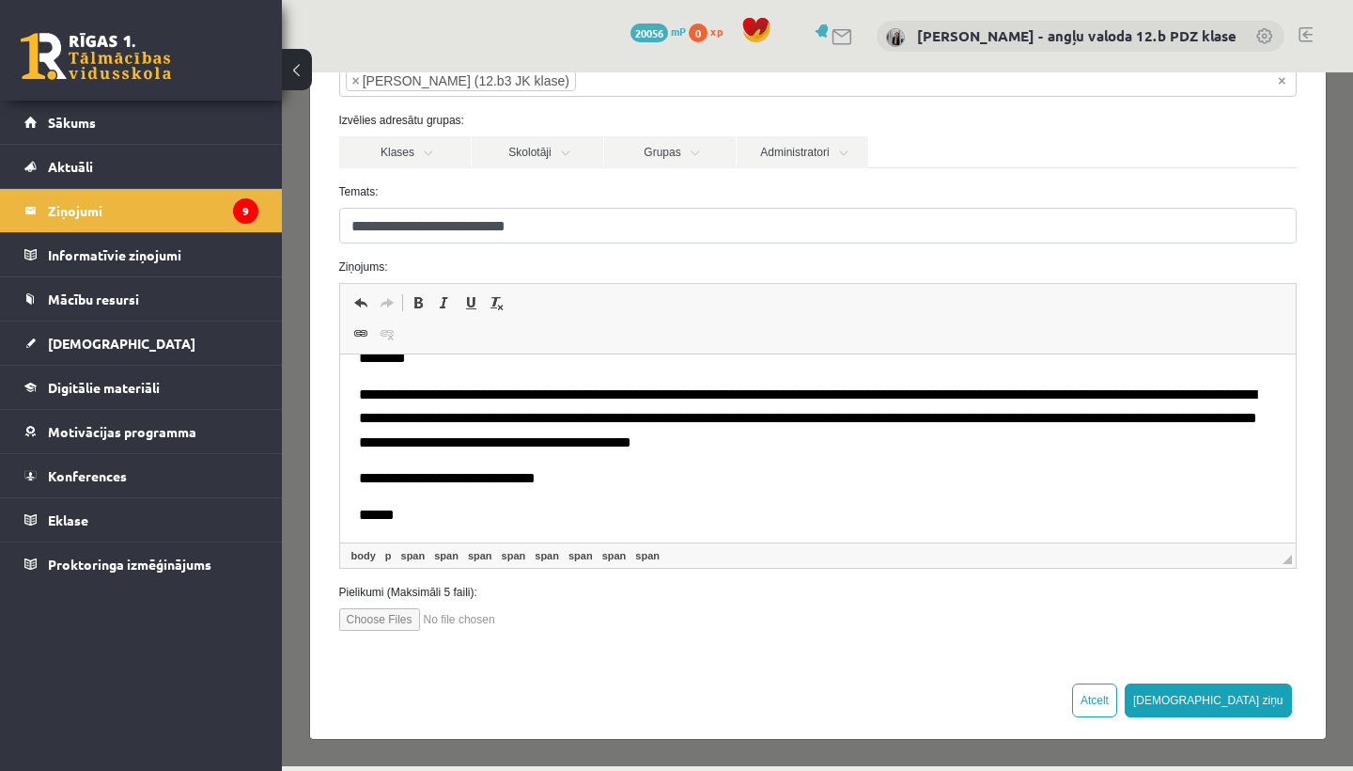
scroll to position [137, 0]
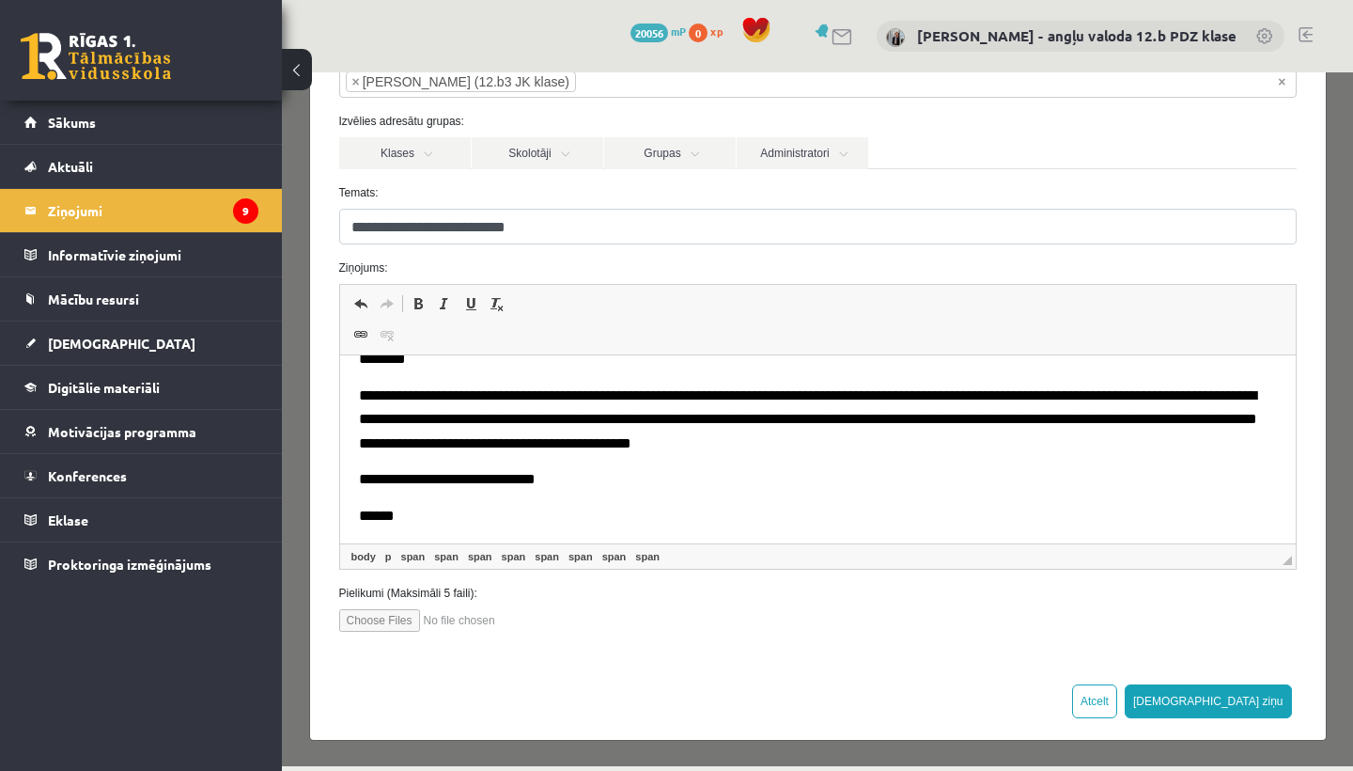
click at [369, 618] on input "file" at bounding box center [445, 620] width 213 height 23
type input "**********"
click at [1256, 701] on button "[DEMOGRAPHIC_DATA] ziņu" at bounding box center [1208, 701] width 167 height 34
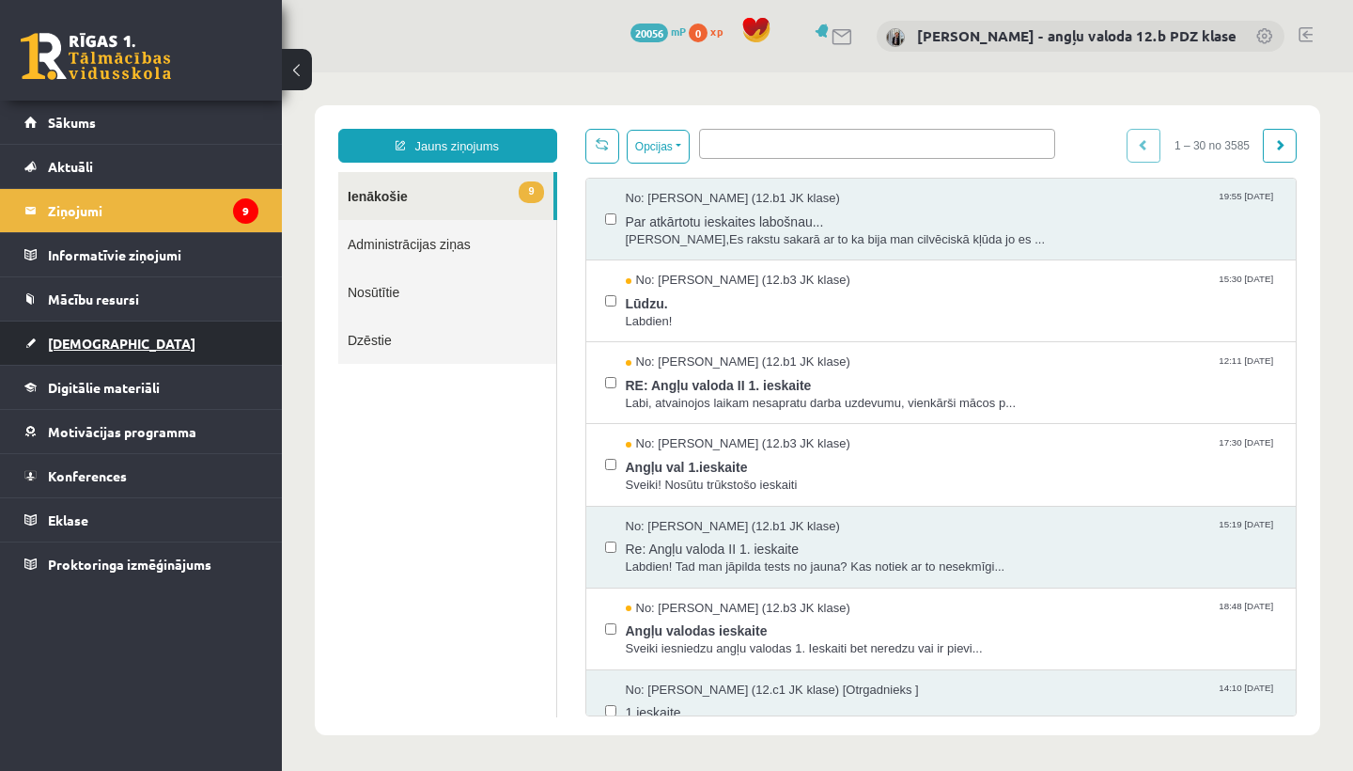
scroll to position [0, 0]
click at [89, 338] on span "[DEMOGRAPHIC_DATA]" at bounding box center [122, 343] width 148 height 17
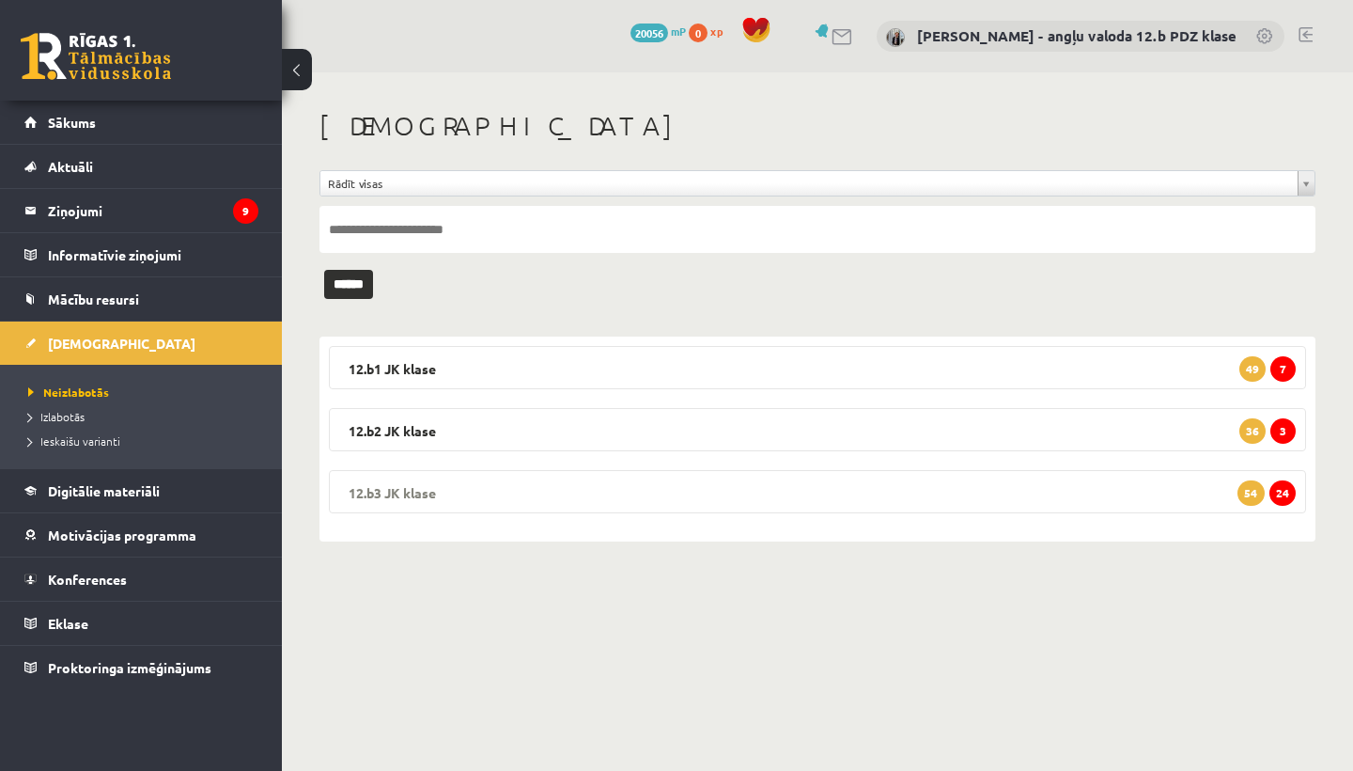
click at [440, 476] on legend "12.b3 JK klase 24 54" at bounding box center [817, 491] width 977 height 43
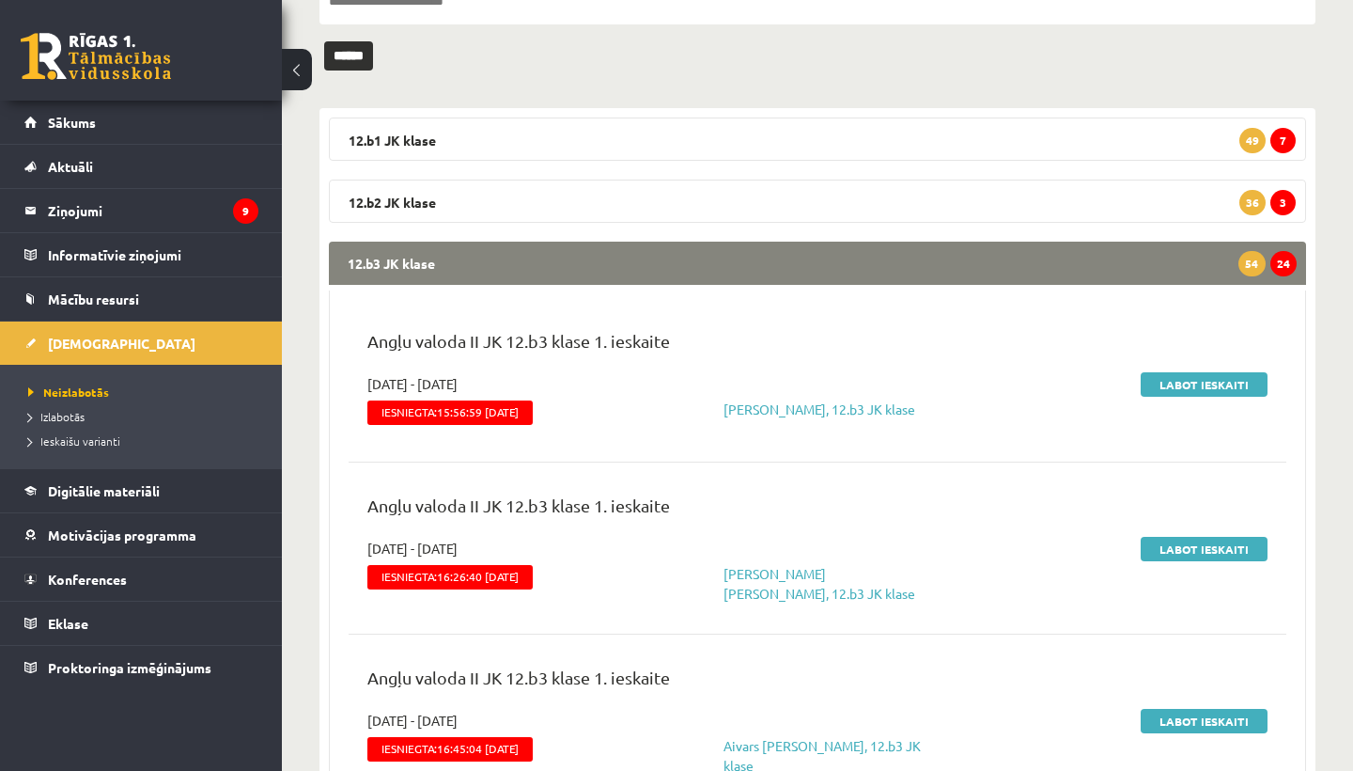
scroll to position [261, 0]
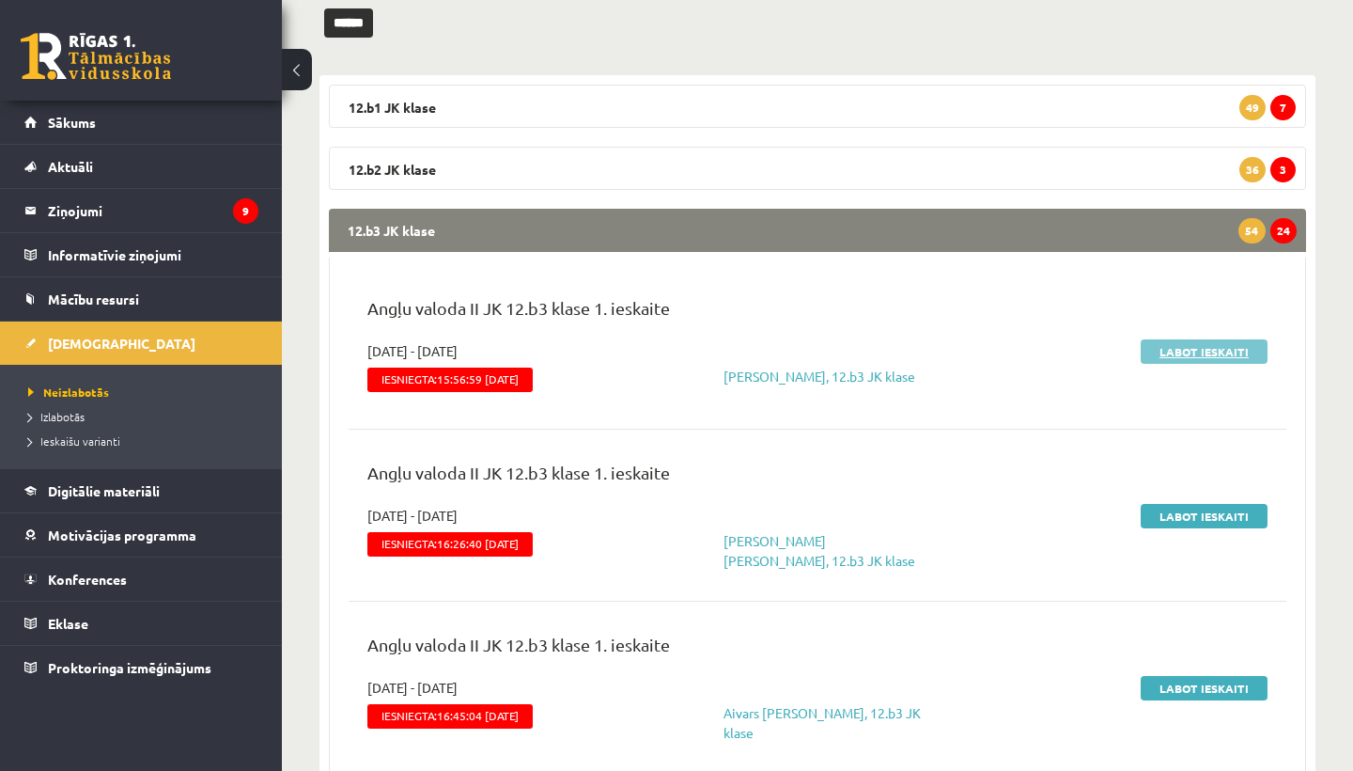
click at [1228, 348] on link "Labot ieskaiti" at bounding box center [1204, 351] width 127 height 24
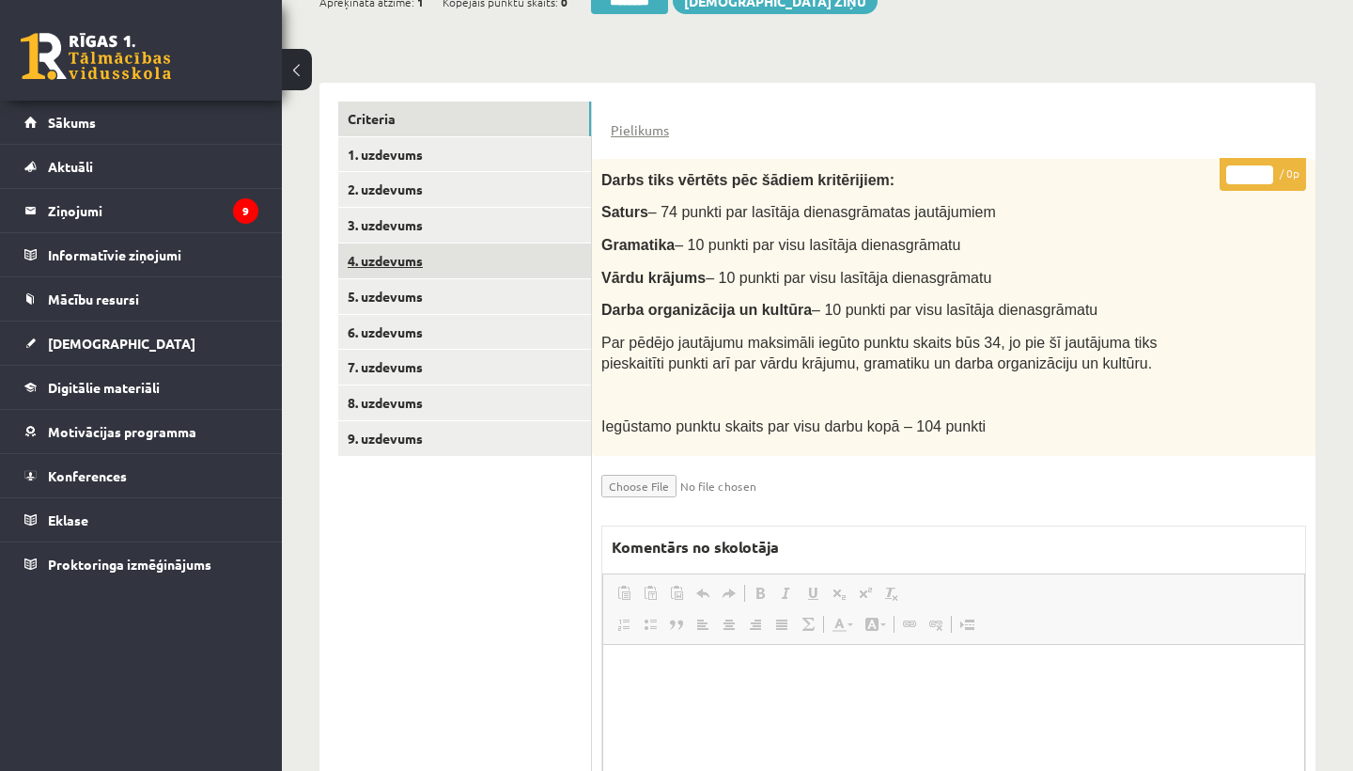
scroll to position [382, 0]
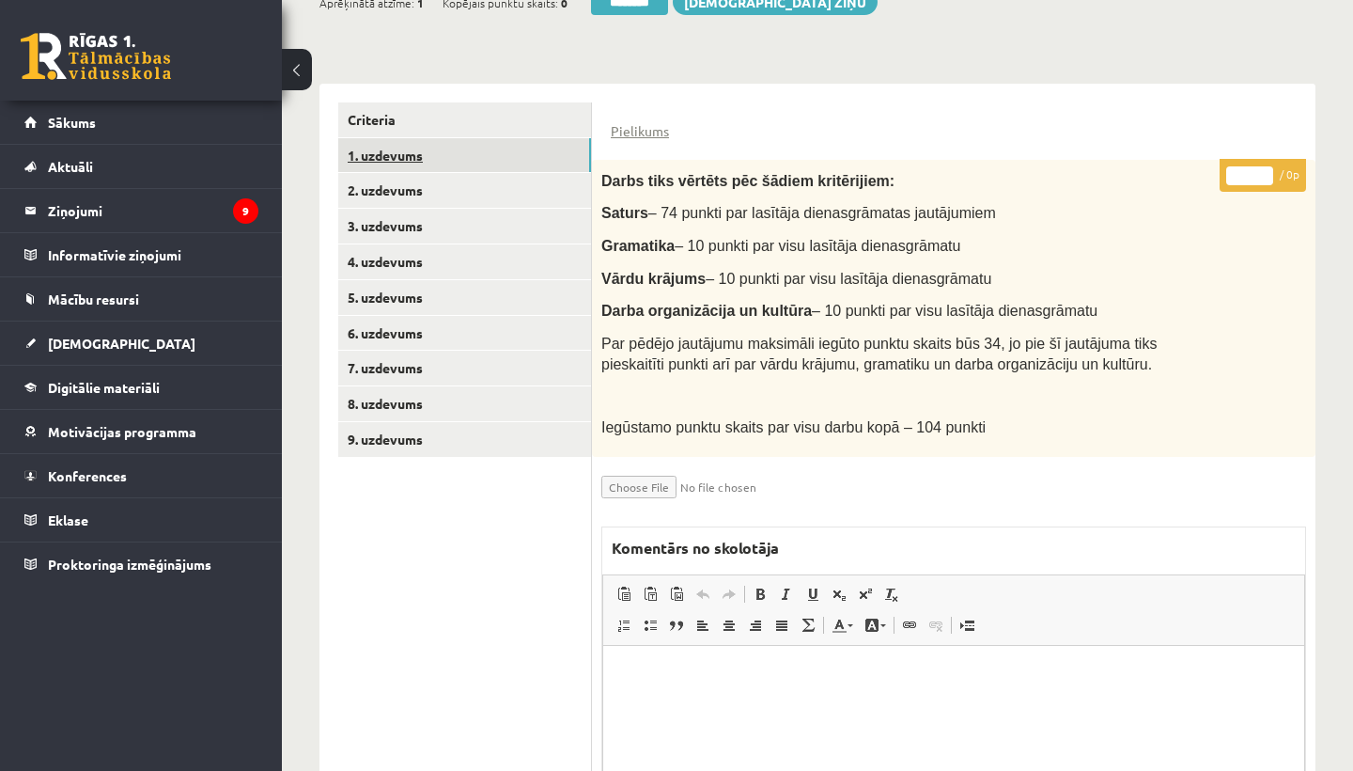
click at [409, 149] on link "1. uzdevums" at bounding box center [464, 155] width 253 height 35
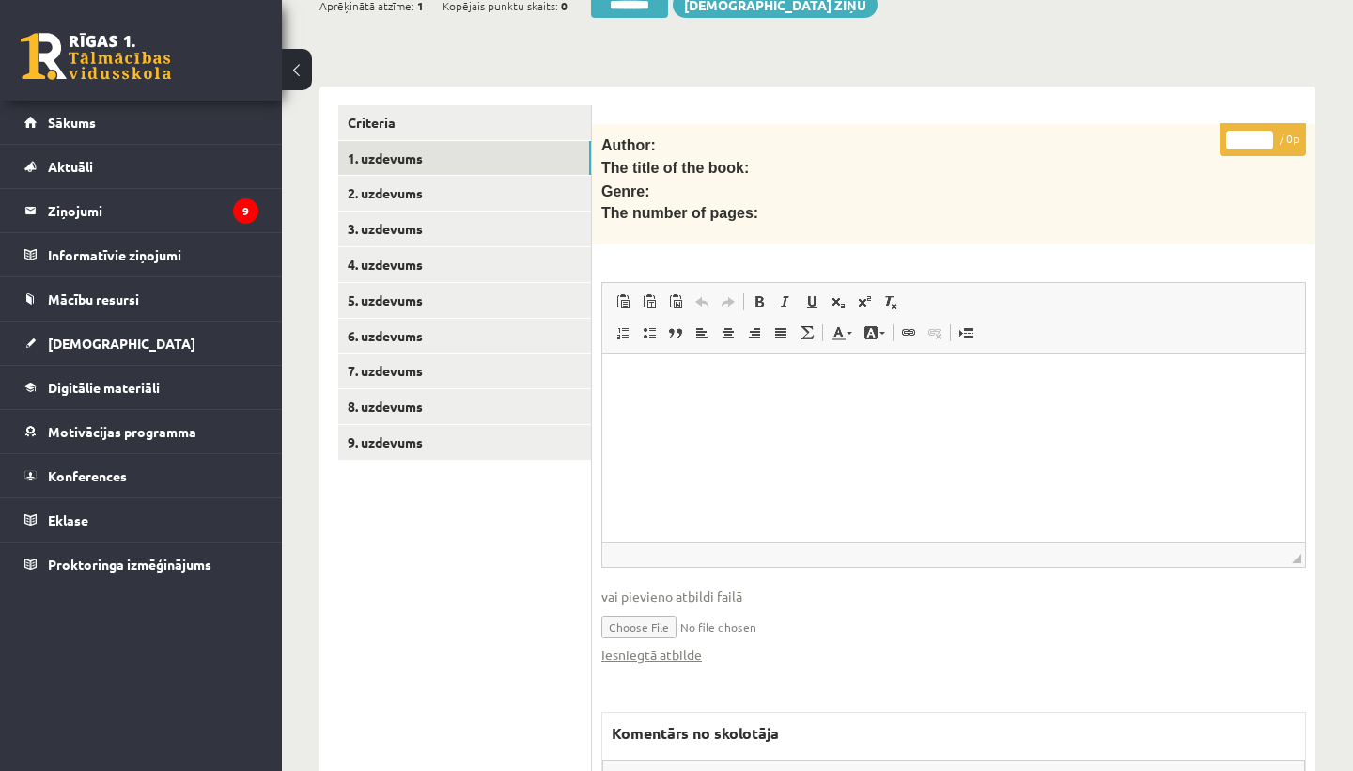
scroll to position [0, 0]
click at [655, 645] on link "Iesniegtā atbilde" at bounding box center [651, 655] width 101 height 20
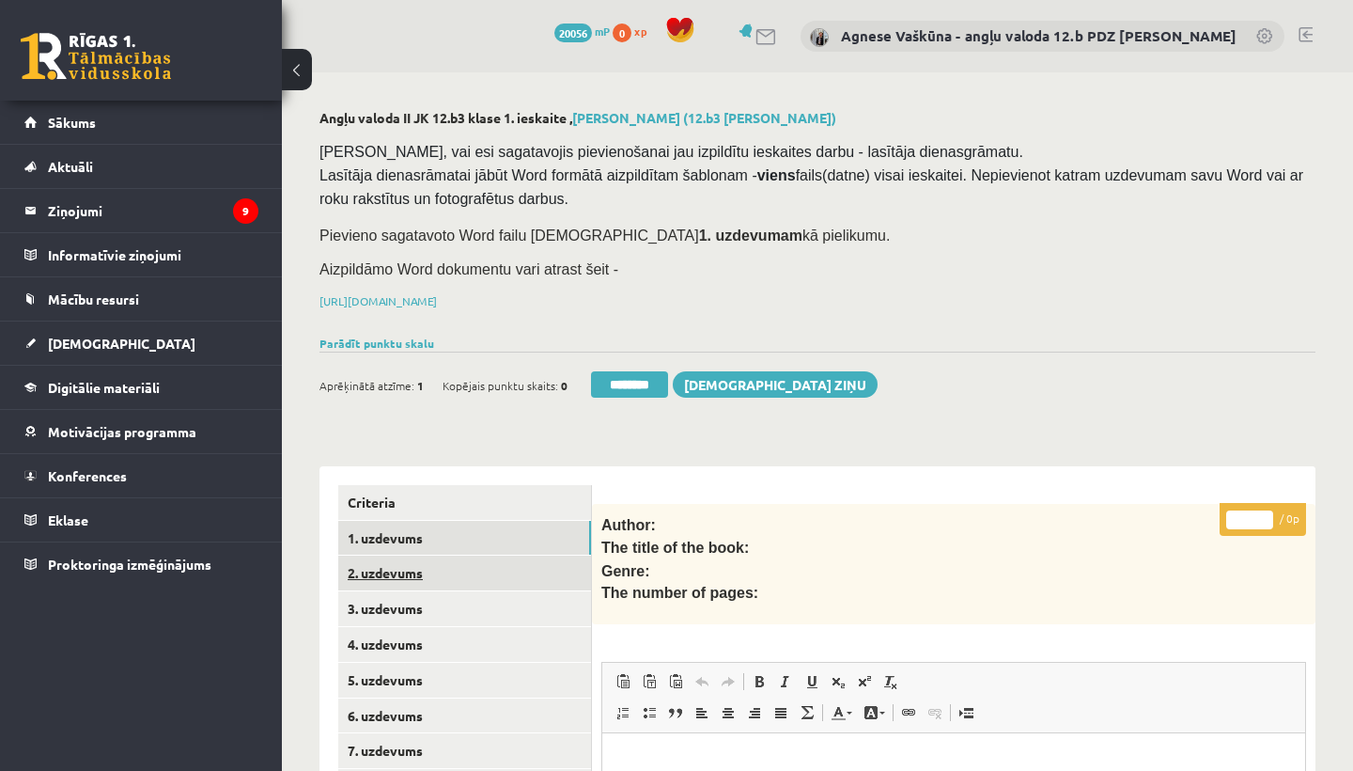
click at [418, 565] on link "2. uzdevums" at bounding box center [464, 572] width 253 height 35
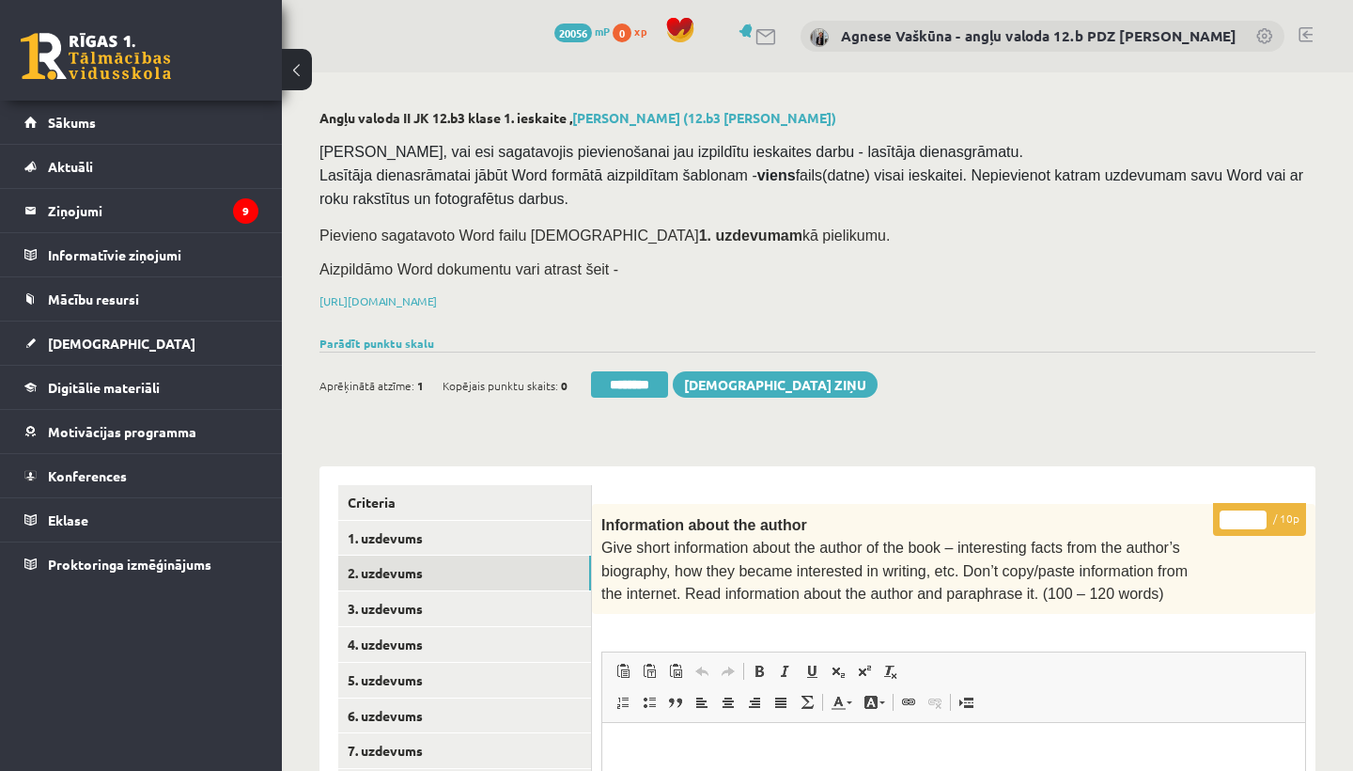
click at [1243, 514] on input "*" at bounding box center [1243, 519] width 47 height 19
type input "**"
click at [430, 611] on link "3. uzdevums" at bounding box center [464, 608] width 253 height 35
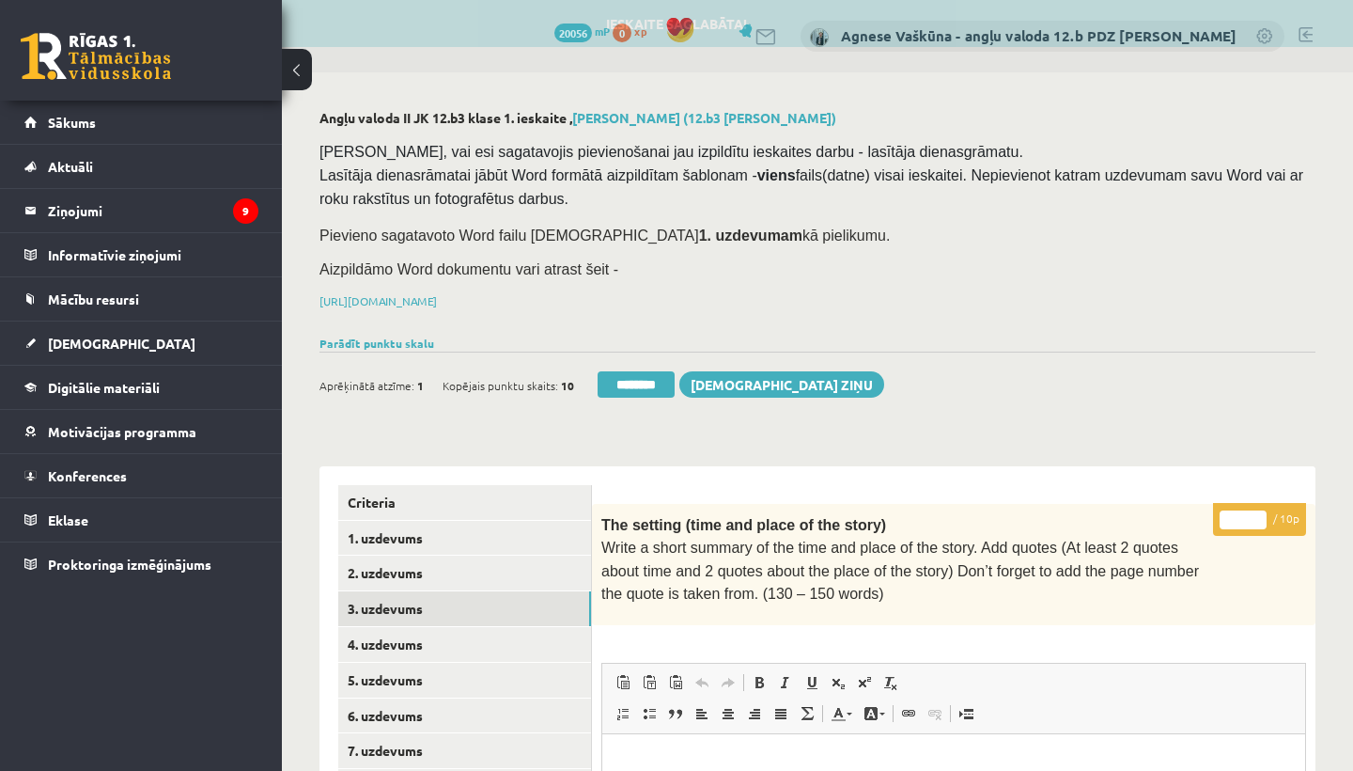
click at [1245, 514] on input "*" at bounding box center [1243, 519] width 47 height 19
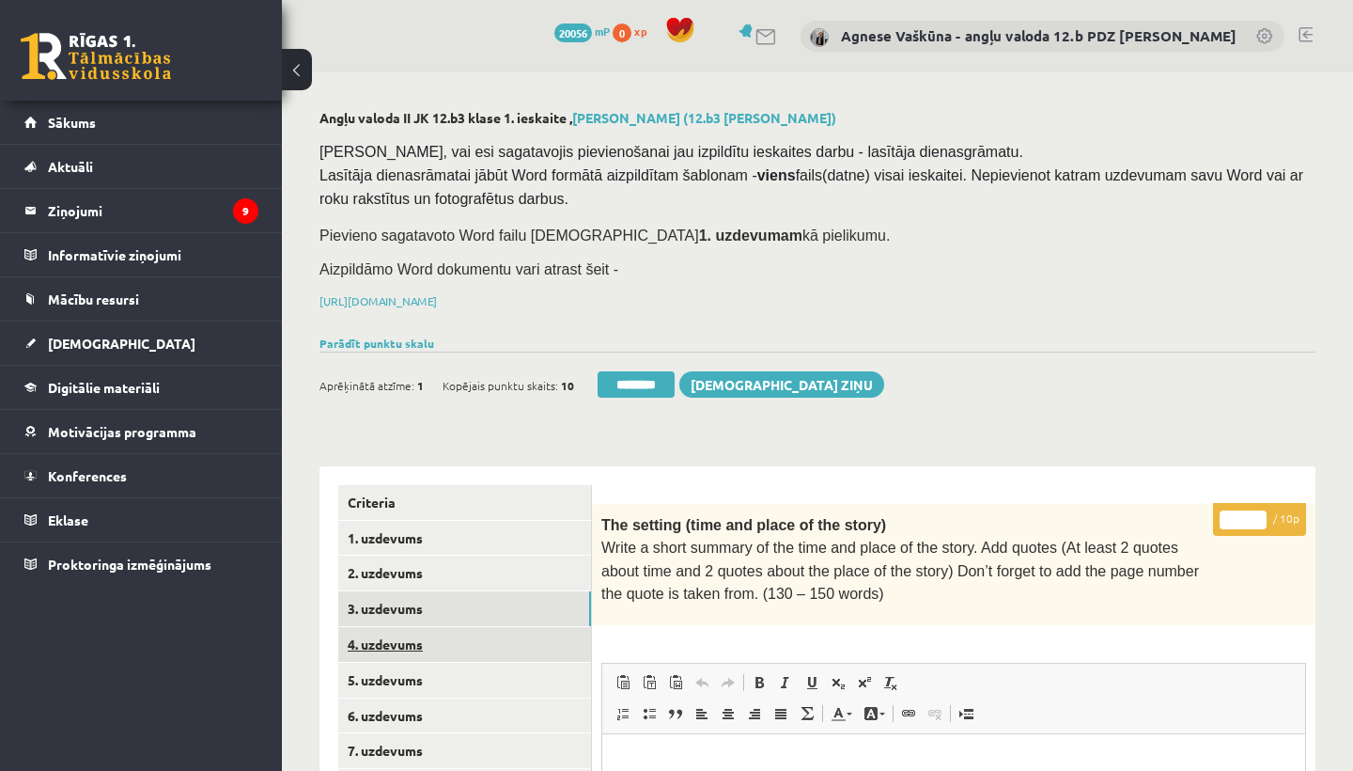
type input "**"
click at [456, 636] on link "4. uzdevums" at bounding box center [464, 644] width 253 height 35
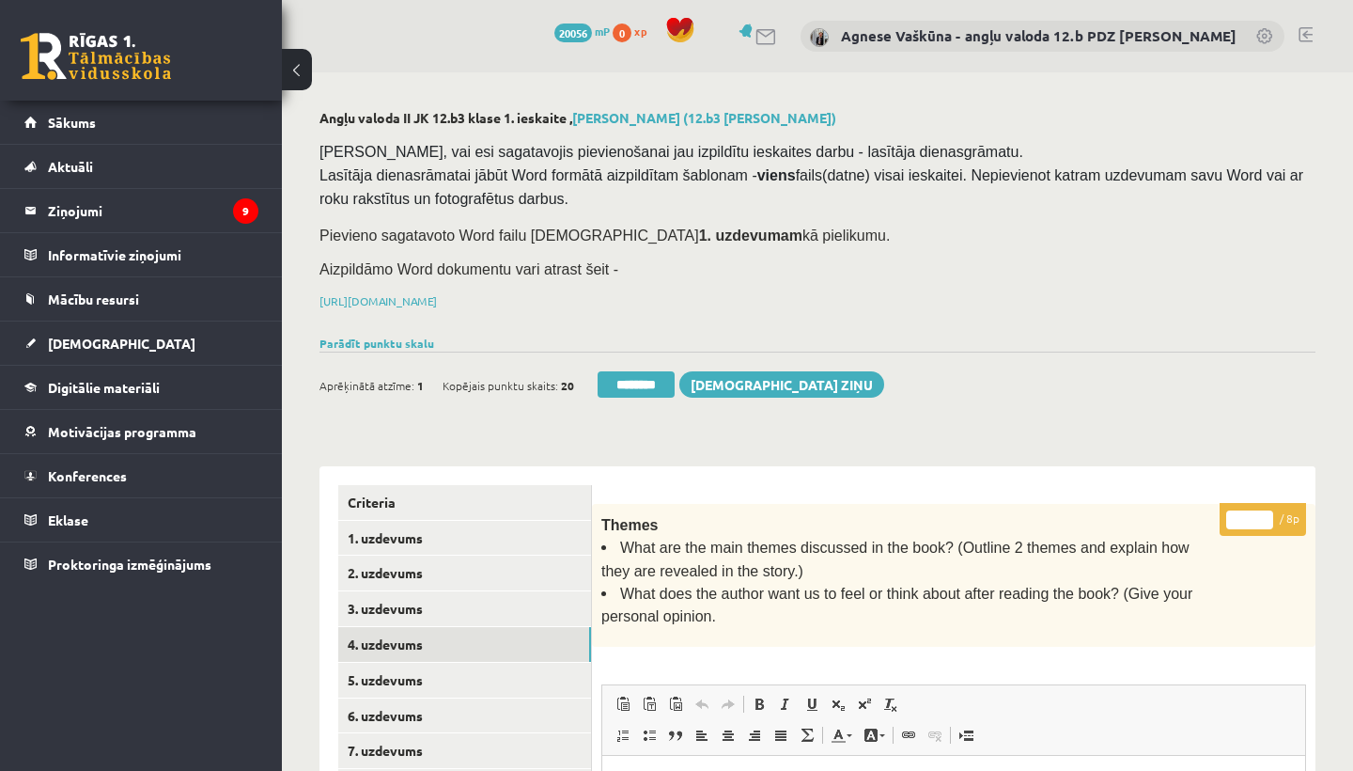
click at [1255, 517] on input "*" at bounding box center [1249, 519] width 47 height 19
type input "*"
click at [390, 668] on link "5. uzdevums" at bounding box center [464, 680] width 253 height 35
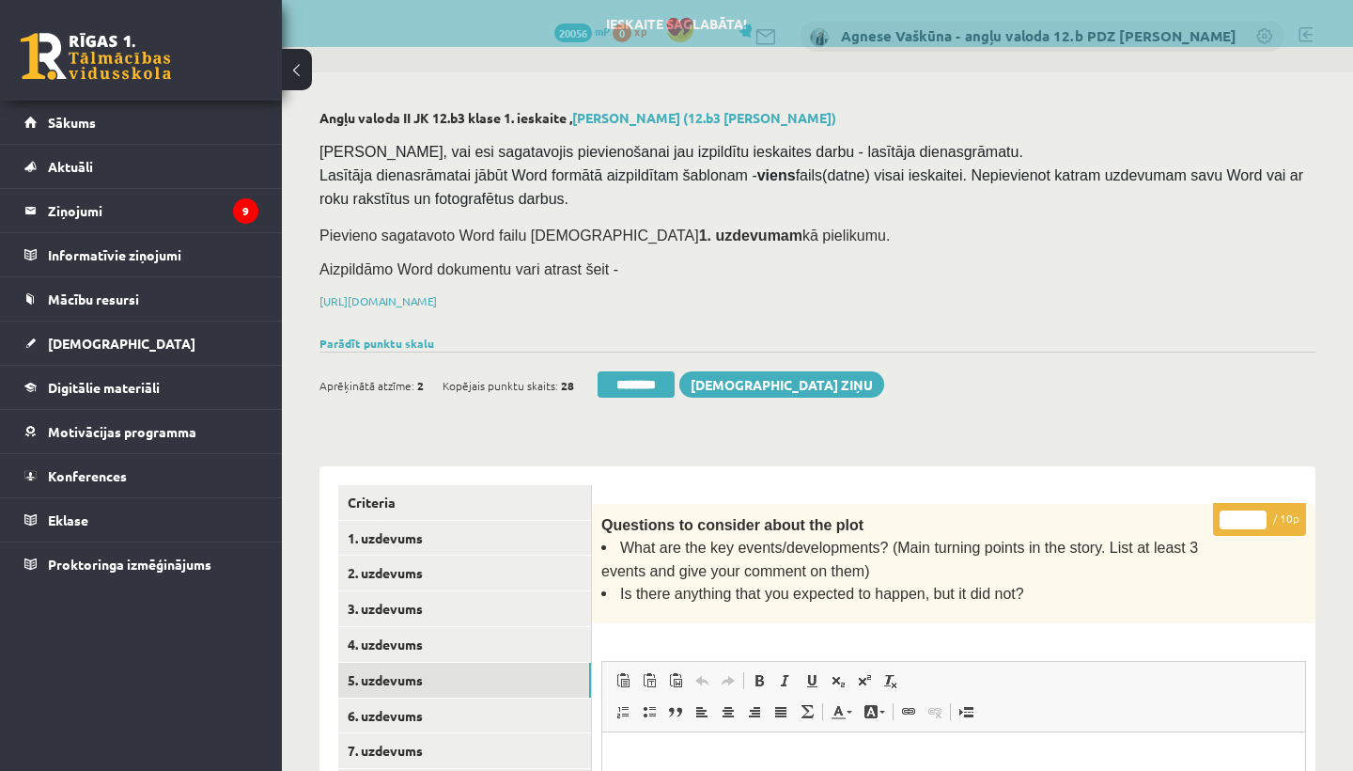
click at [1240, 513] on input "*" at bounding box center [1243, 519] width 47 height 19
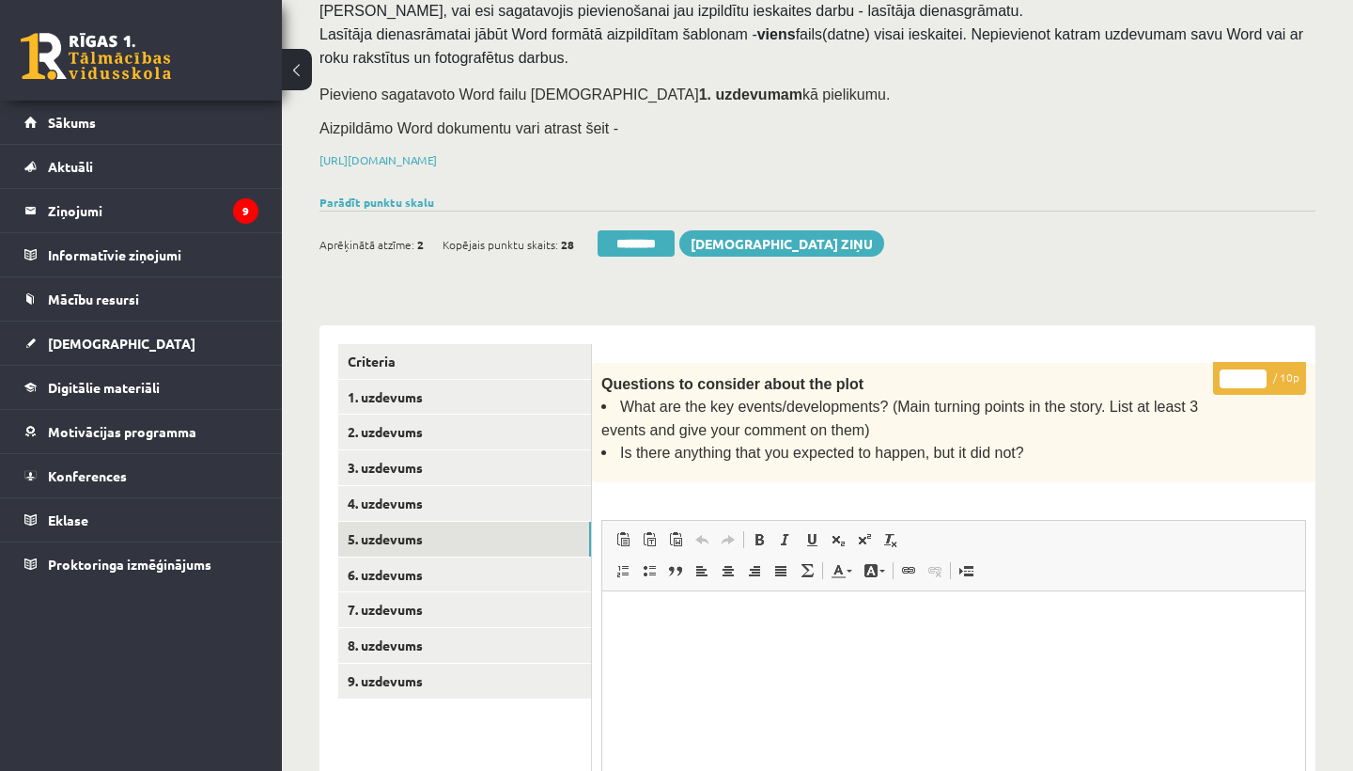
scroll to position [271, 0]
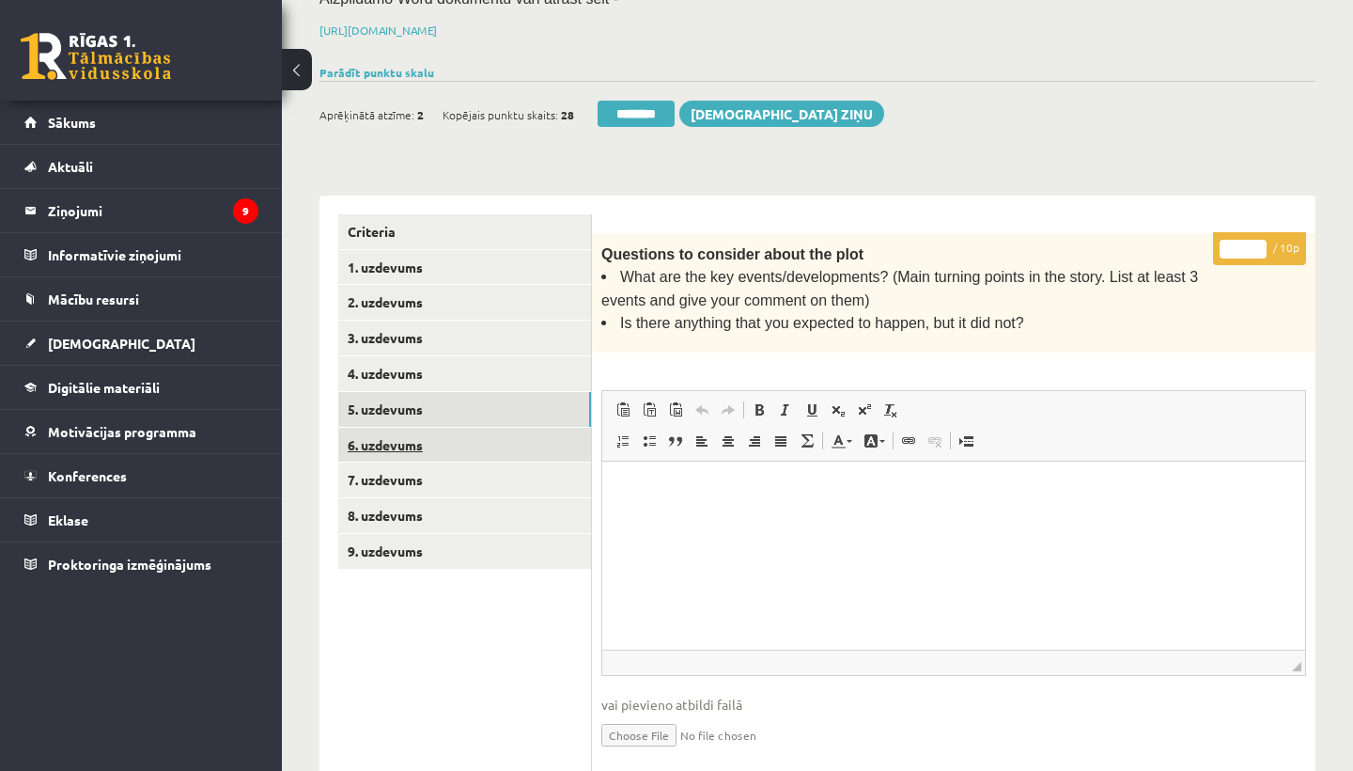
type input "**"
click at [394, 433] on link "6. uzdevums" at bounding box center [464, 445] width 253 height 35
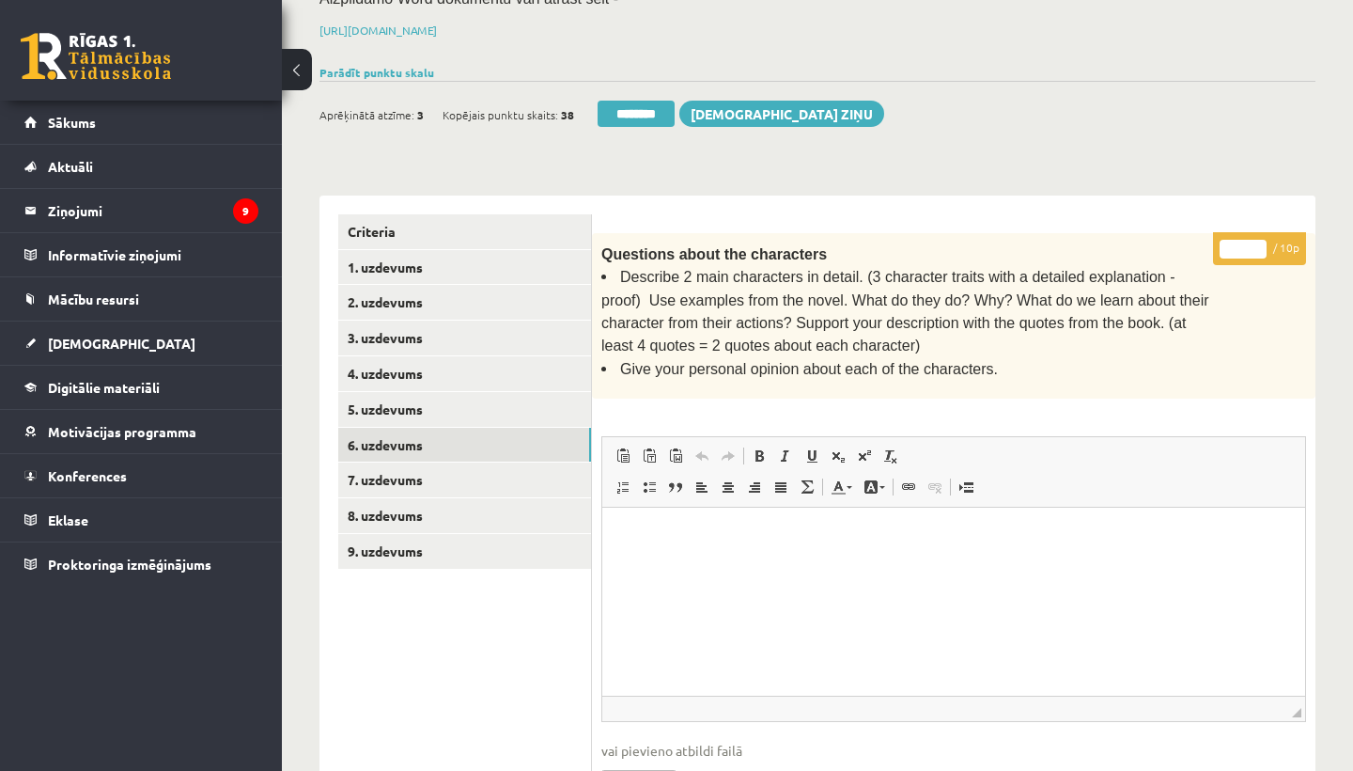
scroll to position [0, 0]
click at [1241, 243] on input "*" at bounding box center [1243, 249] width 47 height 19
type input "*"
click at [432, 466] on link "7. uzdevums" at bounding box center [464, 479] width 253 height 35
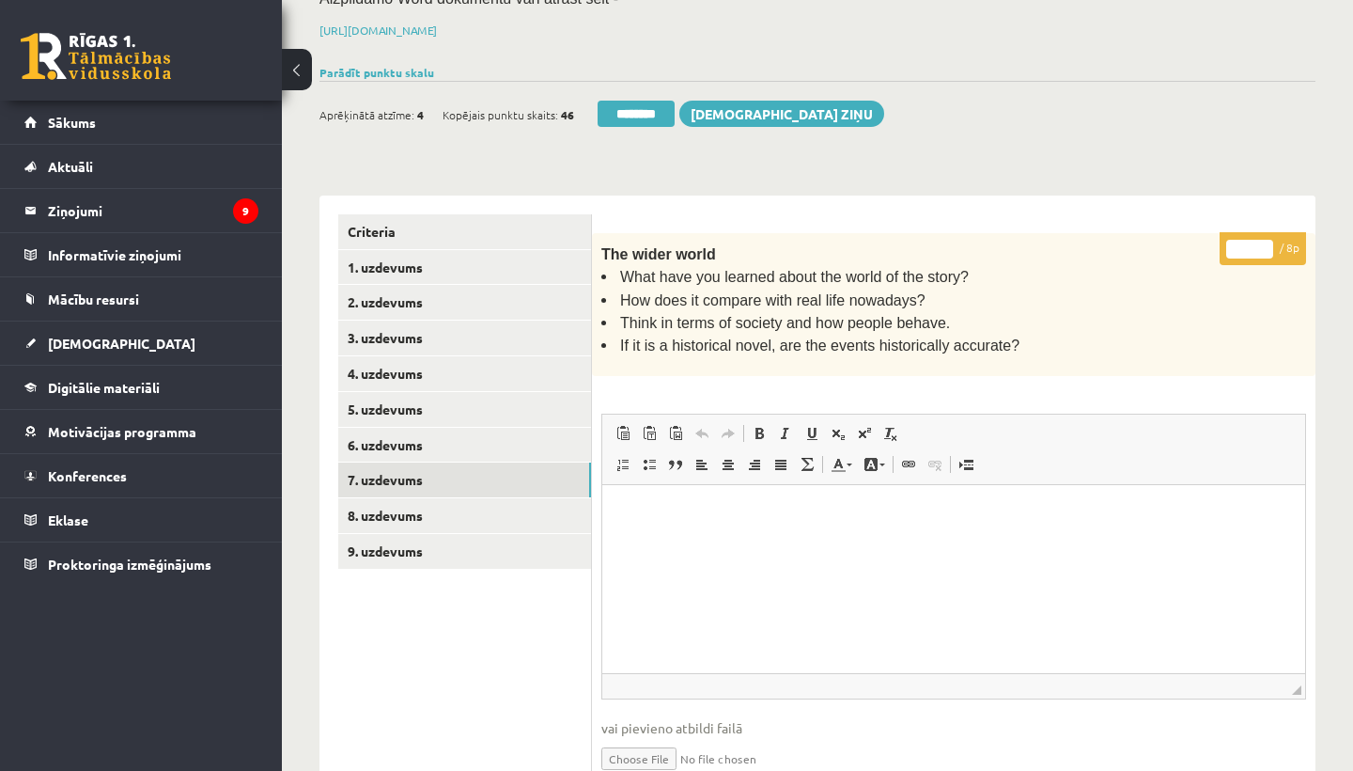
click at [1254, 242] on input "*" at bounding box center [1249, 249] width 47 height 19
type input "*"
click at [480, 509] on link "8. uzdevums" at bounding box center [464, 515] width 253 height 35
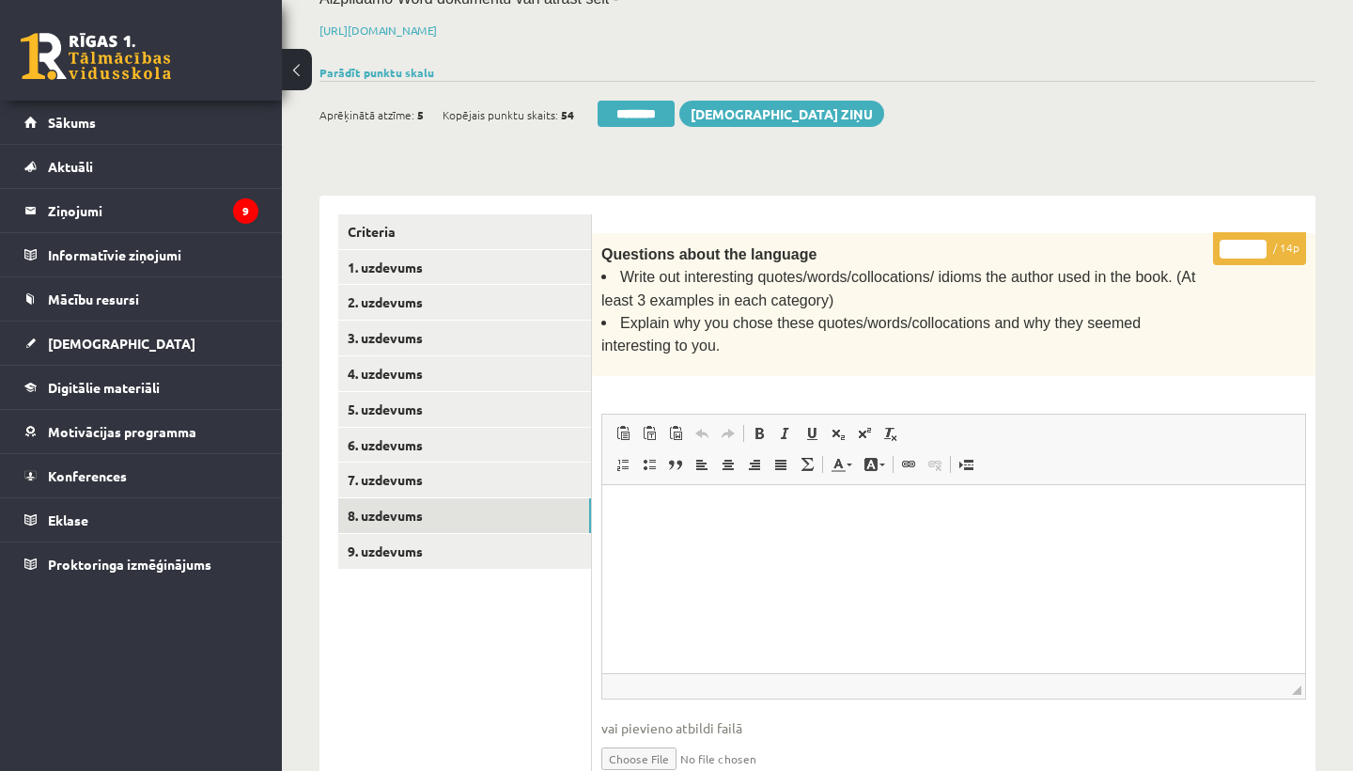
click at [1244, 242] on input "*" at bounding box center [1243, 249] width 47 height 19
type input "**"
click at [408, 540] on link "9. uzdevums" at bounding box center [464, 551] width 253 height 35
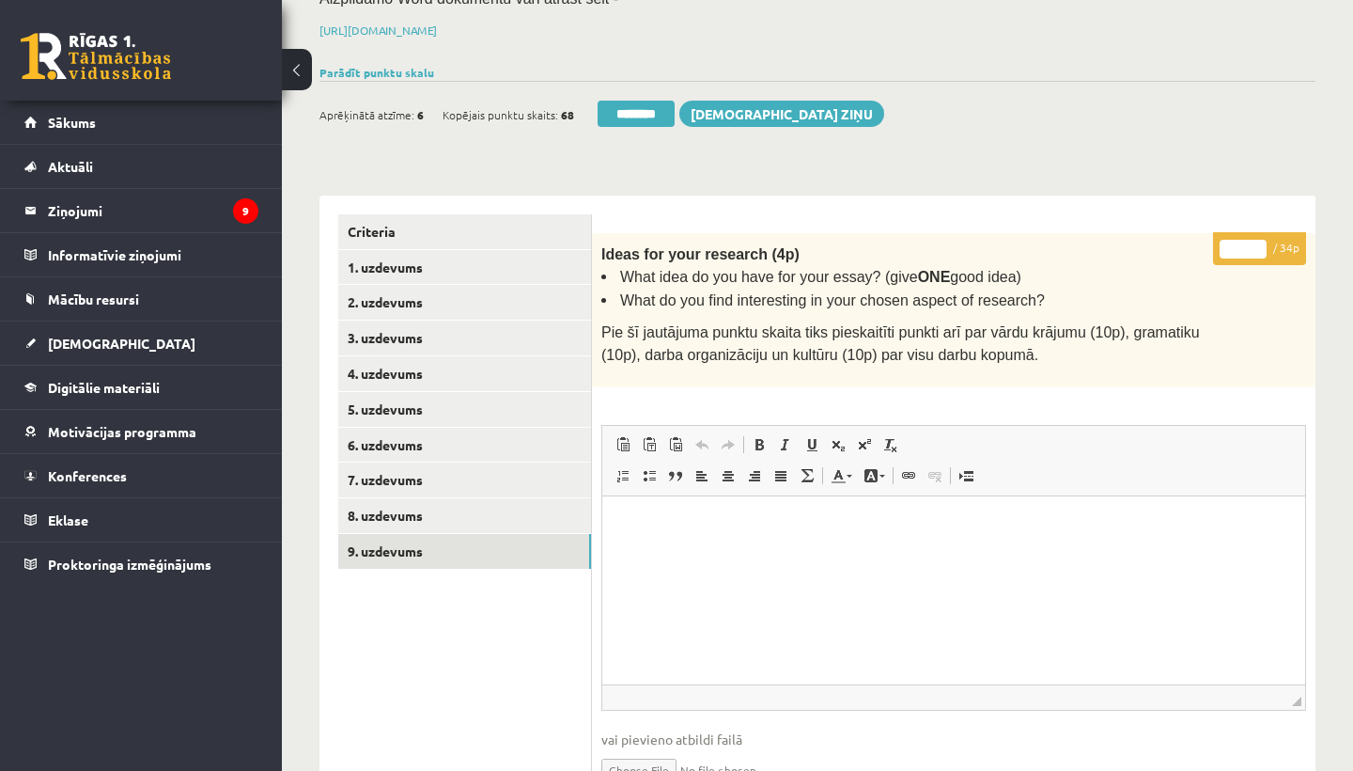
click at [1244, 241] on input "*" at bounding box center [1243, 249] width 47 height 19
type input "**"
click at [401, 265] on link "1. uzdevums" at bounding box center [464, 267] width 253 height 35
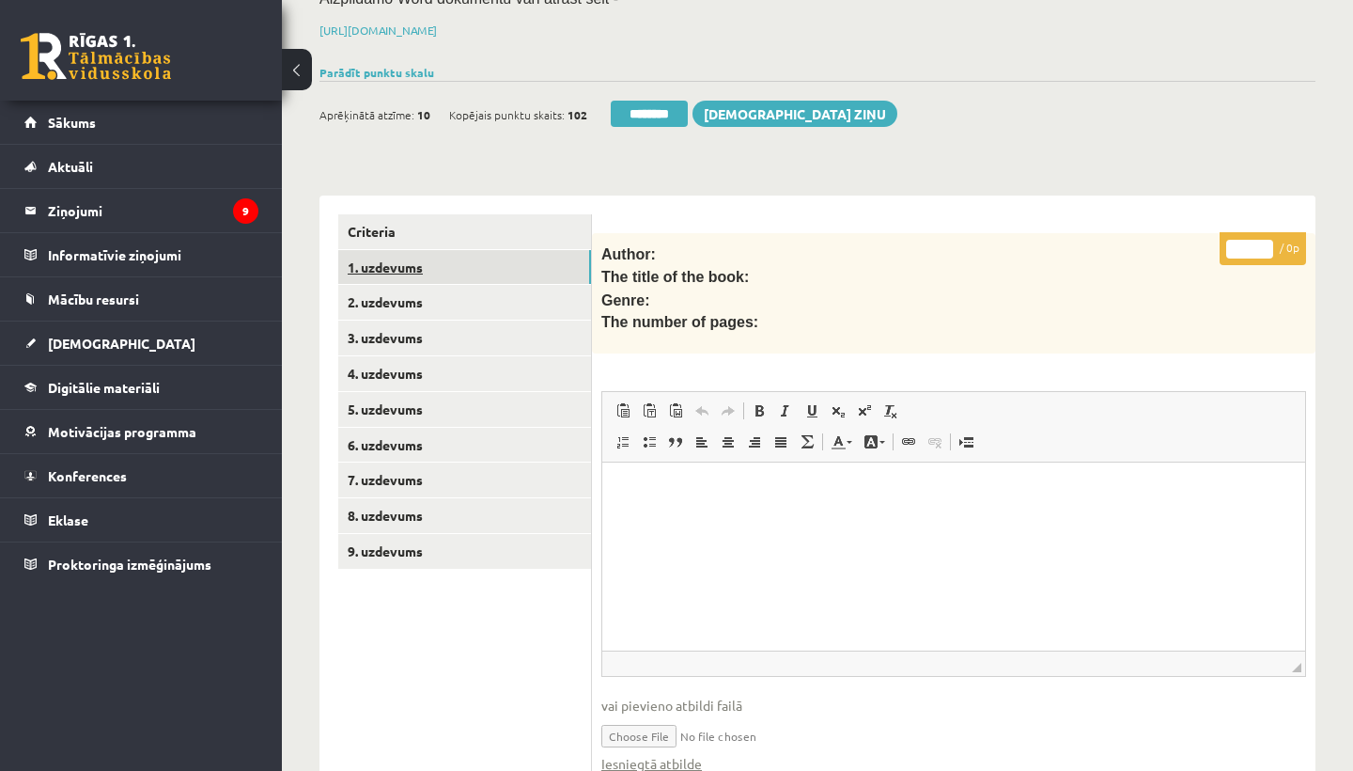
click at [401, 265] on link "1. uzdevums" at bounding box center [464, 267] width 253 height 35
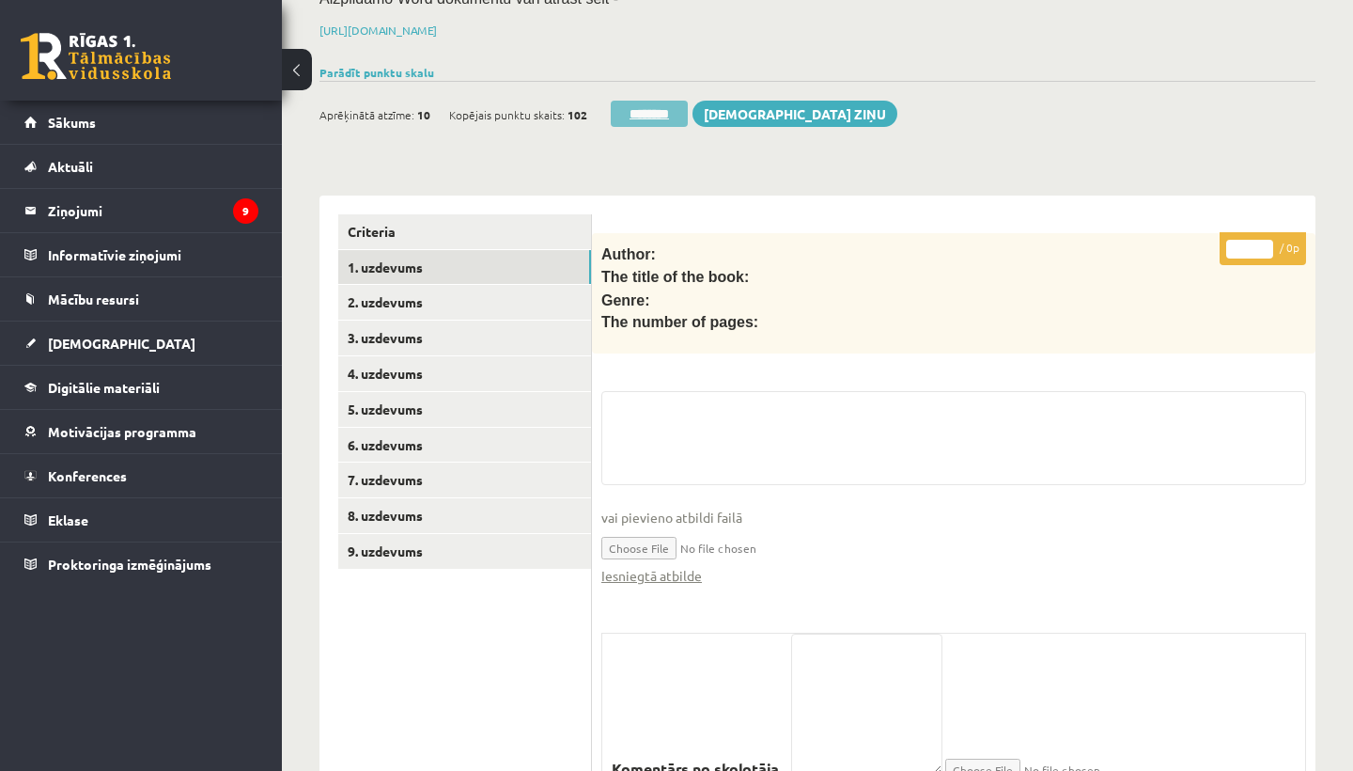
click at [642, 103] on input "********" at bounding box center [649, 114] width 77 height 26
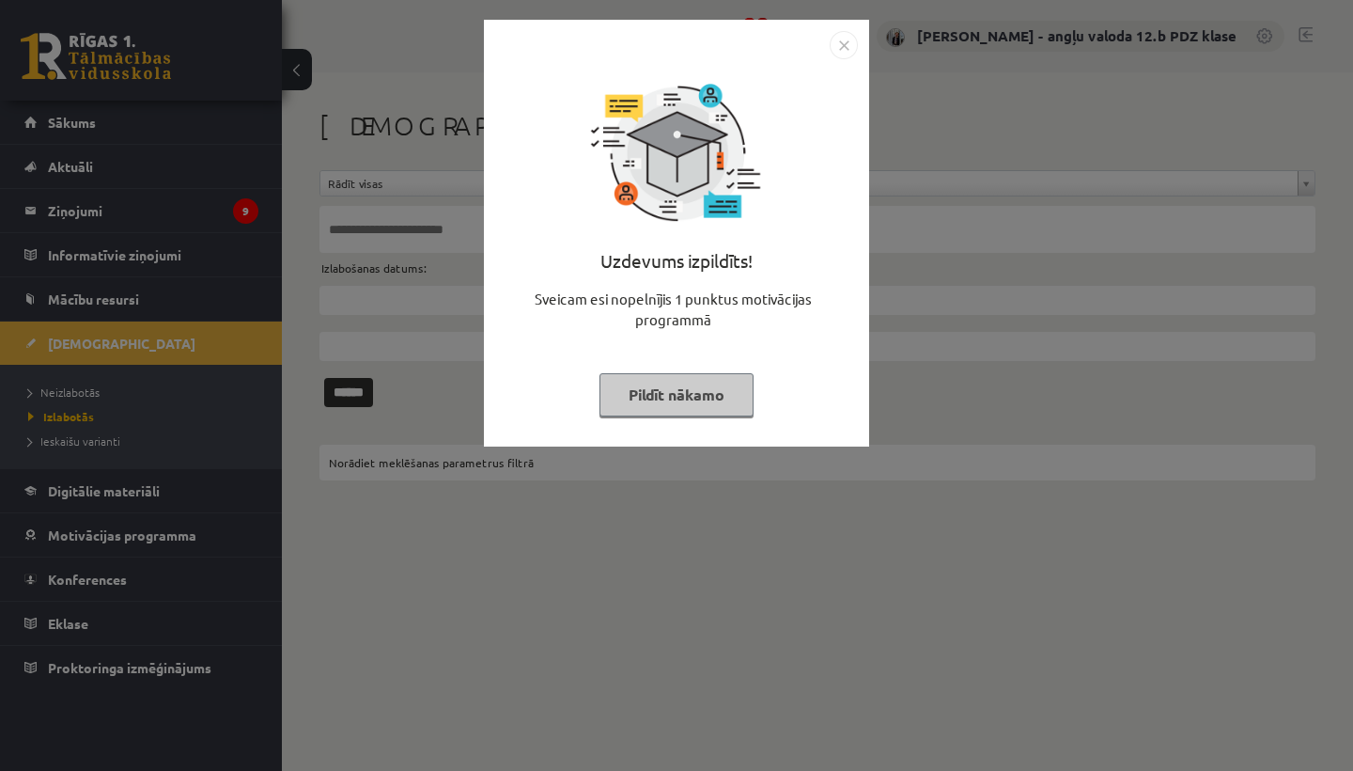
click at [840, 35] on img "Close" at bounding box center [844, 45] width 28 height 28
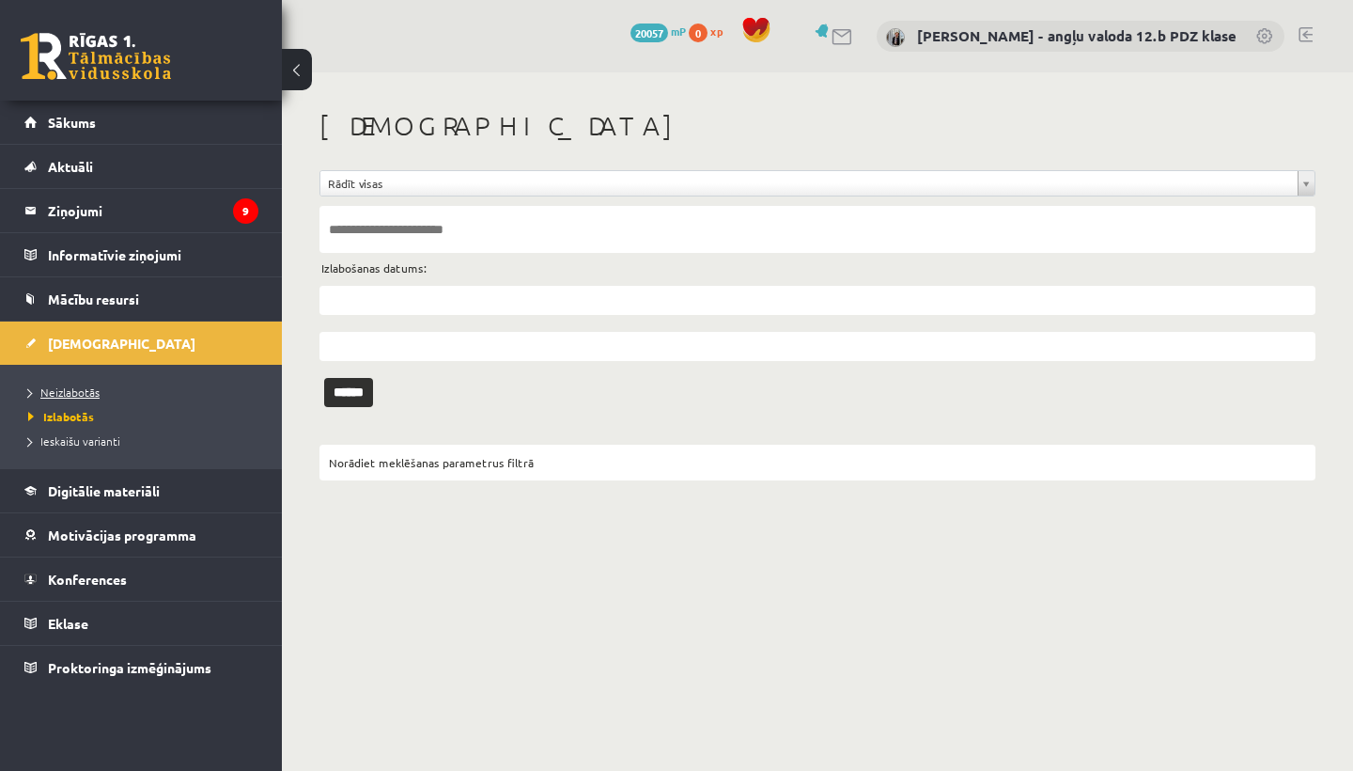
click at [106, 386] on link "Neizlabotās" at bounding box center [145, 391] width 235 height 17
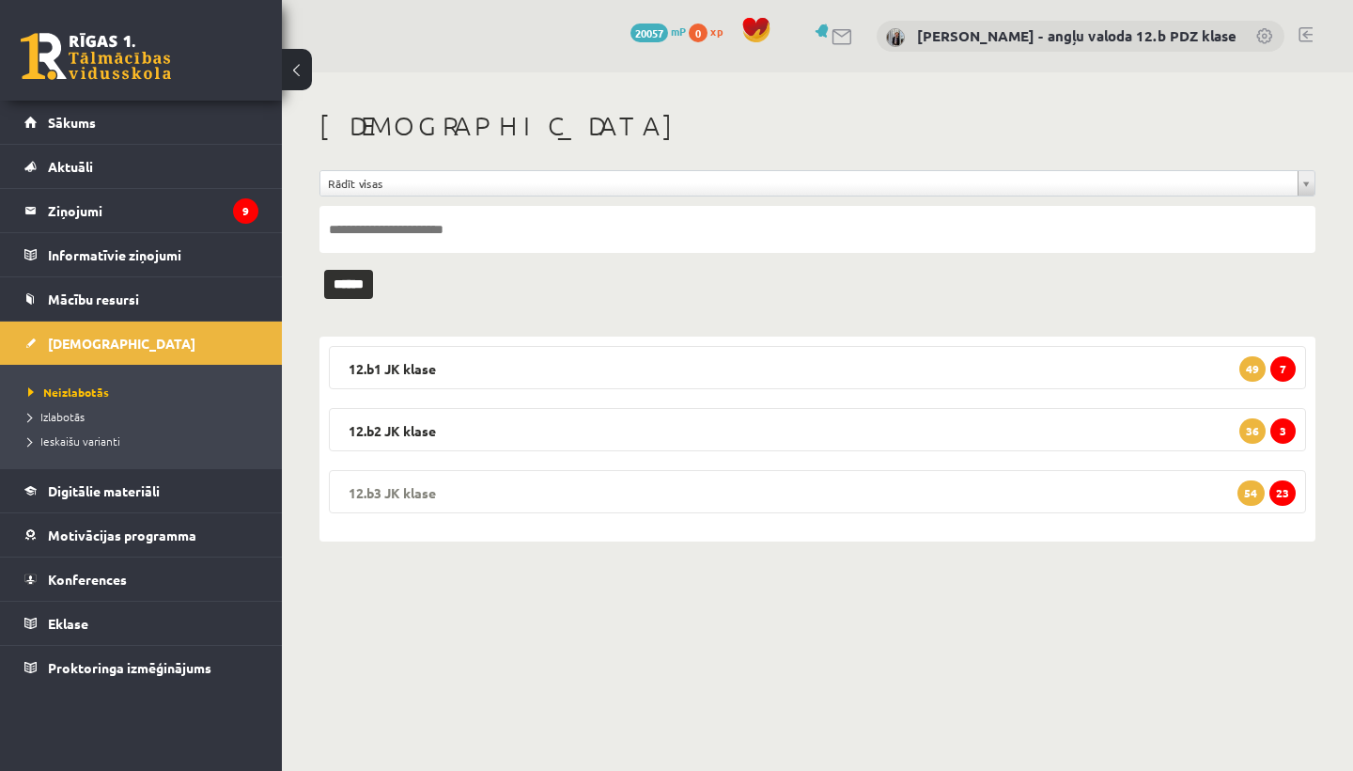
click at [570, 486] on legend "12.b3 JK klase 23 54" at bounding box center [817, 491] width 977 height 43
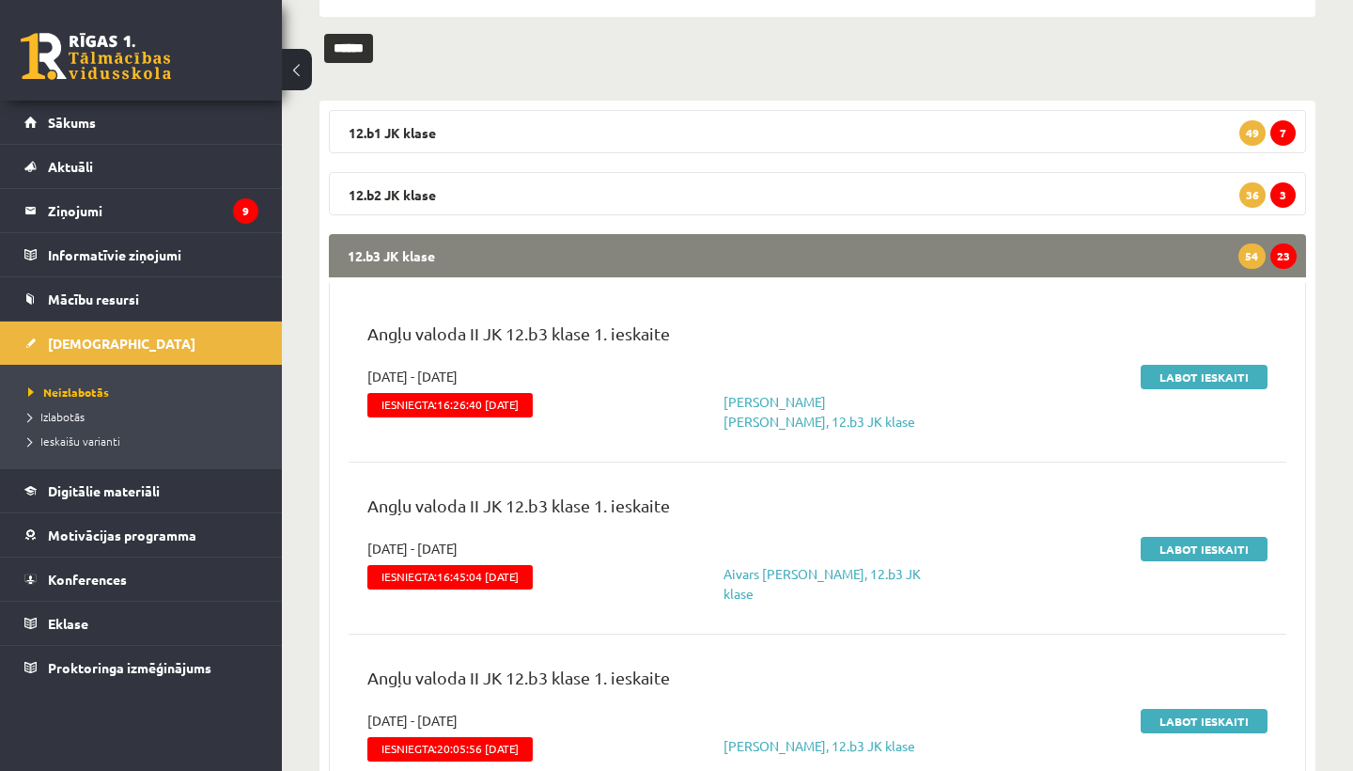
scroll to position [249, 0]
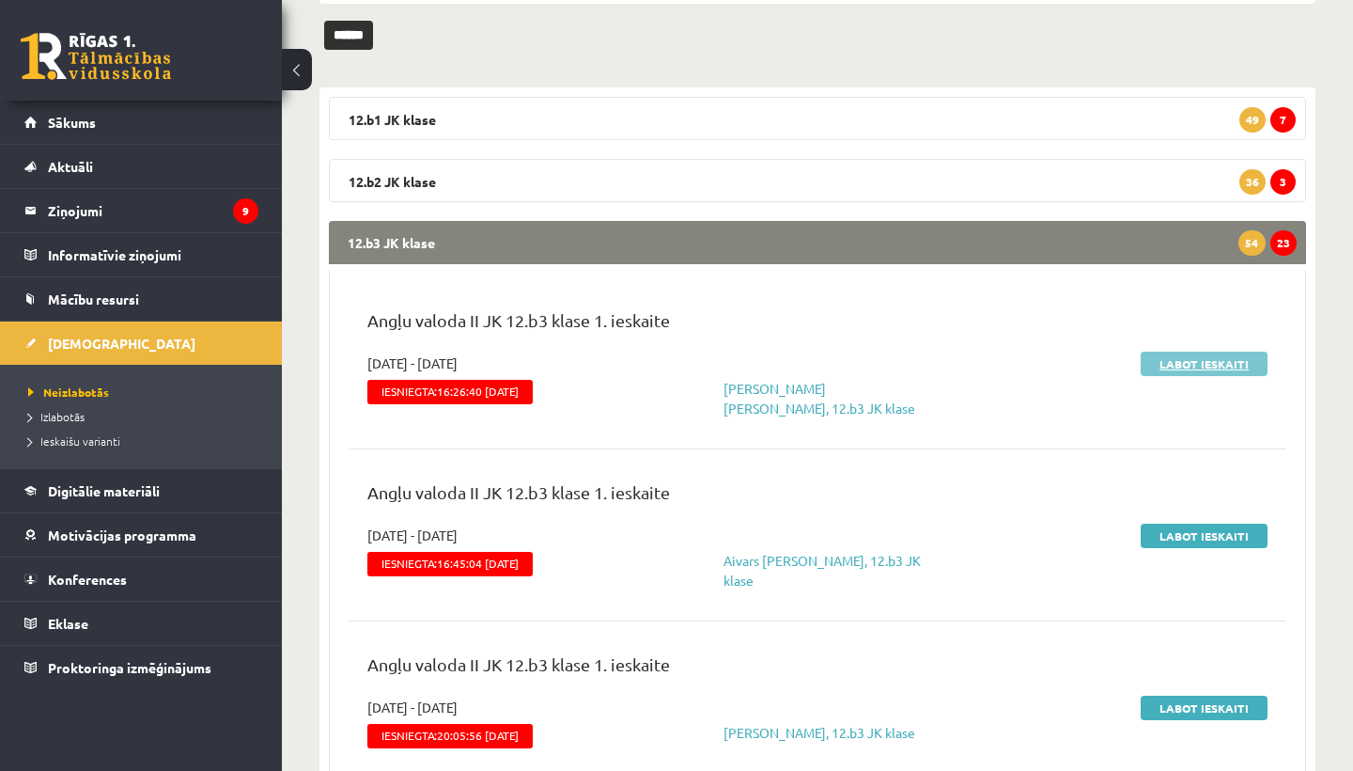
click at [1205, 358] on link "Labot ieskaiti" at bounding box center [1204, 363] width 127 height 24
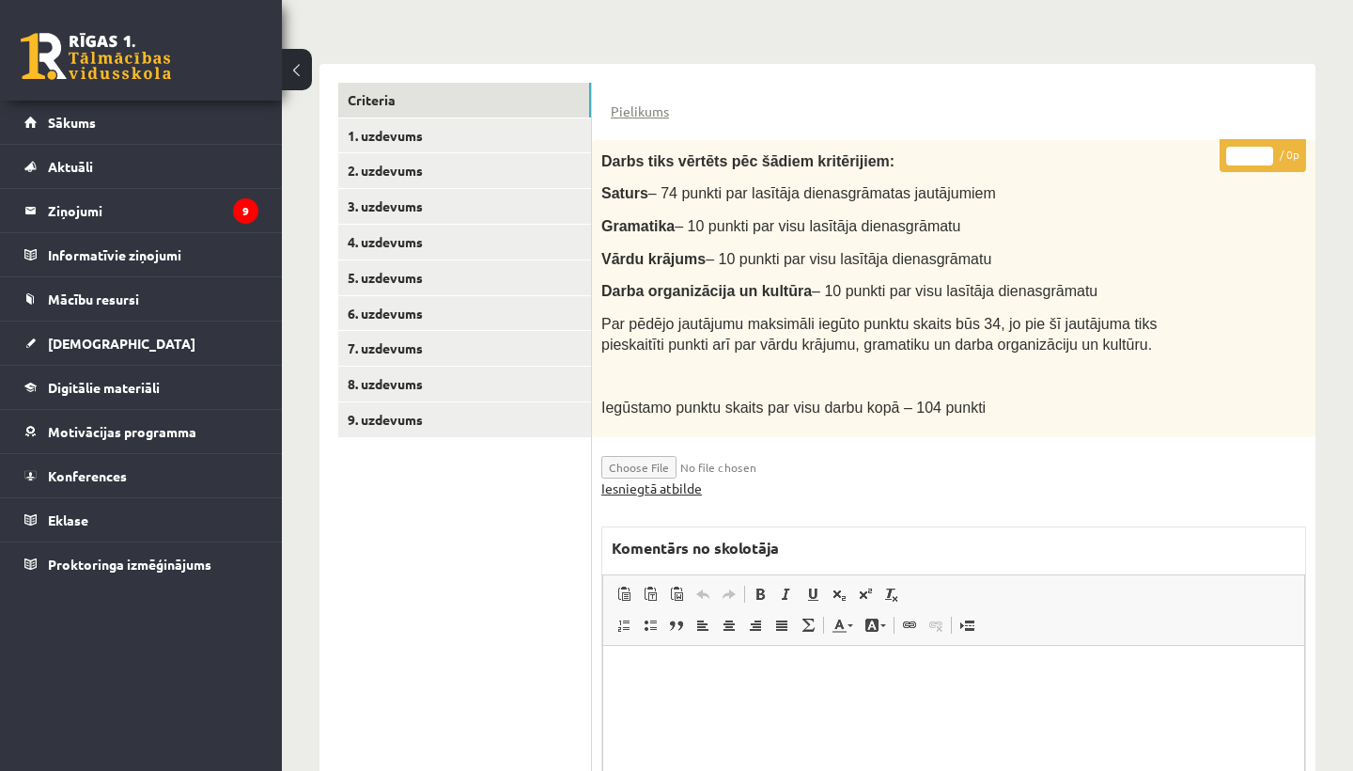
click at [661, 482] on link "Iesniegtā atbilde" at bounding box center [651, 488] width 101 height 20
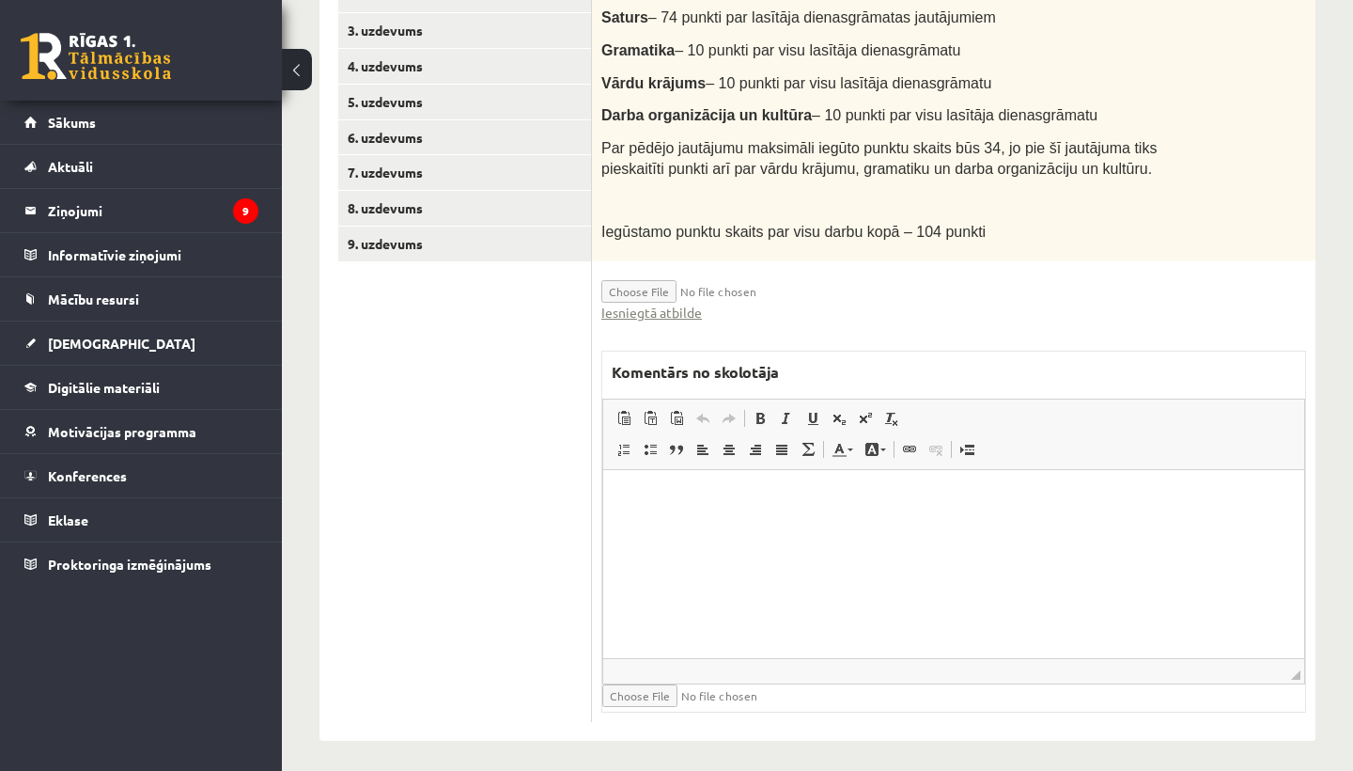
scroll to position [576, 0]
click at [672, 529] on html at bounding box center [953, 500] width 701 height 57
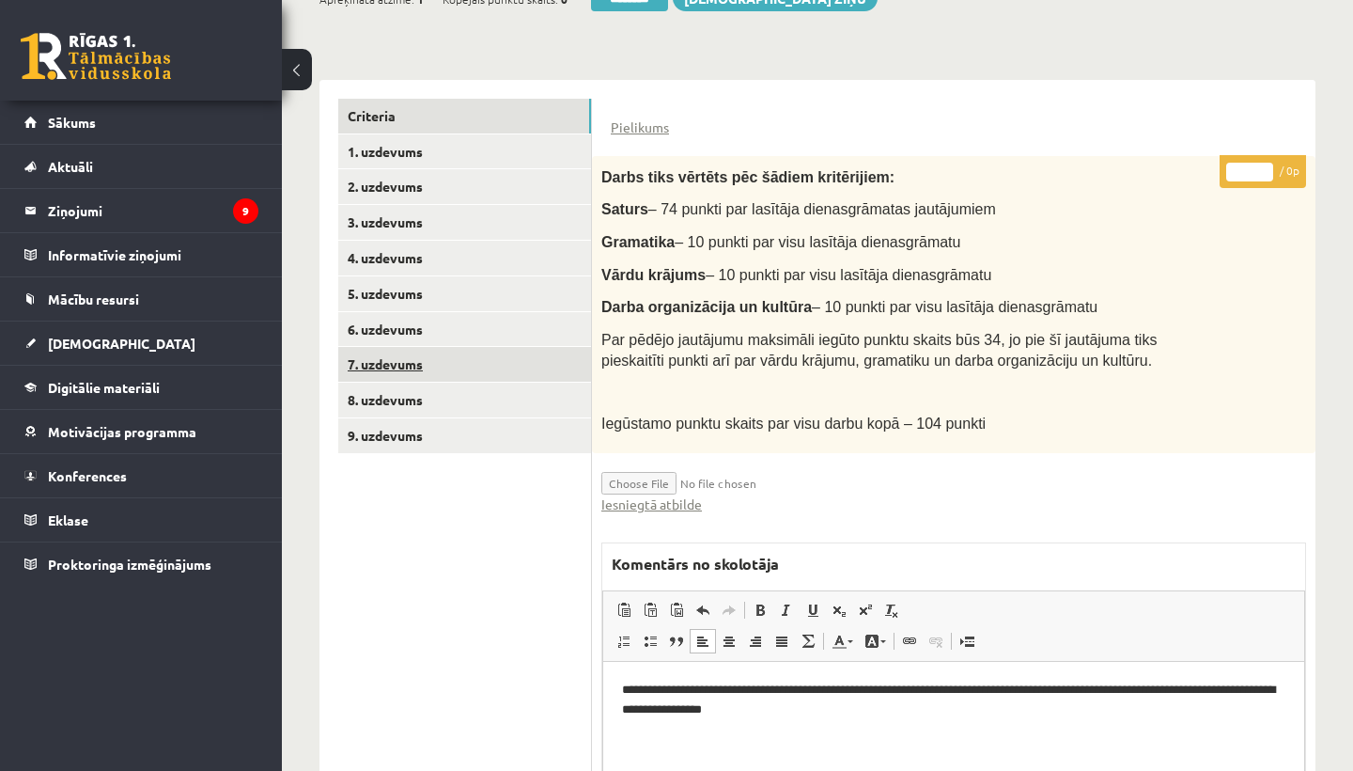
scroll to position [367, 0]
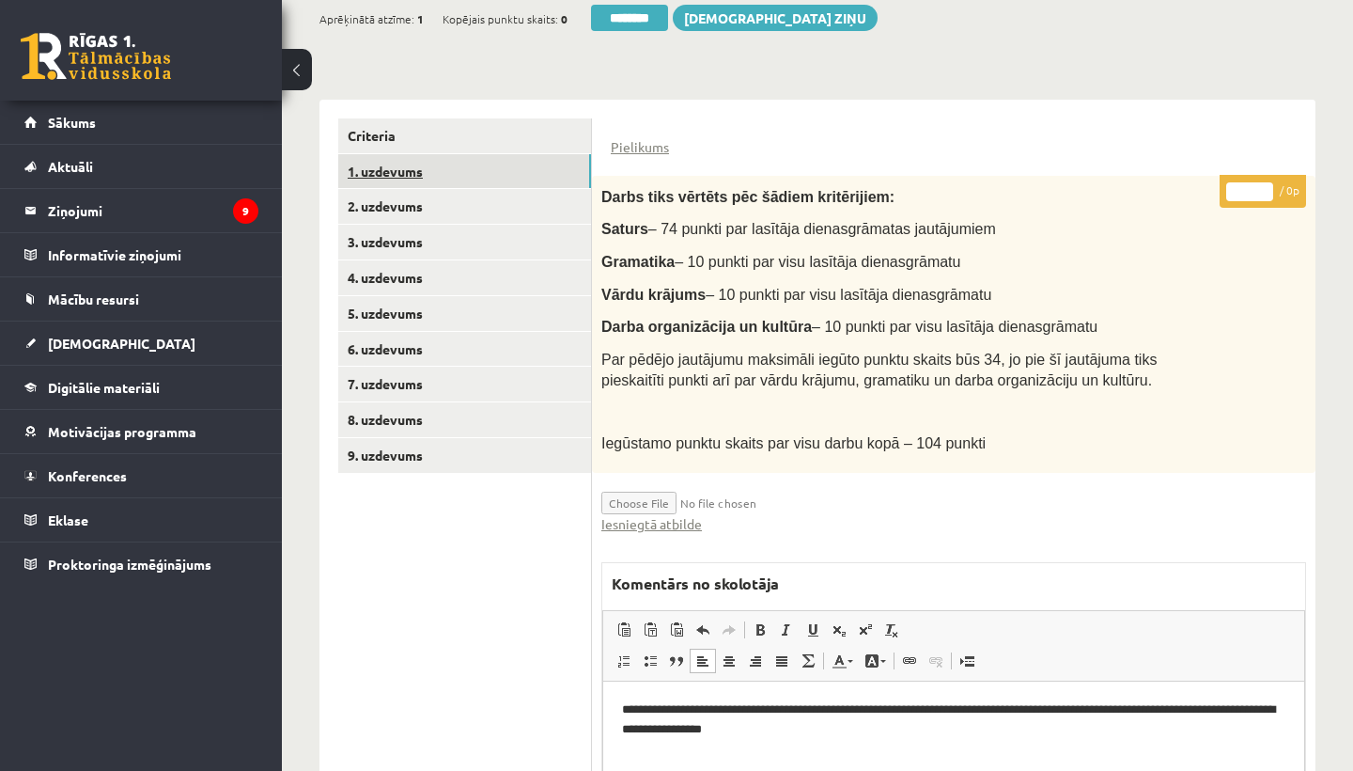
click at [413, 160] on link "1. uzdevums" at bounding box center [464, 171] width 253 height 35
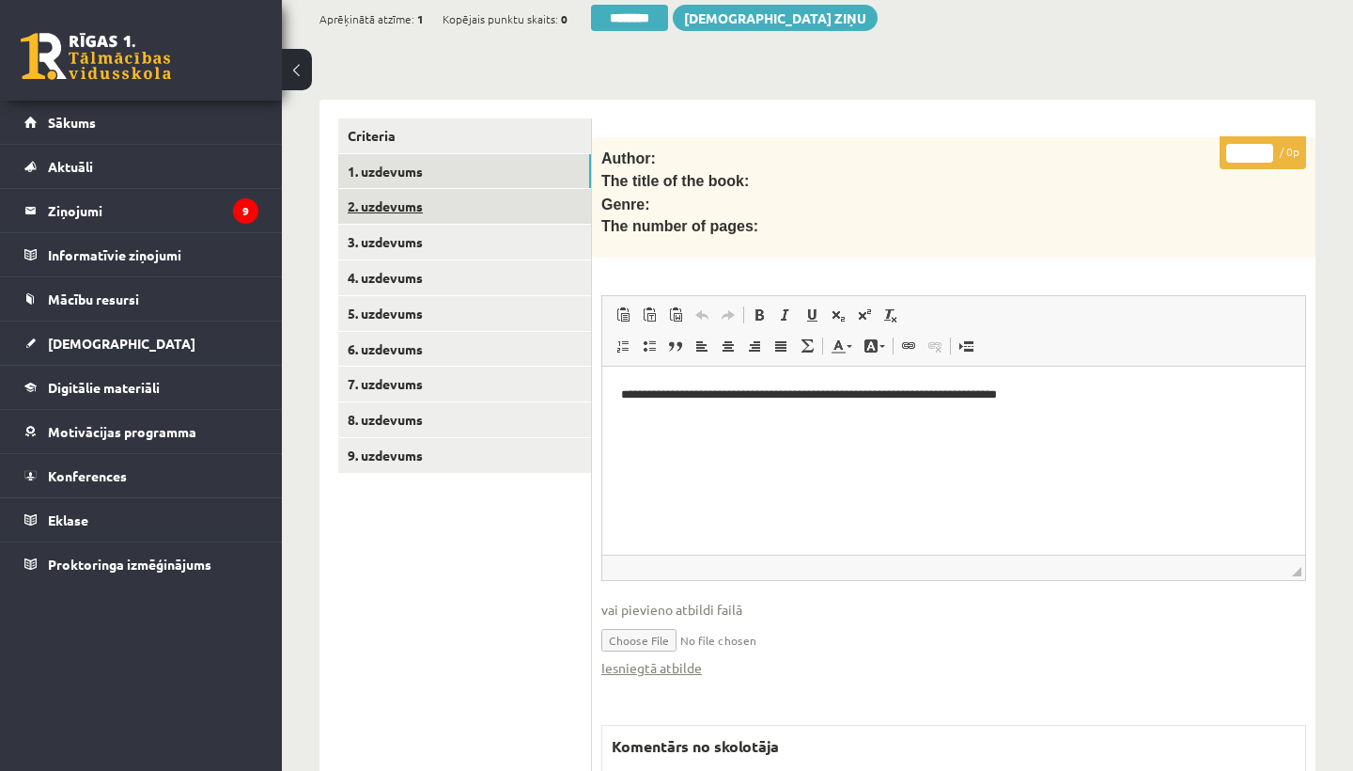
scroll to position [0, 0]
click at [395, 203] on link "2. uzdevums" at bounding box center [464, 206] width 253 height 35
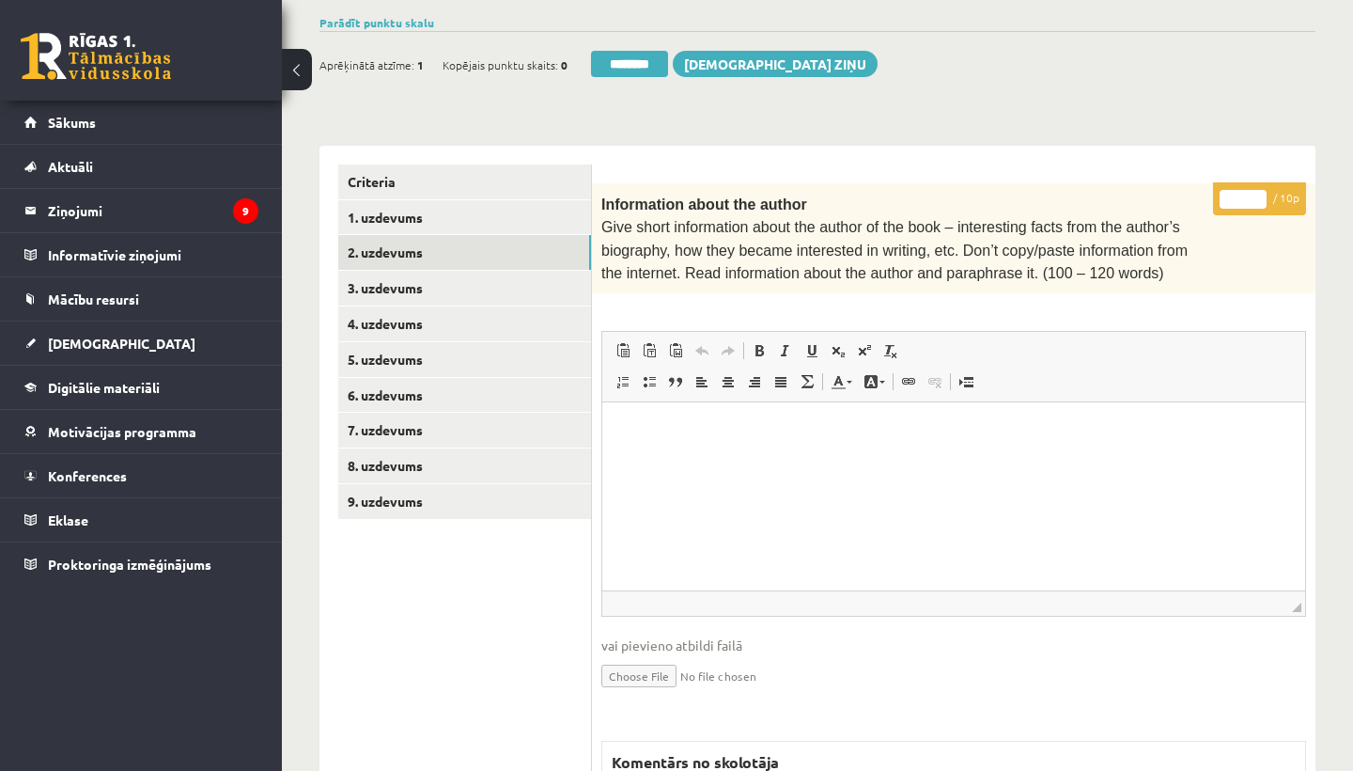
scroll to position [293, 0]
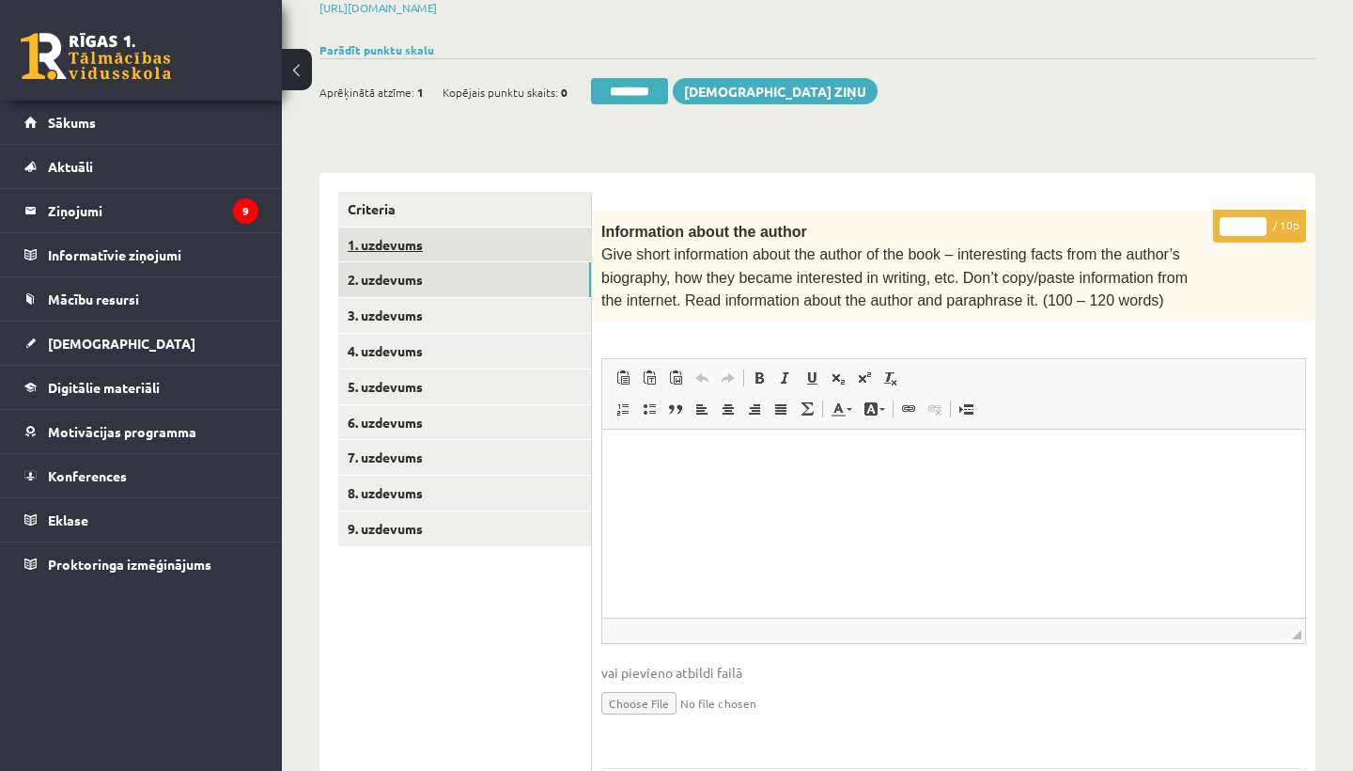
click at [414, 239] on link "1. uzdevums" at bounding box center [464, 244] width 253 height 35
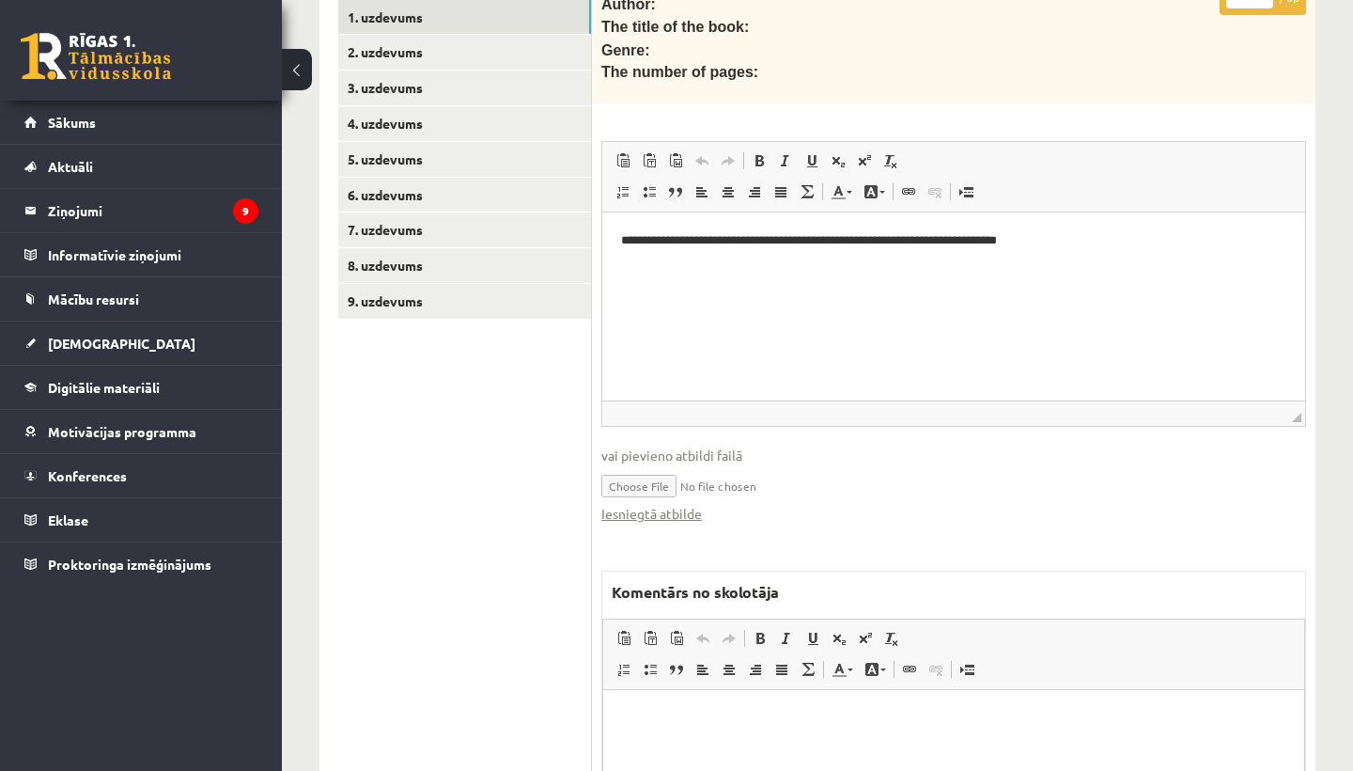
scroll to position [178, 0]
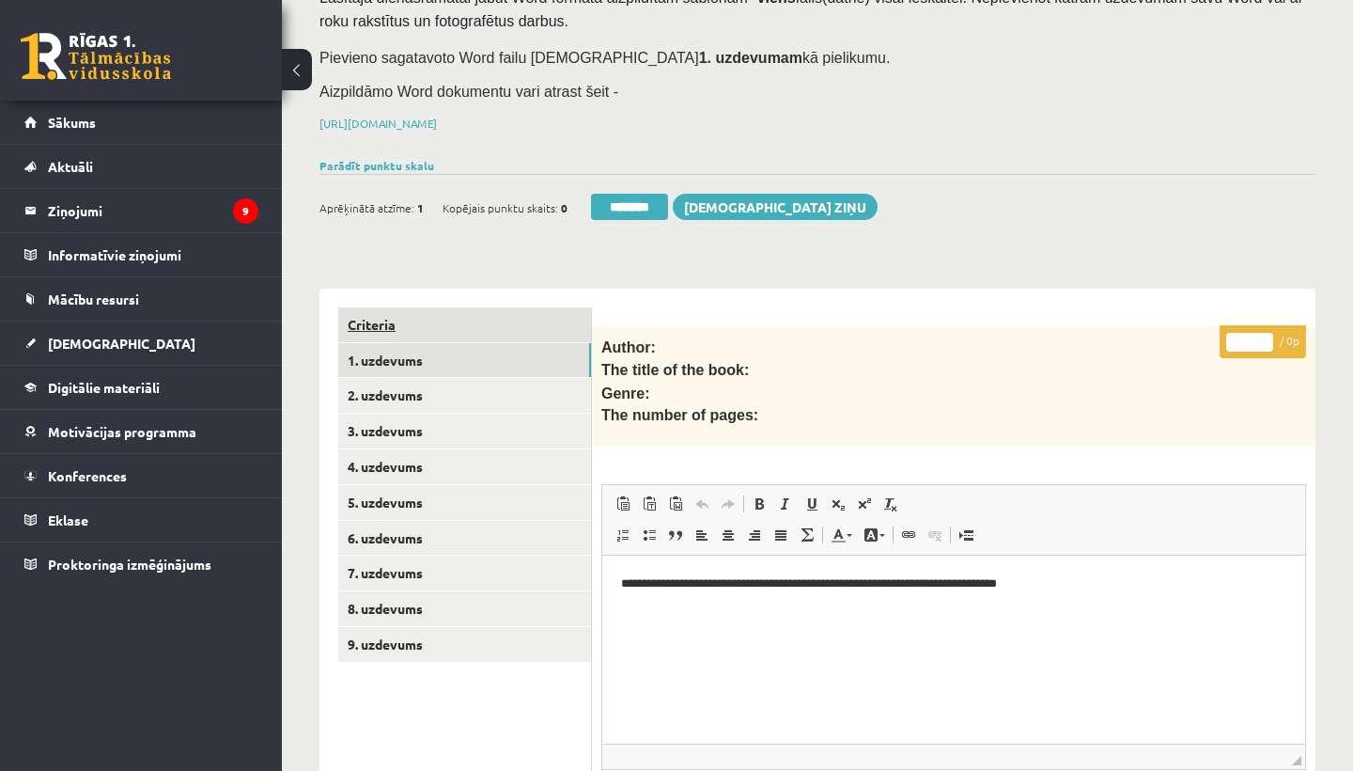
click at [379, 319] on link "Criteria" at bounding box center [464, 324] width 253 height 35
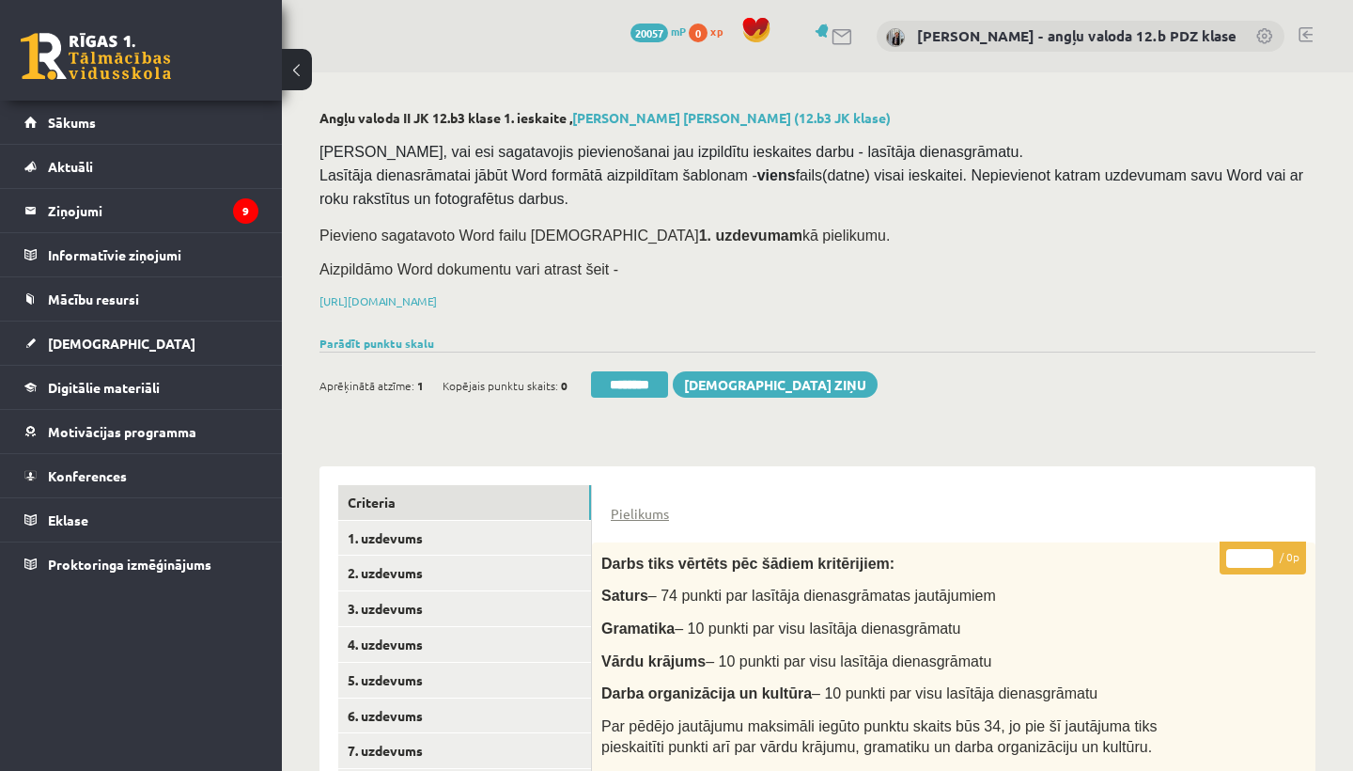
scroll to position [0, 0]
click at [635, 377] on input "********" at bounding box center [629, 384] width 77 height 26
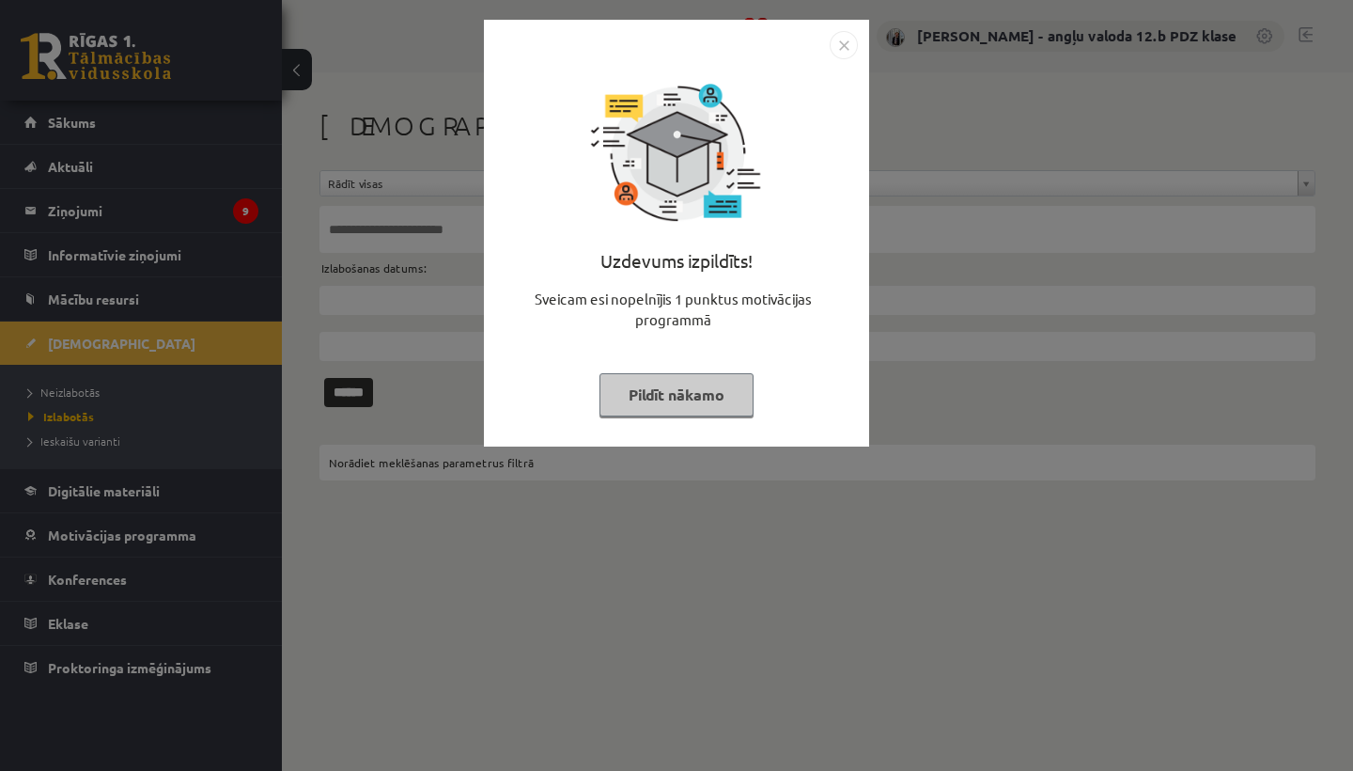
click at [847, 43] on img "Close" at bounding box center [844, 45] width 28 height 28
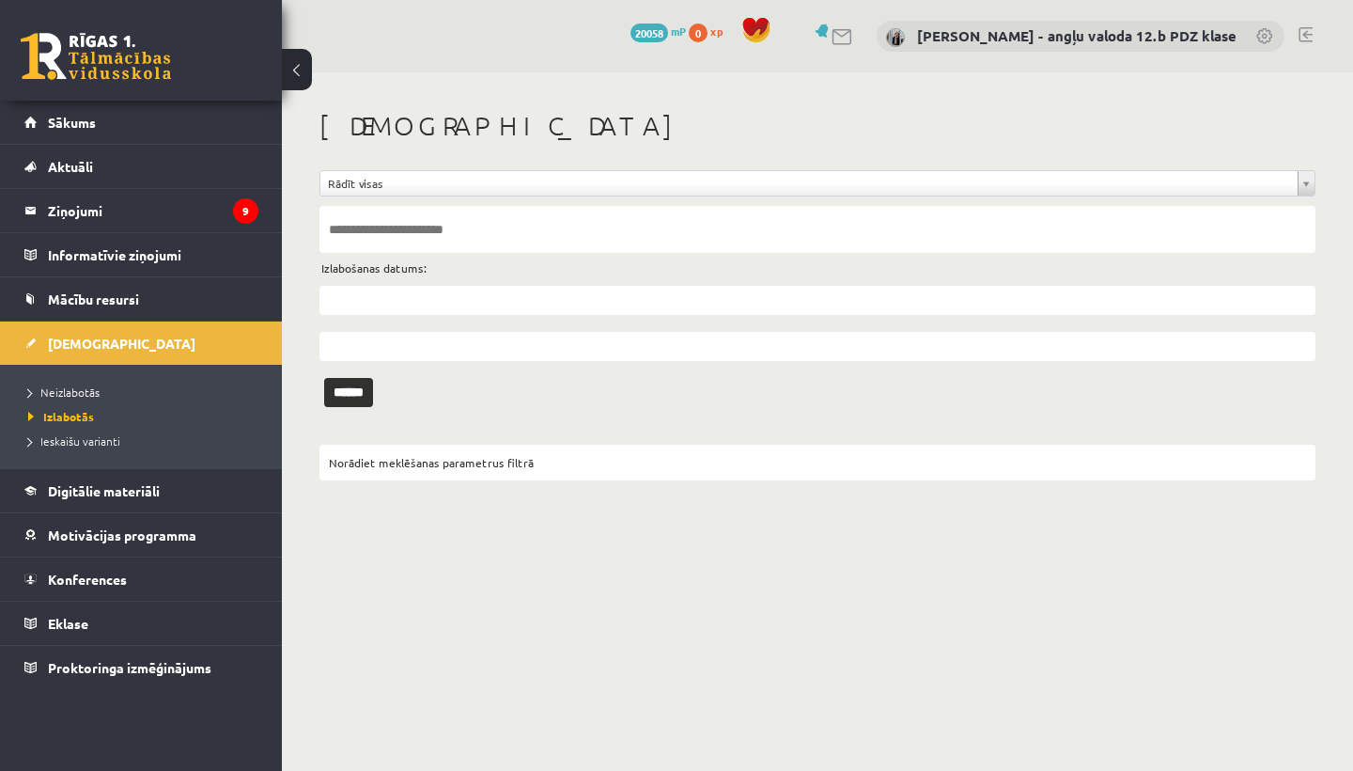
click at [74, 382] on li "Neizlabotās" at bounding box center [145, 392] width 235 height 24
click at [66, 395] on span "Neizlabotās" at bounding box center [68, 391] width 81 height 15
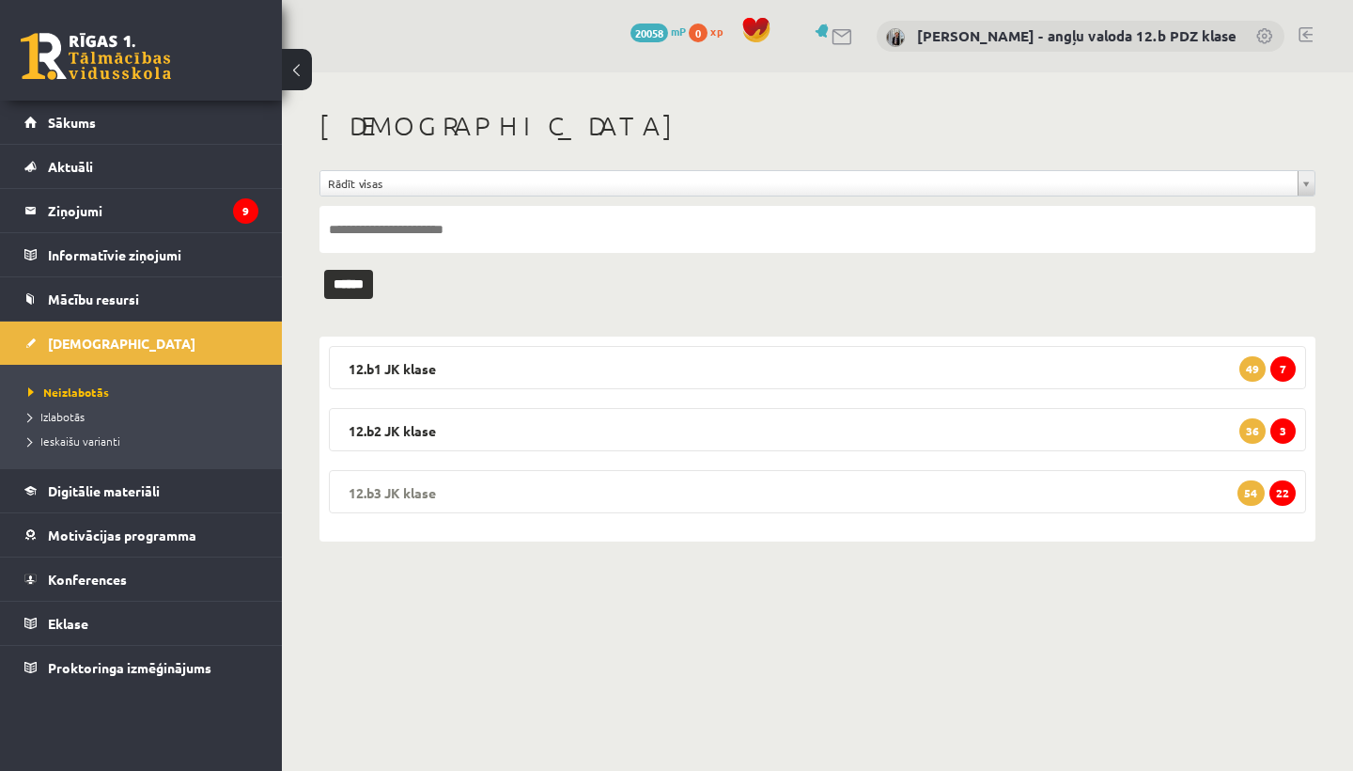
click at [440, 484] on legend "12.b3 JK klase 22 54" at bounding box center [817, 491] width 977 height 43
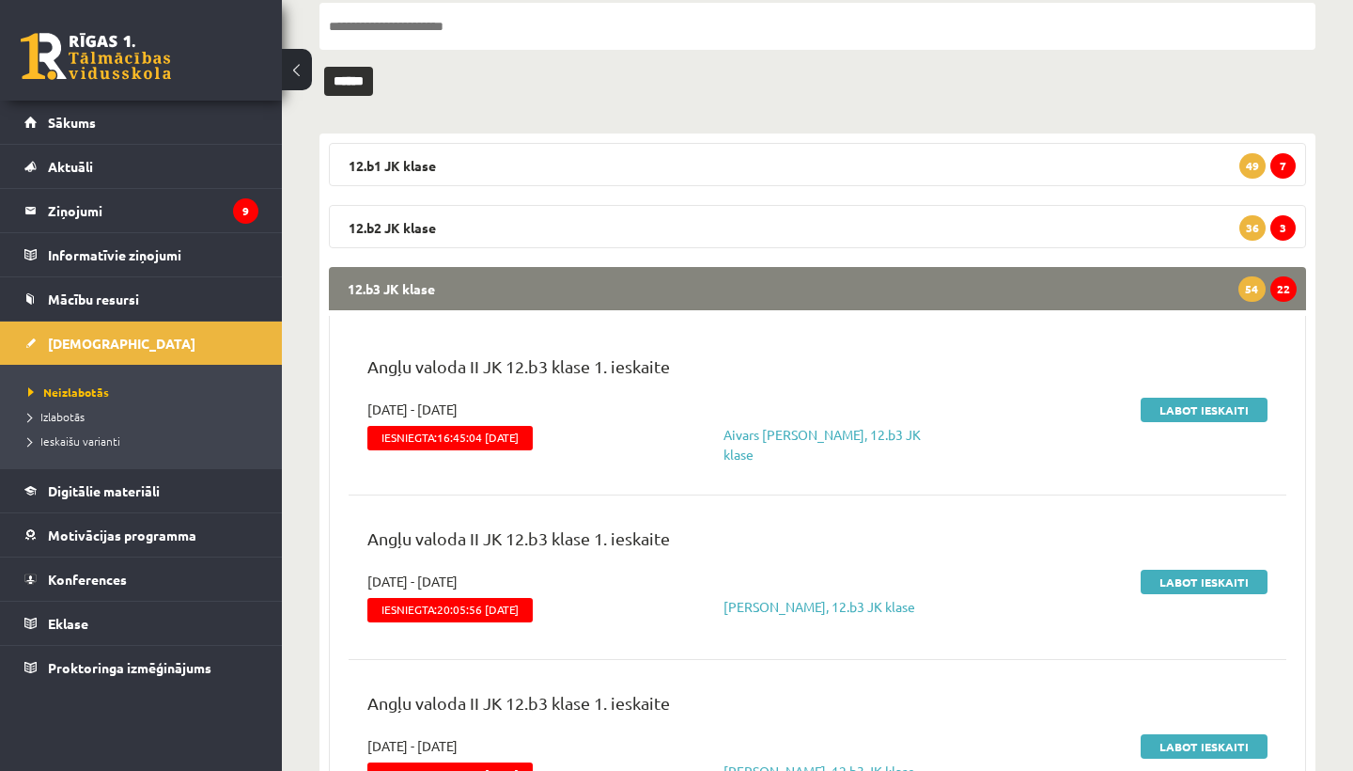
scroll to position [204, 0]
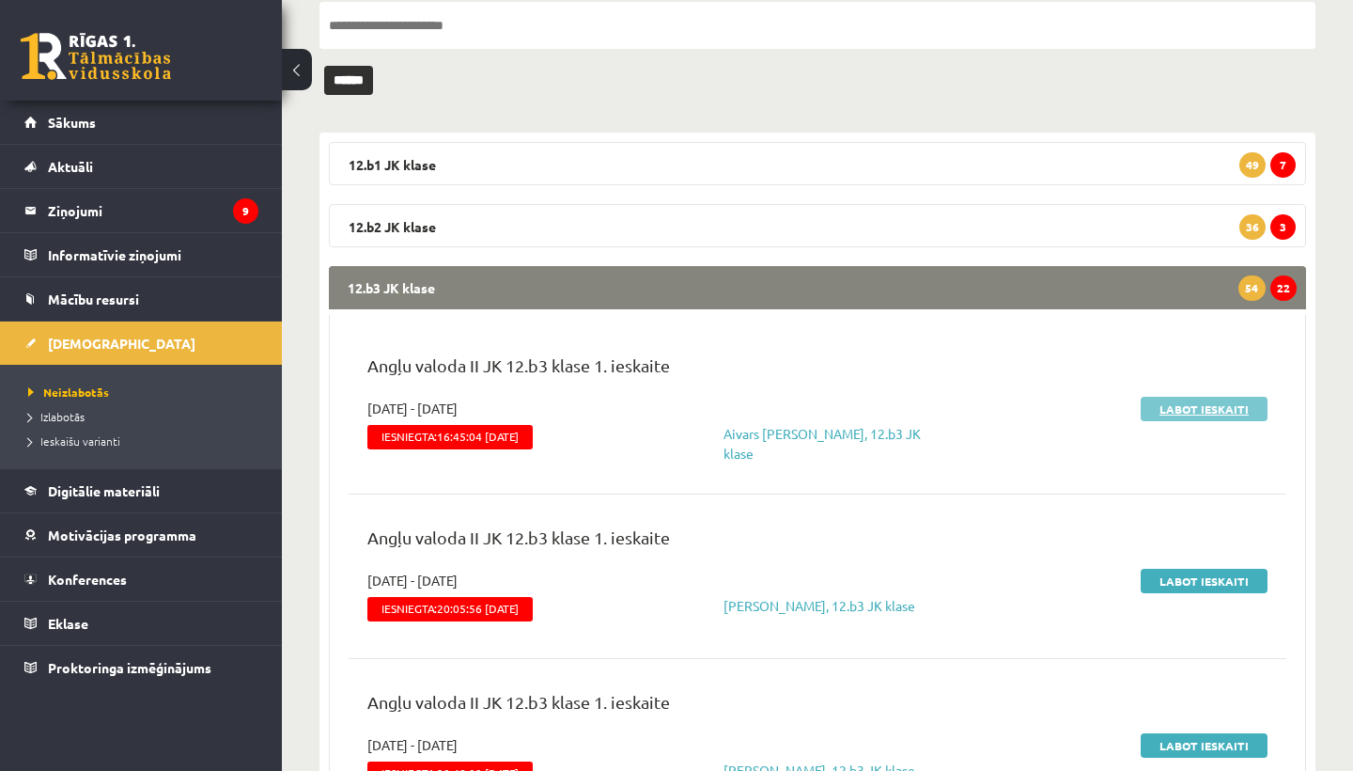
click at [1184, 406] on link "Labot ieskaiti" at bounding box center [1204, 409] width 127 height 24
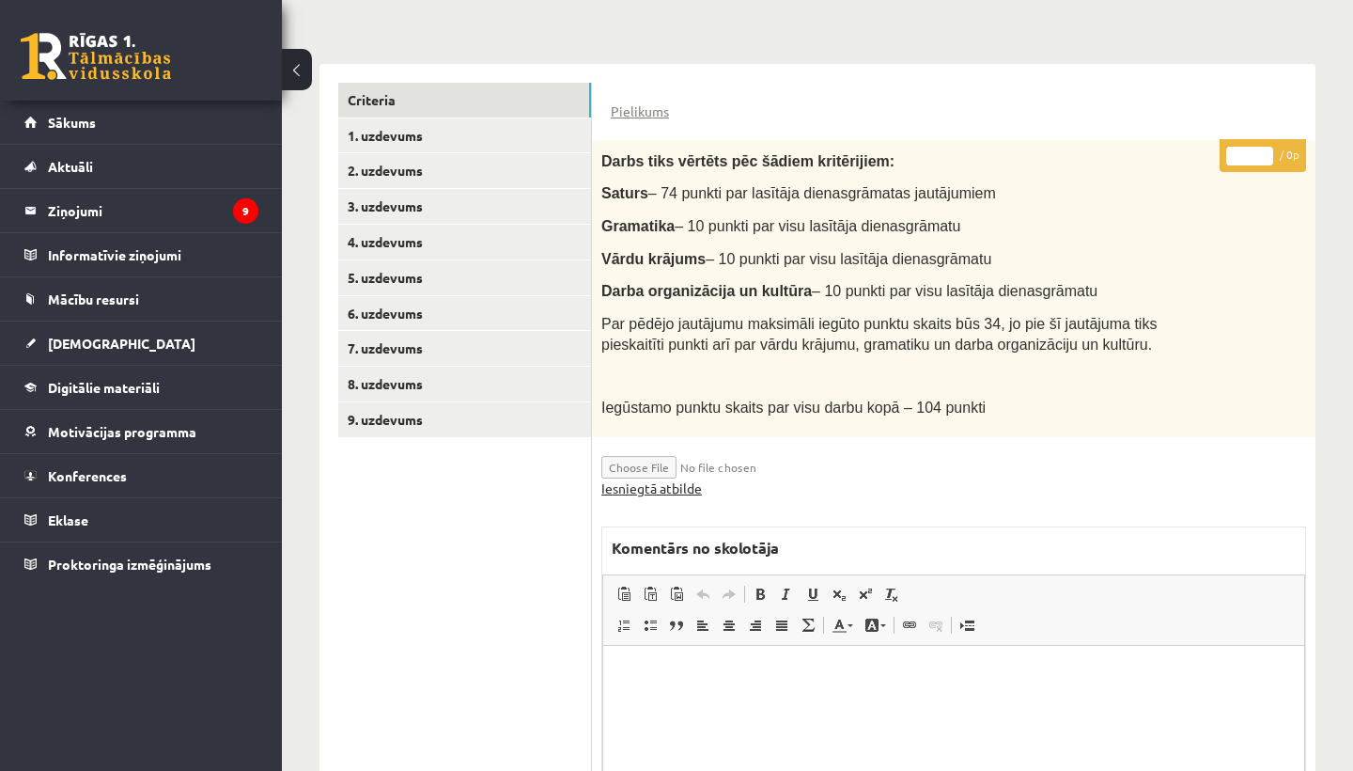
click at [674, 478] on link "Iesniegtā atbilde" at bounding box center [651, 488] width 101 height 20
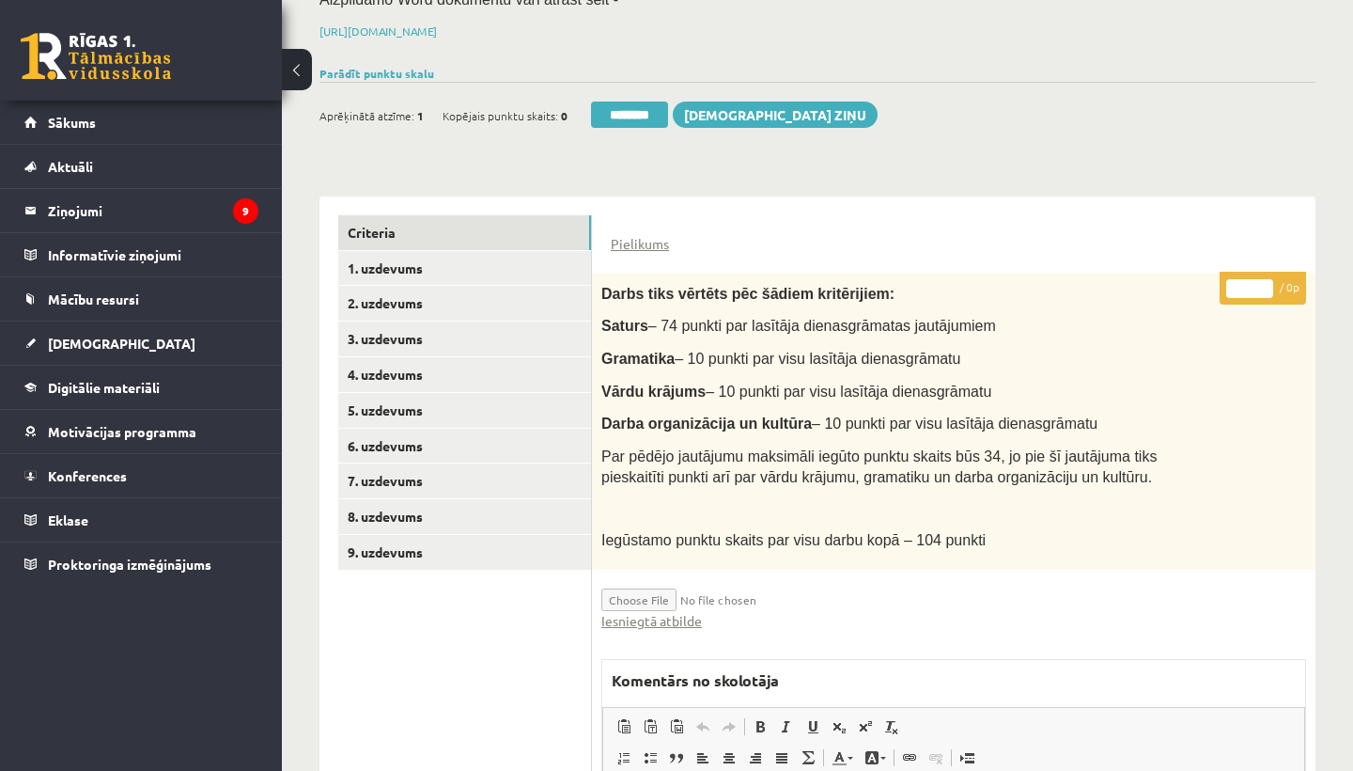
scroll to position [300, 0]
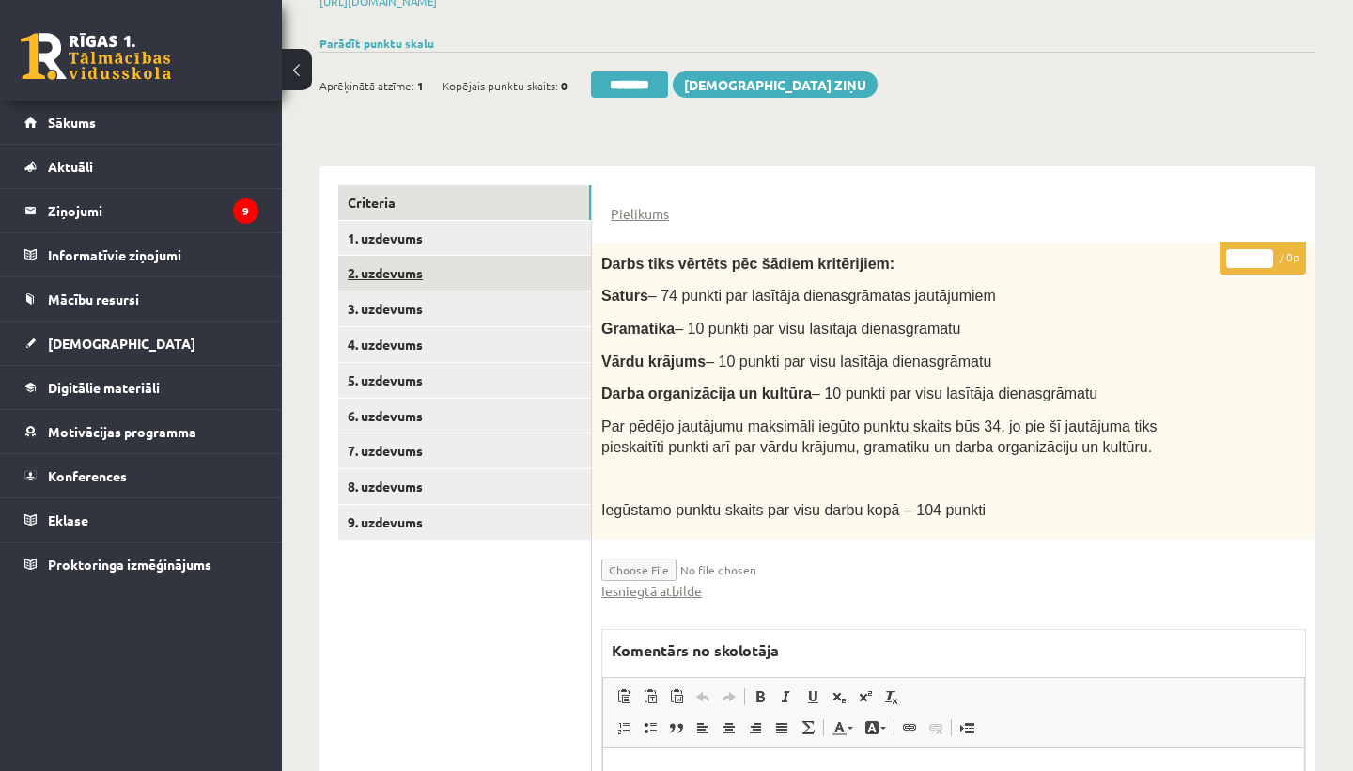
click at [422, 266] on link "2. uzdevums" at bounding box center [464, 273] width 253 height 35
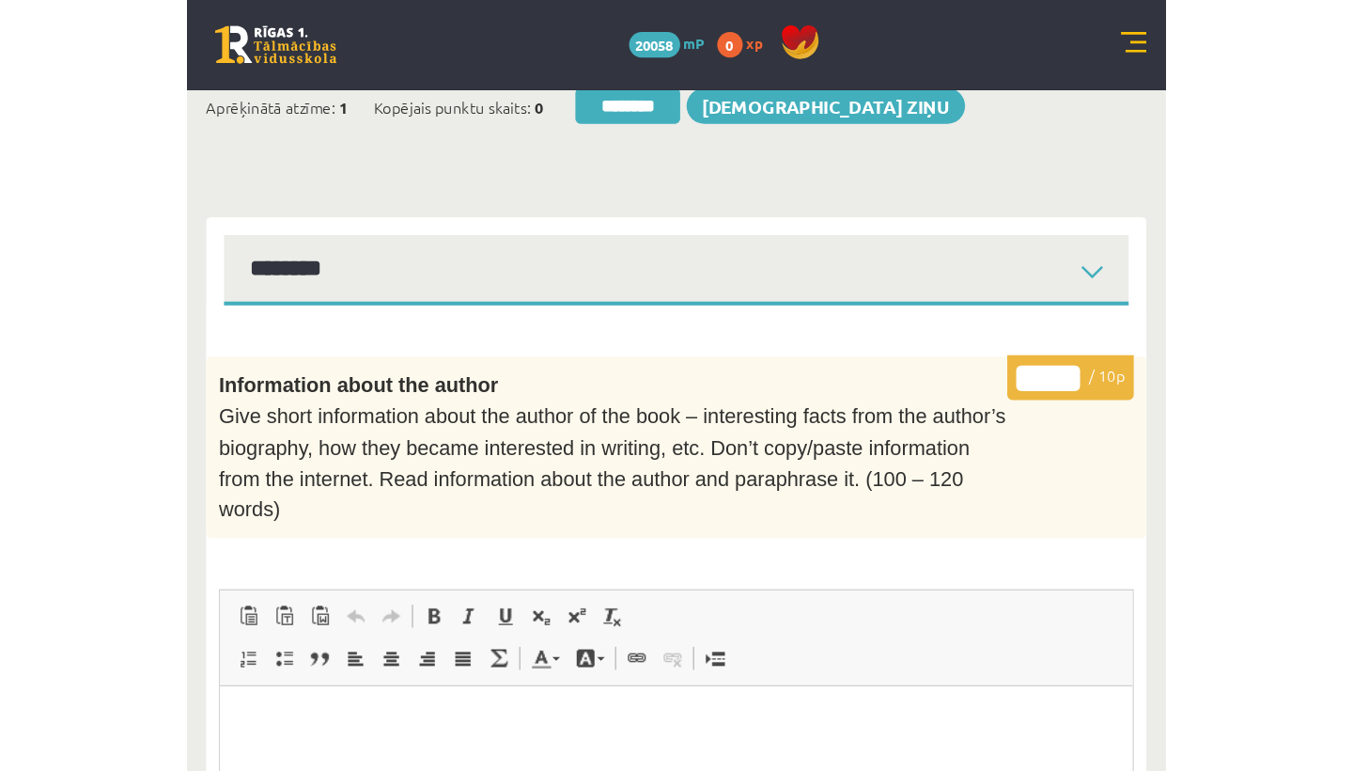
scroll to position [0, 0]
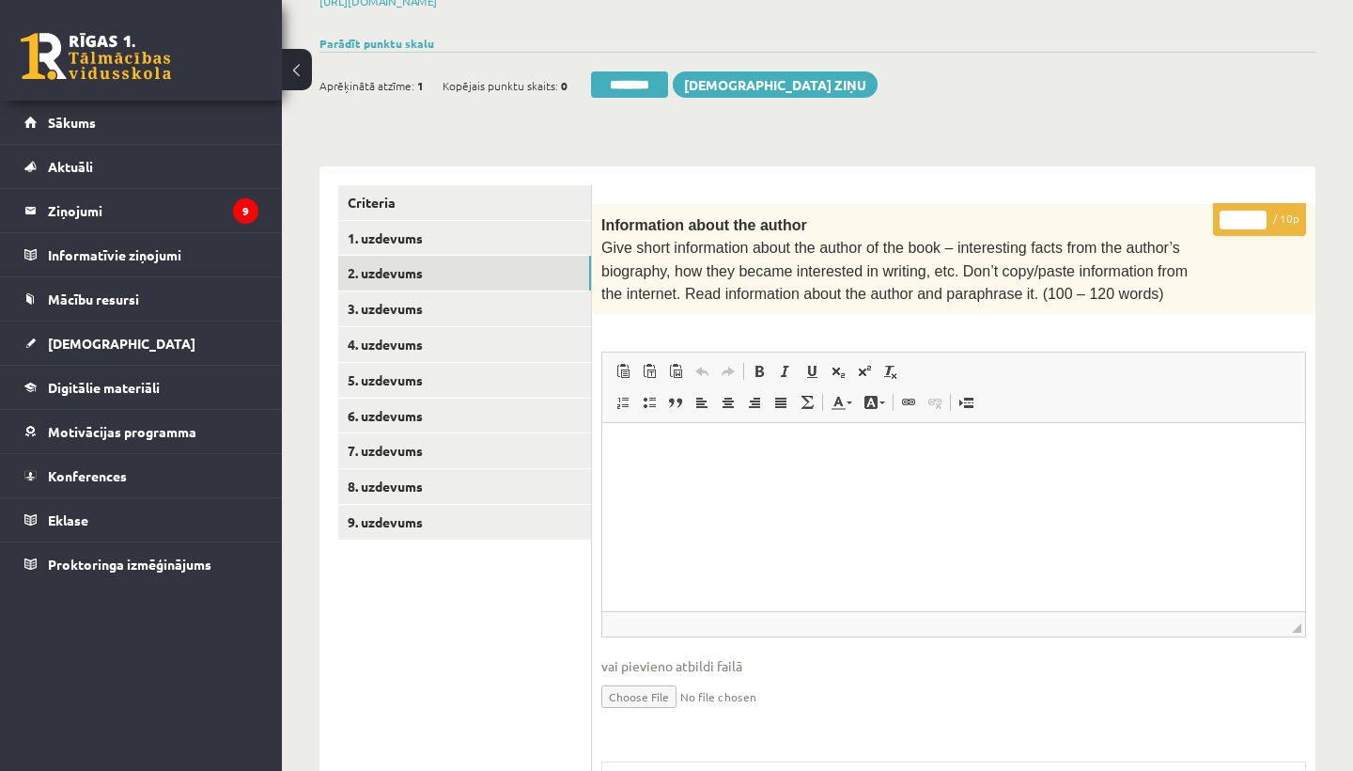
click at [1242, 214] on input "*" at bounding box center [1243, 220] width 47 height 19
type input "**"
click at [436, 302] on link "3. uzdevums" at bounding box center [464, 308] width 253 height 35
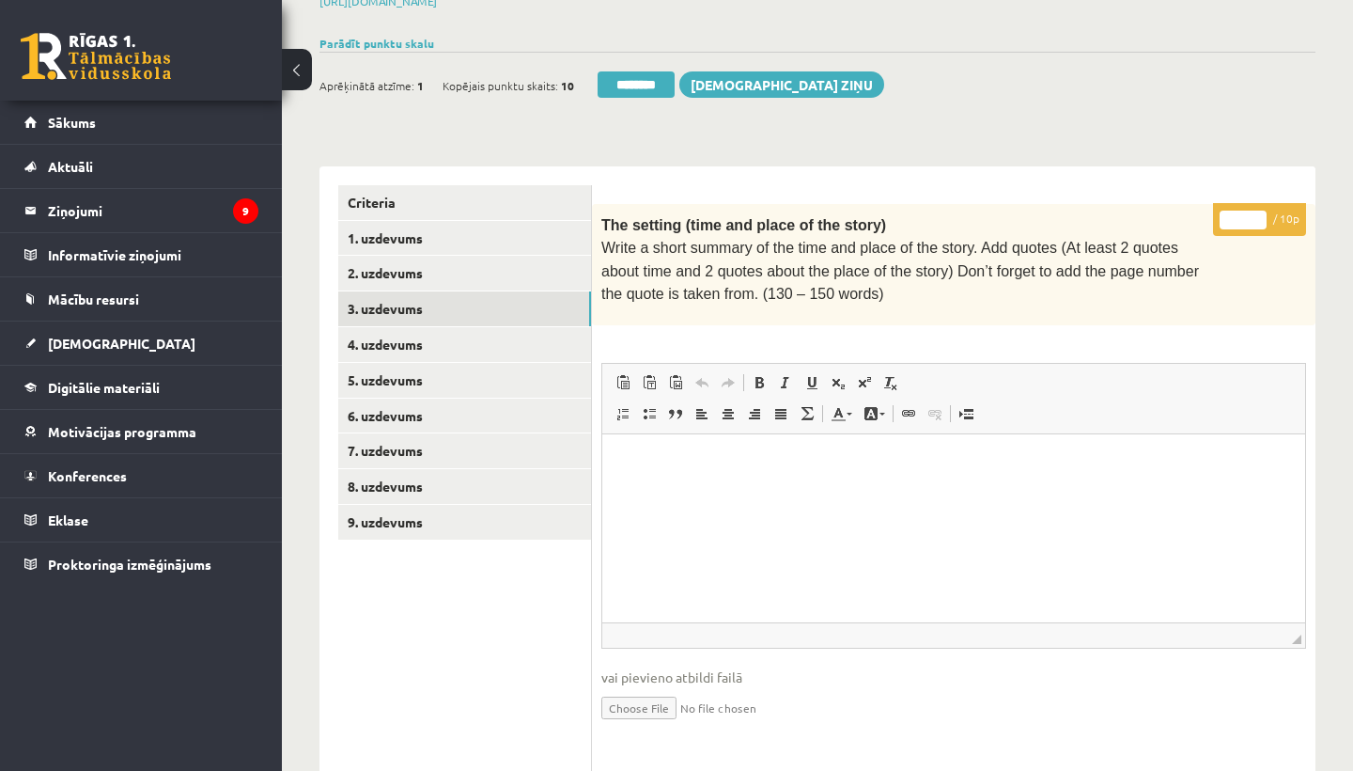
click at [1247, 212] on input "*" at bounding box center [1243, 220] width 47 height 19
type input "**"
click at [433, 330] on link "4. uzdevums" at bounding box center [464, 344] width 253 height 35
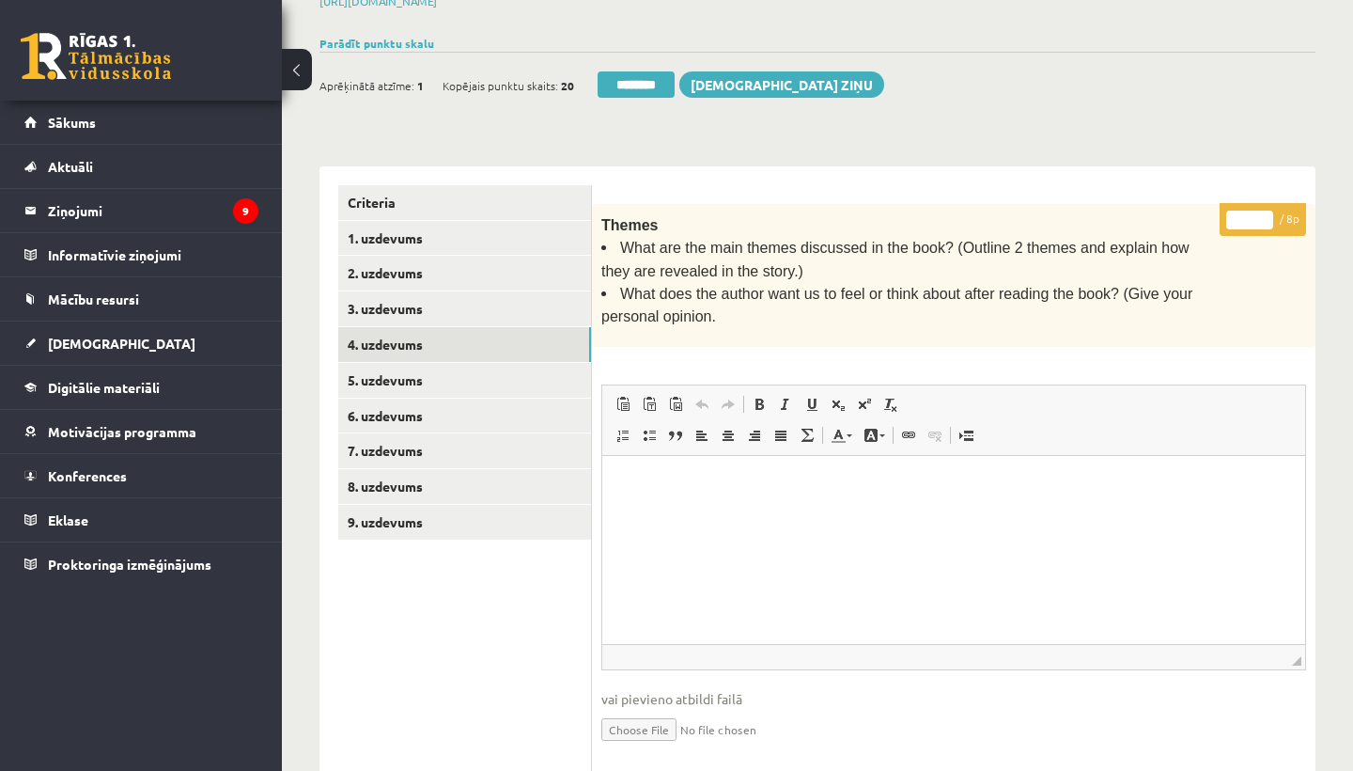
click at [1256, 214] on input "*" at bounding box center [1249, 220] width 47 height 19
type input "*"
click at [406, 367] on link "5. uzdevums" at bounding box center [464, 380] width 253 height 35
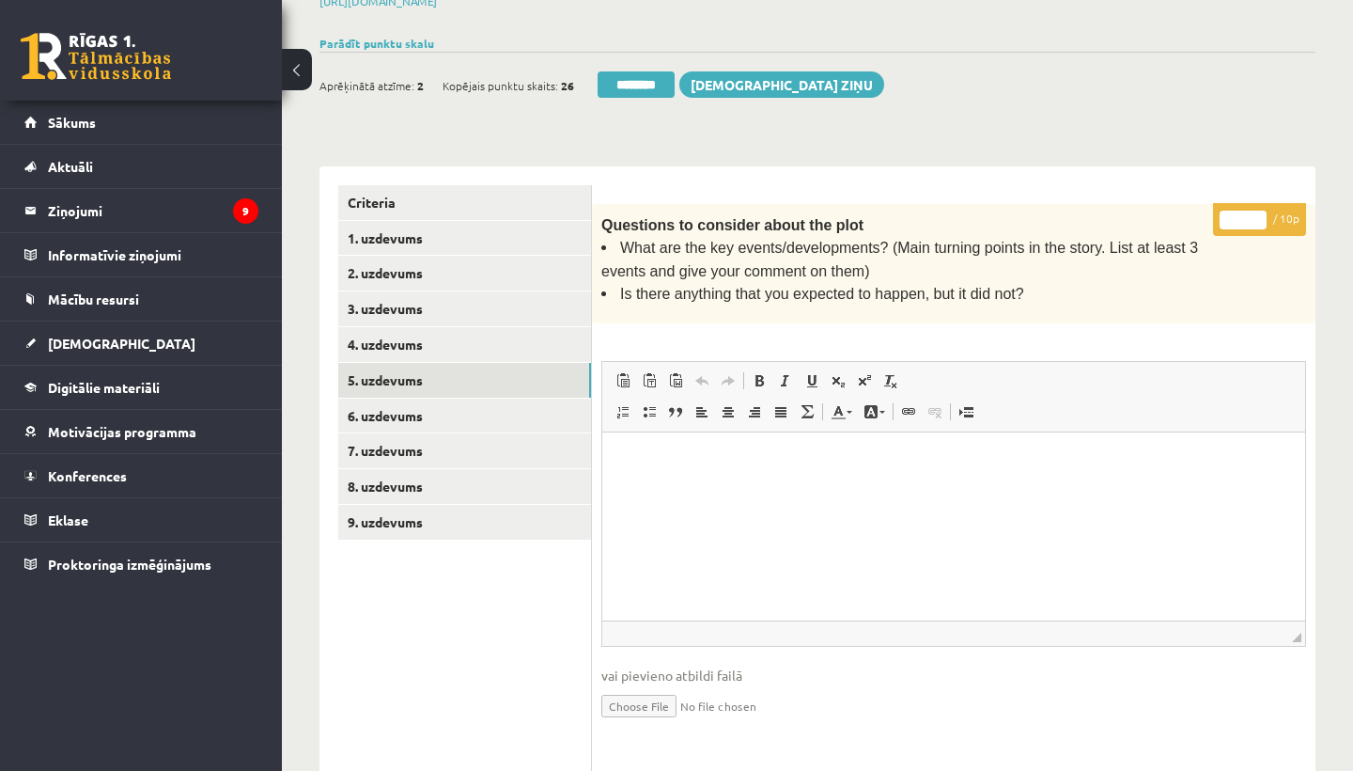
click at [1245, 213] on input "*" at bounding box center [1243, 220] width 47 height 19
type input "*"
click at [433, 406] on link "6. uzdevums" at bounding box center [464, 415] width 253 height 35
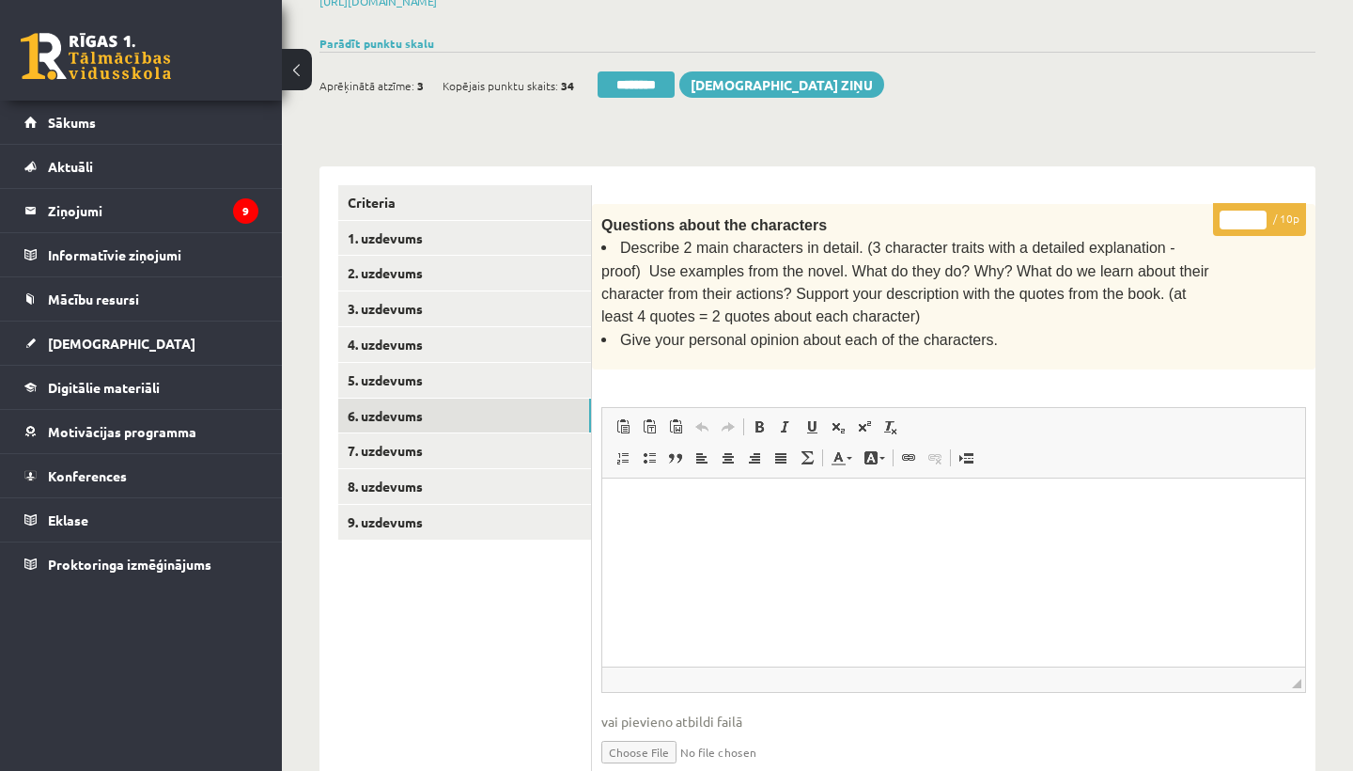
click at [1244, 216] on input "*" at bounding box center [1243, 220] width 47 height 19
type input "*"
click at [429, 436] on link "7. uzdevums" at bounding box center [464, 450] width 253 height 35
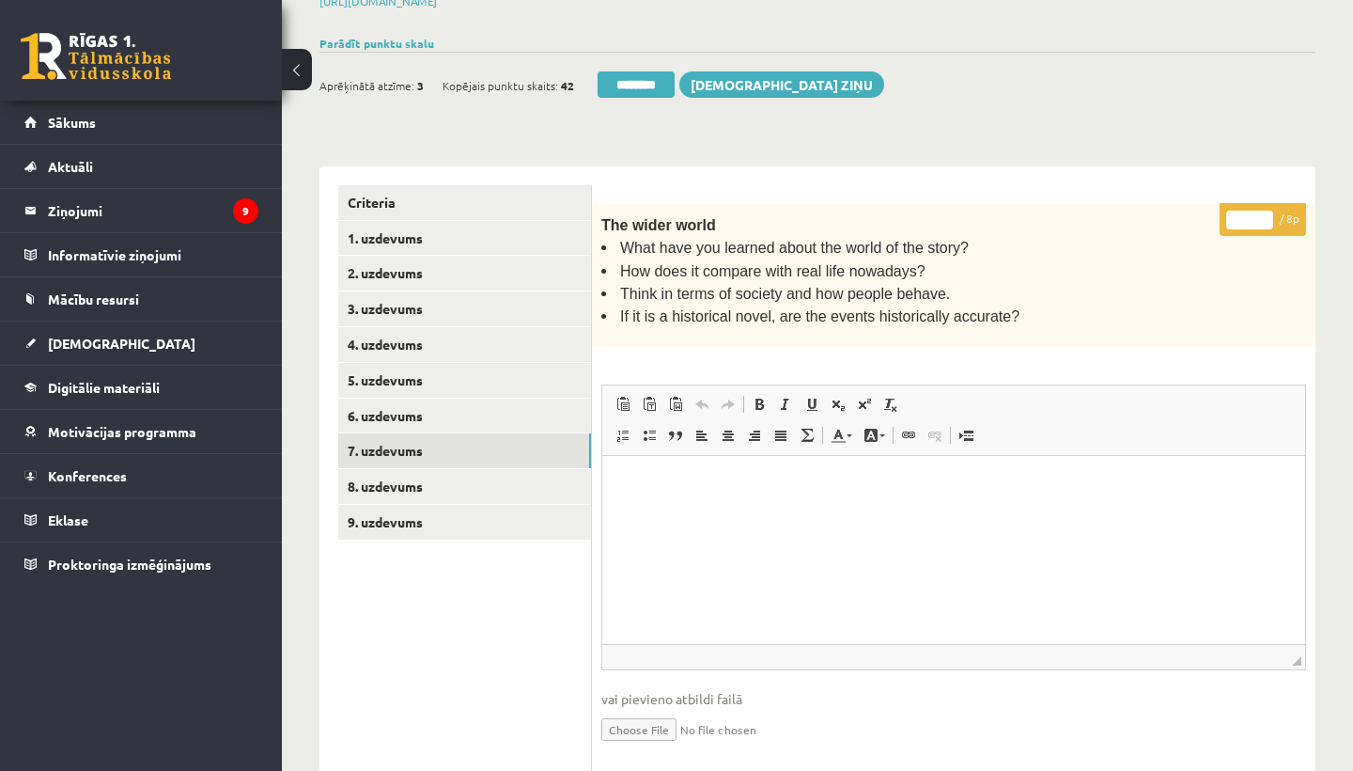
click at [1255, 220] on input "*" at bounding box center [1249, 220] width 47 height 19
type input "*"
click at [437, 476] on link "8. uzdevums" at bounding box center [464, 486] width 253 height 35
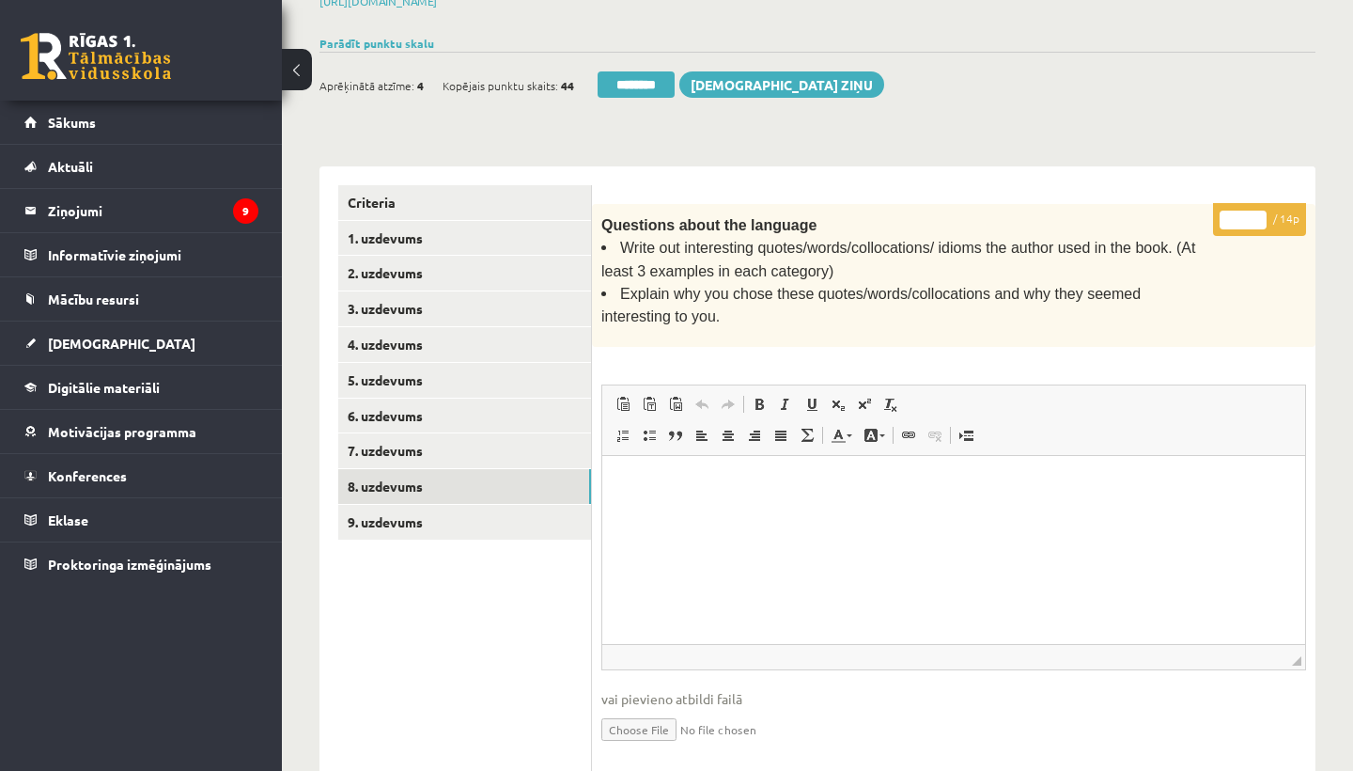
click at [1244, 217] on input "*" at bounding box center [1243, 220] width 47 height 19
type input "*"
click at [427, 510] on link "9. uzdevums" at bounding box center [464, 522] width 253 height 35
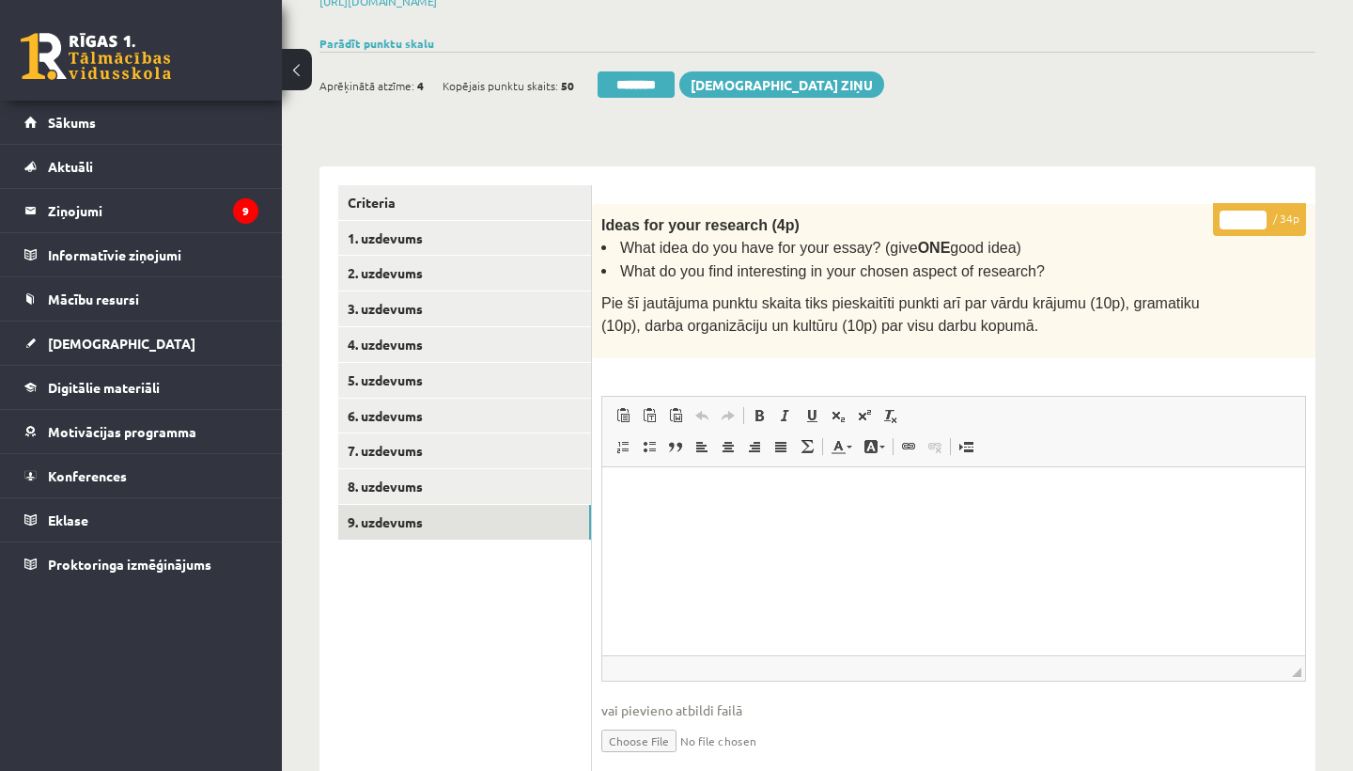
click at [1246, 215] on input "*" at bounding box center [1243, 220] width 47 height 19
type input "**"
click at [398, 230] on link "1. uzdevums" at bounding box center [464, 238] width 253 height 35
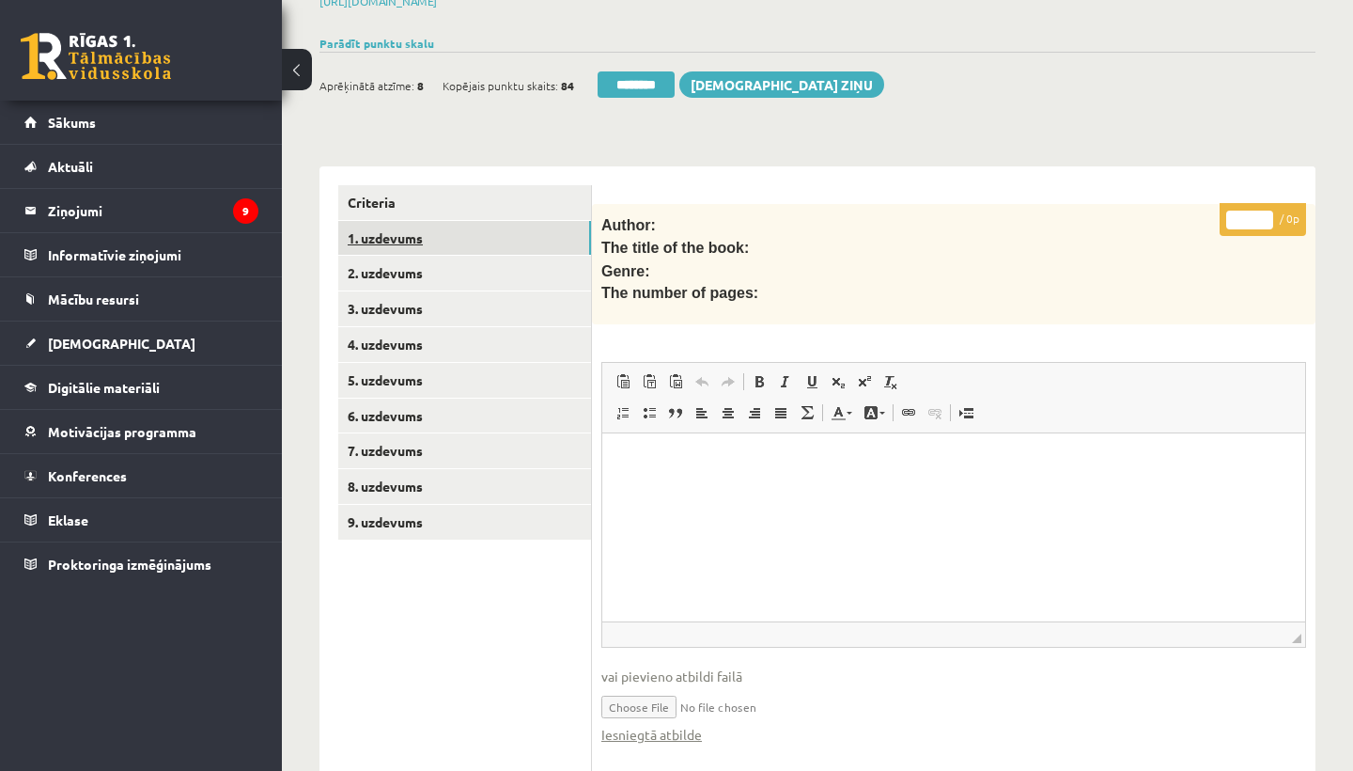
click at [412, 223] on link "1. uzdevums" at bounding box center [464, 238] width 253 height 35
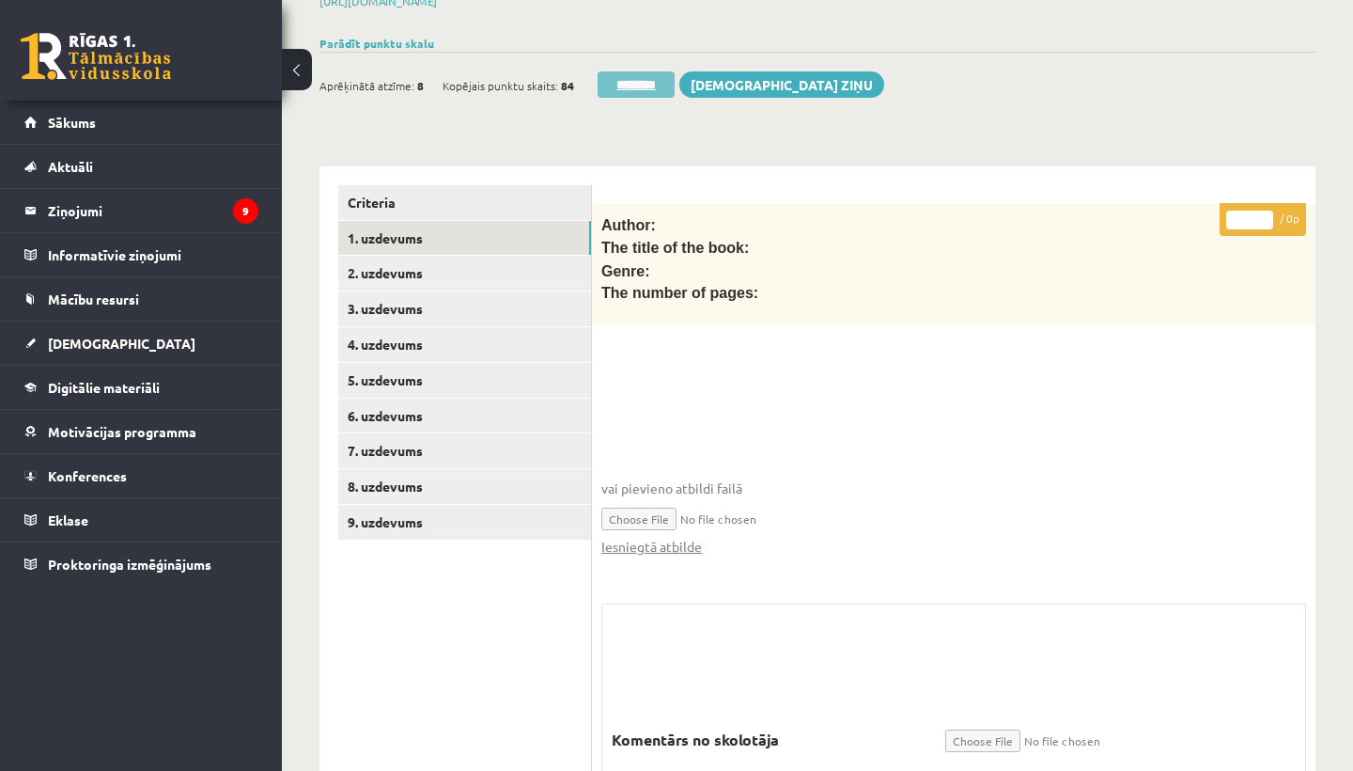
click at [639, 81] on input "********" at bounding box center [636, 84] width 77 height 26
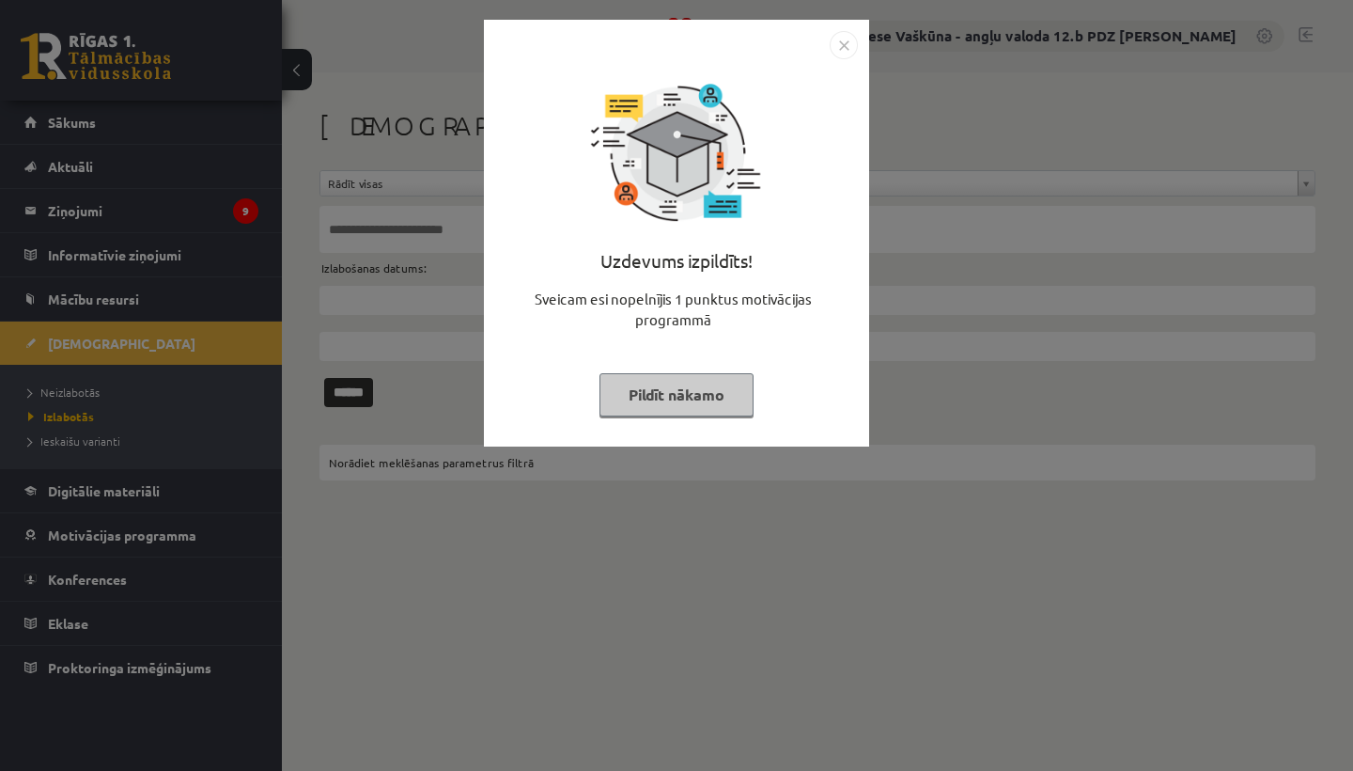
click at [845, 45] on img "Close" at bounding box center [844, 45] width 28 height 28
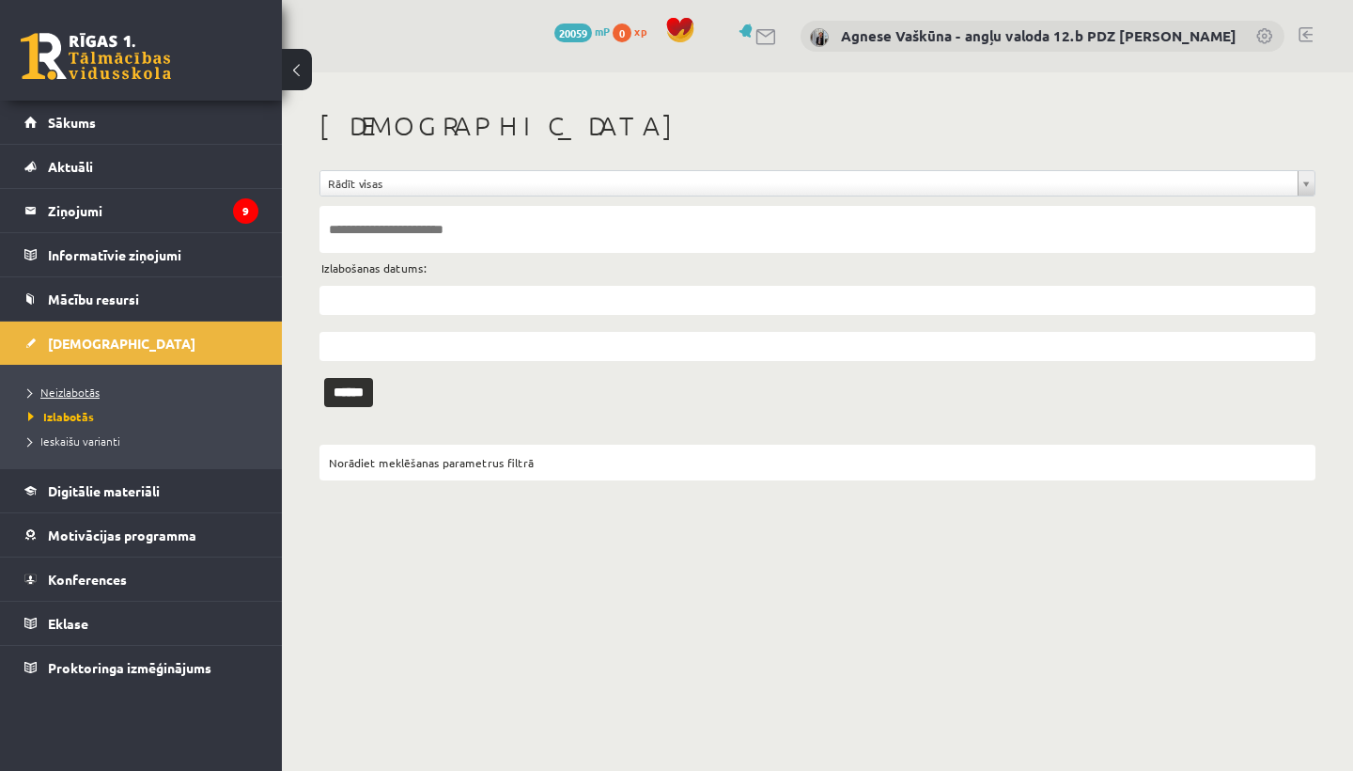
click at [79, 386] on span "Neizlabotās" at bounding box center [63, 391] width 71 height 15
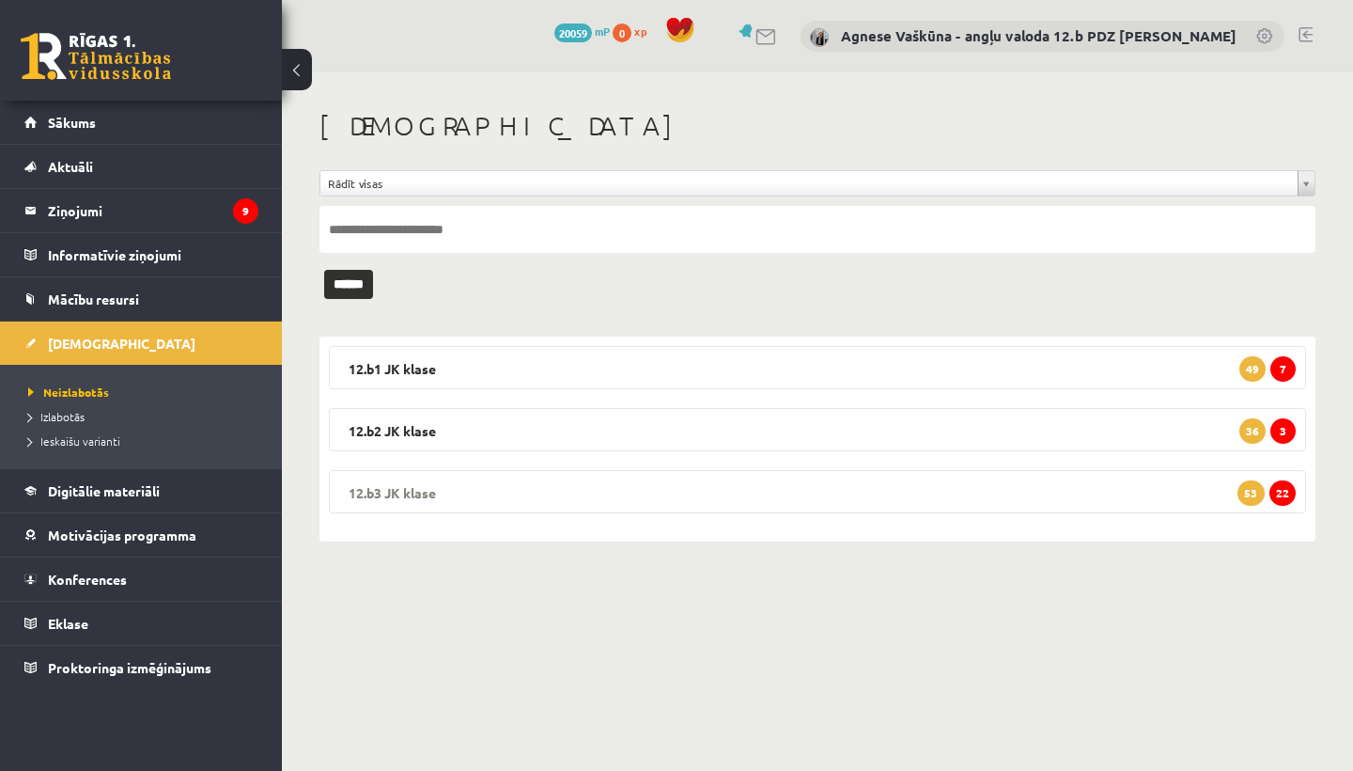
click at [454, 490] on legend "12.b3 JK klase 22 53" at bounding box center [817, 491] width 977 height 43
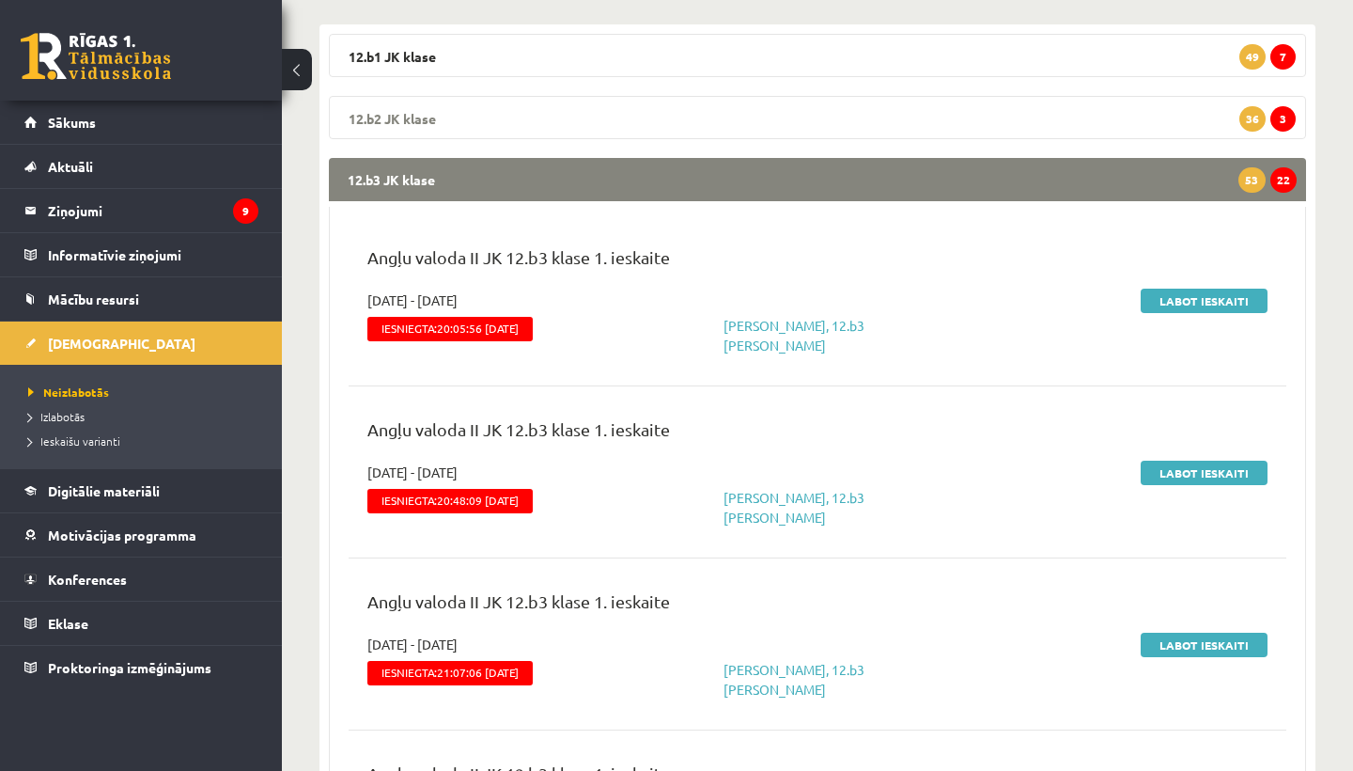
scroll to position [314, 0]
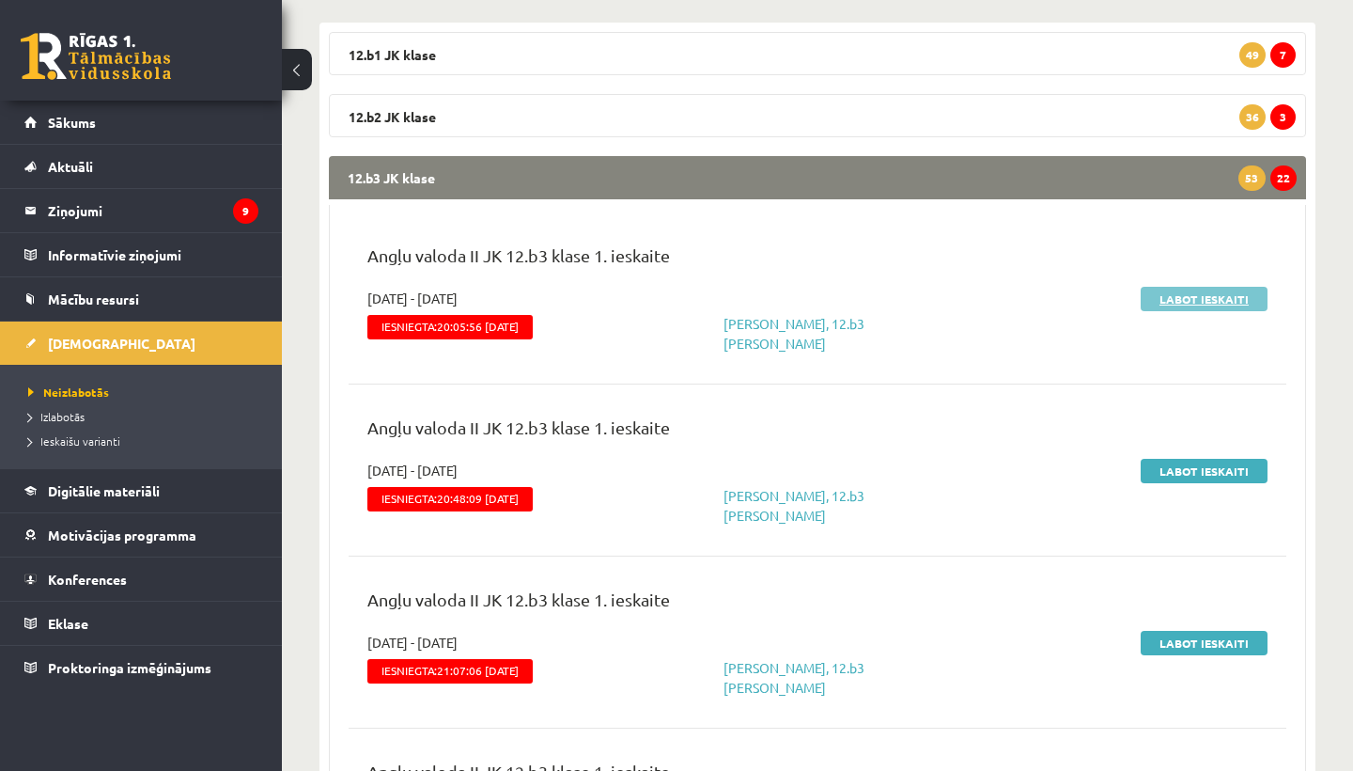
click at [1208, 290] on link "Labot ieskaiti" at bounding box center [1204, 299] width 127 height 24
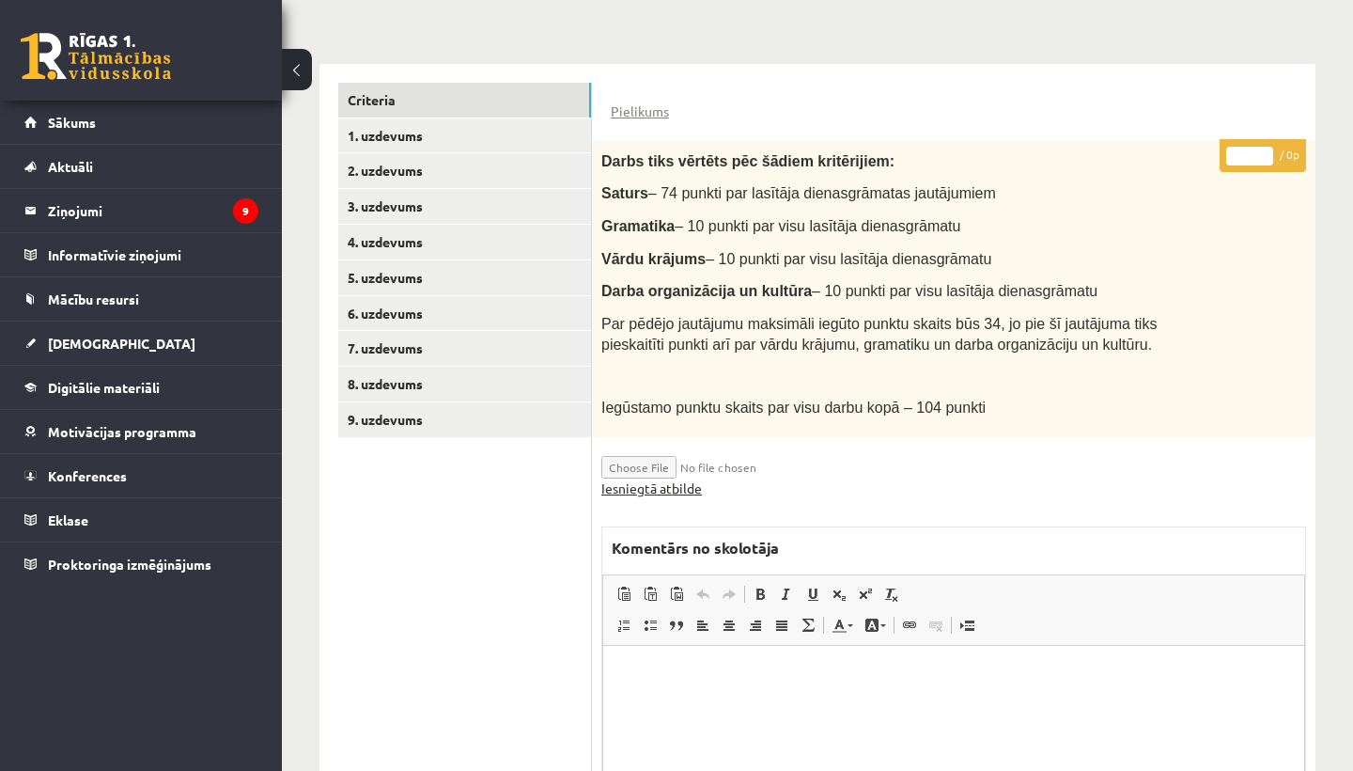
click at [651, 482] on link "Iesniegtā atbilde" at bounding box center [651, 488] width 101 height 20
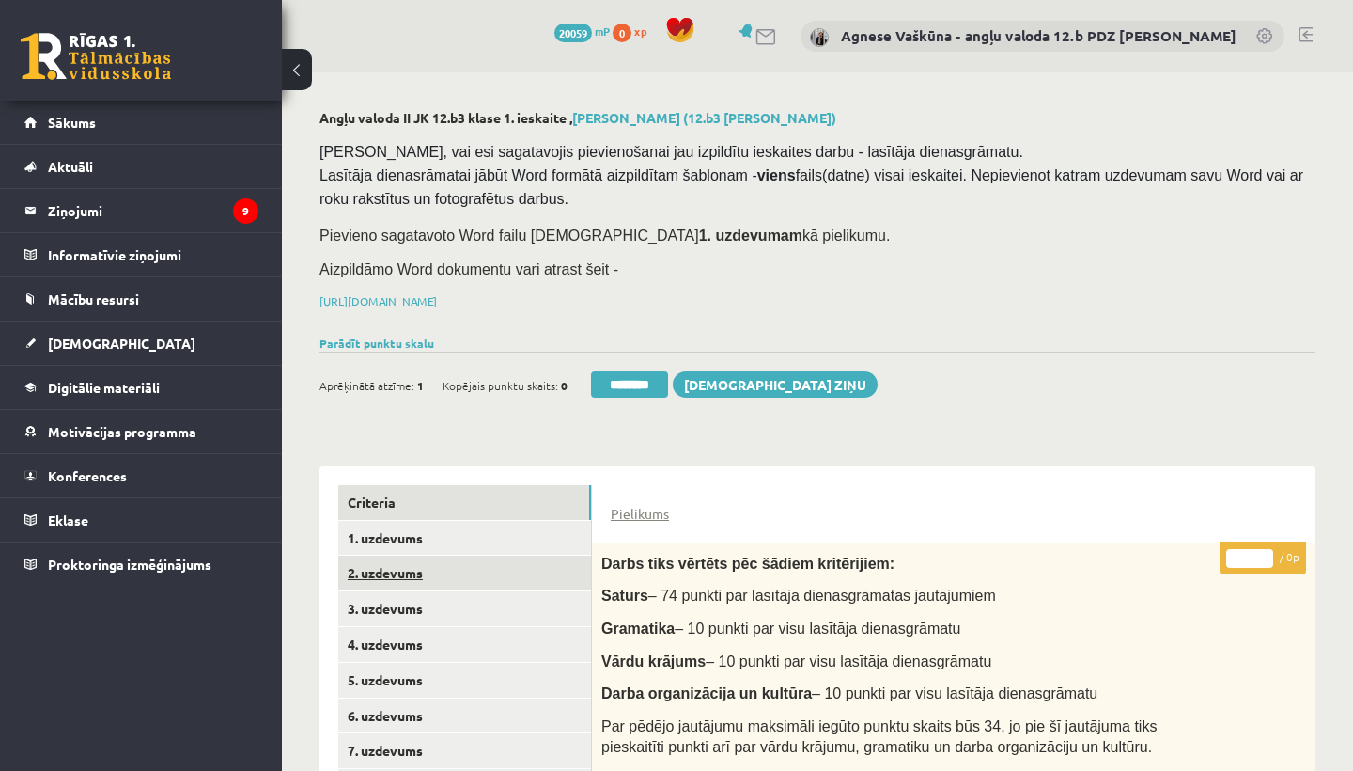
click at [430, 561] on link "2. uzdevums" at bounding box center [464, 572] width 253 height 35
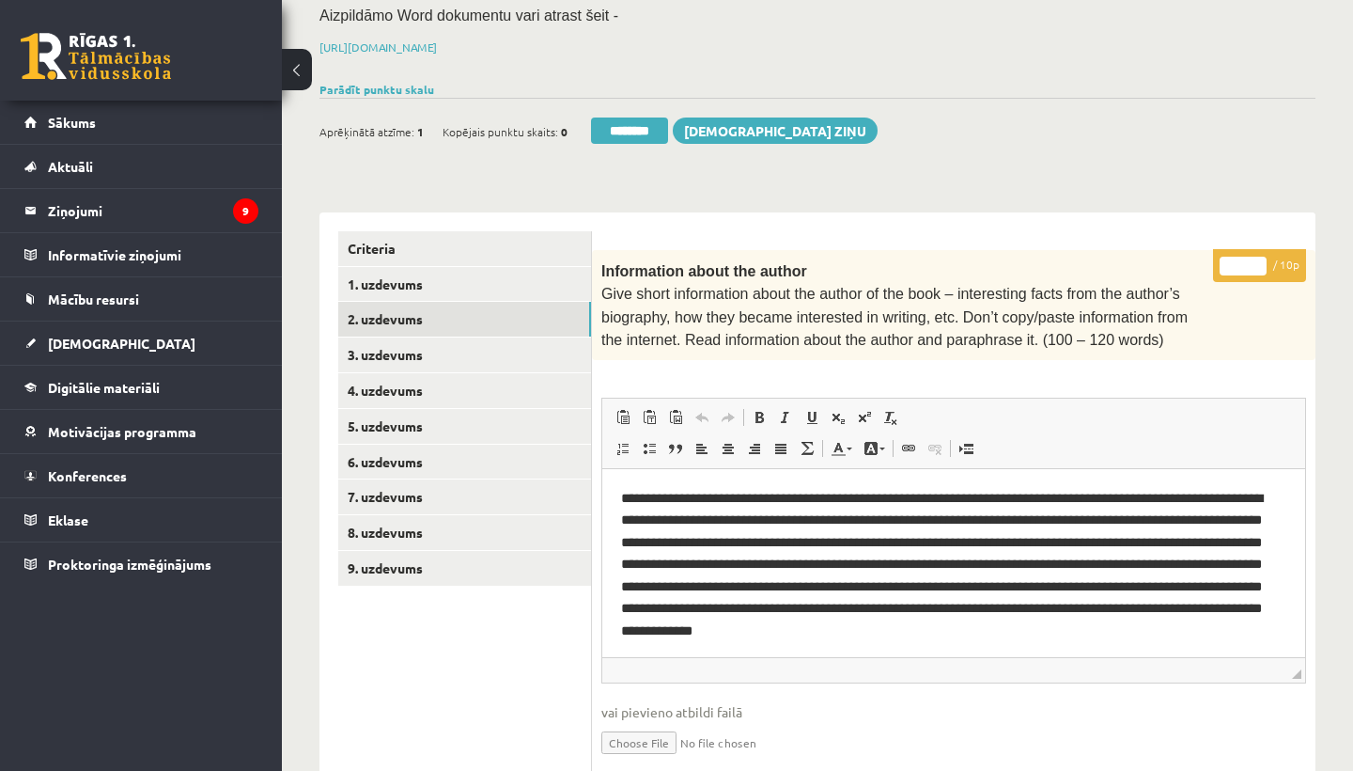
click at [1249, 264] on input "*" at bounding box center [1243, 266] width 47 height 19
type input "**"
click at [443, 344] on link "3. uzdevums" at bounding box center [464, 354] width 253 height 35
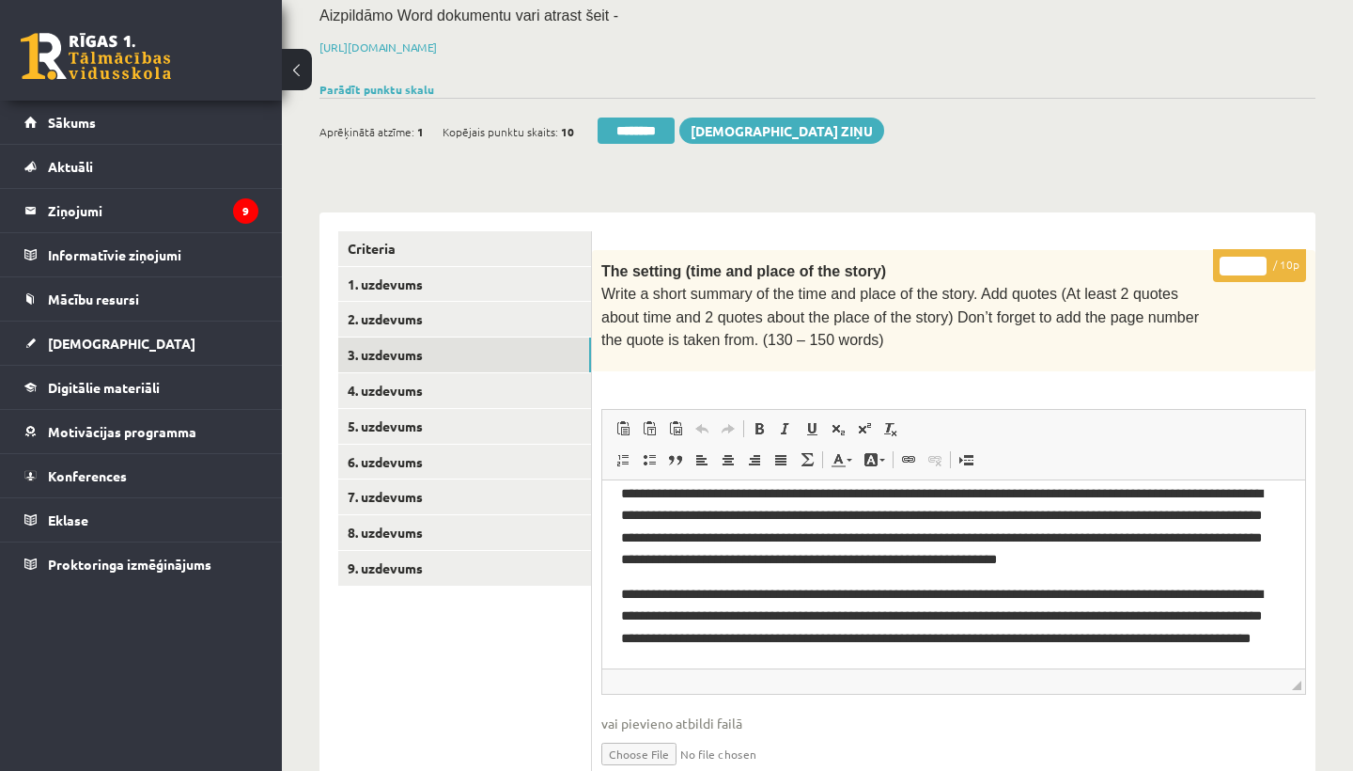
scroll to position [35, 0]
click at [1249, 257] on input "*" at bounding box center [1243, 266] width 47 height 19
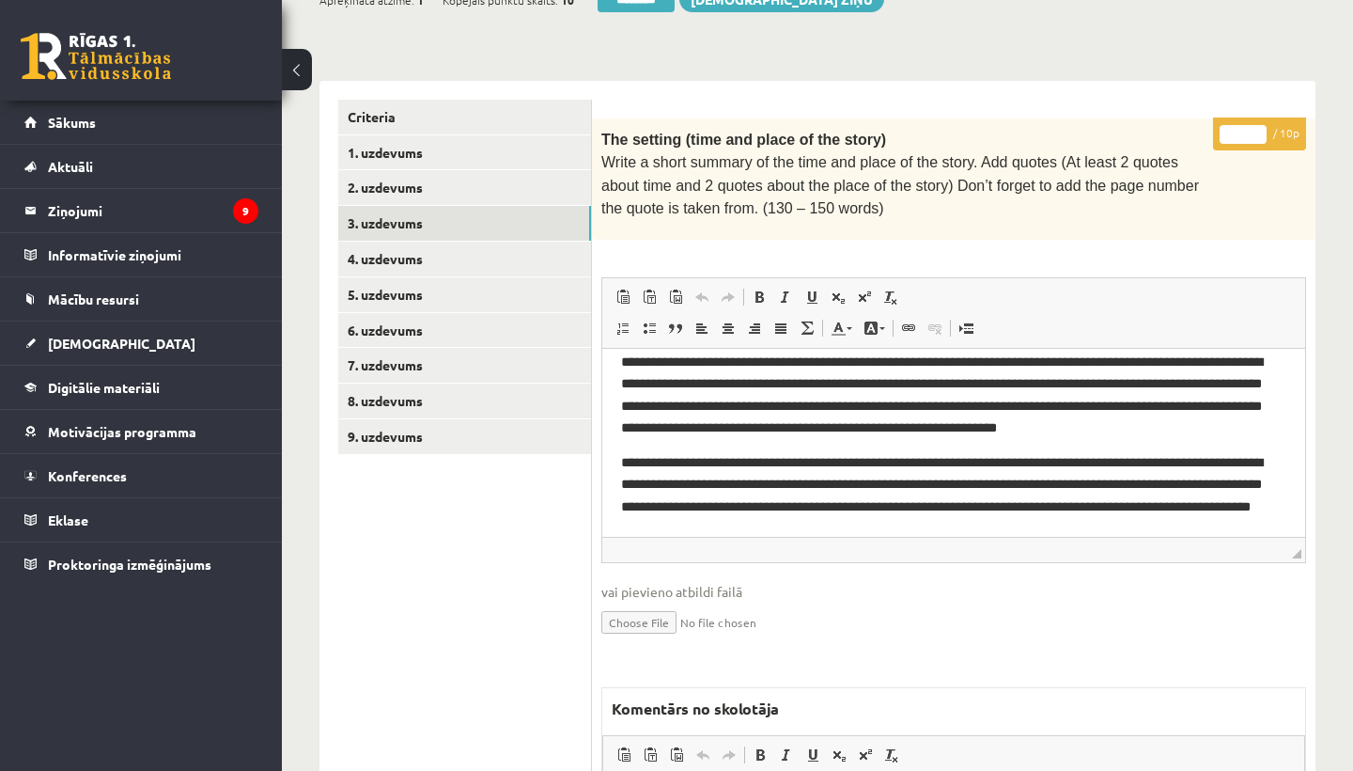
scroll to position [722, 0]
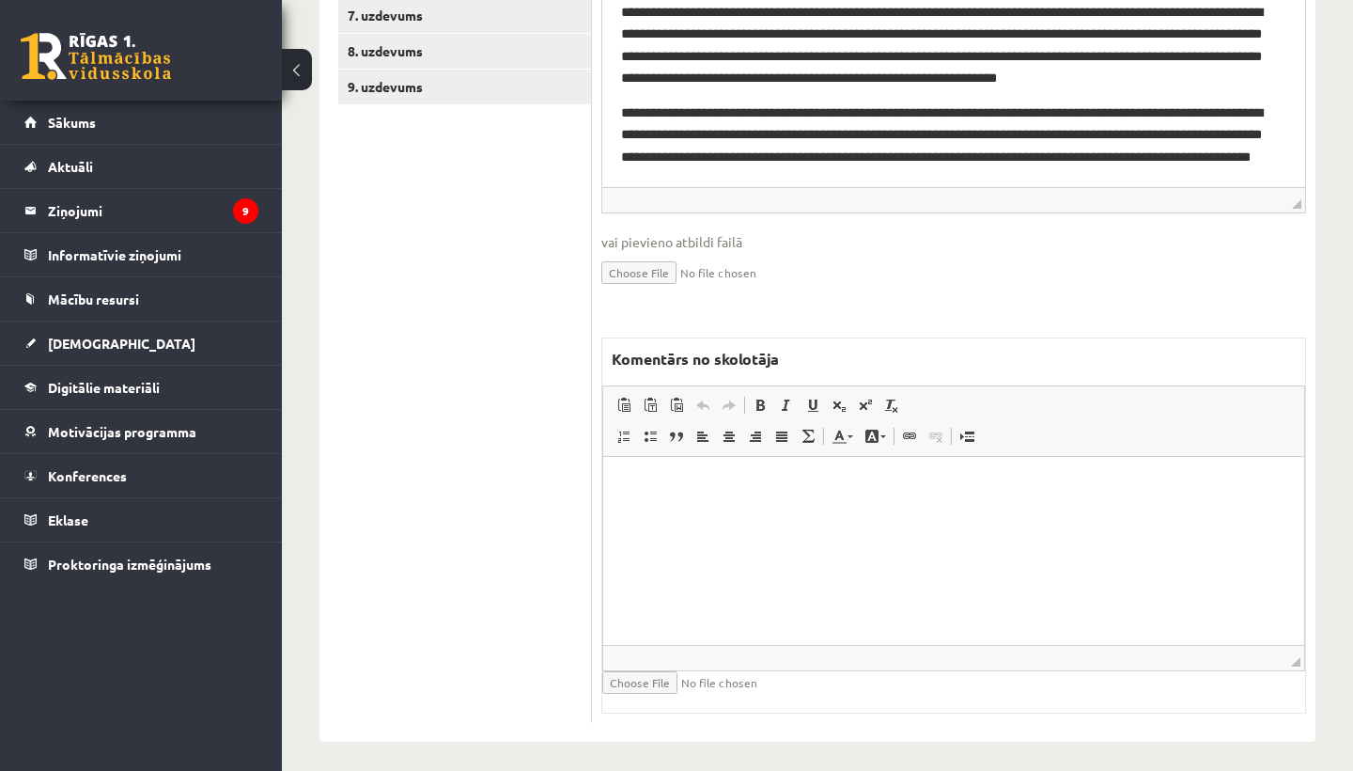
type input "*"
click at [653, 515] on html at bounding box center [953, 486] width 701 height 57
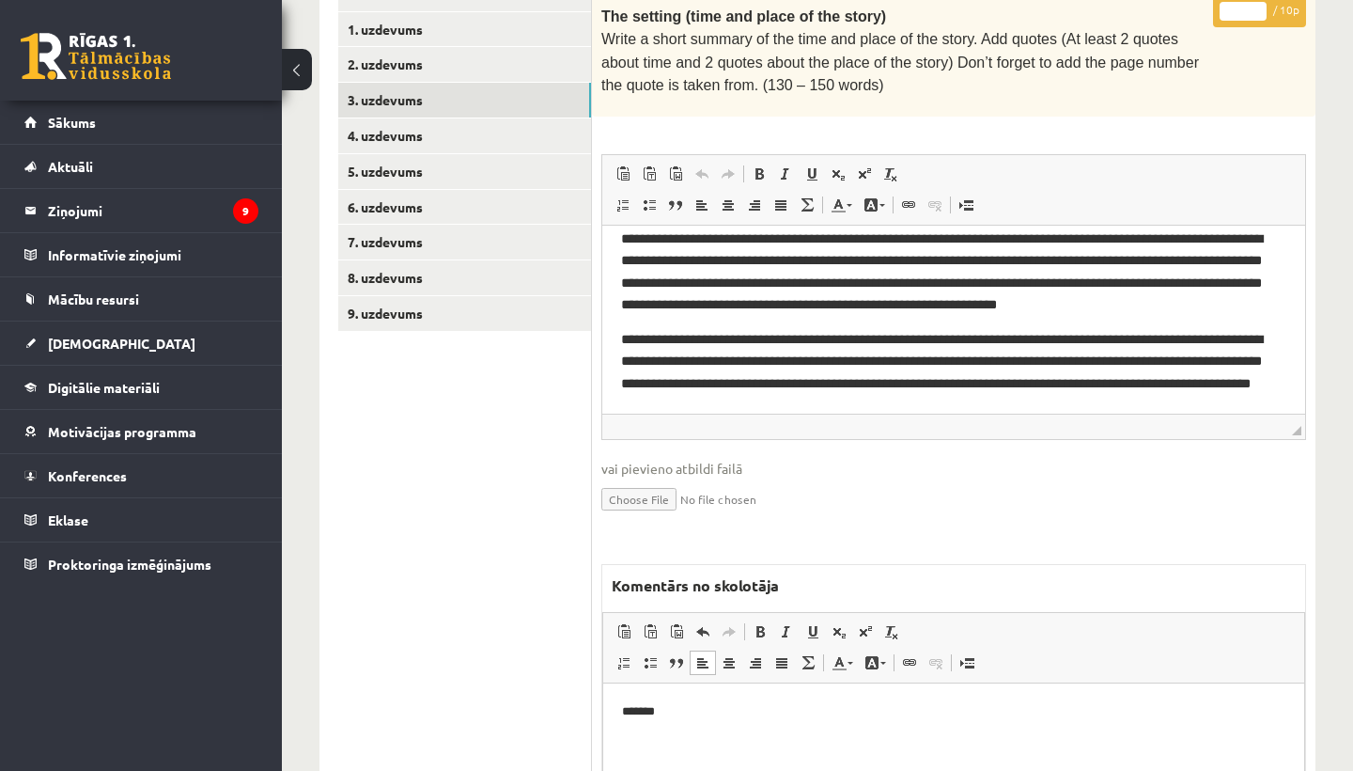
scroll to position [468, 0]
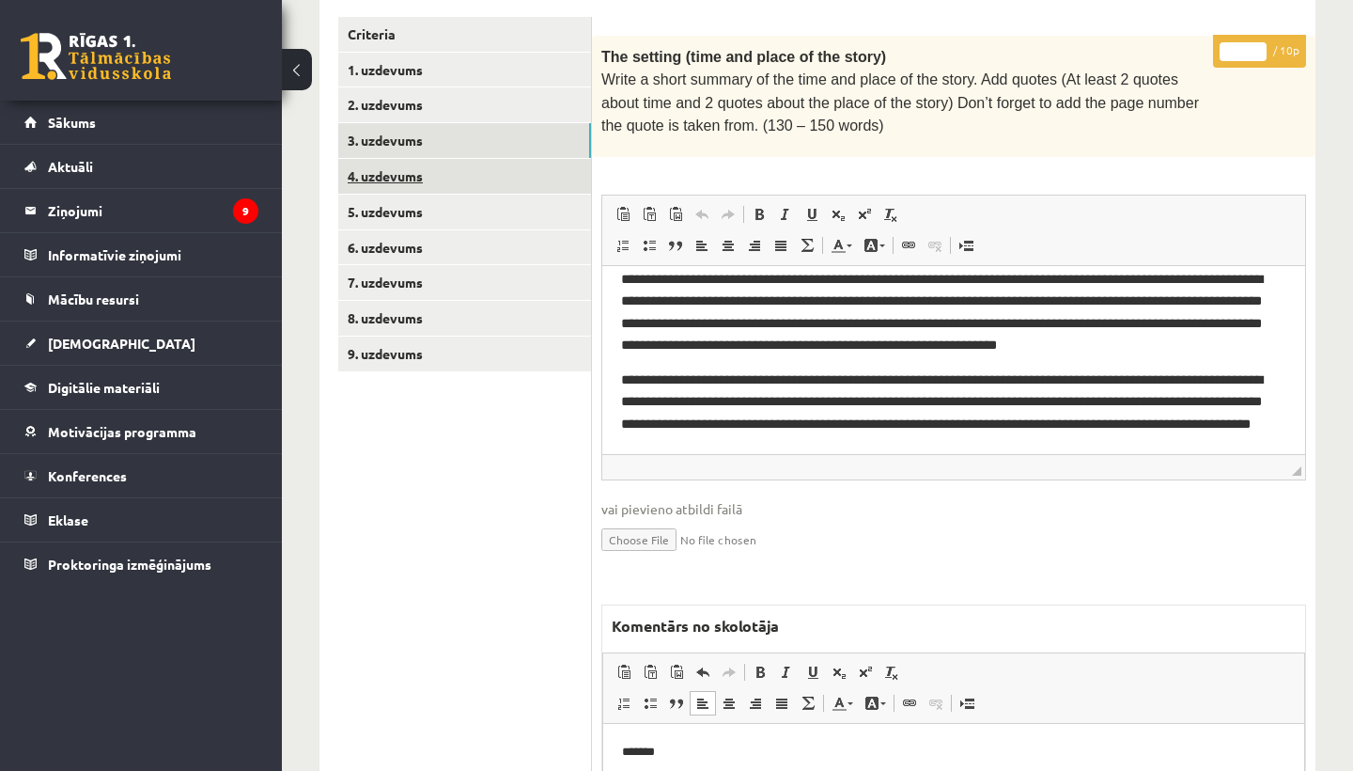
click at [426, 173] on link "4. uzdevums" at bounding box center [464, 176] width 253 height 35
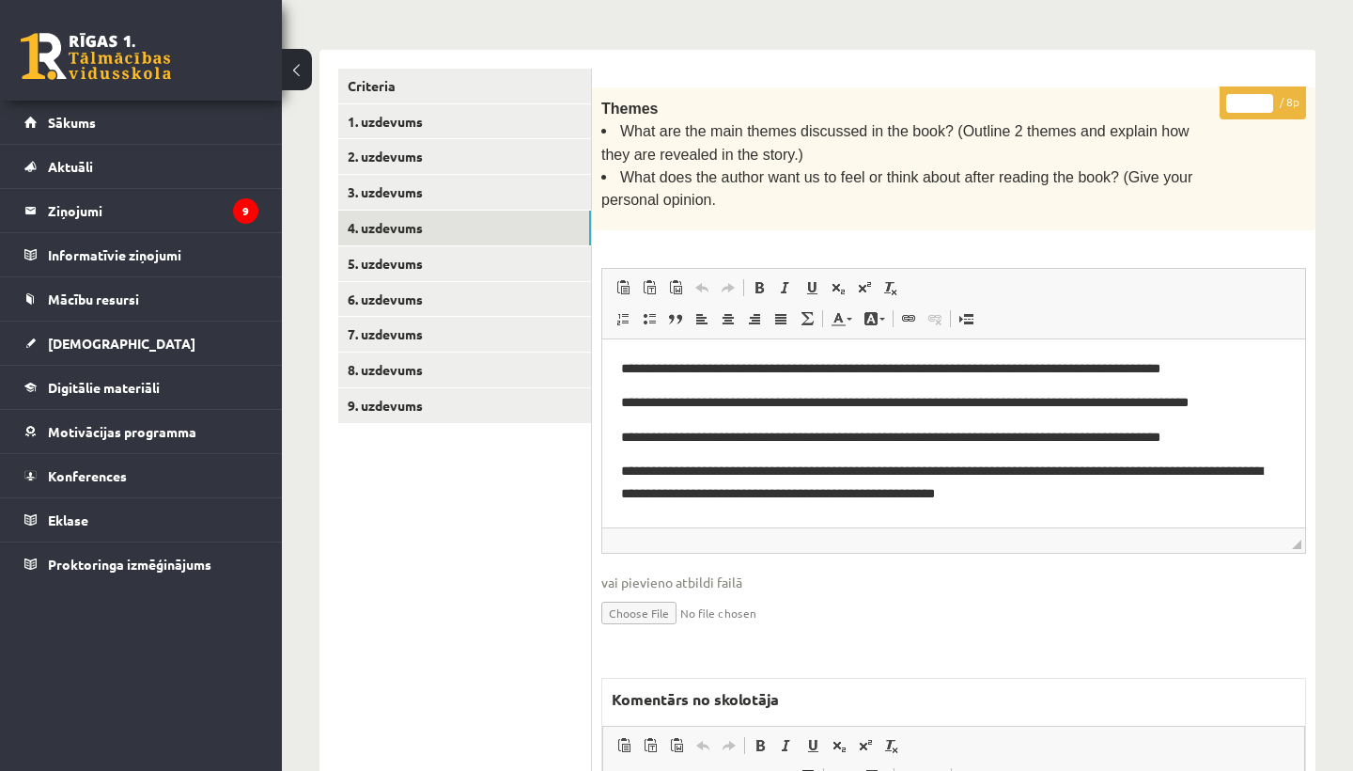
scroll to position [418, 0]
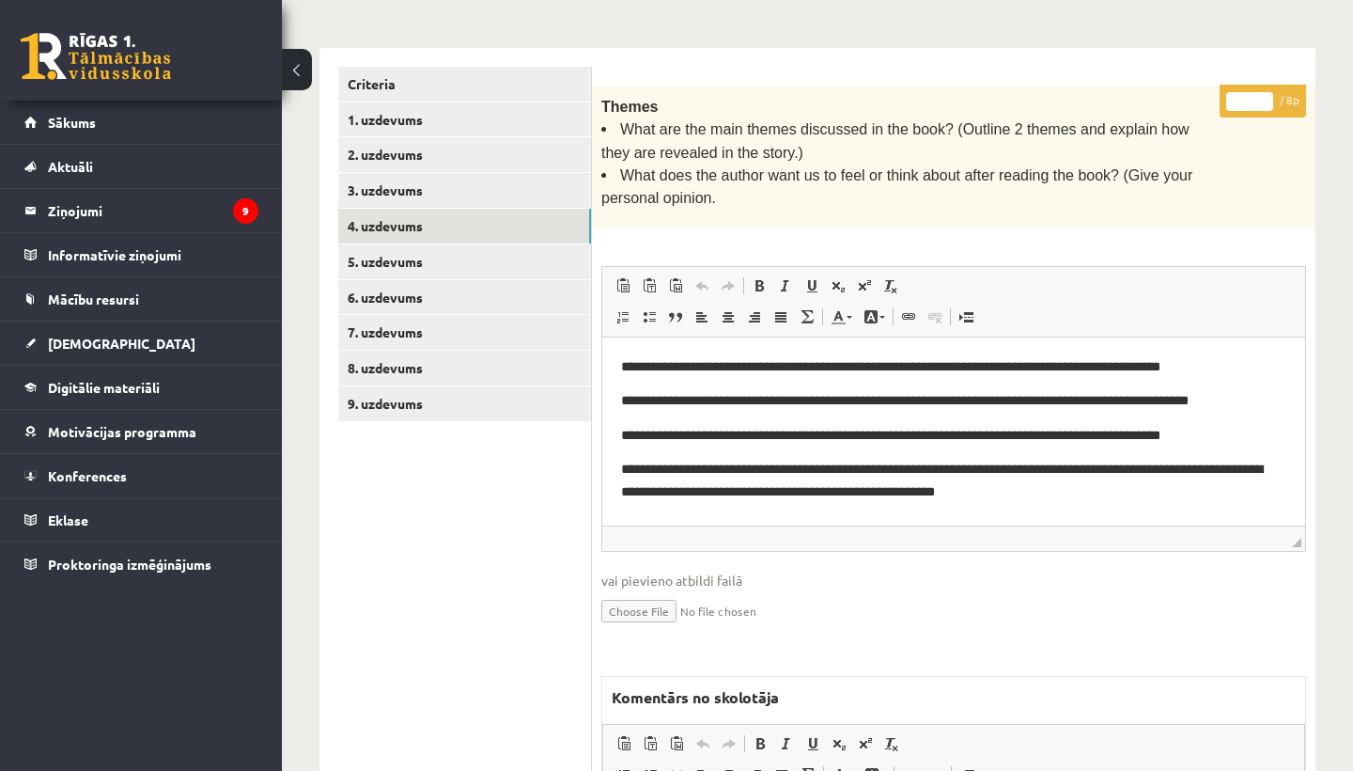
click at [1254, 97] on input "*" at bounding box center [1249, 101] width 47 height 19
type input "*"
click at [442, 254] on link "5. uzdevums" at bounding box center [464, 261] width 253 height 35
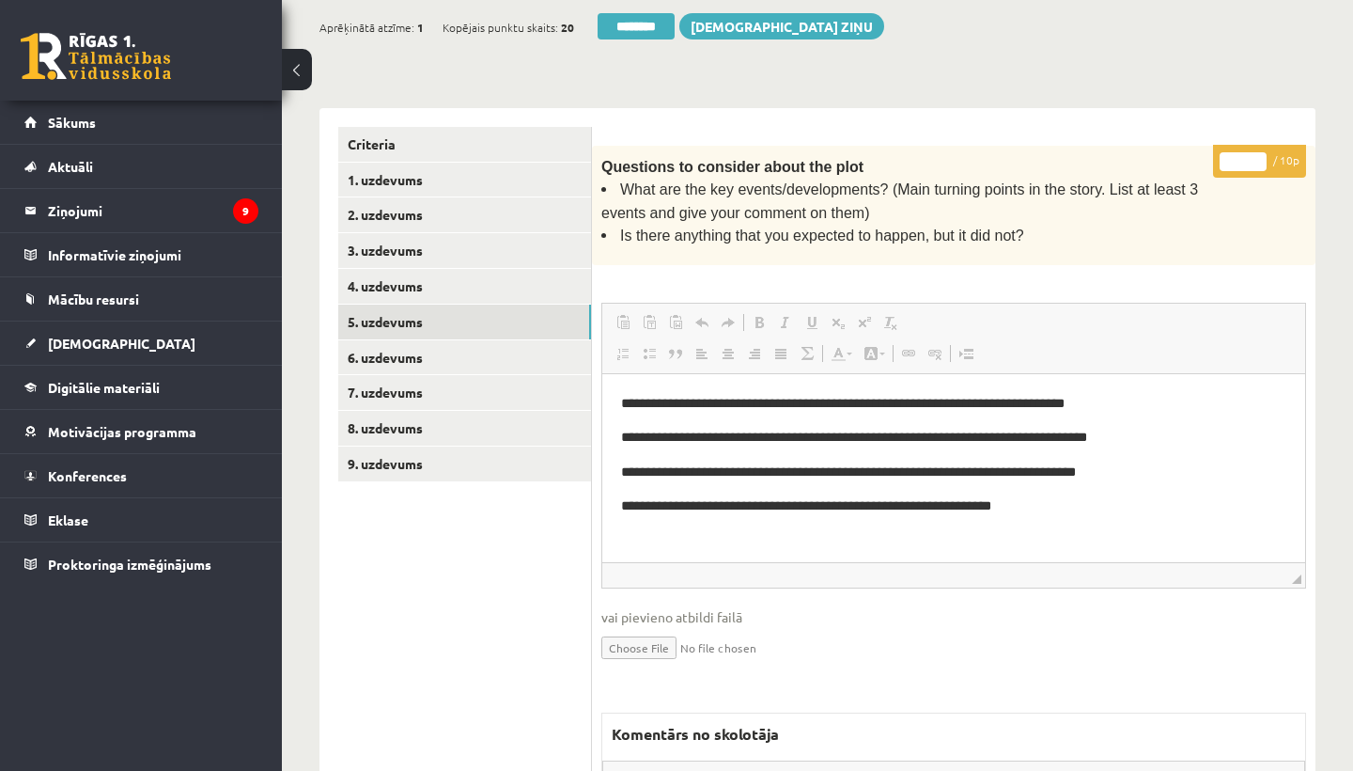
scroll to position [0, 0]
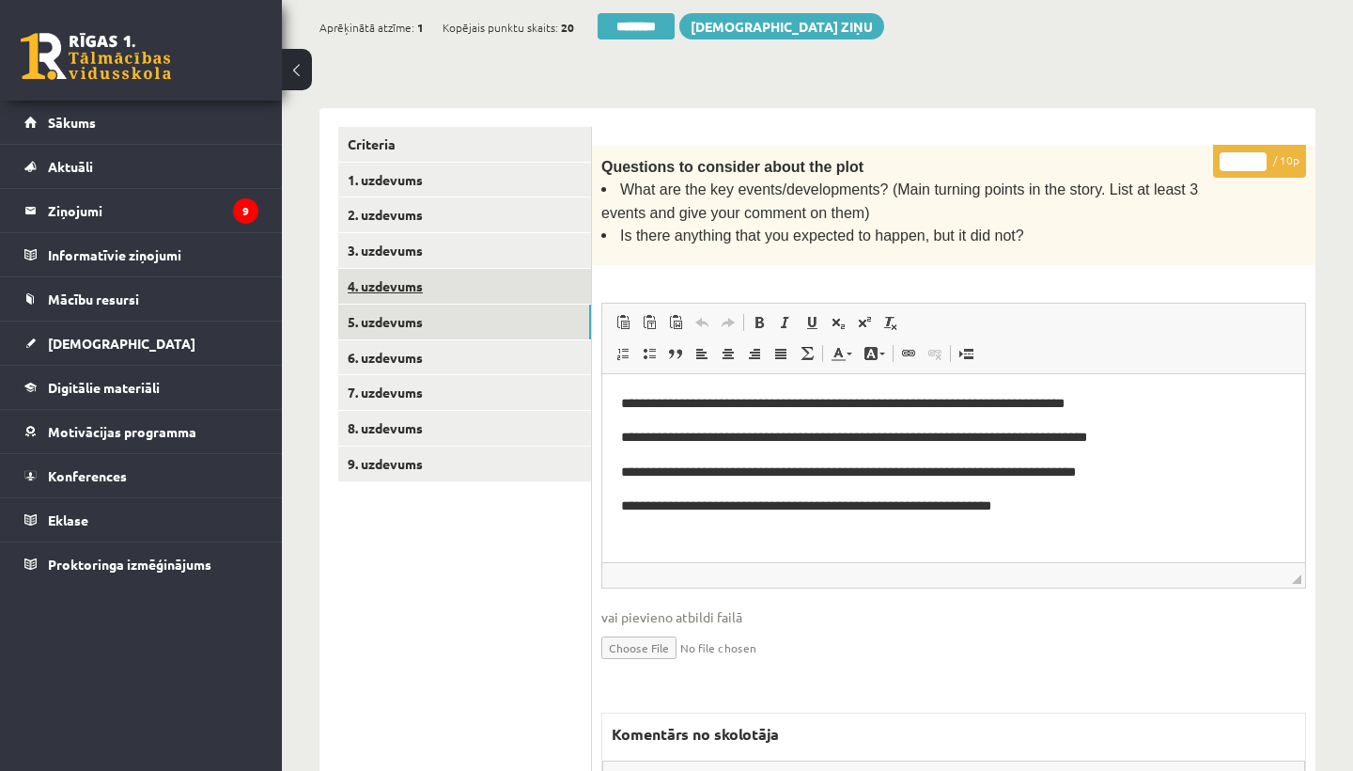
click at [434, 269] on link "4. uzdevums" at bounding box center [464, 286] width 253 height 35
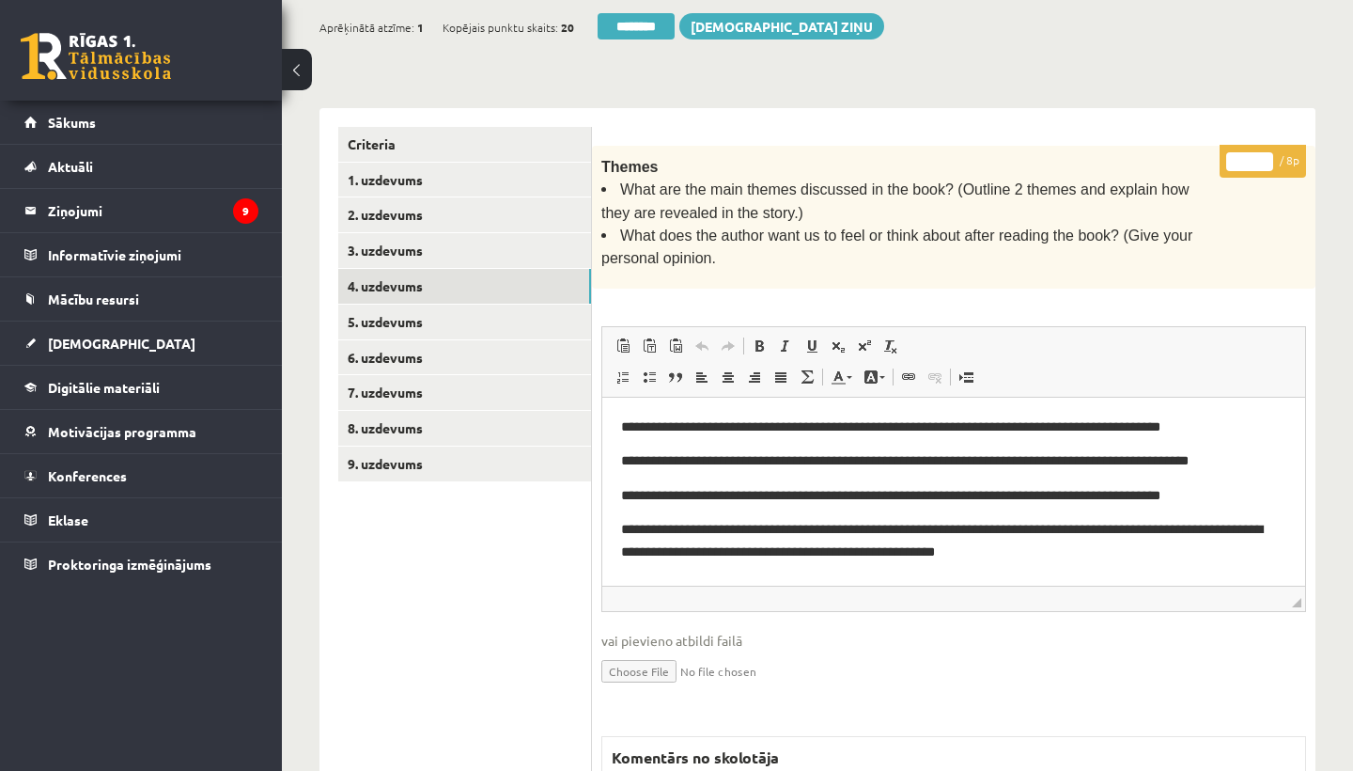
click at [1252, 160] on input "*" at bounding box center [1249, 161] width 47 height 19
type input "*"
click at [411, 323] on link "5. uzdevums" at bounding box center [464, 321] width 253 height 35
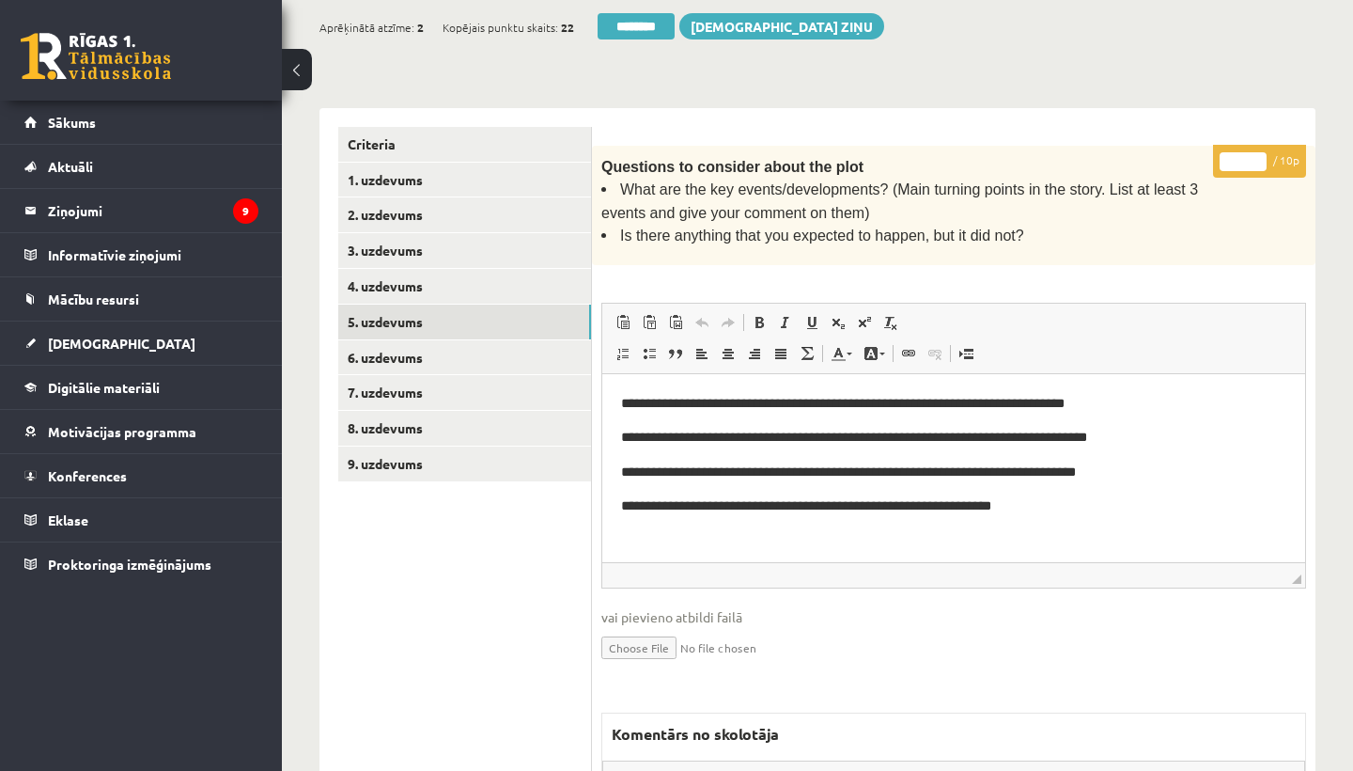
click at [1241, 158] on input "*" at bounding box center [1243, 161] width 47 height 19
type input "*"
click at [432, 351] on link "6. uzdevums" at bounding box center [464, 357] width 253 height 35
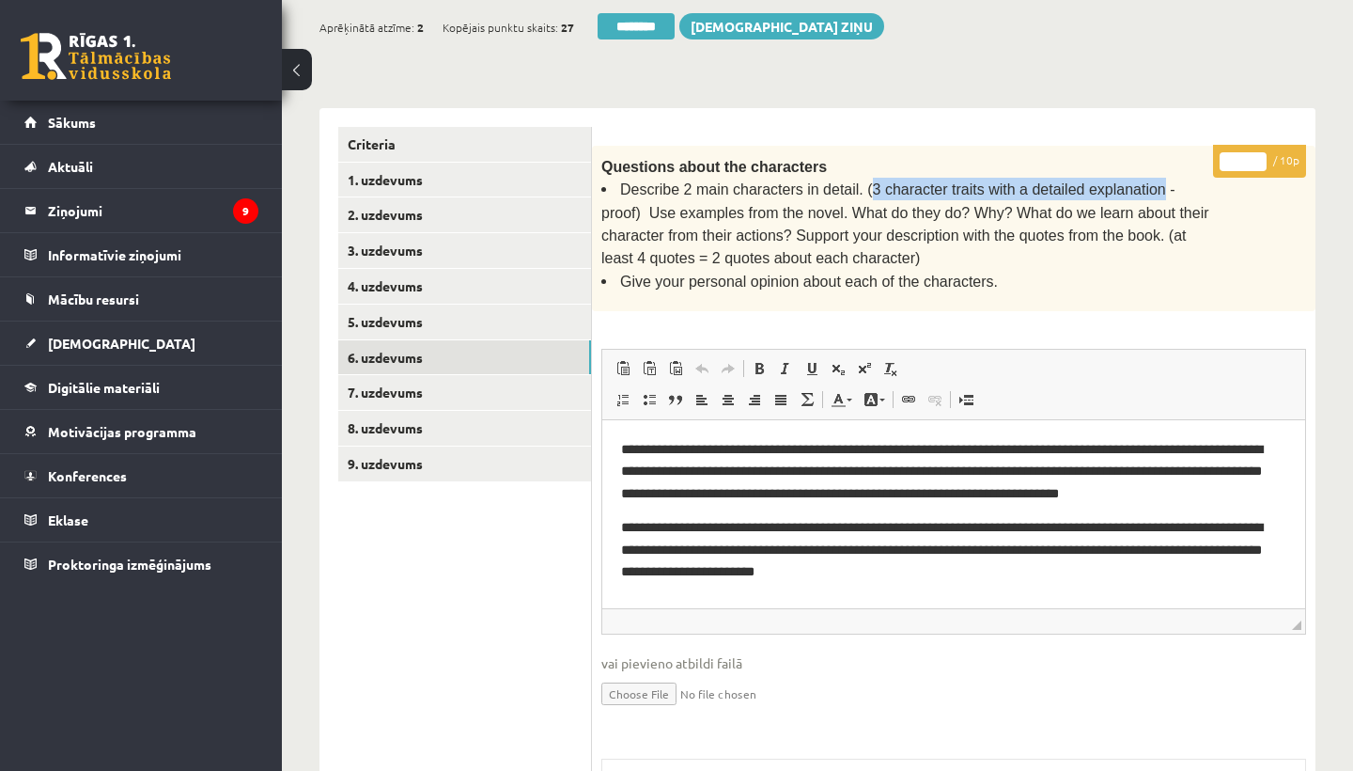
drag, startPoint x: 867, startPoint y: 183, endPoint x: 1160, endPoint y: 184, distance: 292.3
click at [1160, 184] on span "Describe 2 main characters in detail. (3 character traits with a detailed expla…" at bounding box center [905, 223] width 608 height 85
copy span "3 character traits with a detailed explanation"
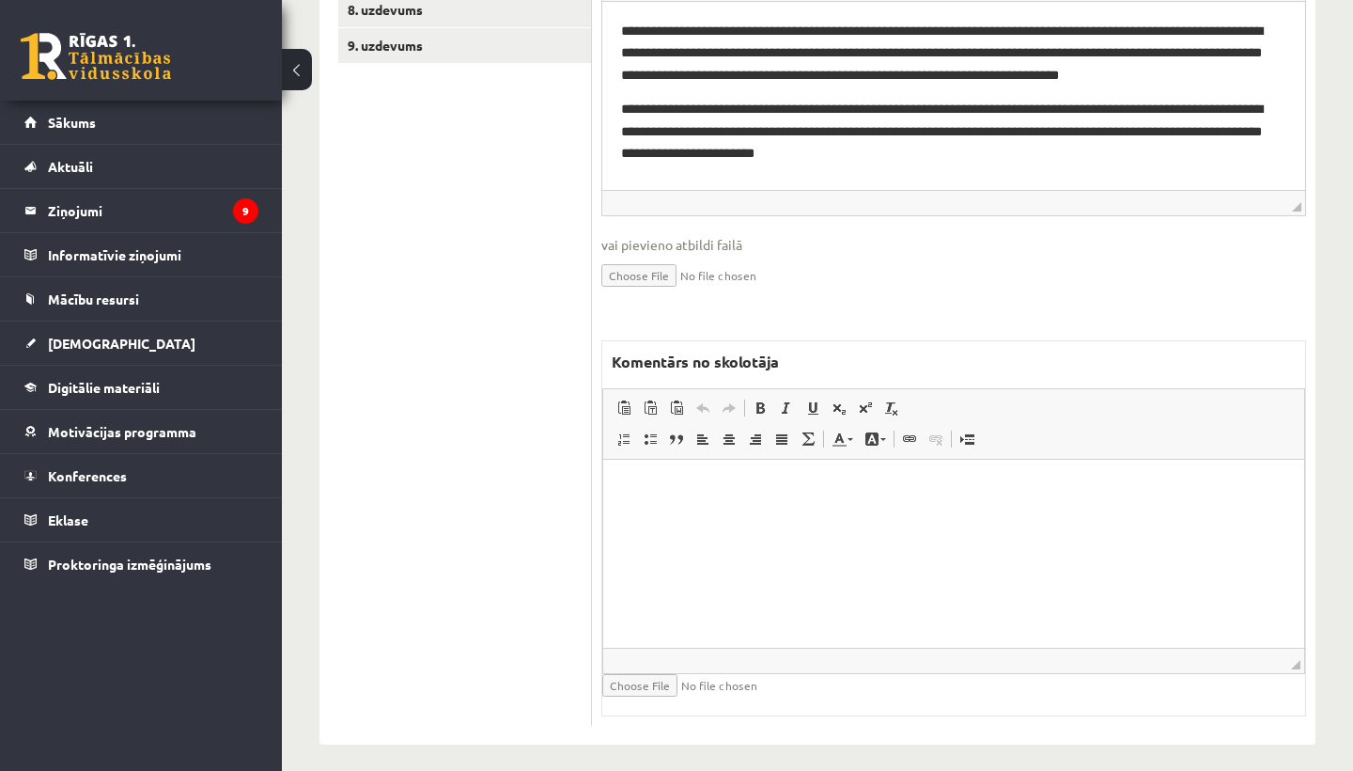
scroll to position [775, 0]
click at [796, 485] on p "Rich Text Editor, wiswyg-editor-47434022772100-1760099201-25" at bounding box center [953, 489] width 663 height 20
drag, startPoint x: 723, startPoint y: 490, endPoint x: 875, endPoint y: 483, distance: 152.4
click at [875, 483] on p "**********" at bounding box center [953, 488] width 663 height 19
click at [877, 500] on html "**********" at bounding box center [953, 488] width 701 height 56
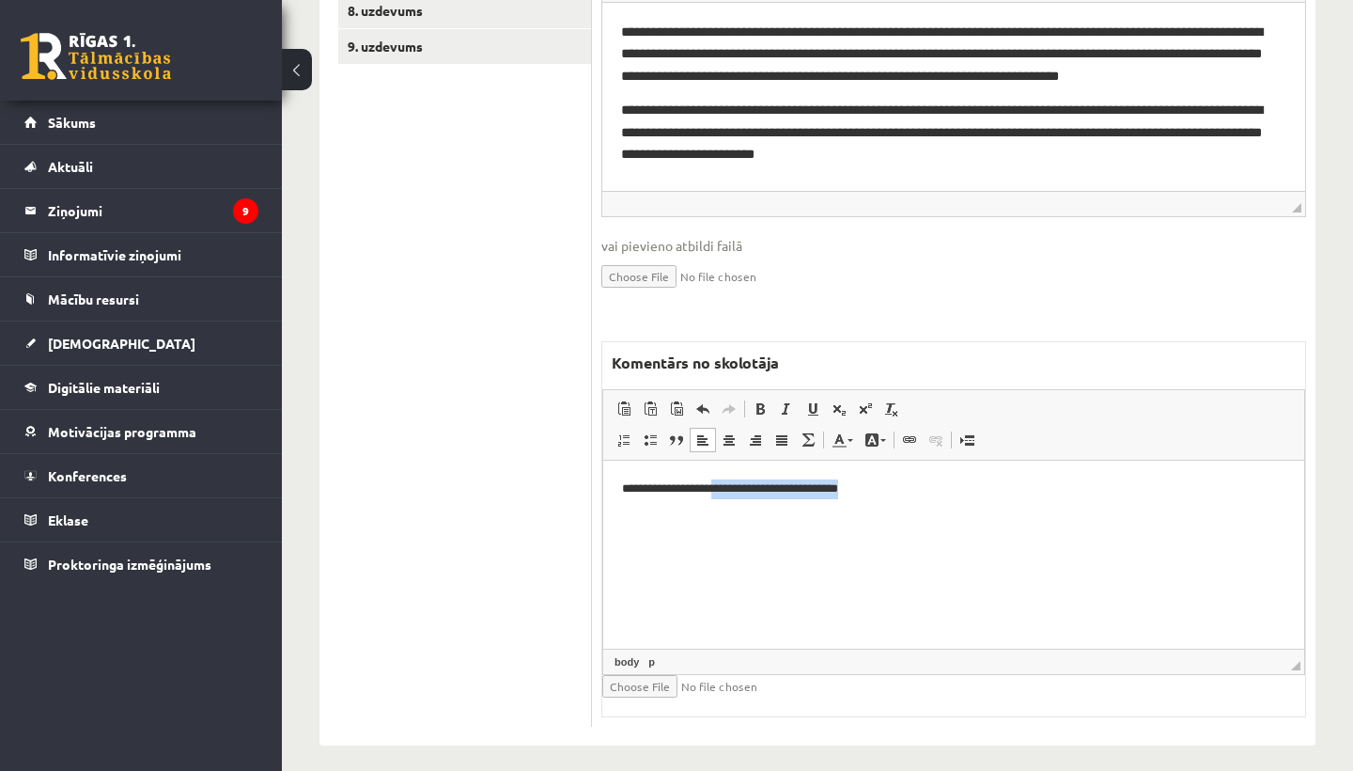
drag, startPoint x: 718, startPoint y: 489, endPoint x: 911, endPoint y: 486, distance: 192.7
click at [911, 486] on p "**********" at bounding box center [953, 488] width 663 height 19
click at [752, 397] on link "Bold Keyboard shortcut Command+B" at bounding box center [760, 409] width 26 height 24
click at [819, 401] on span at bounding box center [812, 408] width 15 height 15
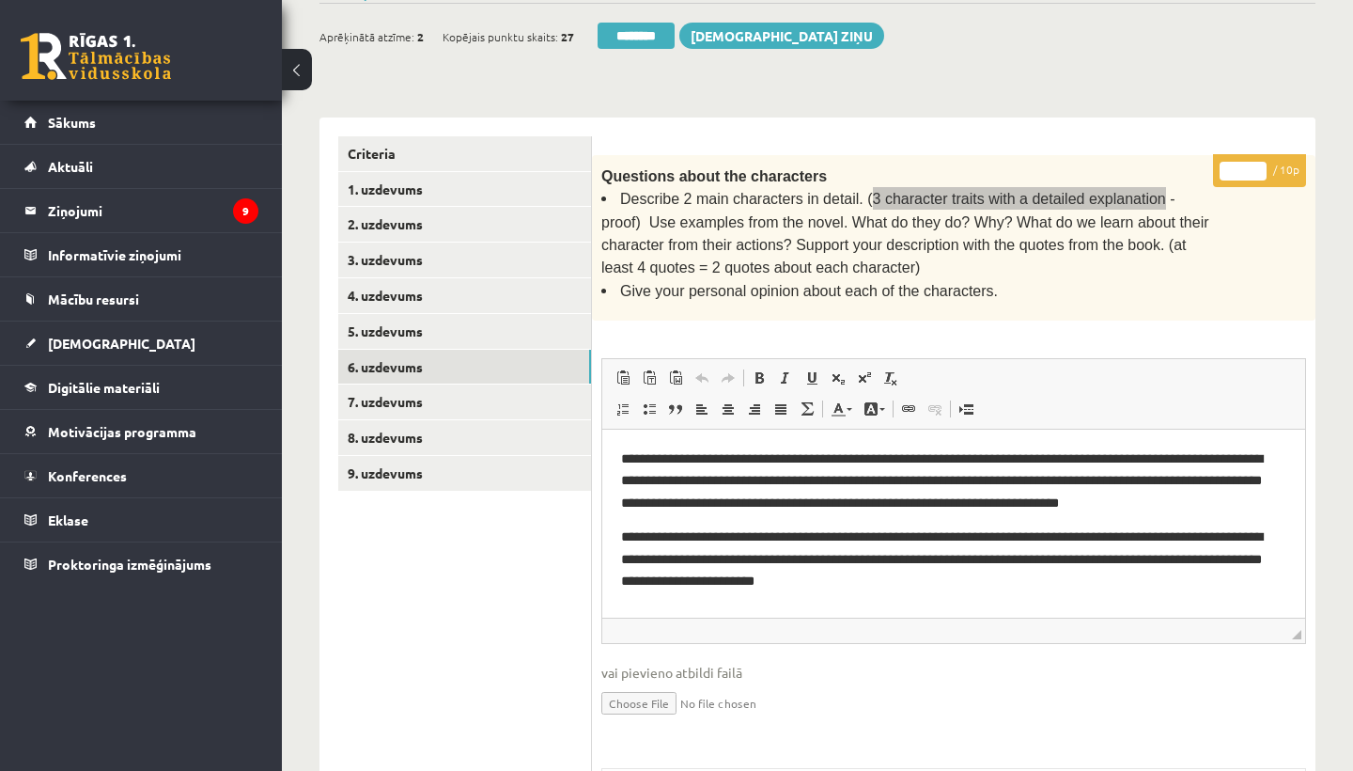
scroll to position [298, 0]
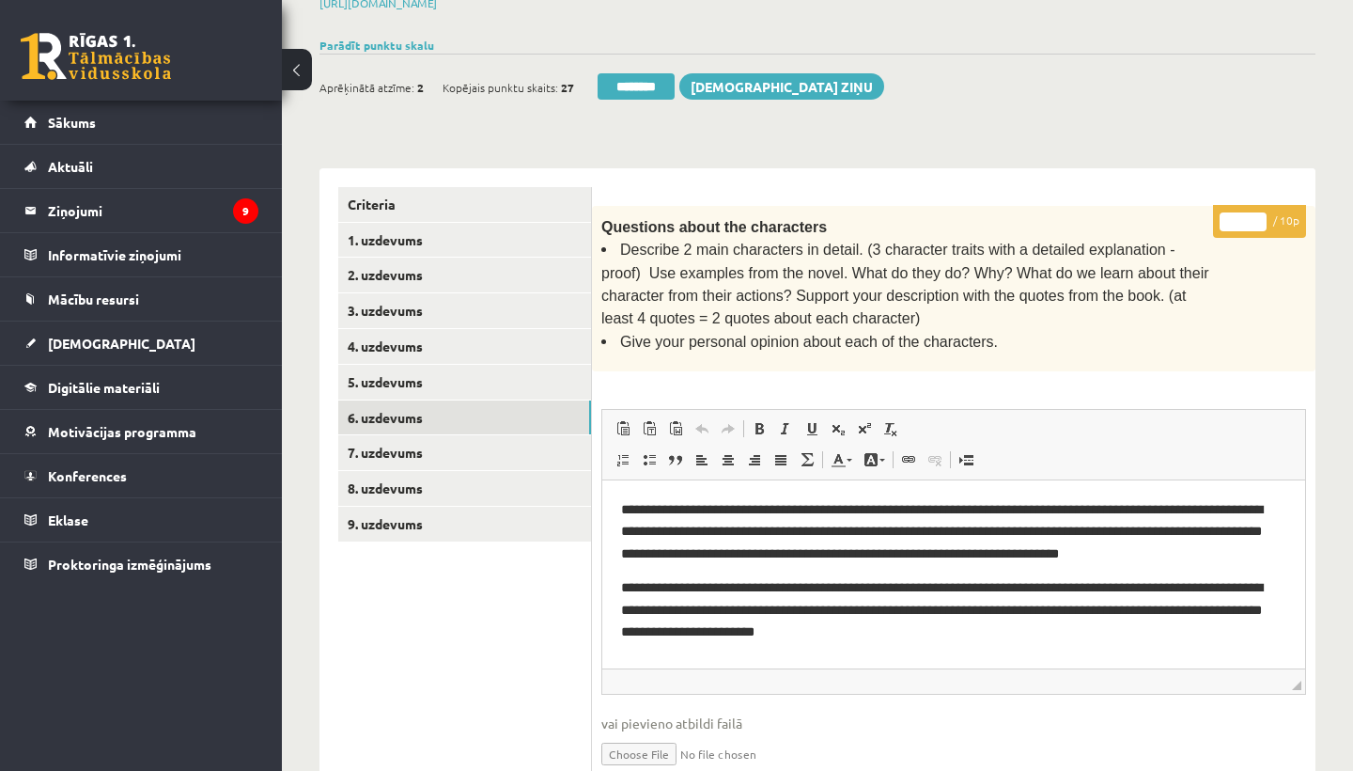
click at [1240, 213] on input "*" at bounding box center [1243, 221] width 47 height 19
type input "*"
click at [390, 436] on link "7. uzdevums" at bounding box center [464, 452] width 253 height 35
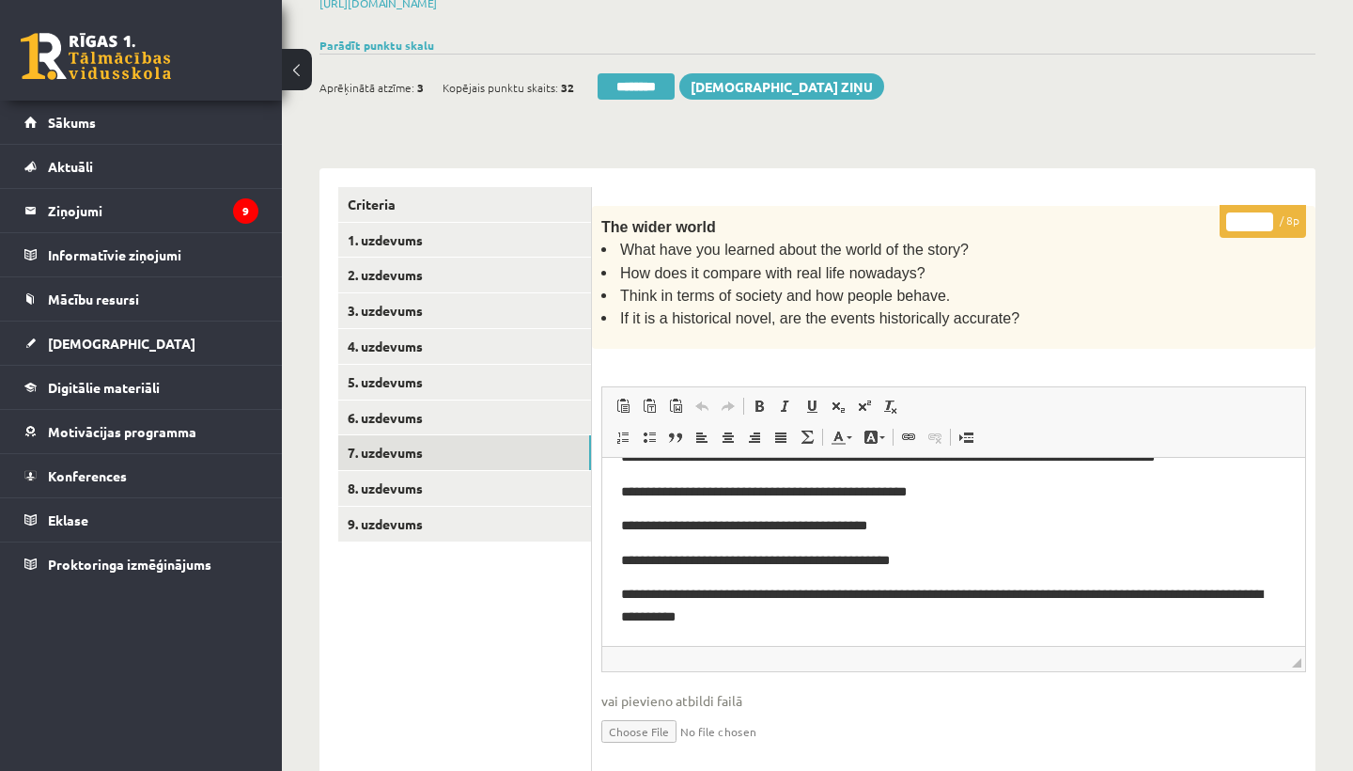
scroll to position [50, 0]
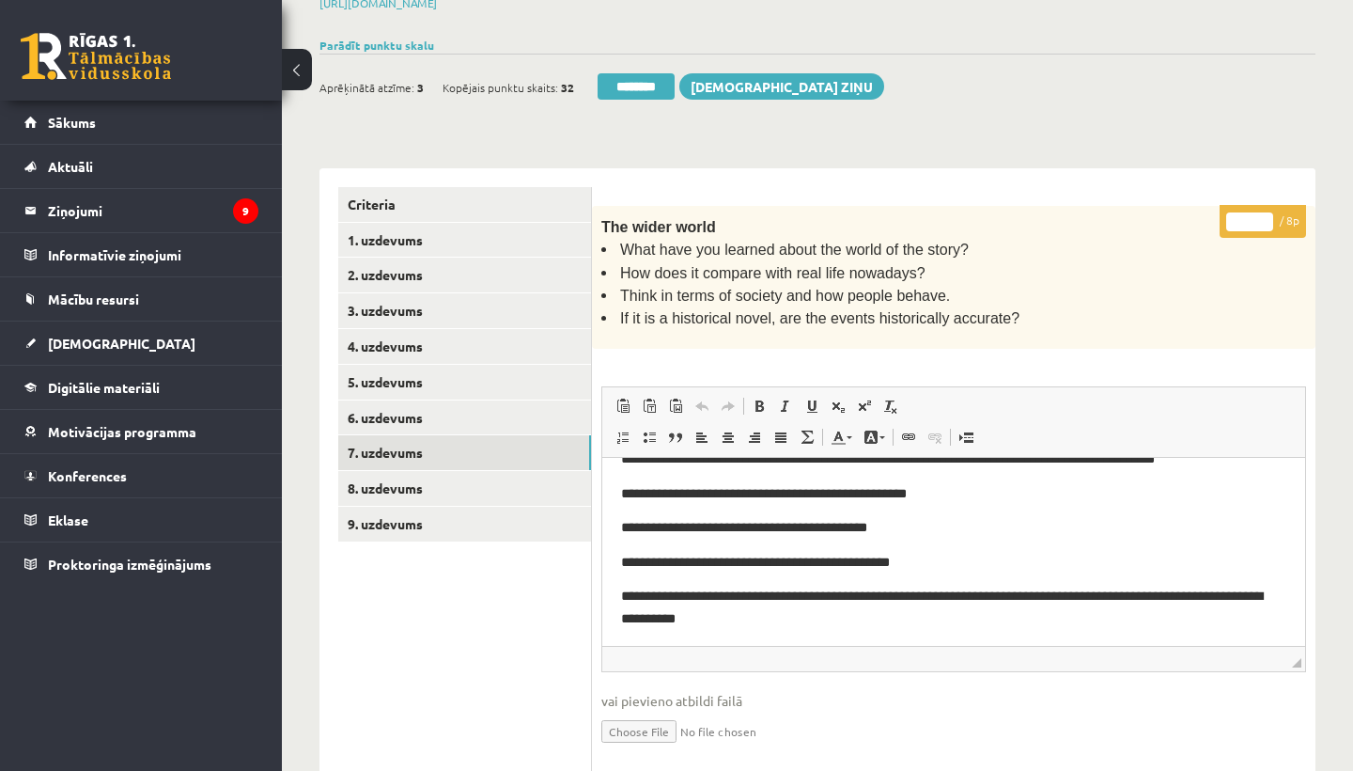
click at [1252, 217] on input "*" at bounding box center [1249, 221] width 47 height 19
type input "*"
click at [401, 480] on link "8. uzdevums" at bounding box center [464, 488] width 253 height 35
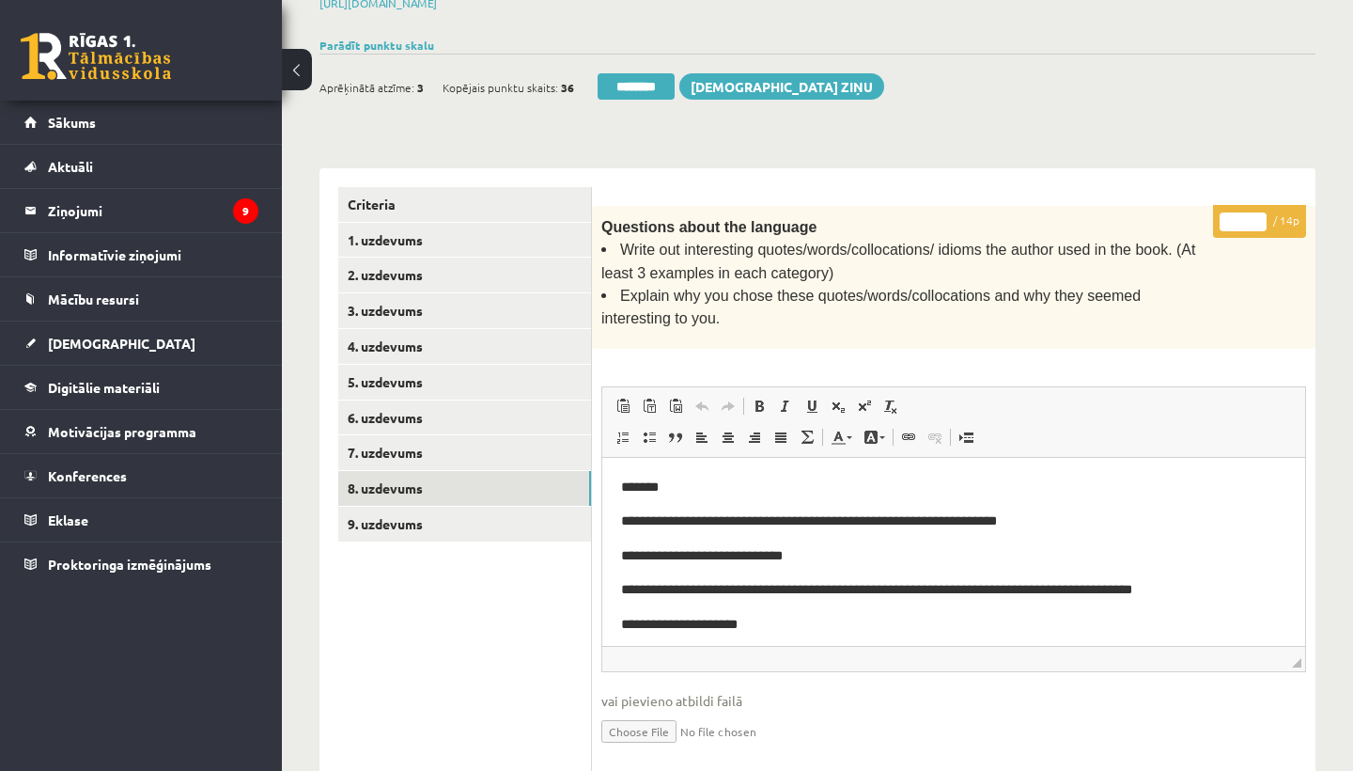
click at [1246, 212] on input "*" at bounding box center [1243, 221] width 47 height 19
type input "**"
click at [403, 507] on link "9. uzdevums" at bounding box center [464, 524] width 253 height 35
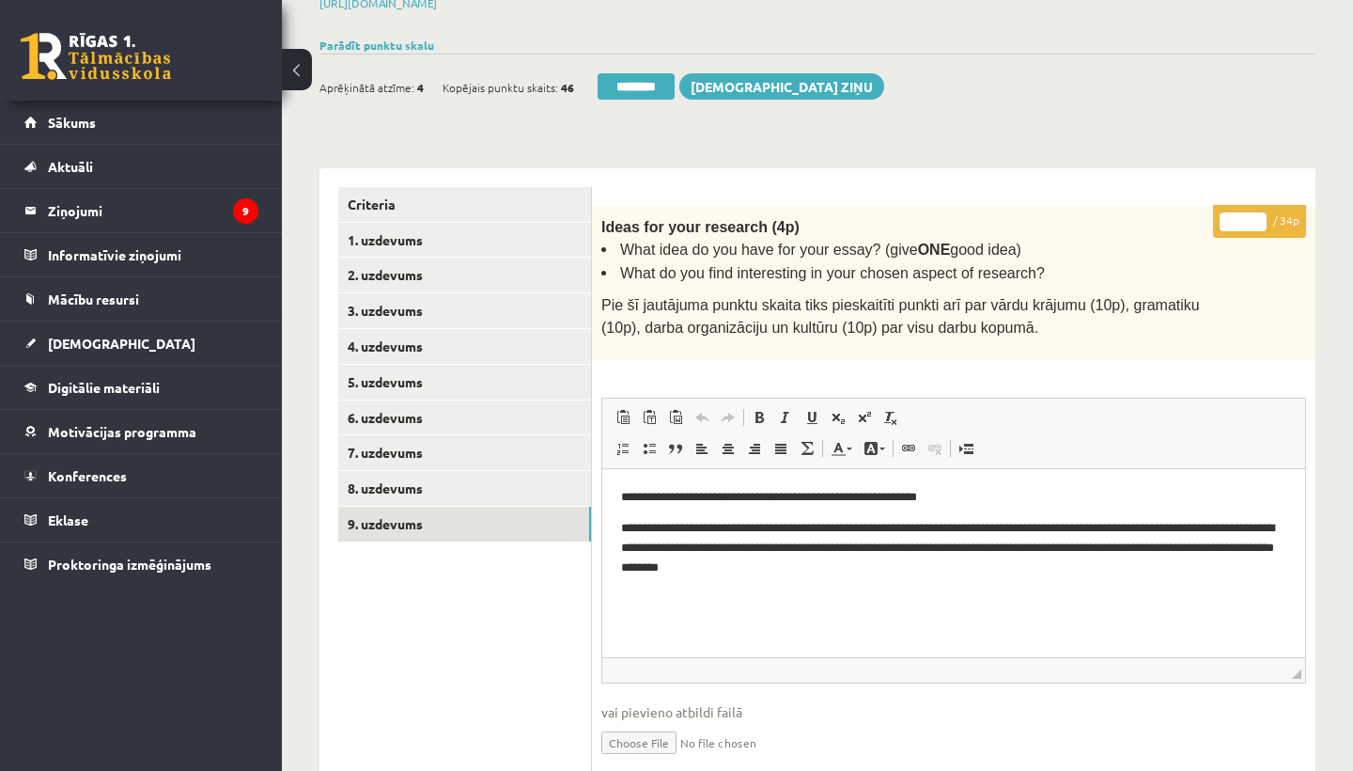
click at [1240, 217] on input "*" at bounding box center [1243, 221] width 47 height 19
type input "**"
click at [396, 232] on link "1. uzdevums" at bounding box center [464, 240] width 253 height 35
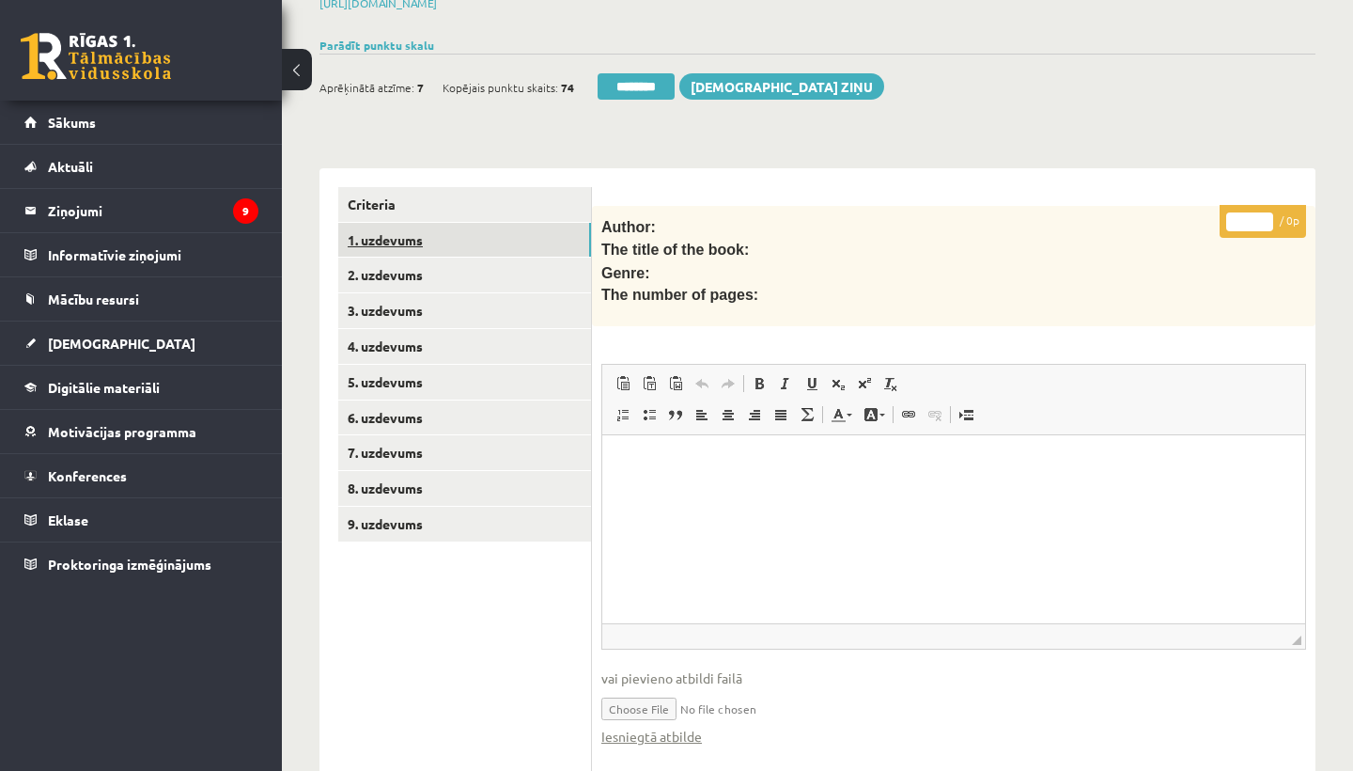
click at [396, 232] on link "1. uzdevums" at bounding box center [464, 240] width 253 height 35
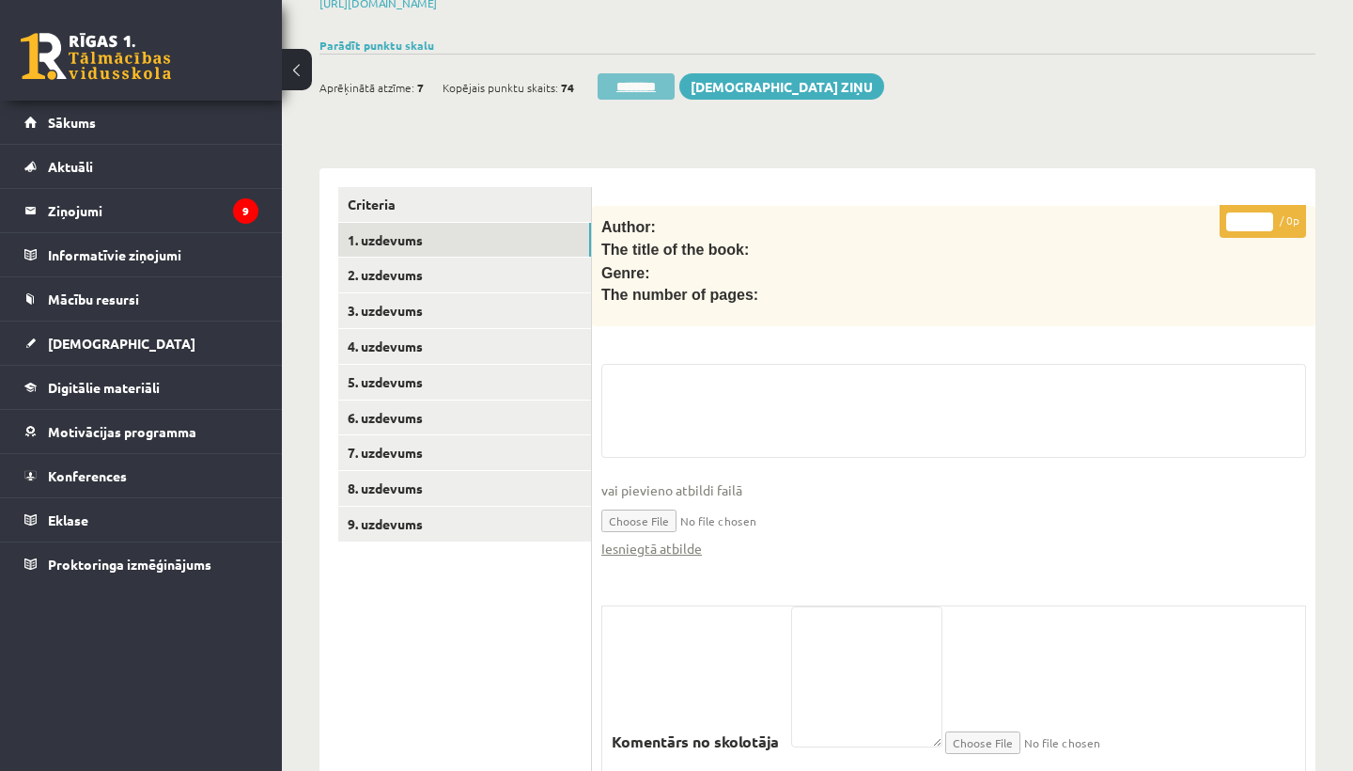
click at [617, 86] on input "********" at bounding box center [636, 86] width 77 height 26
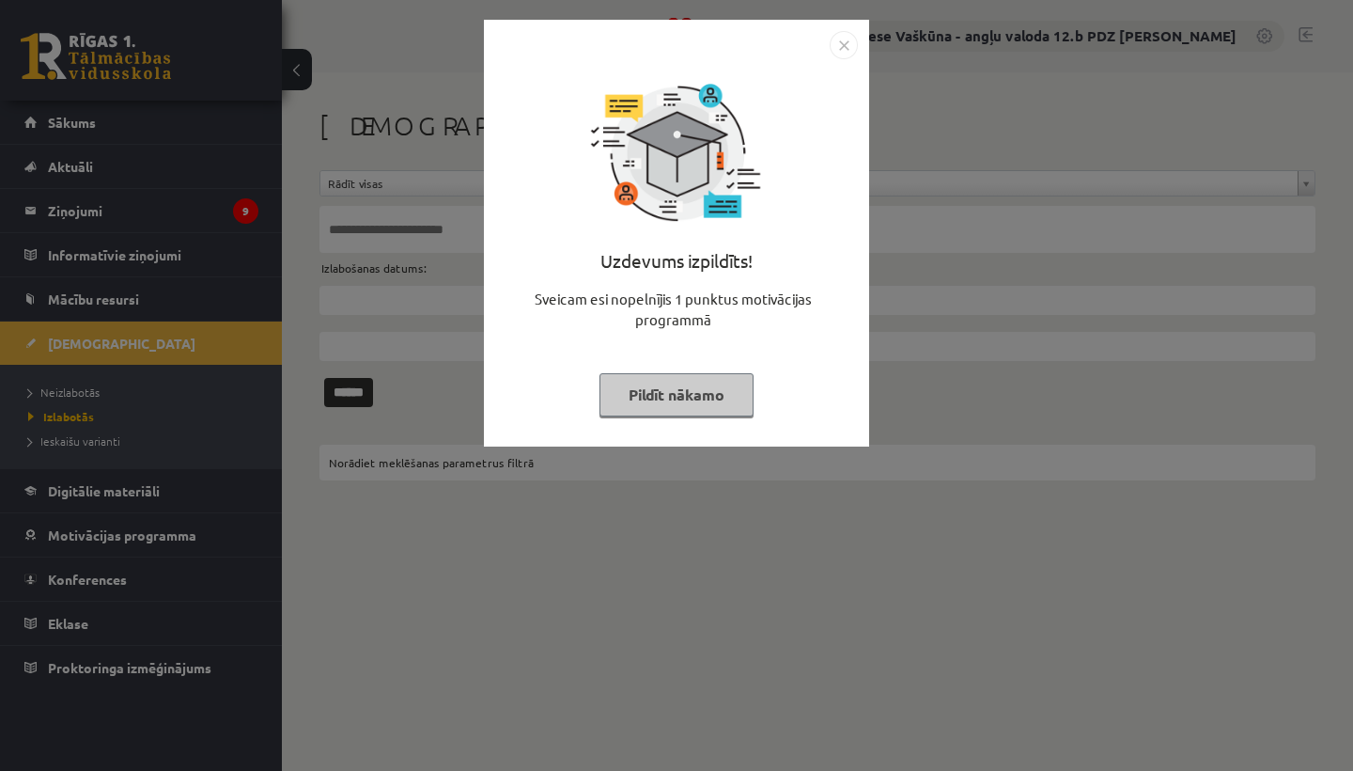
click at [844, 39] on img "Close" at bounding box center [844, 45] width 28 height 28
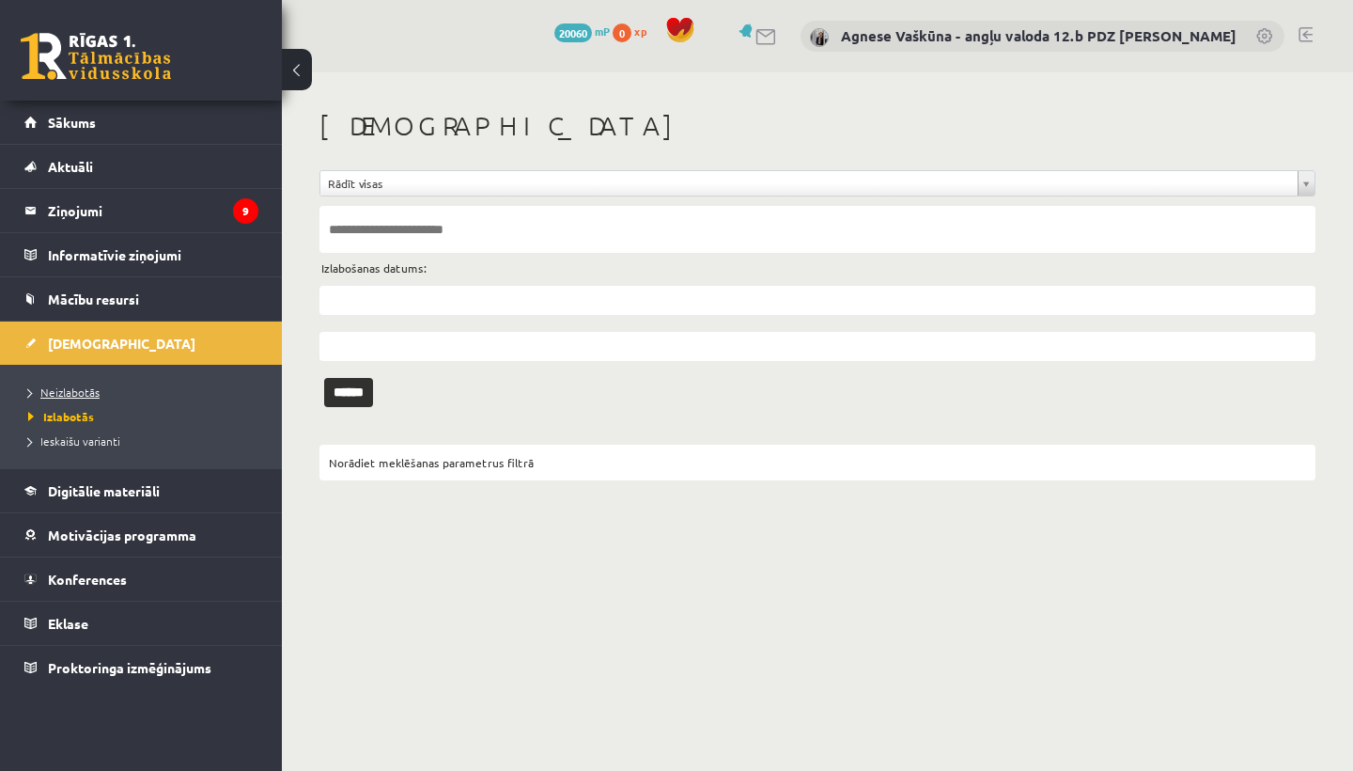
click at [81, 383] on link "Neizlabotās" at bounding box center [145, 391] width 235 height 17
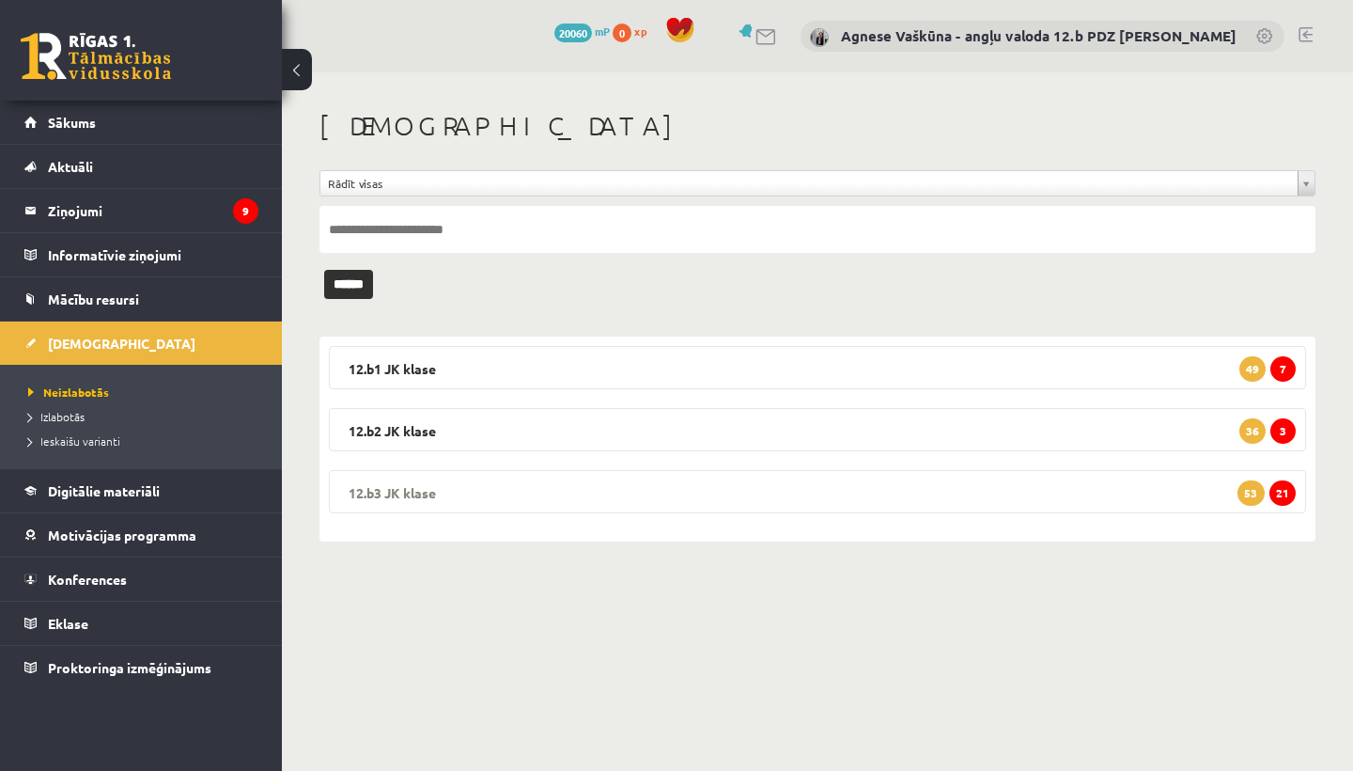
click at [401, 492] on legend "12.b3 [PERSON_NAME] 21 53" at bounding box center [817, 491] width 977 height 43
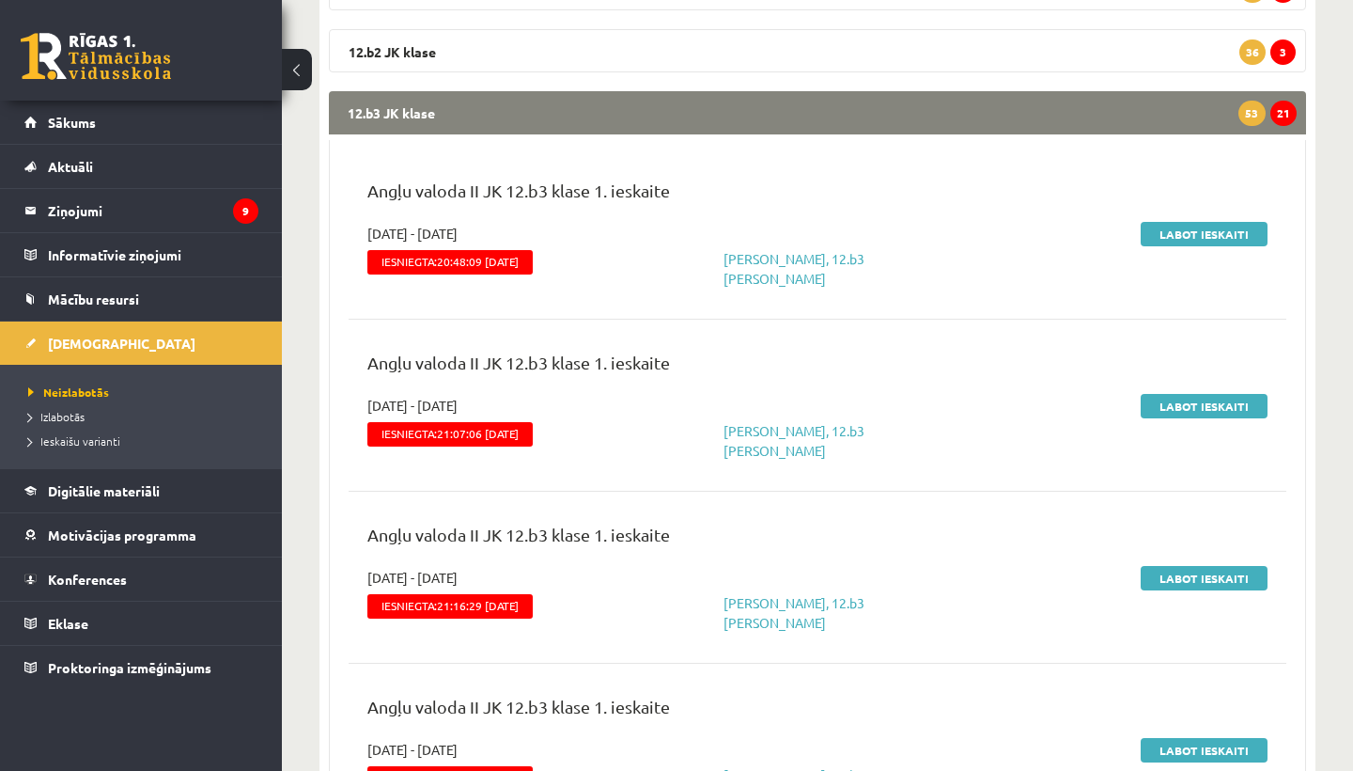
scroll to position [380, 0]
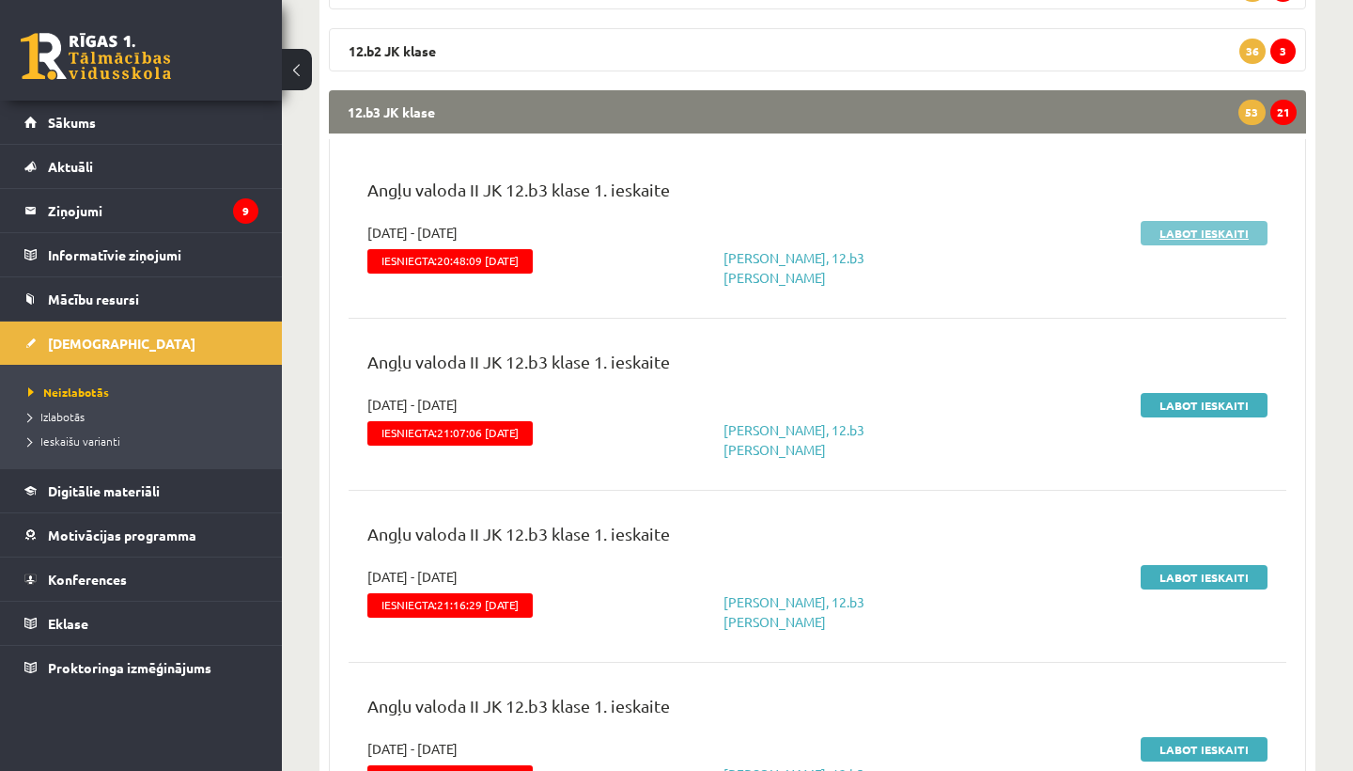
click at [1211, 235] on link "Labot ieskaiti" at bounding box center [1204, 233] width 127 height 24
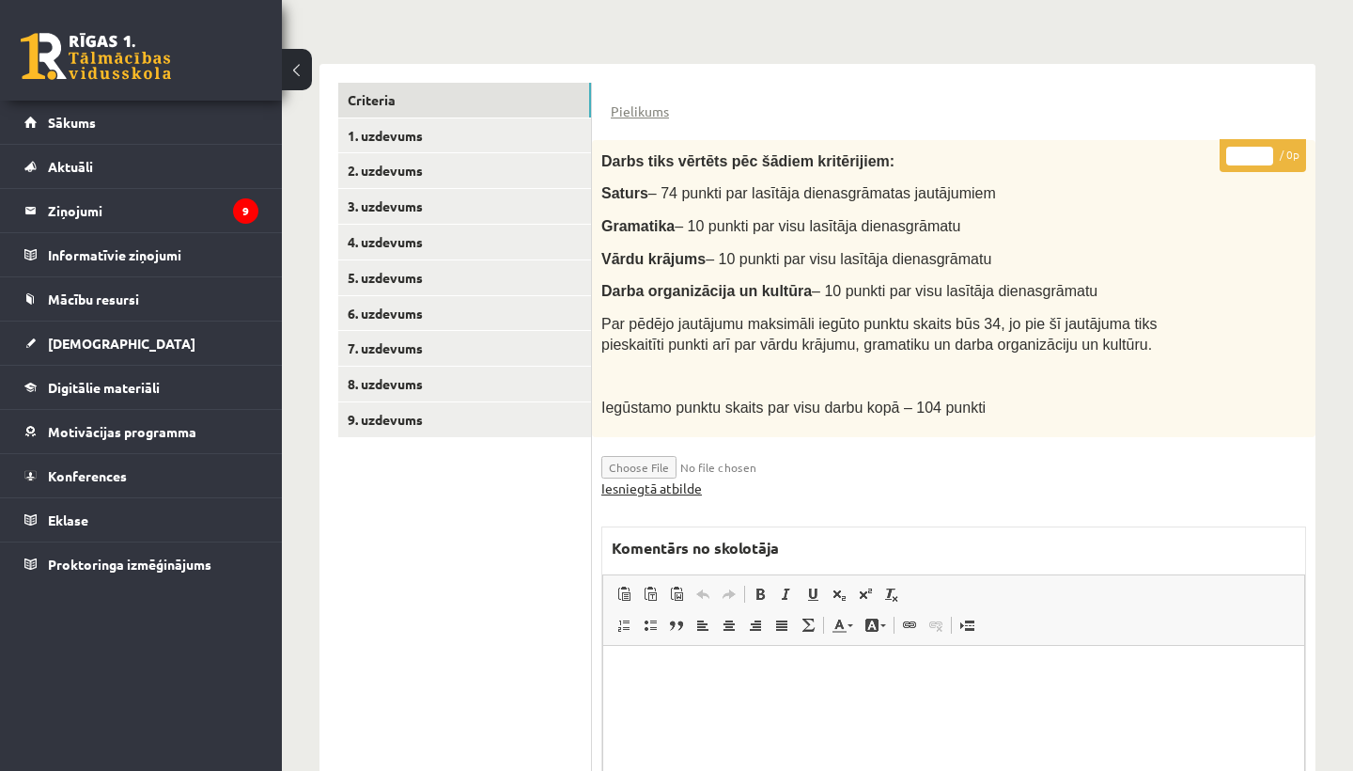
click at [664, 483] on link "Iesniegtā atbilde" at bounding box center [651, 488] width 101 height 20
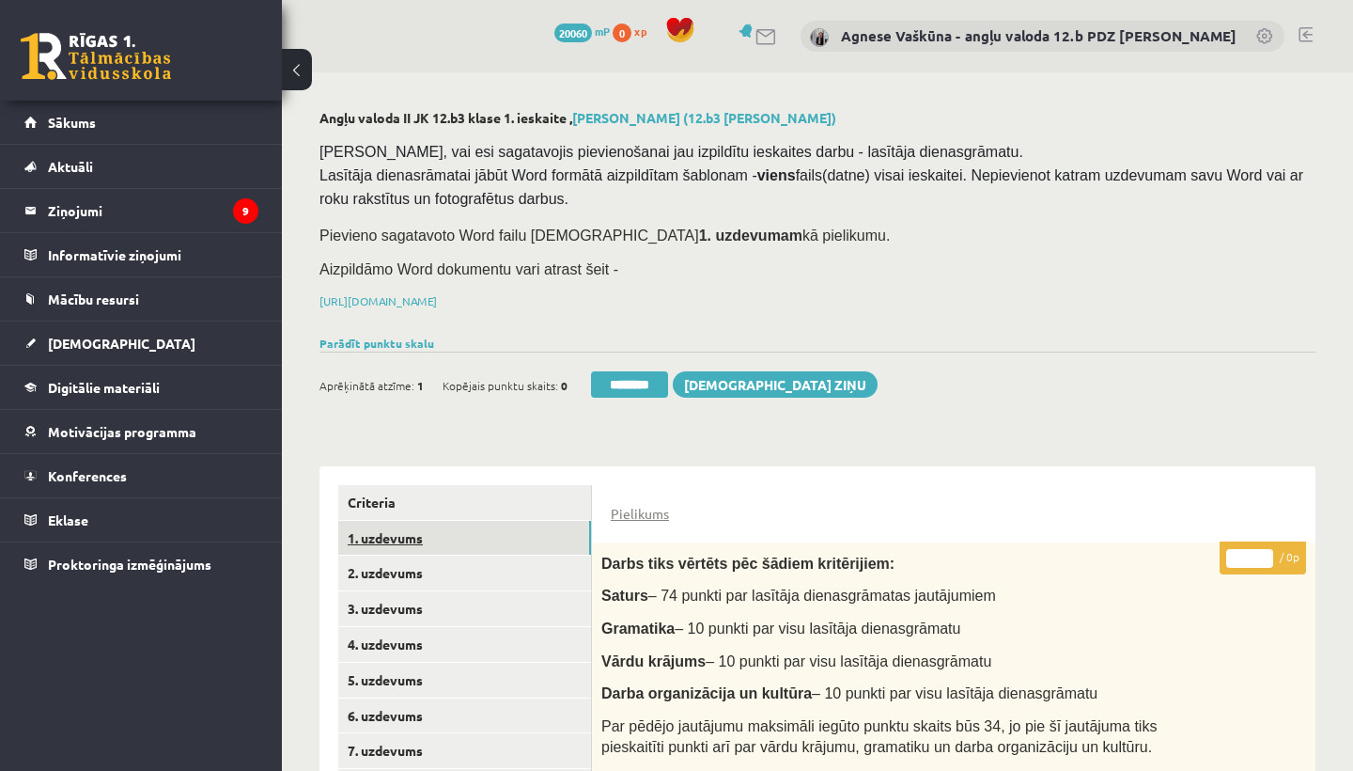
click at [406, 521] on link "1. uzdevums" at bounding box center [464, 538] width 253 height 35
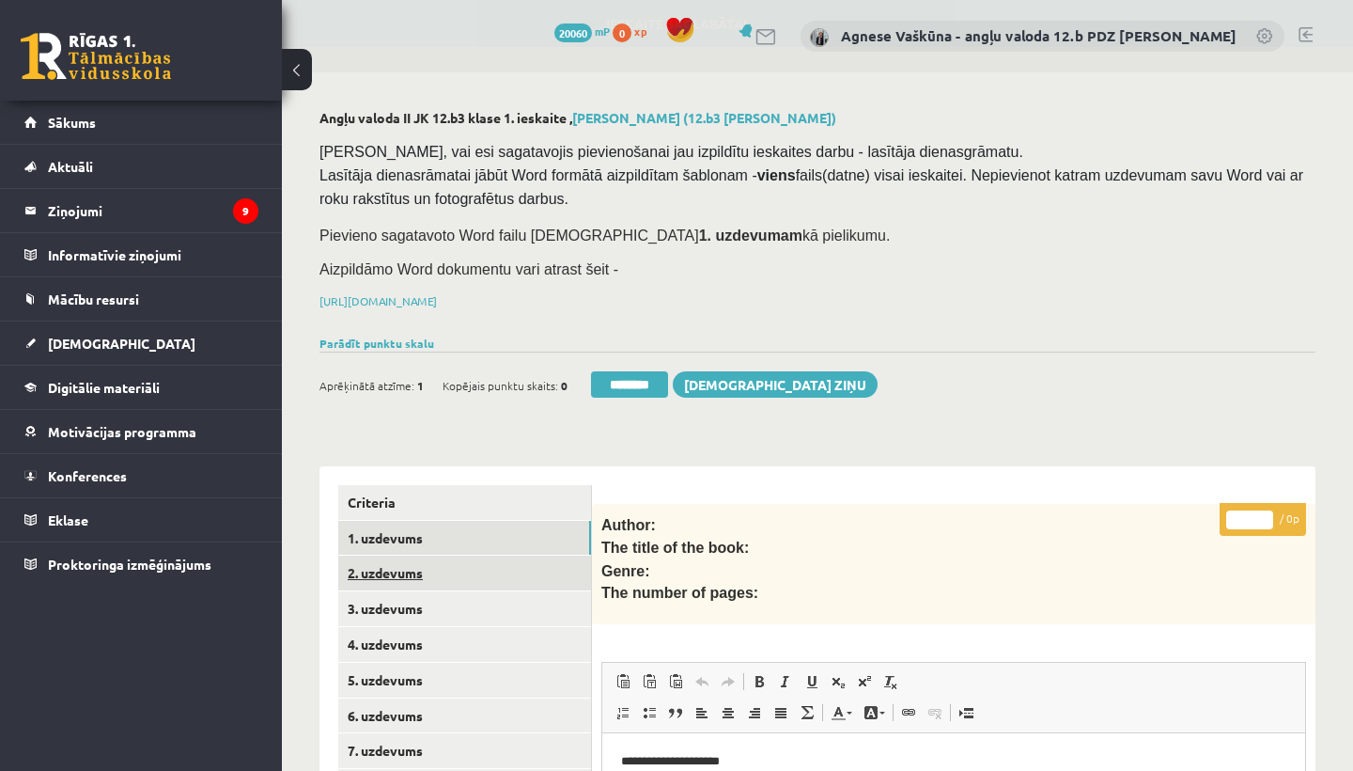
click at [390, 570] on link "2. uzdevums" at bounding box center [464, 572] width 253 height 35
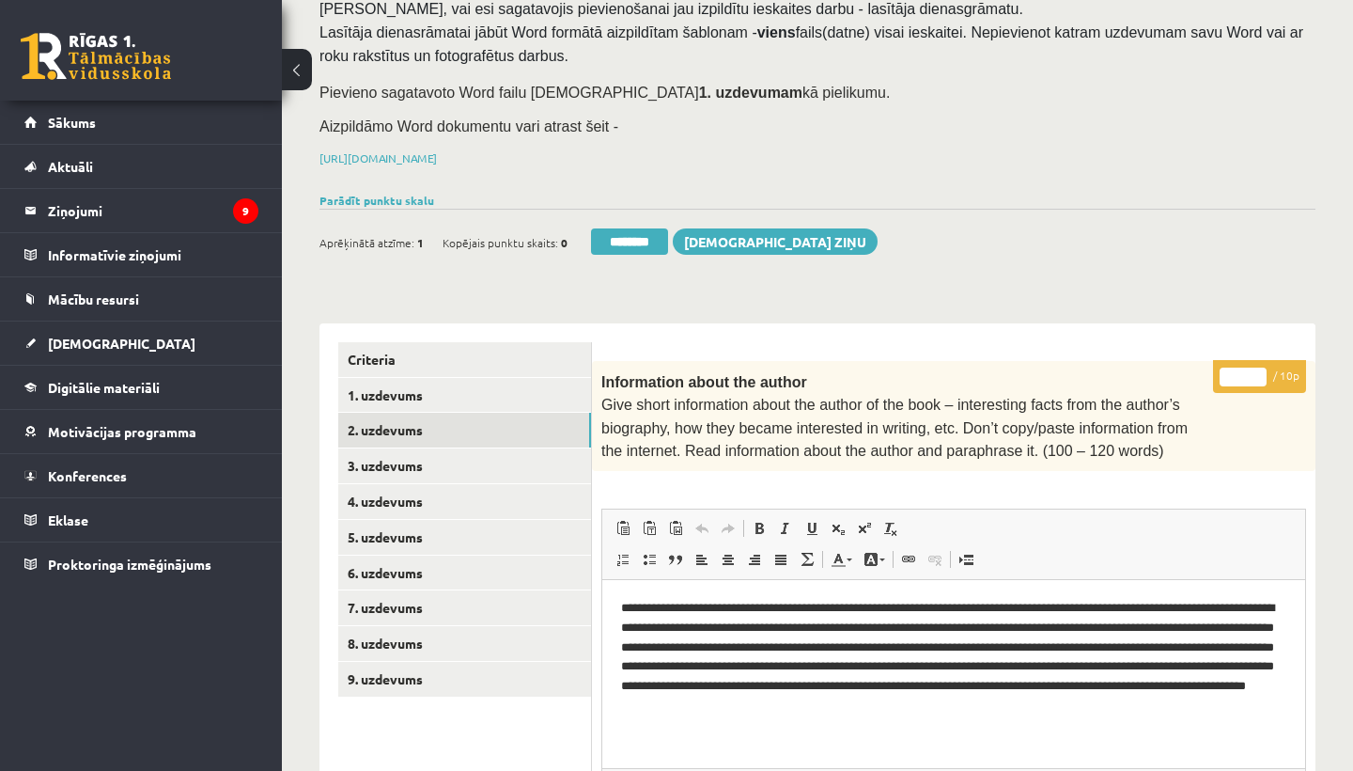
click at [1246, 367] on input "*" at bounding box center [1243, 376] width 47 height 19
type input "**"
click at [396, 467] on link "3. uzdevums" at bounding box center [464, 465] width 253 height 35
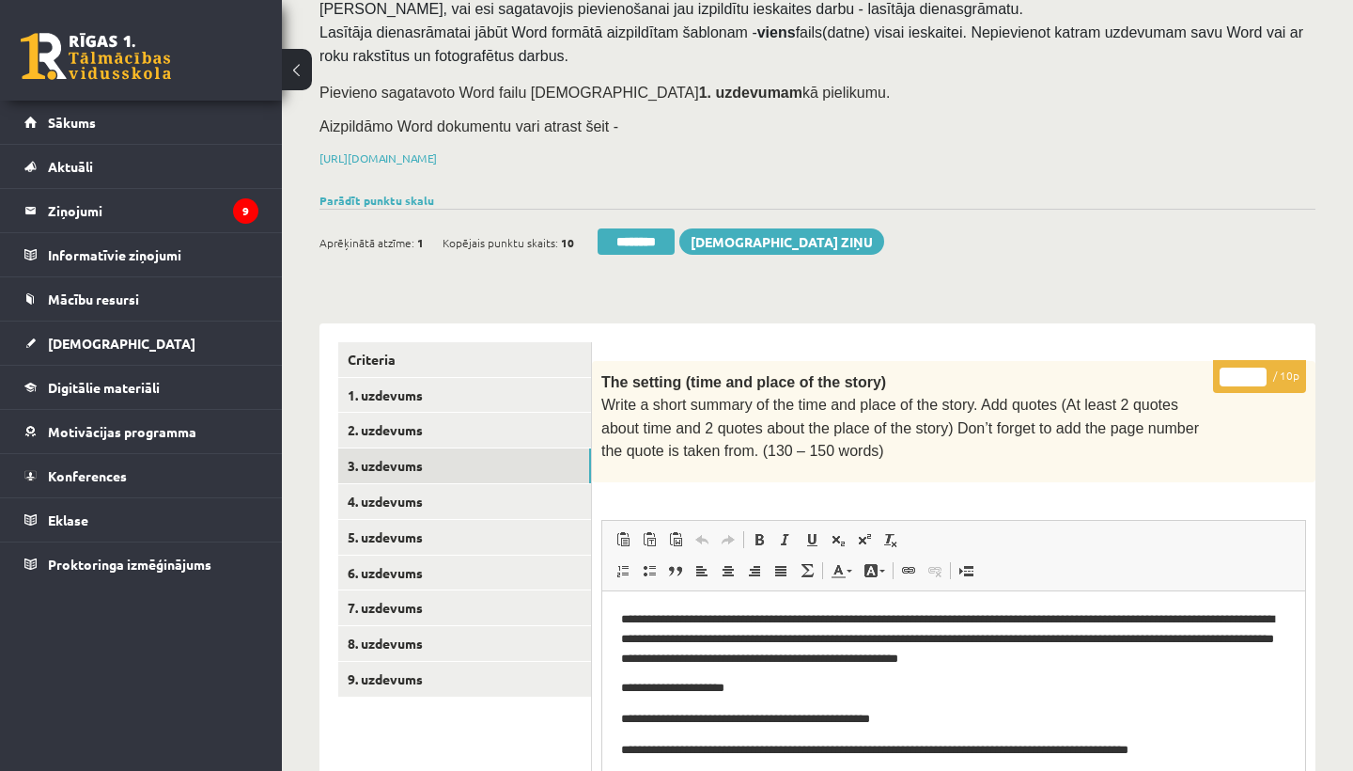
click at [1247, 372] on input "*" at bounding box center [1243, 376] width 47 height 19
type input "**"
click at [448, 491] on link "4. uzdevums" at bounding box center [464, 501] width 253 height 35
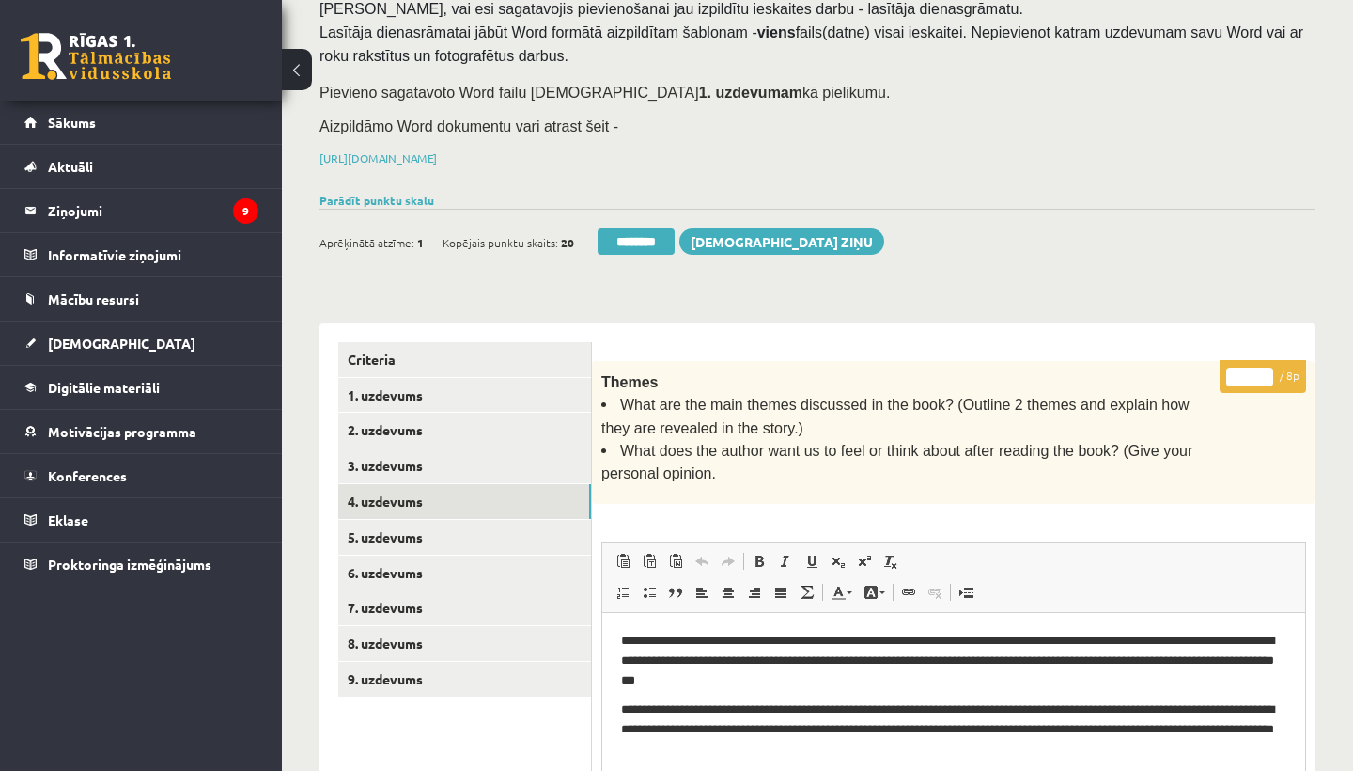
click at [1251, 373] on input "*" at bounding box center [1249, 376] width 47 height 19
type input "*"
click at [490, 524] on link "5. uzdevums" at bounding box center [464, 537] width 253 height 35
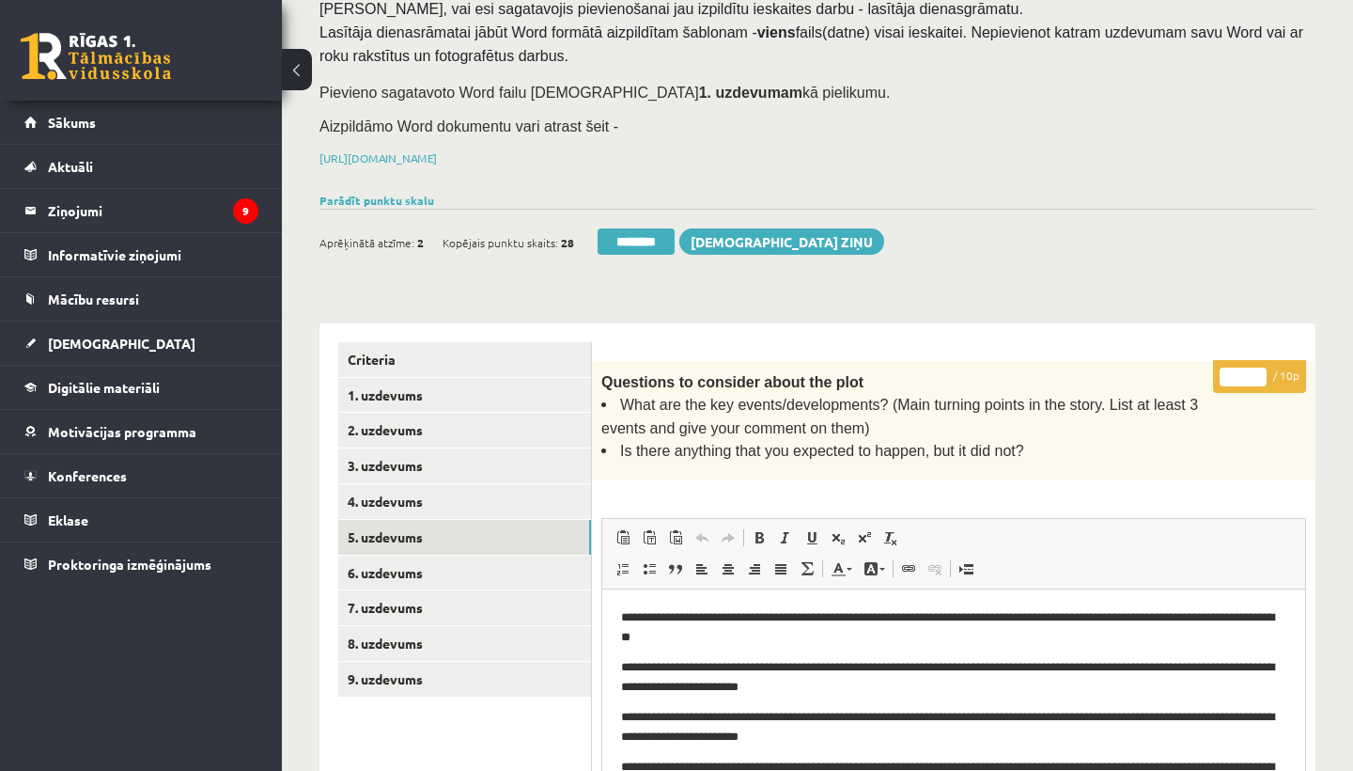
click at [1249, 371] on input "*" at bounding box center [1243, 376] width 47 height 19
type input "**"
click at [439, 558] on link "6. uzdevums" at bounding box center [464, 572] width 253 height 35
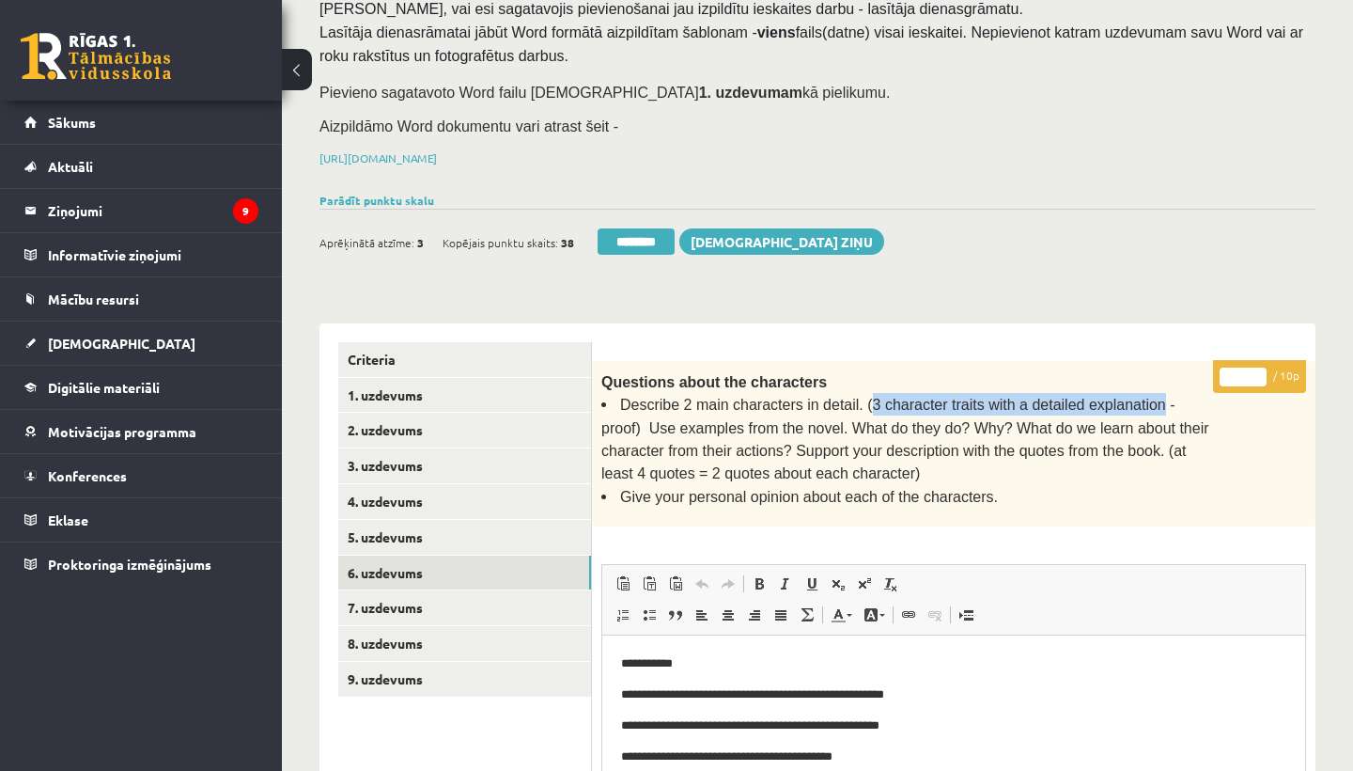
drag, startPoint x: 869, startPoint y: 398, endPoint x: 1160, endPoint y: 398, distance: 290.4
click at [1160, 398] on span "Describe 2 main characters in detail. (3 character traits with a detailed expla…" at bounding box center [905, 439] width 608 height 85
copy span "3 character traits with a detailed explanation"
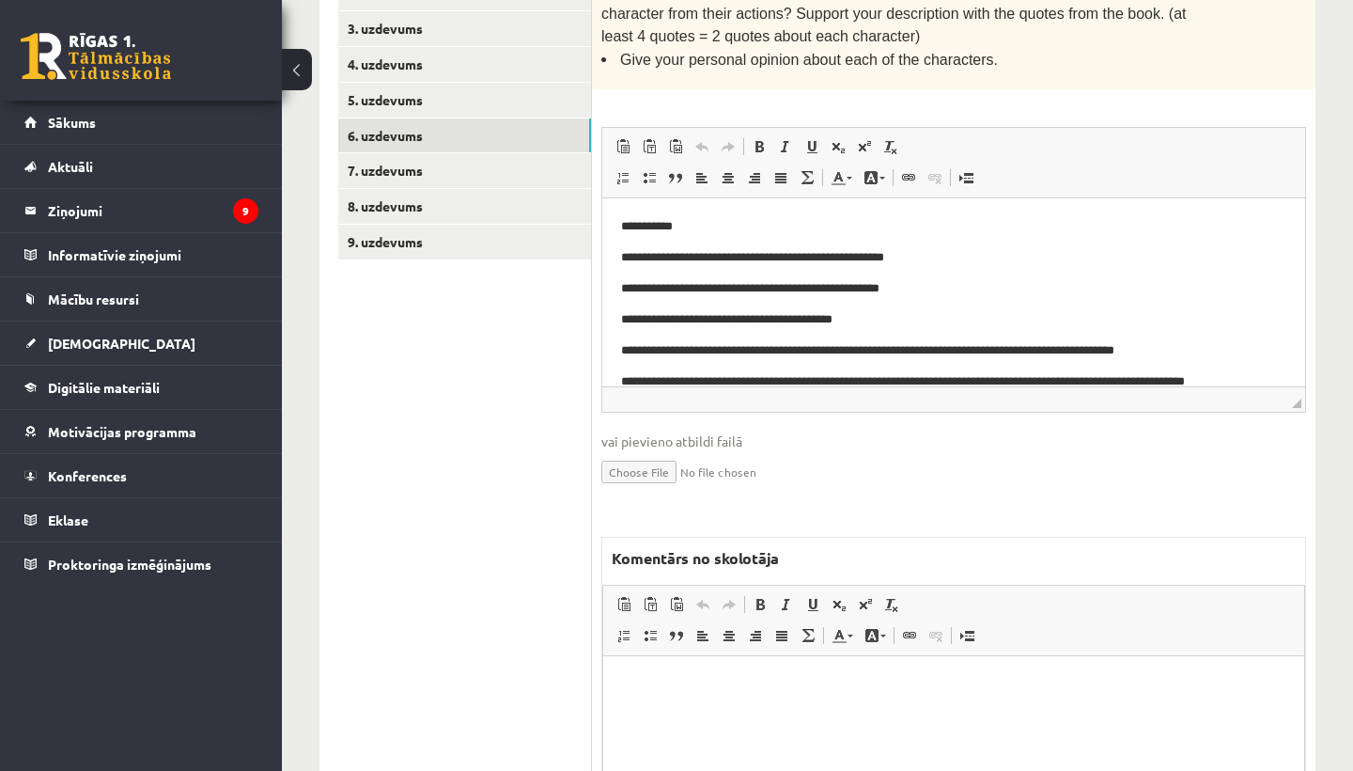
scroll to position [752, 0]
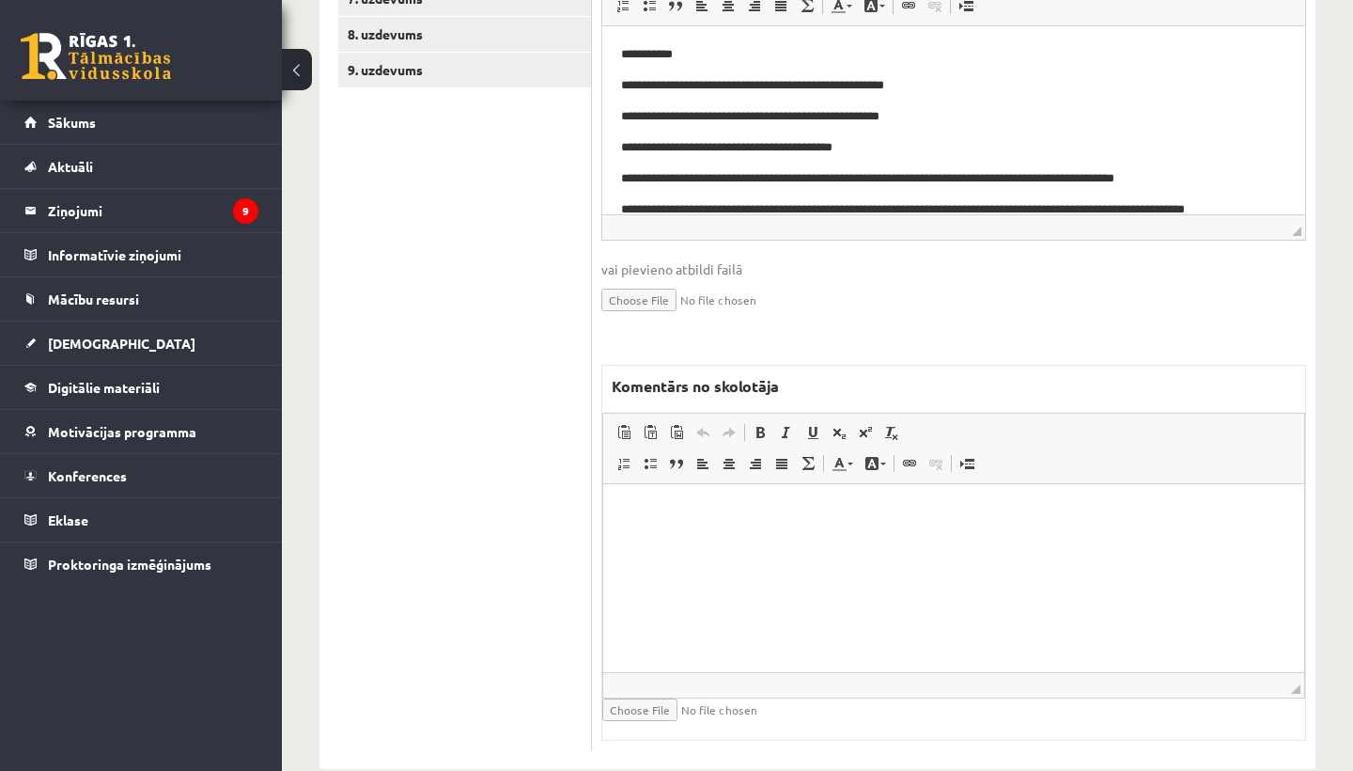
click at [764, 541] on html at bounding box center [953, 512] width 701 height 57
drag, startPoint x: 722, startPoint y: 510, endPoint x: 779, endPoint y: 510, distance: 57.3
click at [779, 510] on p "**********" at bounding box center [953, 512] width 663 height 19
drag, startPoint x: 866, startPoint y: 510, endPoint x: 712, endPoint y: 507, distance: 153.2
click at [712, 507] on p "**********" at bounding box center [953, 512] width 663 height 19
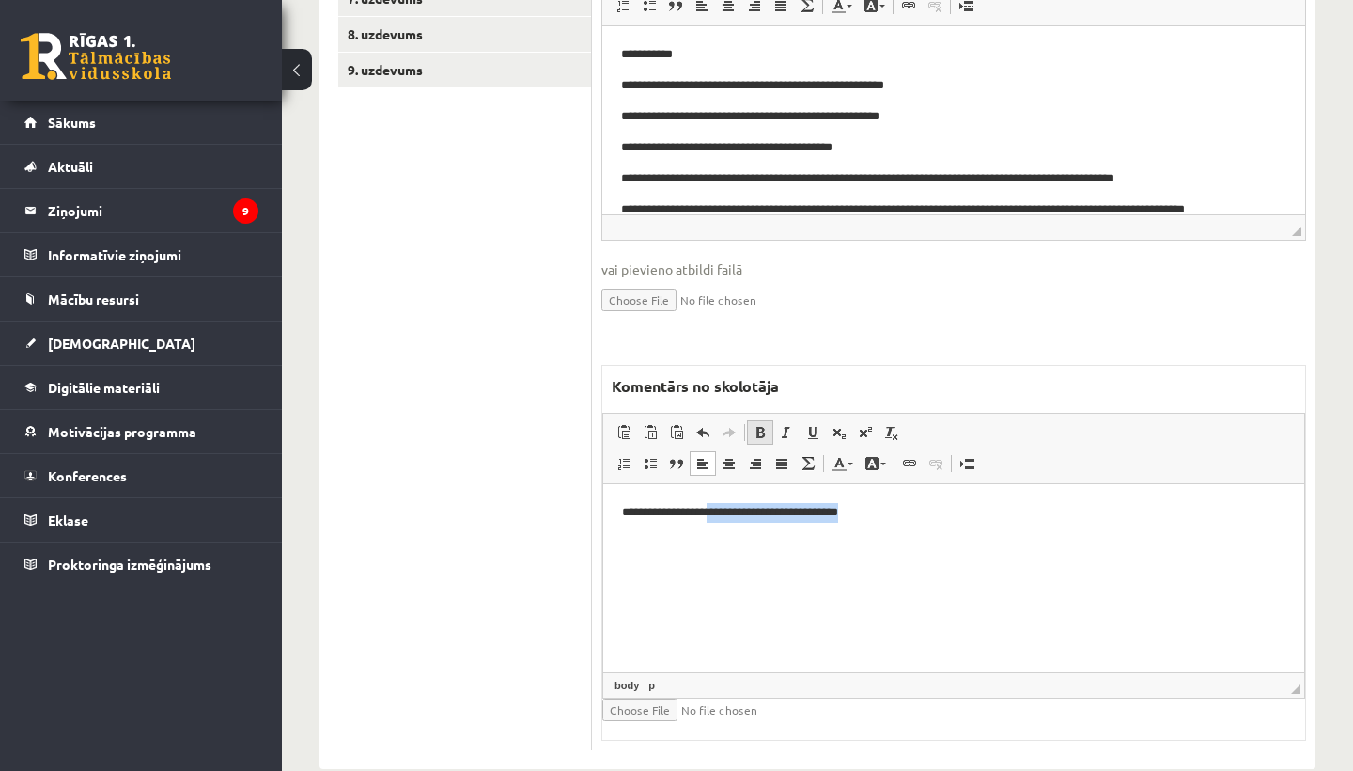
click at [757, 425] on span at bounding box center [760, 432] width 15 height 15
click at [809, 425] on span at bounding box center [812, 432] width 15 height 15
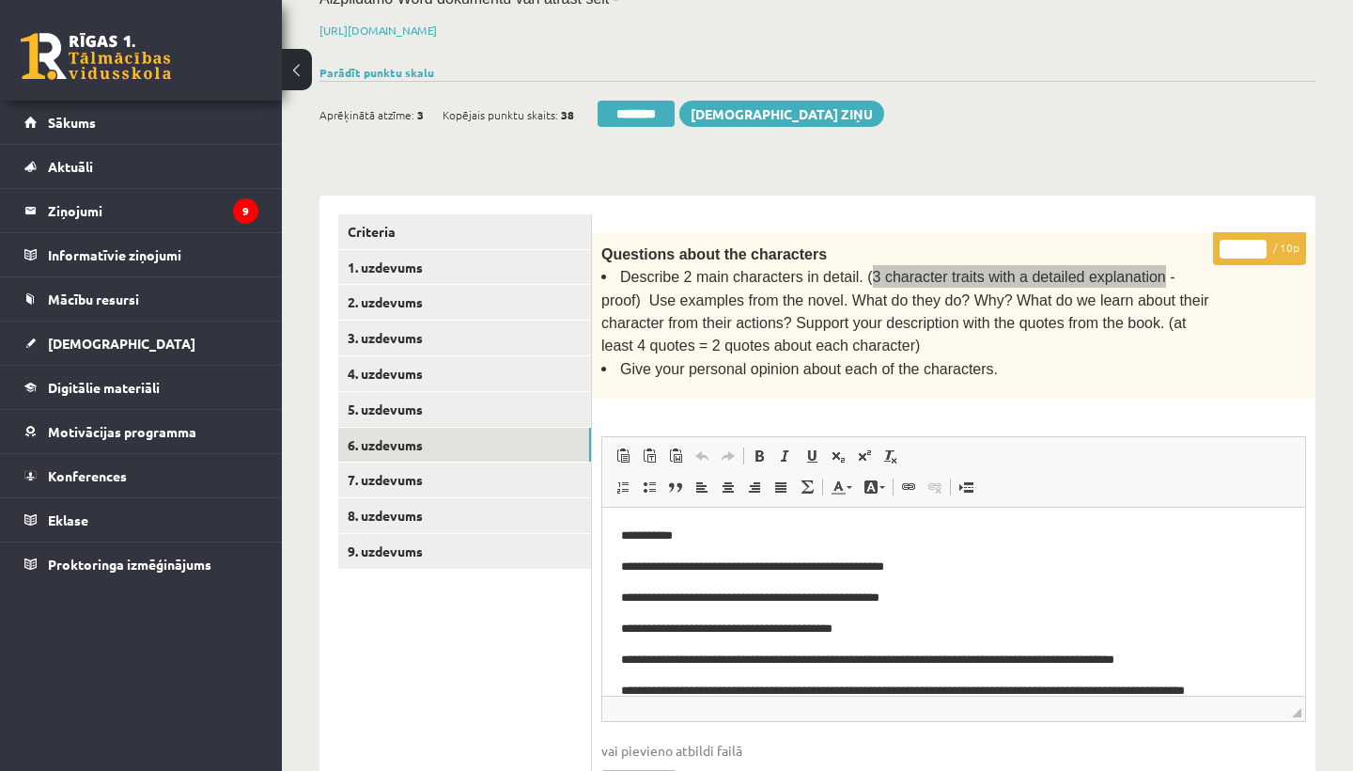
scroll to position [201, 0]
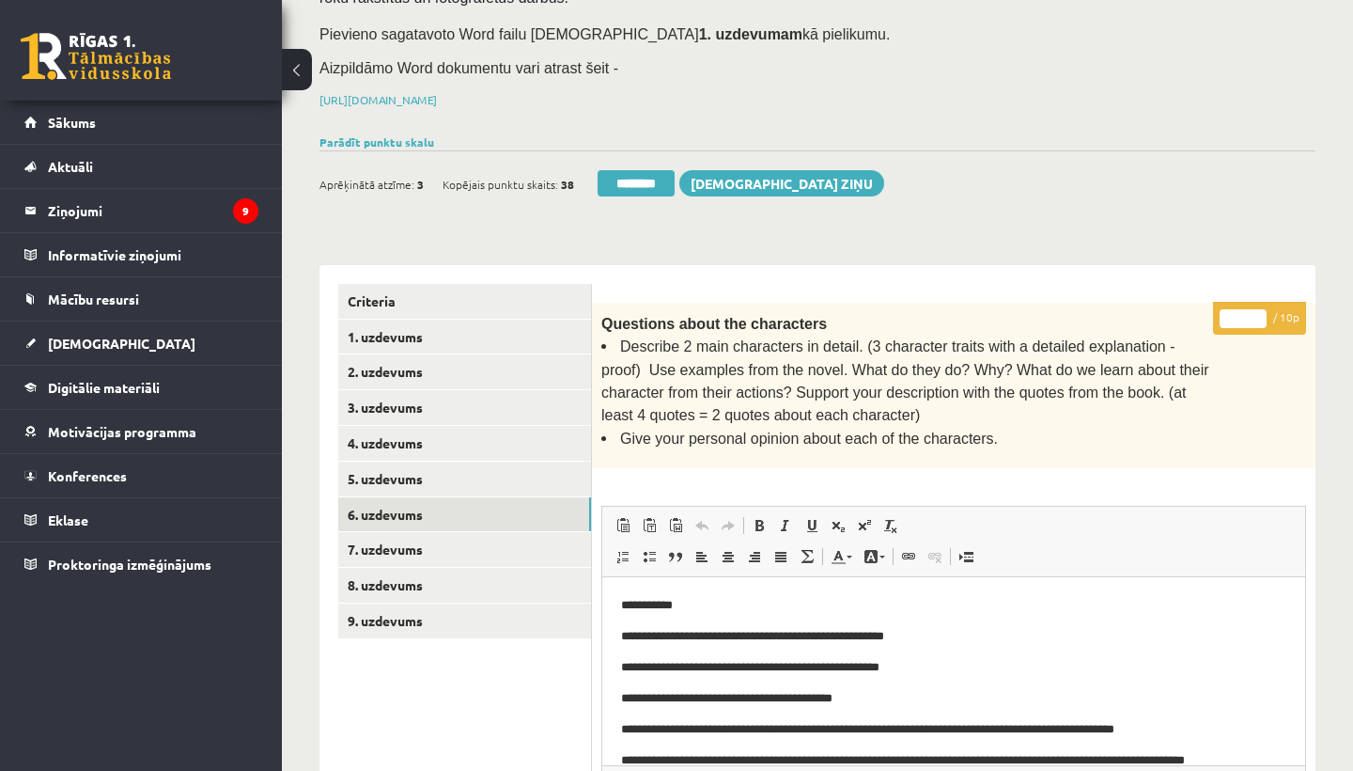
click at [1243, 312] on input "*" at bounding box center [1243, 318] width 47 height 19
type input "*"
click at [445, 533] on link "7. uzdevums" at bounding box center [464, 549] width 253 height 35
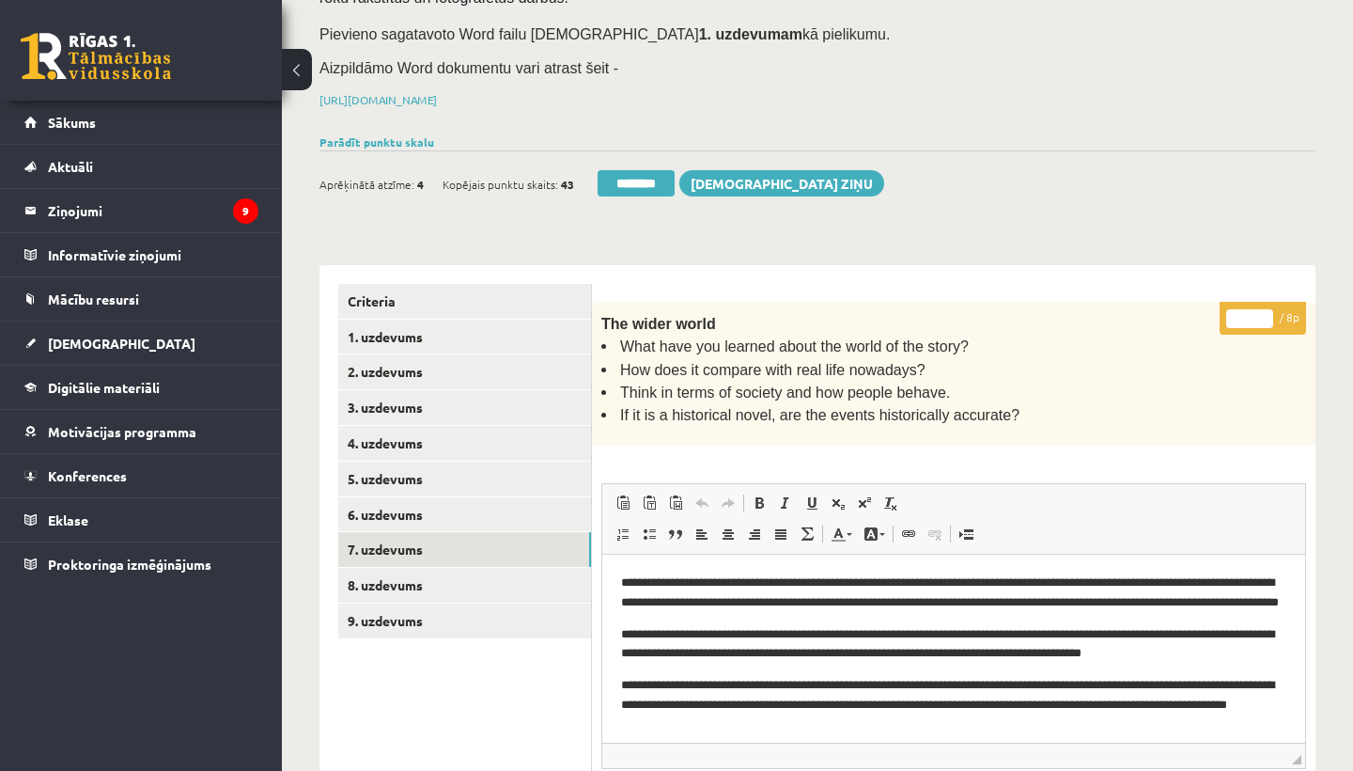
scroll to position [0, 0]
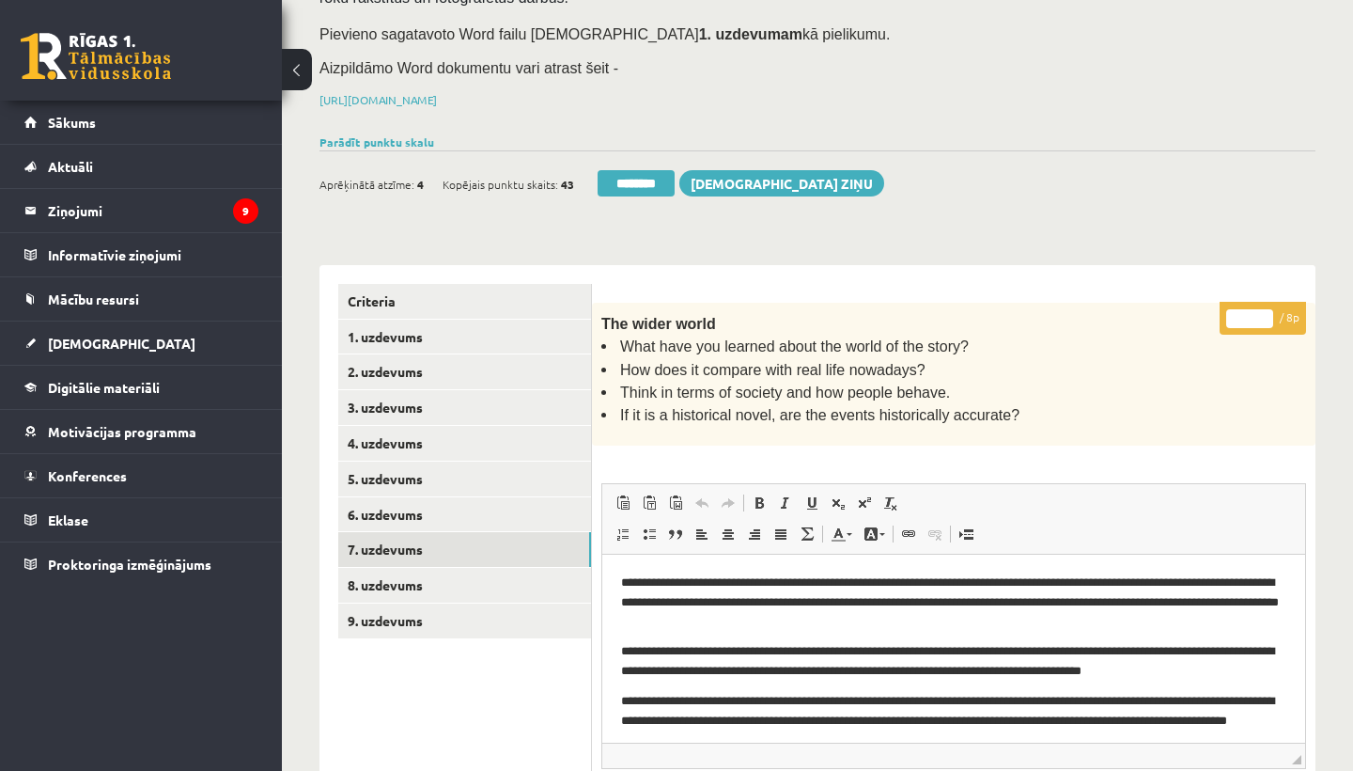
click at [1252, 317] on input "*" at bounding box center [1249, 318] width 47 height 19
type input "*"
click at [398, 581] on link "8. uzdevums" at bounding box center [464, 585] width 253 height 35
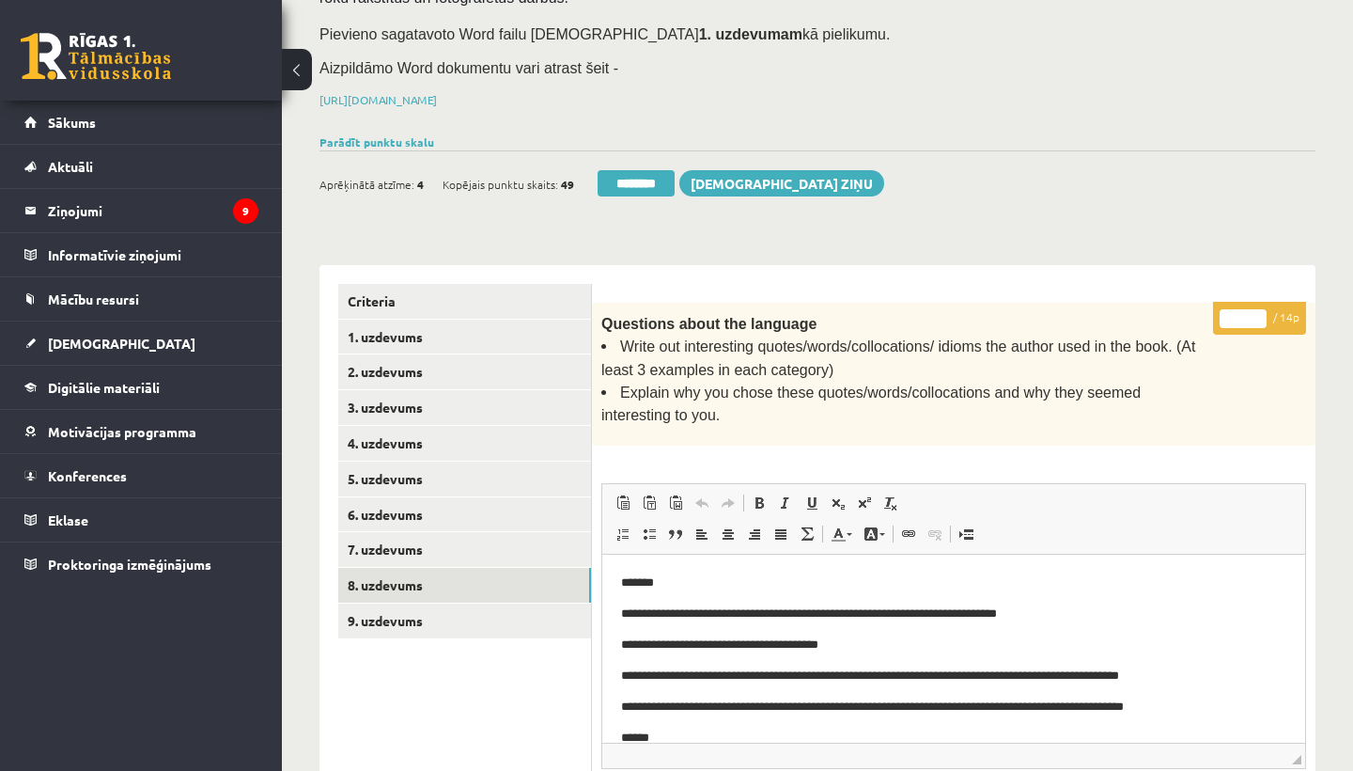
click at [1250, 309] on input "*" at bounding box center [1243, 318] width 47 height 19
type input "**"
drag, startPoint x: 474, startPoint y: 606, endPoint x: 35, endPoint y: 8, distance: 741.5
click at [474, 606] on link "9. uzdevums" at bounding box center [464, 620] width 253 height 35
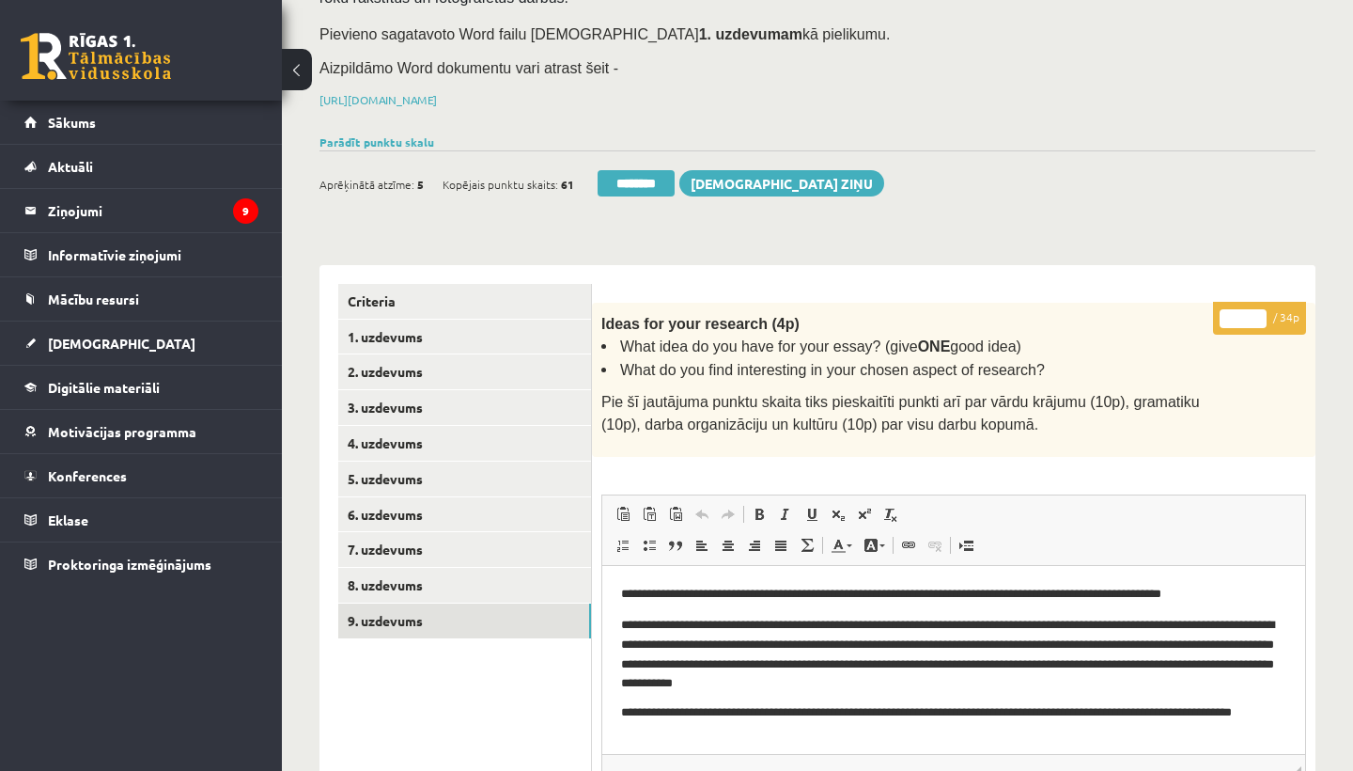
click at [1240, 312] on input "*" at bounding box center [1243, 318] width 47 height 19
type input "**"
click at [448, 321] on link "1. uzdevums" at bounding box center [464, 337] width 253 height 35
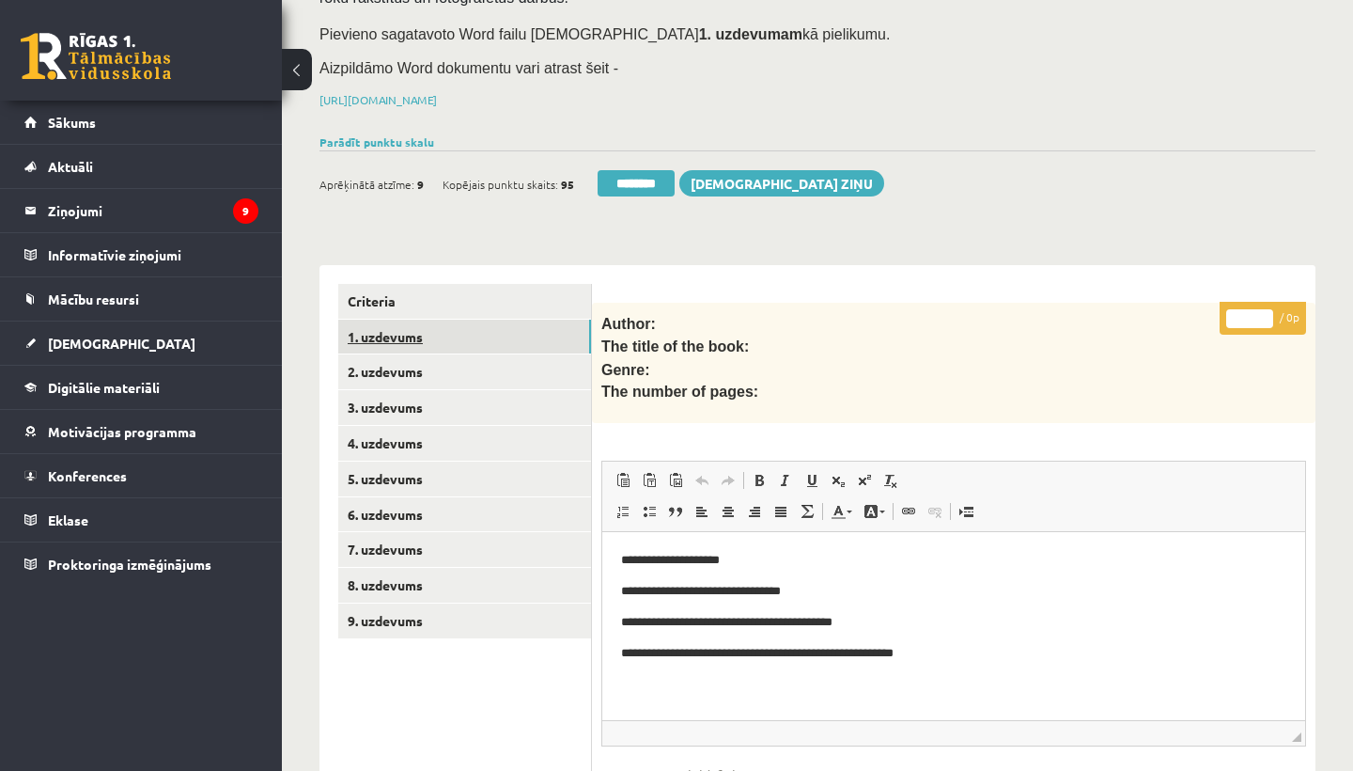
click at [448, 321] on link "1. uzdevums" at bounding box center [464, 337] width 253 height 35
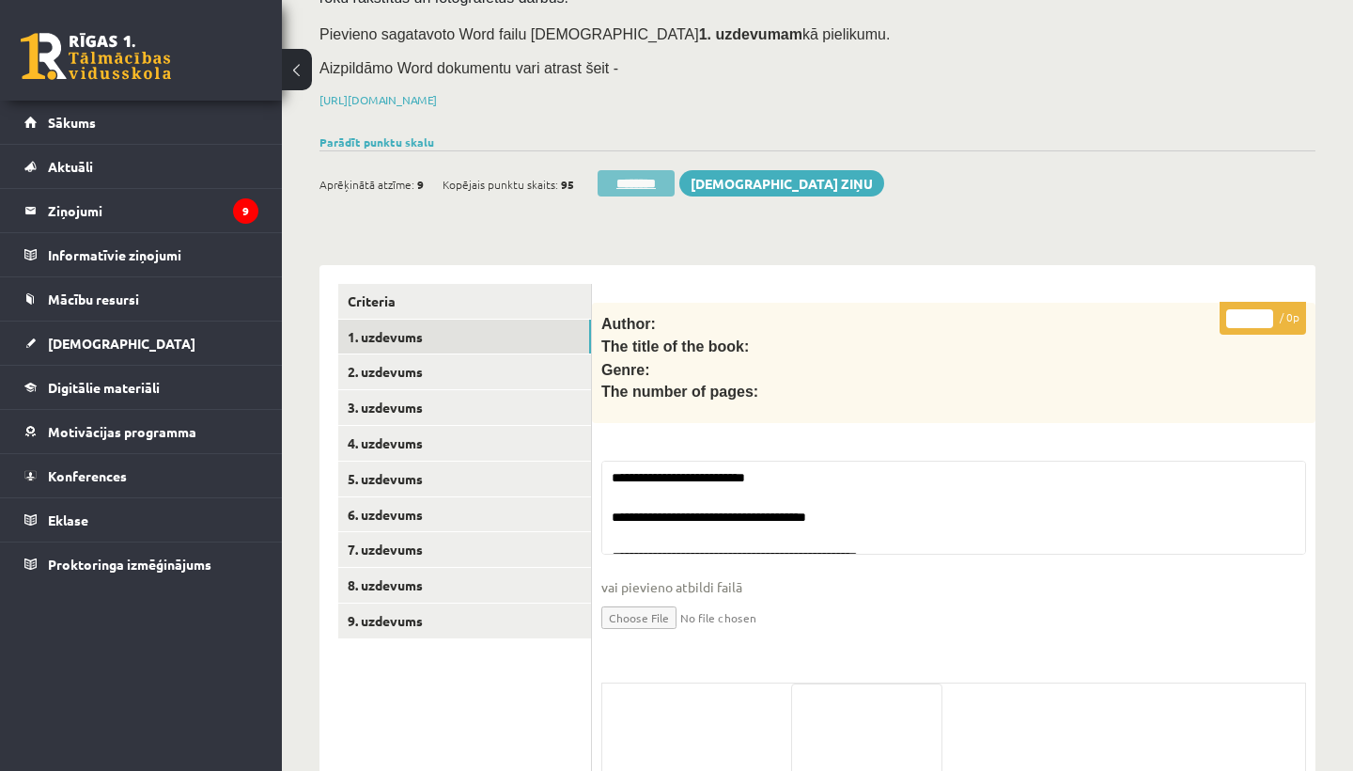
click at [632, 170] on input "********" at bounding box center [636, 183] width 77 height 26
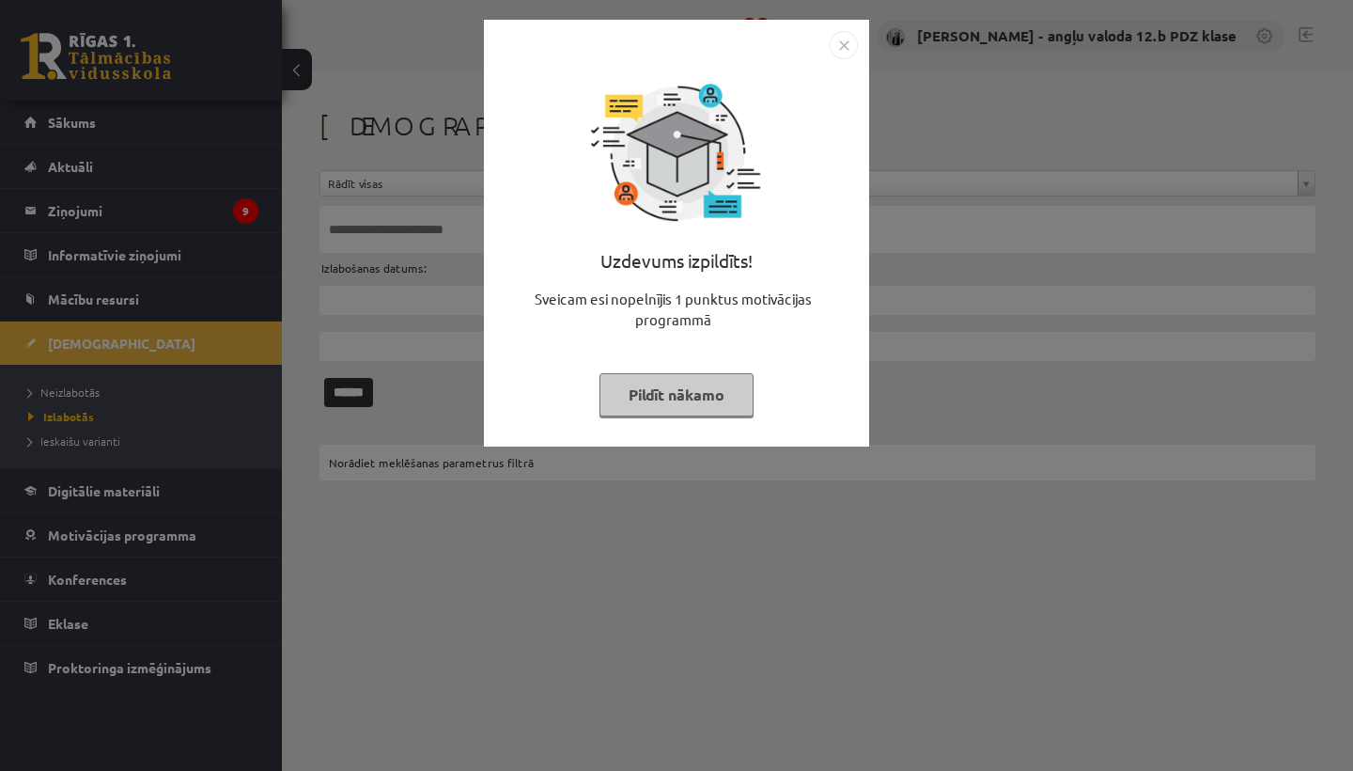
click at [836, 48] on img "Close" at bounding box center [844, 45] width 28 height 28
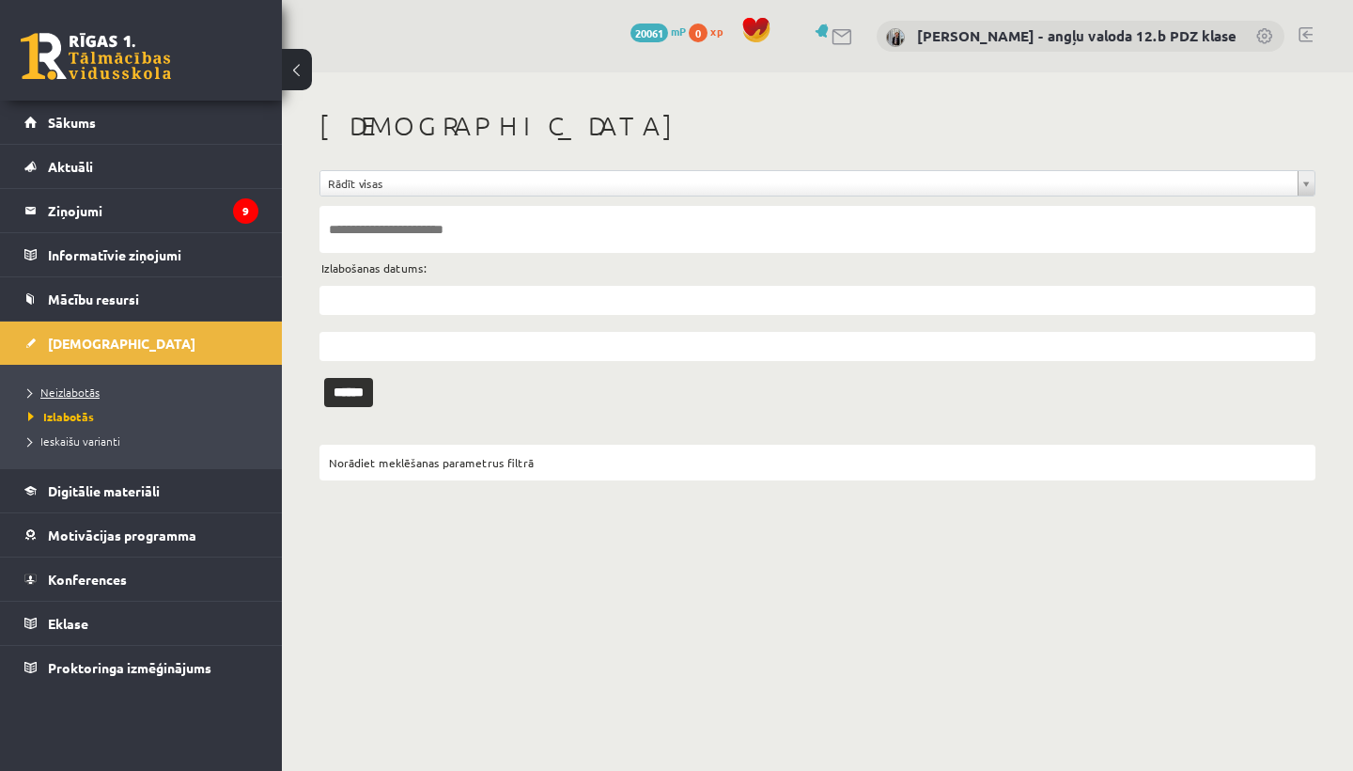
click at [74, 388] on span "Neizlabotās" at bounding box center [63, 391] width 71 height 15
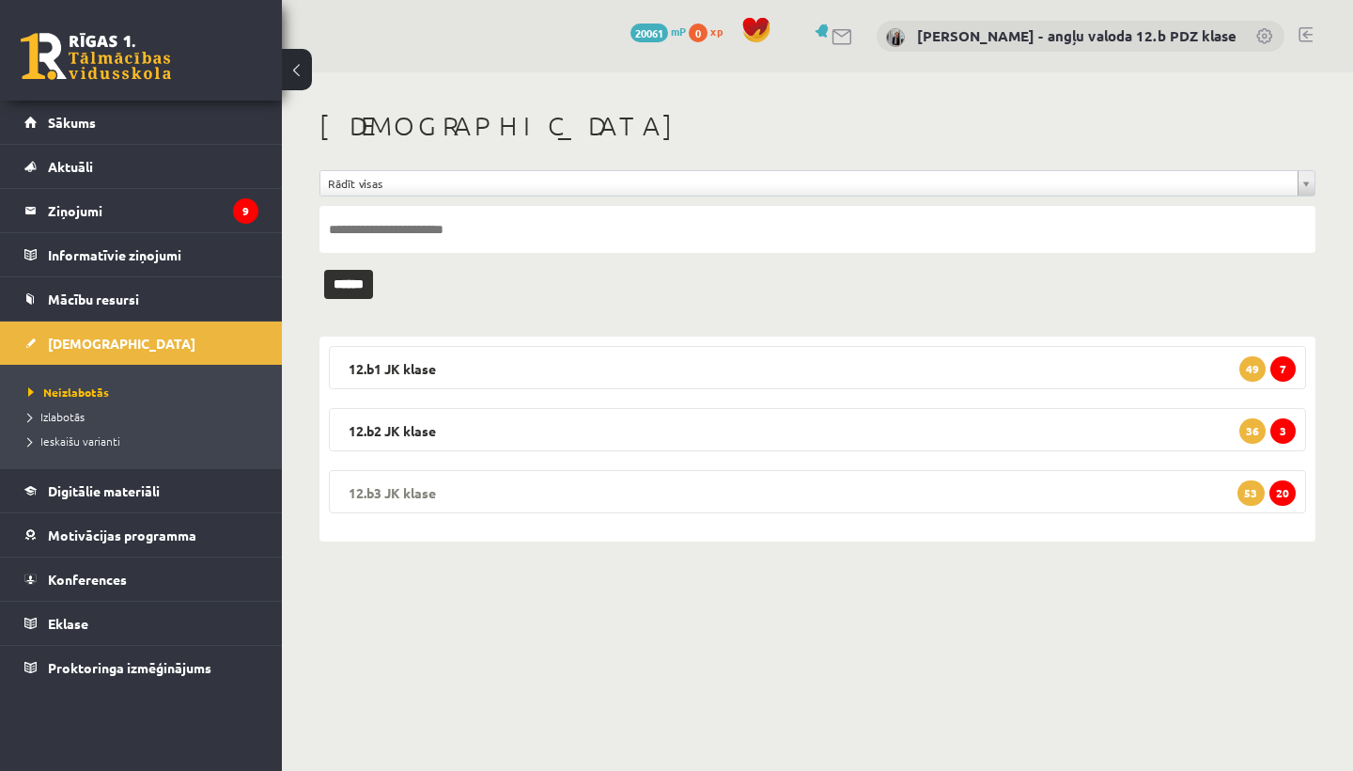
click at [454, 477] on legend "12.b3 JK klase 20 53" at bounding box center [817, 491] width 977 height 43
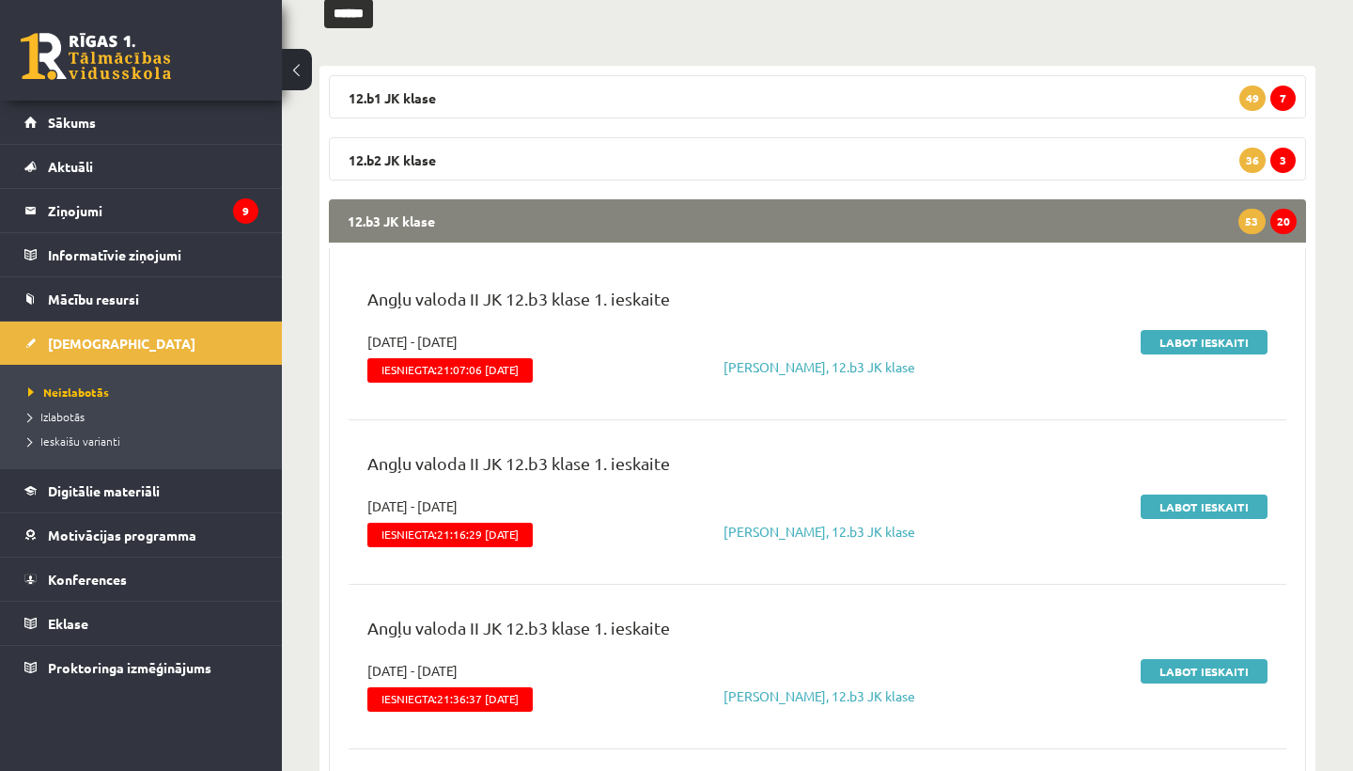
scroll to position [272, 0]
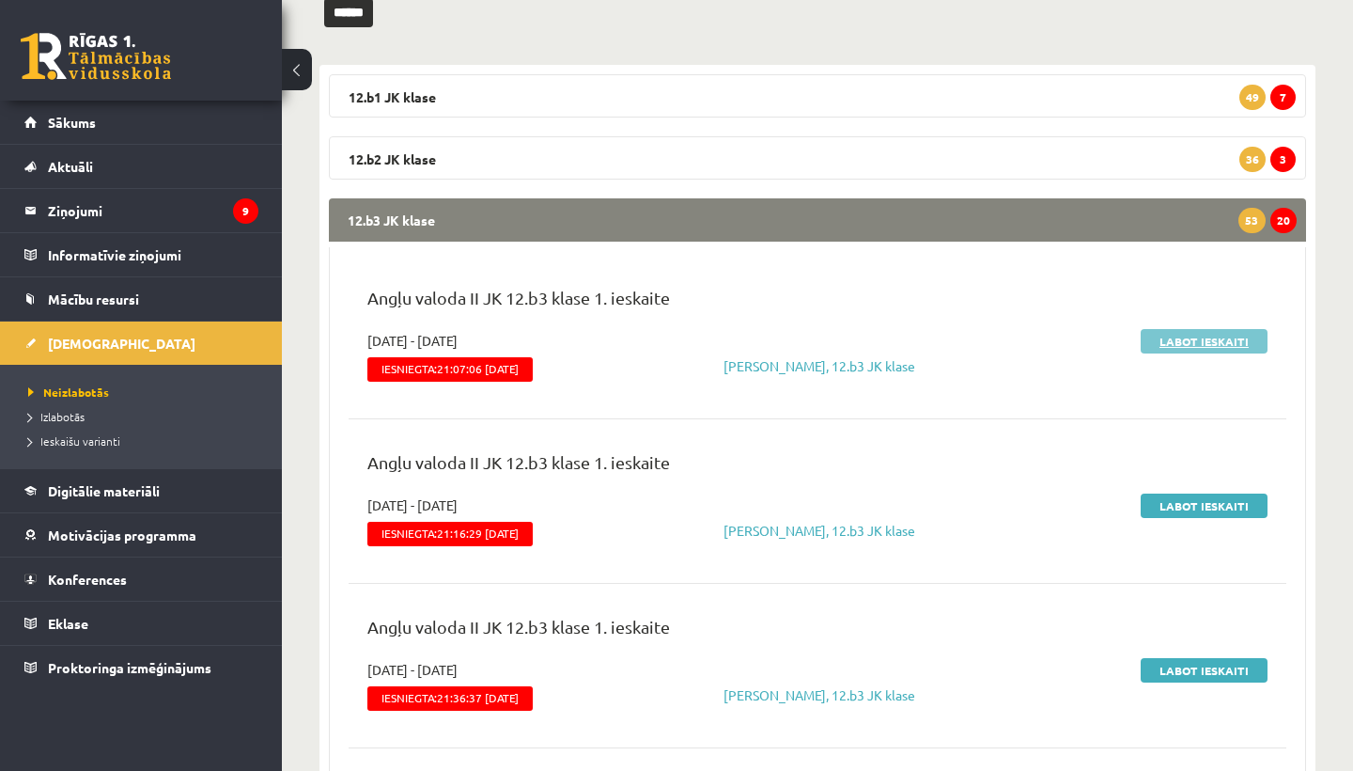
click at [1177, 342] on link "Labot ieskaiti" at bounding box center [1204, 341] width 127 height 24
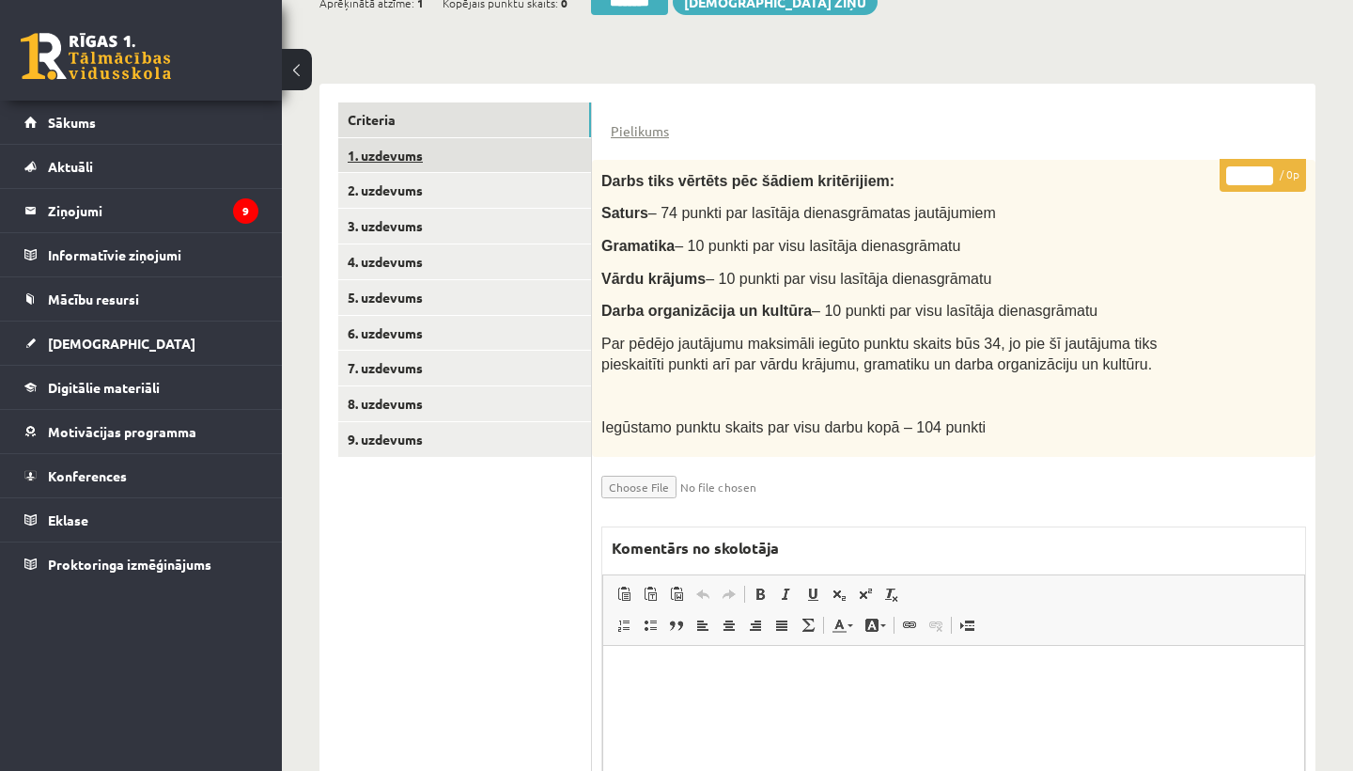
click at [438, 143] on link "1. uzdevums" at bounding box center [464, 155] width 253 height 35
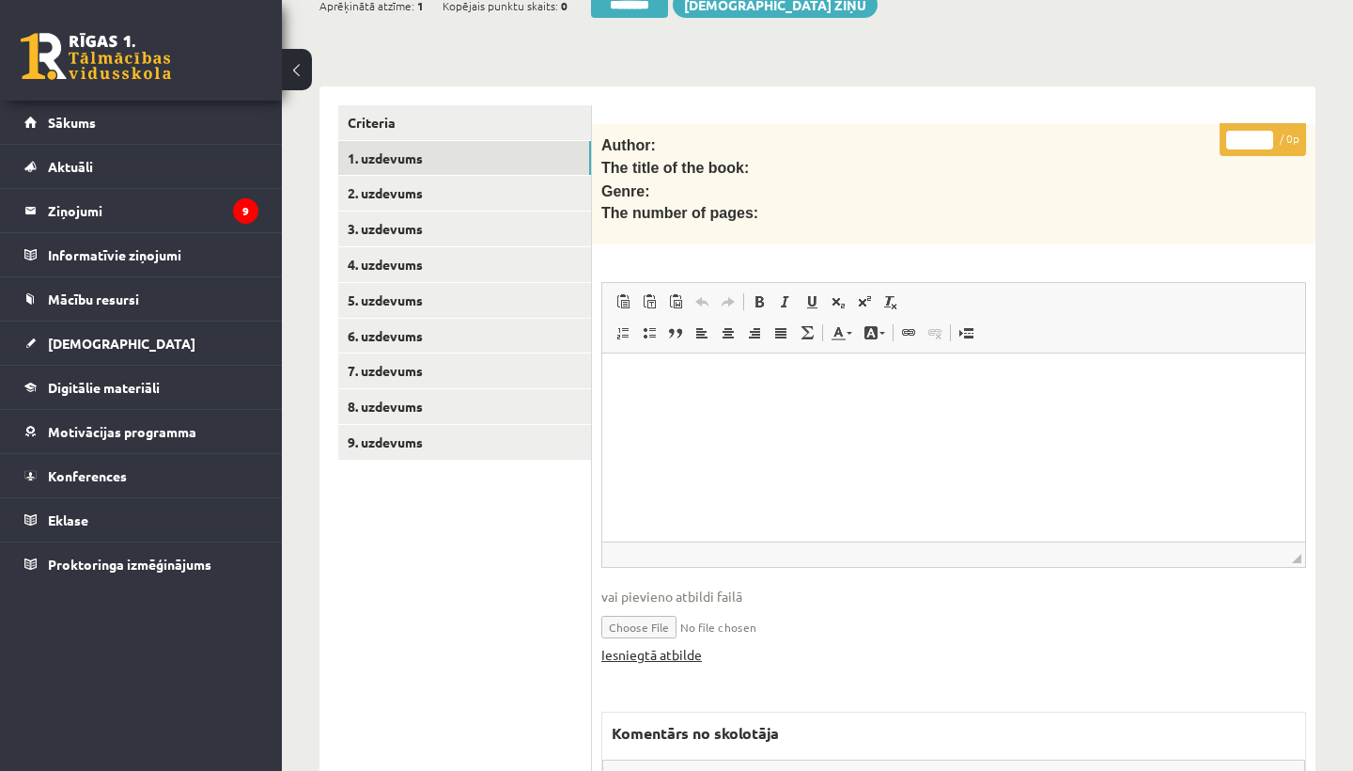
click at [656, 647] on link "Iesniegtā atbilde" at bounding box center [651, 655] width 101 height 20
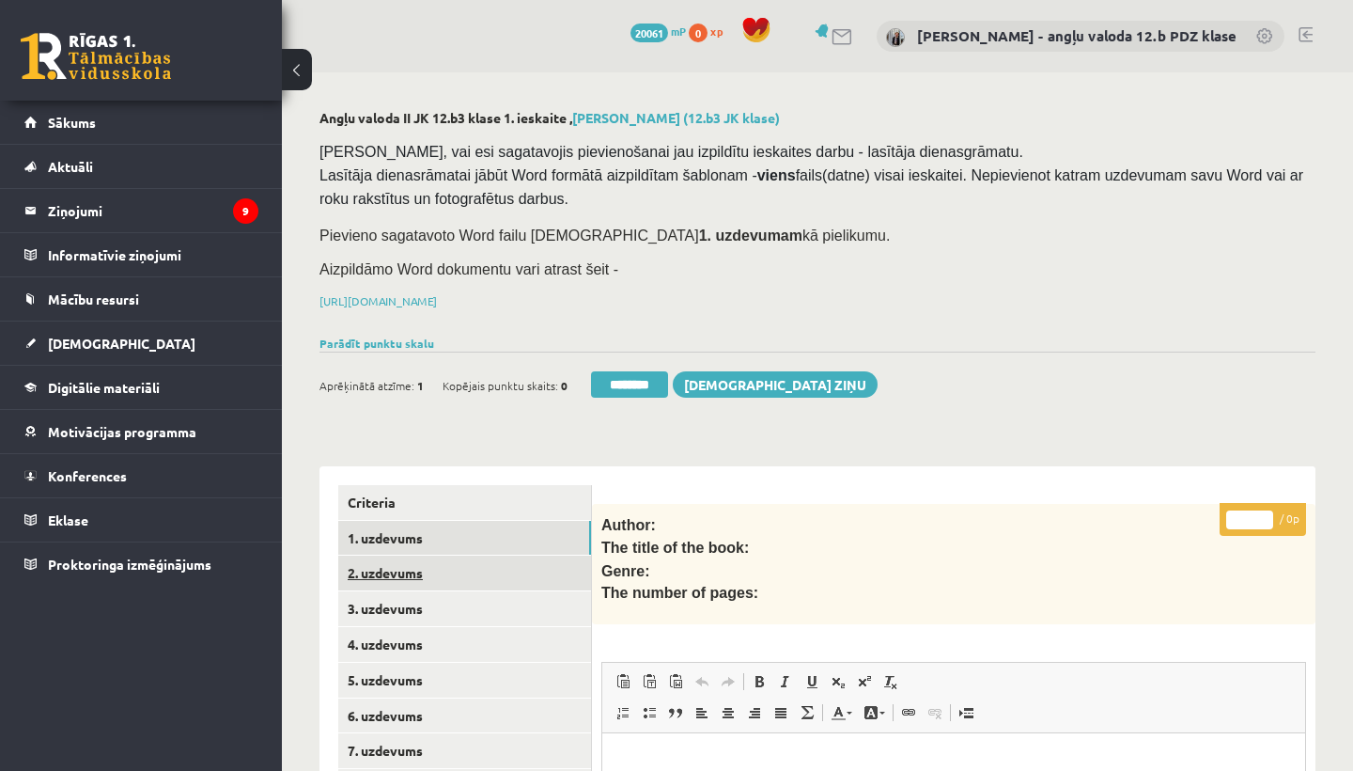
click at [407, 563] on link "2. uzdevums" at bounding box center [464, 572] width 253 height 35
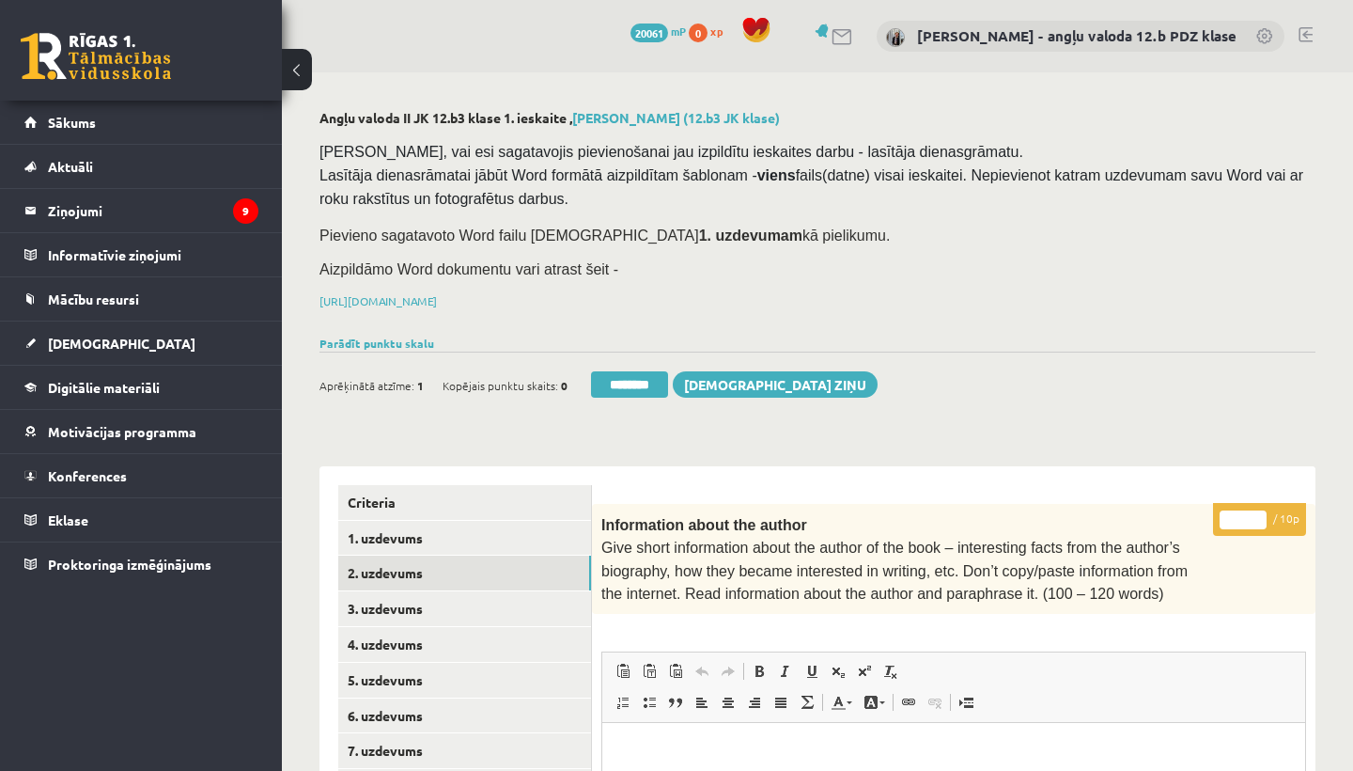
click at [1243, 510] on input "*" at bounding box center [1243, 519] width 47 height 19
type input "*"
click at [452, 611] on link "3. uzdevums" at bounding box center [464, 608] width 253 height 35
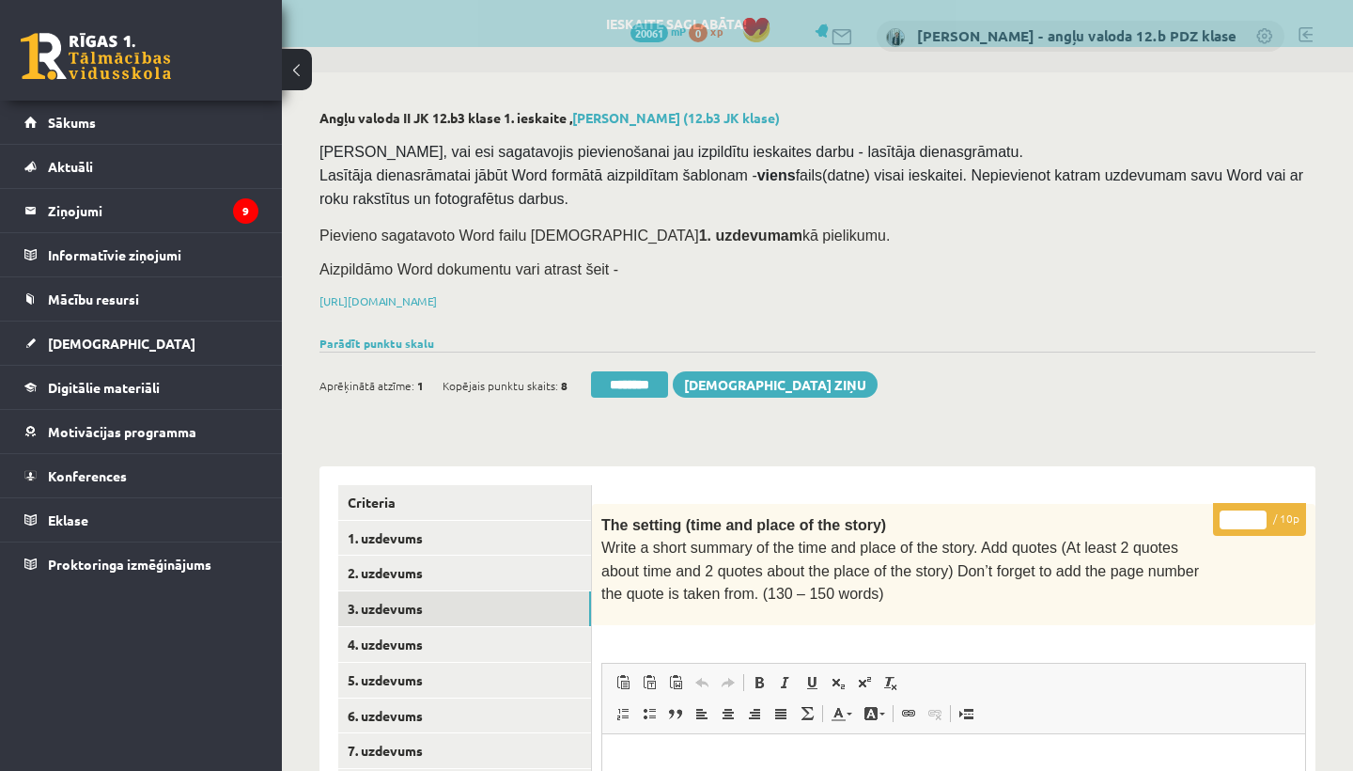
click at [1252, 512] on input "*" at bounding box center [1243, 519] width 47 height 19
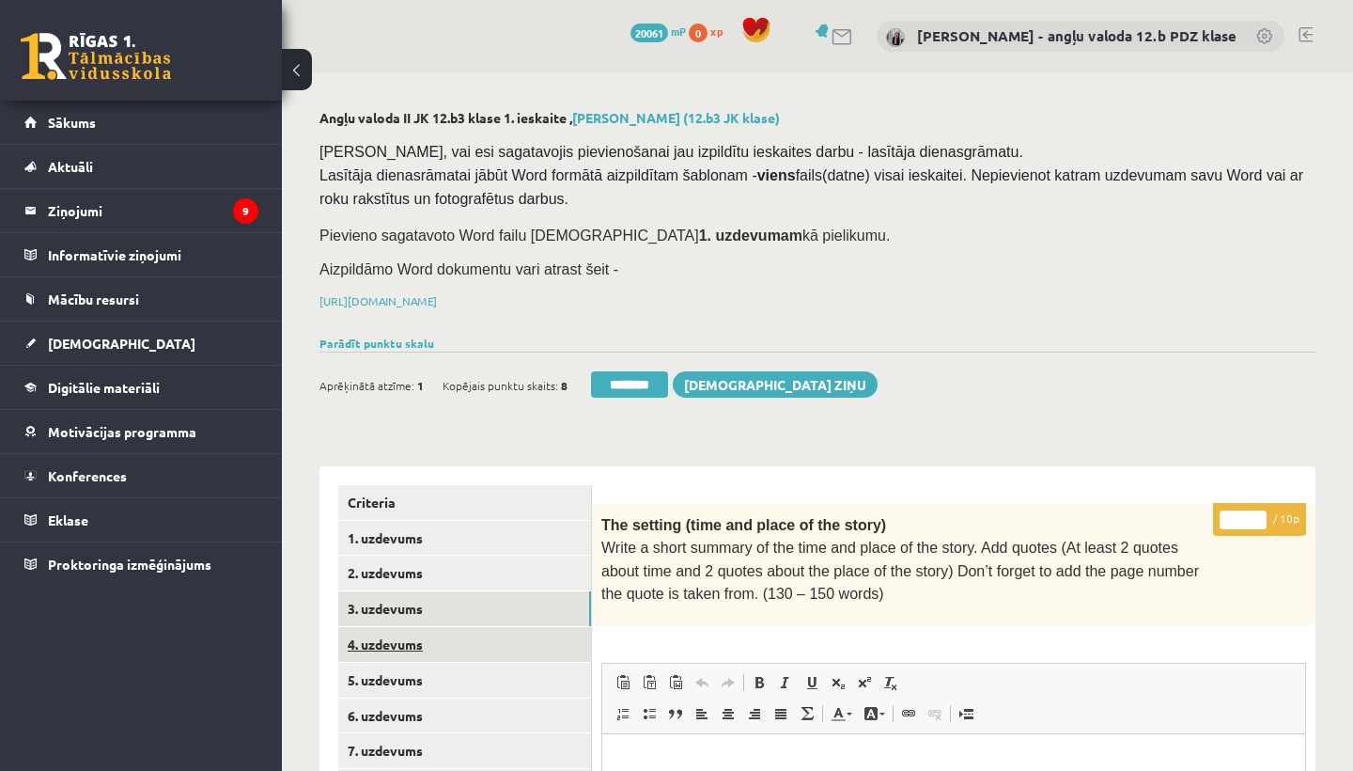
type input "**"
click at [414, 648] on link "4. uzdevums" at bounding box center [464, 644] width 253 height 35
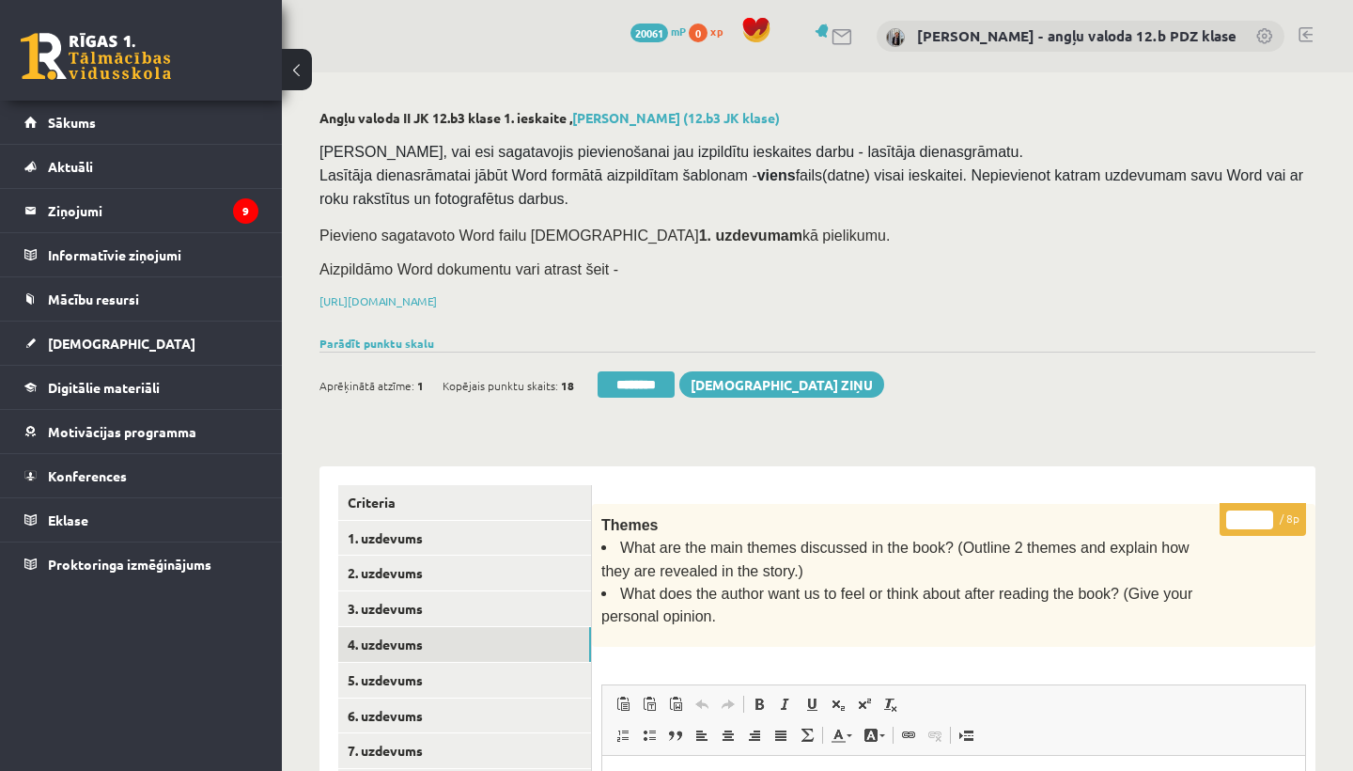
click at [1253, 513] on input "*" at bounding box center [1249, 519] width 47 height 19
type input "*"
click at [435, 676] on link "5. uzdevums" at bounding box center [464, 680] width 253 height 35
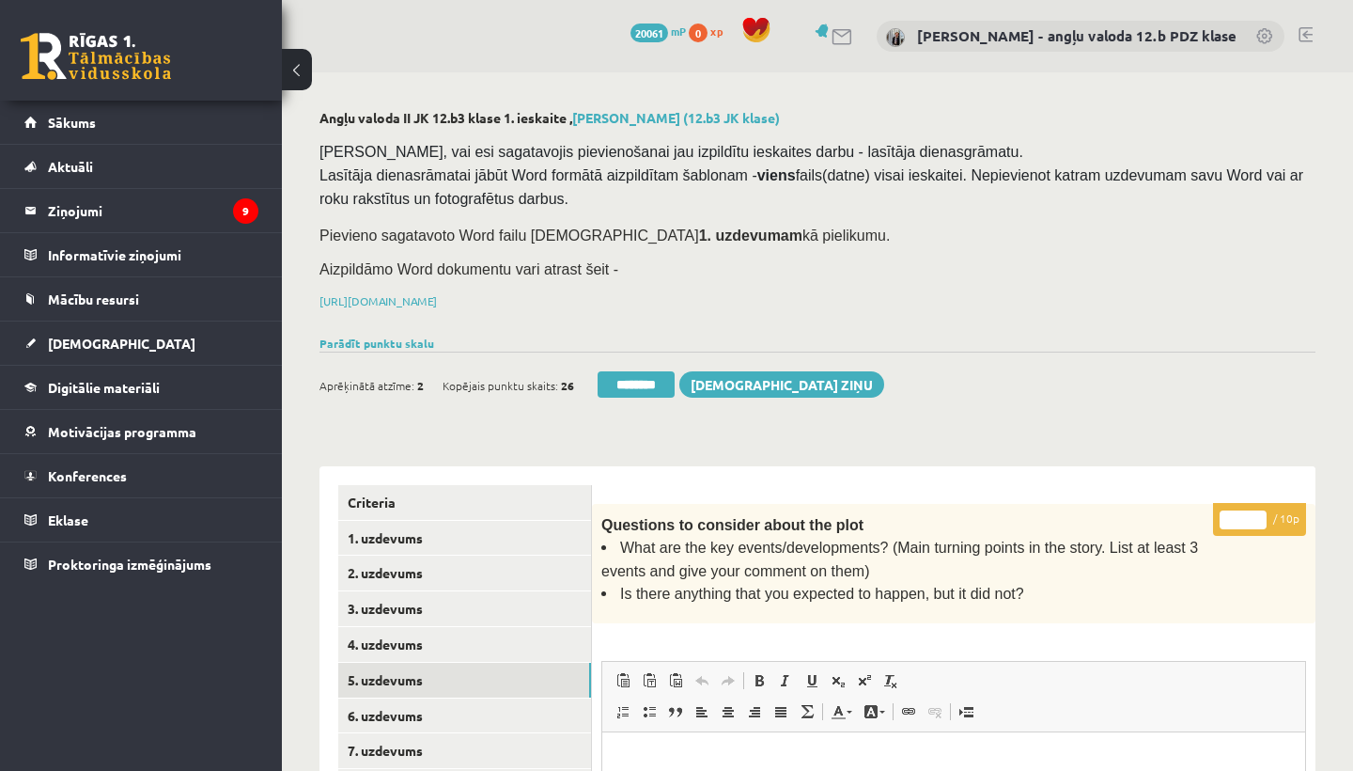
click at [1245, 515] on input "*" at bounding box center [1243, 519] width 47 height 19
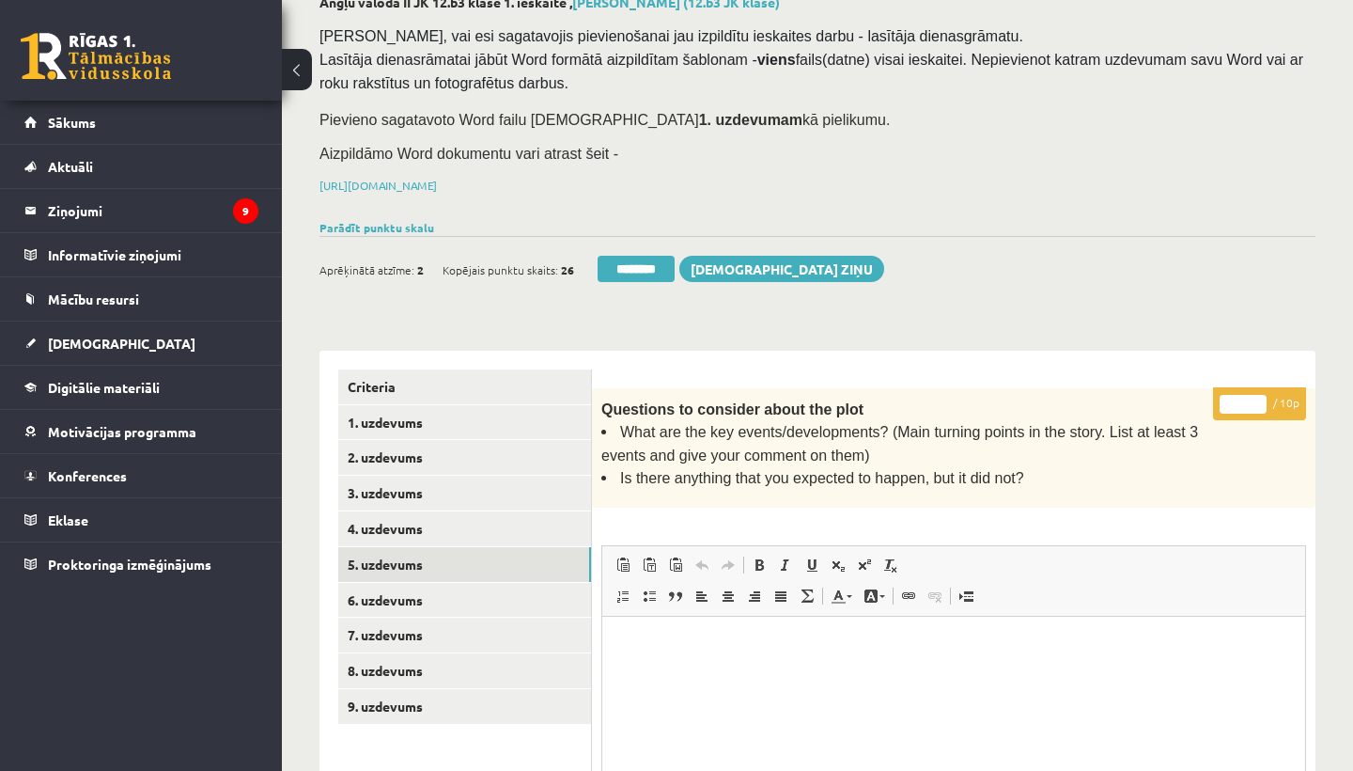
scroll to position [240, 0]
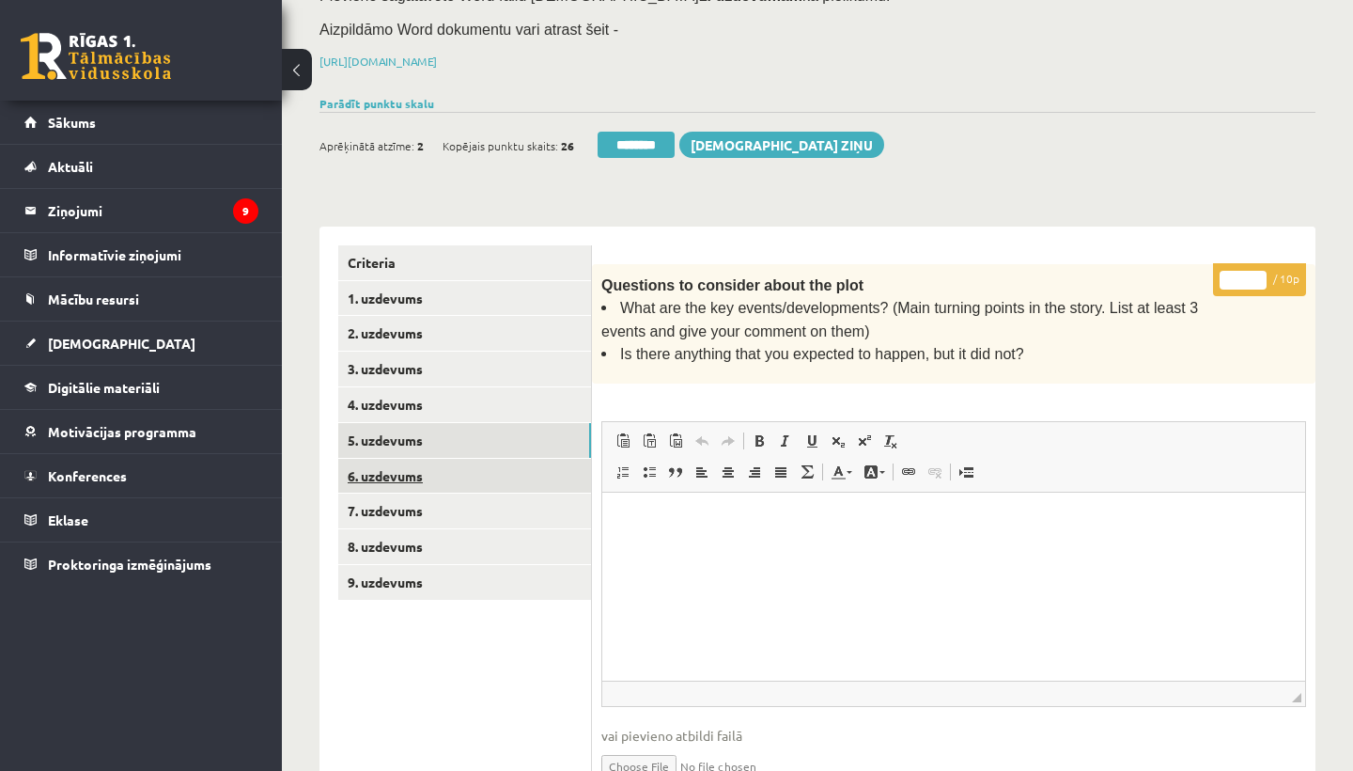
type input "*"
click at [433, 461] on link "6. uzdevums" at bounding box center [464, 476] width 253 height 35
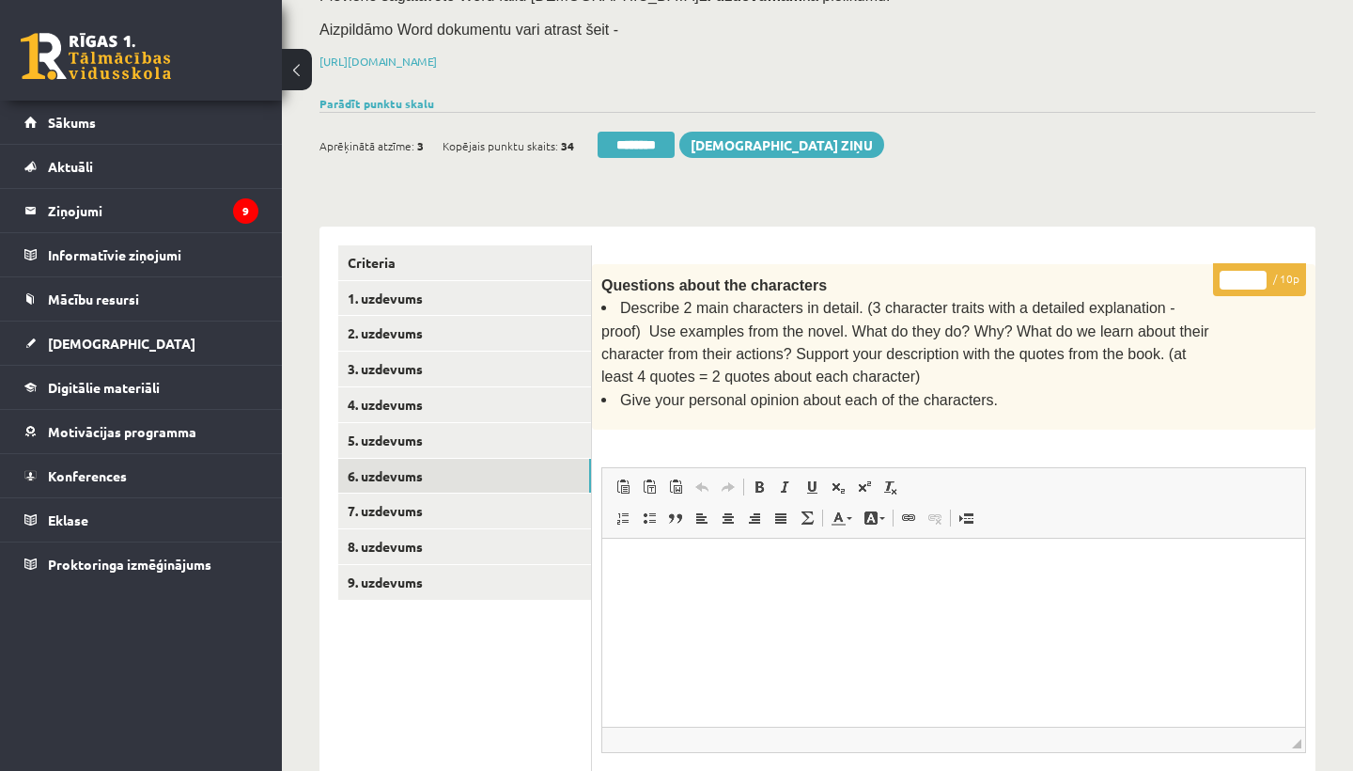
scroll to position [0, 0]
click at [1242, 273] on input "*" at bounding box center [1243, 280] width 47 height 19
type input "*"
click at [416, 496] on link "7. uzdevums" at bounding box center [464, 510] width 253 height 35
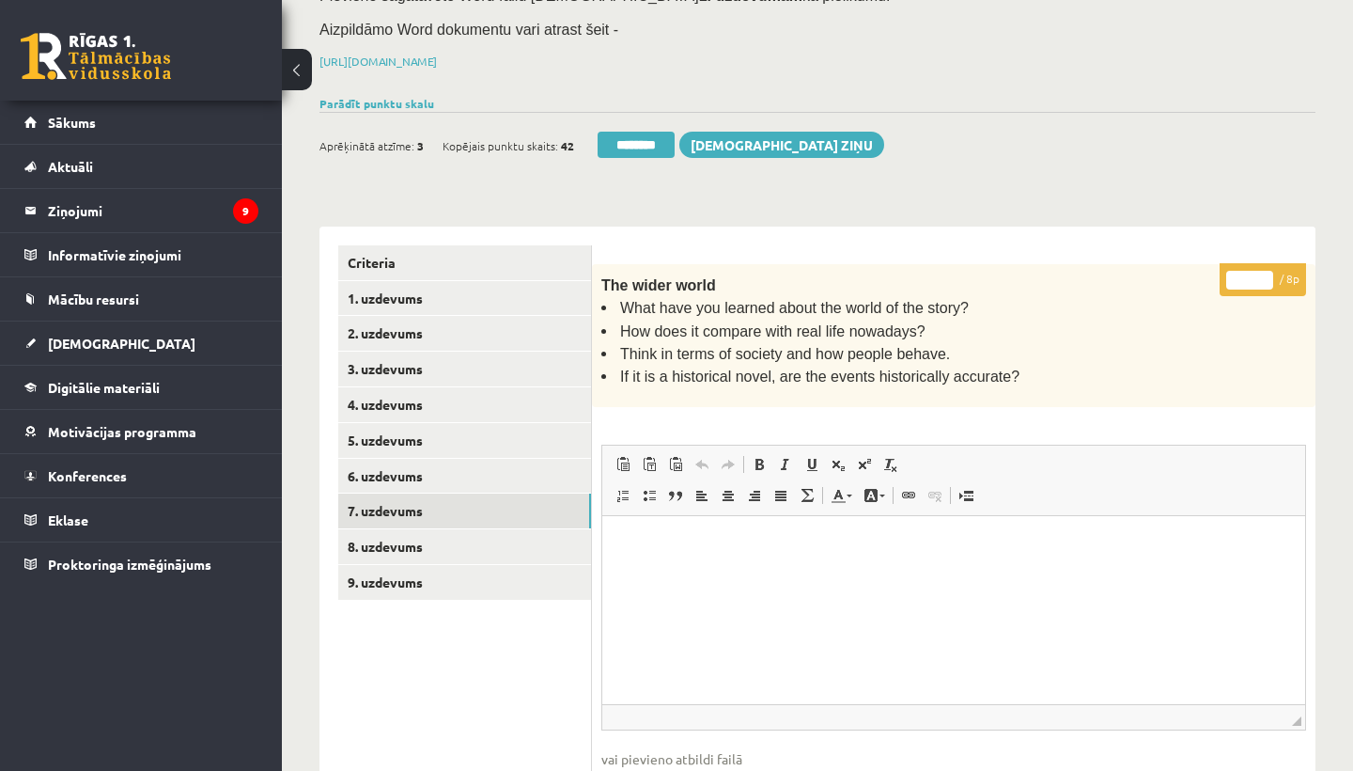
click at [1248, 273] on input "*" at bounding box center [1249, 280] width 47 height 19
type input "*"
click at [394, 533] on link "8. uzdevums" at bounding box center [464, 546] width 253 height 35
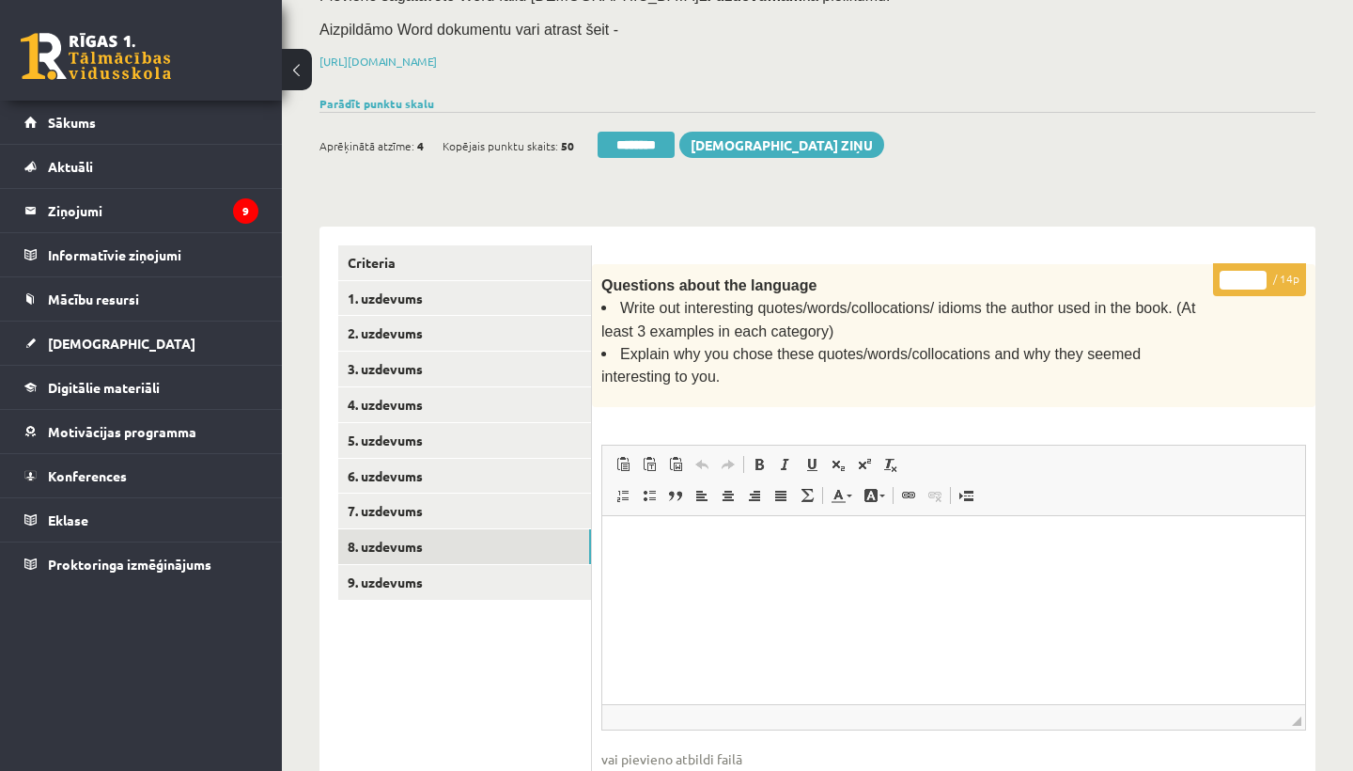
click at [1243, 274] on input "*" at bounding box center [1243, 280] width 47 height 19
type input "**"
click at [415, 565] on link "9. uzdevums" at bounding box center [464, 582] width 253 height 35
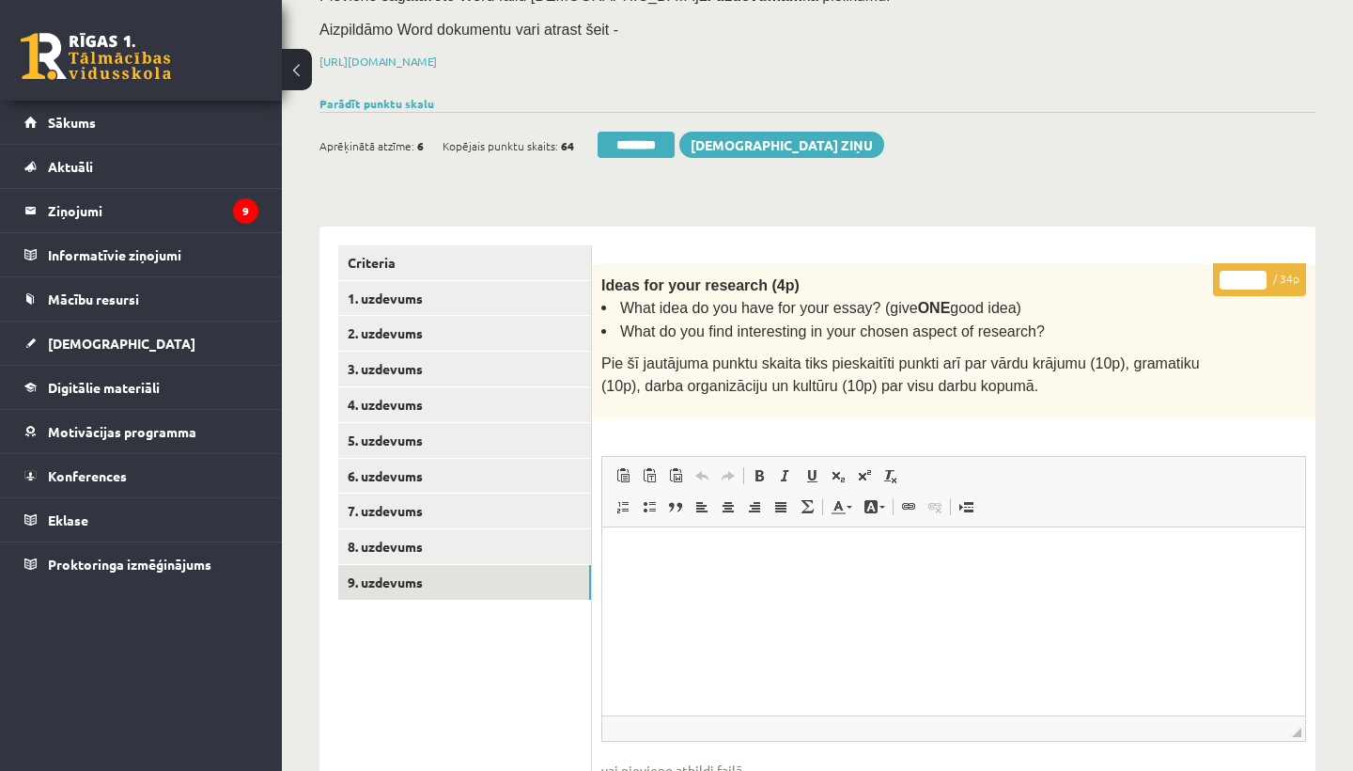
click at [1243, 278] on input "*" at bounding box center [1243, 280] width 47 height 19
type input "**"
click at [379, 292] on link "1. uzdevums" at bounding box center [464, 298] width 253 height 35
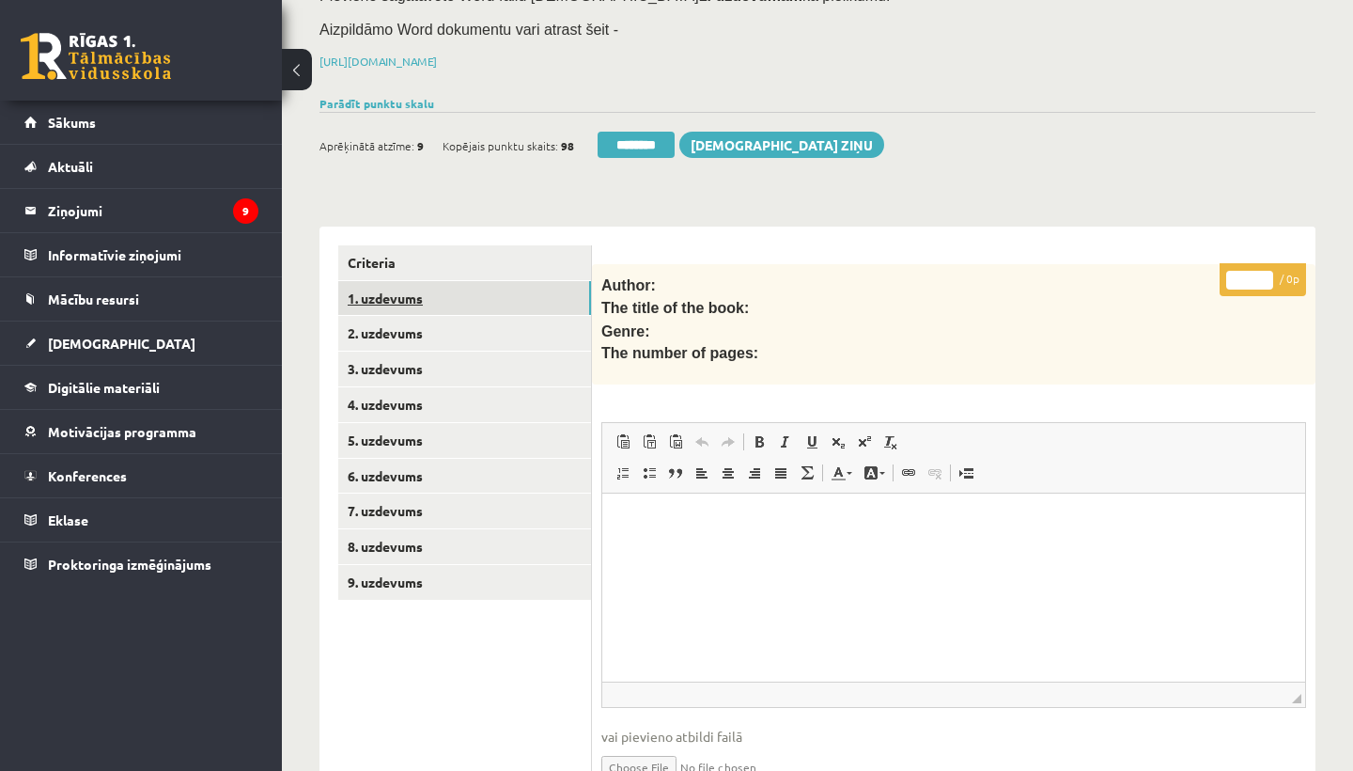
click at [379, 292] on link "1. uzdevums" at bounding box center [464, 298] width 253 height 35
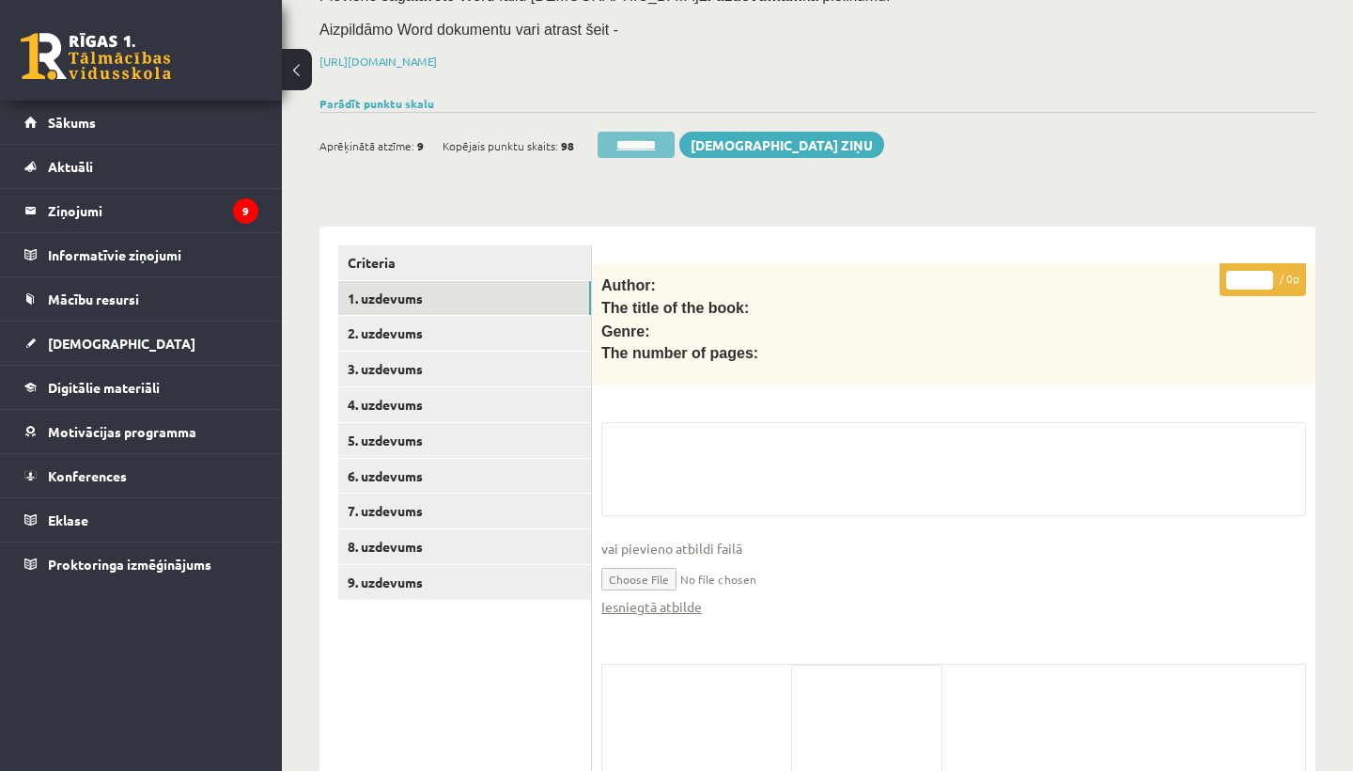
click at [625, 140] on input "********" at bounding box center [636, 145] width 77 height 26
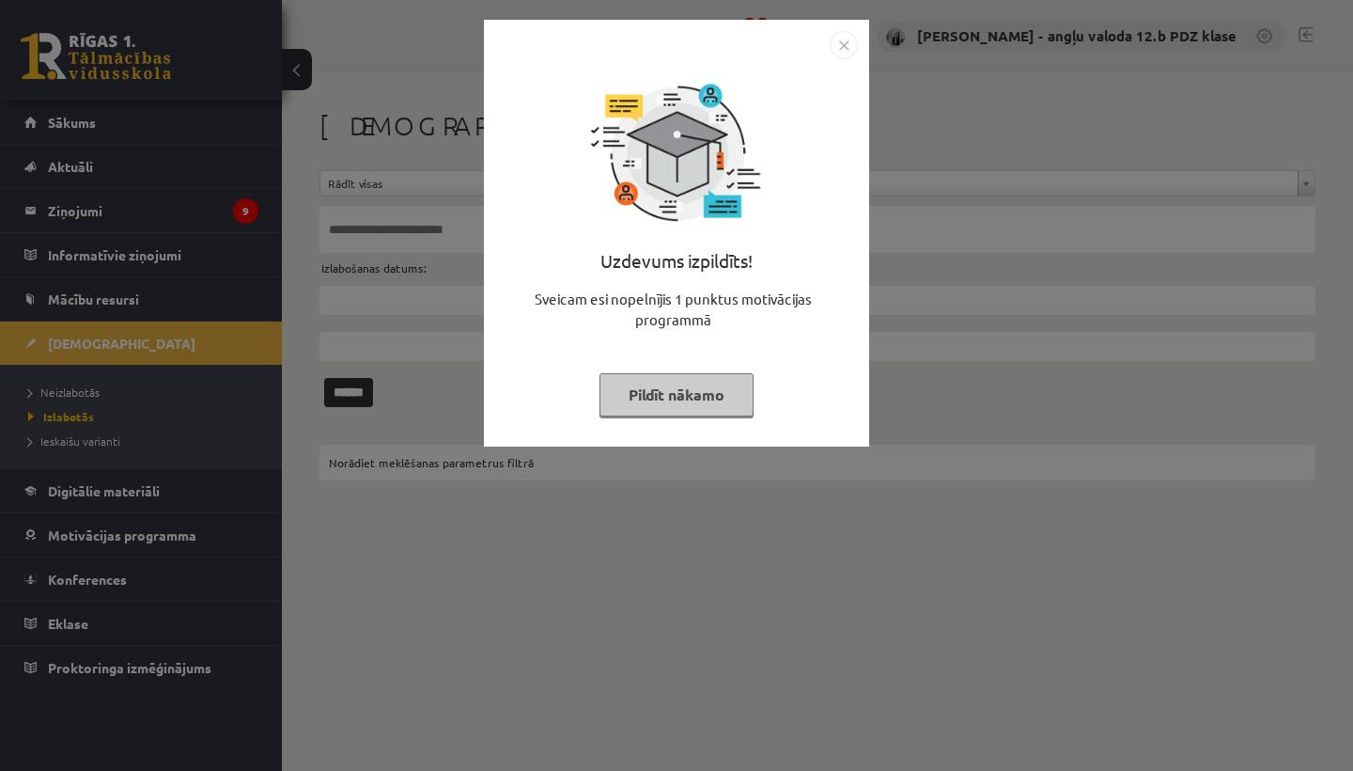
click at [843, 43] on img "Close" at bounding box center [844, 45] width 28 height 28
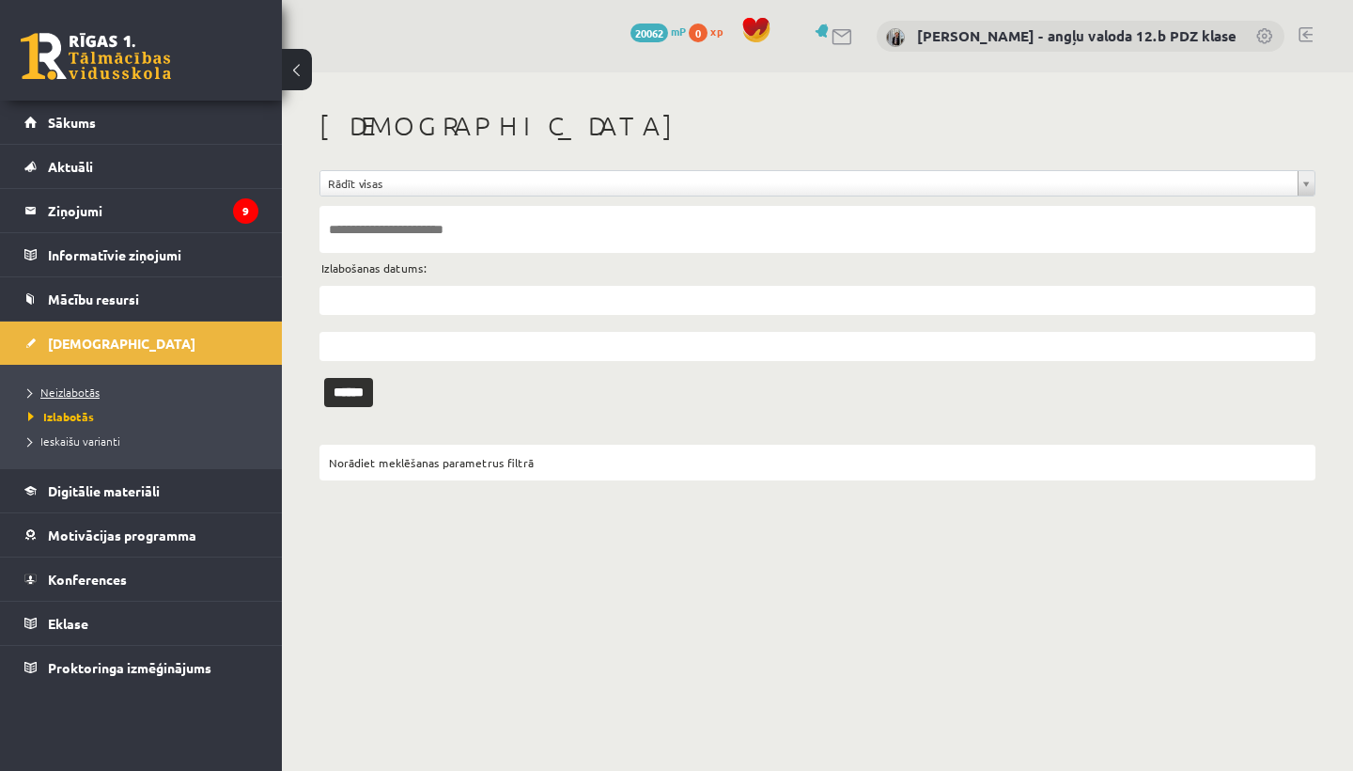
click at [66, 394] on span "Neizlabotās" at bounding box center [63, 391] width 71 height 15
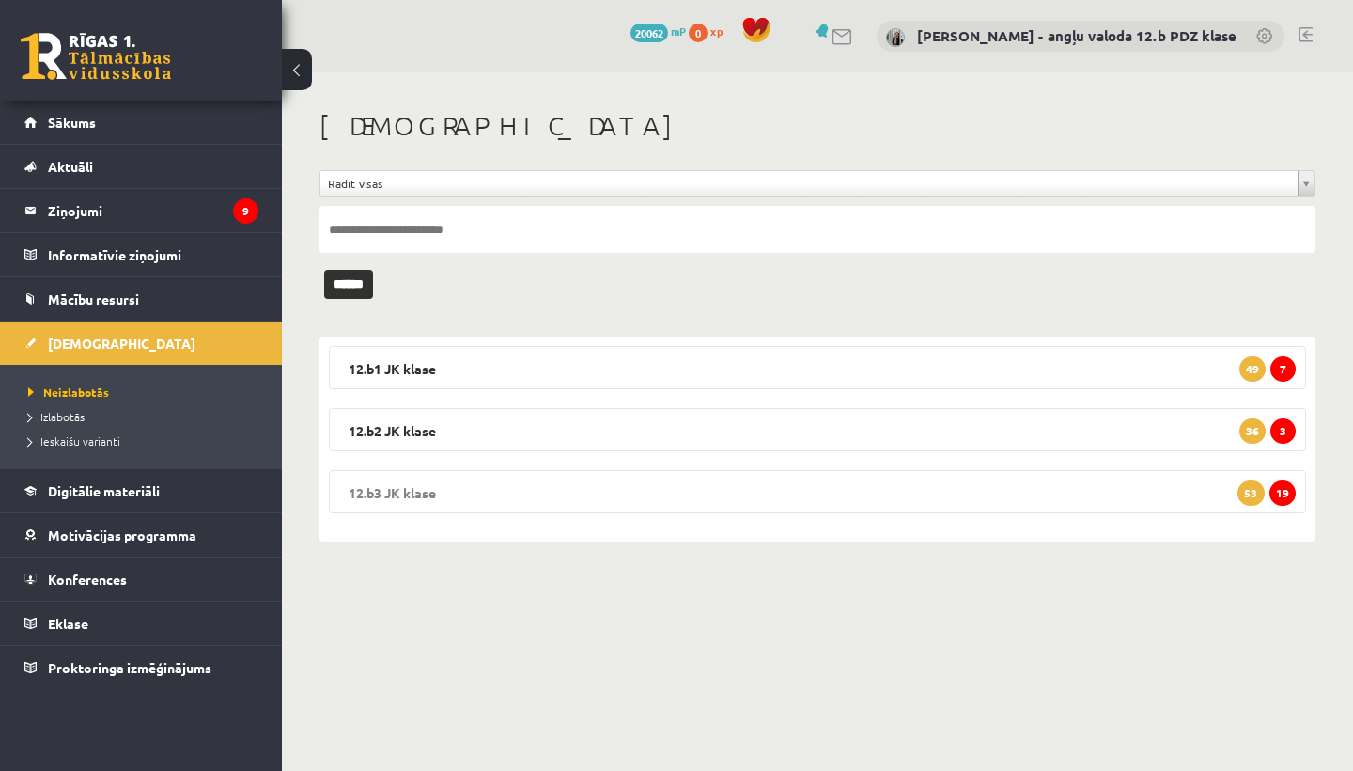
click at [494, 496] on legend "12.b3 JK klase 19 53" at bounding box center [817, 491] width 977 height 43
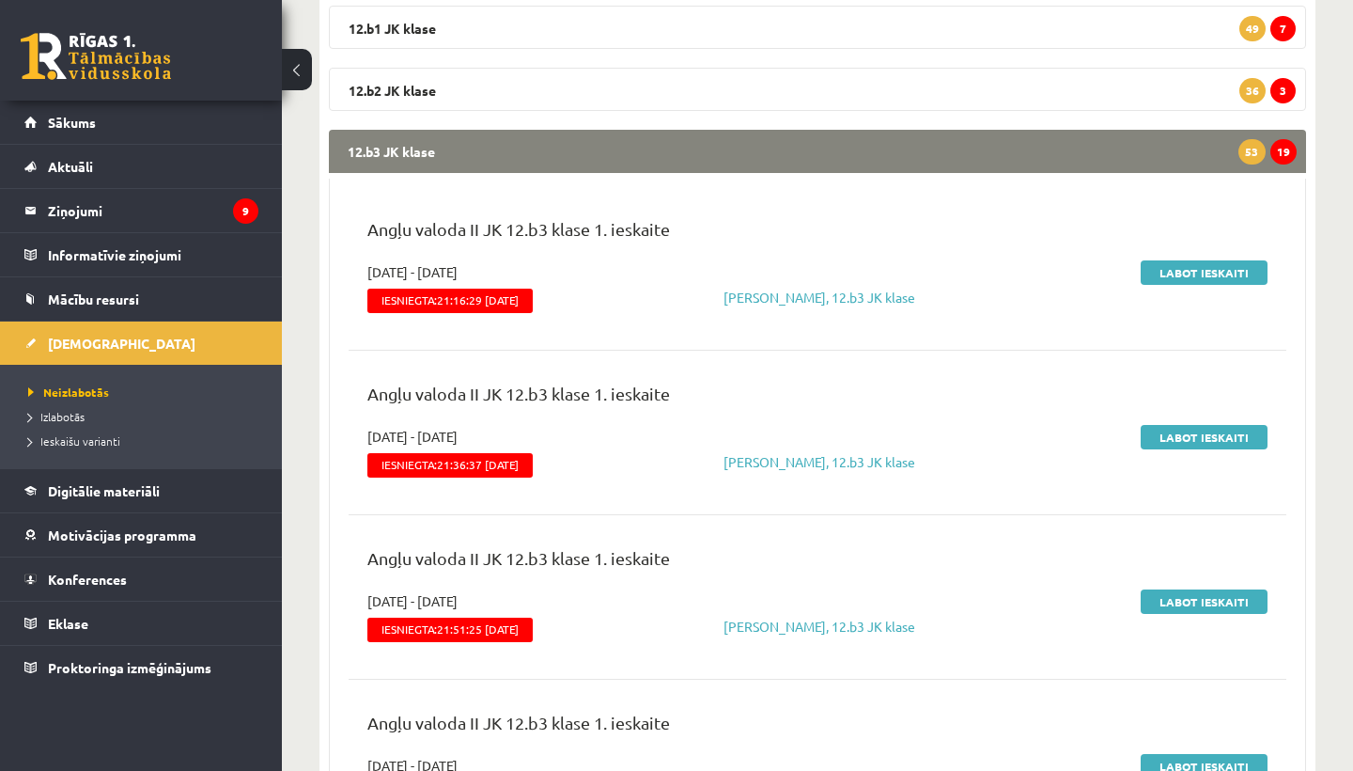
scroll to position [350, 0]
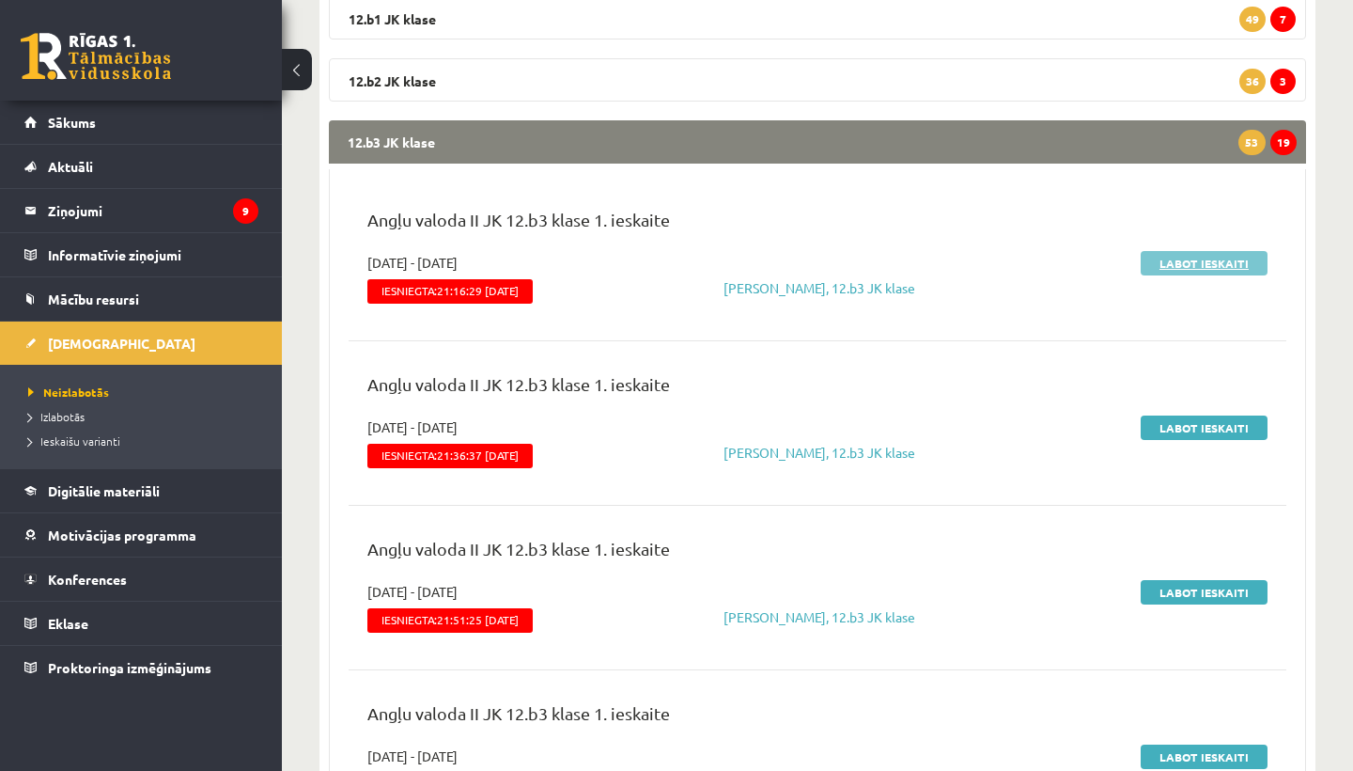
click at [1220, 264] on link "Labot ieskaiti" at bounding box center [1204, 263] width 127 height 24
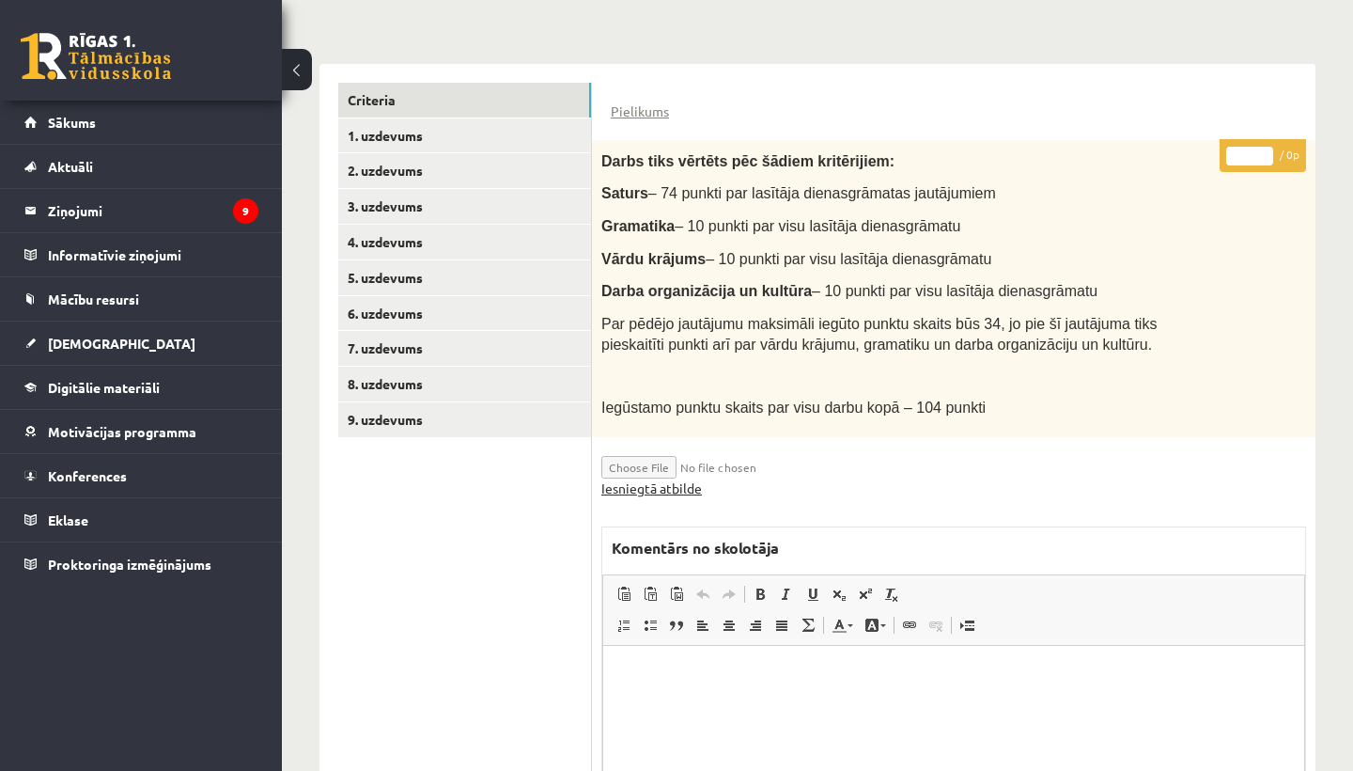
click at [648, 480] on link "Iesniegtā atbilde" at bounding box center [651, 488] width 101 height 20
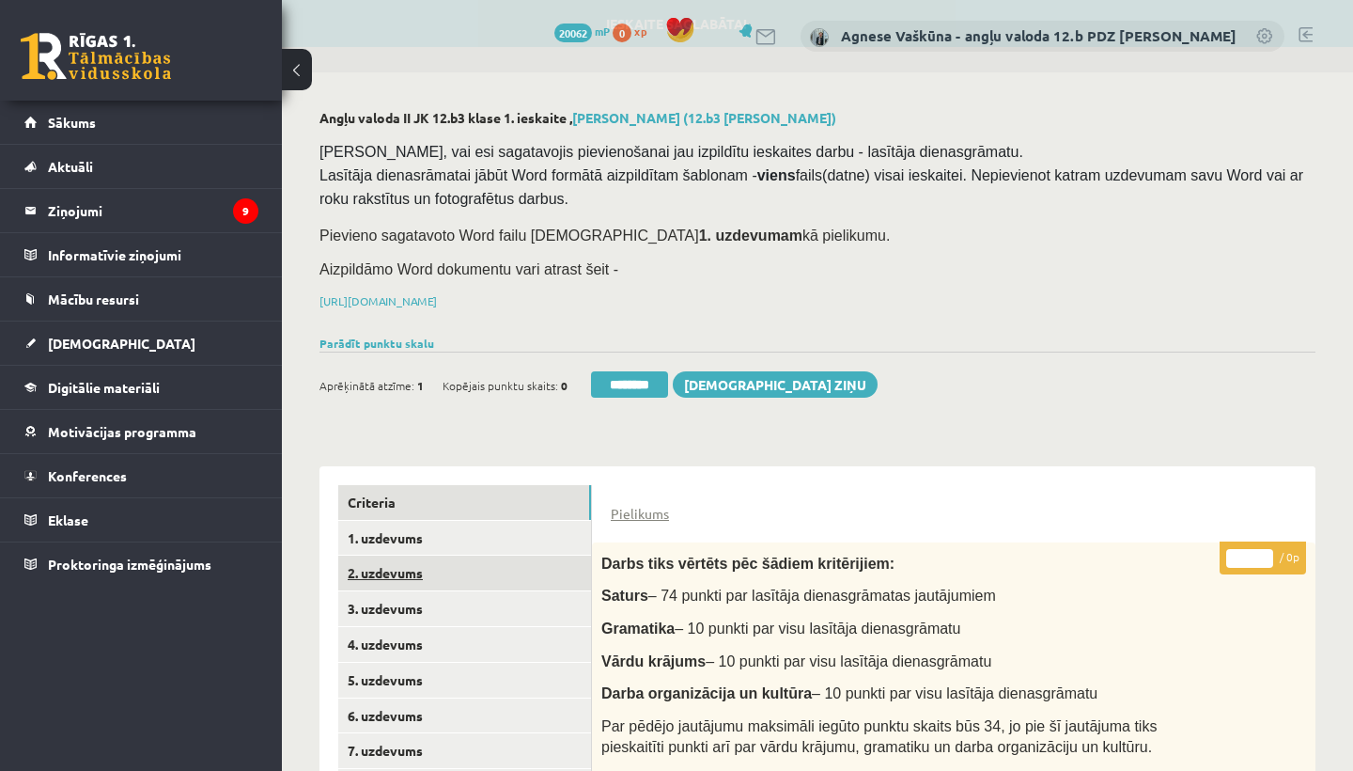
click at [406, 563] on link "2. uzdevums" at bounding box center [464, 572] width 253 height 35
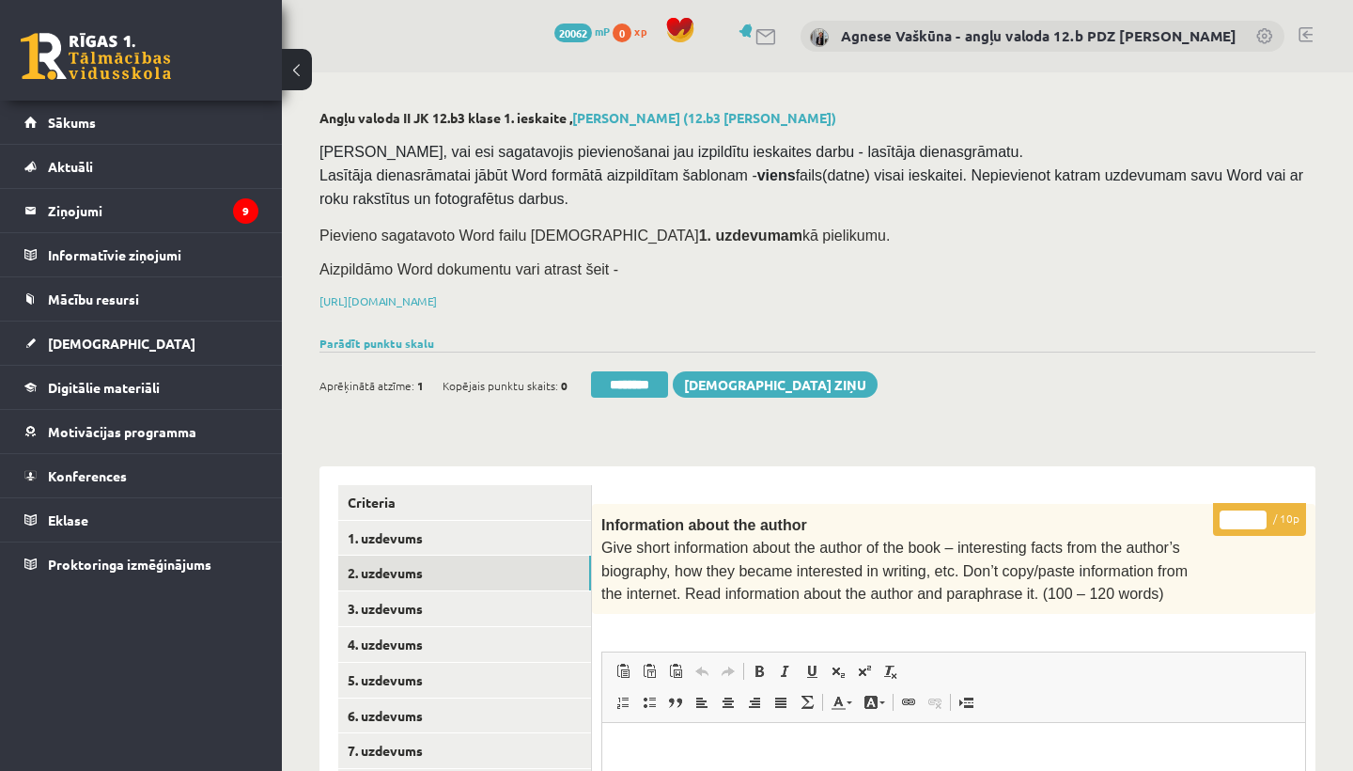
click at [1246, 512] on input "*" at bounding box center [1243, 519] width 47 height 19
type input "**"
click at [398, 605] on link "3. uzdevums" at bounding box center [464, 608] width 253 height 35
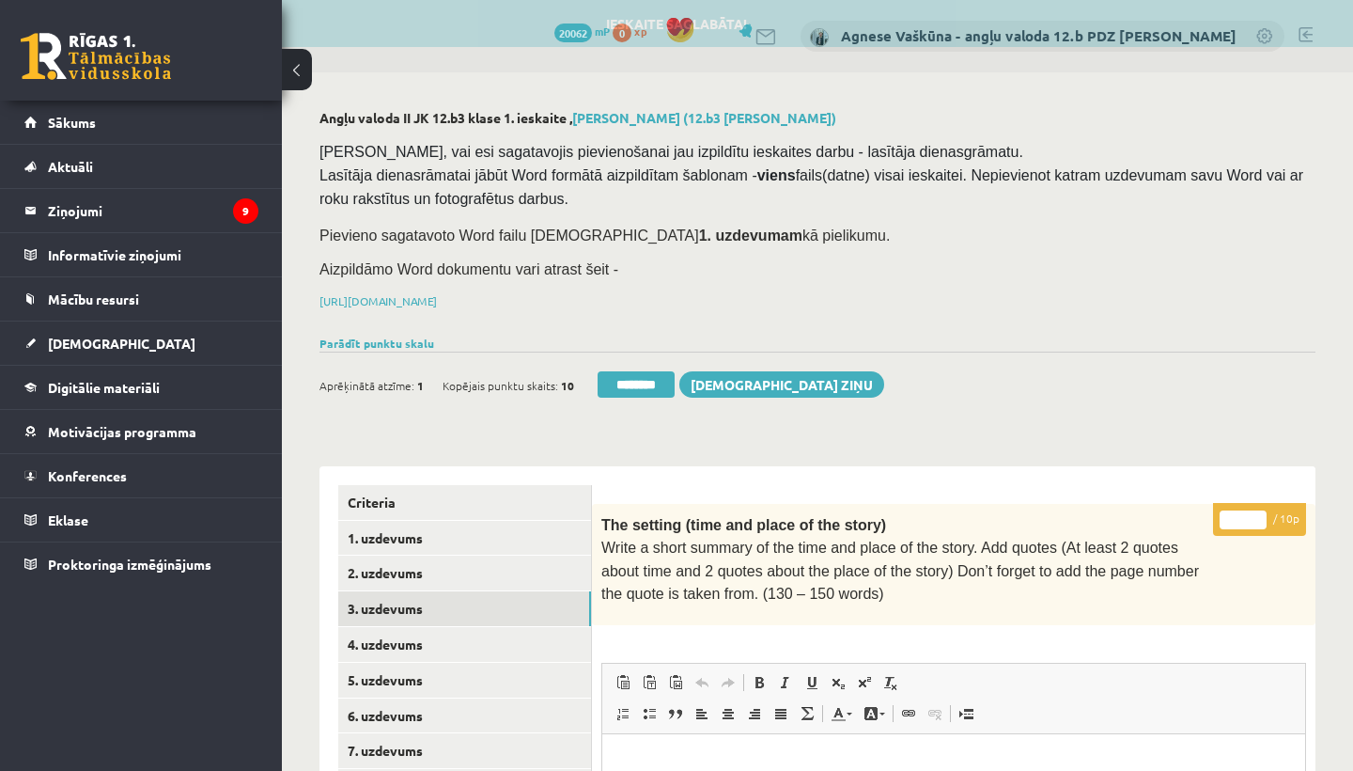
click at [1249, 513] on input "*" at bounding box center [1243, 519] width 47 height 19
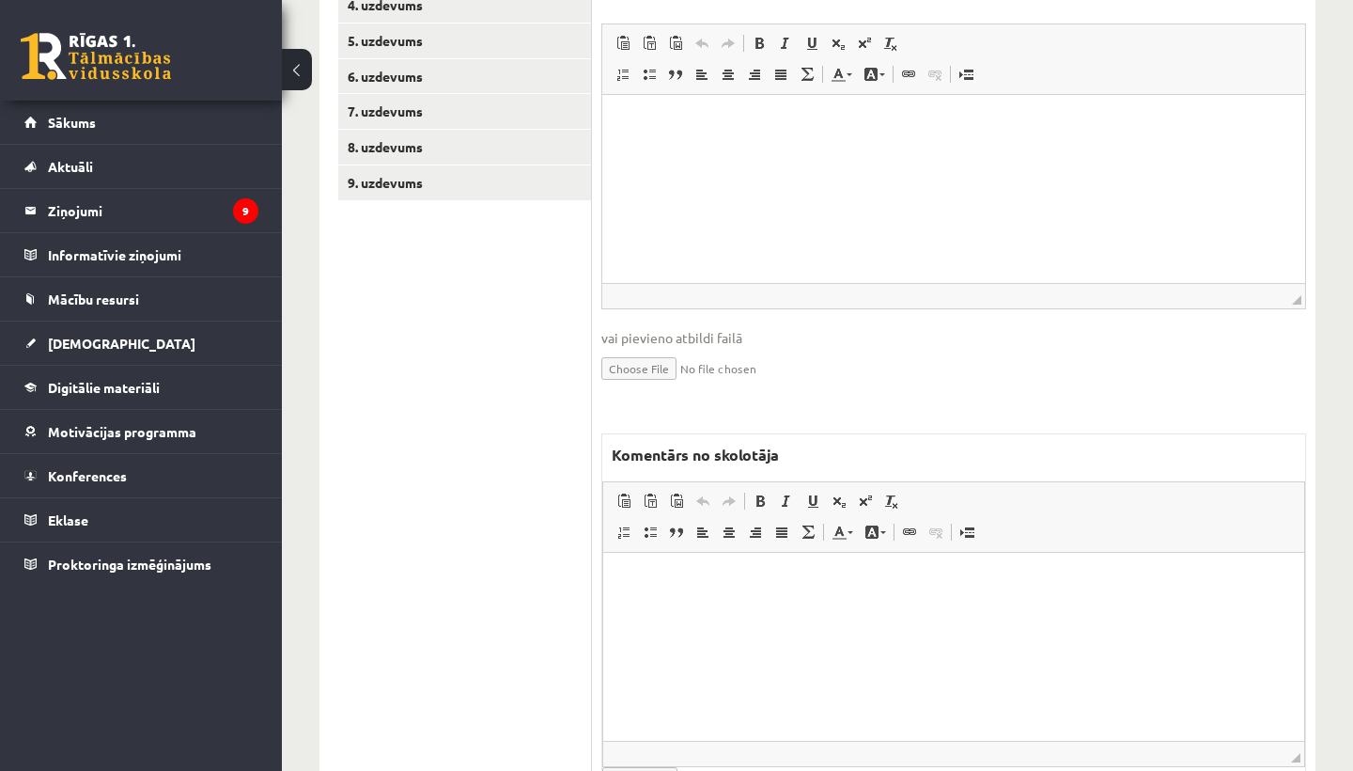
scroll to position [669, 0]
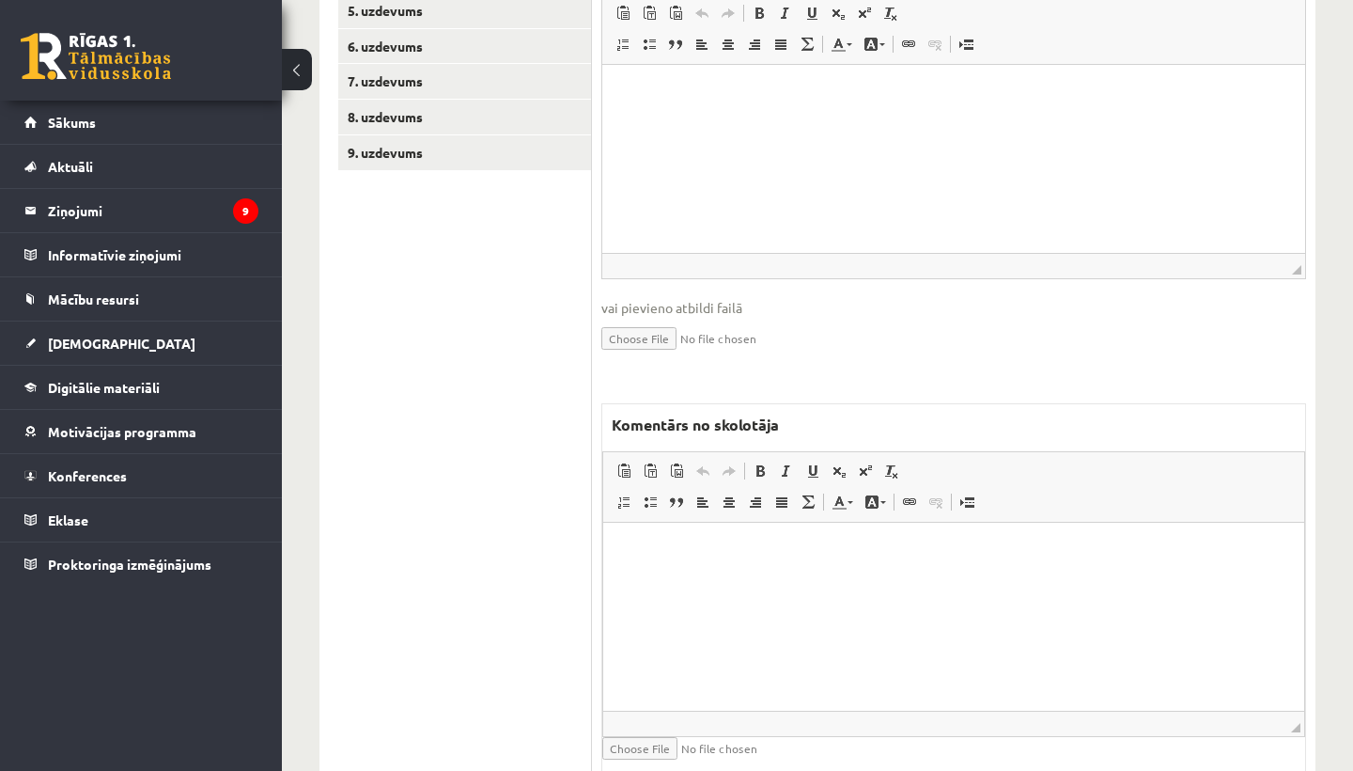
type input "*"
click at [642, 580] on html at bounding box center [953, 551] width 701 height 57
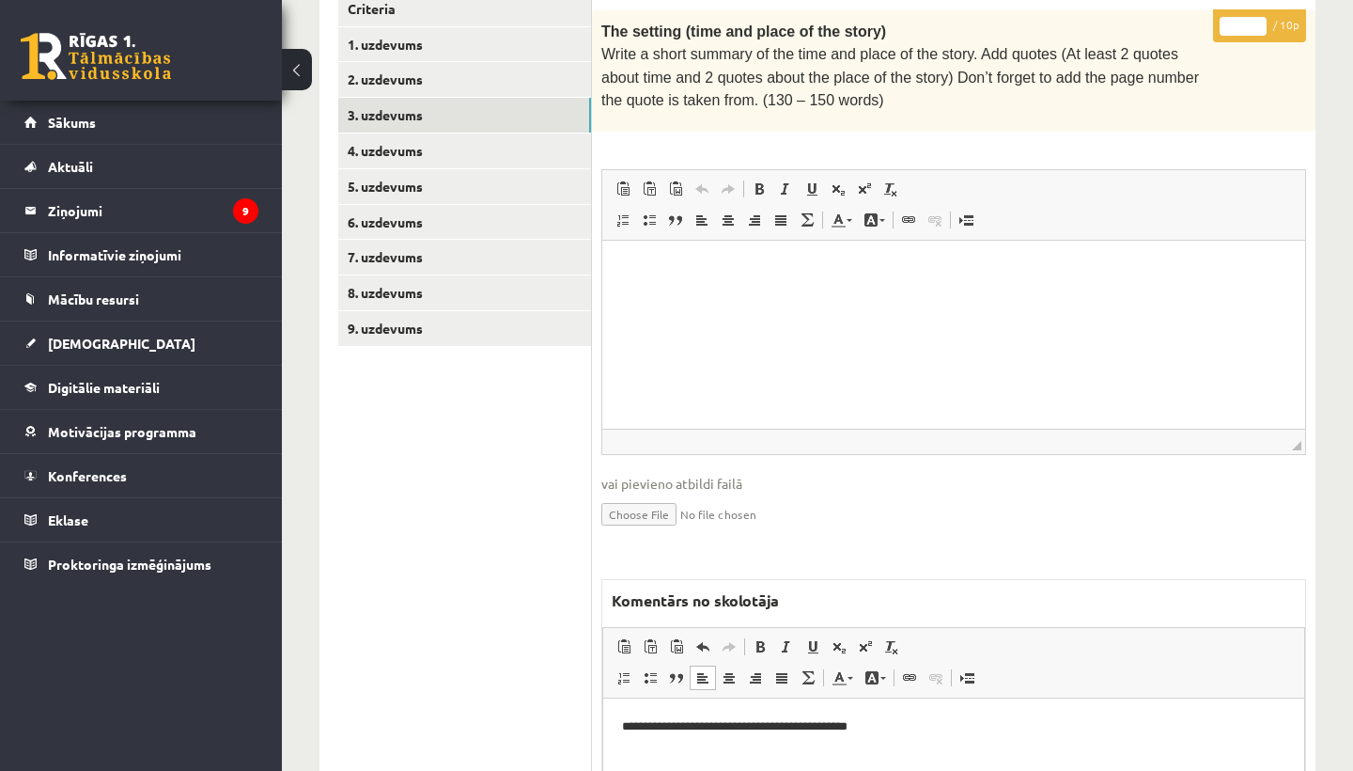
scroll to position [360, 0]
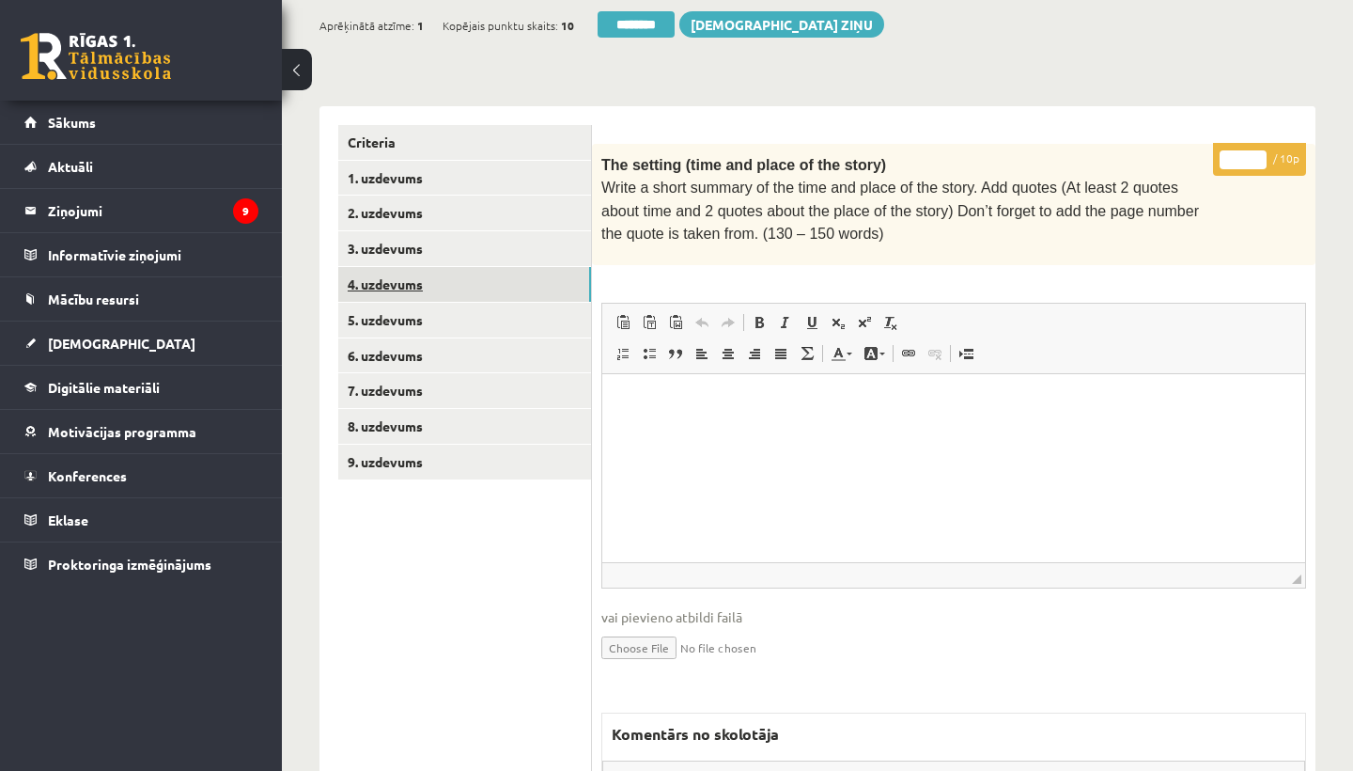
click at [437, 273] on link "4. uzdevums" at bounding box center [464, 284] width 253 height 35
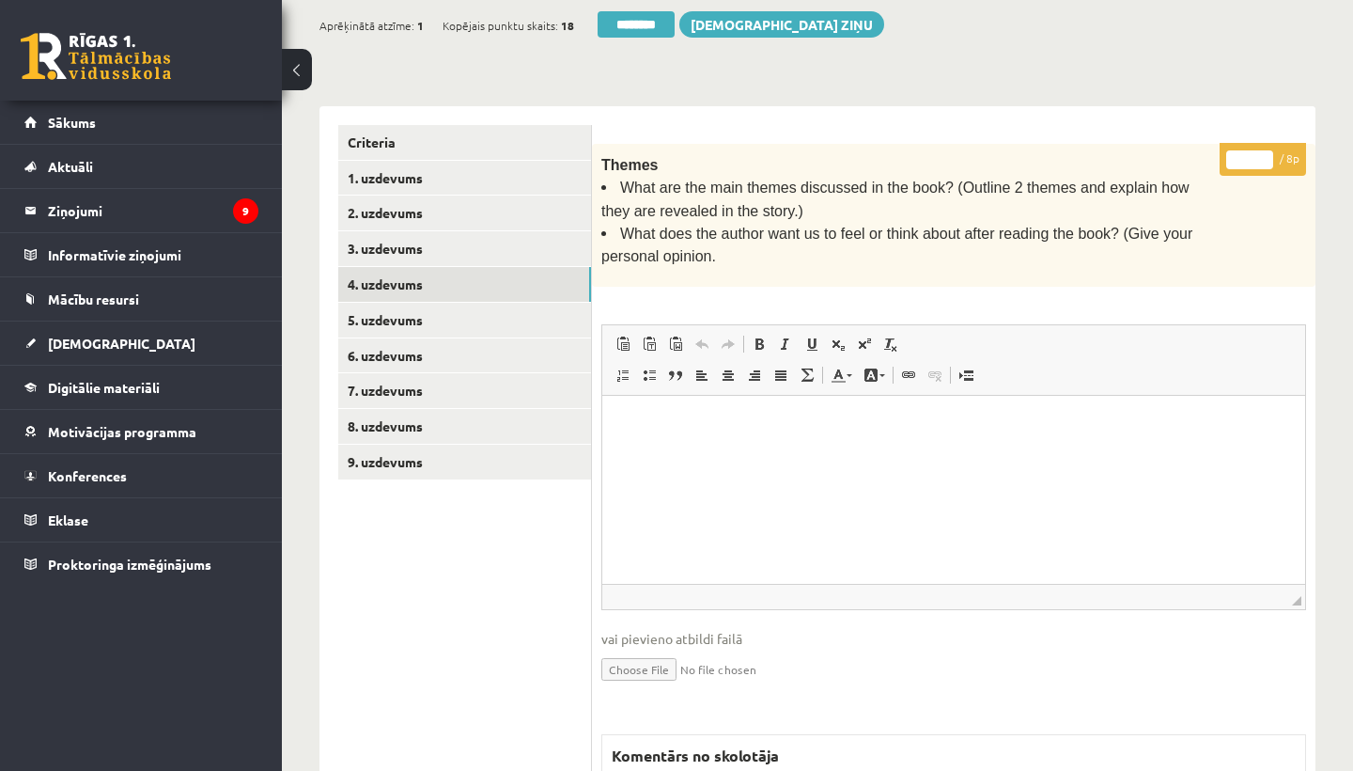
scroll to position [0, 0]
click at [1252, 154] on input "*" at bounding box center [1249, 159] width 47 height 19
type input "*"
click at [371, 316] on link "5. uzdevums" at bounding box center [464, 320] width 253 height 35
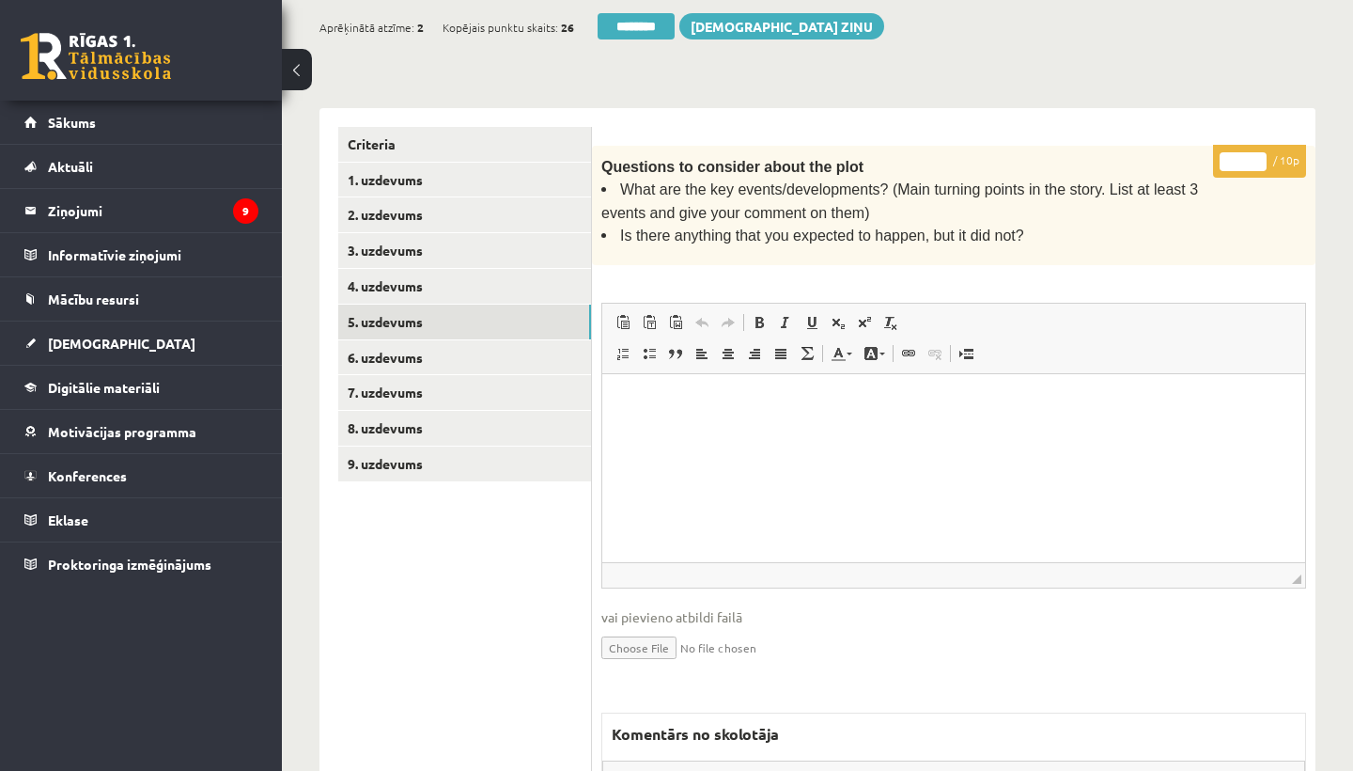
click at [1244, 153] on input "*" at bounding box center [1243, 161] width 47 height 19
type input "**"
click at [409, 342] on link "6. uzdevums" at bounding box center [464, 357] width 253 height 35
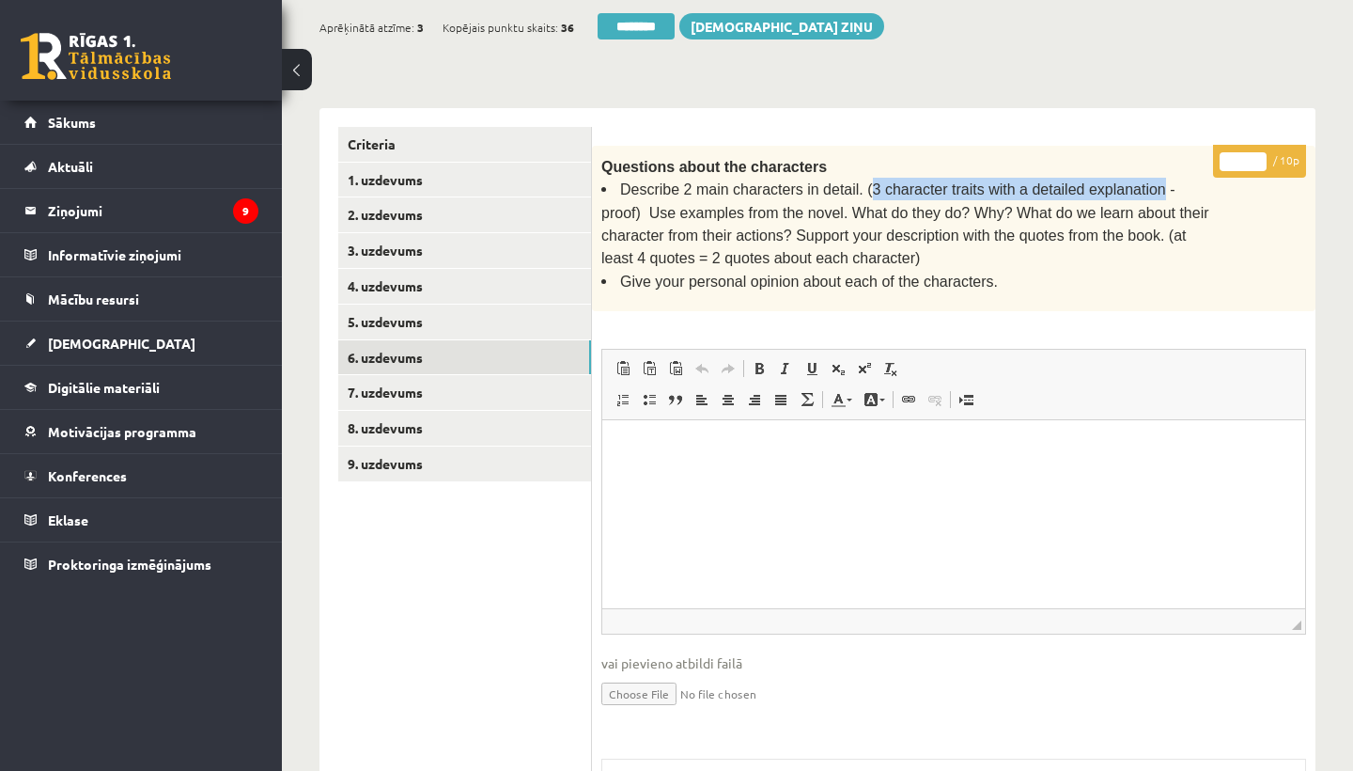
drag, startPoint x: 867, startPoint y: 182, endPoint x: 1159, endPoint y: 185, distance: 291.3
click at [1159, 185] on span "Describe 2 main characters in detail. (3 character traits with a detailed expla…" at bounding box center [905, 223] width 608 height 85
copy span "3 character traits with a detailed explanation"
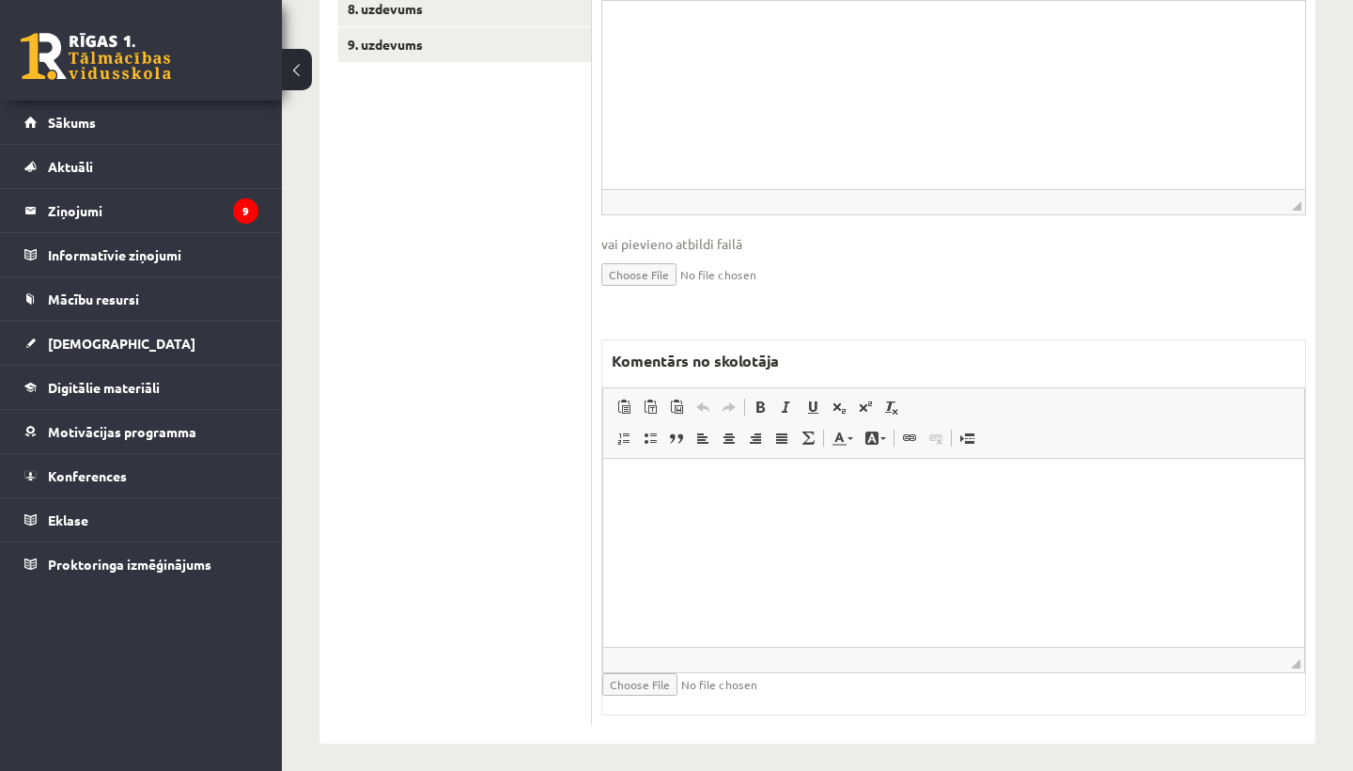
scroll to position [775, 0]
click at [697, 486] on p "Rich Text Editor, wiswyg-editor-47434003654040-1760099892-212" at bounding box center [953, 489] width 663 height 20
drag, startPoint x: 720, startPoint y: 489, endPoint x: 876, endPoint y: 496, distance: 156.2
click at [876, 496] on p "**********" at bounding box center [953, 488] width 663 height 19
click at [762, 401] on span at bounding box center [760, 408] width 15 height 15
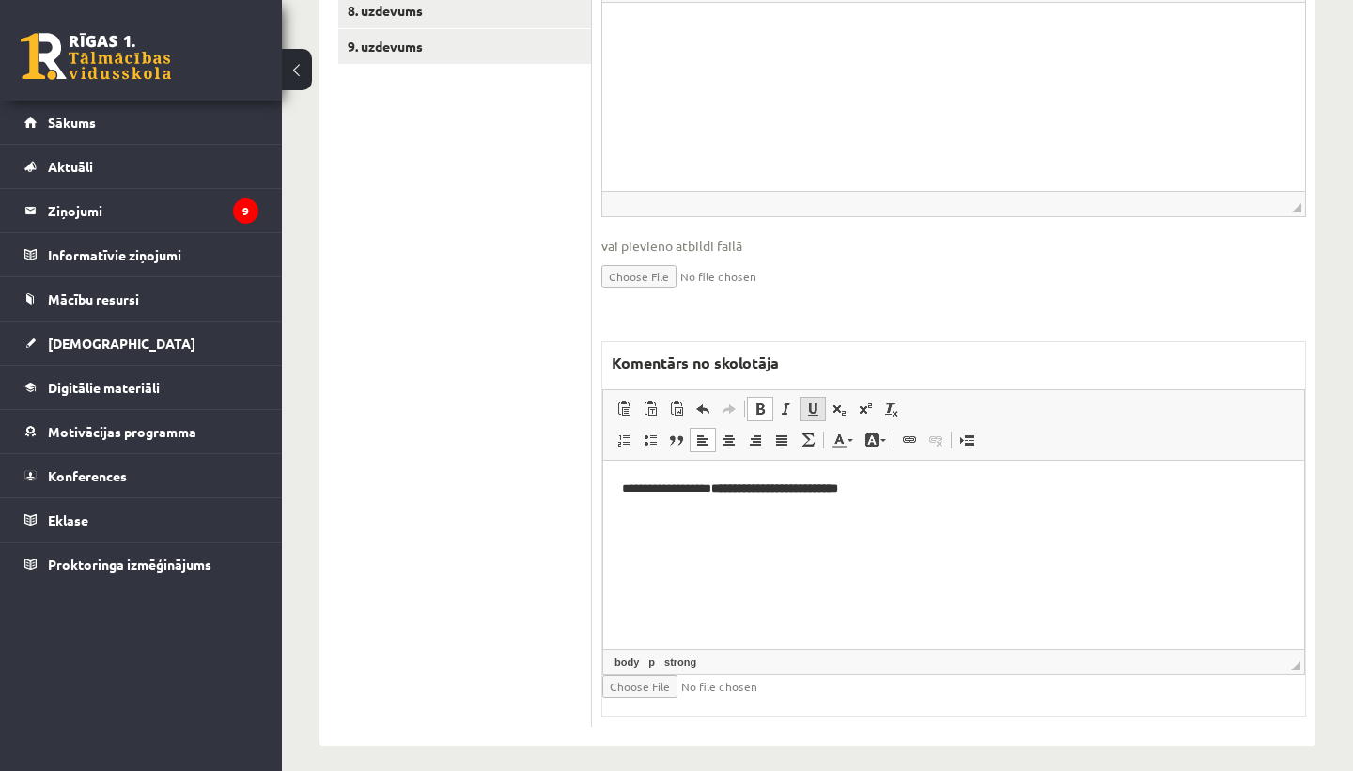
click at [815, 401] on span at bounding box center [812, 408] width 15 height 15
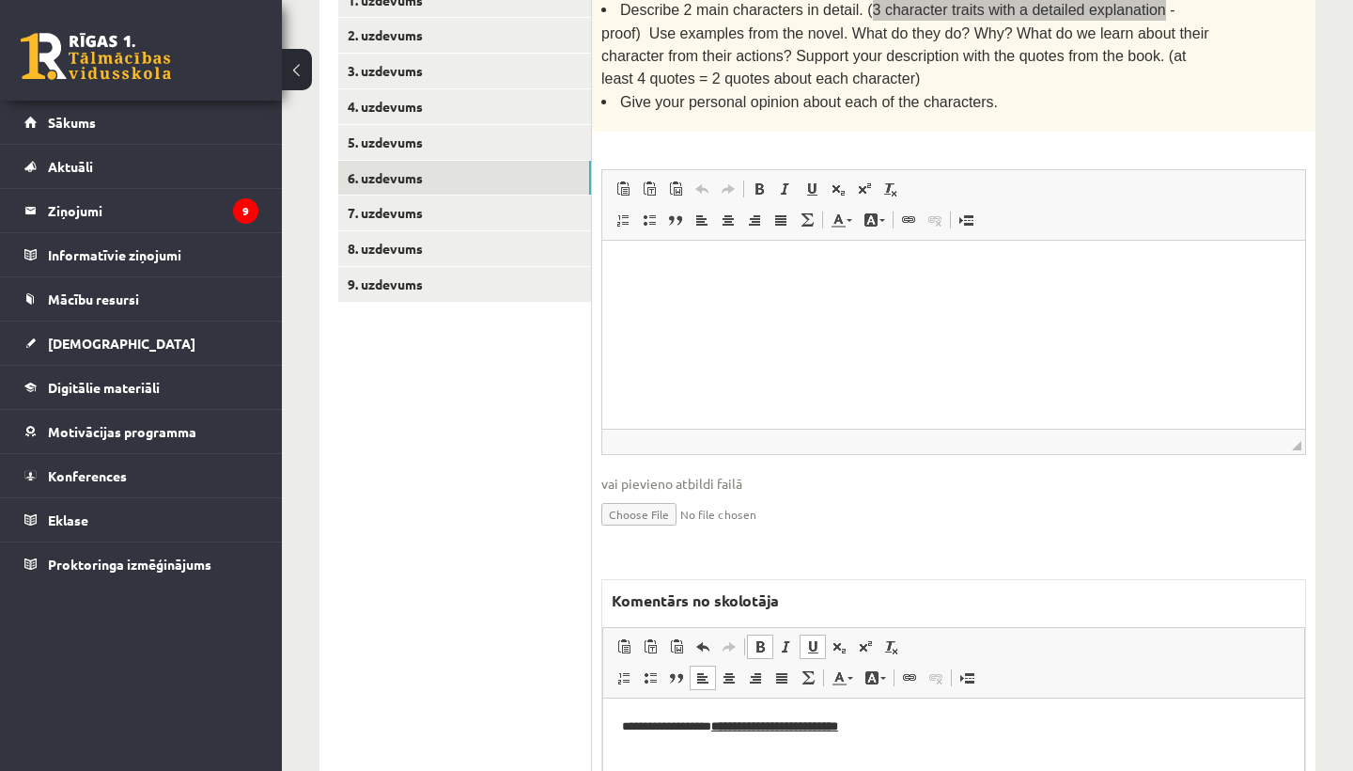
scroll to position [182, 0]
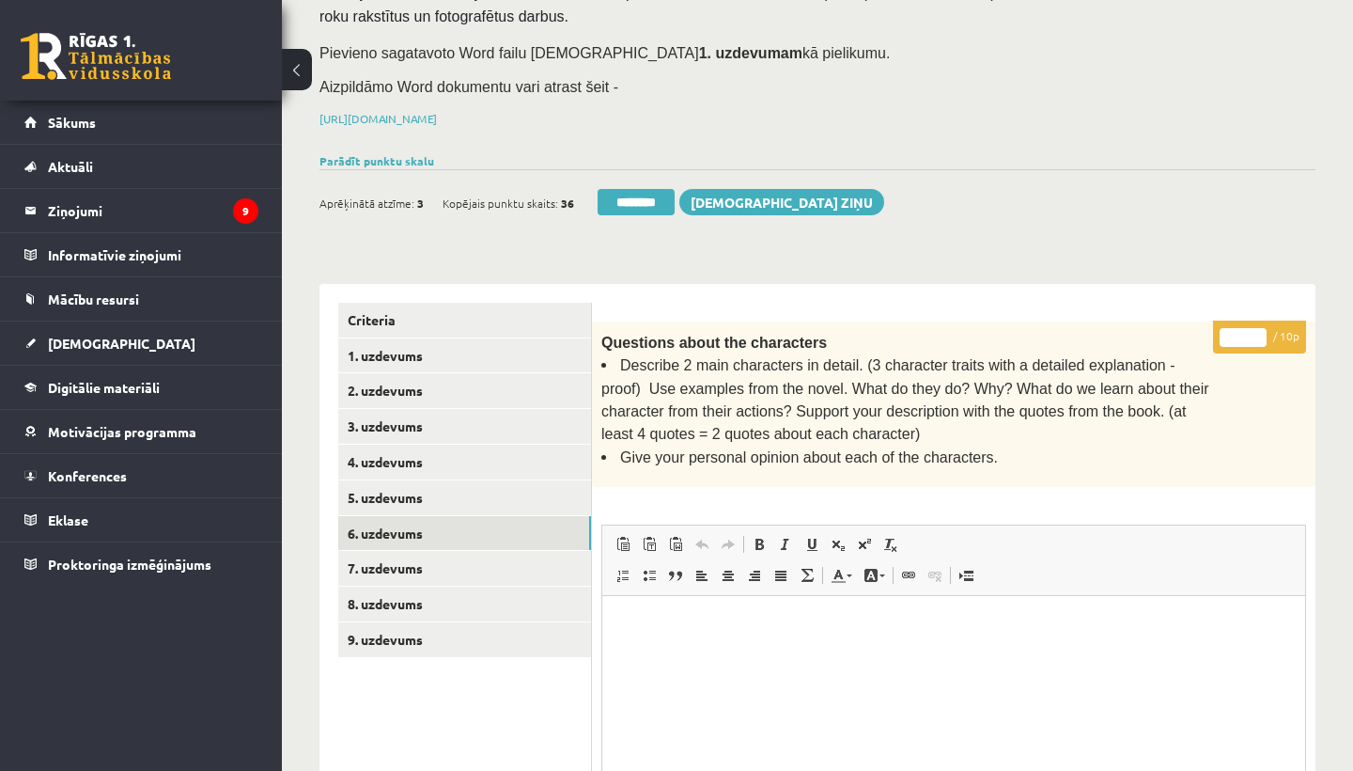
click at [1247, 331] on input "*" at bounding box center [1243, 337] width 47 height 19
type input "*"
click at [387, 557] on link "7. uzdevums" at bounding box center [464, 568] width 253 height 35
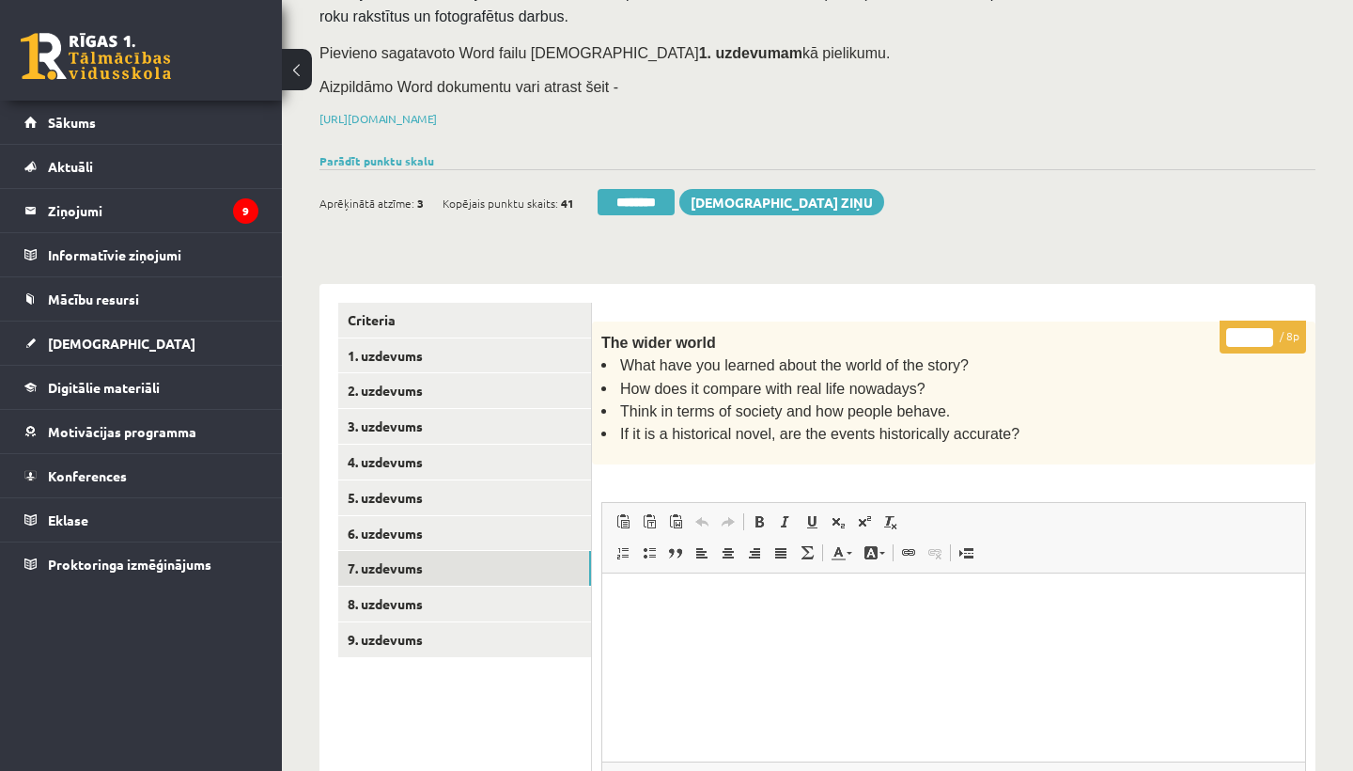
scroll to position [0, 0]
click at [1245, 331] on input "*" at bounding box center [1249, 337] width 47 height 19
type input "*"
click at [405, 595] on link "8. uzdevums" at bounding box center [464, 603] width 253 height 35
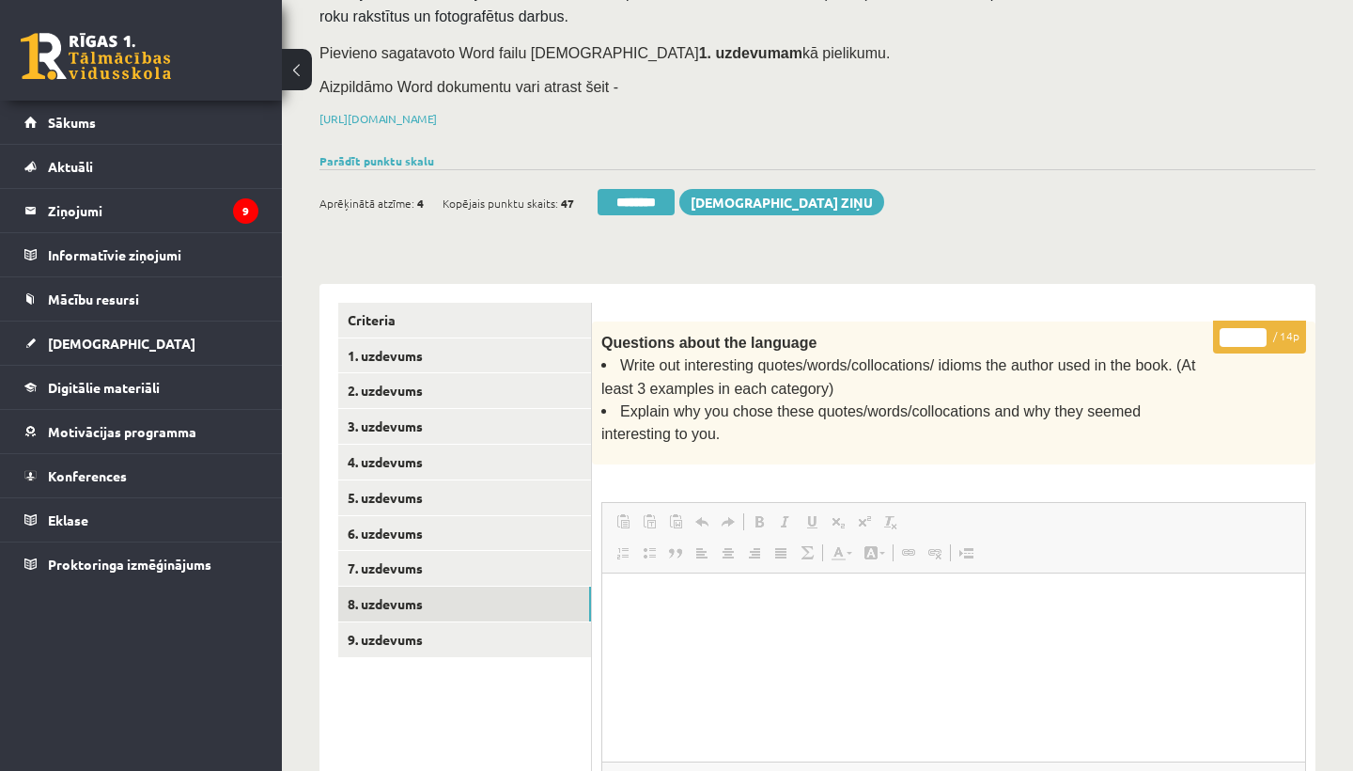
click at [1247, 331] on input "*" at bounding box center [1243, 337] width 47 height 19
type input "**"
click at [396, 625] on link "9. uzdevums" at bounding box center [464, 639] width 253 height 35
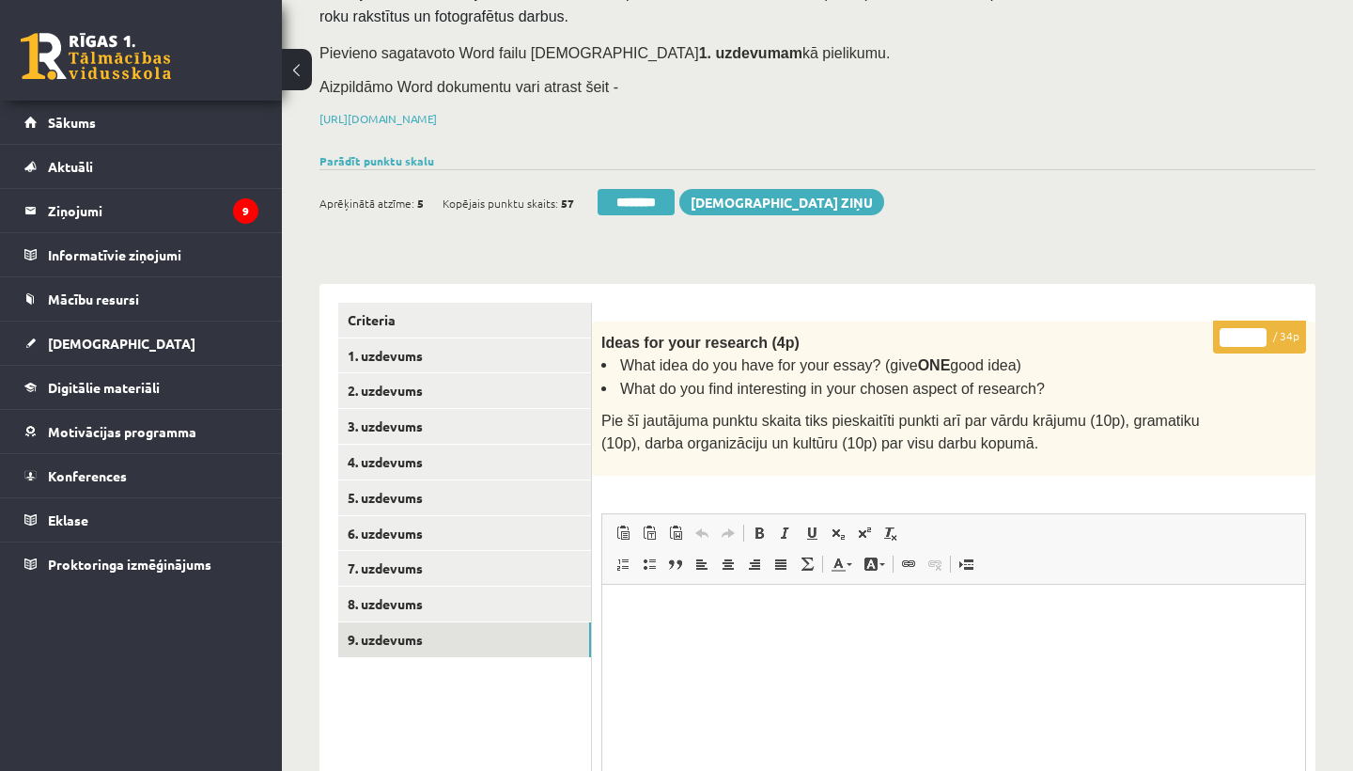
click at [1247, 333] on input "*" at bounding box center [1243, 337] width 47 height 19
type input "**"
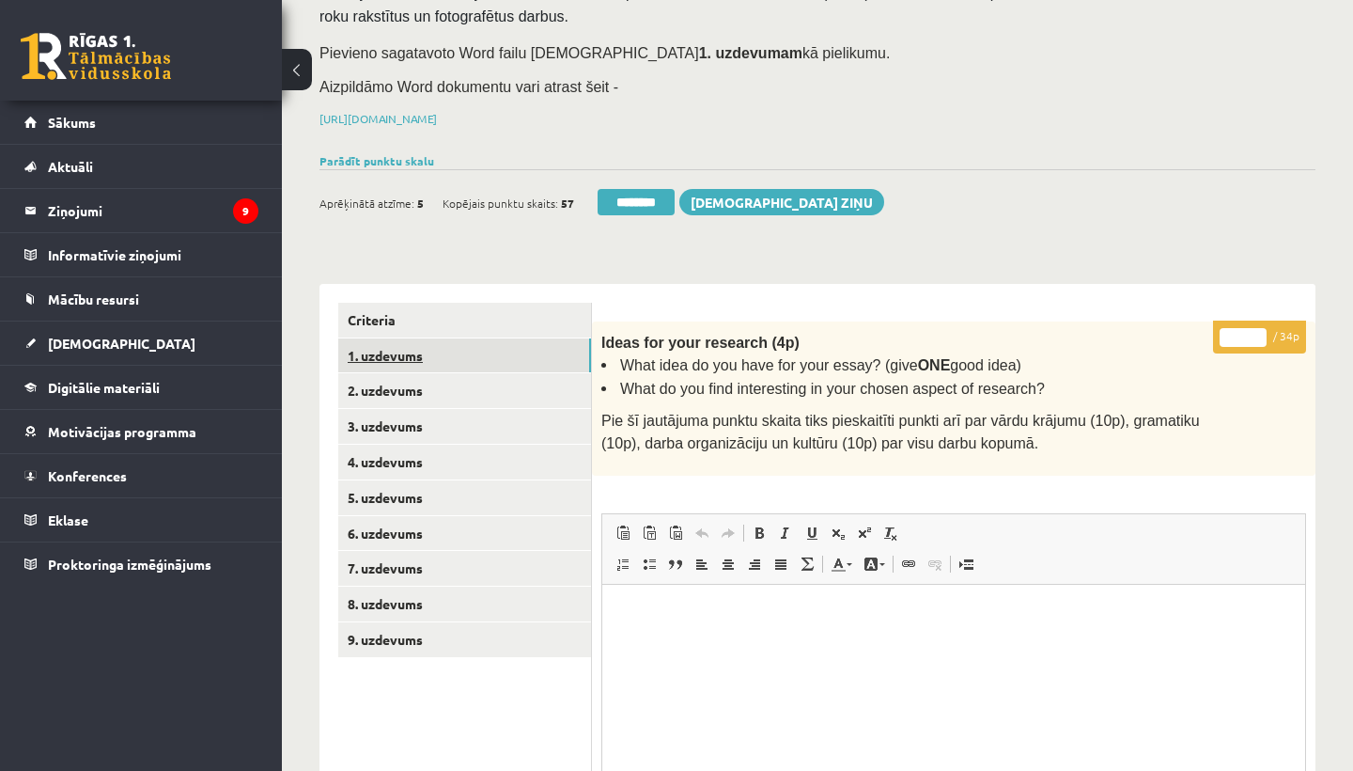
click at [385, 353] on link "1. uzdevums" at bounding box center [464, 355] width 253 height 35
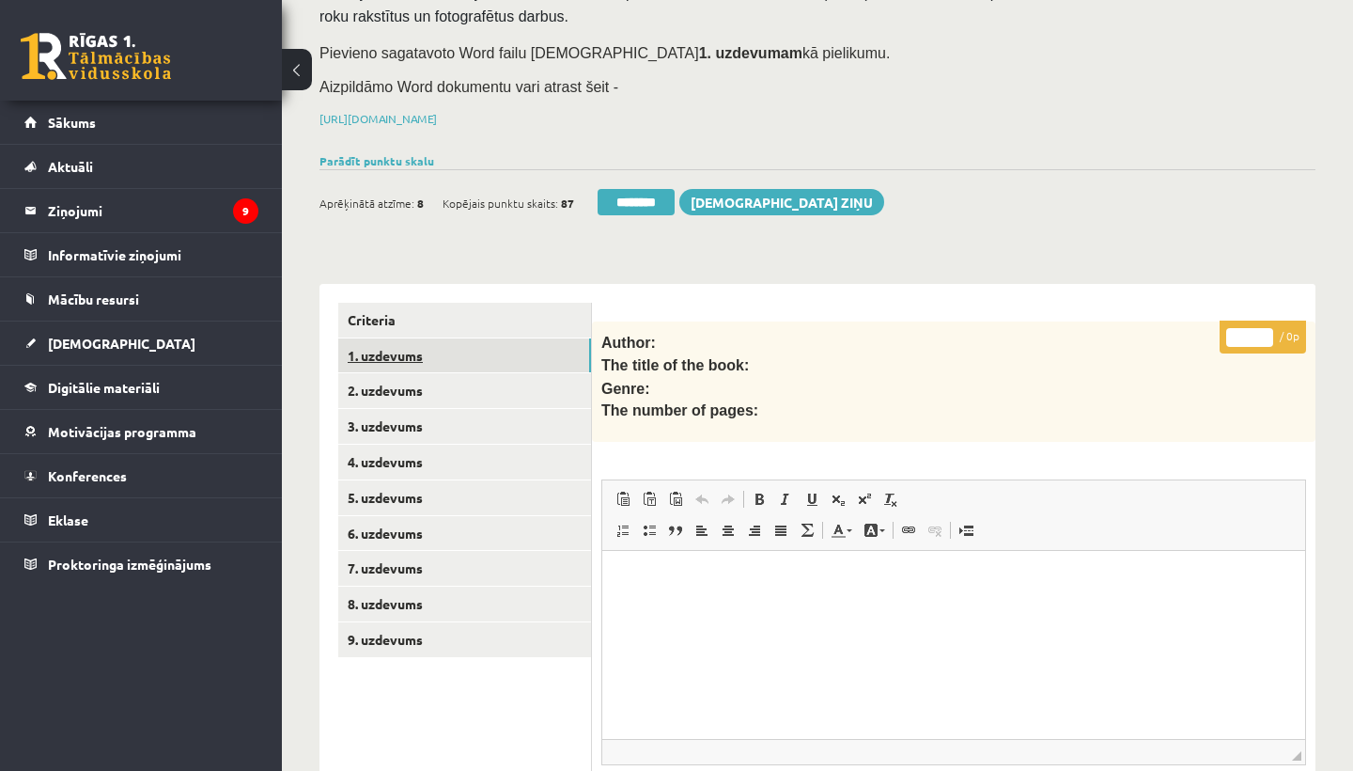
click at [385, 353] on link "1. uzdevums" at bounding box center [464, 355] width 253 height 35
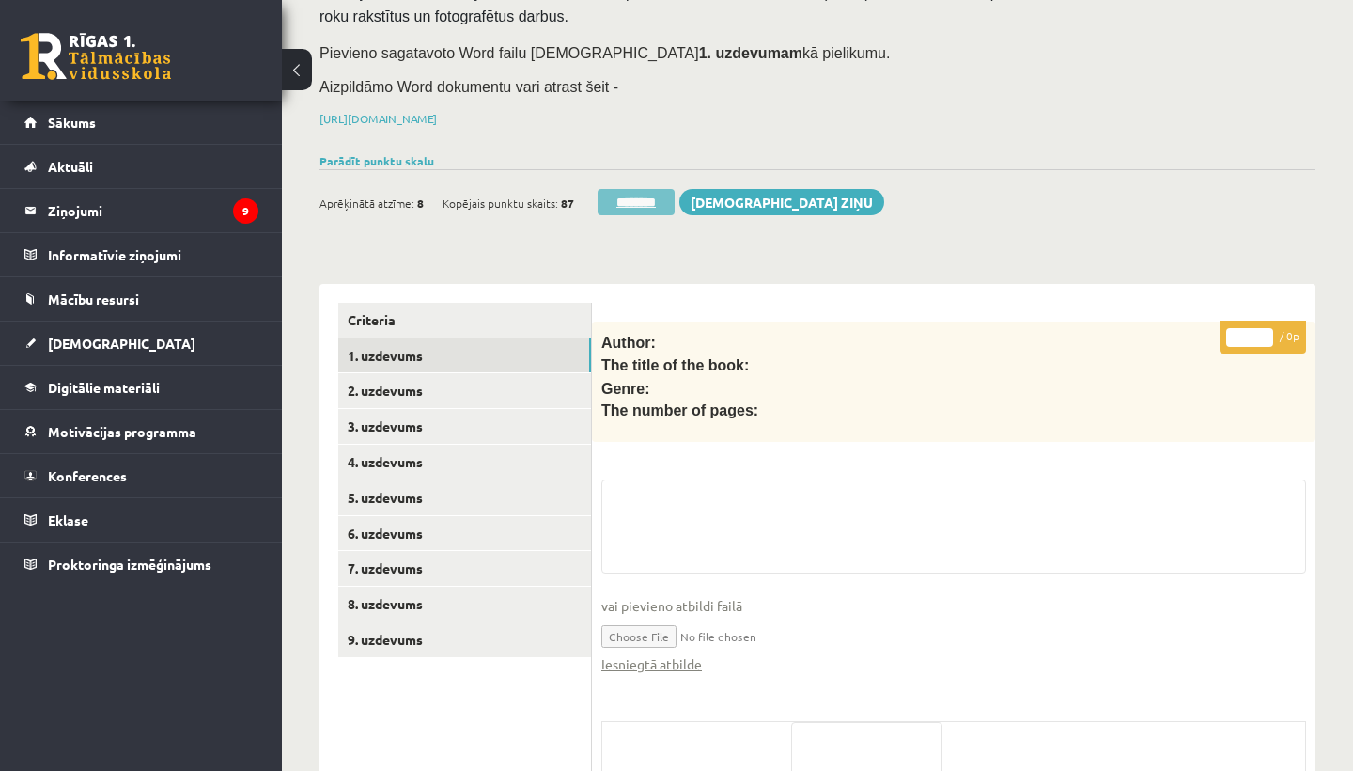
click at [649, 197] on input "********" at bounding box center [636, 202] width 77 height 26
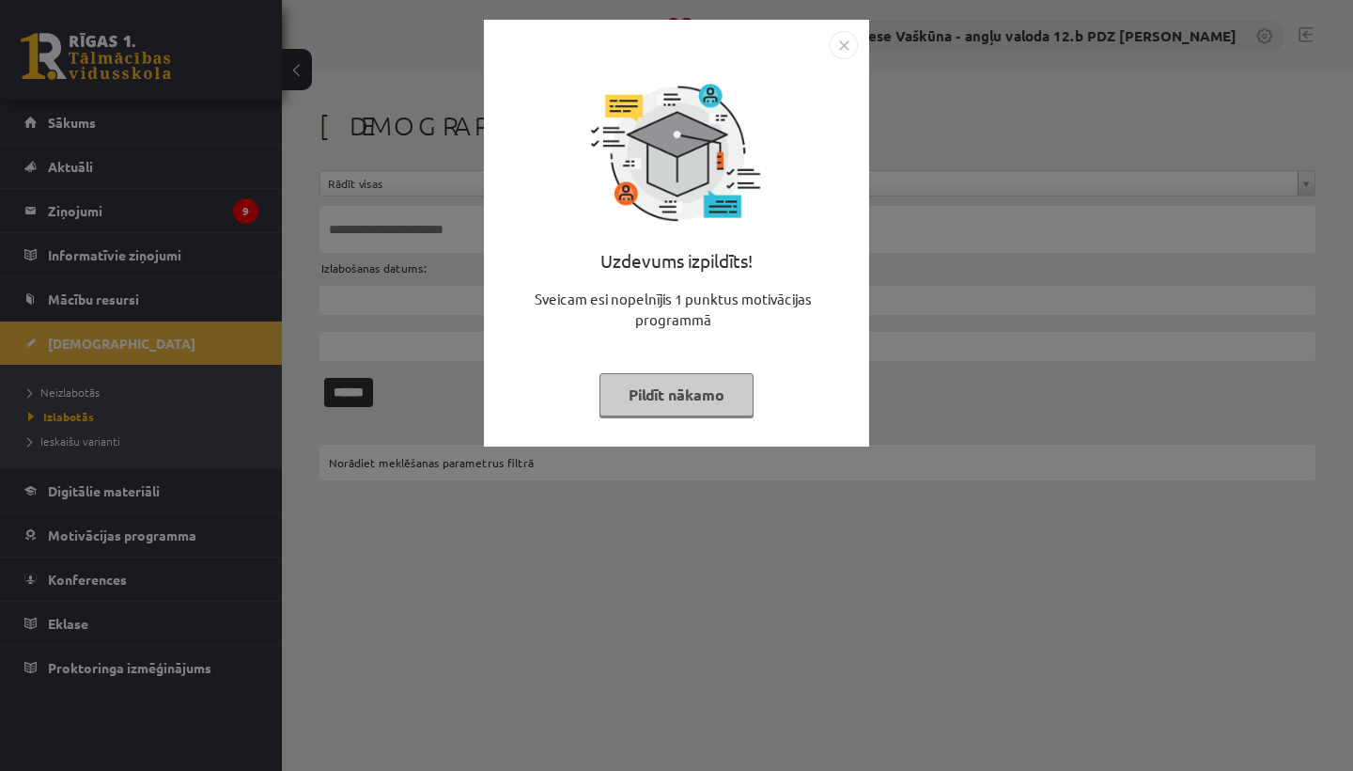
click at [841, 43] on img "Close" at bounding box center [844, 45] width 28 height 28
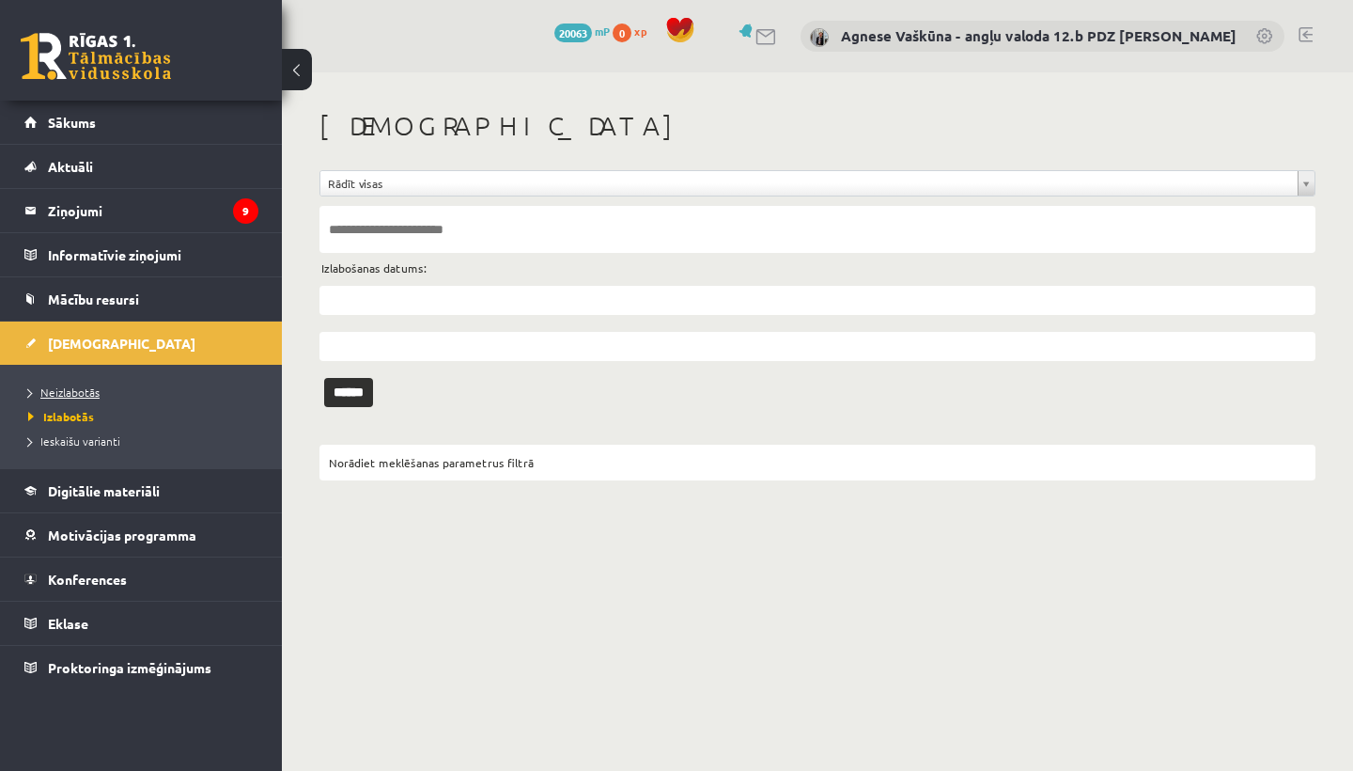
click at [76, 387] on span "Neizlabotās" at bounding box center [63, 391] width 71 height 15
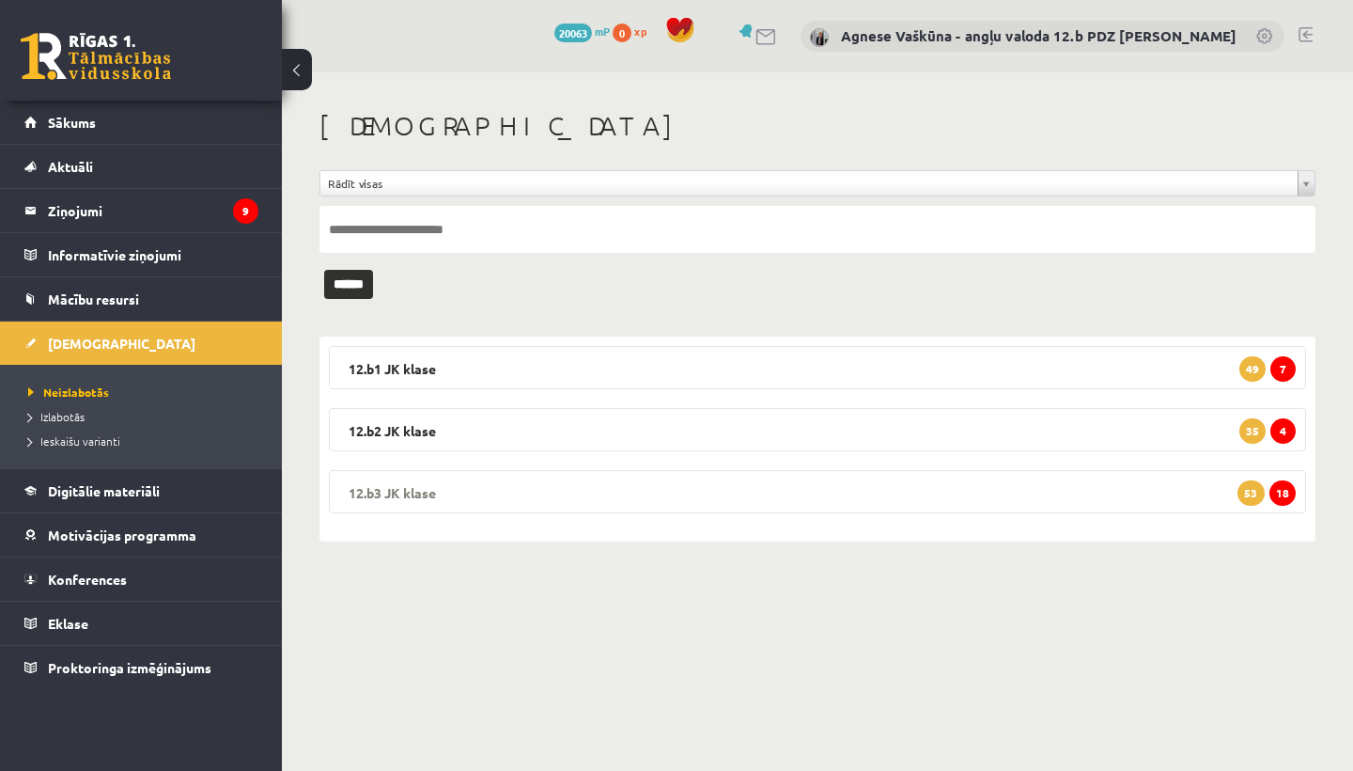
click at [413, 484] on legend "12.b3 [PERSON_NAME] 18 53" at bounding box center [817, 491] width 977 height 43
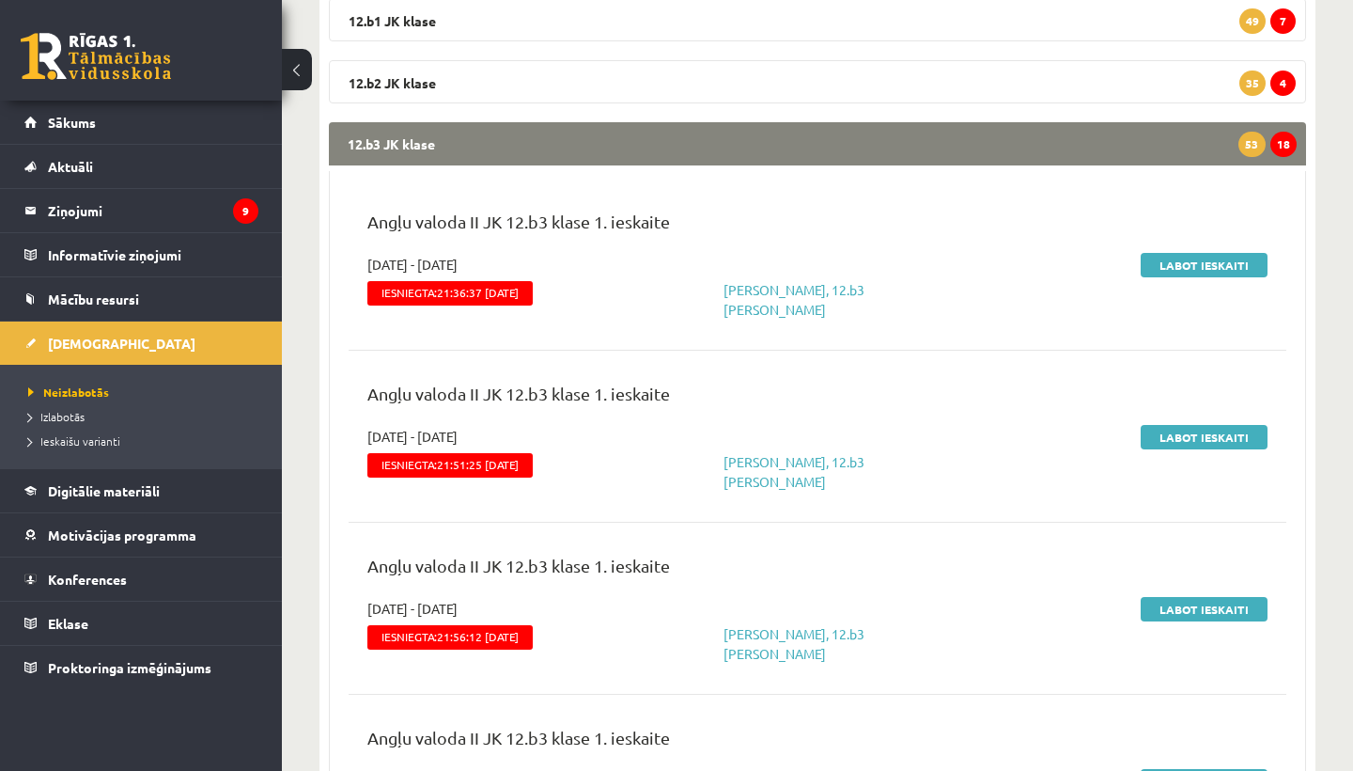
scroll to position [352, 0]
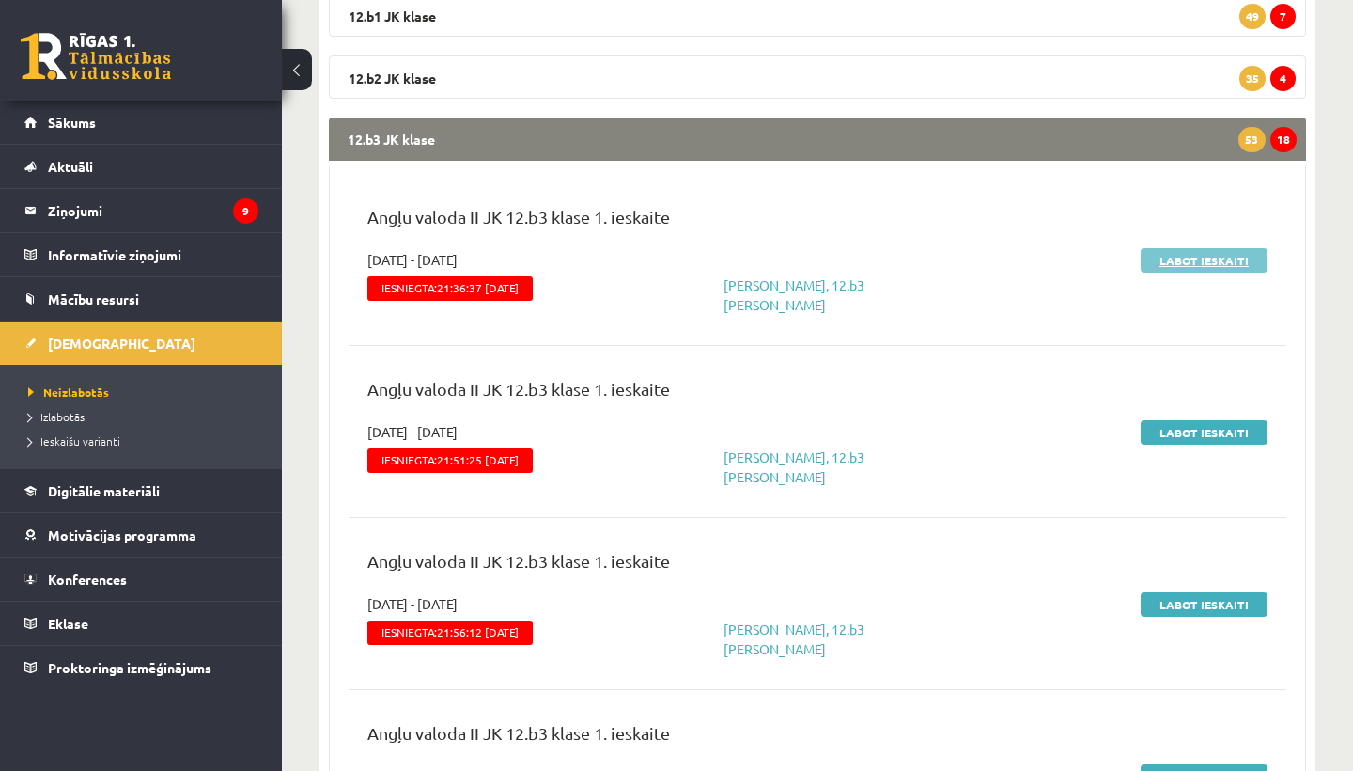
click at [1194, 257] on link "Labot ieskaiti" at bounding box center [1204, 260] width 127 height 24
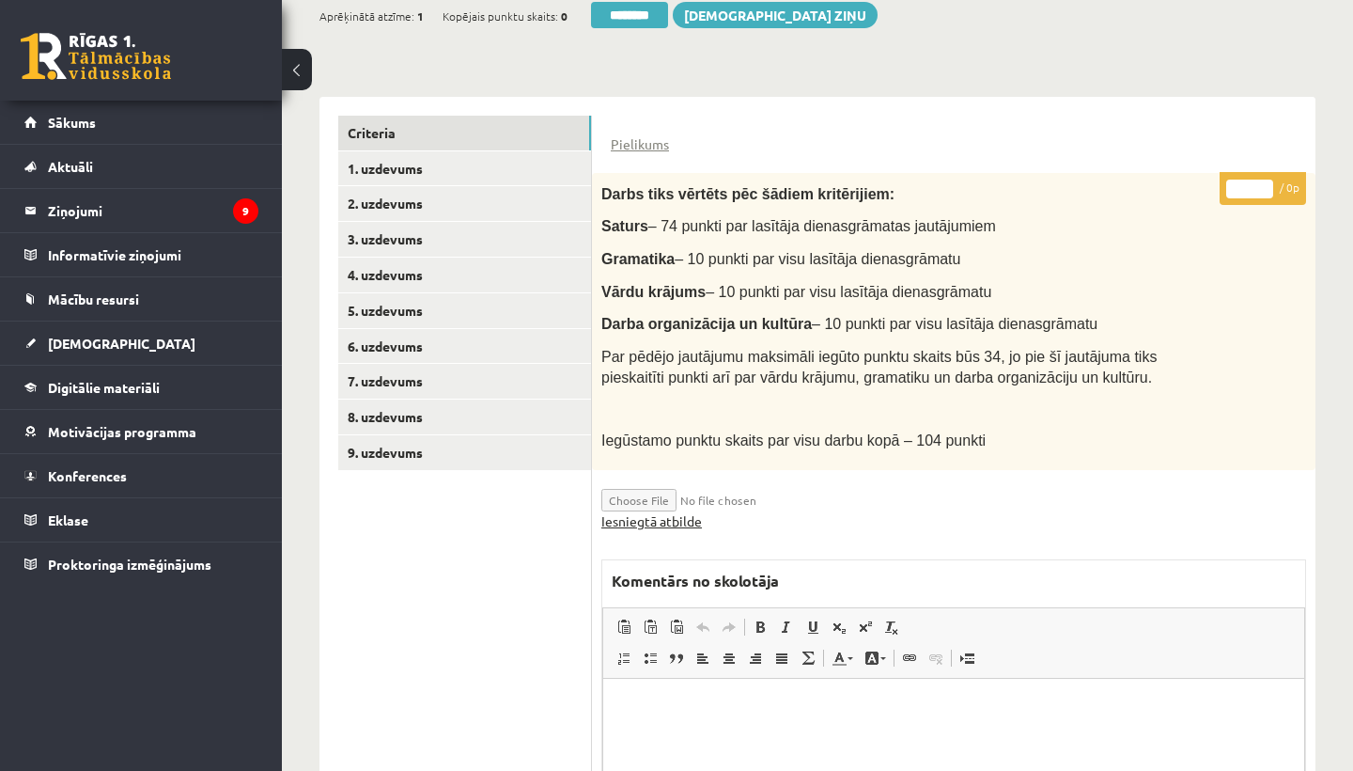
click at [673, 511] on link "Iesniegtā atbilde" at bounding box center [651, 521] width 101 height 20
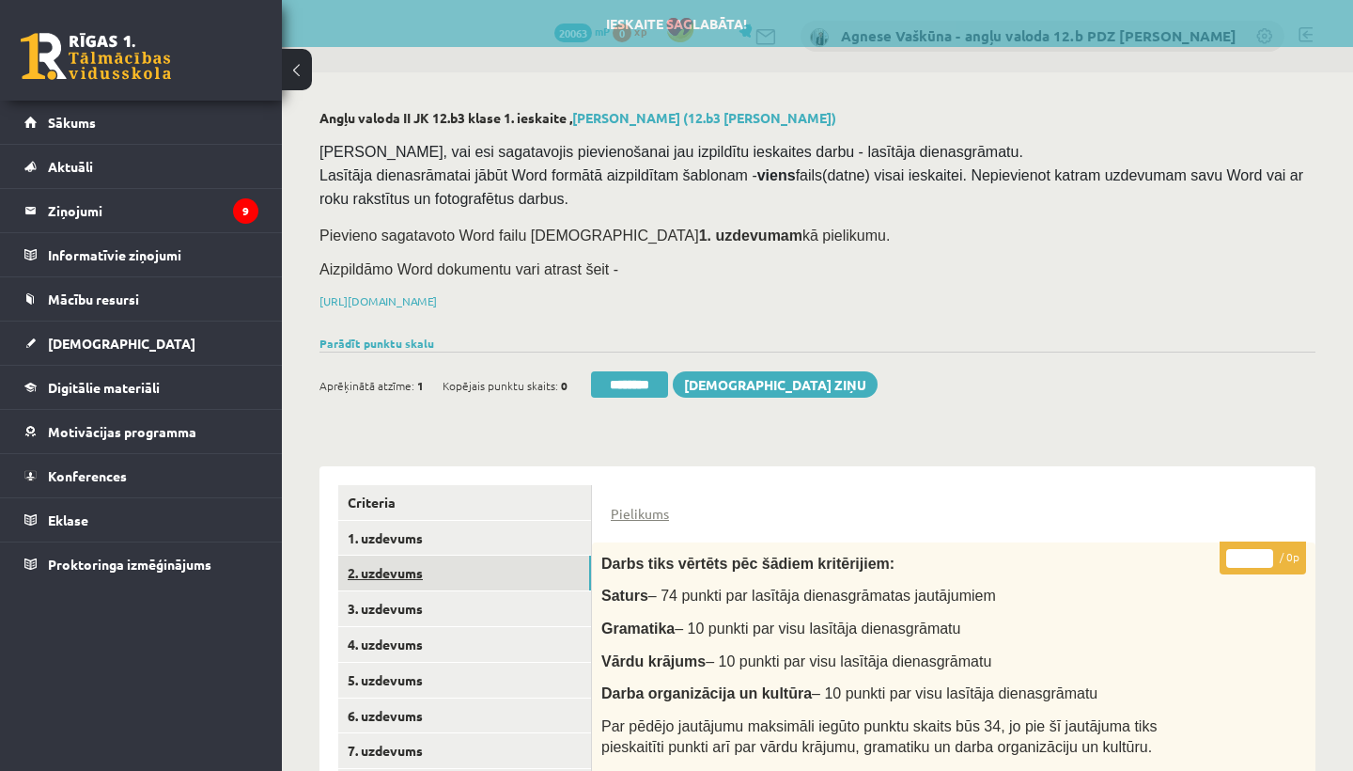
click at [428, 565] on link "2. uzdevums" at bounding box center [464, 572] width 253 height 35
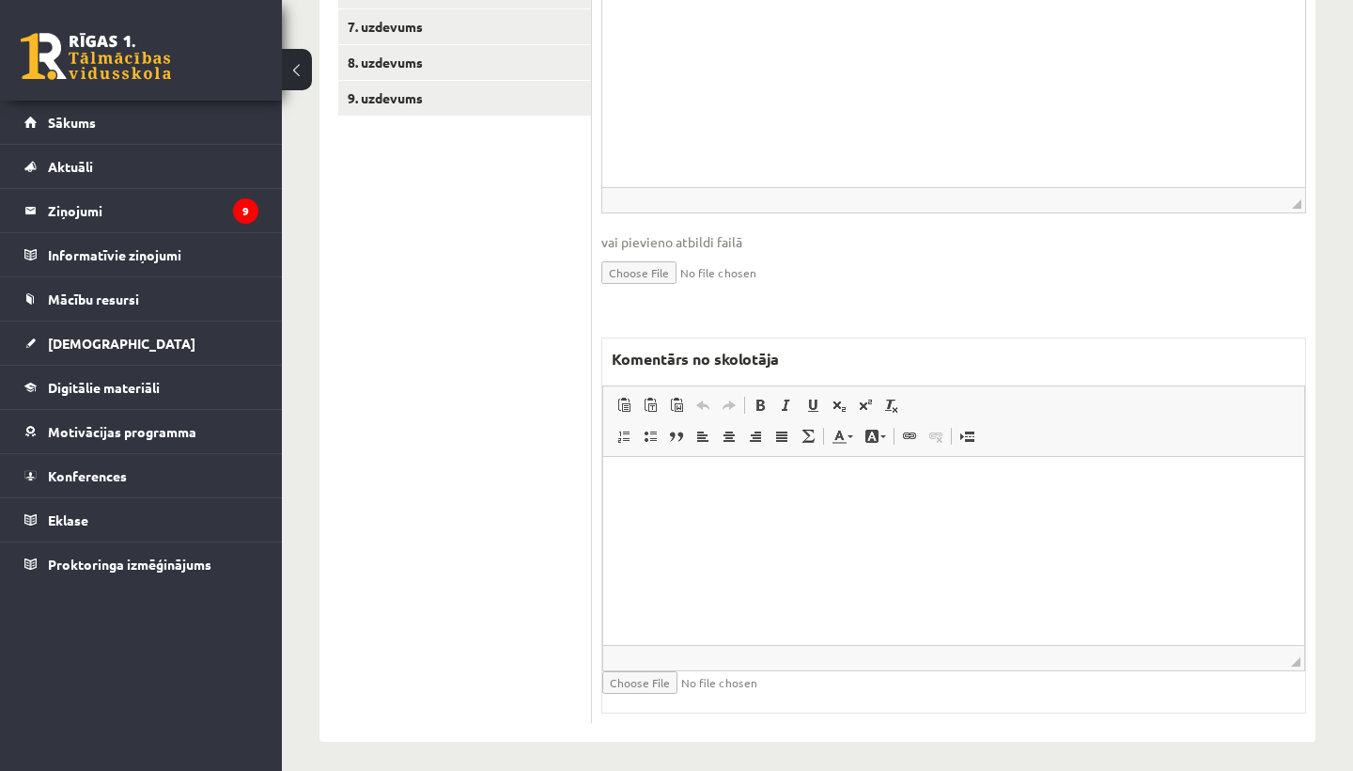
scroll to position [723, 0]
click at [616, 515] on html at bounding box center [953, 486] width 701 height 57
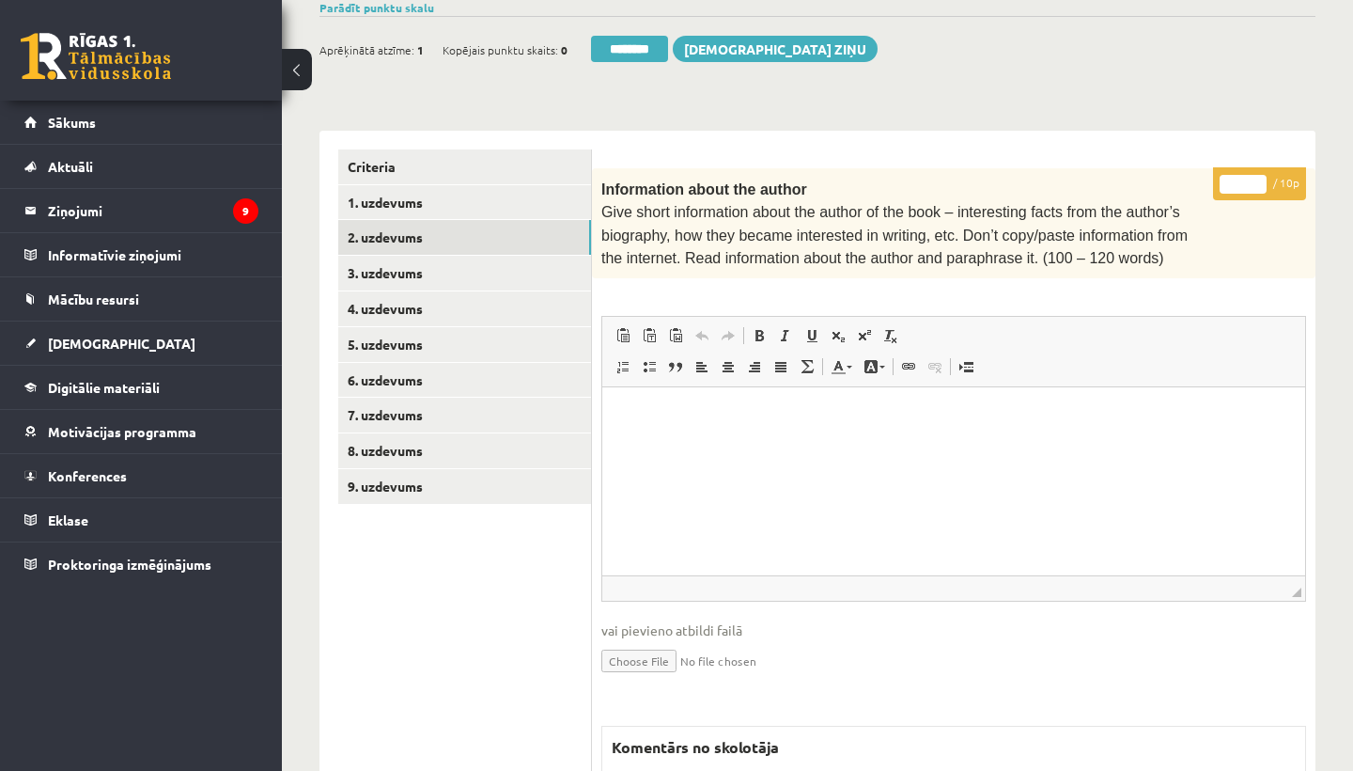
scroll to position [258, 0]
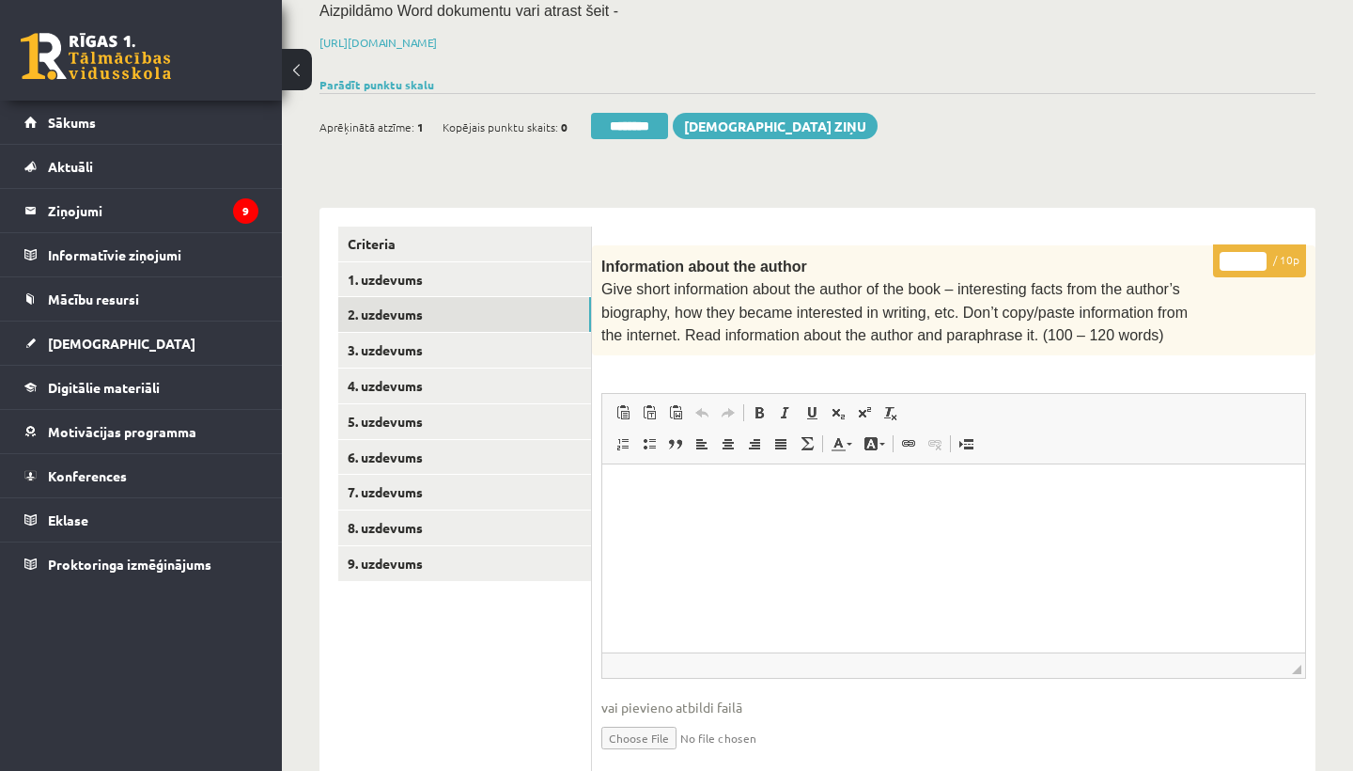
click at [1247, 255] on input "*" at bounding box center [1243, 261] width 47 height 19
type input "*"
click at [383, 344] on link "3. uzdevums" at bounding box center [464, 350] width 253 height 35
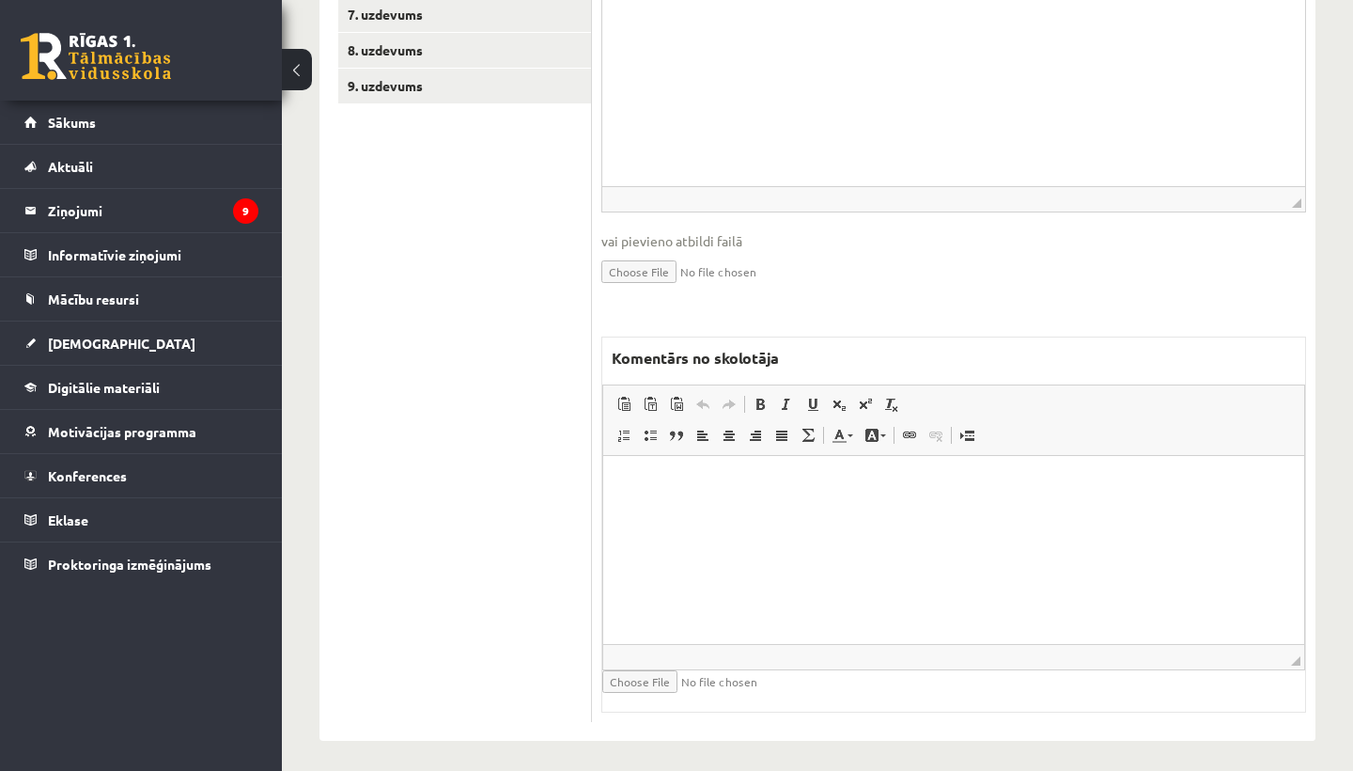
scroll to position [734, 0]
click at [648, 515] on html at bounding box center [953, 486] width 701 height 57
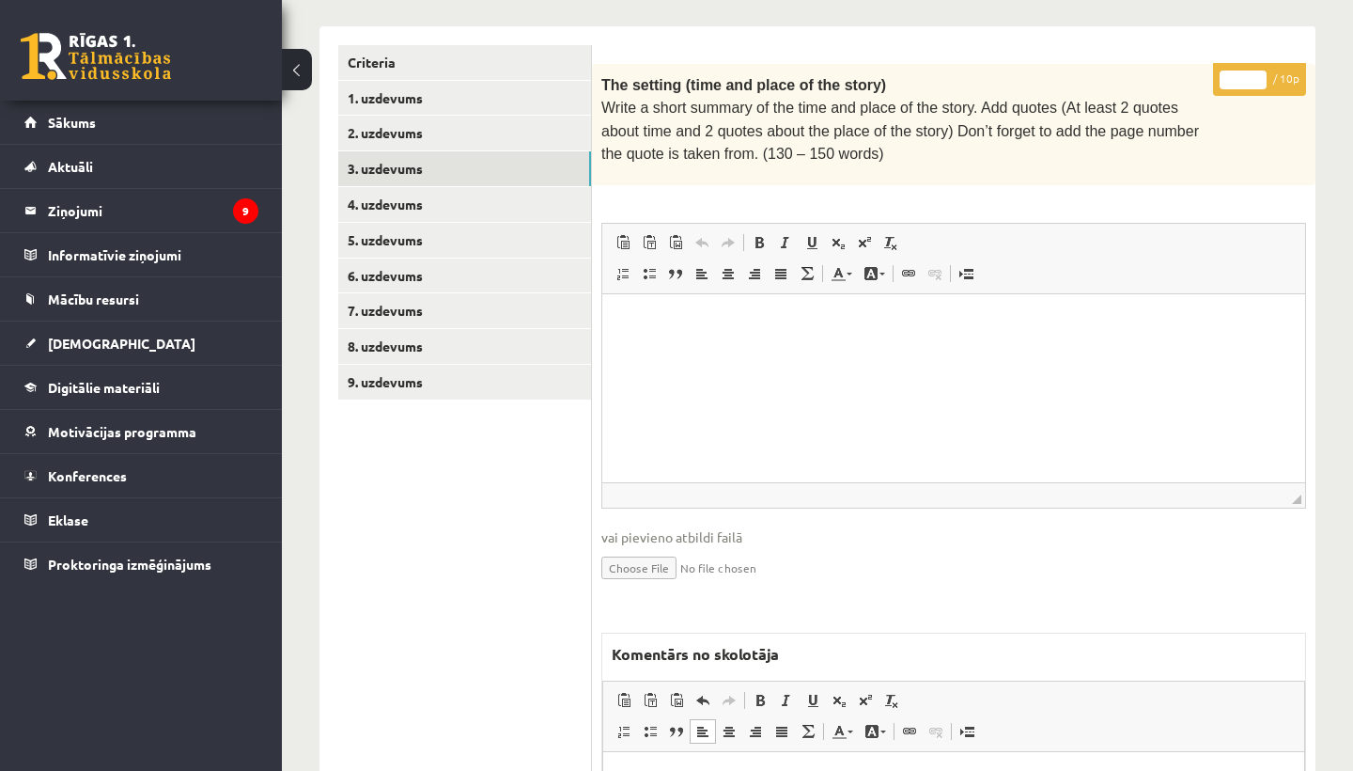
scroll to position [374, 0]
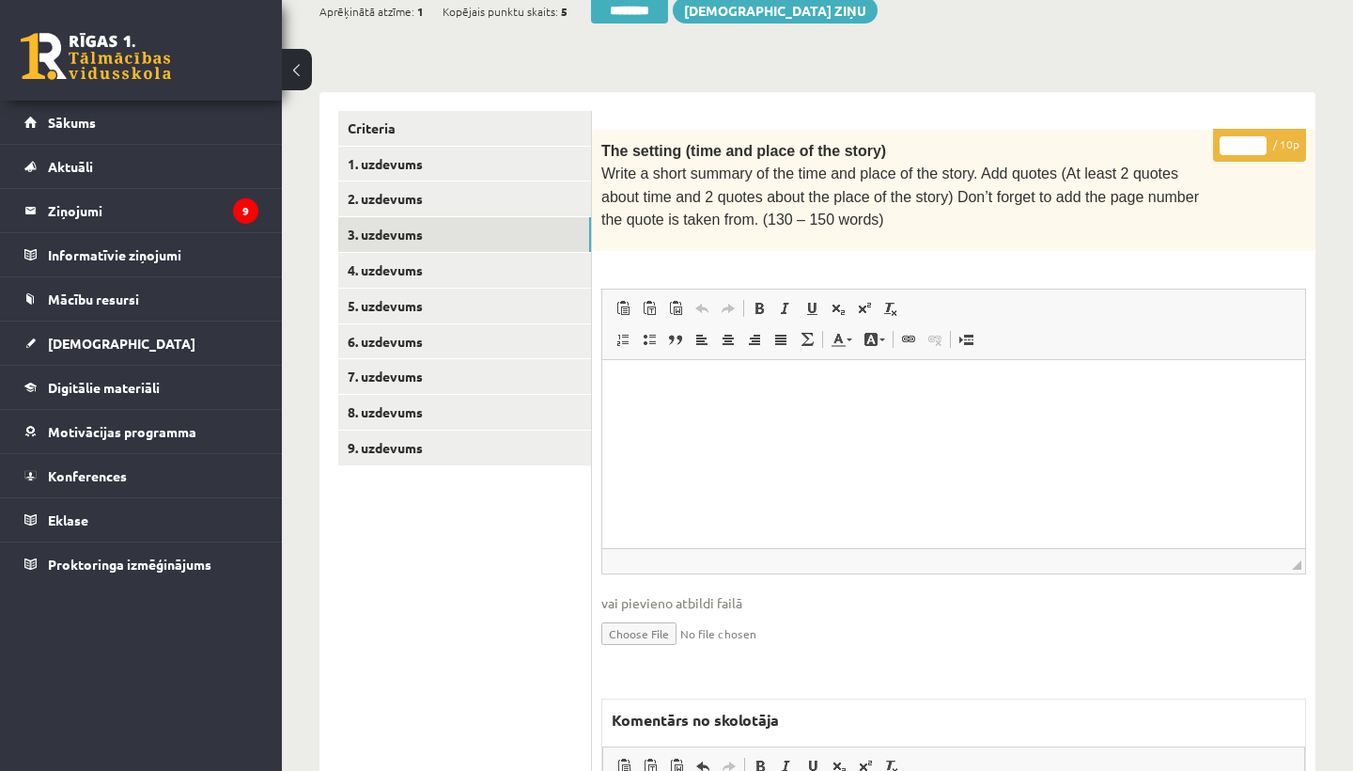
click at [1249, 138] on input "*" at bounding box center [1243, 145] width 47 height 19
type input "*"
click at [417, 260] on link "4. uzdevums" at bounding box center [464, 270] width 253 height 35
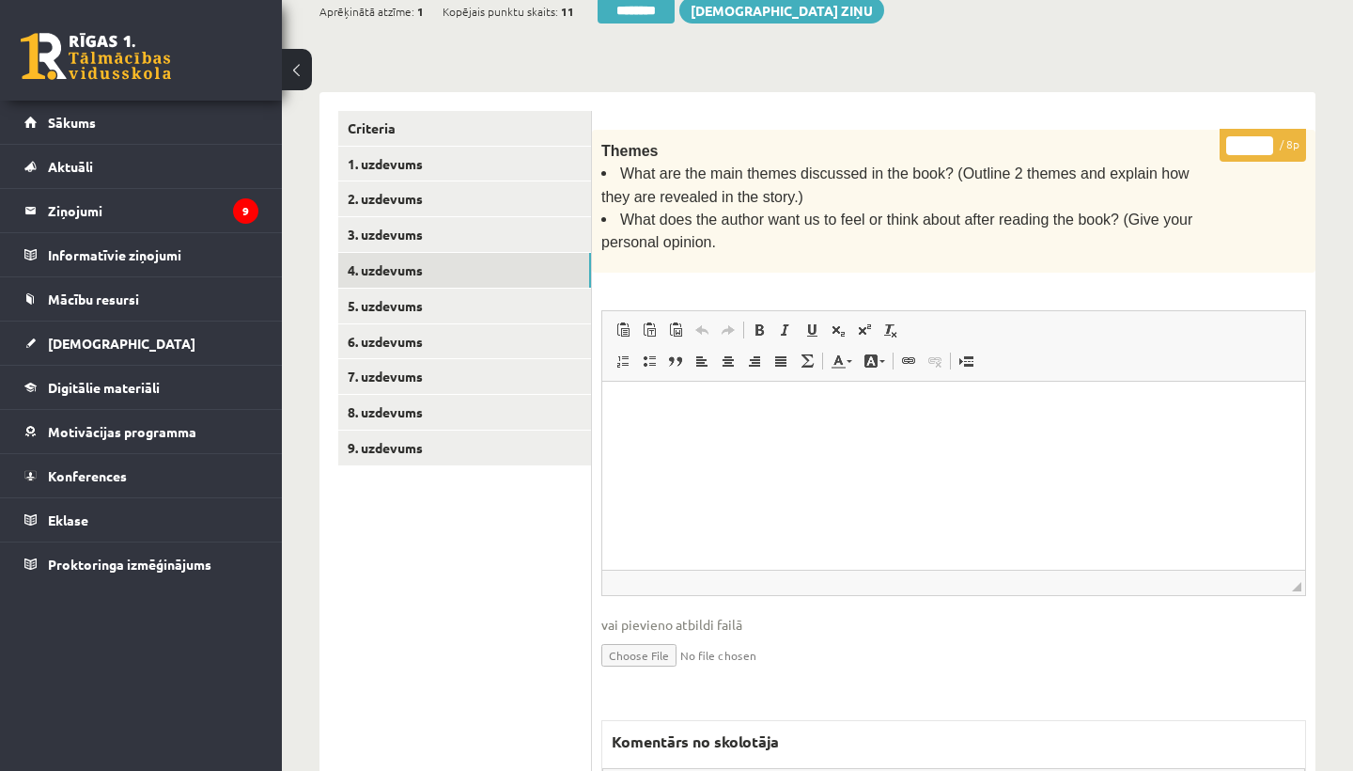
scroll to position [0, 0]
click at [1246, 137] on input "*" at bounding box center [1249, 145] width 47 height 19
type input "*"
click at [455, 289] on link "5. uzdevums" at bounding box center [464, 306] width 253 height 35
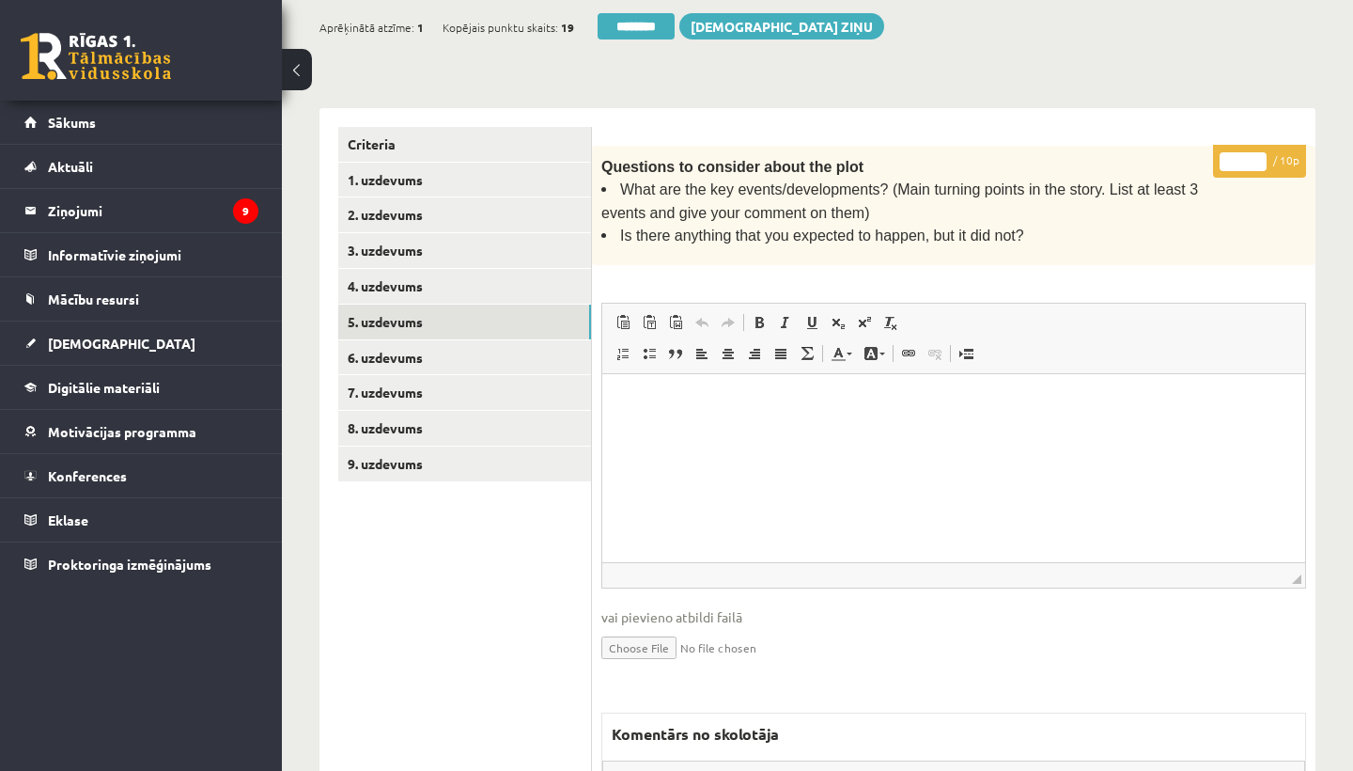
click at [1244, 157] on input "*" at bounding box center [1243, 161] width 47 height 19
type input "**"
click at [428, 345] on link "6. uzdevums" at bounding box center [464, 357] width 253 height 35
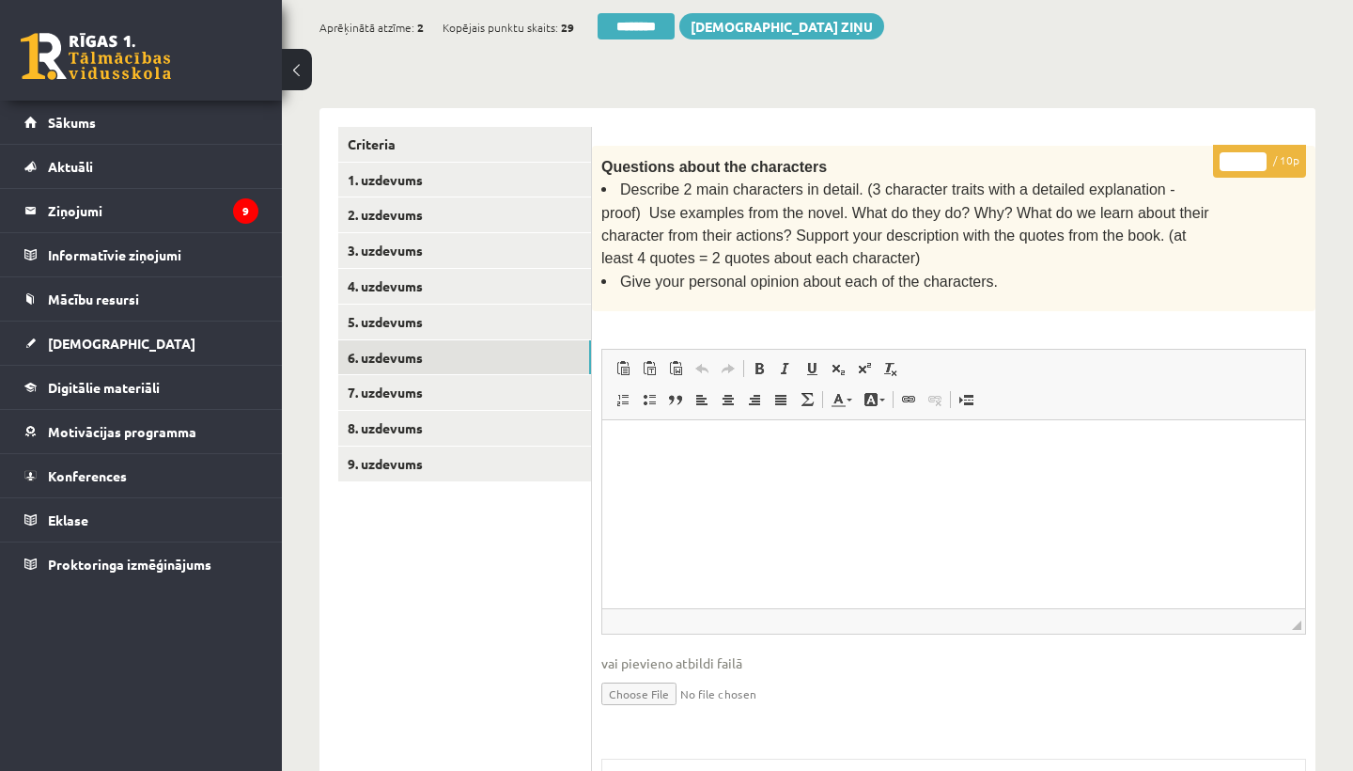
click at [1243, 155] on input "*" at bounding box center [1243, 161] width 47 height 19
type input "**"
click at [382, 380] on link "7. uzdevums" at bounding box center [464, 392] width 253 height 35
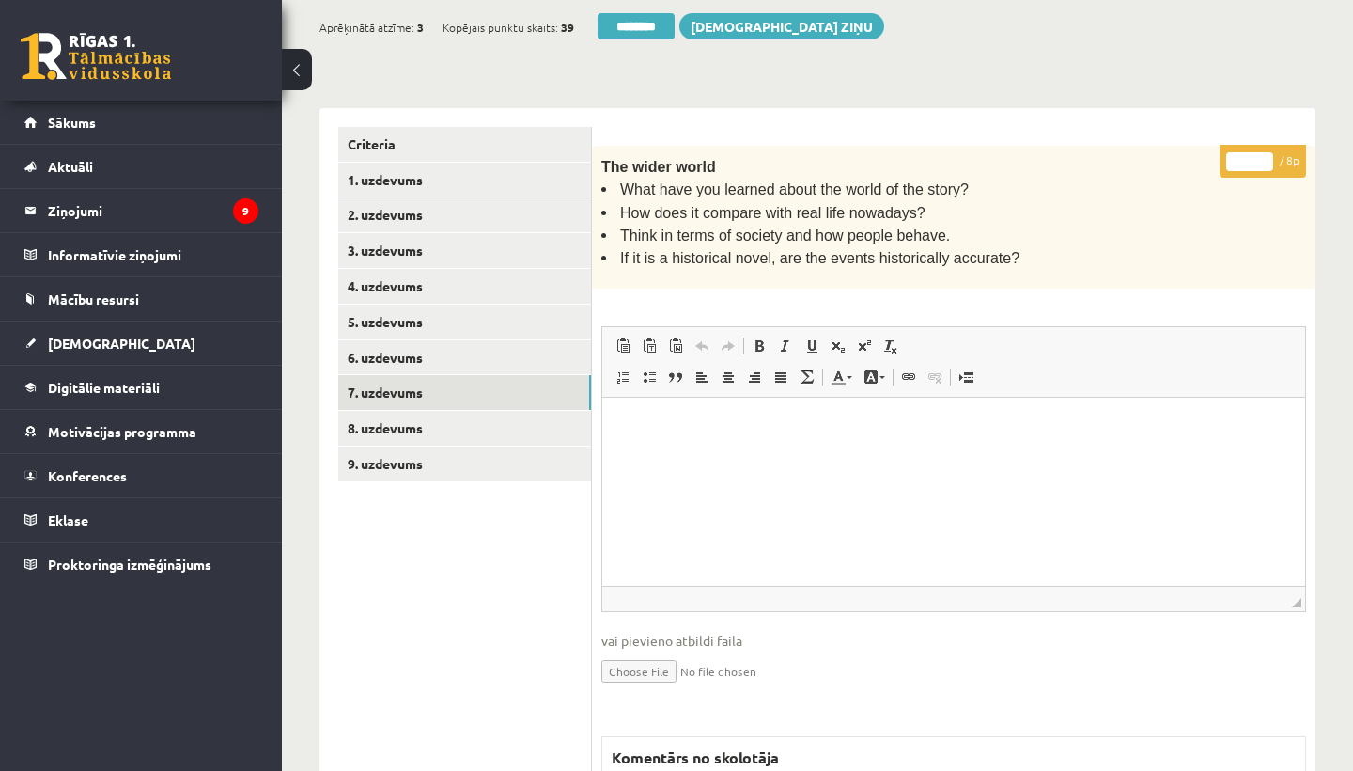
click at [1252, 155] on input "*" at bounding box center [1249, 161] width 47 height 19
type input "*"
click at [425, 416] on link "8. uzdevums" at bounding box center [464, 428] width 253 height 35
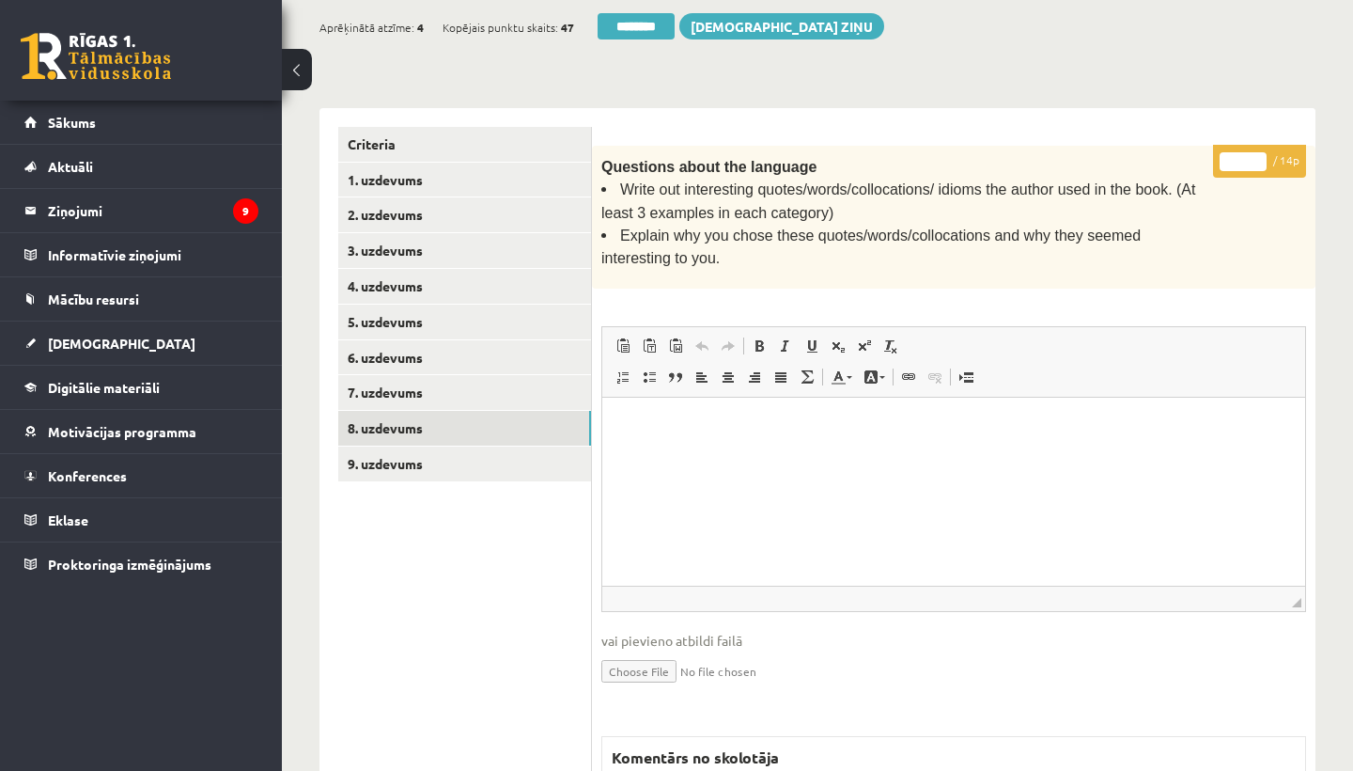
click at [1244, 154] on input "*" at bounding box center [1243, 161] width 47 height 19
type input "**"
click at [440, 449] on link "9. uzdevums" at bounding box center [464, 463] width 253 height 35
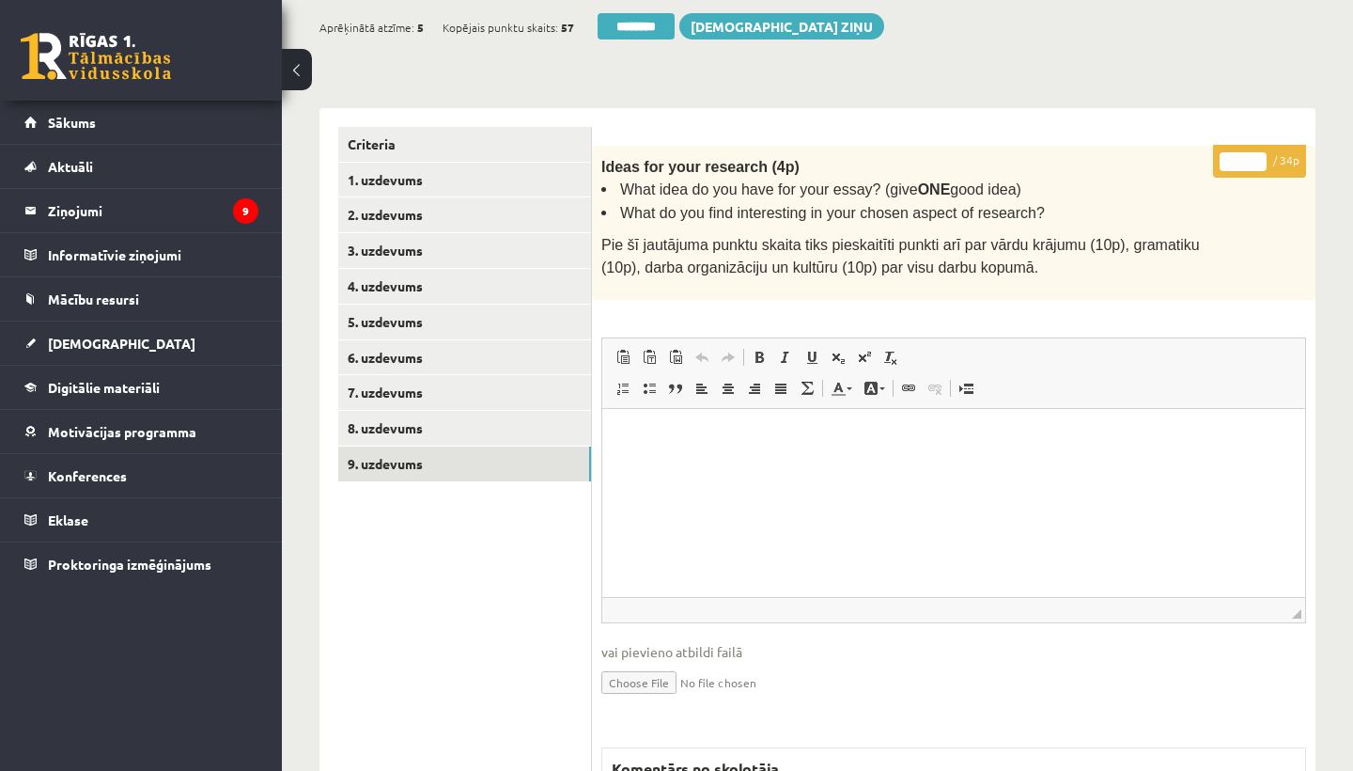
click at [1245, 158] on input "*" at bounding box center [1243, 161] width 47 height 19
type input "**"
click at [389, 168] on link "1. uzdevums" at bounding box center [464, 180] width 253 height 35
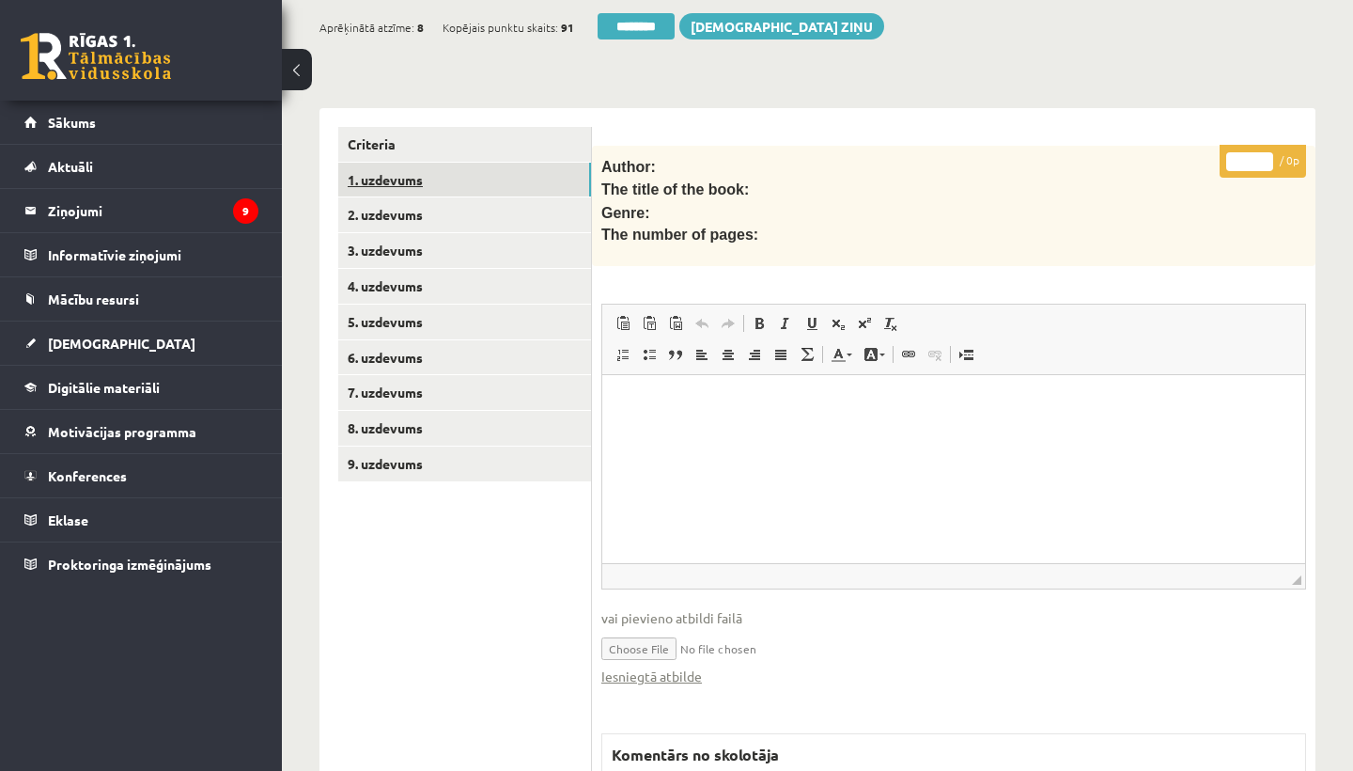
click at [392, 165] on link "1. uzdevums" at bounding box center [464, 180] width 253 height 35
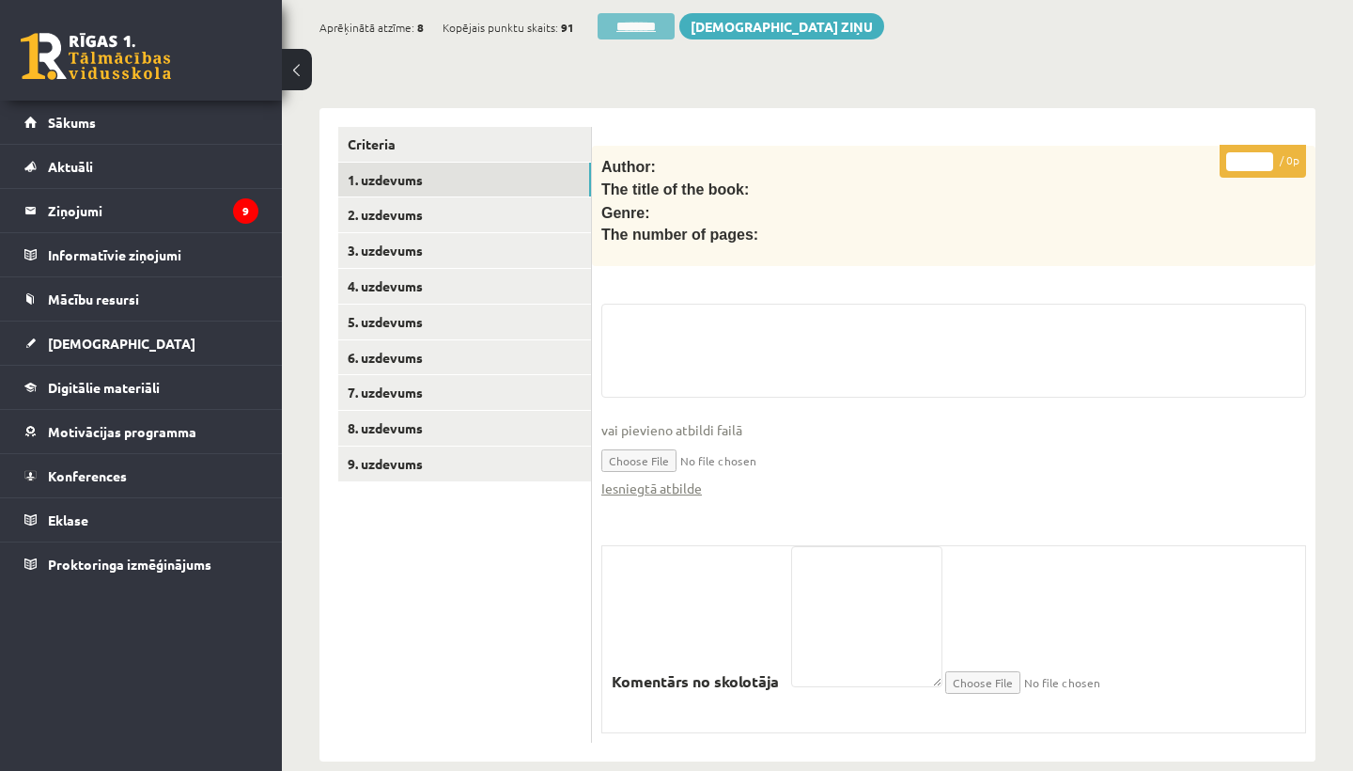
click at [643, 13] on input "********" at bounding box center [636, 26] width 77 height 26
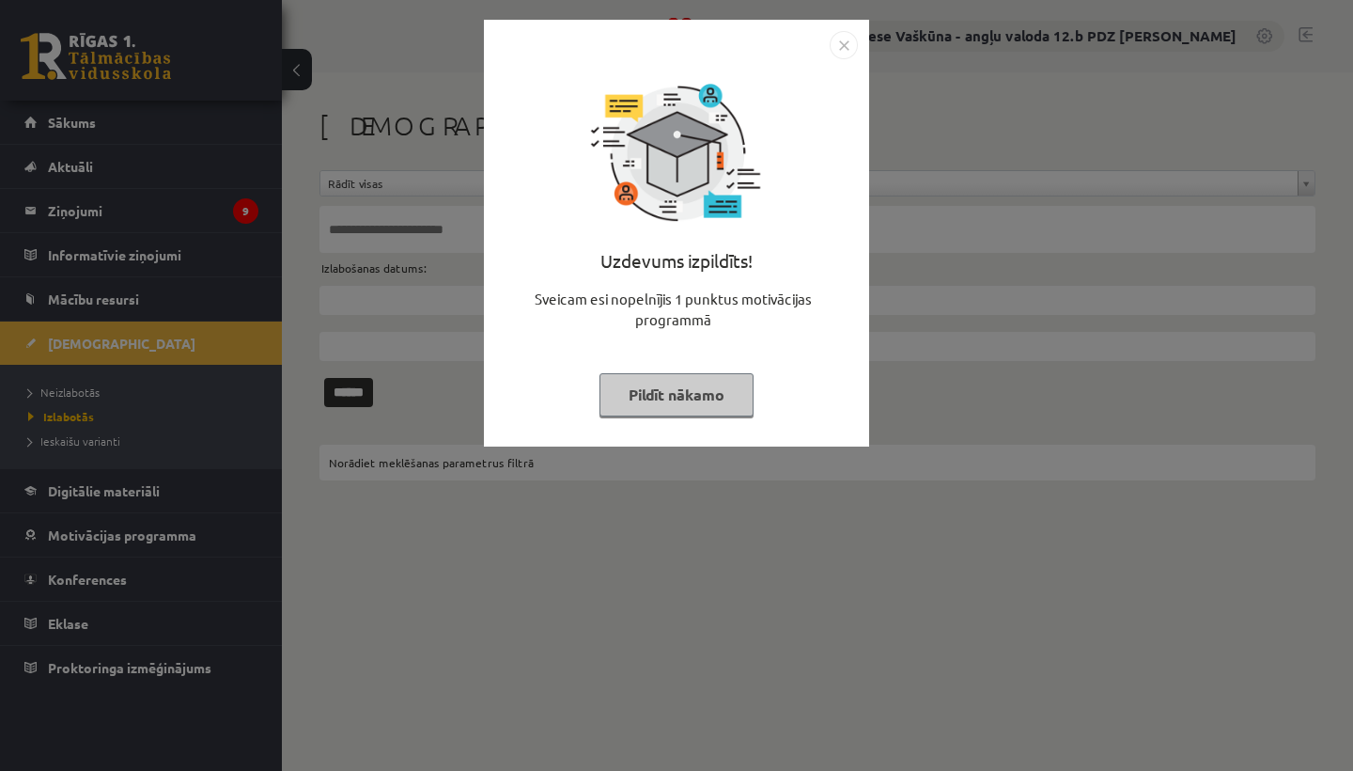
click at [849, 37] on img "Close" at bounding box center [844, 45] width 28 height 28
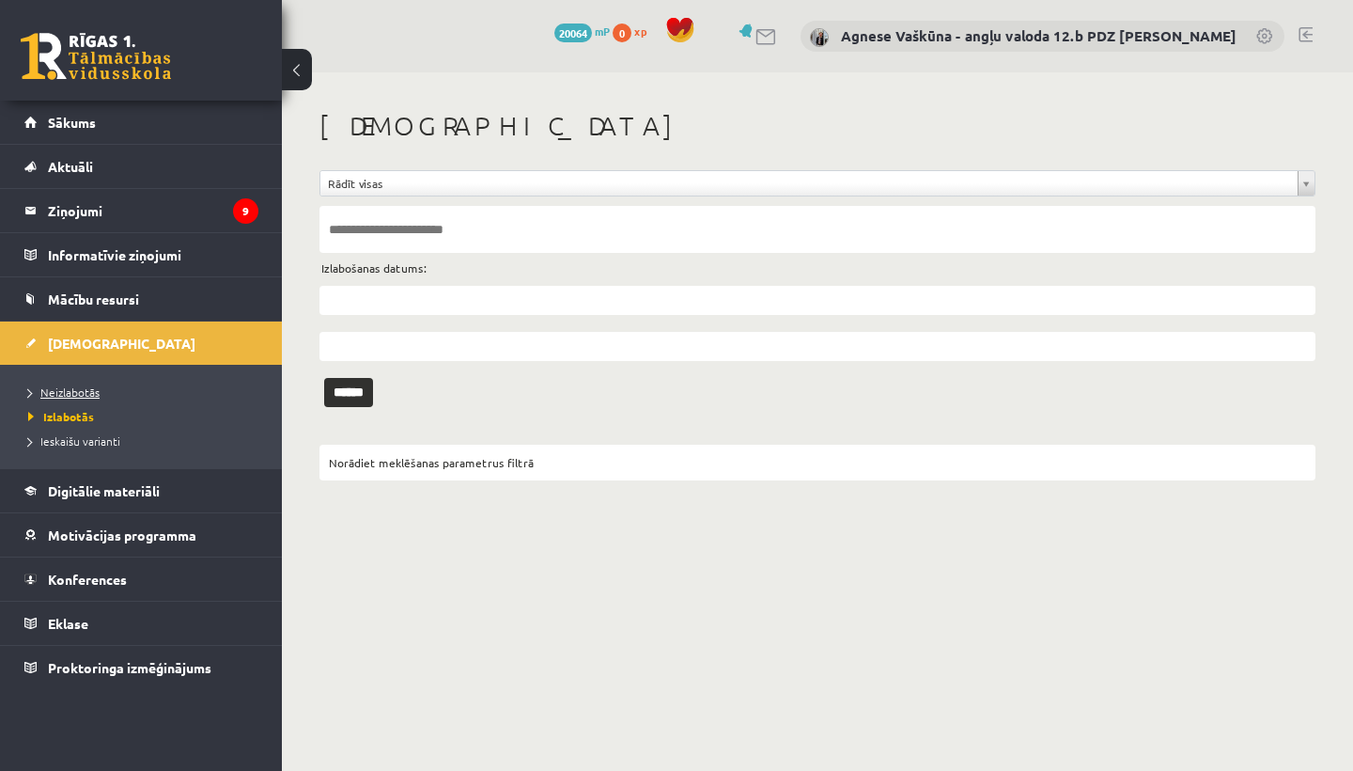
click at [64, 394] on span "Neizlabotās" at bounding box center [63, 391] width 71 height 15
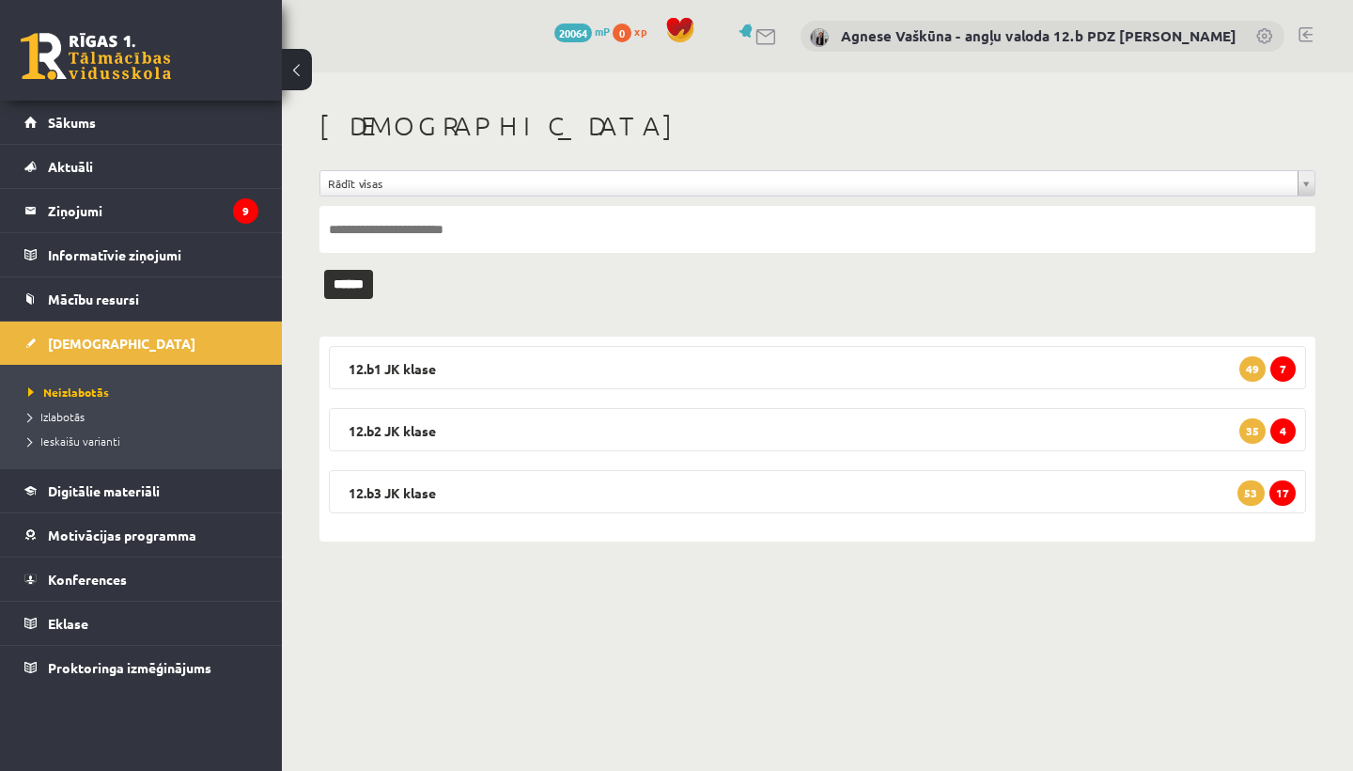
click at [1307, 27] on link at bounding box center [1306, 34] width 14 height 15
